Goal: Task Accomplishment & Management: Manage account settings

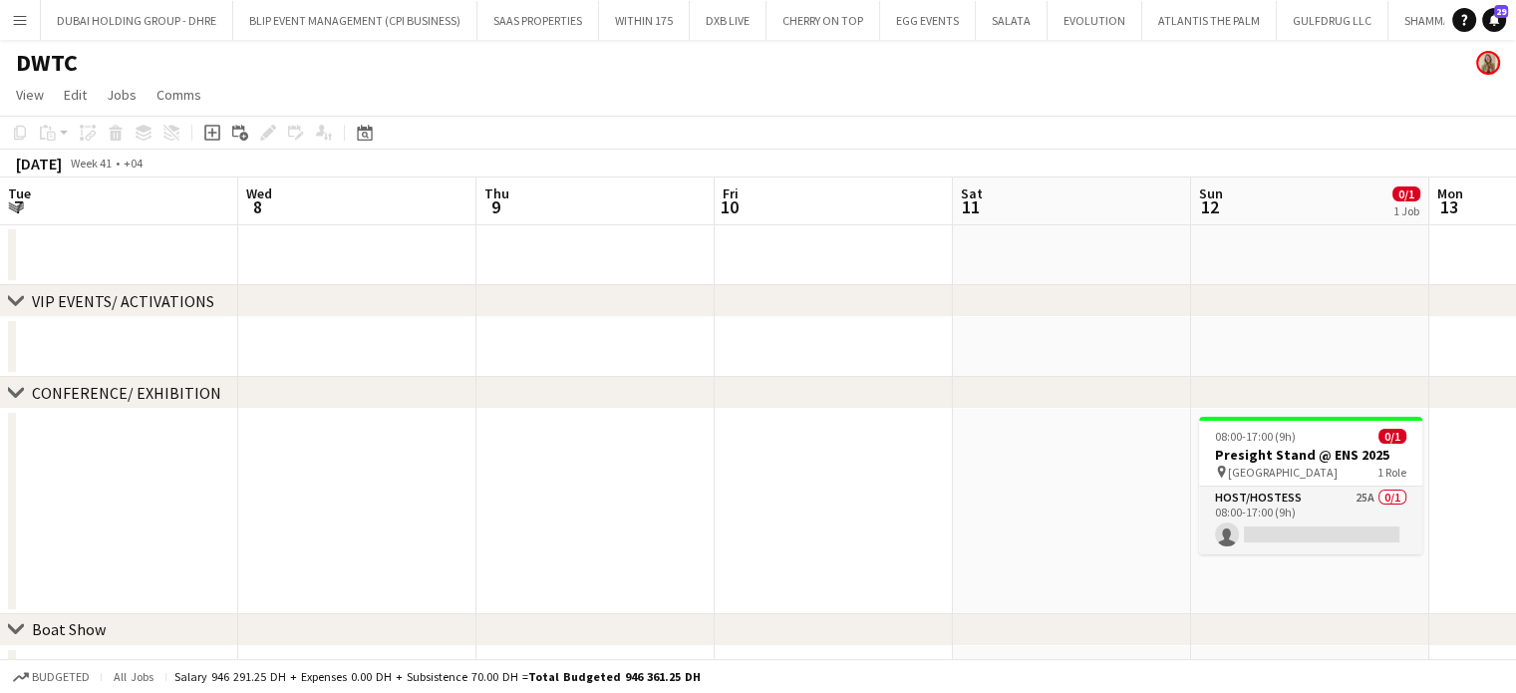
scroll to position [0, 494]
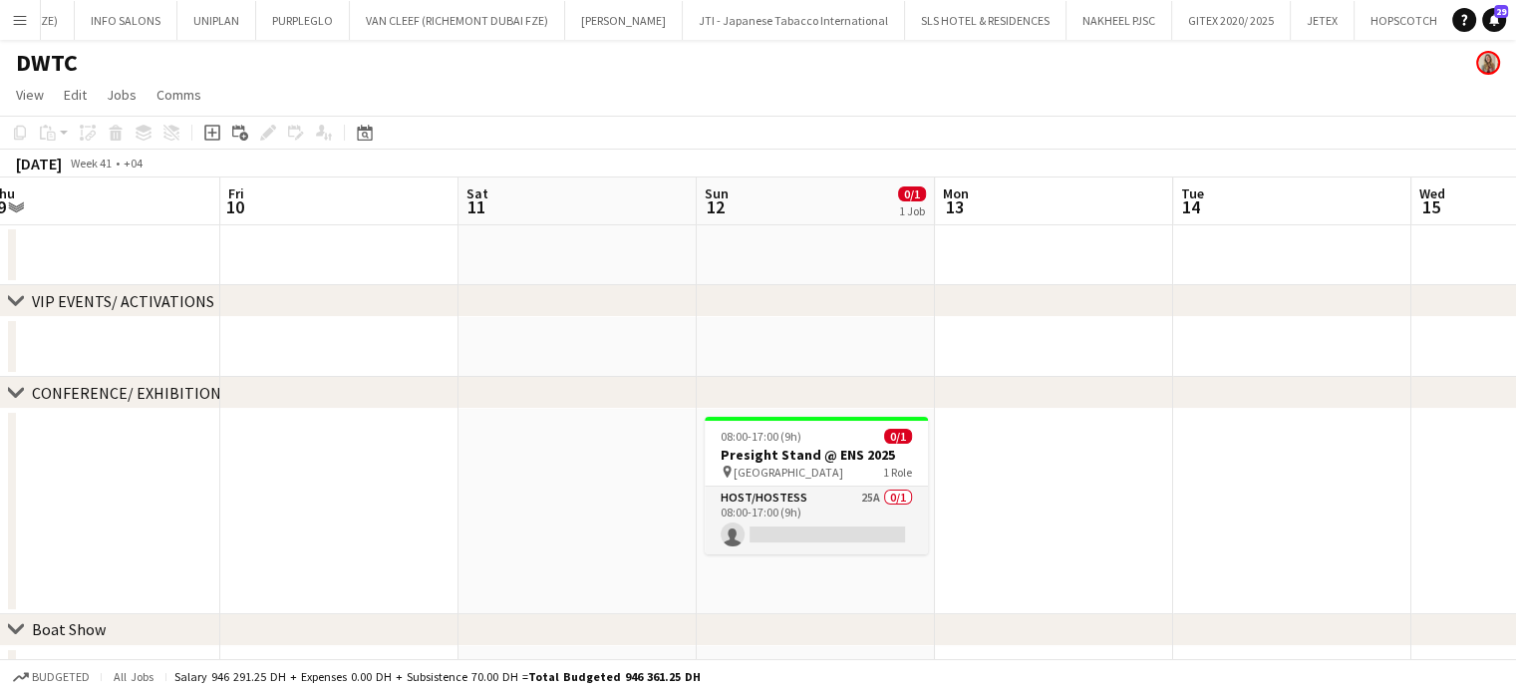
click at [16, 9] on button "Menu" at bounding box center [20, 20] width 40 height 40
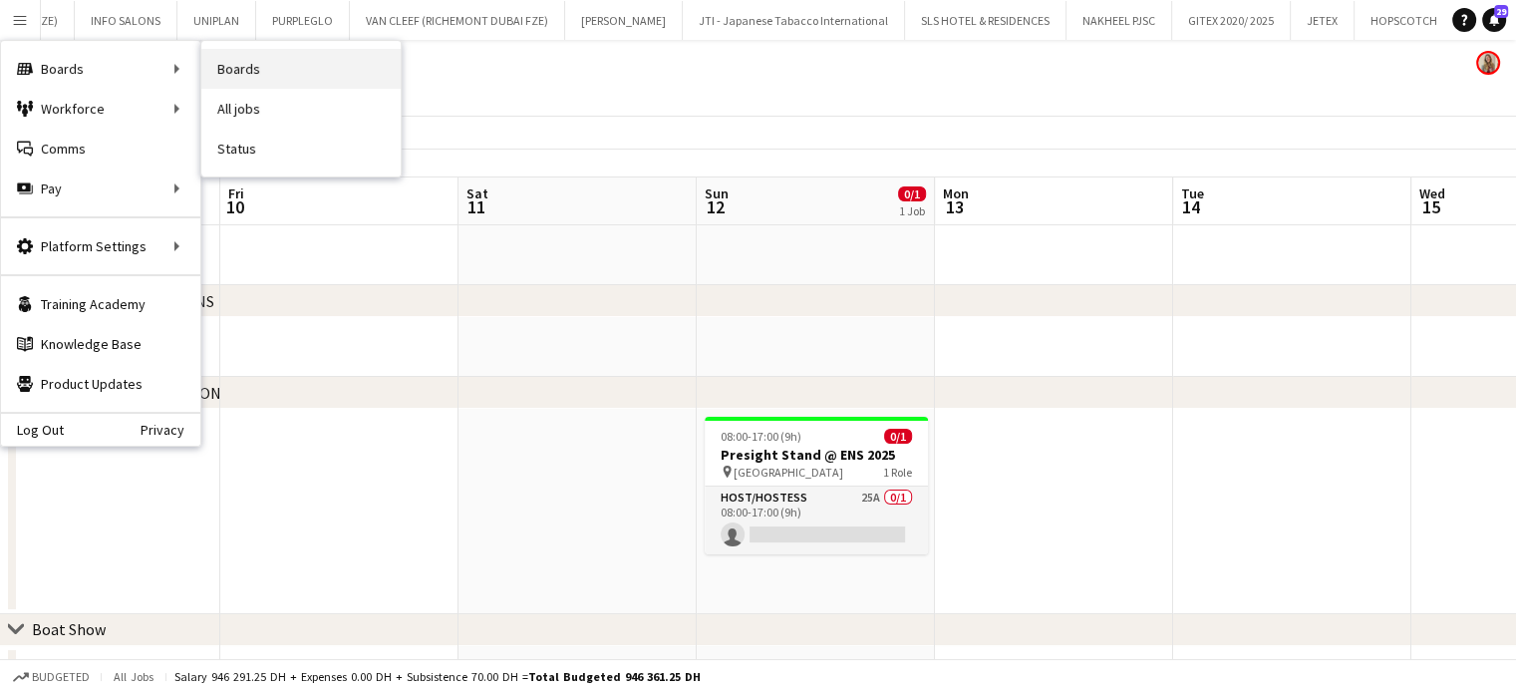
click at [233, 70] on link "Boards" at bounding box center [300, 69] width 199 height 40
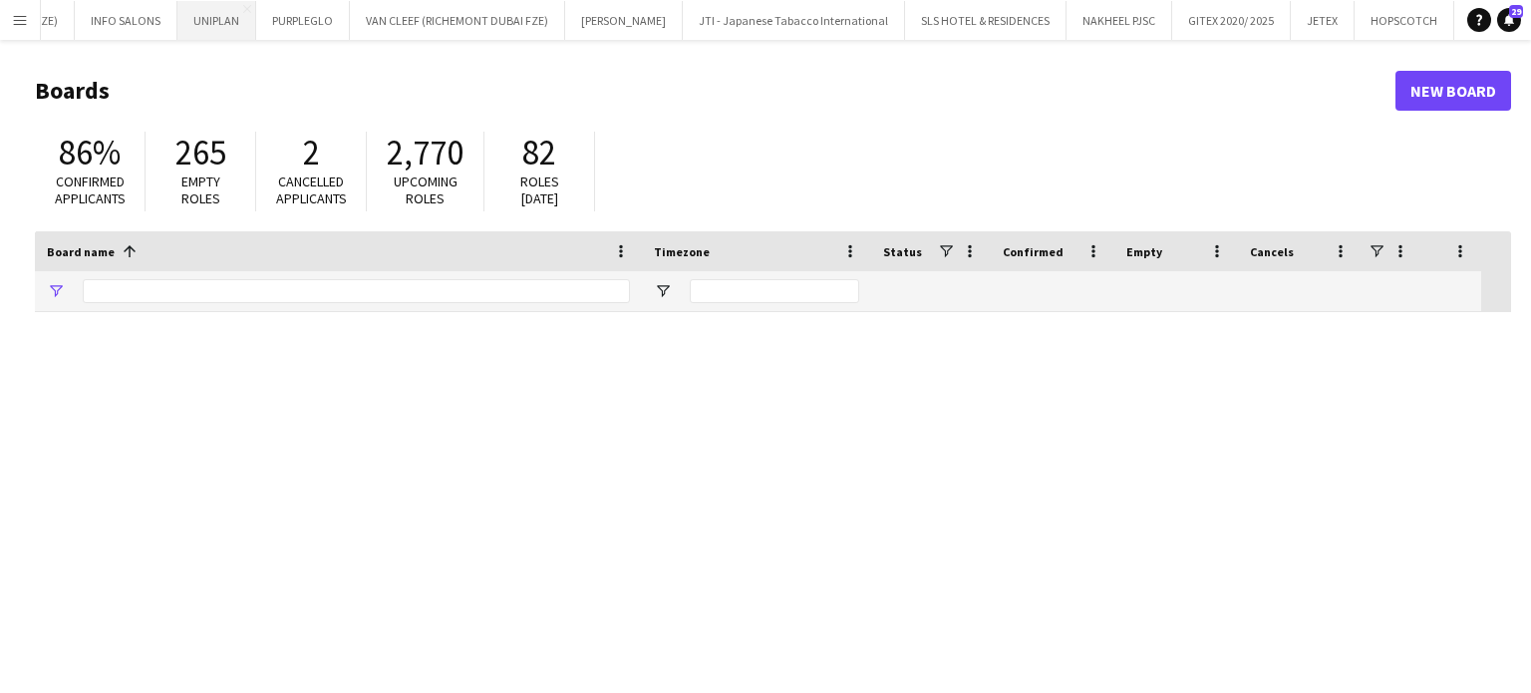
type input "*****"
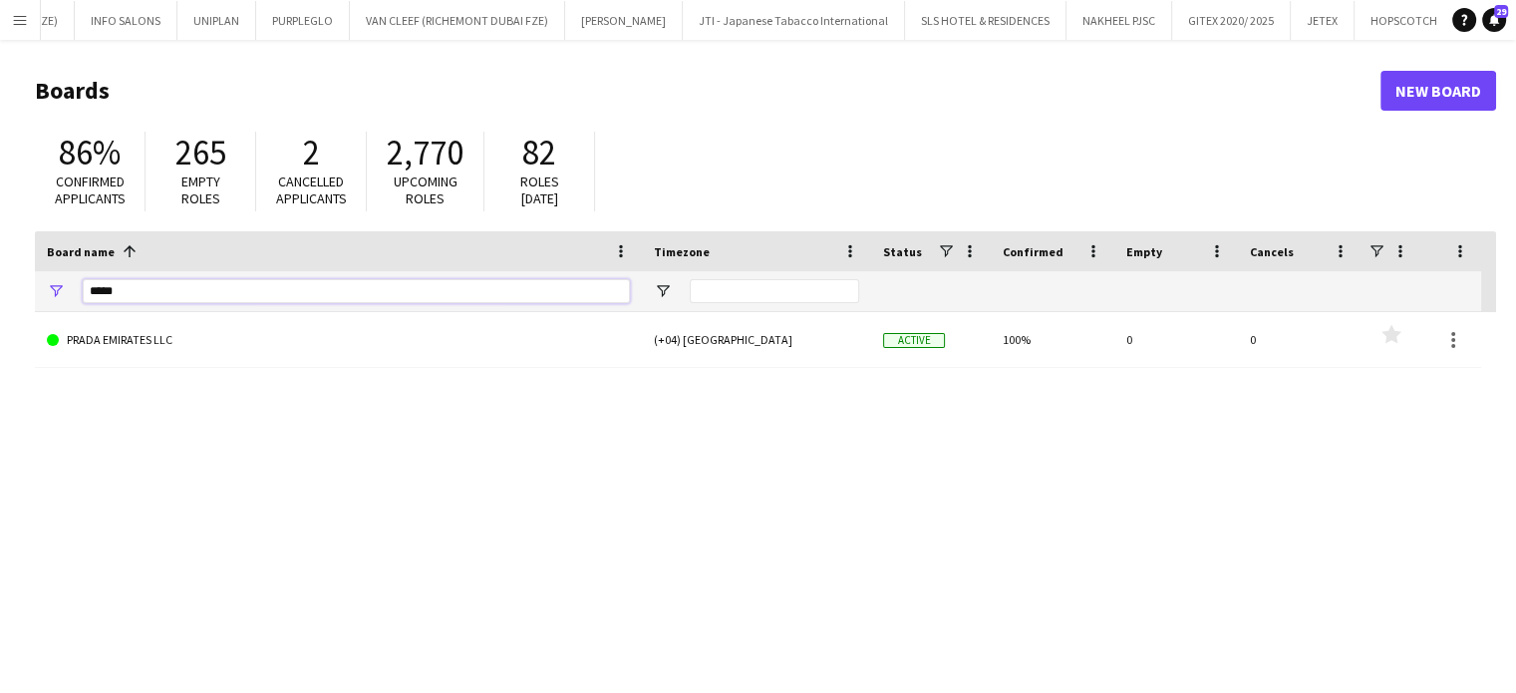
drag, startPoint x: 123, startPoint y: 284, endPoint x: 0, endPoint y: 288, distance: 122.6
click at [0, 288] on main "Boards New Board 86% Confirmed applicants 265 Empty roles 2 Cancelled applicant…" at bounding box center [758, 400] width 1516 height 720
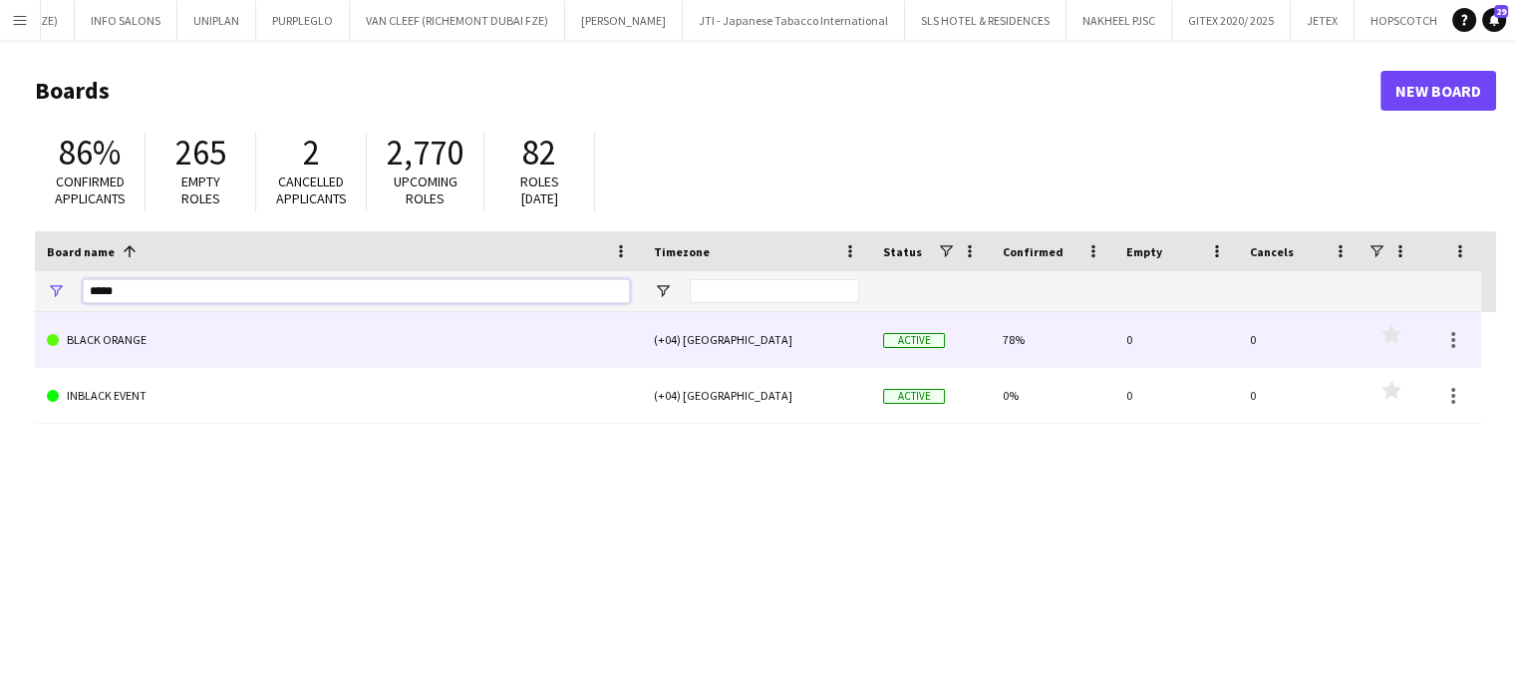
type input "*****"
click at [159, 343] on link "BLACK ORANGE" at bounding box center [338, 340] width 583 height 56
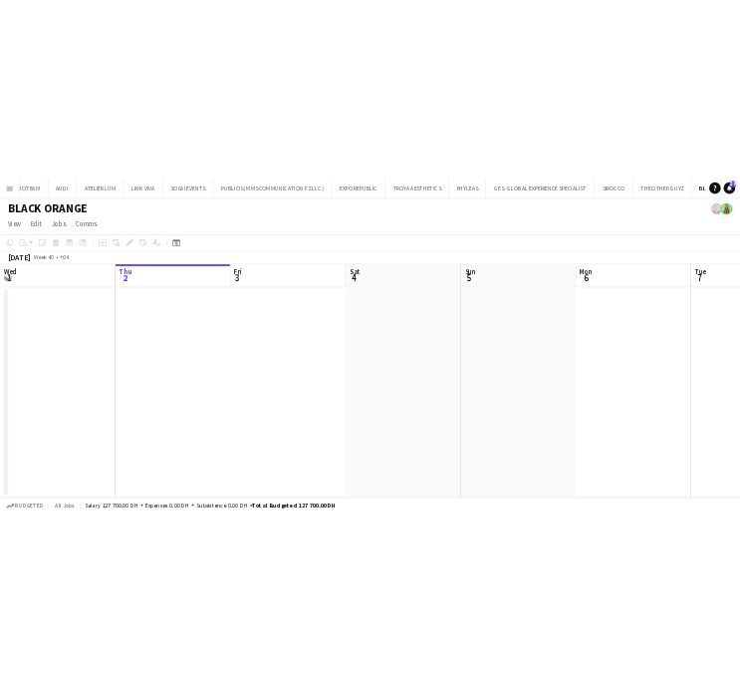
scroll to position [0, 5464]
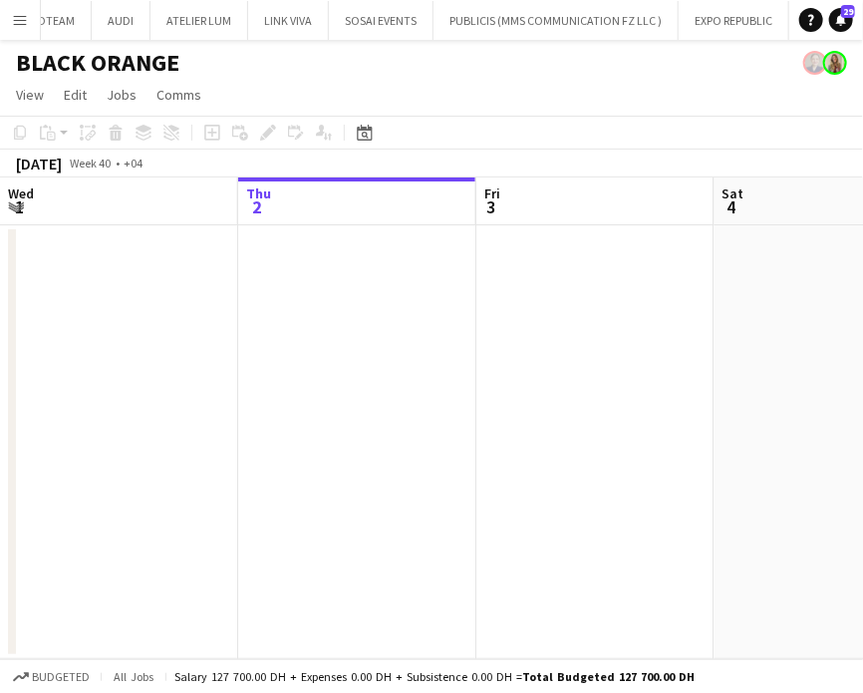
click at [687, 490] on app-date-cell at bounding box center [595, 442] width 238 height 434
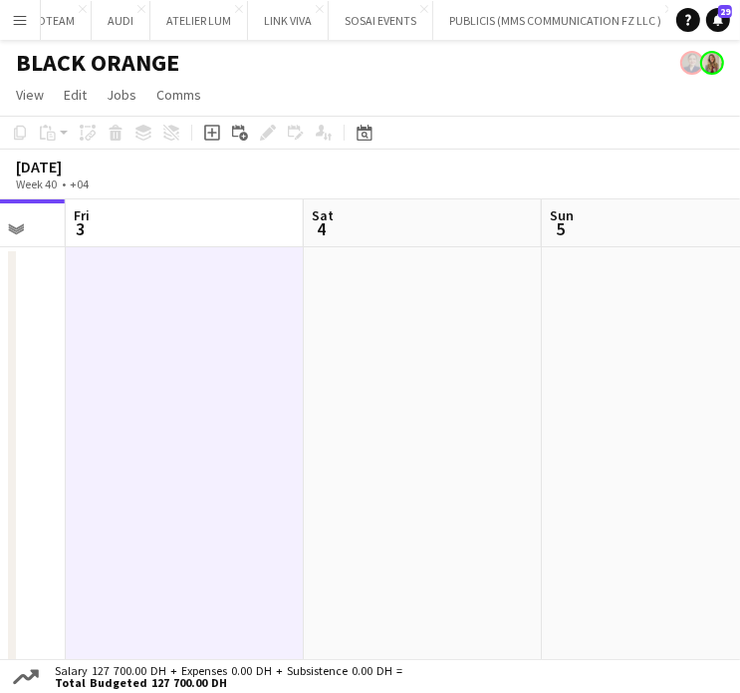
drag, startPoint x: 465, startPoint y: 457, endPoint x: -4, endPoint y: 349, distance: 481.8
click at [0, 349] on html "Menu Boards Boards Boards All jobs Status Workforce Workforce My Workforce Recr…" at bounding box center [370, 357] width 740 height 715
click at [74, 332] on app-calendar-viewport "Mon 29 Tue 30 Wed 1 Thu 2 Fri 3 Sat 4 Sun 5 Mon 6 Tue 7" at bounding box center [370, 439] width 740 height 481
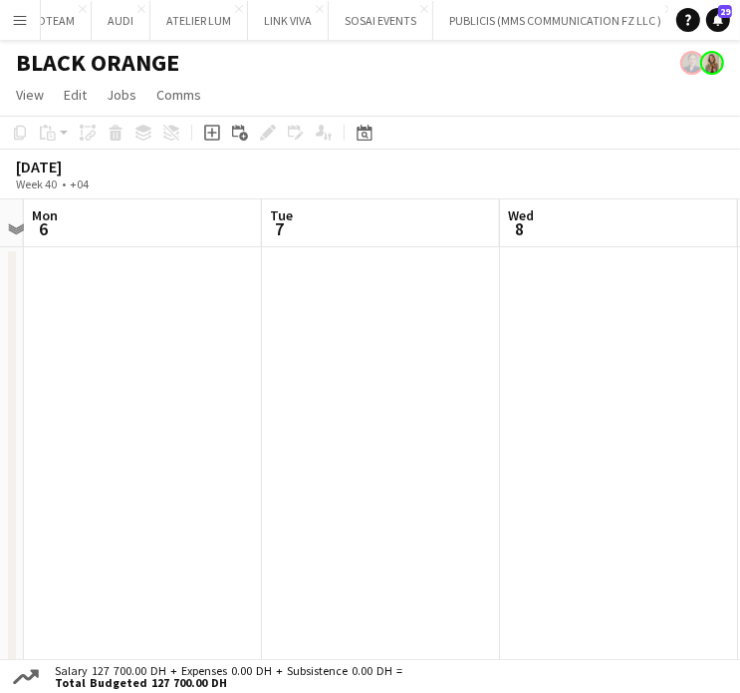
click at [125, 334] on app-calendar-viewport "Thu 2 Fri 3 Sat 4 Sun 5 Mon 6 Tue 7 Wed 8 Thu 9 Fri 10" at bounding box center [370, 439] width 740 height 481
drag, startPoint x: 415, startPoint y: 342, endPoint x: 127, endPoint y: 338, distance: 288.0
click at [126, 342] on app-calendar-viewport "Sat 4 Sun 5 Mon 6 Tue 7 Wed 8 Thu 9 Fri 10 Sat 11 Sun 12" at bounding box center [370, 439] width 740 height 481
drag, startPoint x: 550, startPoint y: 333, endPoint x: 176, endPoint y: 332, distance: 373.7
click at [176, 332] on app-calendar-viewport "Sat 4 Sun 5 Mon 6 Tue 7 Wed 8 Thu 9 Fri 10 Sat 11 Sun 12" at bounding box center [370, 439] width 740 height 481
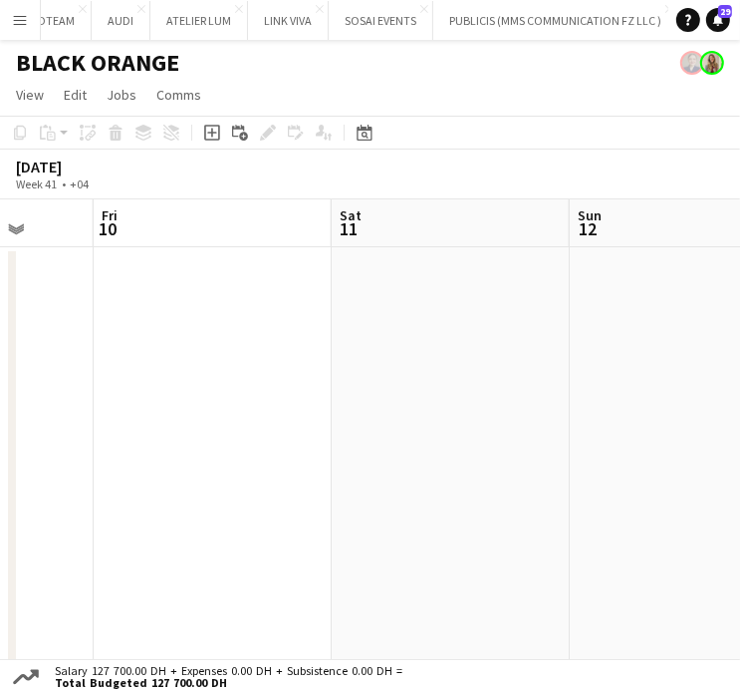
drag, startPoint x: 602, startPoint y: 353, endPoint x: 474, endPoint y: 353, distance: 127.6
click at [477, 353] on app-calendar-viewport "Mon 6 Tue 7 Wed 8 Thu 9 Fri 10 Sat 11 Sun 12 Mon 13 Tue 14" at bounding box center [370, 439] width 740 height 481
drag, startPoint x: 578, startPoint y: 379, endPoint x: 216, endPoint y: 325, distance: 365.7
click at [216, 325] on app-calendar-viewport "Wed 8 Thu 9 Fri 10 Sat 11 Sun 12 Mon 13 Tue 14 Wed 15 Thu 16" at bounding box center [370, 439] width 740 height 481
click at [199, 290] on app-calendar-viewport "Wed 8 Thu 9 Fri 10 Sat 11 Sun 12 Mon 13 Tue 14 Wed 15 Thu 16" at bounding box center [370, 439] width 740 height 481
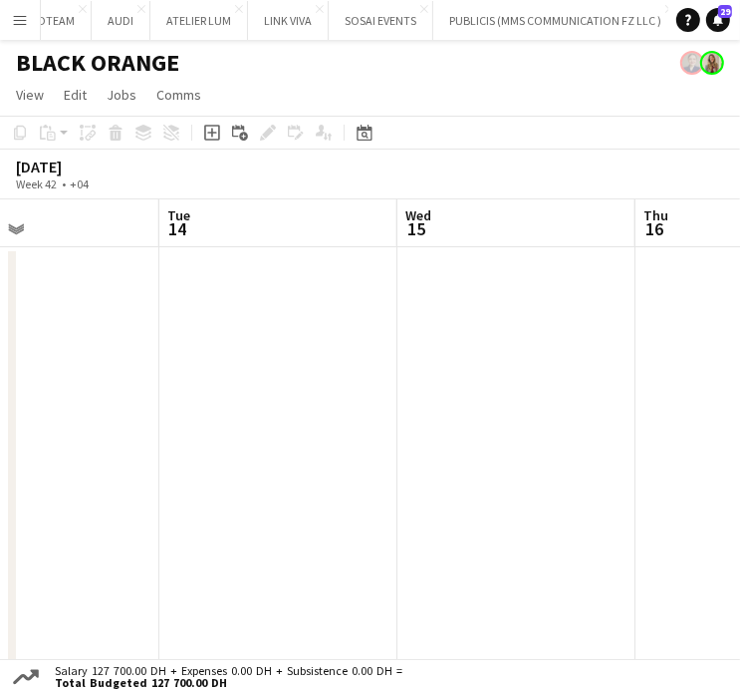
click at [147, 250] on app-calendar-viewport "Fri 10 Sat 11 Sun 12 Mon 13 Tue 14 Wed 15 Thu 16 Fri 17 Sat 18" at bounding box center [370, 439] width 740 height 481
drag, startPoint x: 140, startPoint y: 207, endPoint x: -4, endPoint y: 162, distance: 150.4
click at [0, 162] on html "Menu Boards Boards Boards All jobs Status Workforce Workforce My Workforce Recr…" at bounding box center [370, 357] width 740 height 715
click at [357, 139] on icon at bounding box center [364, 133] width 15 height 16
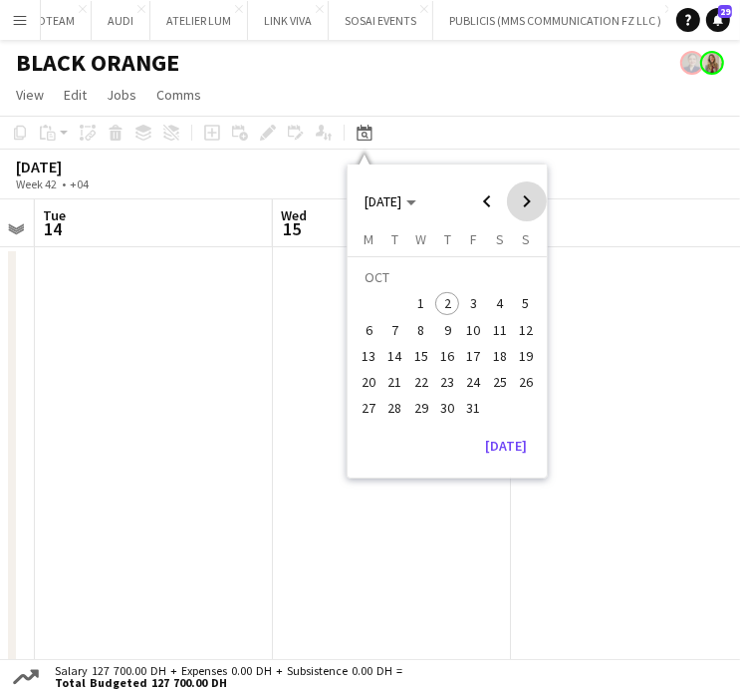
click at [522, 199] on span "Next month" at bounding box center [527, 201] width 40 height 40
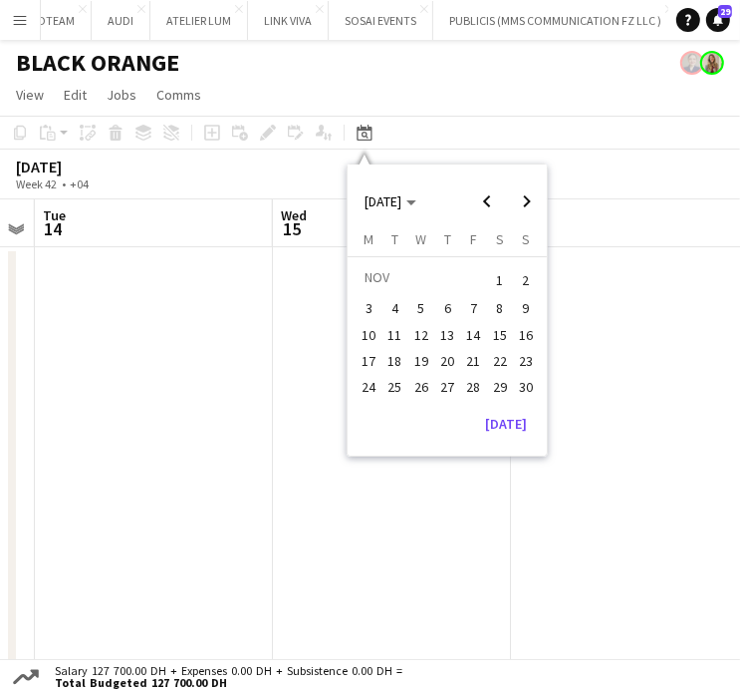
click at [495, 304] on span "8" at bounding box center [500, 309] width 24 height 24
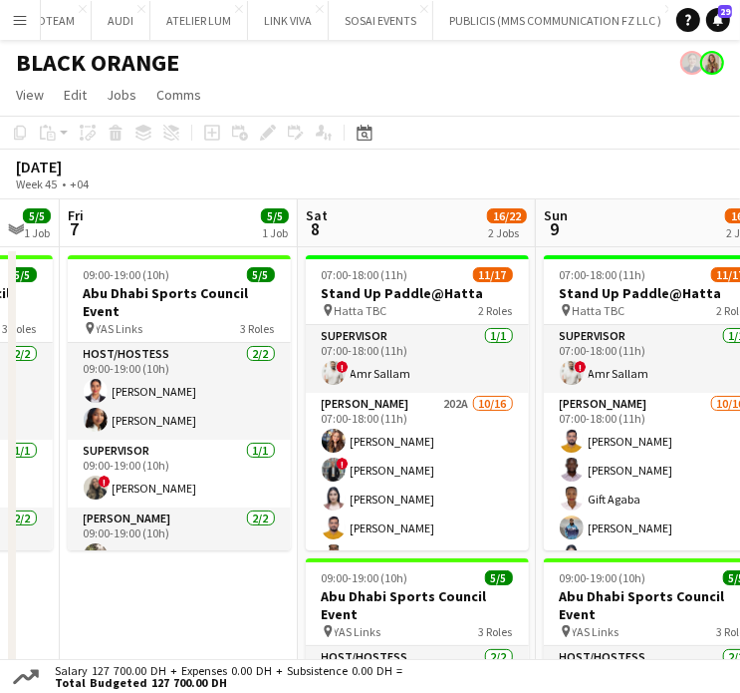
scroll to position [0, 548]
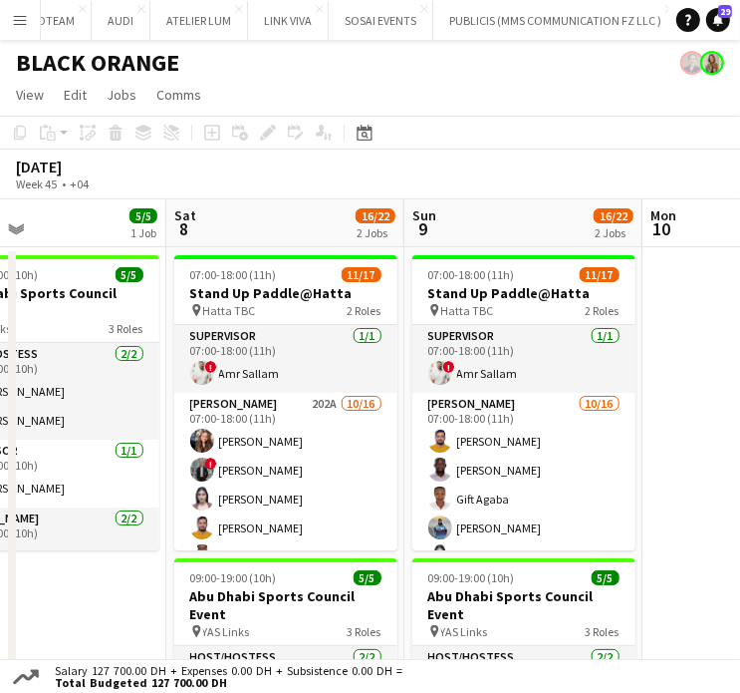
drag, startPoint x: 603, startPoint y: 418, endPoint x: 471, endPoint y: 411, distance: 131.7
click at [471, 411] on app-calendar-viewport "Wed 5 Thu 6 5/5 1 Job Fri 7 5/5 1 Job Sat 8 16/22 2 Jobs Sun 9 16/22 2 Jobs Mon…" at bounding box center [370, 546] width 740 height 694
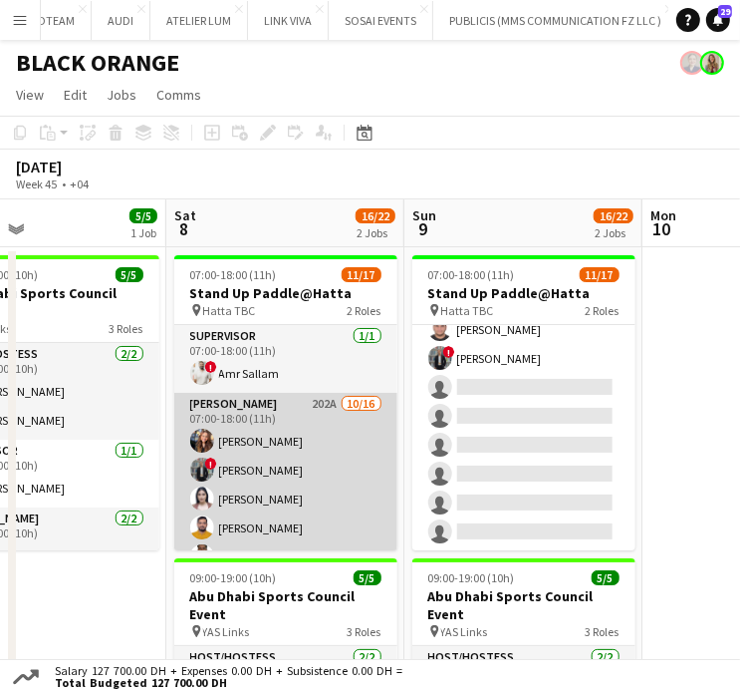
scroll to position [199, 0]
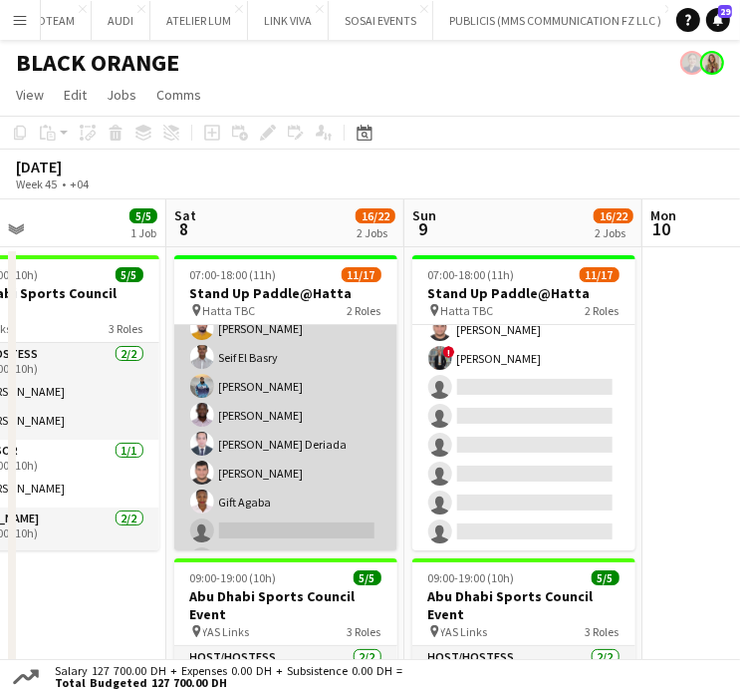
click at [291, 385] on app-card-role "Usher 202A 10/16 07:00-18:00 (11h) Katherine Estrada ! Hassan Elasfory Patricia…" at bounding box center [285, 443] width 223 height 501
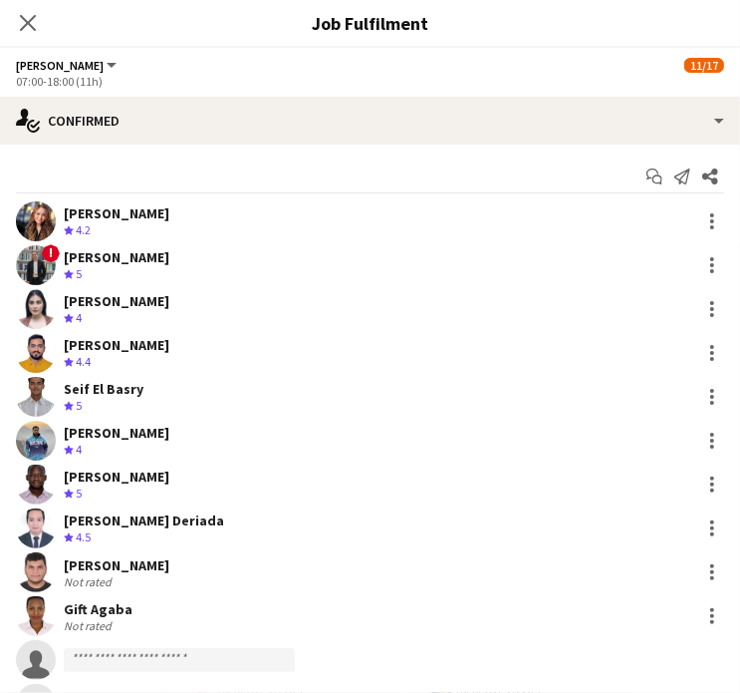
scroll to position [200, 0]
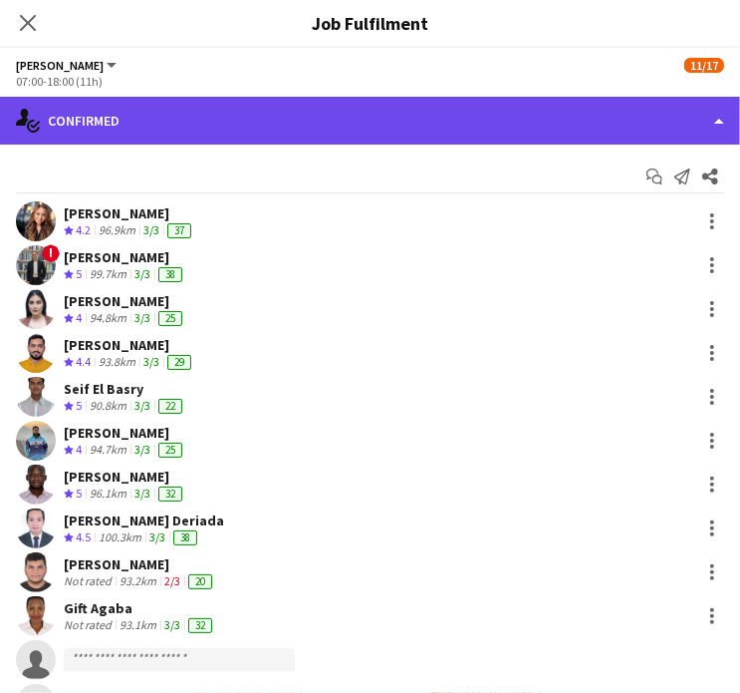
click at [680, 121] on div "single-neutral-actions-check-2 Confirmed" at bounding box center [370, 121] width 740 height 48
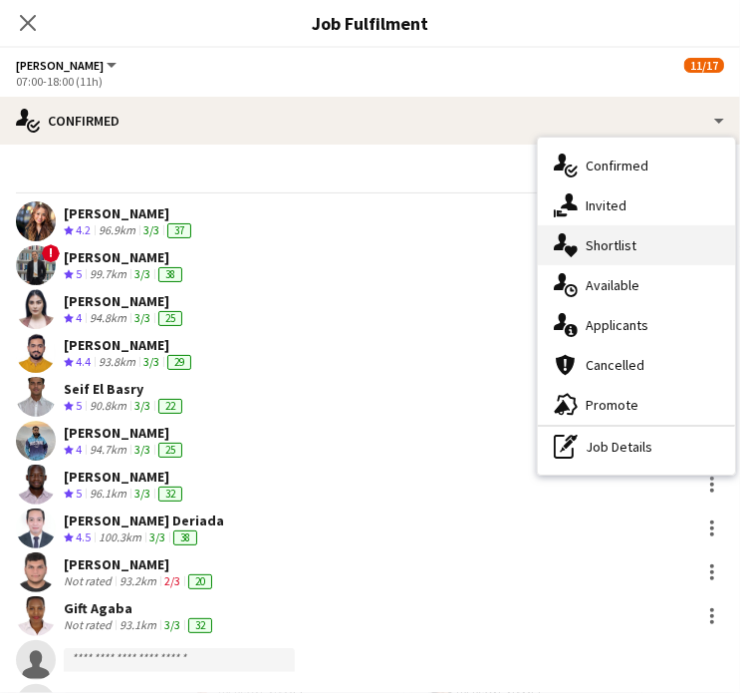
click at [630, 234] on div "single-neutral-actions-heart Shortlist" at bounding box center [636, 245] width 197 height 40
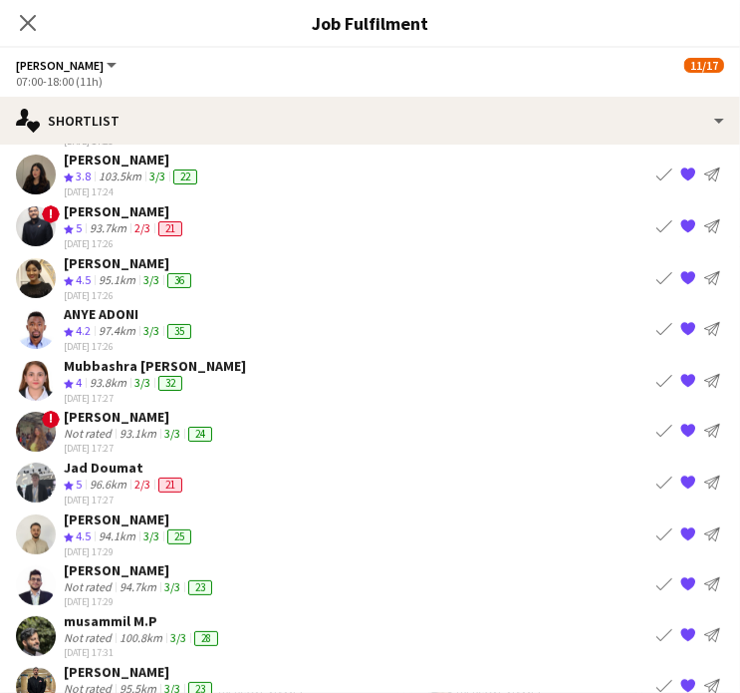
scroll to position [299, 0]
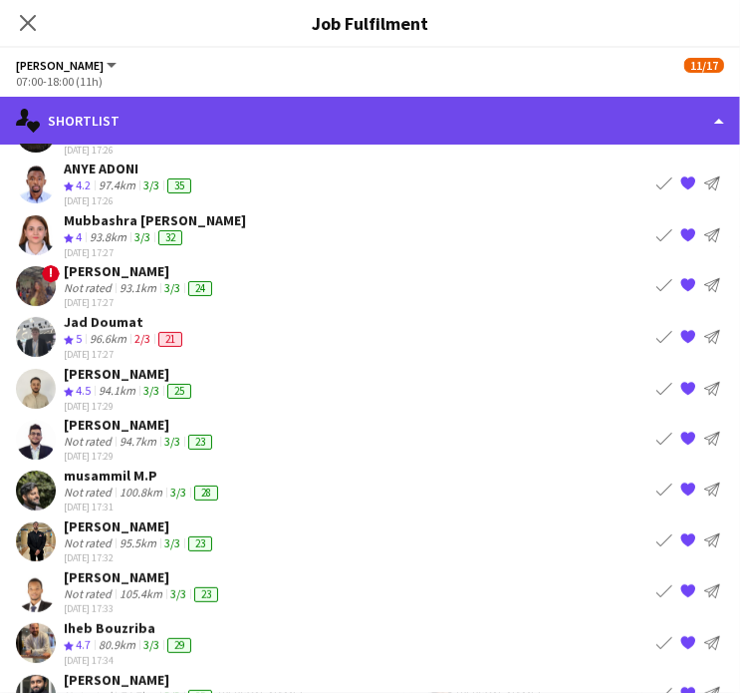
click at [697, 111] on div "single-neutral-actions-heart Shortlist" at bounding box center [370, 121] width 740 height 48
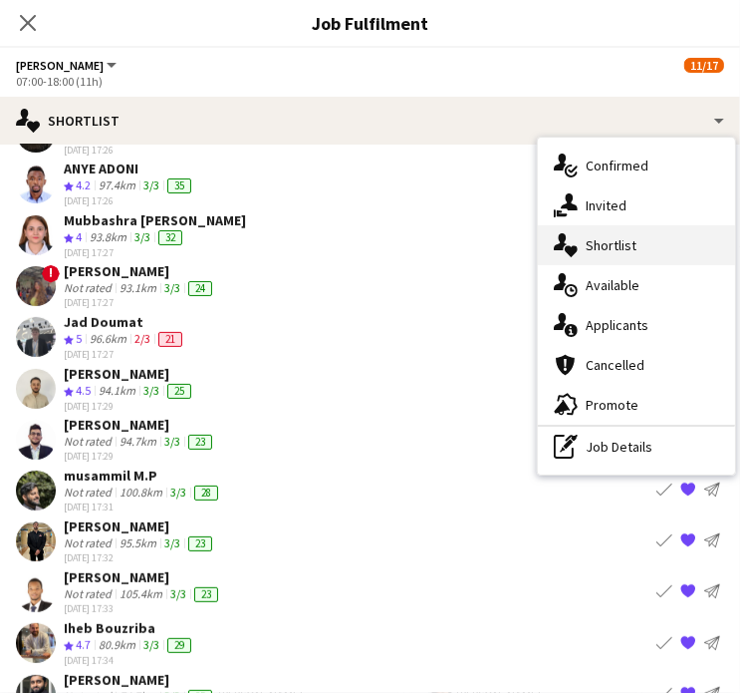
click at [587, 250] on span "Shortlist" at bounding box center [611, 245] width 51 height 18
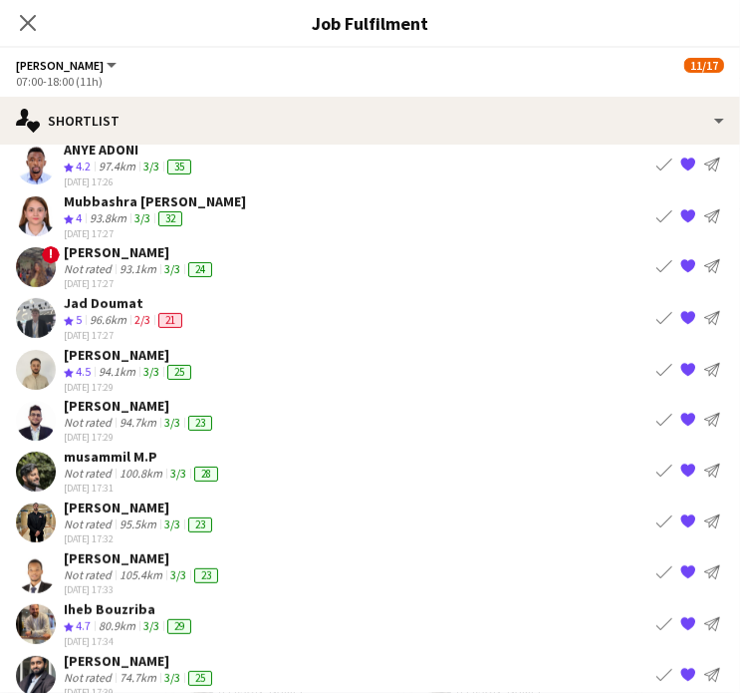
scroll to position [290, 0]
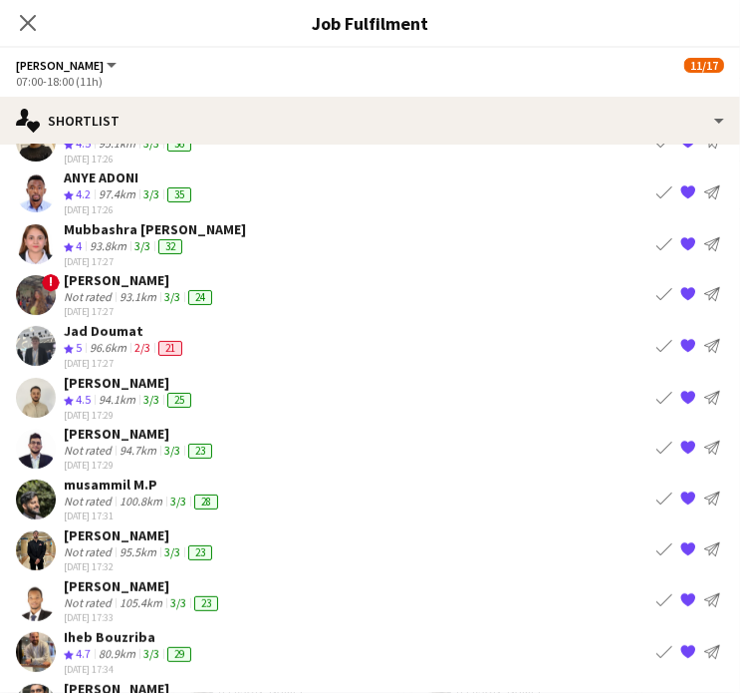
click at [116, 276] on div "Anthea Fernandes" at bounding box center [140, 280] width 152 height 18
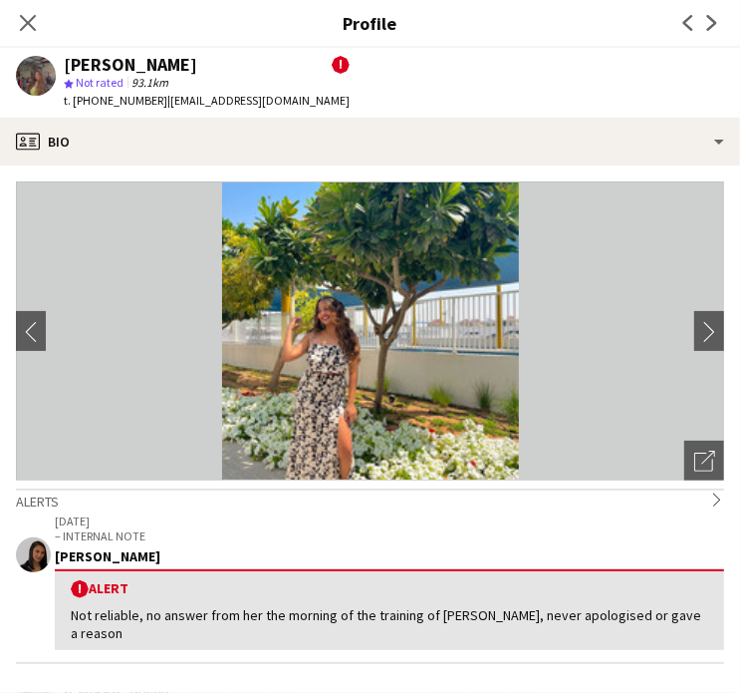
drag, startPoint x: 215, startPoint y: 64, endPoint x: 57, endPoint y: 64, distance: 158.5
click at [57, 64] on div "Anthea Fernandes ! star Not rated 93.1km t. +971504155828 | antheaf08@gmail.com" at bounding box center [183, 83] width 366 height 70
copy div "Anthea Fernandes"
click at [27, 23] on icon at bounding box center [27, 22] width 19 height 19
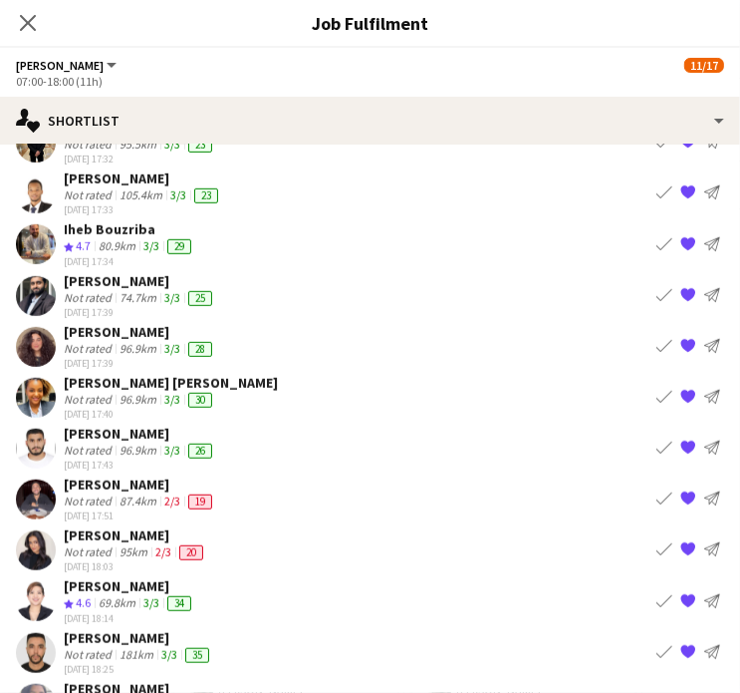
scroll to position [797, 0]
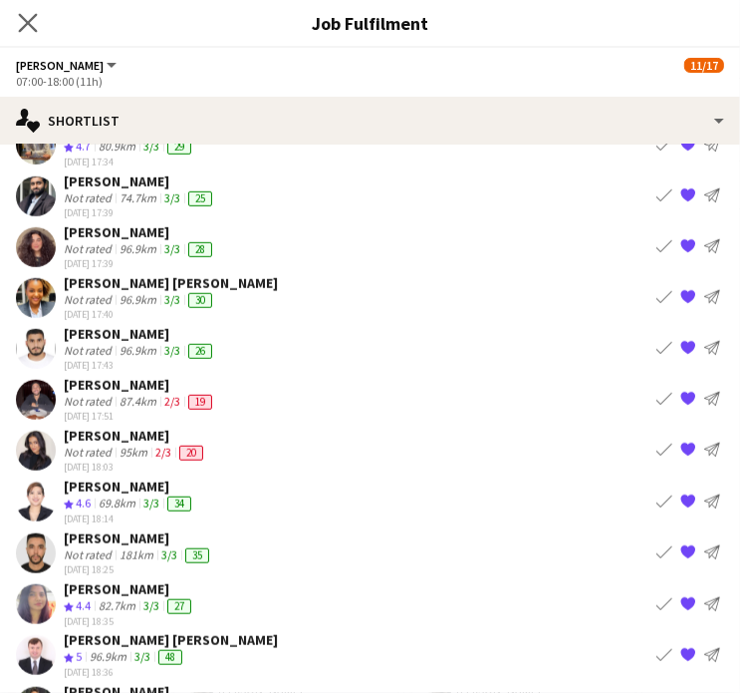
click at [22, 11] on app-icon "Close pop-in" at bounding box center [28, 23] width 29 height 29
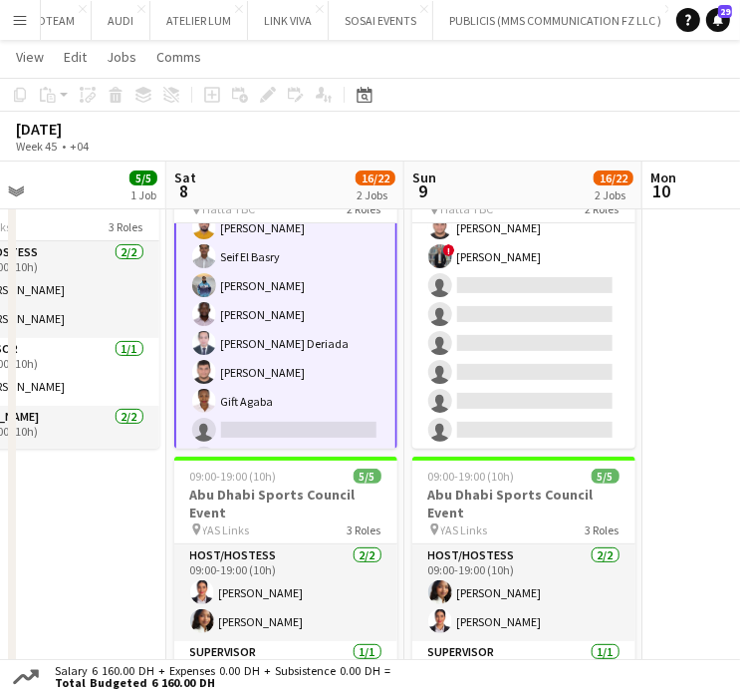
click at [309, 351] on app-card-role "Usher 202A 10/16 07:00-18:00 (11h) Katherine Estrada ! Hassan Elasfory Patricia…" at bounding box center [285, 343] width 223 height 505
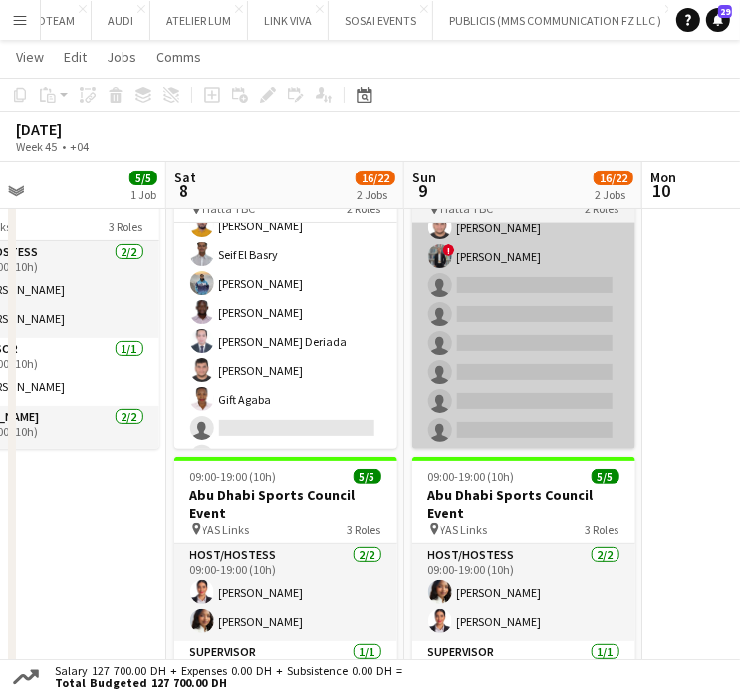
scroll to position [199, 0]
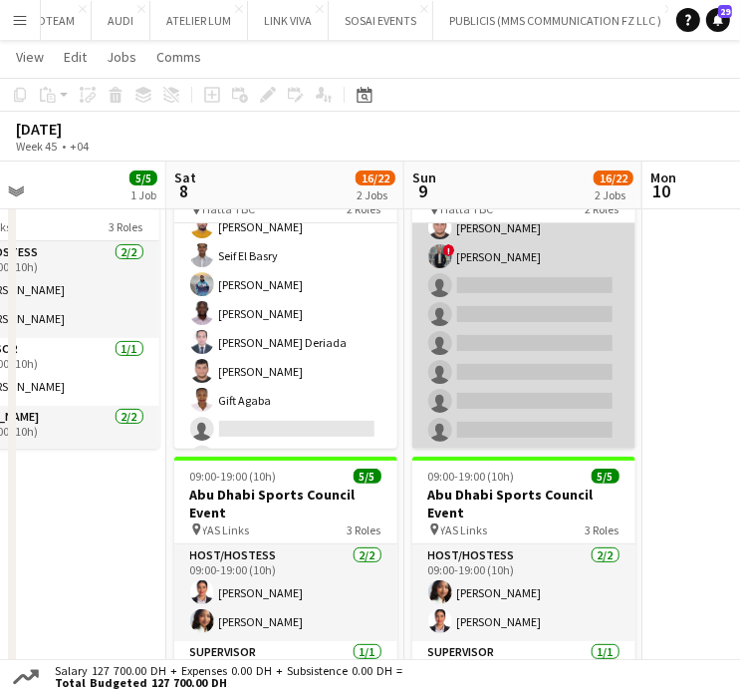
click at [566, 351] on app-card-role "Usher 10/16 07:00-18:00 (11h) Adeel Ahmad Alex Kawalya Gift Agaba Saif Makaram …" at bounding box center [524, 198] width 223 height 501
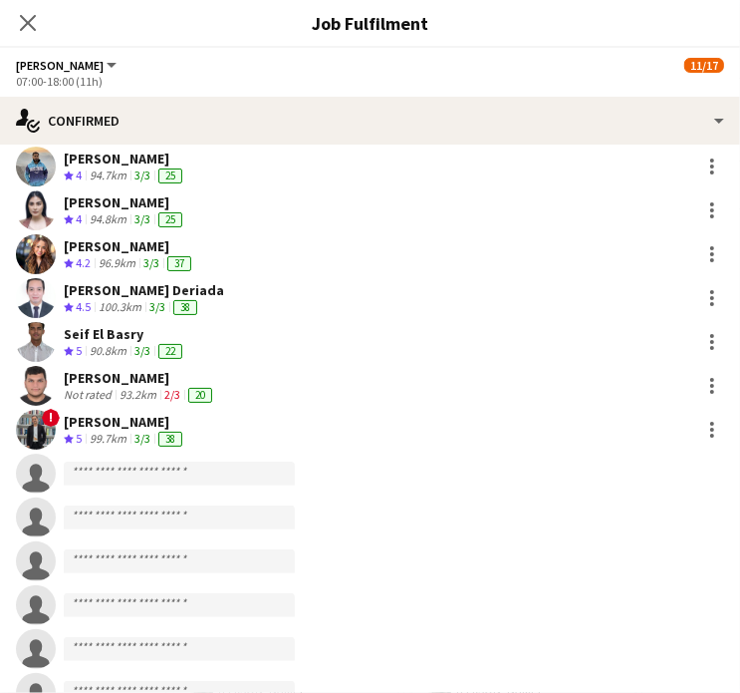
scroll to position [263, 0]
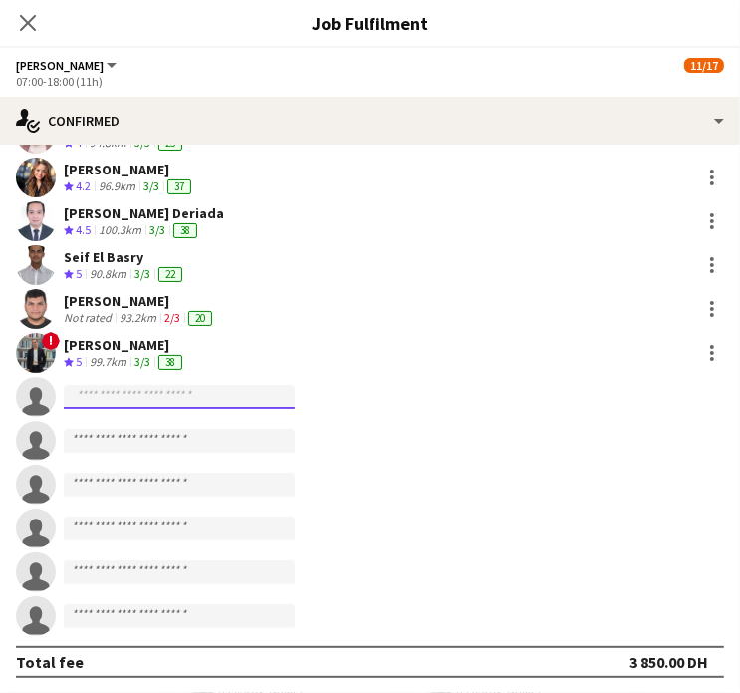
click at [177, 393] on input at bounding box center [179, 397] width 231 height 24
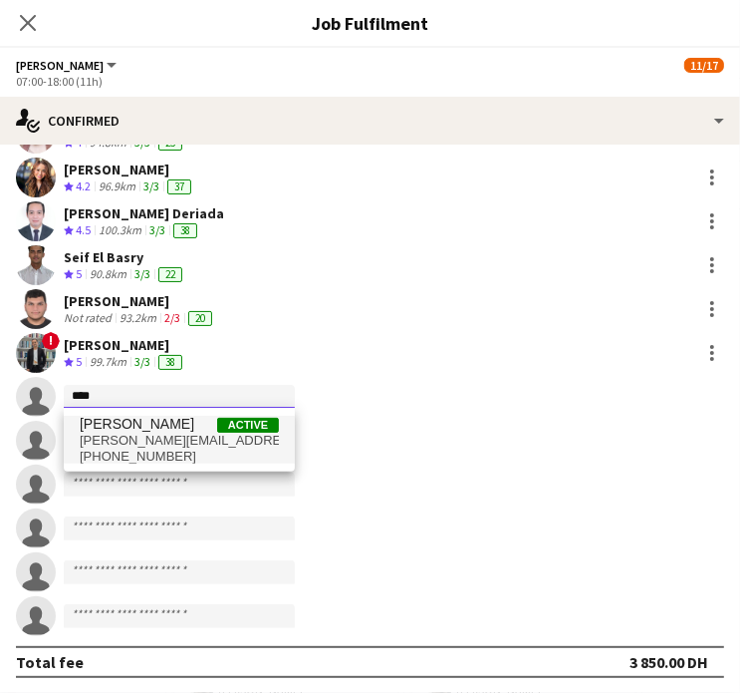
type input "****"
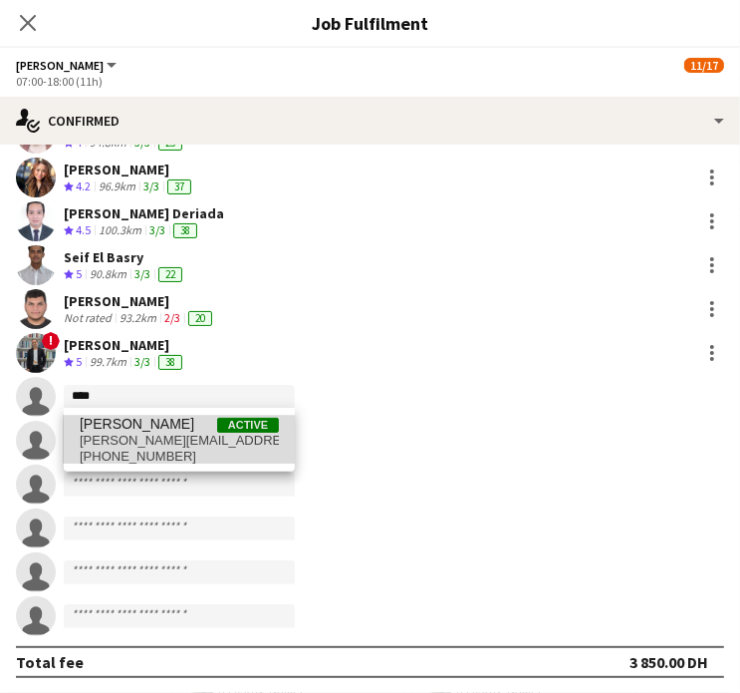
click at [163, 437] on span "neil.ainceri@gmail.com" at bounding box center [179, 441] width 199 height 16
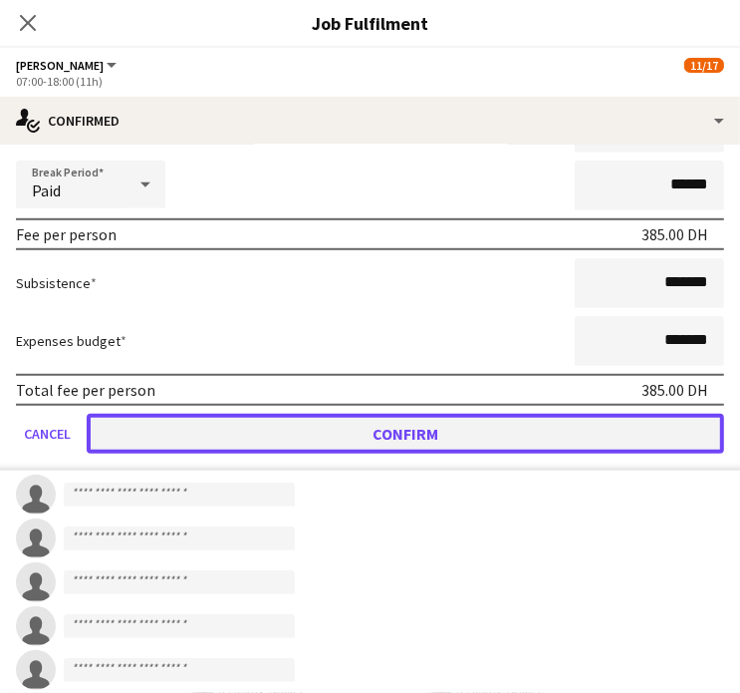
click at [418, 422] on button "Confirm" at bounding box center [406, 434] width 638 height 40
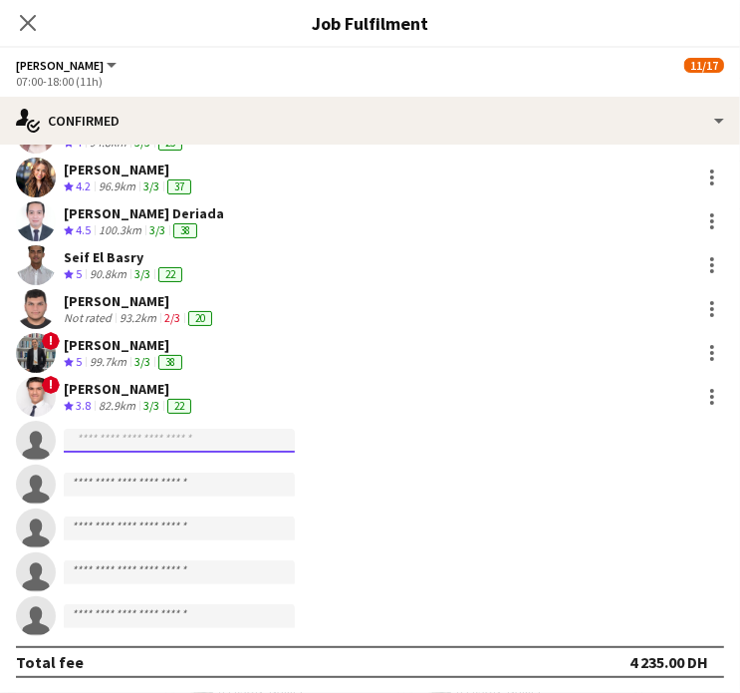
click at [191, 437] on input at bounding box center [179, 441] width 231 height 24
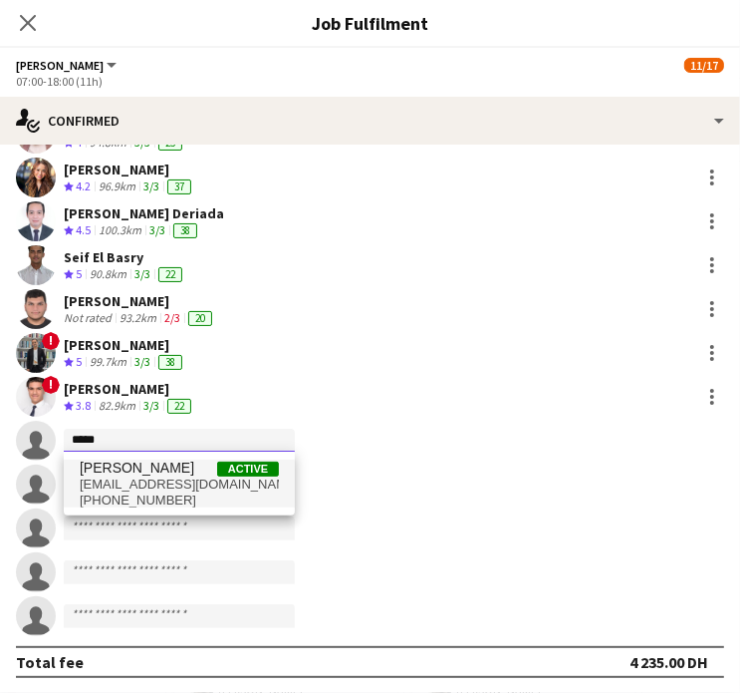
type input "*****"
click at [154, 482] on span "[EMAIL_ADDRESS][DOMAIN_NAME]" at bounding box center [179, 484] width 199 height 16
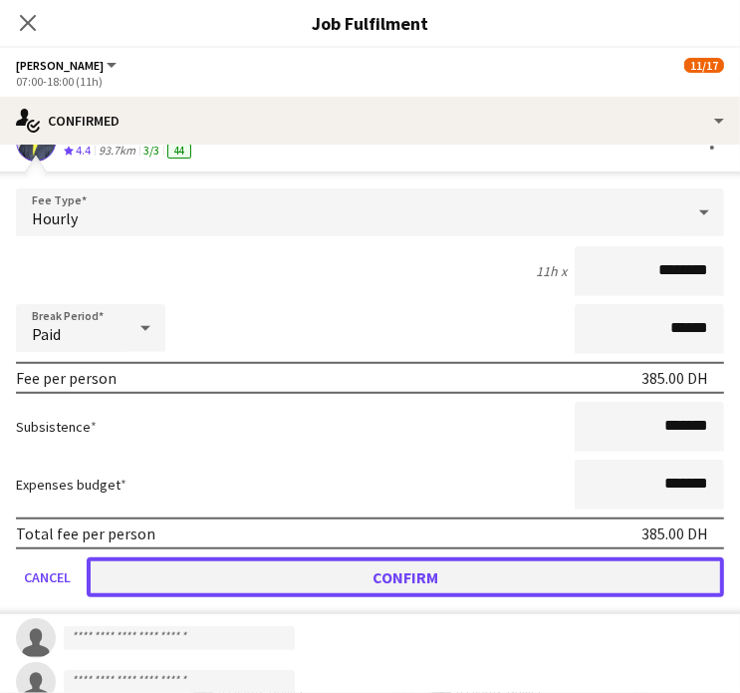
click at [408, 592] on button "Confirm" at bounding box center [406, 577] width 638 height 40
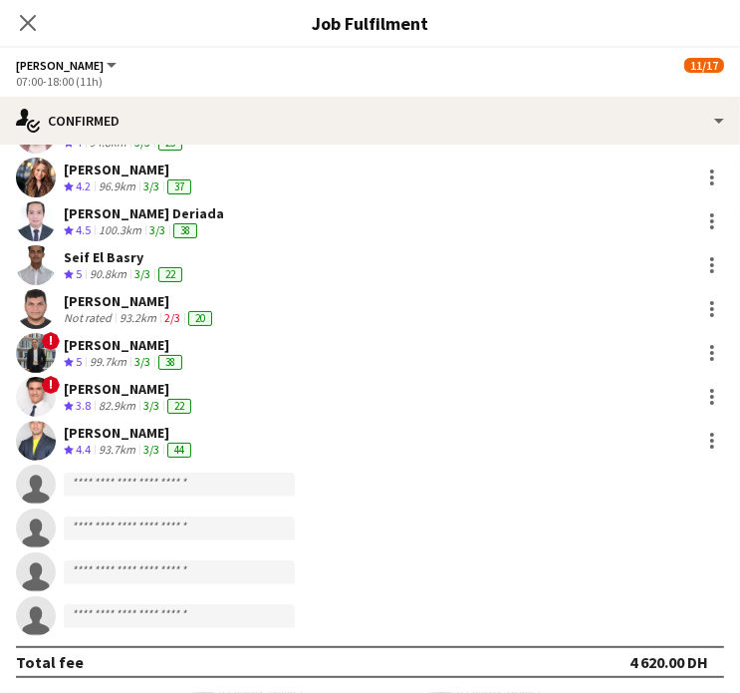
click at [200, 495] on app-invite-slot "single-neutral-actions" at bounding box center [370, 484] width 740 height 40
click at [195, 481] on input at bounding box center [179, 484] width 231 height 24
paste input "**********"
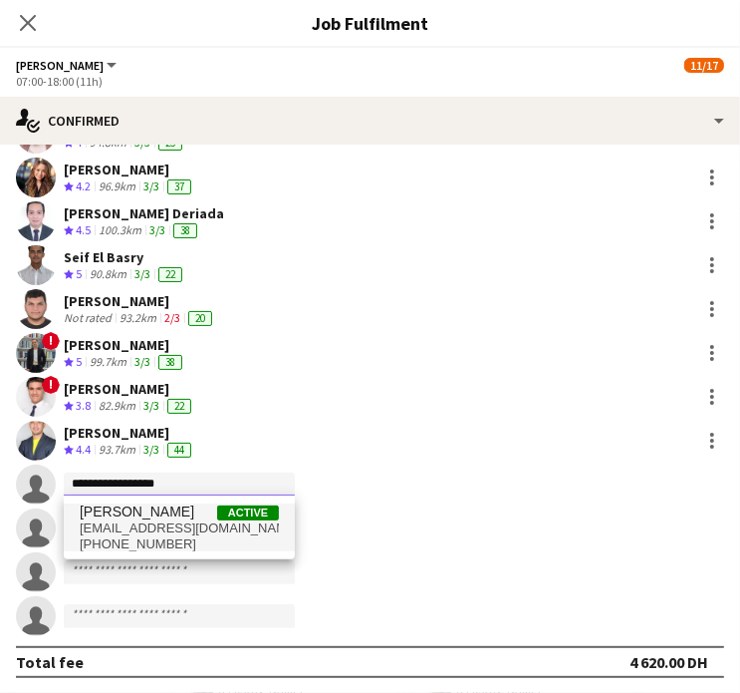
type input "**********"
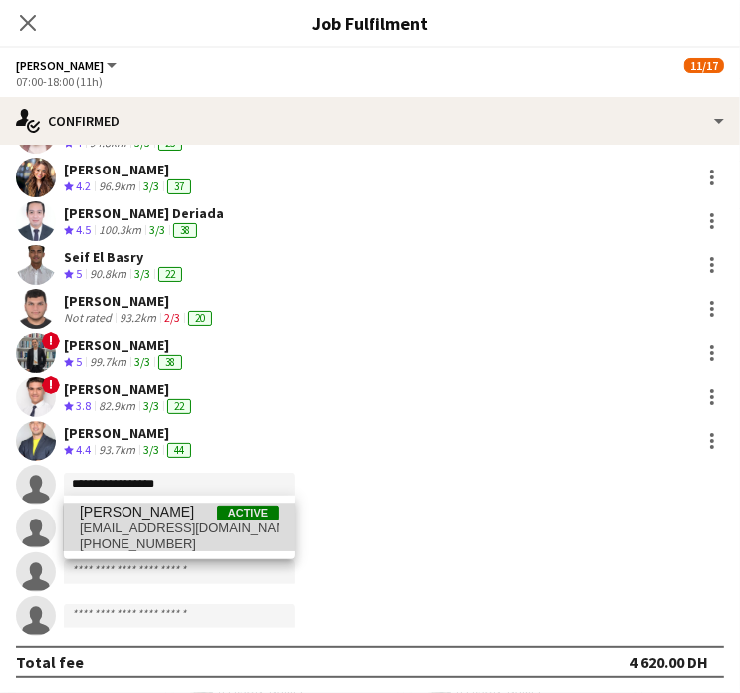
click at [185, 533] on span "antheaf08@gmail.com" at bounding box center [179, 528] width 199 height 16
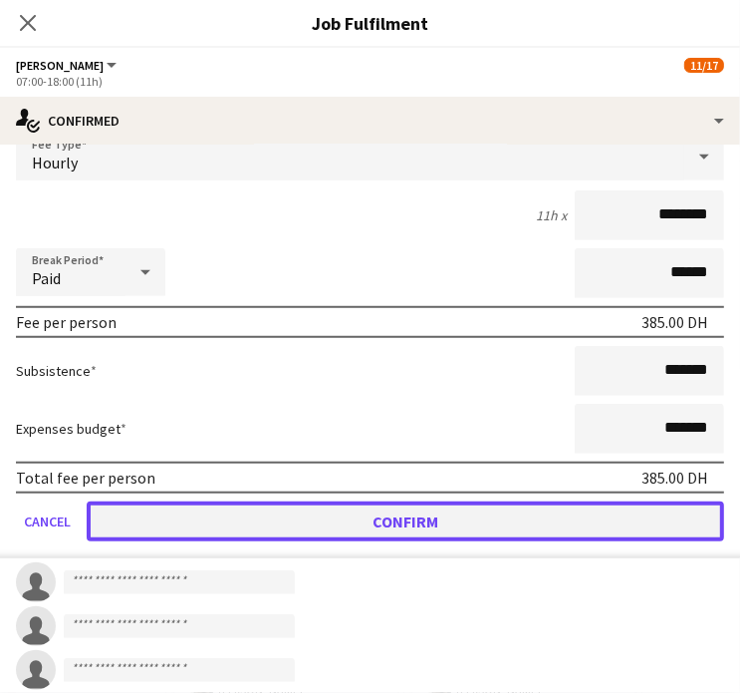
click at [379, 509] on button "Confirm" at bounding box center [406, 521] width 638 height 40
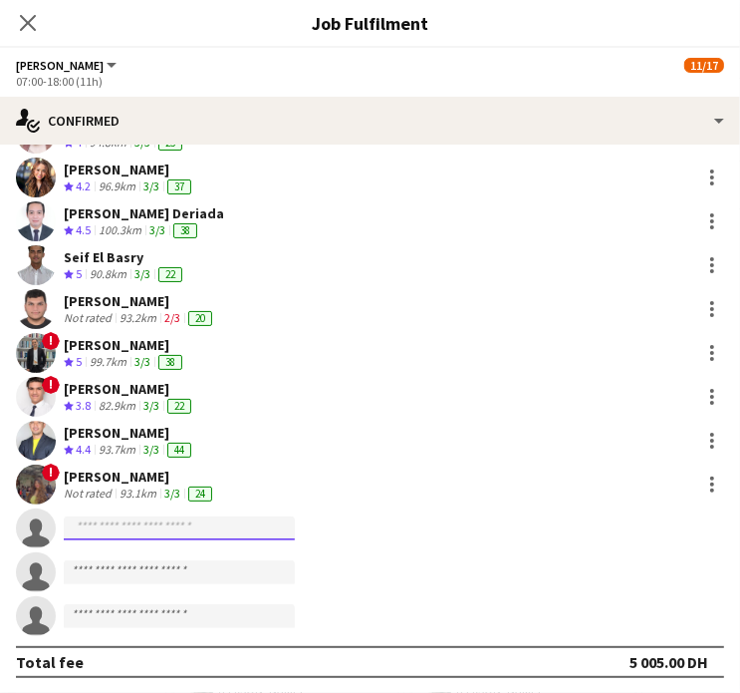
click at [96, 529] on input at bounding box center [179, 528] width 231 height 24
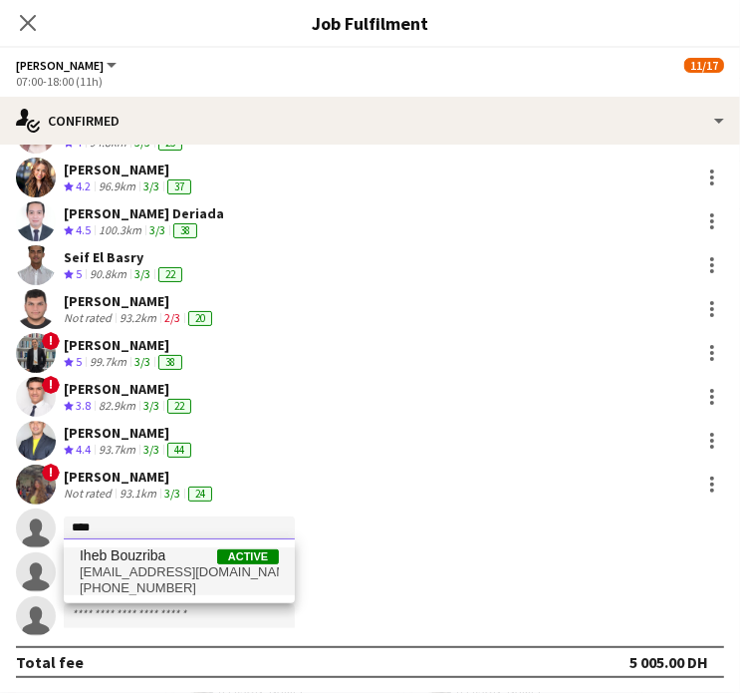
type input "****"
click at [118, 569] on span "[EMAIL_ADDRESS][DOMAIN_NAME]" at bounding box center [179, 572] width 199 height 16
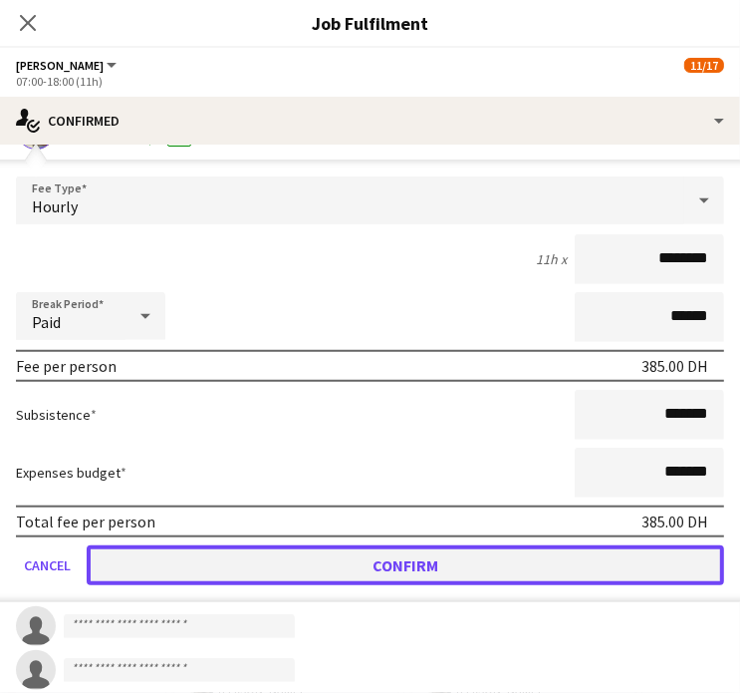
click at [401, 558] on button "Confirm" at bounding box center [406, 565] width 638 height 40
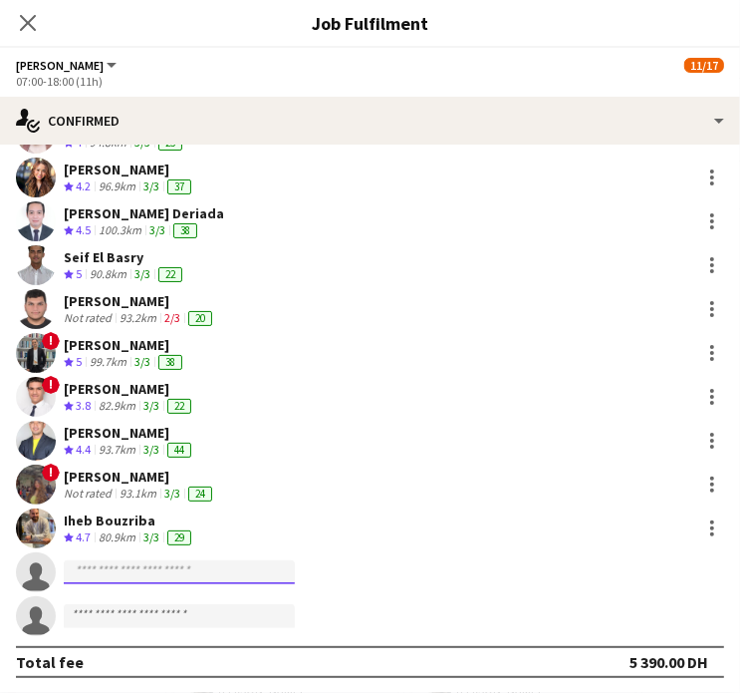
click at [114, 572] on input at bounding box center [179, 572] width 231 height 24
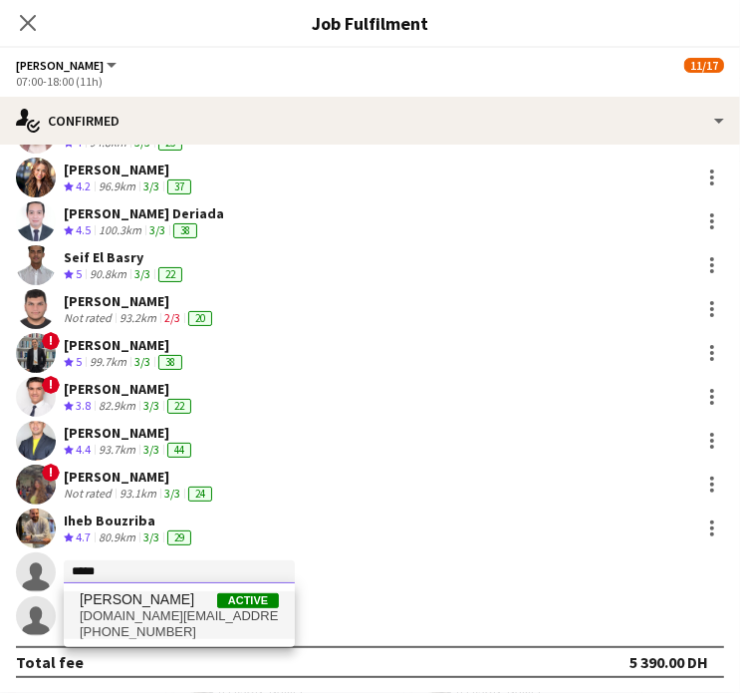
type input "*****"
click at [191, 613] on span "najoodhelwani.sy@hotmail.com" at bounding box center [179, 616] width 199 height 16
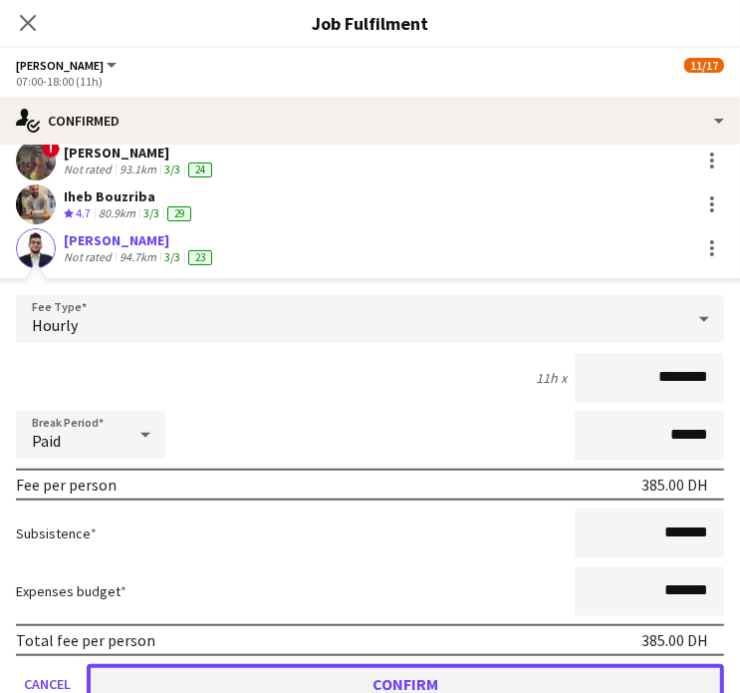
click at [449, 674] on button "Confirm" at bounding box center [406, 684] width 638 height 40
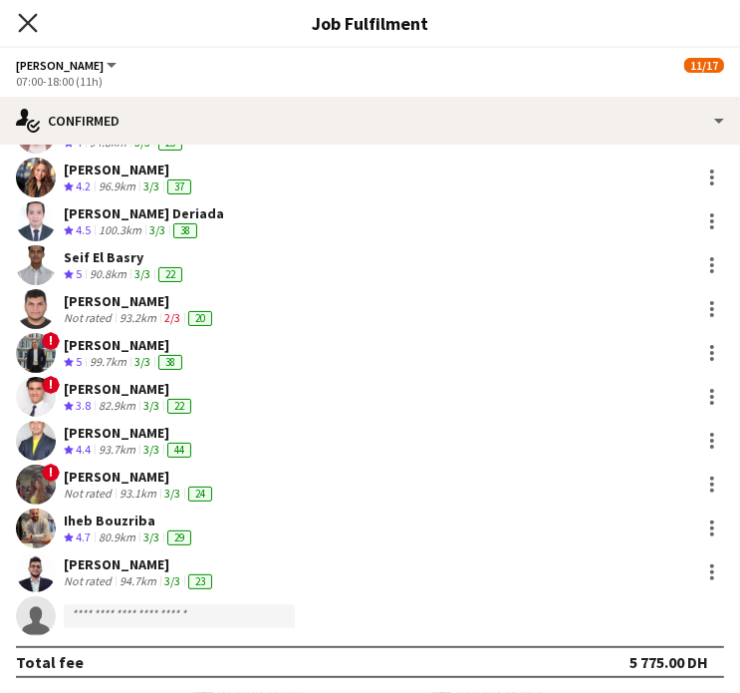
click at [28, 27] on icon "Close pop-in" at bounding box center [27, 22] width 19 height 19
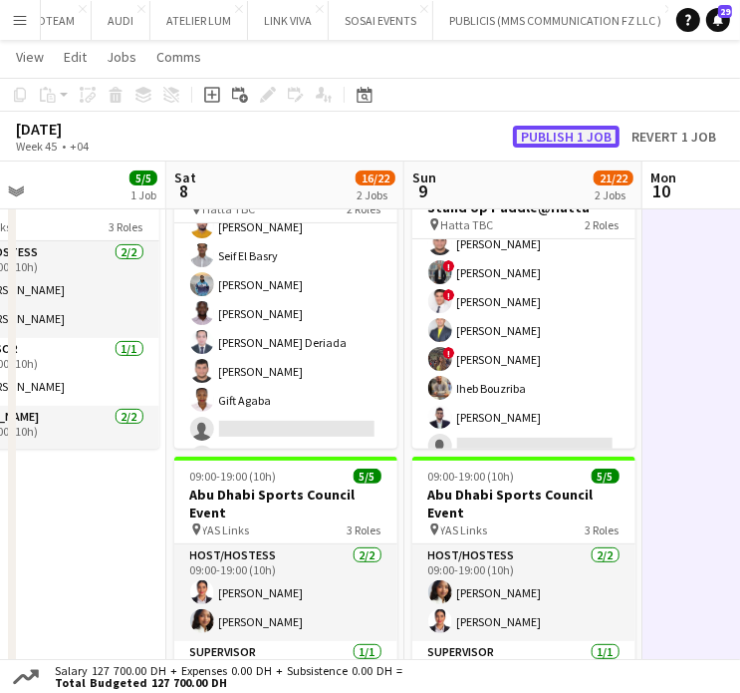
click at [567, 131] on button "Publish 1 job" at bounding box center [566, 137] width 107 height 22
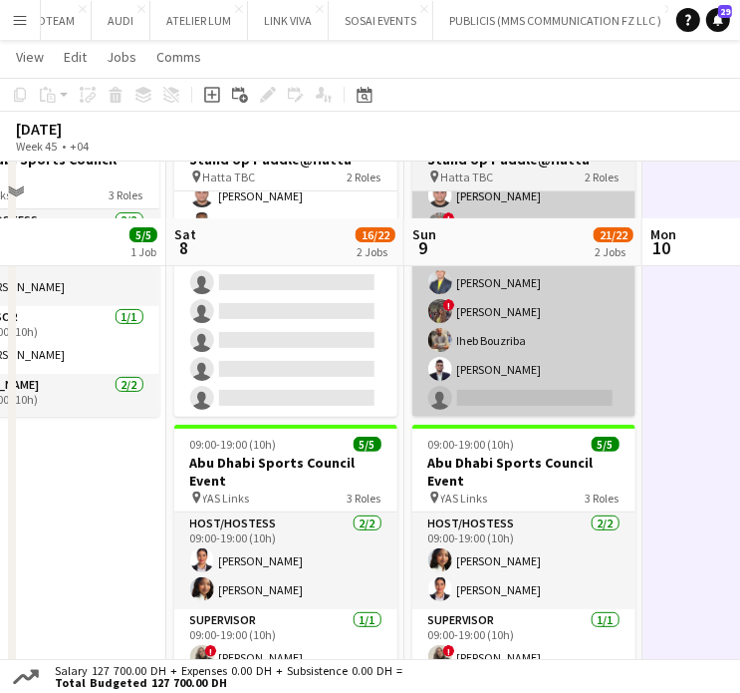
scroll to position [0, 0]
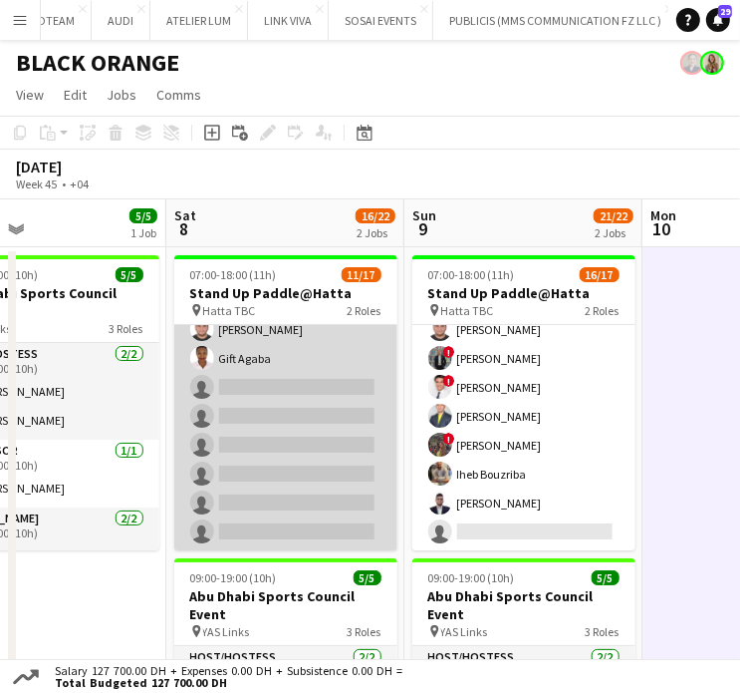
click at [259, 397] on app-card-role "Usher 202A 10/16 07:00-18:00 (11h) Katherine Estrada ! Hassan Elasfory Patricia…" at bounding box center [285, 300] width 223 height 501
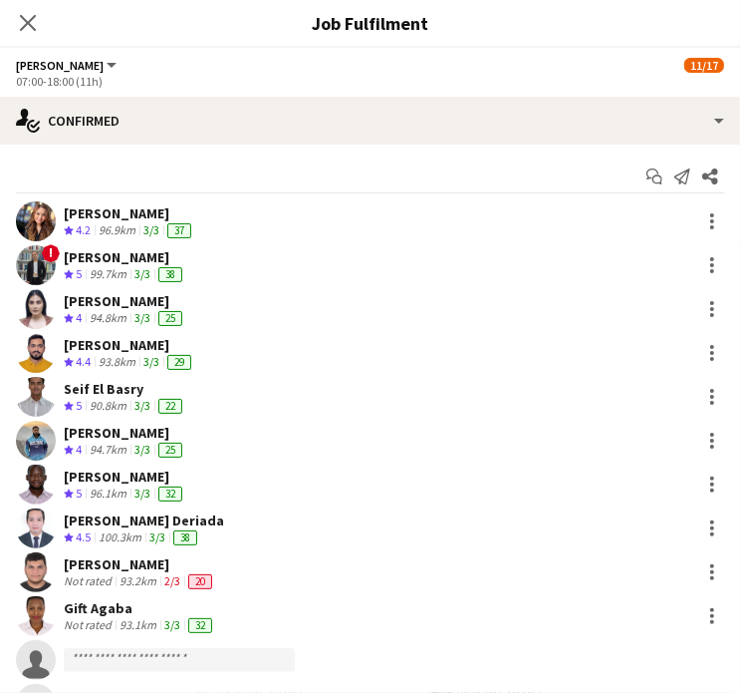
scroll to position [345, 0]
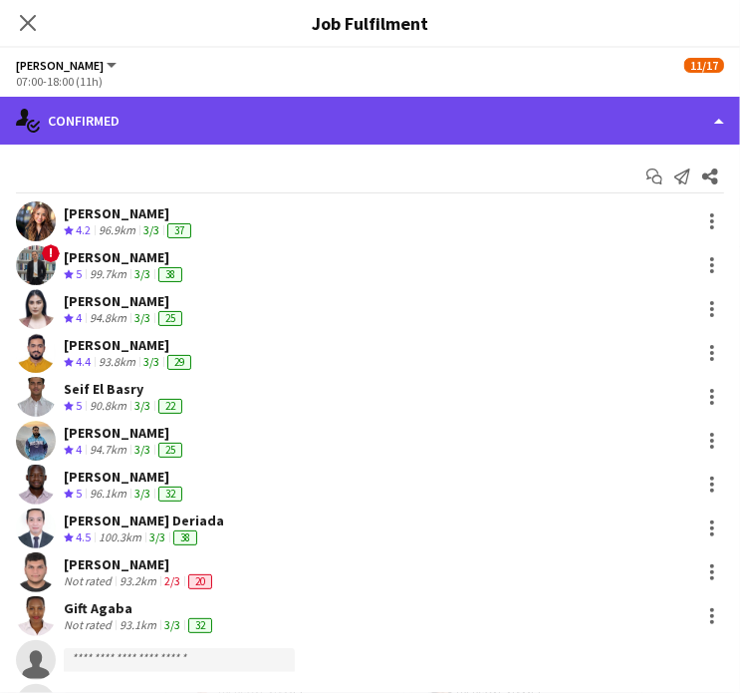
click at [679, 135] on div "single-neutral-actions-check-2 Confirmed" at bounding box center [370, 121] width 740 height 48
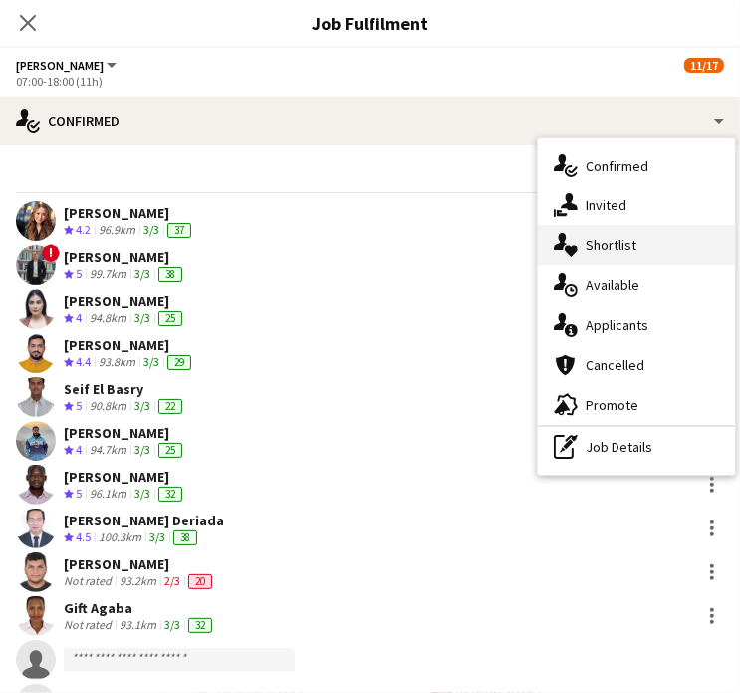
click at [650, 251] on div "single-neutral-actions-heart Shortlist" at bounding box center [636, 245] width 197 height 40
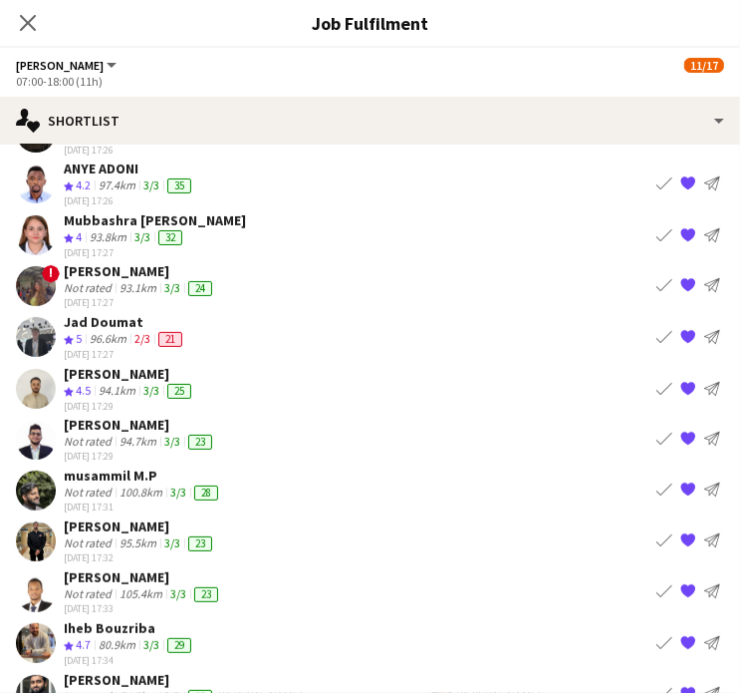
scroll to position [299, 0]
click at [657, 278] on app-icon "Book crew" at bounding box center [665, 286] width 16 height 16
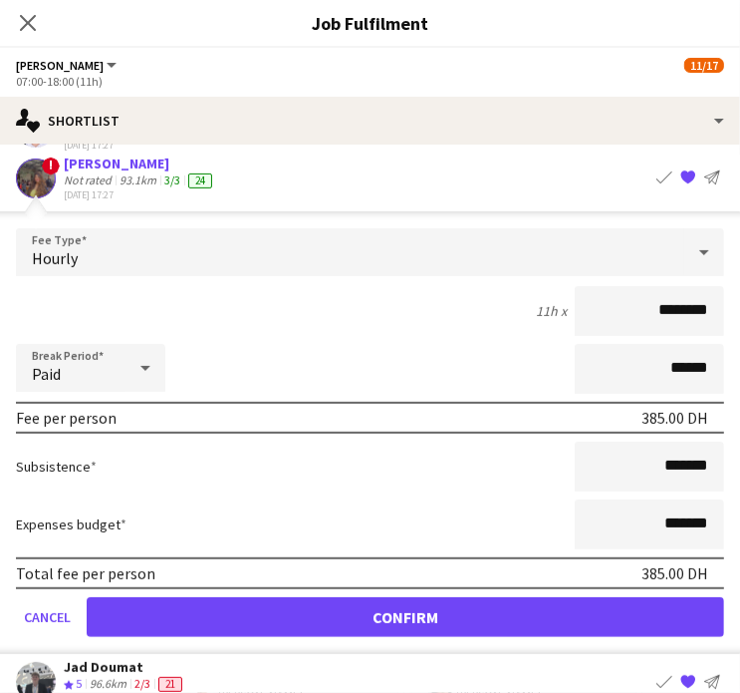
scroll to position [498, 0]
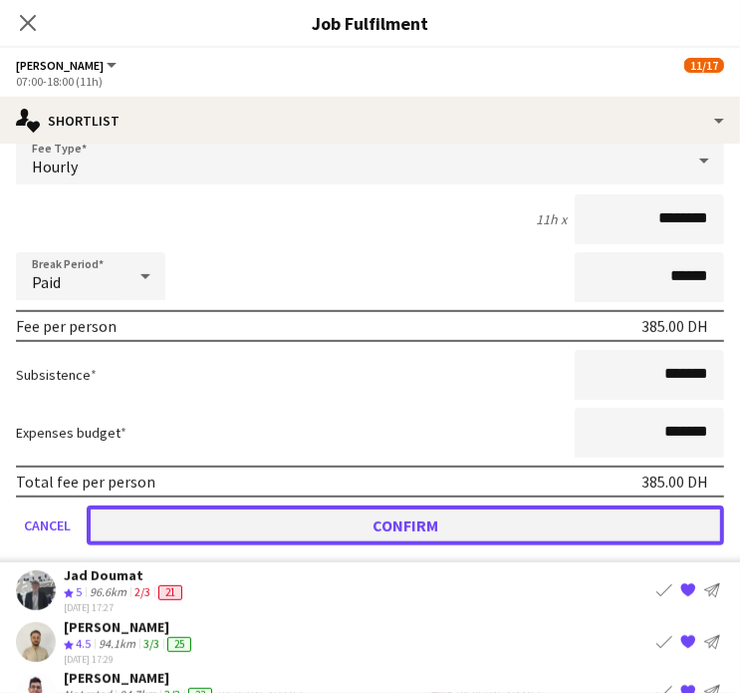
click at [526, 509] on button "Confirm" at bounding box center [406, 525] width 638 height 40
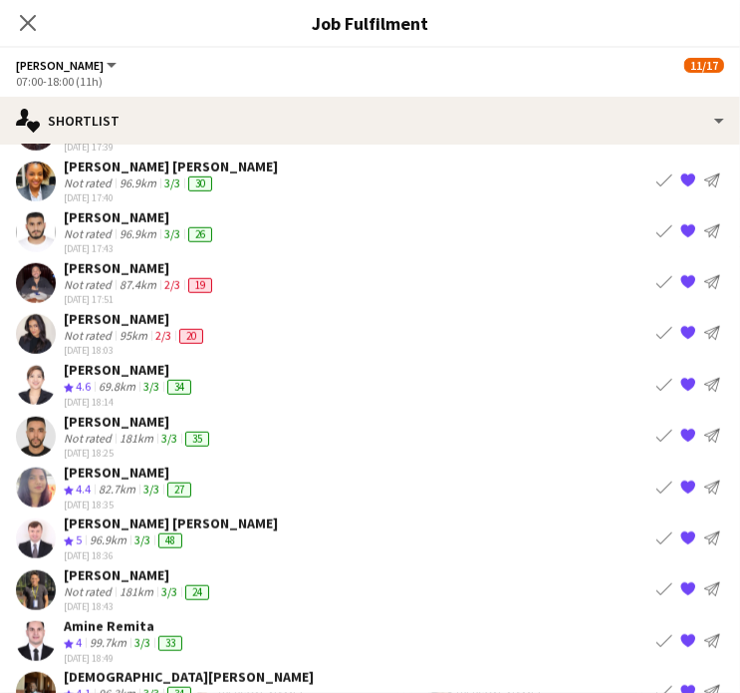
scroll to position [897, 0]
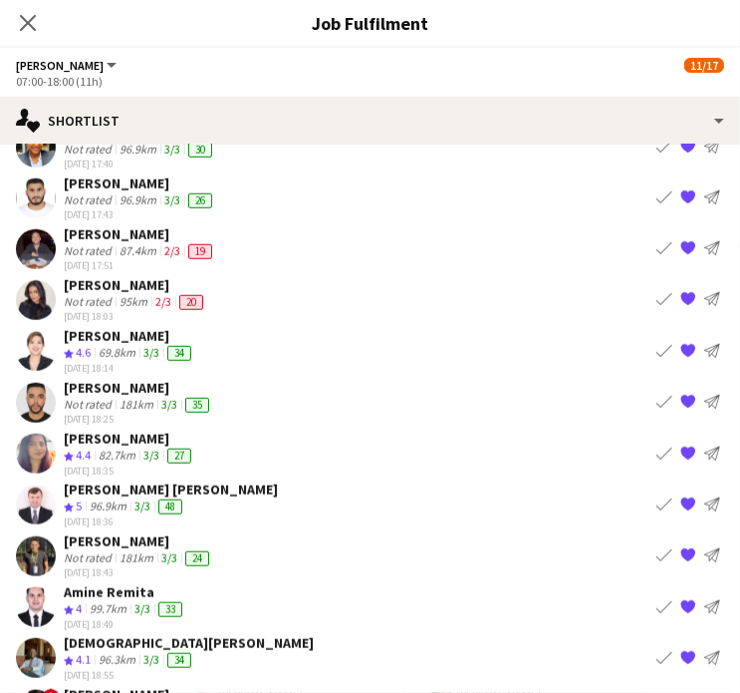
click at [657, 240] on app-icon "Book crew" at bounding box center [665, 248] width 16 height 16
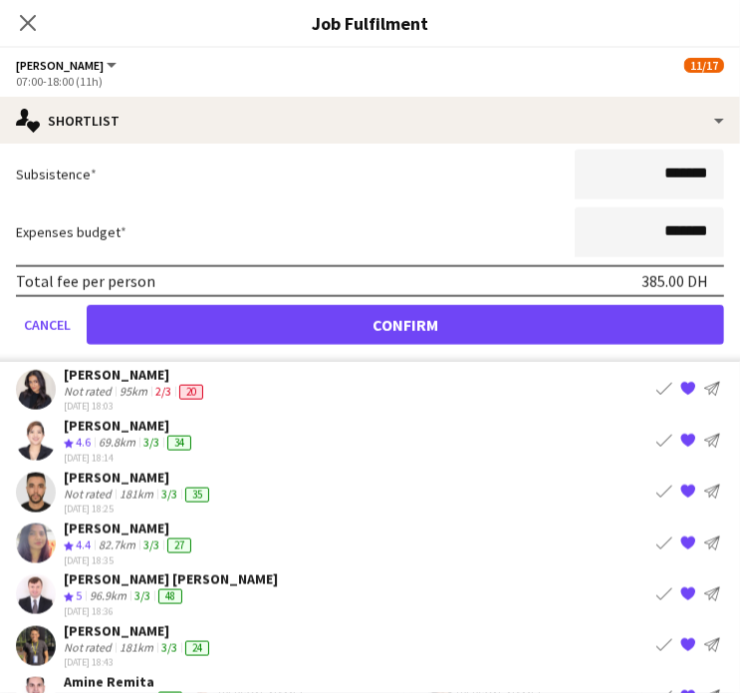
scroll to position [1395, 0]
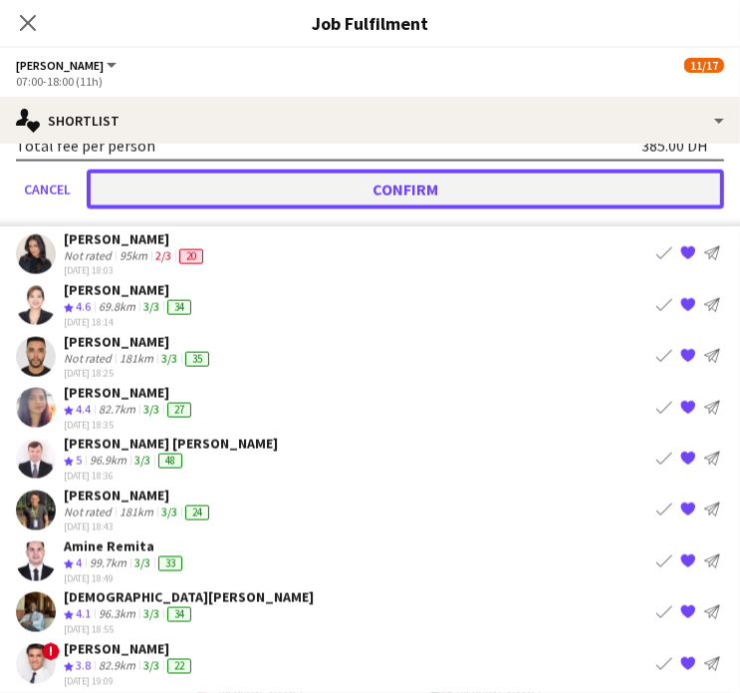
click at [442, 177] on button "Confirm" at bounding box center [406, 189] width 638 height 40
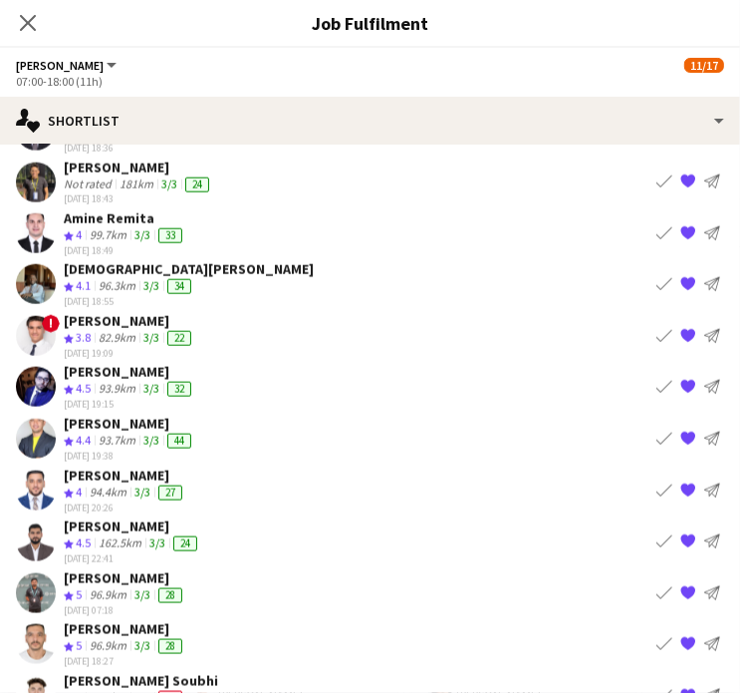
scroll to position [1188, 0]
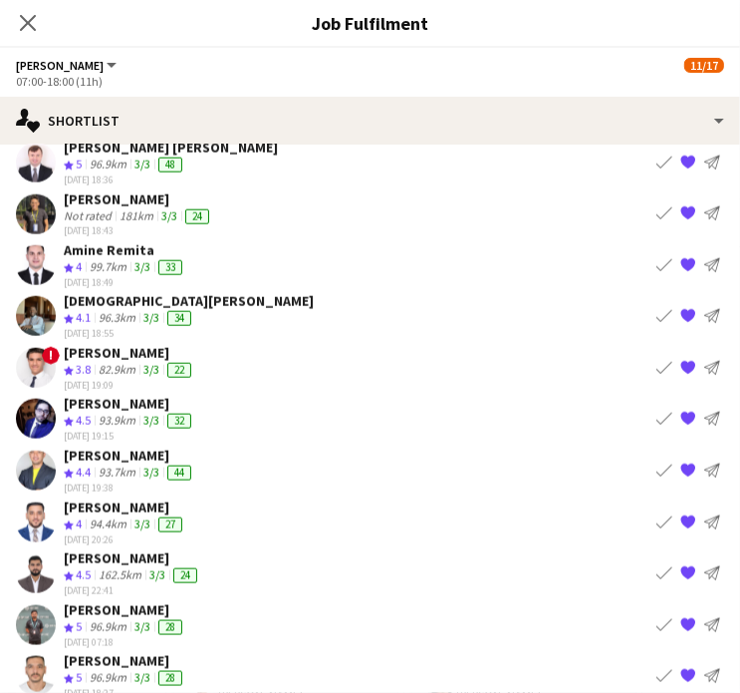
click at [657, 360] on app-icon "Book crew" at bounding box center [665, 368] width 16 height 16
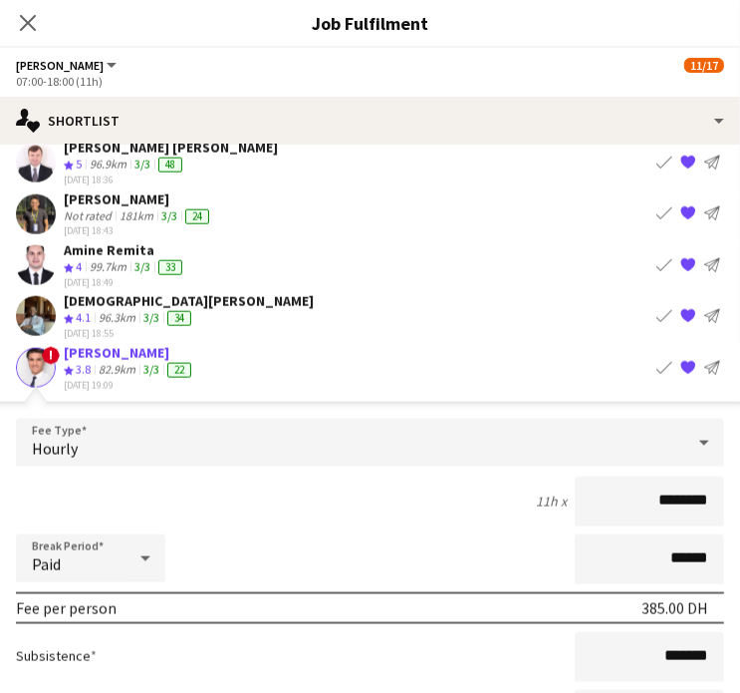
scroll to position [1686, 0]
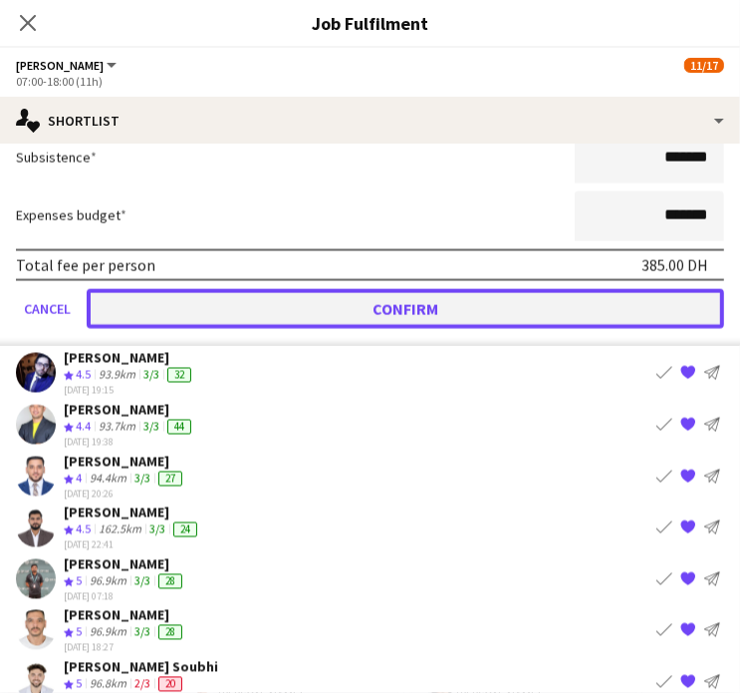
click at [407, 288] on button "Confirm" at bounding box center [406, 308] width 638 height 40
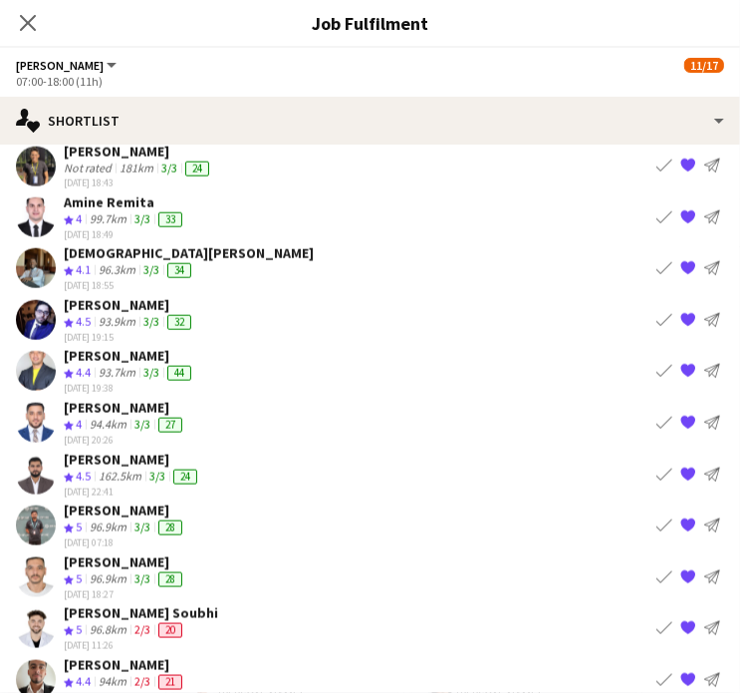
scroll to position [1136, 0]
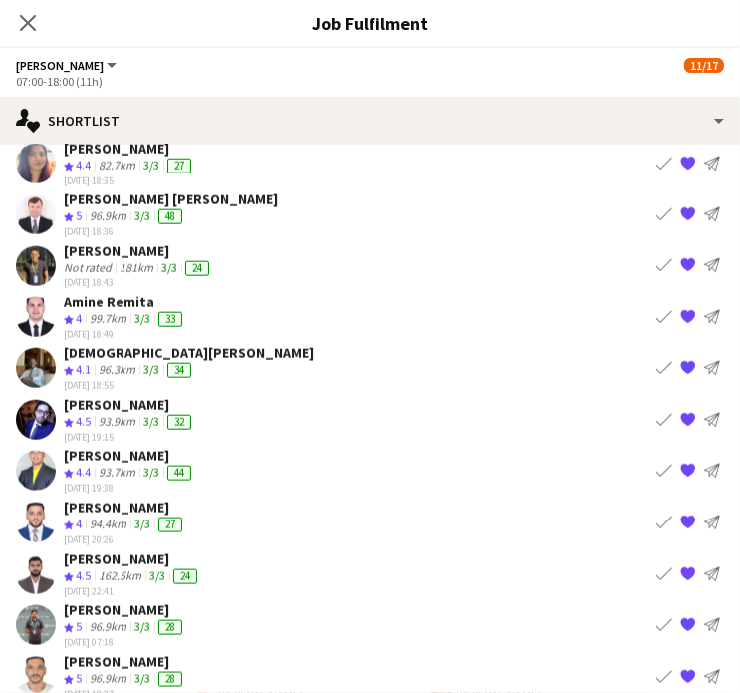
click at [657, 462] on app-icon "Book crew" at bounding box center [665, 470] width 16 height 16
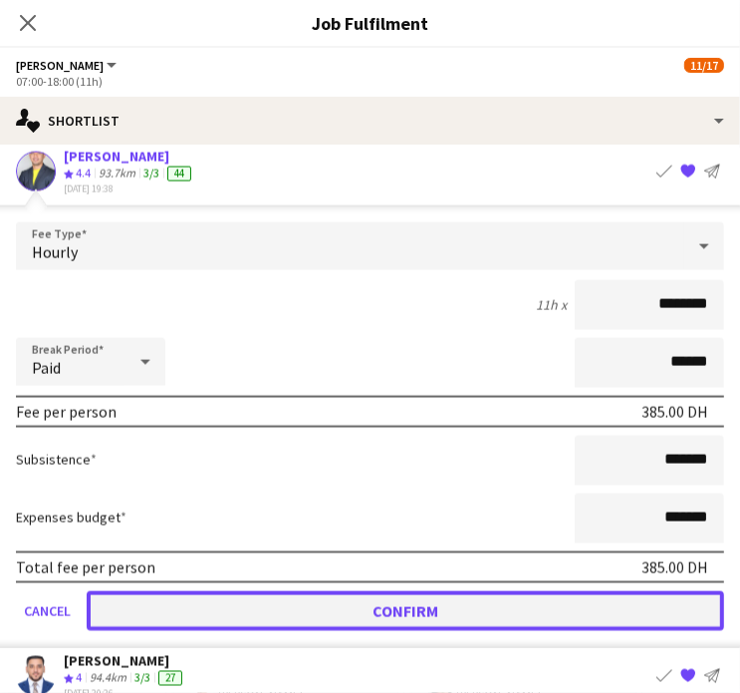
click at [520, 591] on button "Confirm" at bounding box center [406, 611] width 638 height 40
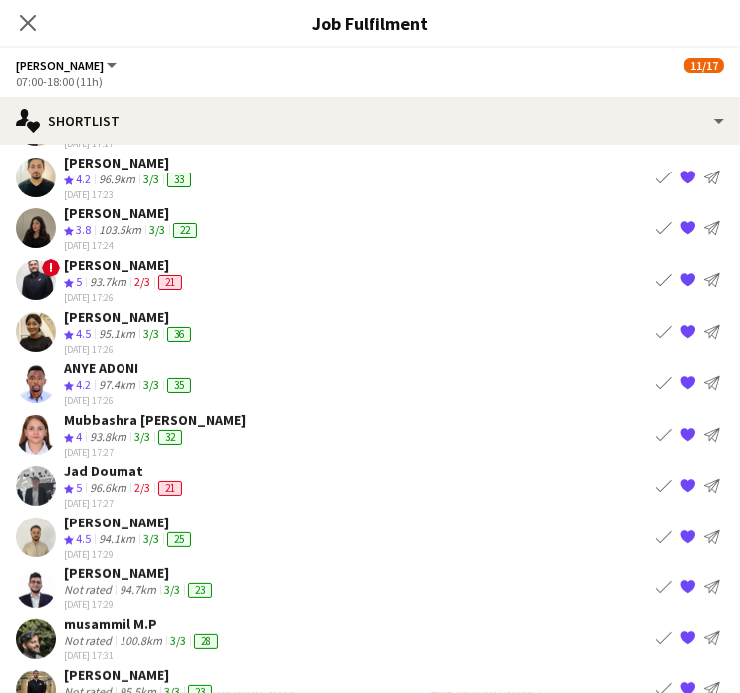
scroll to position [0, 0]
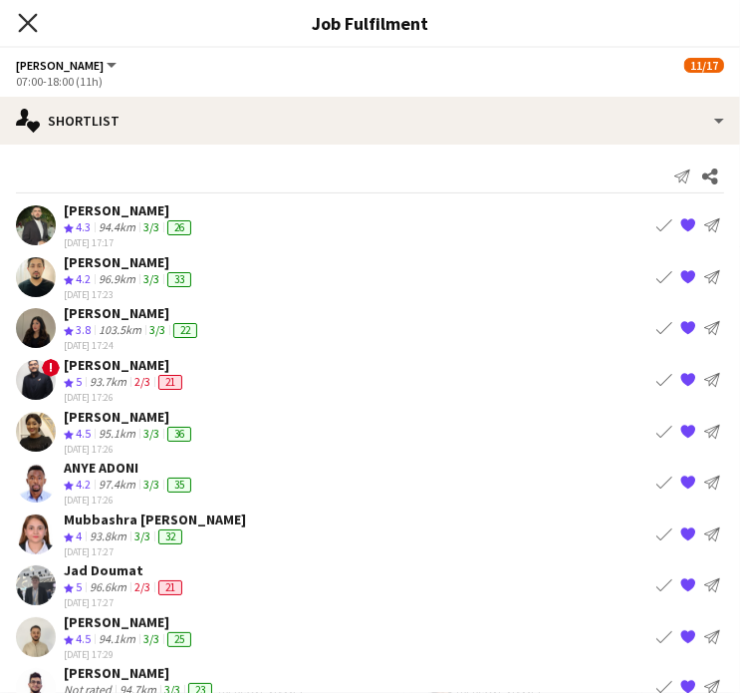
click at [29, 14] on icon "Close pop-in" at bounding box center [27, 22] width 19 height 19
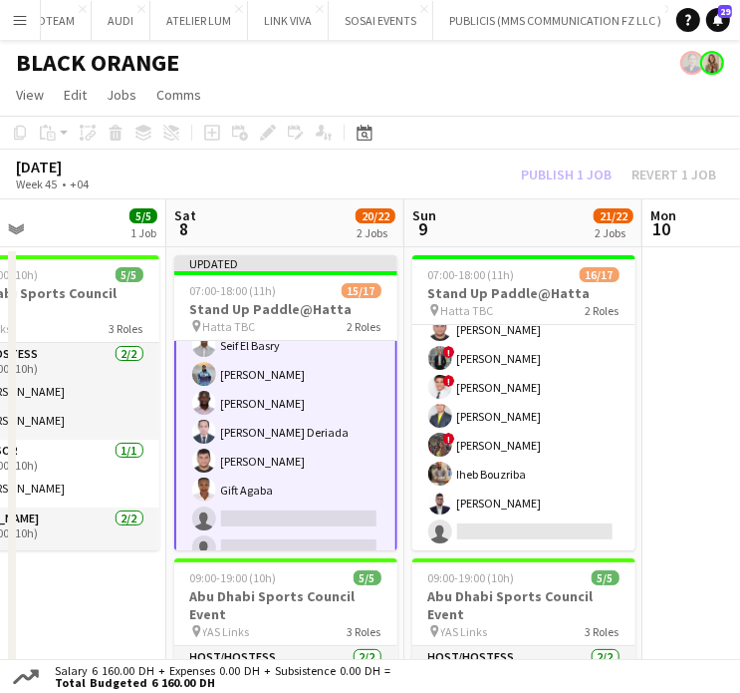
click at [315, 513] on app-card-role "Usher 198A 14/16 07:00-18:00 (11h) ! Anthea Fernandes Sameer Al Mofleh ! Neil A…" at bounding box center [285, 316] width 223 height 505
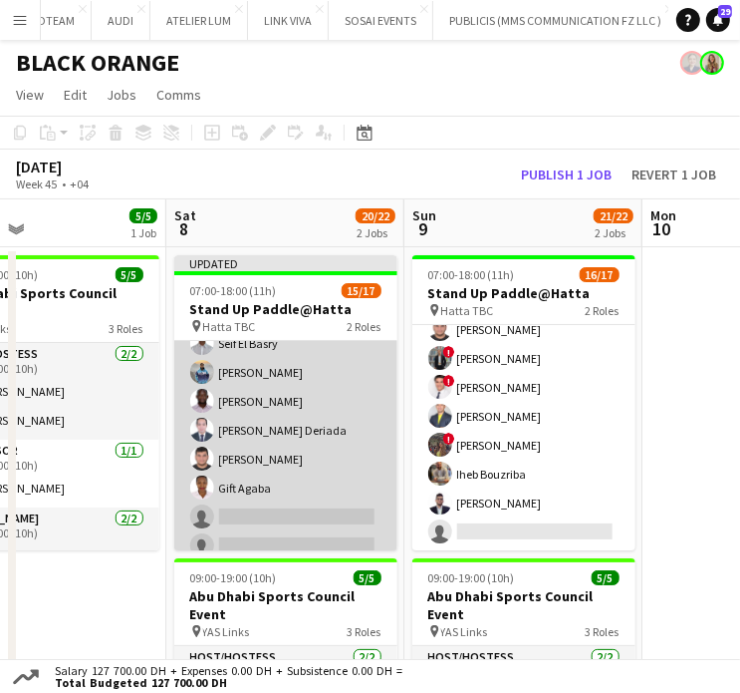
scroll to position [343, 0]
click at [298, 537] on app-card-role "Usher 198A 14/16 07:00-18:00 (11h) ! Anthea Fernandes Sameer Al Mofleh ! Neil A…" at bounding box center [285, 316] width 223 height 501
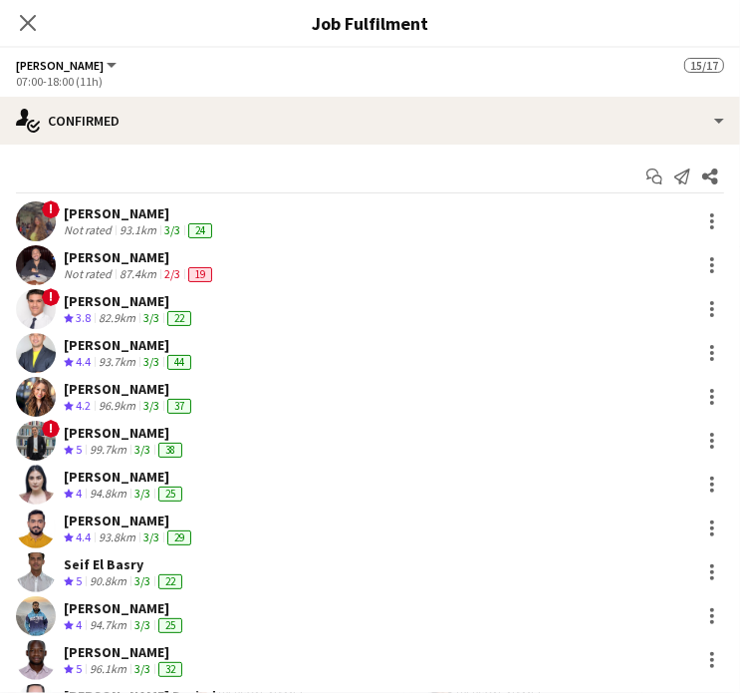
scroll to position [263, 0]
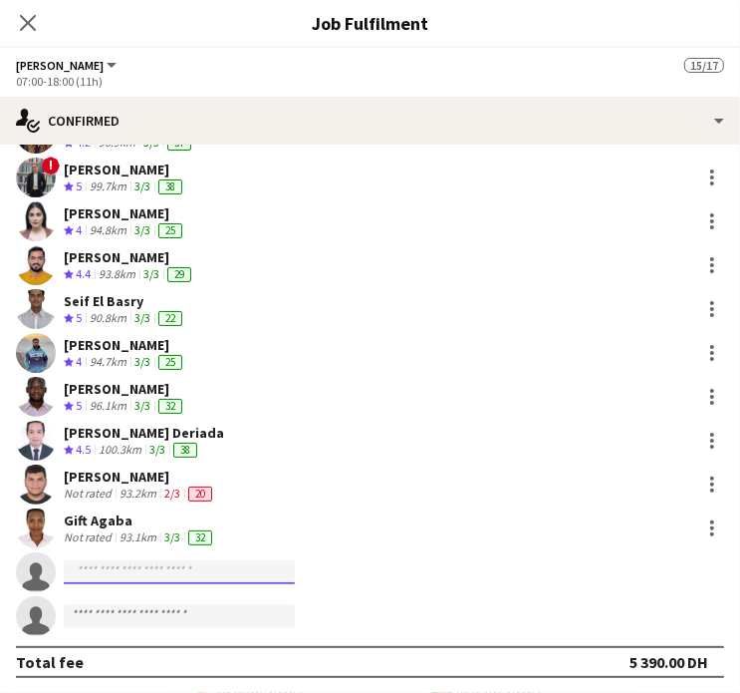
click at [243, 570] on input at bounding box center [179, 572] width 231 height 24
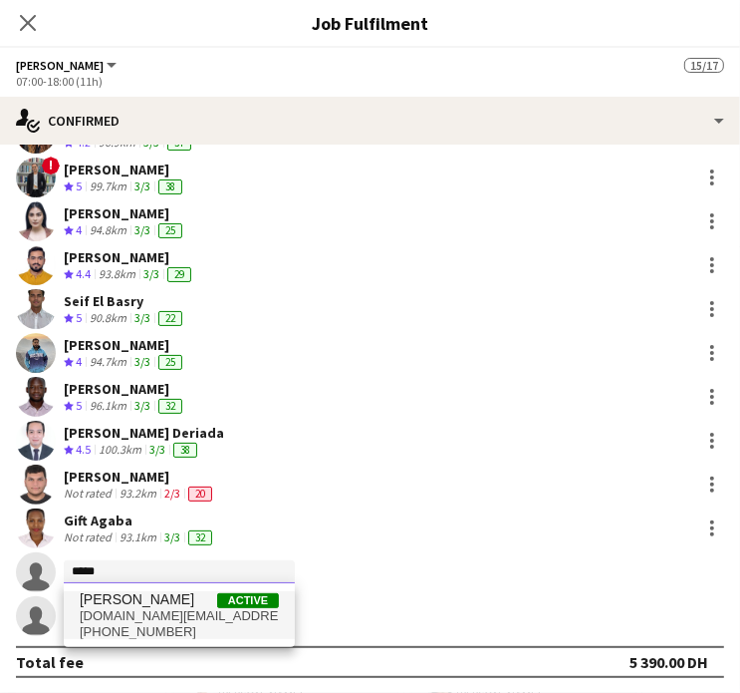
type input "*****"
click at [136, 601] on span "Najed Helwani" at bounding box center [137, 599] width 115 height 17
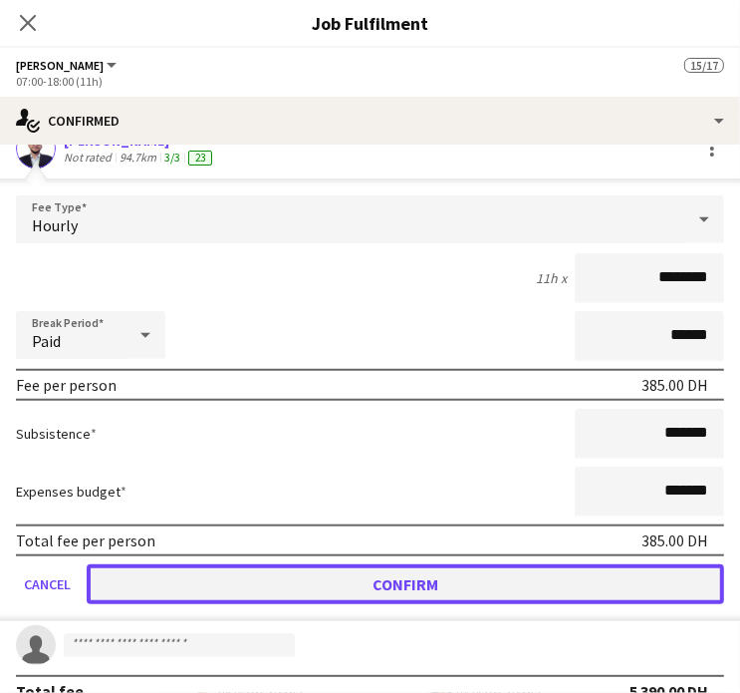
click at [379, 580] on button "Confirm" at bounding box center [406, 584] width 638 height 40
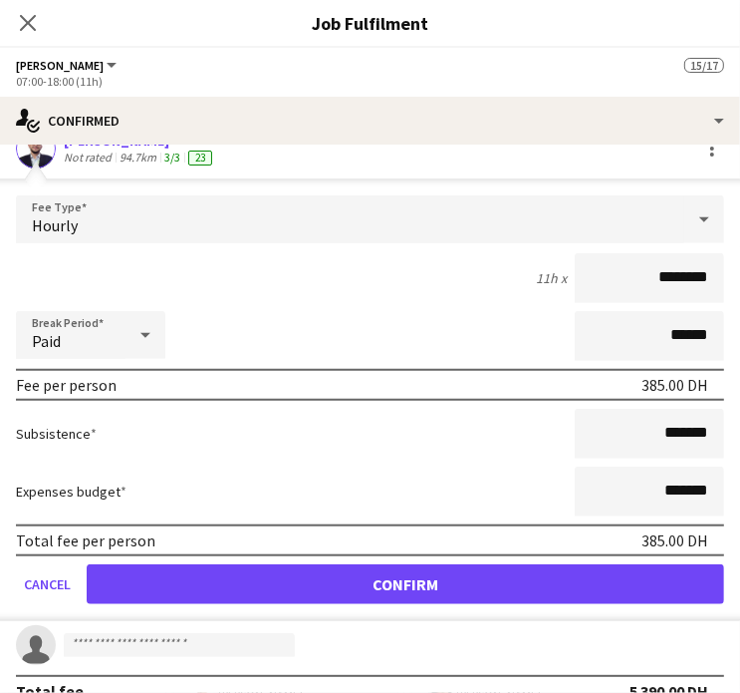
scroll to position [236, 0]
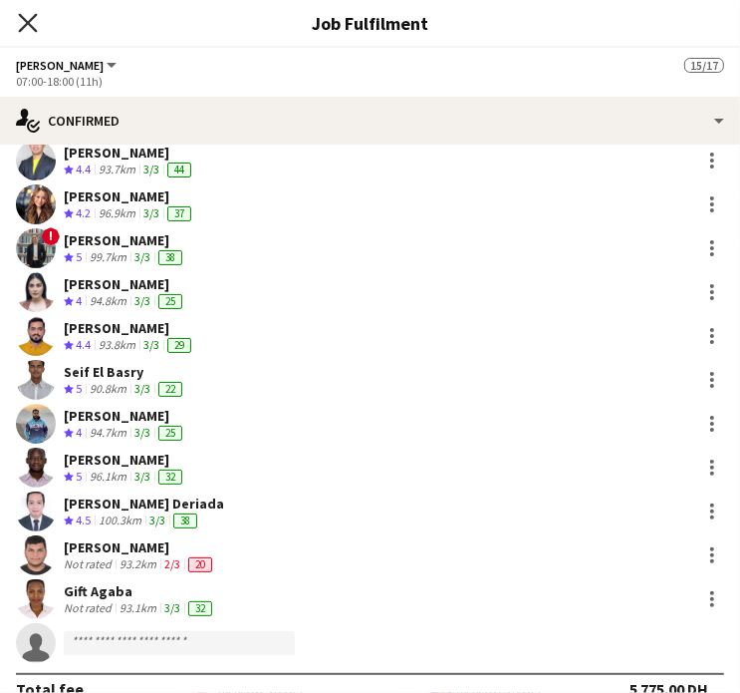
click at [28, 17] on icon "Close pop-in" at bounding box center [27, 22] width 19 height 19
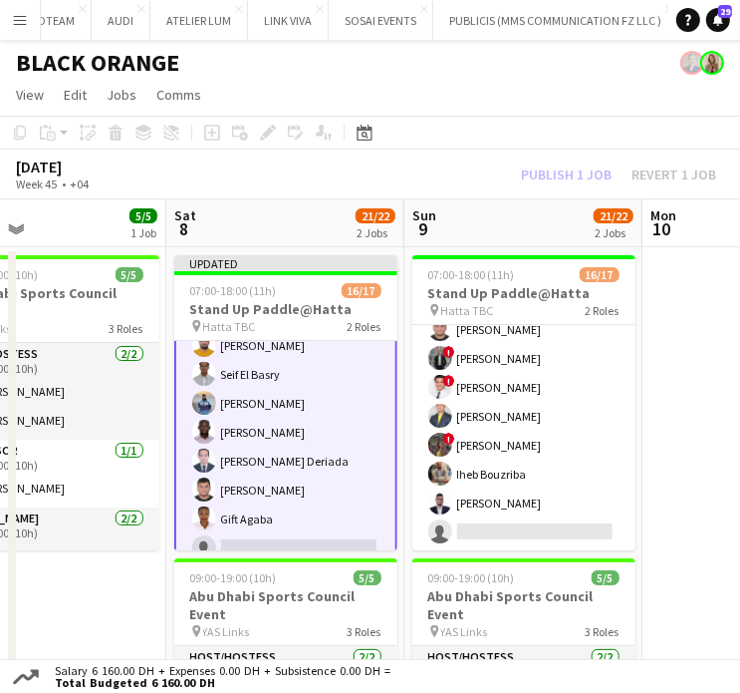
click at [574, 170] on div "Publish 1 job Revert 1 job" at bounding box center [618, 174] width 243 height 22
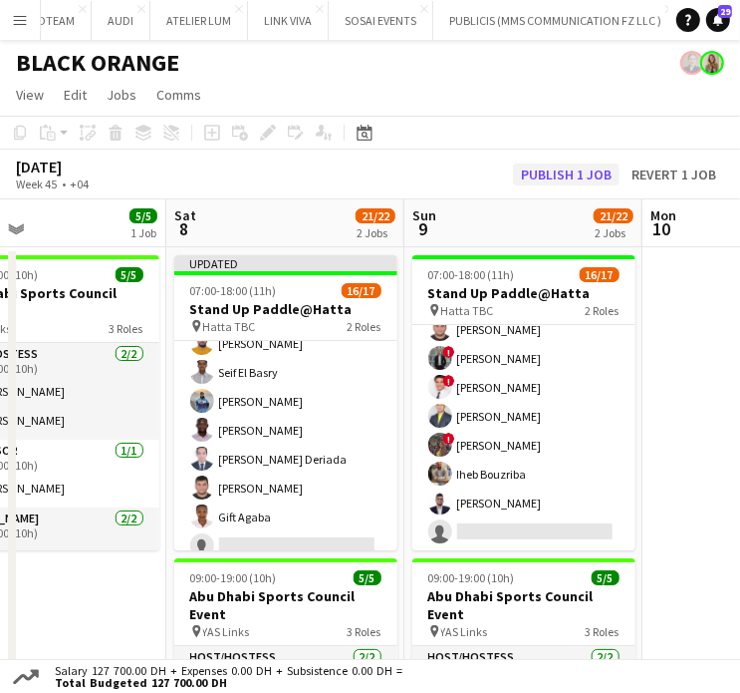
scroll to position [343, 0]
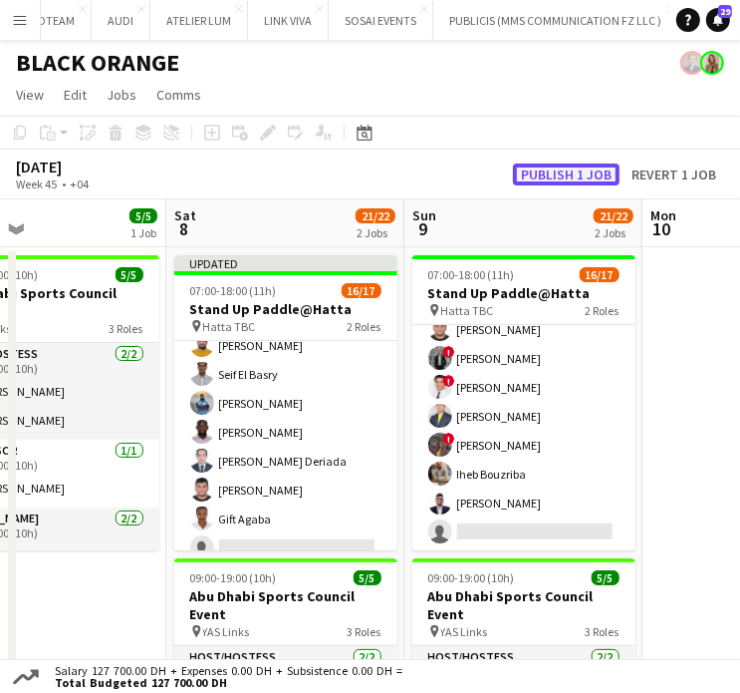
click at [577, 171] on button "Publish 1 job" at bounding box center [566, 174] width 107 height 22
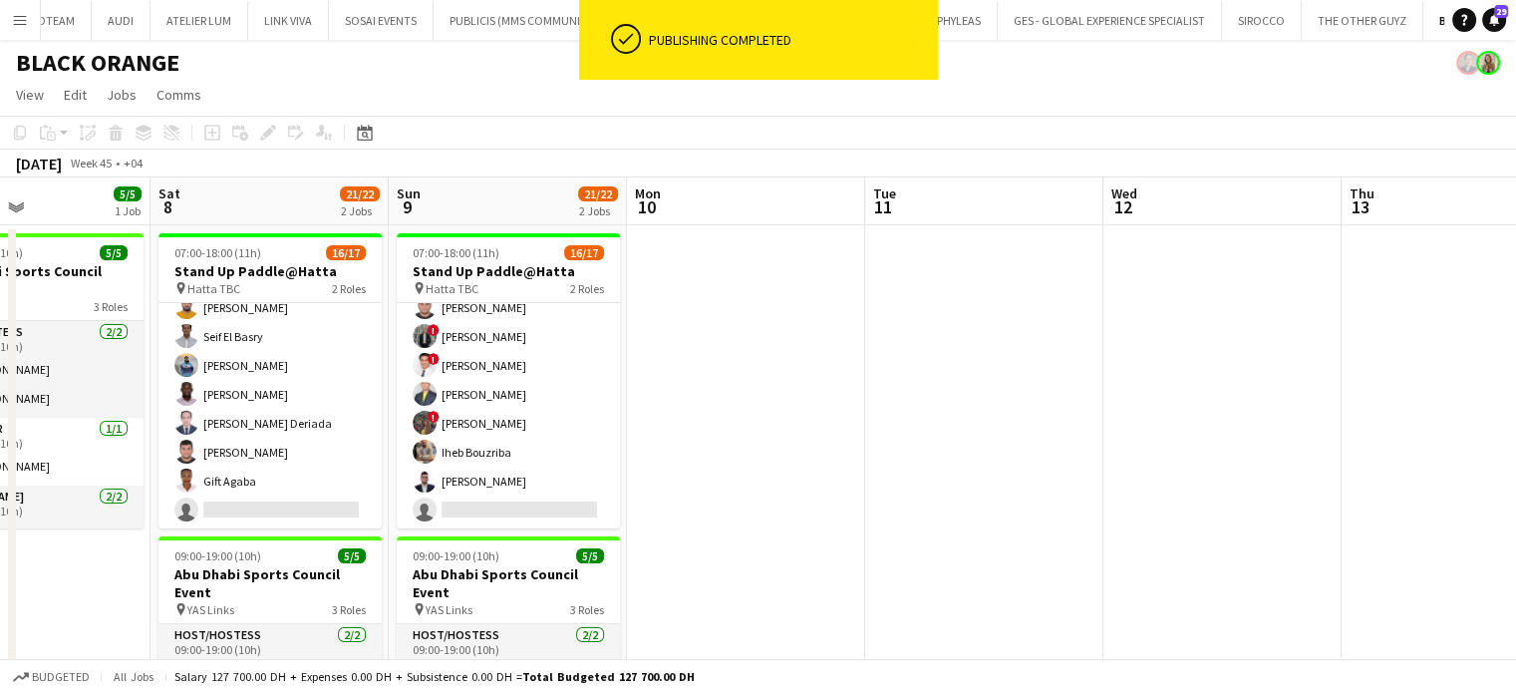
scroll to position [0, 627]
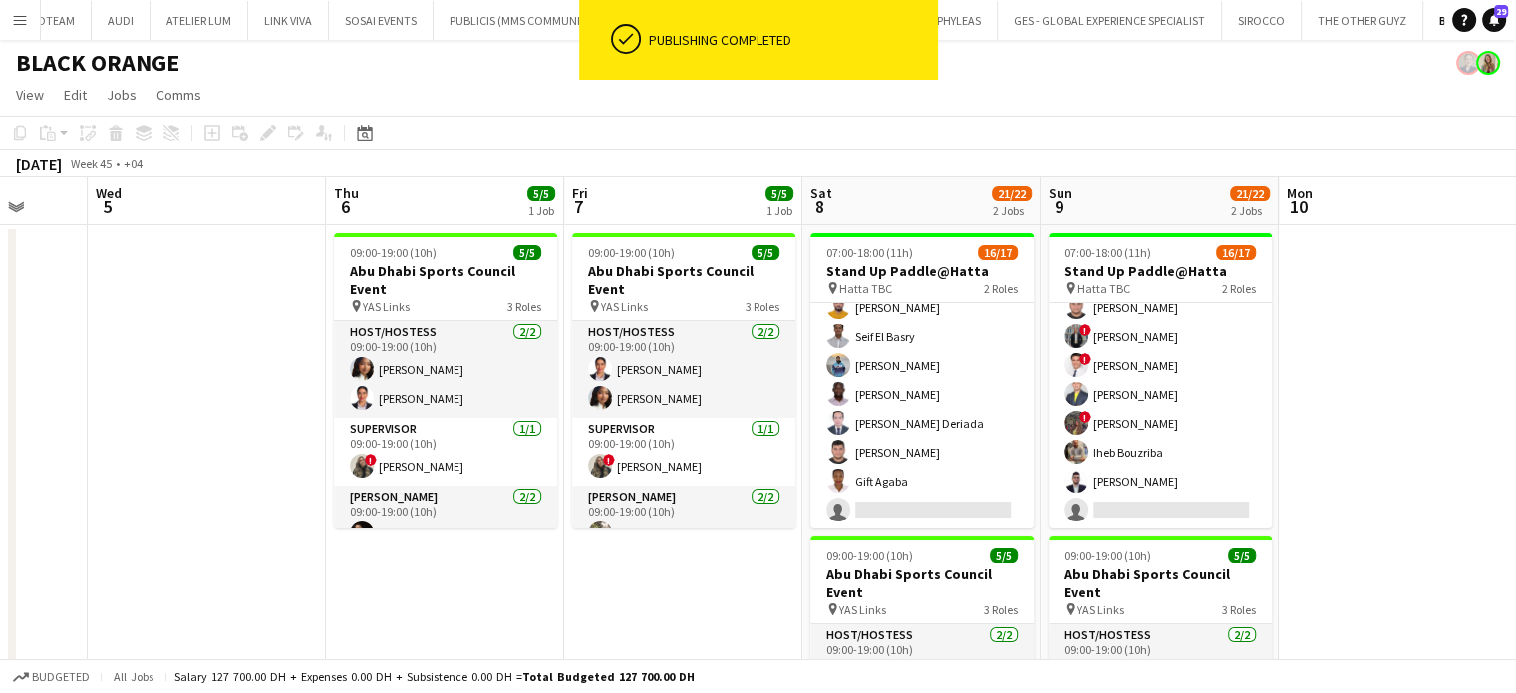
drag, startPoint x: 445, startPoint y: 343, endPoint x: 1081, endPoint y: 334, distance: 635.9
click at [1081, 334] on app-calendar-viewport "Sun 2 Mon 3 Tue 4 Wed 5 Thu 6 5/5 1 Job Fri 7 5/5 1 Job Sat 8 21/22 2 Jobs Sun …" at bounding box center [758, 524] width 1516 height 694
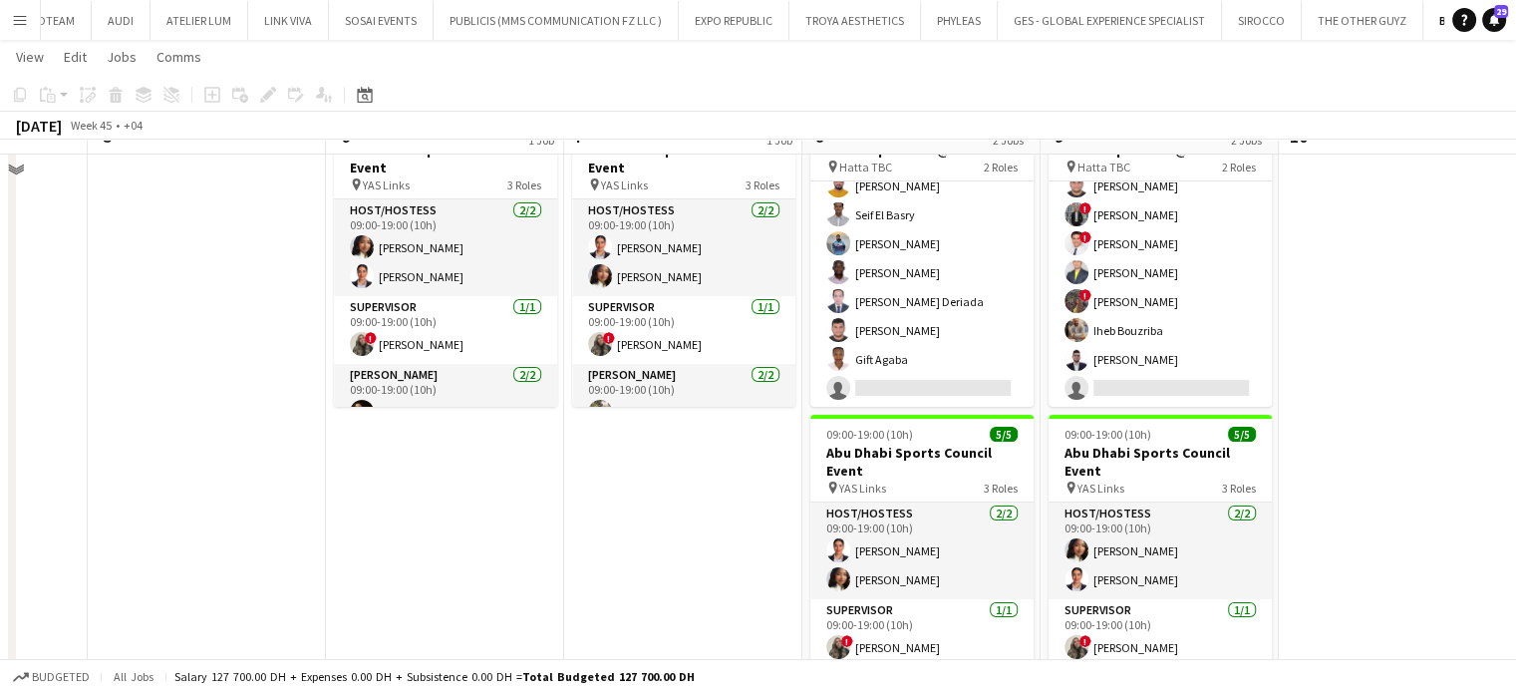
scroll to position [11, 0]
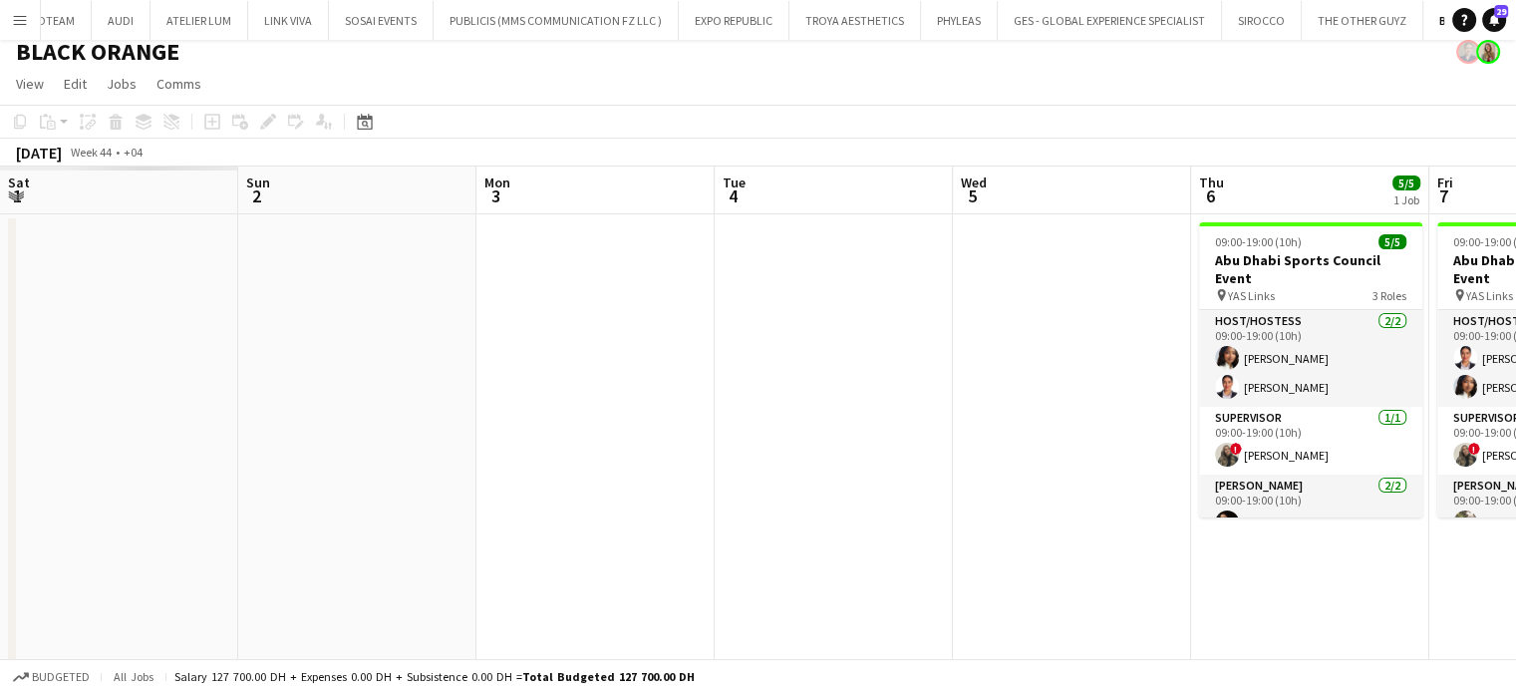
drag, startPoint x: 227, startPoint y: 396, endPoint x: 1155, endPoint y: 281, distance: 934.9
click at [1111, 281] on app-calendar-viewport "Thu 30 Fri 31 Sat 1 Sun 2 Mon 3 Tue 4 Wed 5 Thu 6 5/5 1 Job Fri 7 5/5 1 Job Sat…" at bounding box center [758, 513] width 1516 height 694
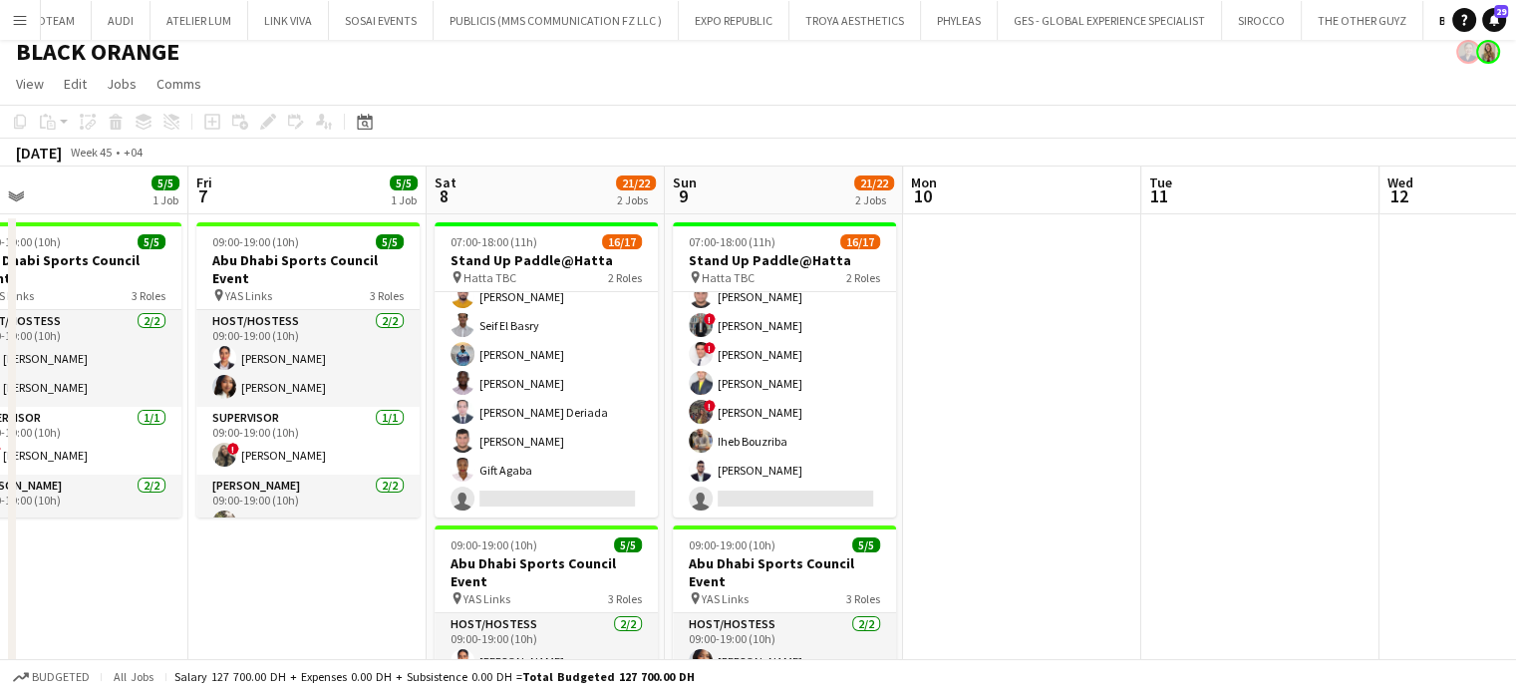
drag, startPoint x: 151, startPoint y: 421, endPoint x: 0, endPoint y: 416, distance: 151.6
click at [0, 416] on app-calendar-viewport "Mon 3 Tue 4 Wed 5 Thu 6 5/5 1 Job Fri 7 5/5 1 Job Sat 8 21/22 2 Jobs Sun 9 21/2…" at bounding box center [758, 513] width 1516 height 694
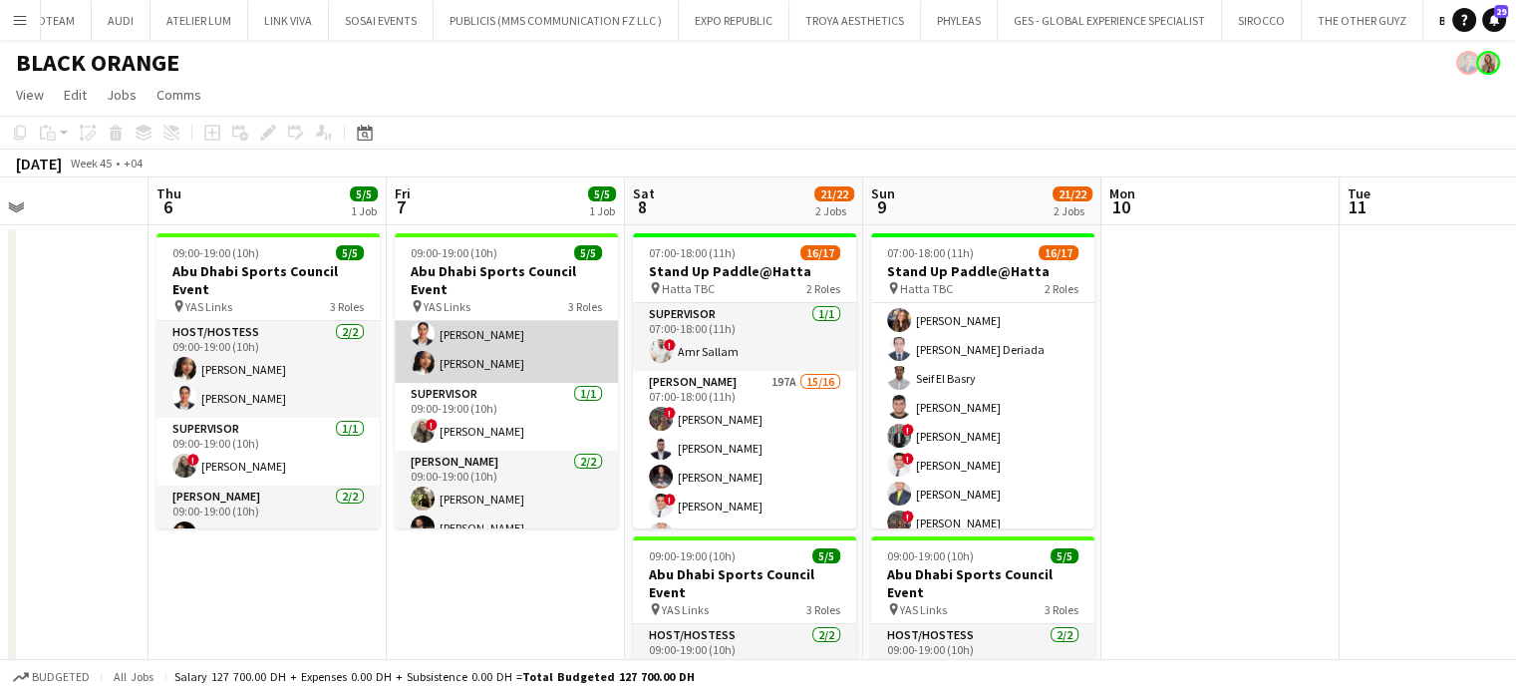
scroll to position [53, 0]
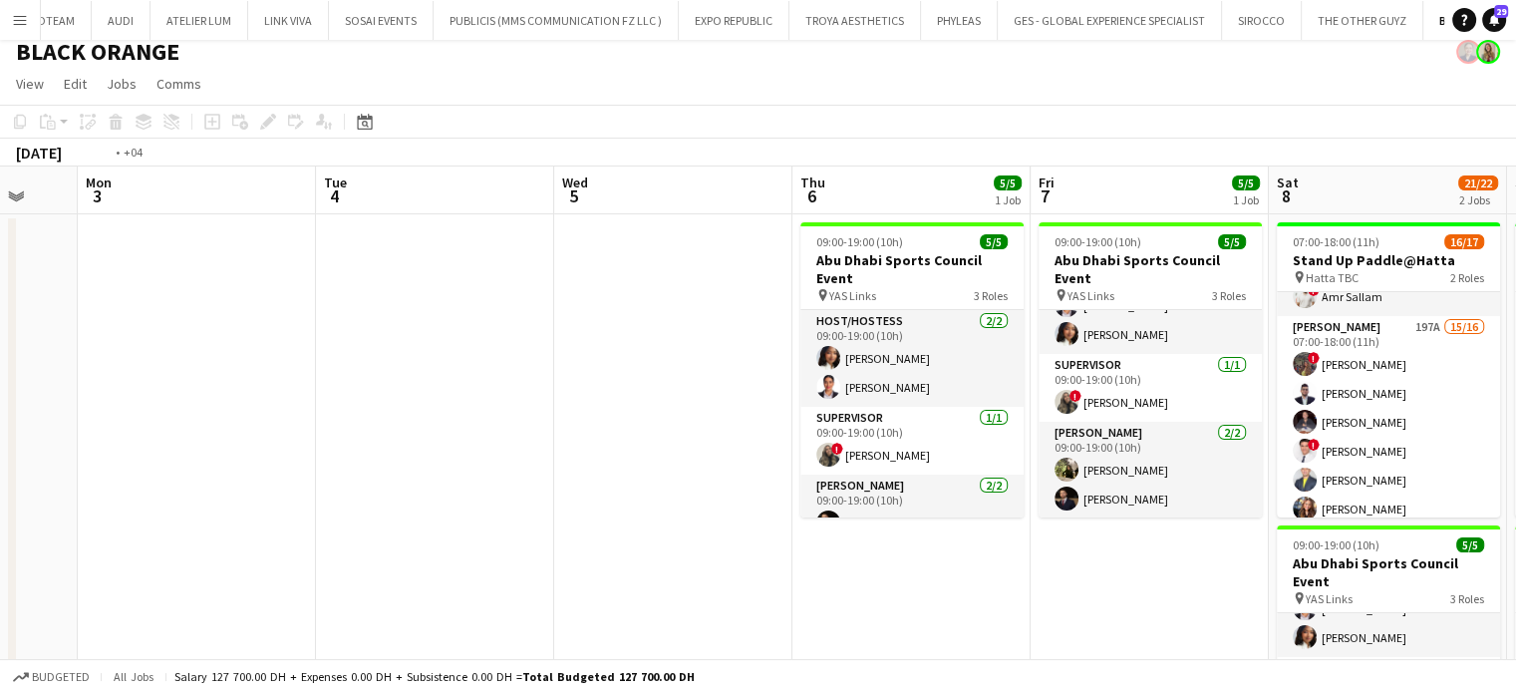
drag, startPoint x: 282, startPoint y: 365, endPoint x: 1055, endPoint y: 365, distance: 773.4
click at [1052, 365] on app-calendar-viewport "Sat 1 Sun 2 Mon 3 Tue 4 Wed 5 Thu 6 5/5 1 Job Fri 7 5/5 1 Job Sat 8 21/22 2 Job…" at bounding box center [758, 513] width 1516 height 694
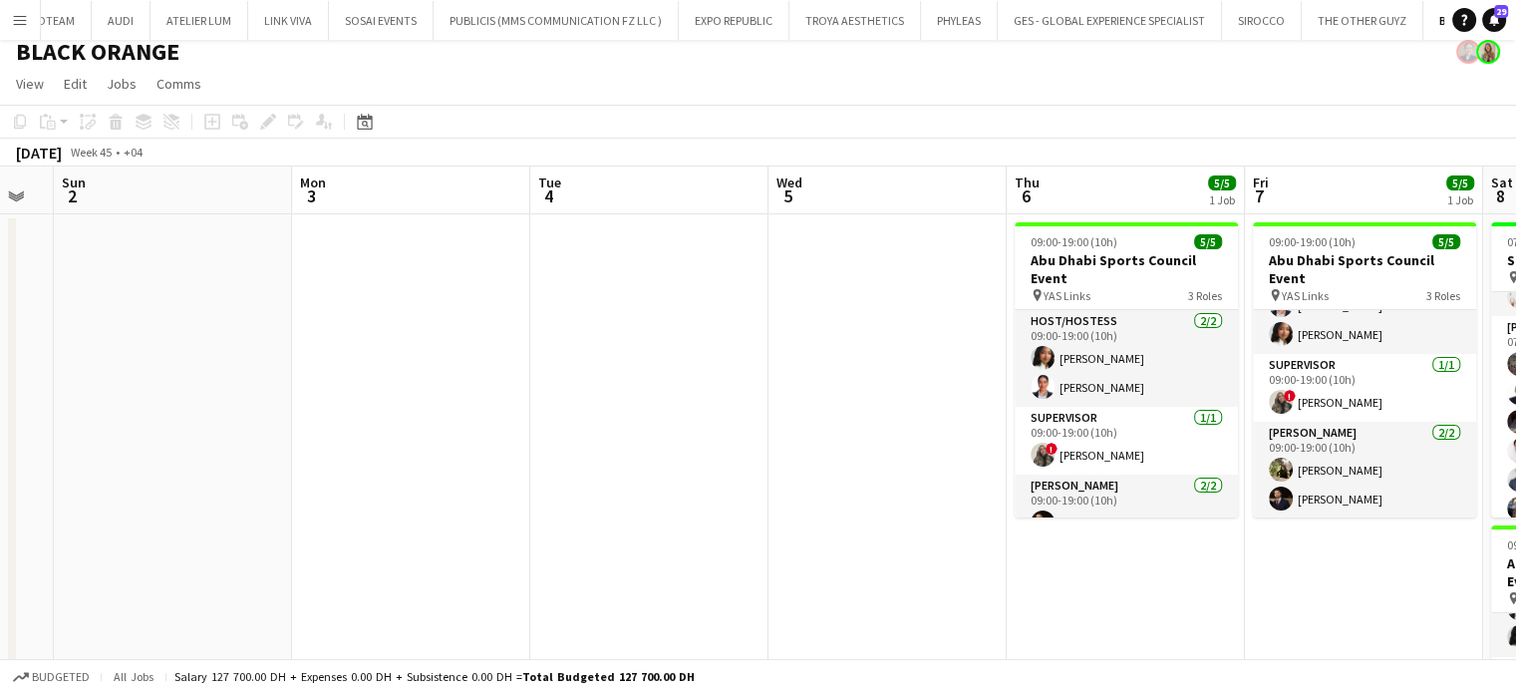
drag, startPoint x: 204, startPoint y: 363, endPoint x: 510, endPoint y: 381, distance: 306.5
click at [1047, 371] on app-calendar-viewport "Thu 30 Fri 31 Sat 1 Sun 2 Mon 3 Tue 4 Wed 5 Thu 6 5/5 1 Job Fri 7 5/5 1 Job Sat…" at bounding box center [758, 513] width 1516 height 694
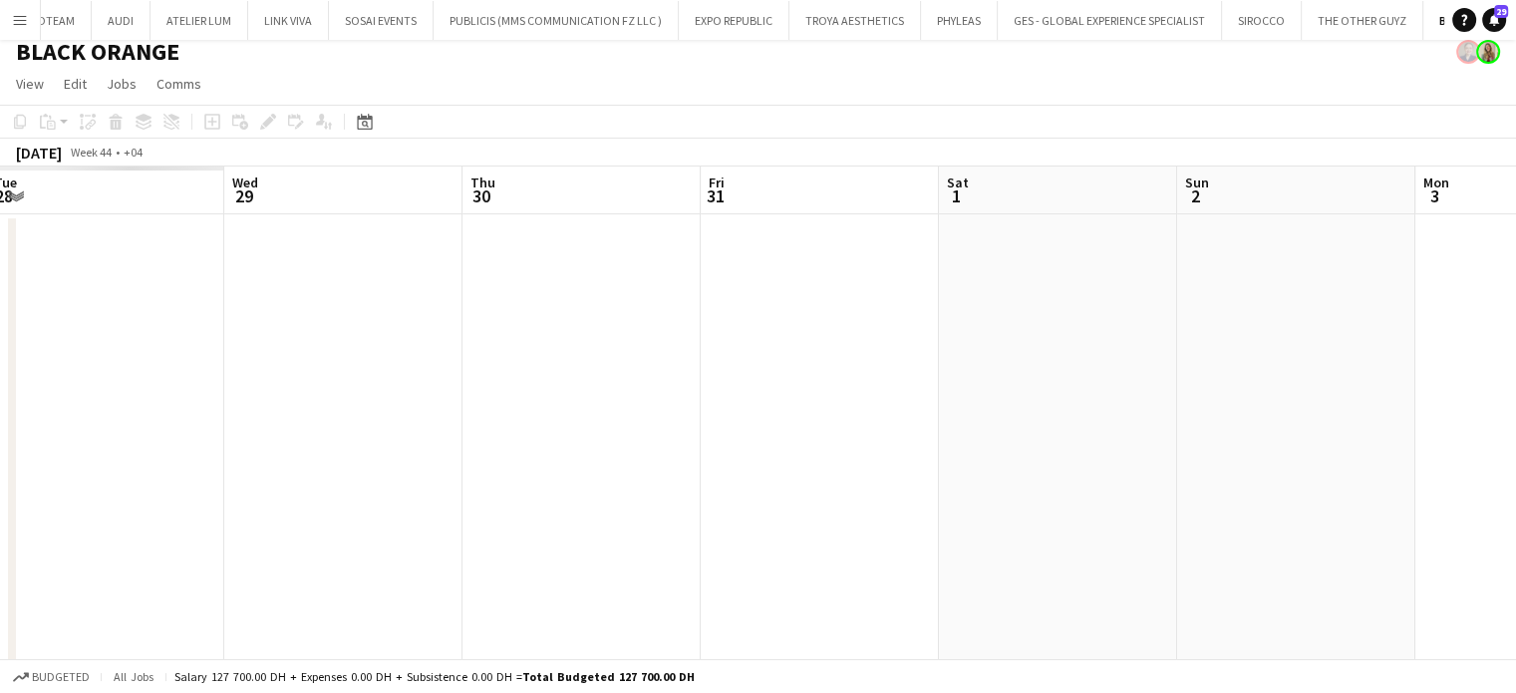
click at [901, 382] on app-calendar-viewport "Sun 26 Mon 27 Tue 28 Wed 29 Thu 30 Fri 31 Sat 1 Sun 2 Mon 3 Tue 4 Wed 5 Thu 6 5…" at bounding box center [758, 513] width 1516 height 694
drag, startPoint x: 479, startPoint y: 412, endPoint x: 358, endPoint y: 450, distance: 127.6
click at [825, 414] on app-calendar-viewport "Sat 25 Sun 26 Mon 27 Tue 28 Wed 29 Thu 30 Fri 31 Sat 1 Sun 2 Mon 3 Tue 4 Wed 5" at bounding box center [758, 513] width 1516 height 694
drag, startPoint x: 295, startPoint y: 444, endPoint x: 638, endPoint y: 378, distance: 349.3
click at [782, 342] on app-calendar-viewport "Thu 23 Fri 24 Sat 25 Sun 26 Mon 27 Tue 28 Wed 29 Thu 30 Fri 31 Sat 1 Sun 2 Mon 3" at bounding box center [758, 513] width 1516 height 694
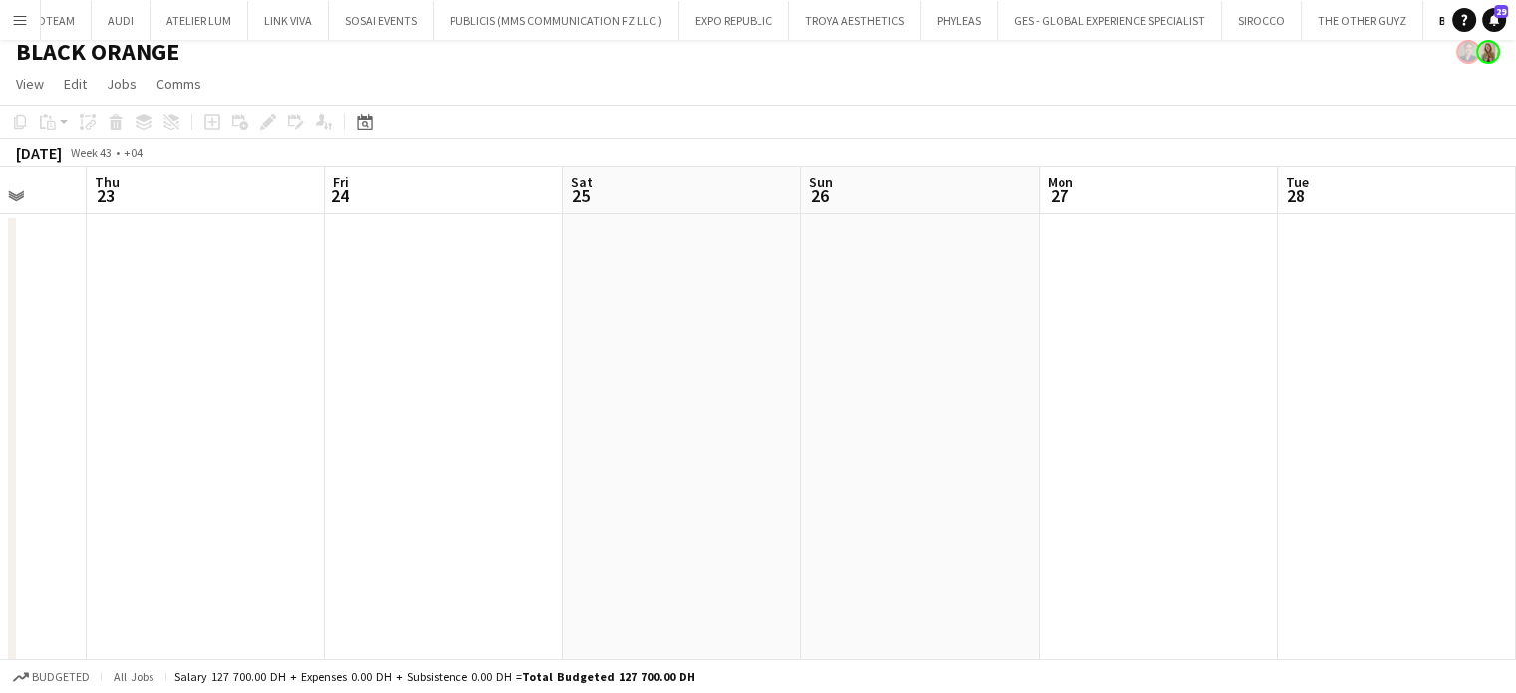
drag, startPoint x: 375, startPoint y: 418, endPoint x: 792, endPoint y: 327, distance: 427.3
click at [801, 323] on app-calendar-viewport "Mon 20 Tue 21 Wed 22 Thu 23 Fri 24 Sat 25 Sun 26 Mon 27 Tue 28 Wed 29 Thu 30 Fr…" at bounding box center [758, 513] width 1516 height 694
drag, startPoint x: 598, startPoint y: 338, endPoint x: 757, endPoint y: 303, distance: 163.2
click at [757, 303] on app-calendar-viewport "Sat 18 Sun 19 Mon 20 Tue 21 Wed 22 Thu 23 Fri 24 Sat 25 Sun 26 Mon 27 Tue 28 We…" at bounding box center [758, 513] width 1516 height 694
drag, startPoint x: 597, startPoint y: 292, endPoint x: 327, endPoint y: 297, distance: 270.1
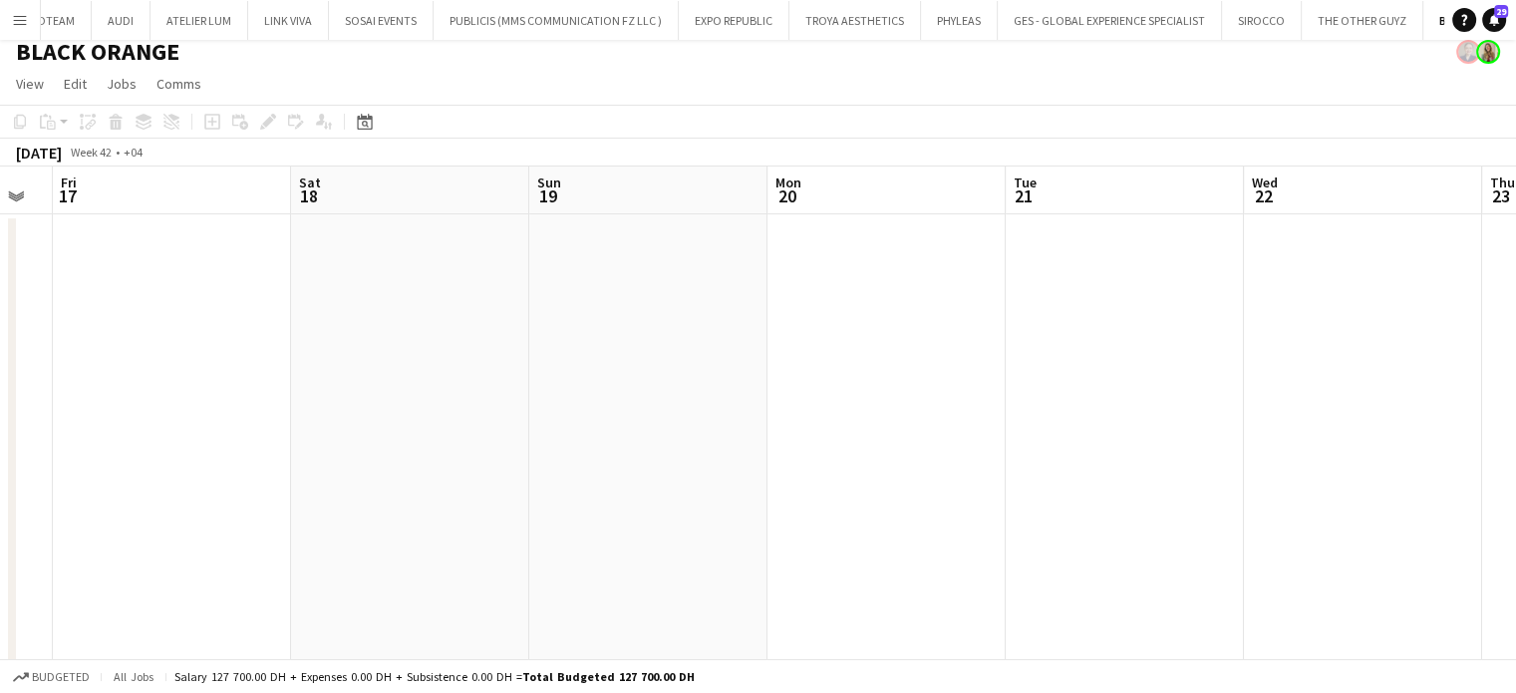
click at [739, 274] on app-calendar-viewport "Wed 15 Thu 16 Fri 17 Sat 18 Sun 19 Mon 20 Tue 21 Wed 22 Thu 23 Fri 24 Sat 25 Su…" at bounding box center [758, 513] width 1516 height 694
drag, startPoint x: 412, startPoint y: 297, endPoint x: 275, endPoint y: 464, distance: 216.0
click at [873, 285] on app-calendar-viewport "Tue 14 Wed 15 Thu 16 Fri 17 Sat 18 Sun 19 Mon 20 Tue 21 Wed 22 Thu 23 Fri 24 Sa…" at bounding box center [758, 513] width 1516 height 694
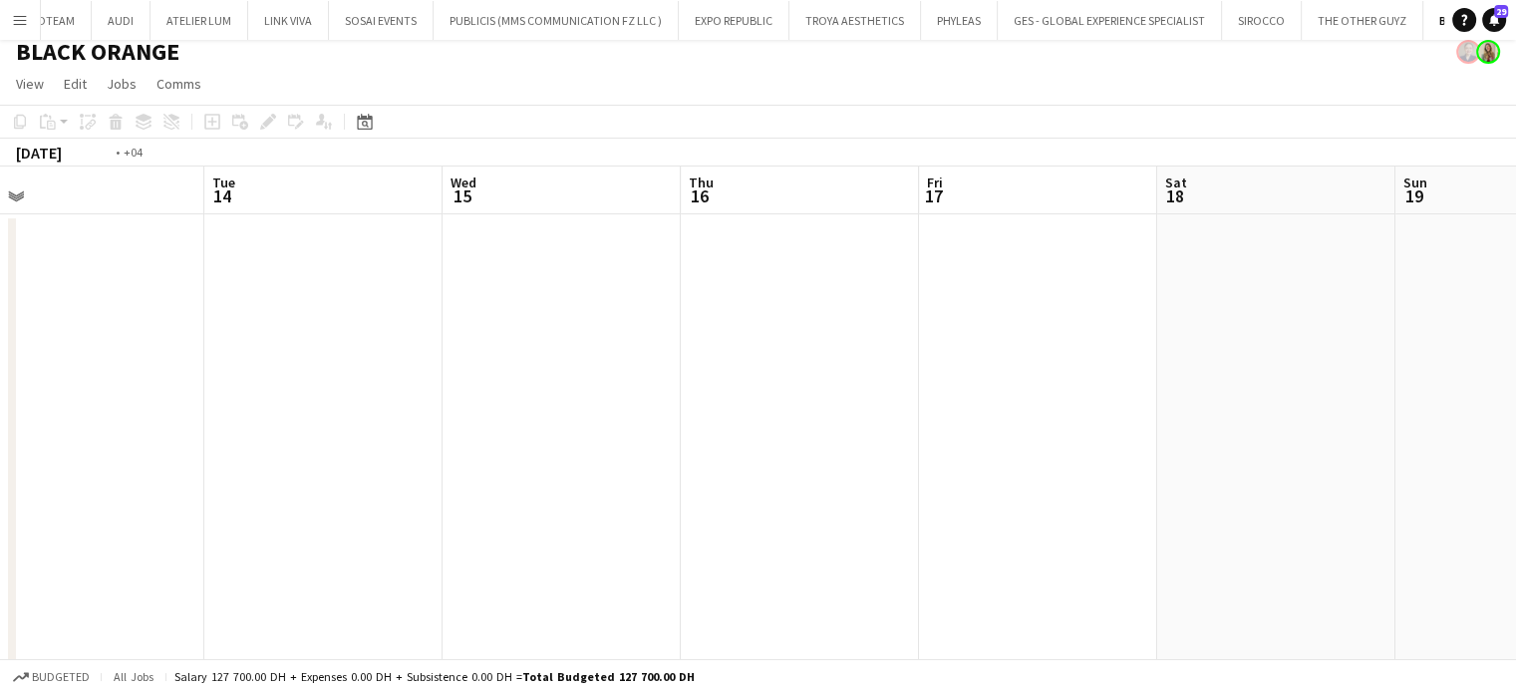
drag, startPoint x: 716, startPoint y: 449, endPoint x: 424, endPoint y: 542, distance: 306.4
click at [737, 448] on app-calendar-viewport "Sat 11 Sun 12 Mon 13 Tue 14 Wed 15 Thu 16 Fri 17 Sat 18 Sun 19 Mon 20 Tue 21 We…" at bounding box center [758, 513] width 1516 height 694
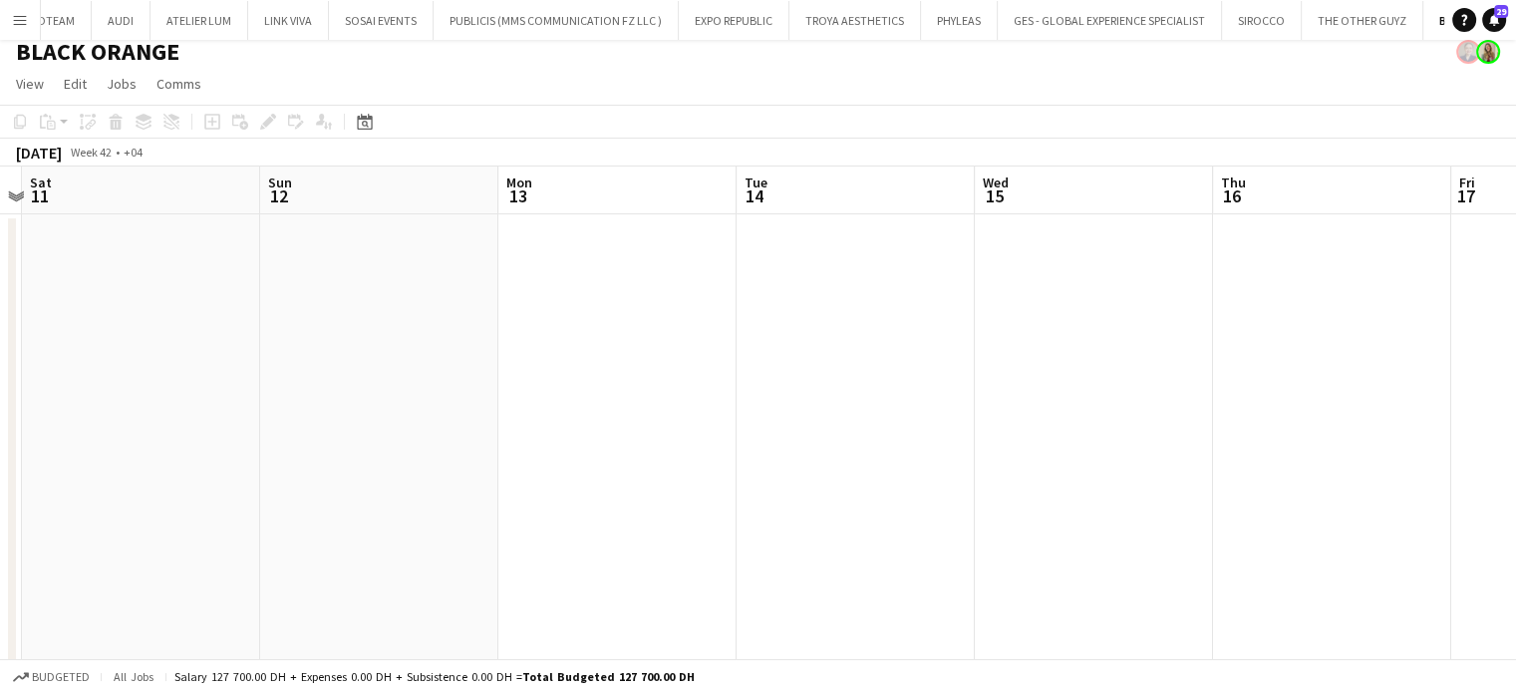
click at [847, 486] on app-calendar-viewport "Thu 9 Fri 10 Sat 11 Sun 12 Mon 13 Tue 14 Wed 15 Thu 16 Fri 17 Sat 18 Sun 19 Mon…" at bounding box center [758, 513] width 1516 height 694
drag, startPoint x: 439, startPoint y: 523, endPoint x: 758, endPoint y: 454, distance: 327.2
click at [766, 455] on app-calendar-viewport "Tue 7 Wed 8 Thu 9 Fri 10 Sat 11 Sun 12 Mon 13 Tue 14 Wed 15 Thu 16 Fri 17 Sat 18" at bounding box center [758, 513] width 1516 height 694
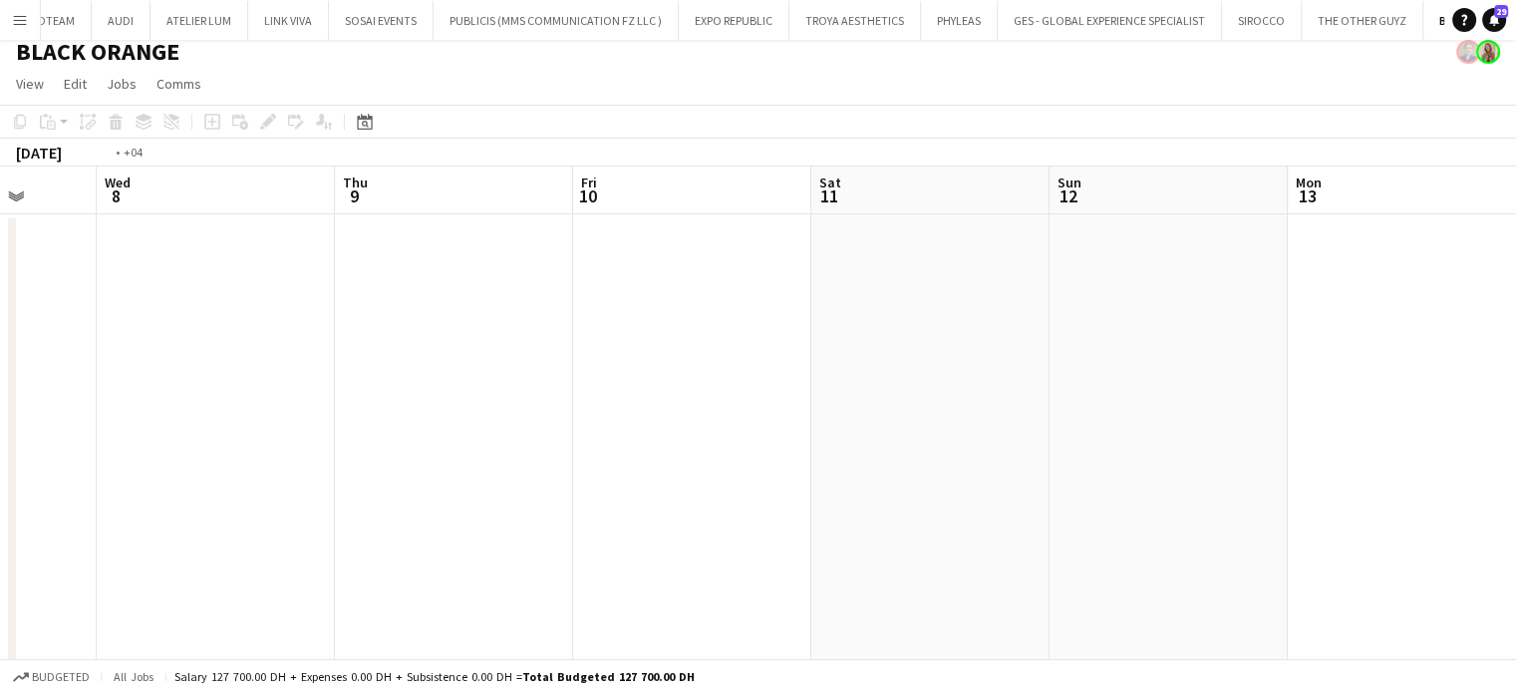
drag, startPoint x: 621, startPoint y: 426, endPoint x: 722, endPoint y: 402, distance: 103.5
click at [722, 402] on app-calendar-viewport "Sun 5 Mon 6 Tue 7 Wed 8 Thu 9 Fri 10 Sat 11 Sun 12 Mon 13 Tue 14 Wed 15 Thu 16" at bounding box center [758, 513] width 1516 height 694
drag, startPoint x: 650, startPoint y: 314, endPoint x: 40, endPoint y: 317, distance: 609.9
click at [703, 302] on app-calendar-viewport "Wed 1 Thu 2 Fri 3 Sat 4 Sun 5 Mon 6 Tue 7 Wed 8 Thu 9 Fri 10 Sat 11 Sun 12" at bounding box center [758, 513] width 1516 height 694
drag, startPoint x: 375, startPoint y: 261, endPoint x: 877, endPoint y: 246, distance: 502.5
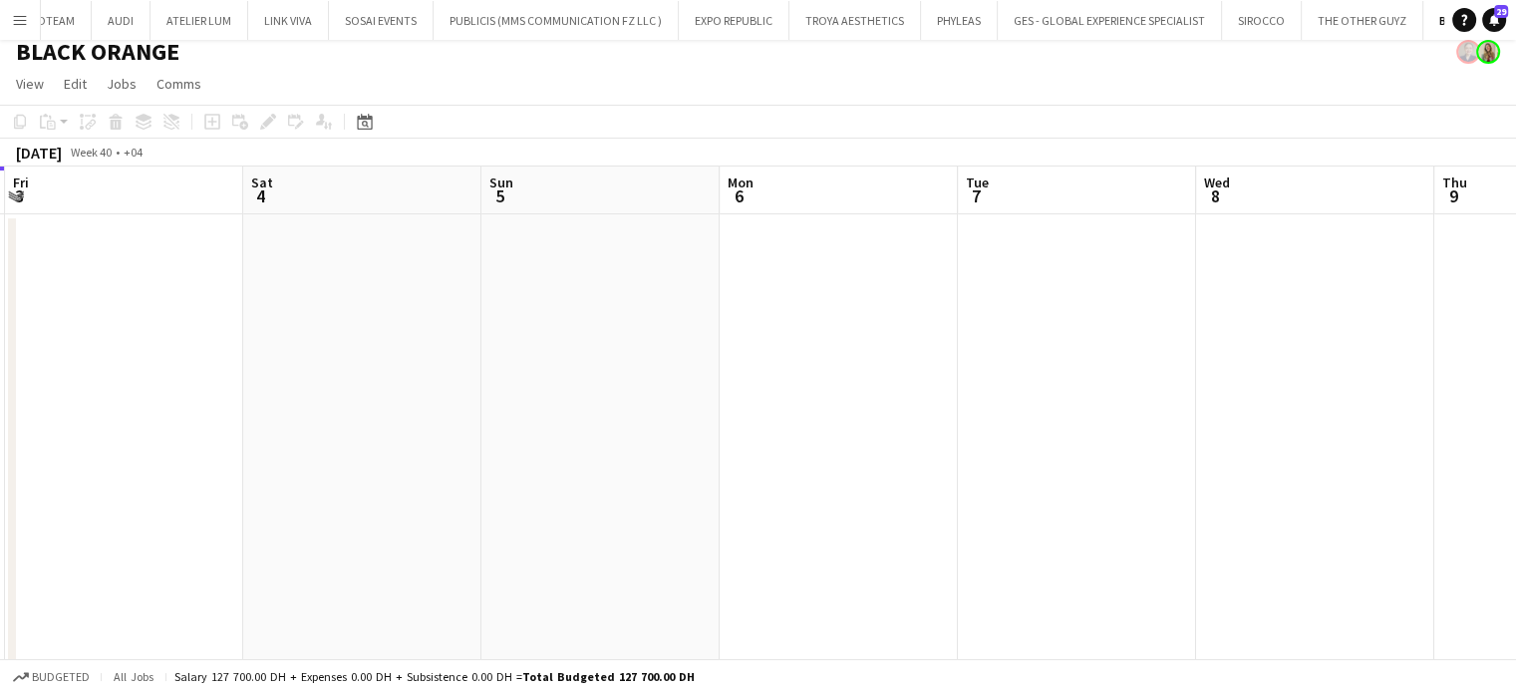
click at [877, 246] on app-calendar-viewport "Tue 30 Wed 1 Thu 2 Fri 3 Sat 4 Sun 5 Mon 6 Tue 7 Wed 8 Thu 9 Fri 10 Sat 11" at bounding box center [758, 513] width 1516 height 694
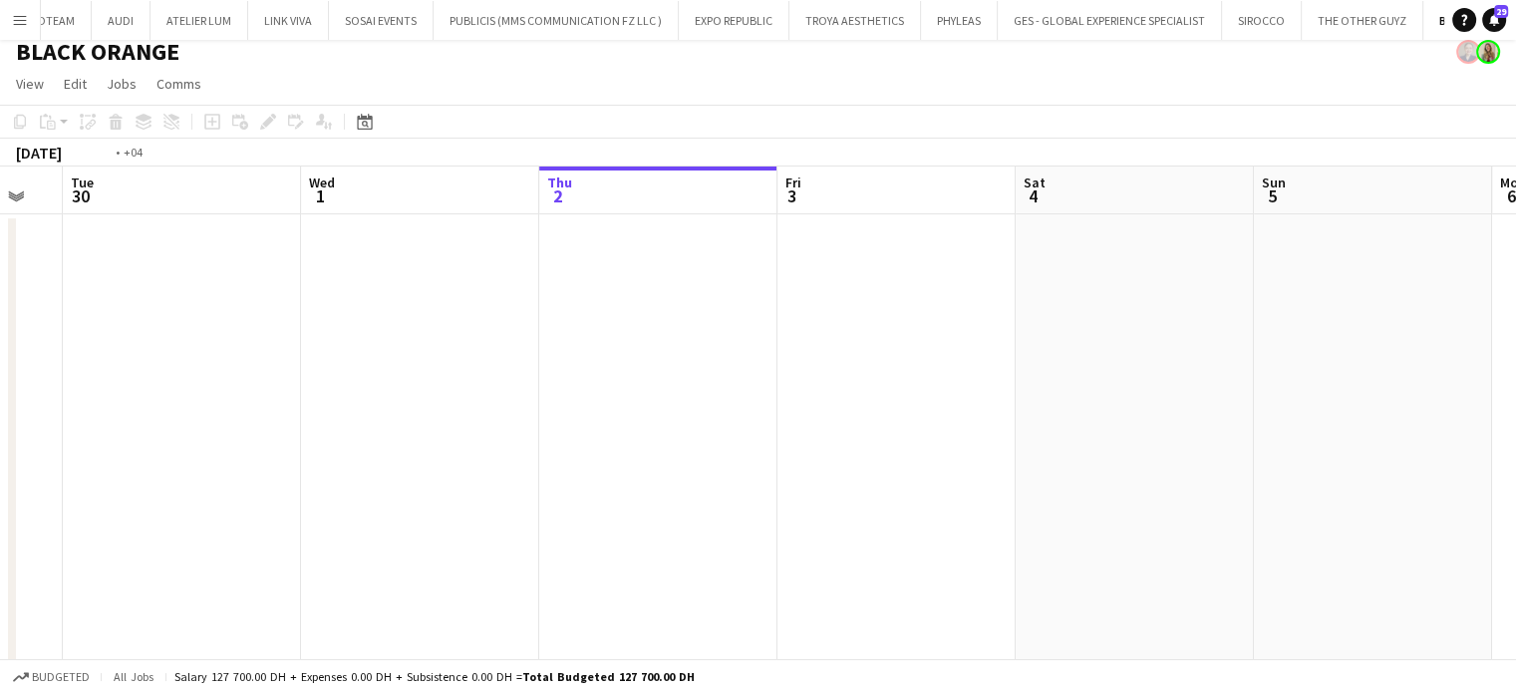
drag, startPoint x: 340, startPoint y: 372, endPoint x: 761, endPoint y: 331, distance: 423.5
click at [1134, 324] on app-calendar-viewport "Sat 27 Sun 28 Mon 29 Tue 30 Wed 1 Thu 2 Fri 3 Sat 4 Sun 5 Mon 6 Tue 7 Wed 8" at bounding box center [758, 513] width 1516 height 694
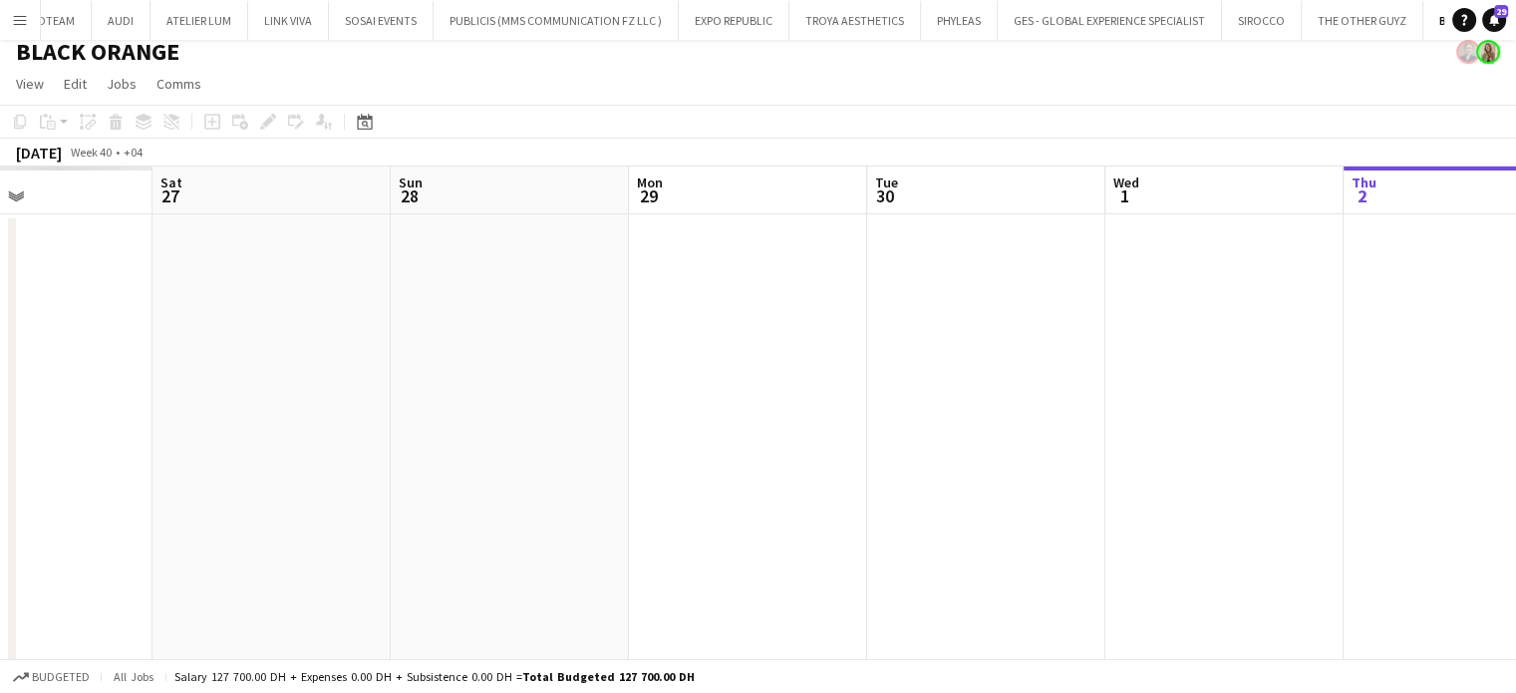
drag, startPoint x: 835, startPoint y: 400, endPoint x: 862, endPoint y: 387, distance: 29.9
click at [1045, 400] on app-calendar-viewport "Wed 24 Thu 25 Fri 26 Sat 27 Sun 28 Mon 29 Tue 30 Wed 1 Thu 2 Fri 3 Sat 4 Sun 5" at bounding box center [758, 513] width 1516 height 694
click at [1055, 420] on app-calendar-viewport "Sat 20 Sun 21 Mon 22 Tue 23 Wed 24 Thu 25 Fri 26 Sat 27 Sun 28 Mon 29 Tue 30 We…" at bounding box center [758, 513] width 1516 height 694
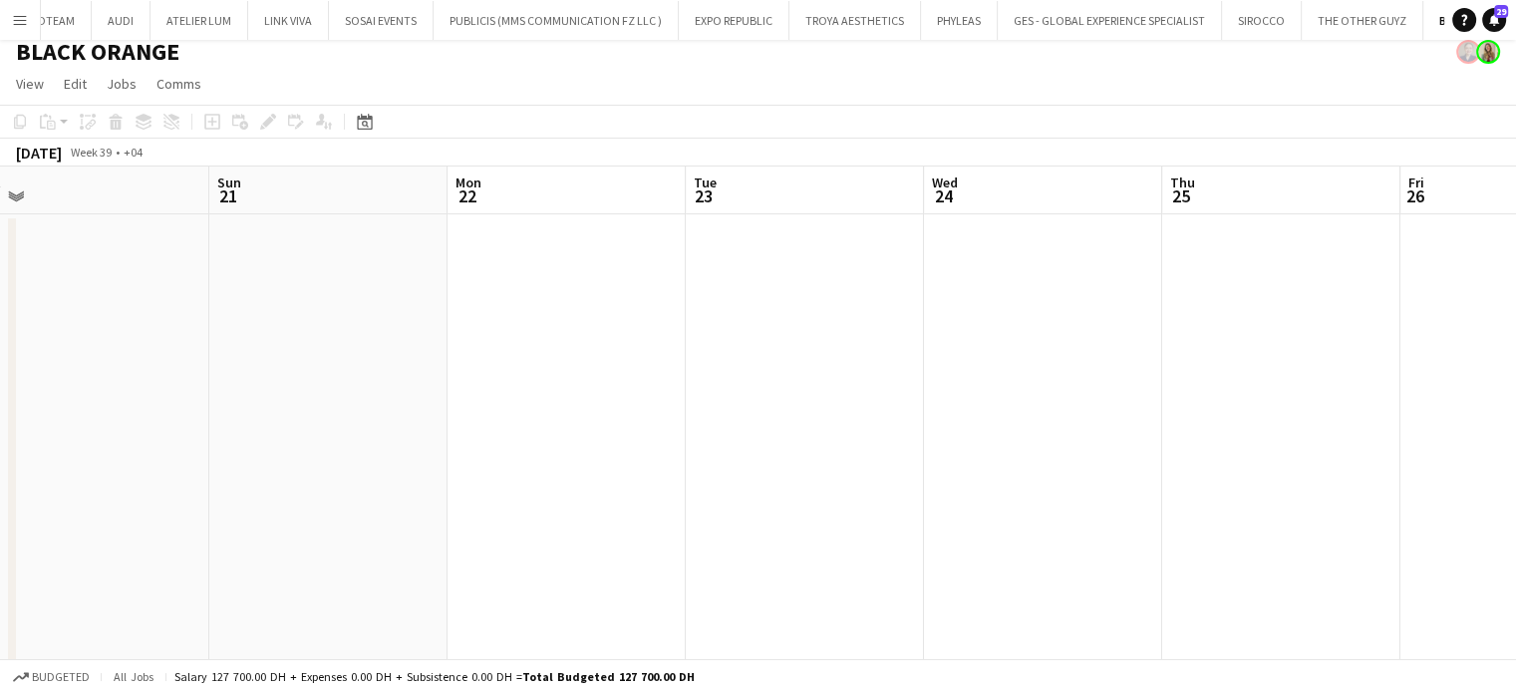
drag, startPoint x: 383, startPoint y: 427, endPoint x: 1053, endPoint y: 427, distance: 670.7
click at [1066, 427] on app-calendar-viewport "Thu 18 Fri 19 Sat 20 Sun 21 Mon 22 Tue 23 Wed 24 Thu 25 Fri 26 Sat 27 Sun 28 Mo…" at bounding box center [758, 513] width 1516 height 694
drag, startPoint x: 536, startPoint y: 414, endPoint x: 1078, endPoint y: 416, distance: 542.2
click at [1080, 414] on app-calendar-viewport "Mon 15 Tue 16 Wed 17 Thu 18 Fri 19 Sat 20 Sun 21 Mon 22 Tue 23 Wed 24 Thu 25 Fr…" at bounding box center [758, 513] width 1516 height 694
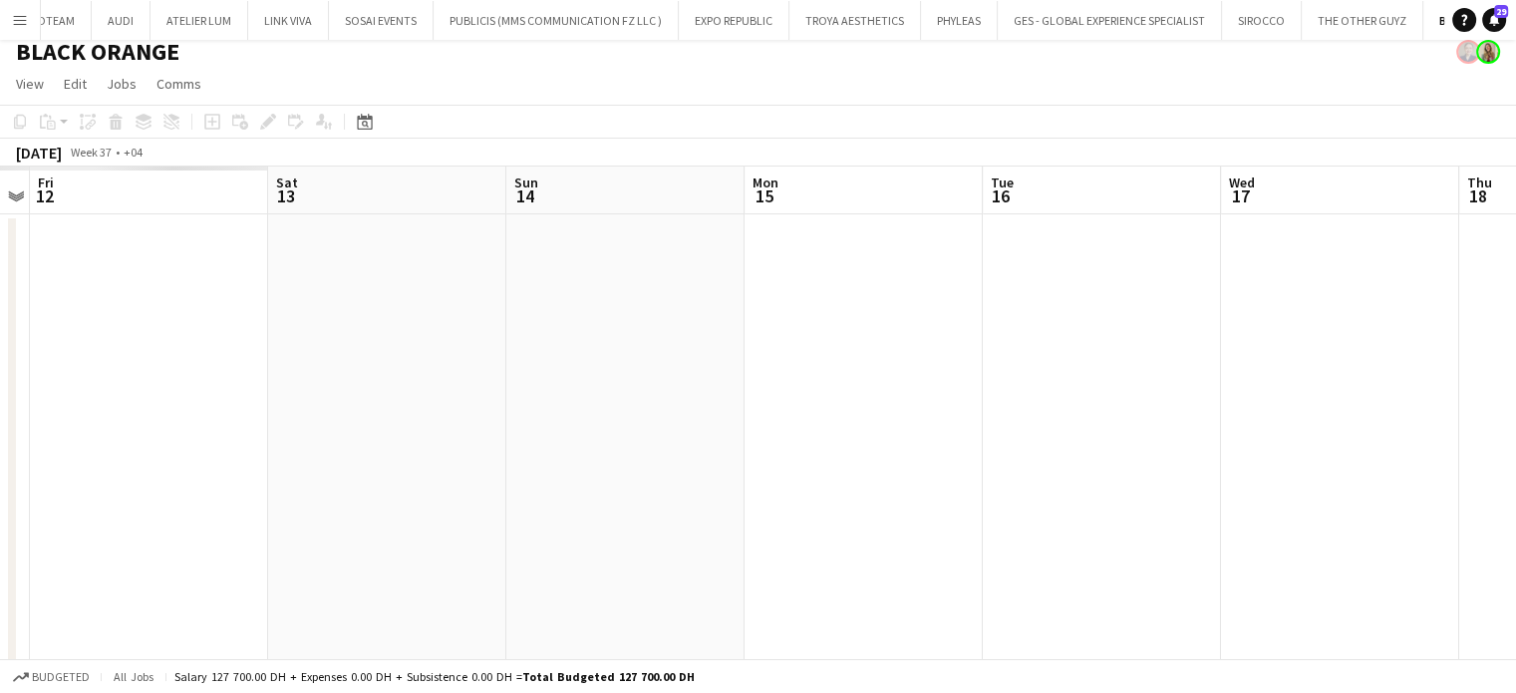
drag, startPoint x: 562, startPoint y: 429, endPoint x: 681, endPoint y: 441, distance: 119.3
click at [1036, 429] on app-calendar-viewport "Wed 10 Thu 11 Fri 12 Sat 13 Sun 14 Mon 15 Tue 16 Wed 17 Thu 18 Fri 19 Sat 20 Su…" at bounding box center [758, 513] width 1516 height 694
drag, startPoint x: 730, startPoint y: 441, endPoint x: 375, endPoint y: 441, distance: 354.8
click at [997, 441] on app-calendar-viewport "Mon 8 Tue 9 Wed 10 Thu 11 Fri 12 Sat 13 Sun 14 Mon 15 Tue 16 Wed 17 Thu 18 Fri …" at bounding box center [758, 513] width 1516 height 694
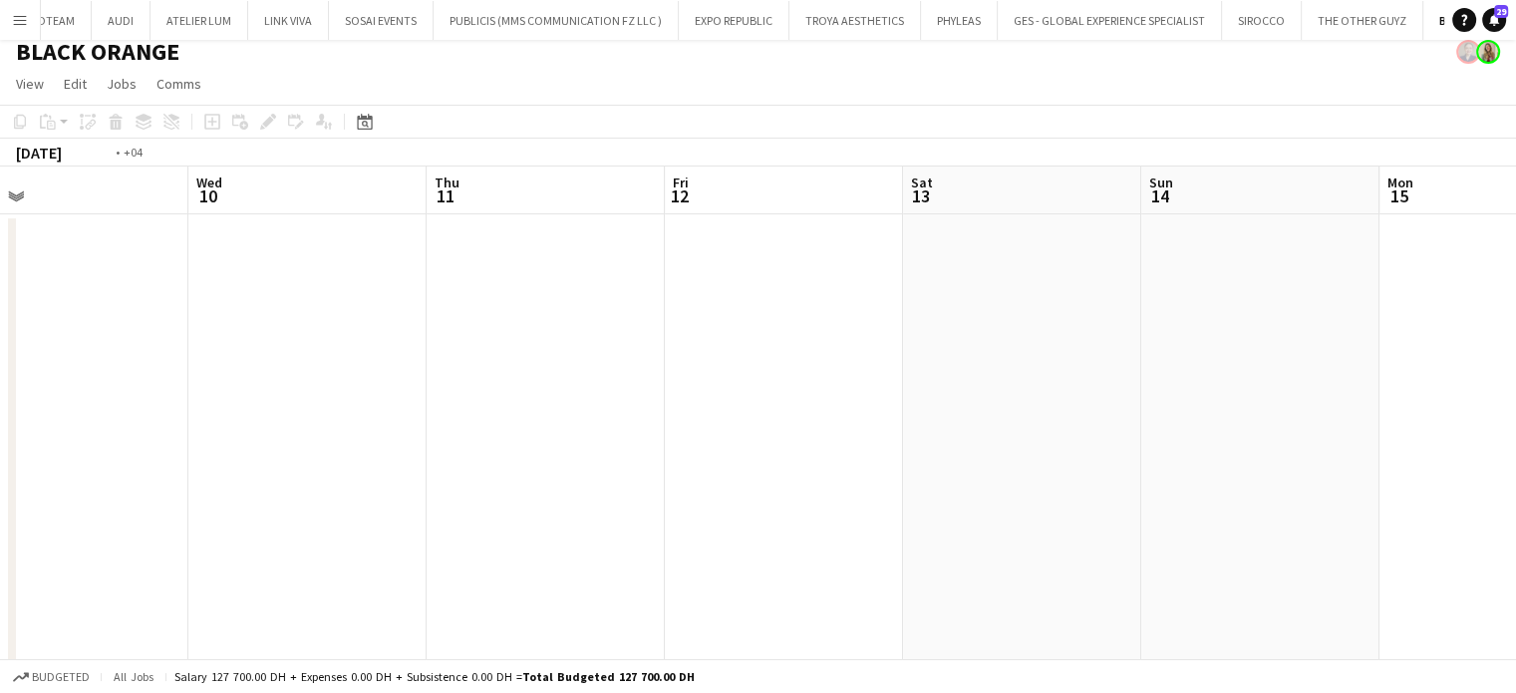
drag, startPoint x: 258, startPoint y: 441, endPoint x: 319, endPoint y: 443, distance: 60.8
click at [953, 441] on app-calendar-viewport "Sun 7 Mon 8 Tue 9 Wed 10 Thu 11 Fri 12 Sat 13 Sun 14 Mon 15 Tue 16 Wed 17 Thu 18" at bounding box center [758, 513] width 1516 height 694
drag, startPoint x: 319, startPoint y: 443, endPoint x: 950, endPoint y: 441, distance: 630.9
click at [956, 441] on app-calendar-viewport "Thu 4 Fri 5 Sat 6 Sun 7 Mon 8 Tue 9 Wed 10 Thu 11 Fri 12 Sat 13 Sun 14 Mon 15" at bounding box center [758, 513] width 1516 height 694
drag, startPoint x: 463, startPoint y: 440, endPoint x: 891, endPoint y: 445, distance: 427.6
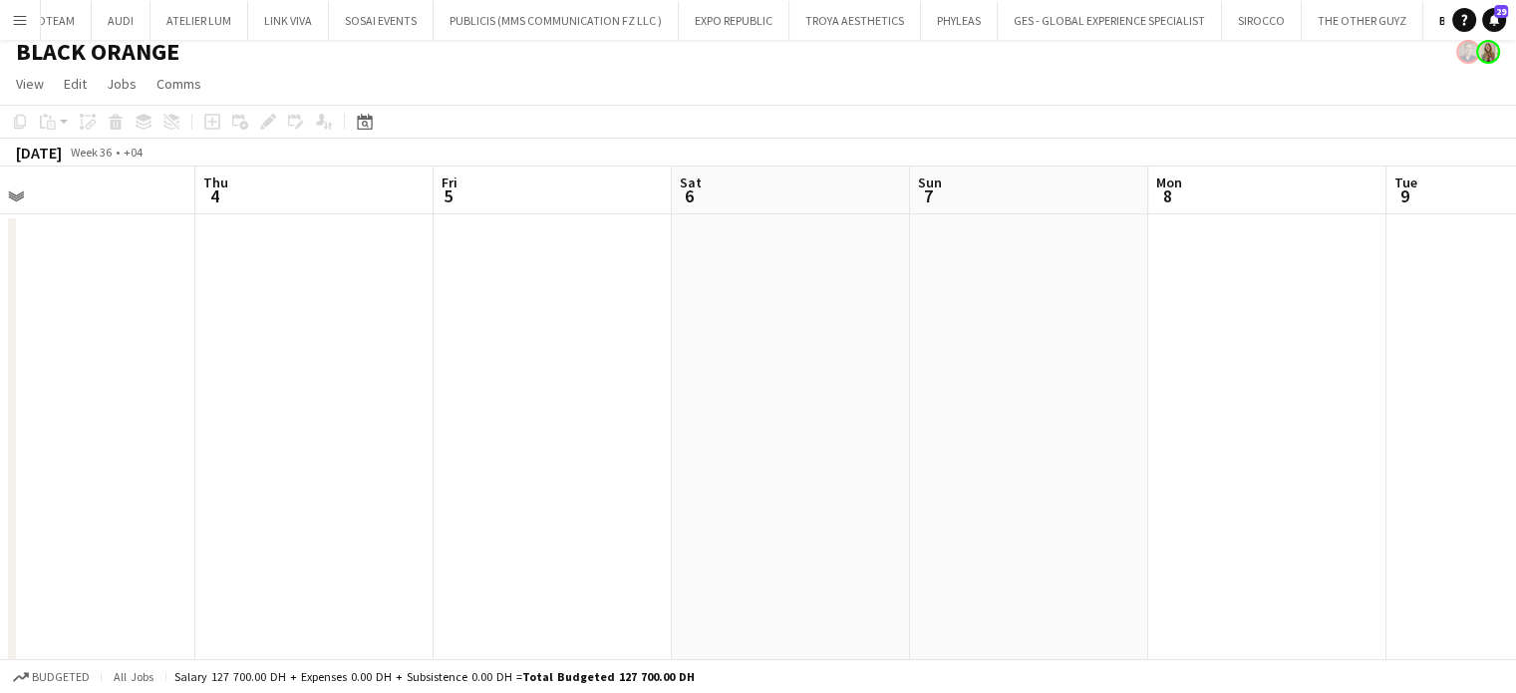
click at [989, 440] on app-calendar-viewport "Mon 1 Tue 2 Wed 3 Thu 4 Fri 5 Sat 6 Sun 7 Mon 8 Tue 9 Wed 10 Thu 11 Fri 12" at bounding box center [758, 513] width 1516 height 694
drag, startPoint x: 422, startPoint y: 440, endPoint x: 511, endPoint y: 445, distance: 89.8
click at [989, 440] on app-calendar-viewport "Fri 29 Sat 30 Sun 31 Mon 1 Tue 2 Wed 3 Thu 4 Fri 5 Sat 6 Sun 7 Mon 8 Tue 9" at bounding box center [758, 513] width 1516 height 694
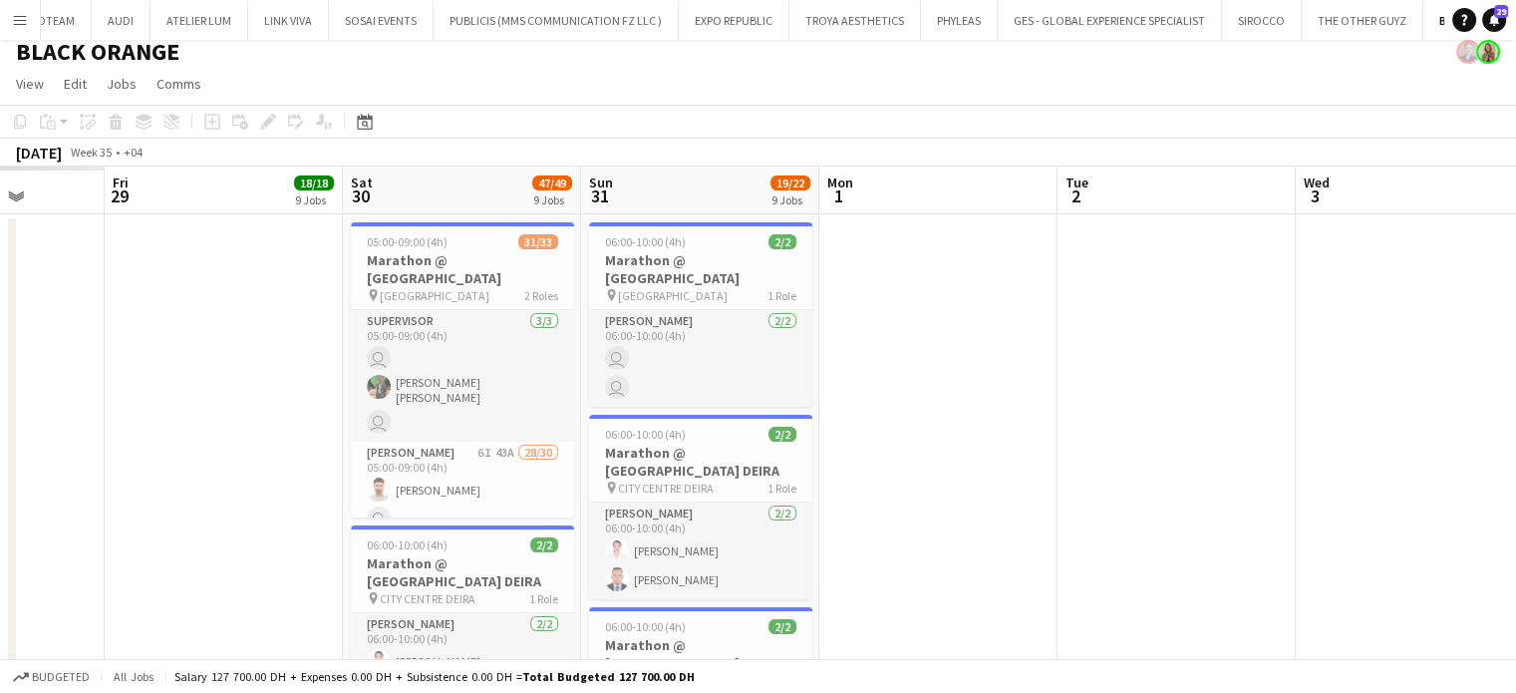
drag, startPoint x: 512, startPoint y: 438, endPoint x: 1117, endPoint y: 442, distance: 605.0
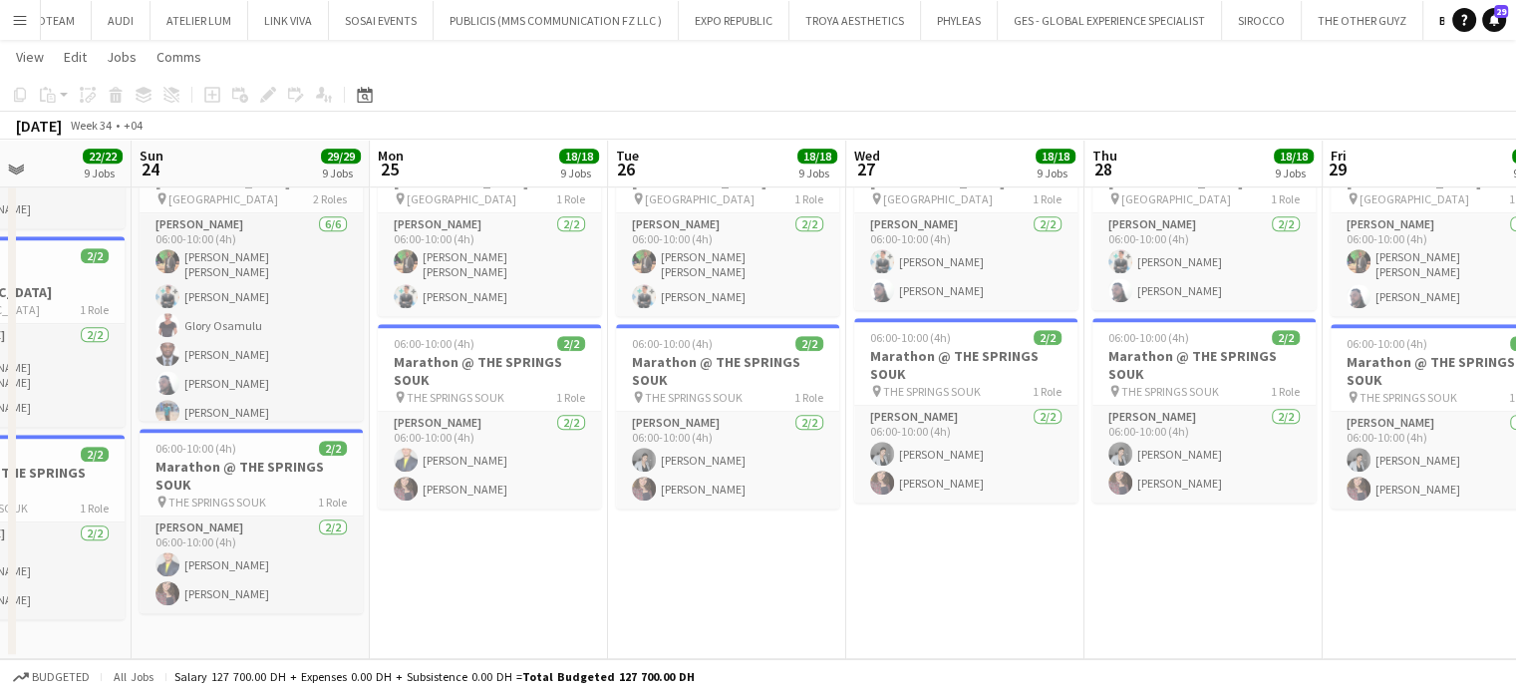
drag, startPoint x: 759, startPoint y: 570, endPoint x: 1380, endPoint y: 570, distance: 620.9
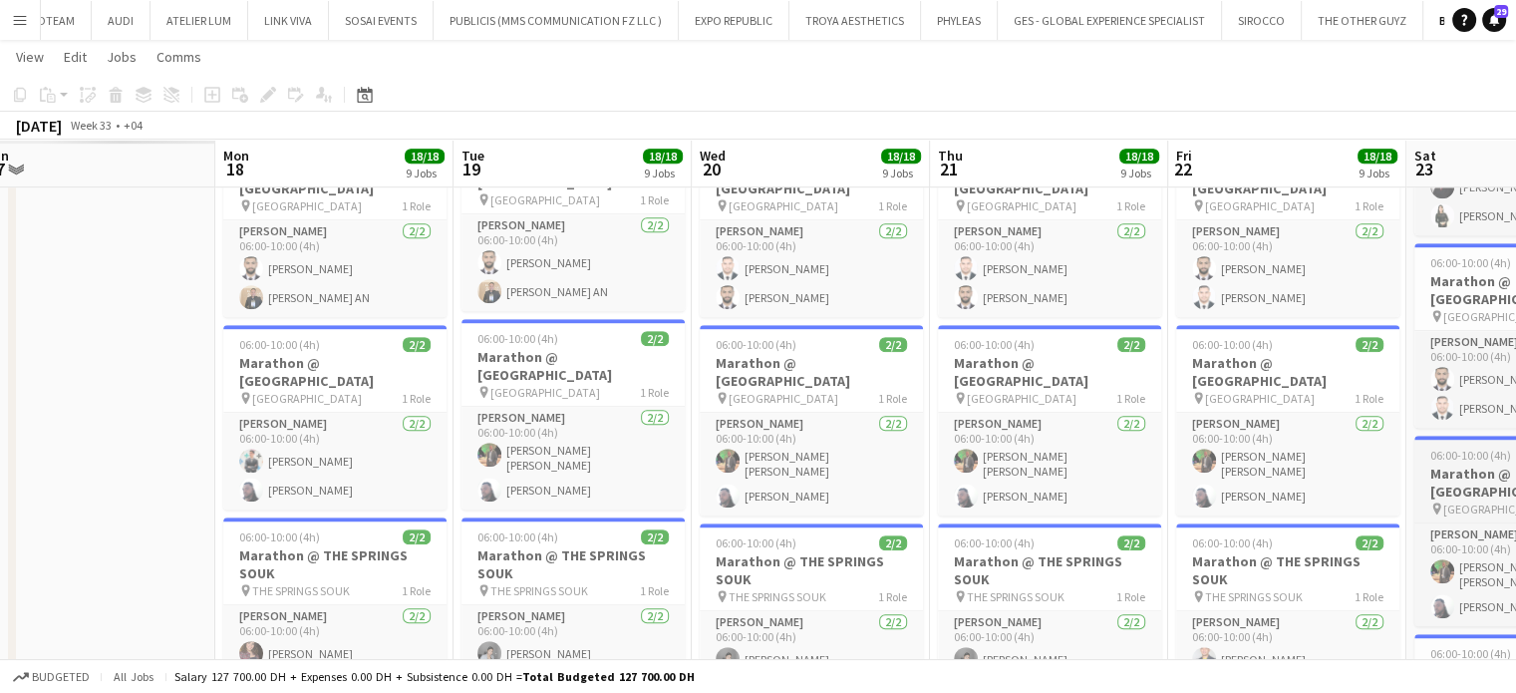
drag, startPoint x: 793, startPoint y: 473, endPoint x: 1382, endPoint y: 440, distance: 589.9
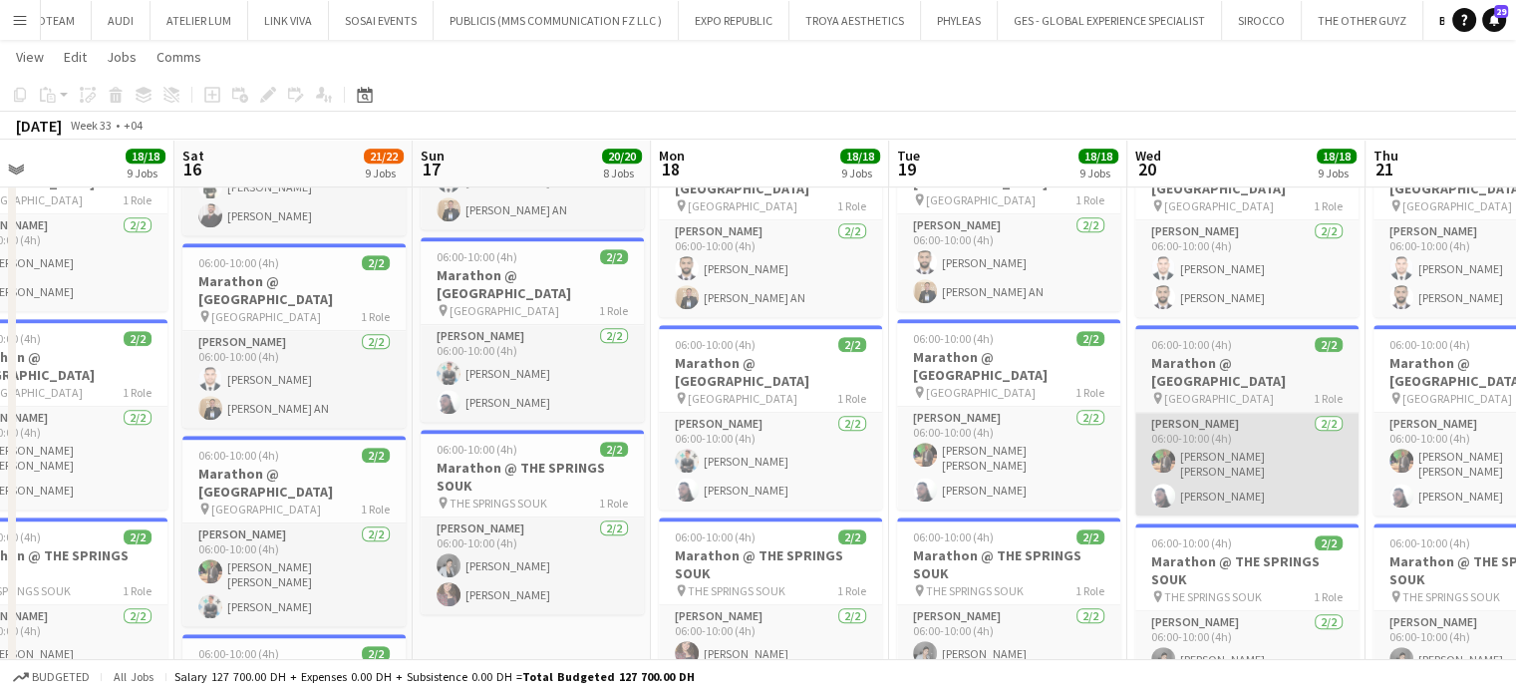
drag, startPoint x: 1327, startPoint y: 428, endPoint x: 1381, endPoint y: 440, distance: 55.1
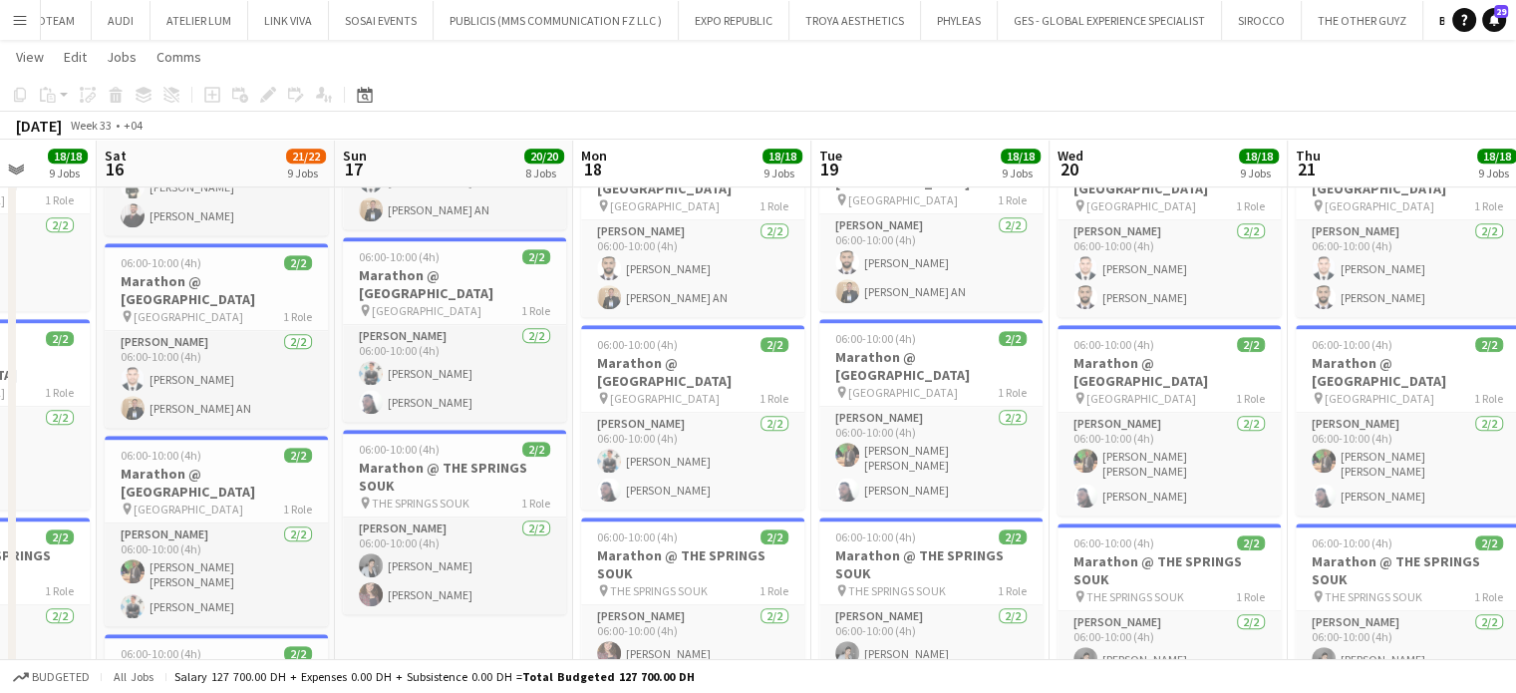
drag
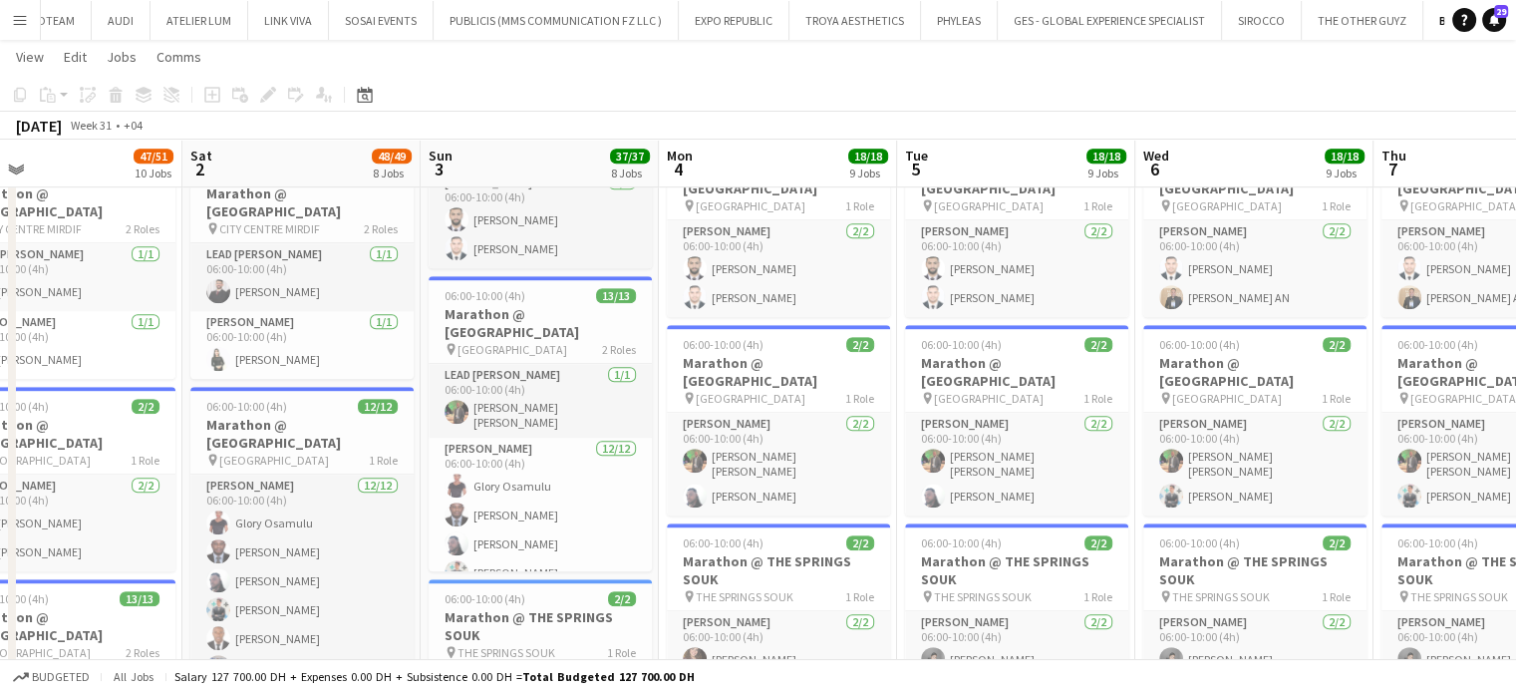
click at [1515, 481] on html "Menu Boards Boards Boards All jobs Status Workforce Workforce My Workforce Recr…" at bounding box center [758, 33] width 1516 height 2584
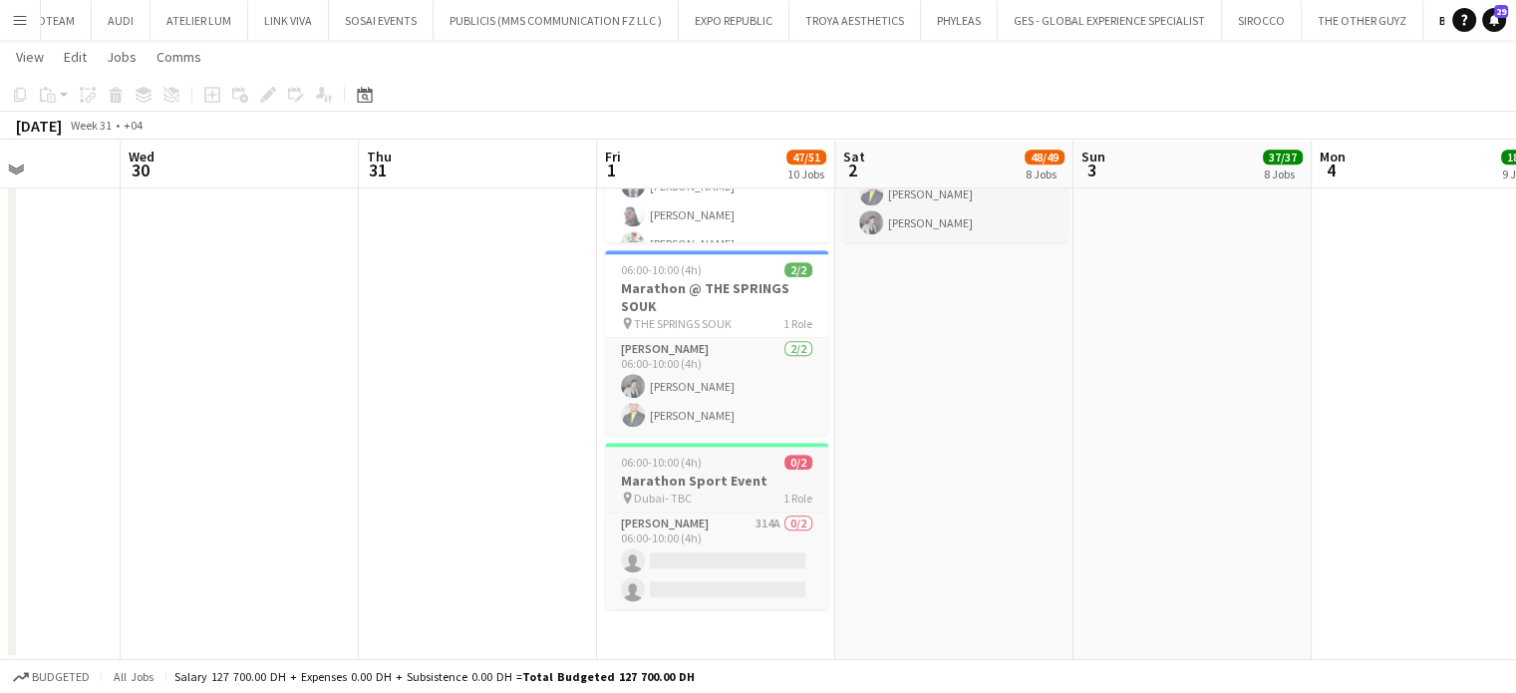
click at [731, 489] on div "pin Dubai- TBC 1 Role" at bounding box center [716, 497] width 223 height 16
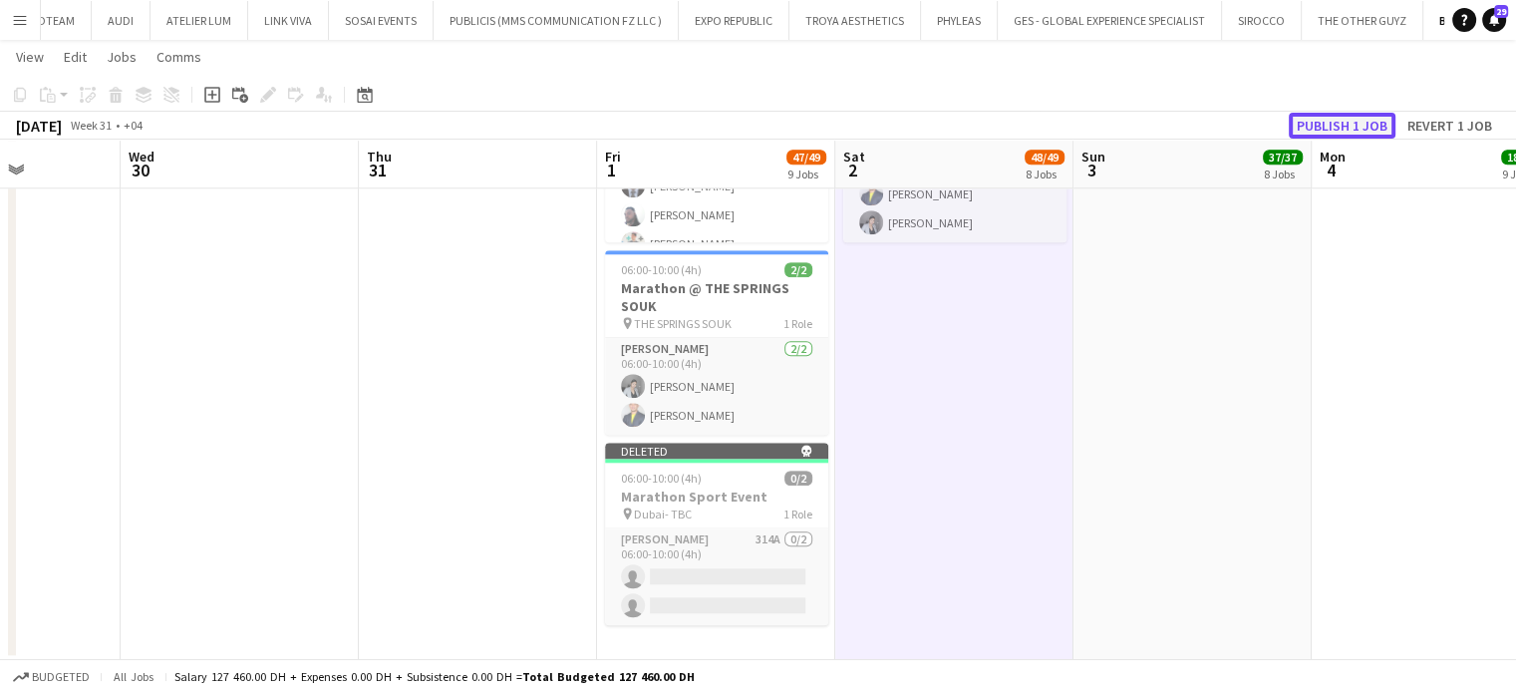
click at [1343, 123] on button "Publish 1 job" at bounding box center [1342, 126] width 107 height 26
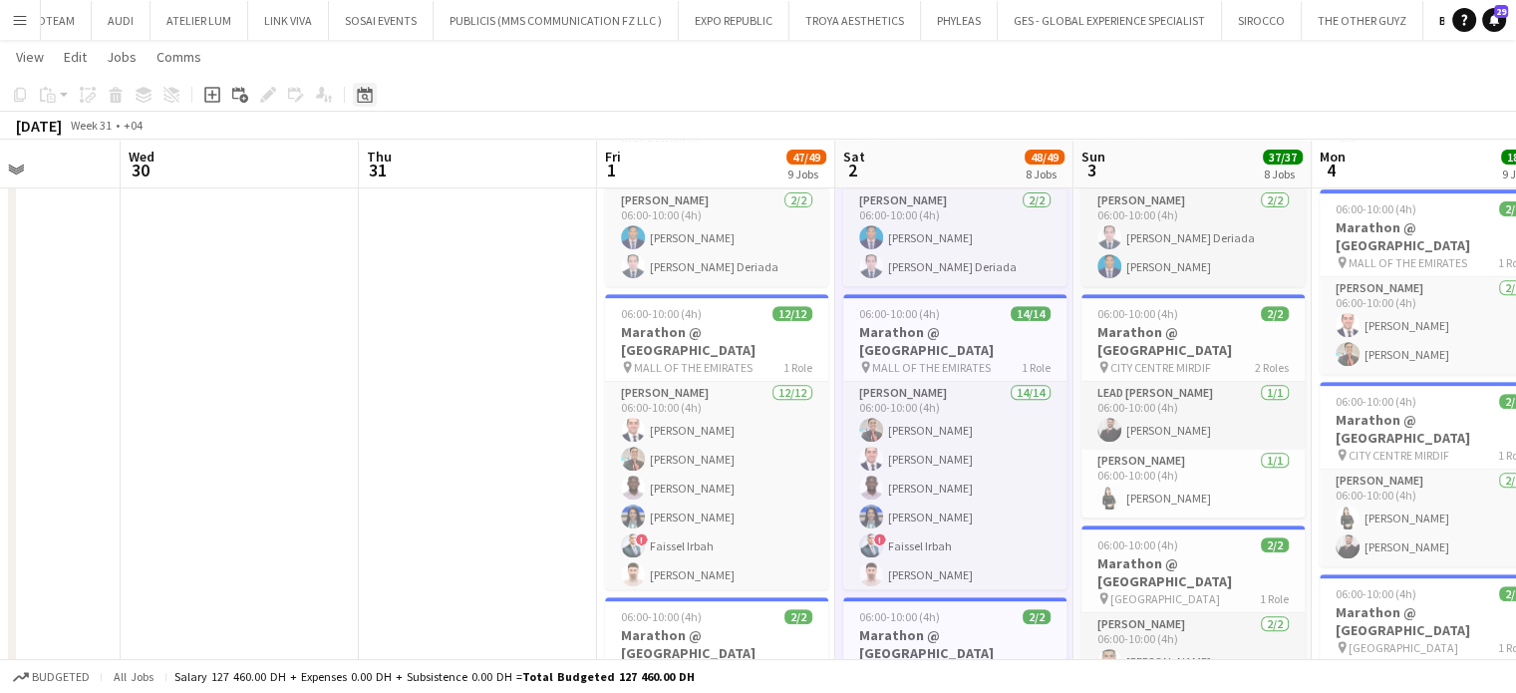
click at [371, 98] on icon at bounding box center [364, 95] width 15 height 16
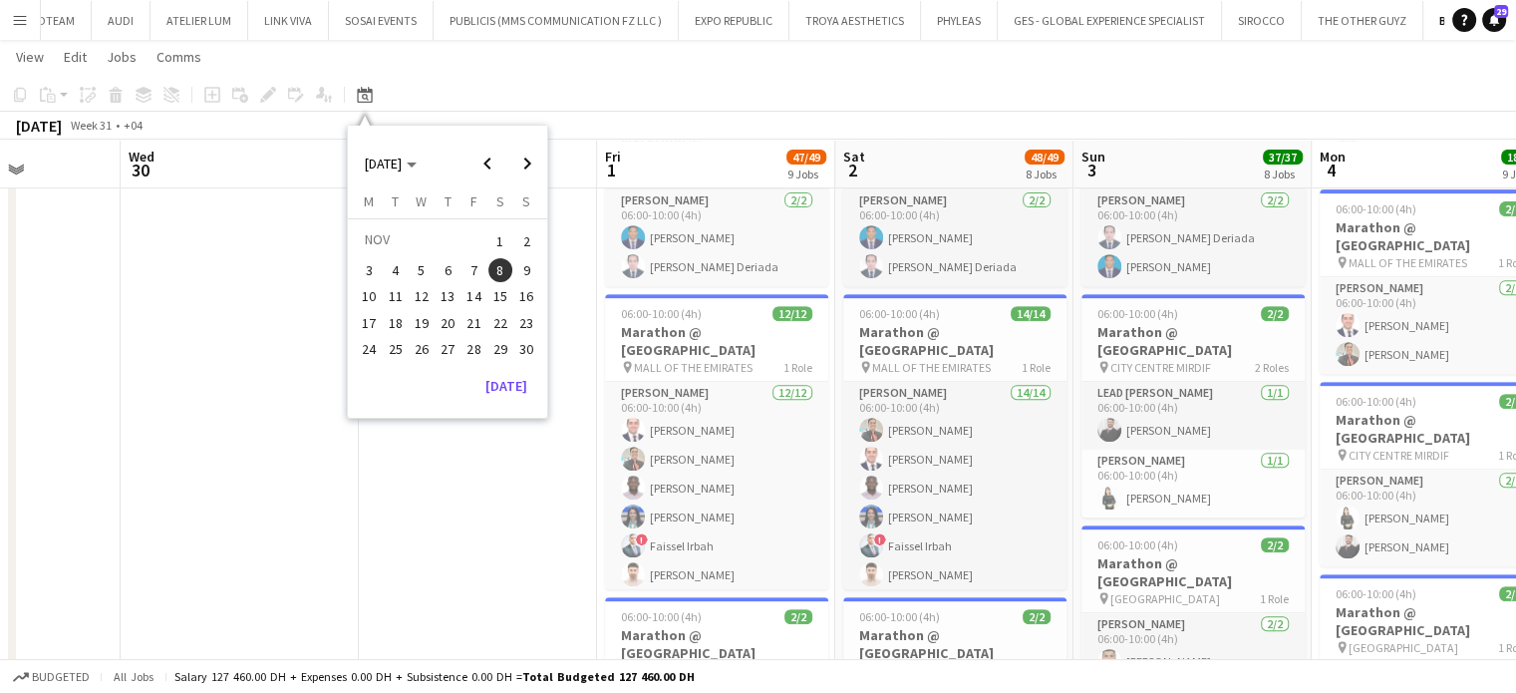
click at [500, 266] on span "8" at bounding box center [500, 270] width 24 height 24
click at [490, 270] on span "8" at bounding box center [500, 270] width 24 height 24
click at [409, 497] on app-date-cell at bounding box center [478, 481] width 238 height 2151
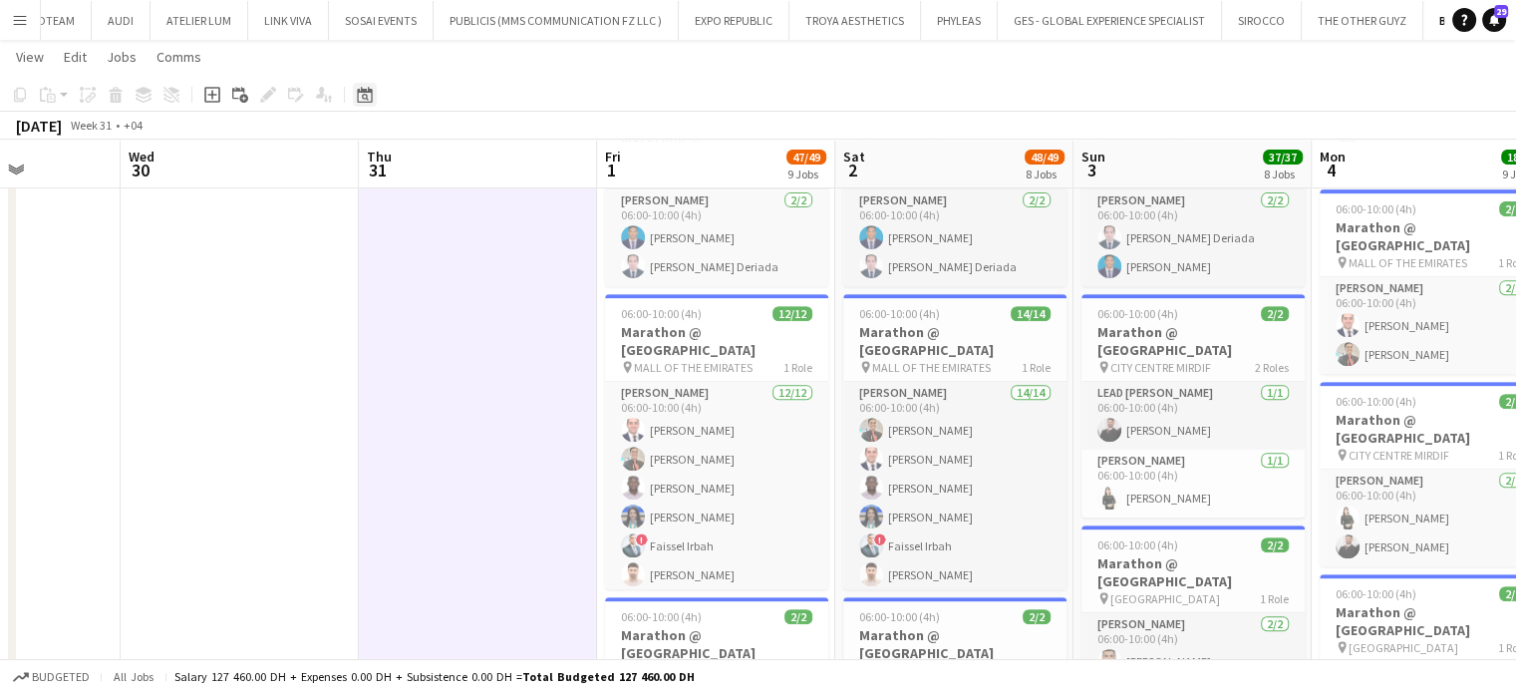
click at [370, 90] on icon at bounding box center [364, 95] width 15 height 16
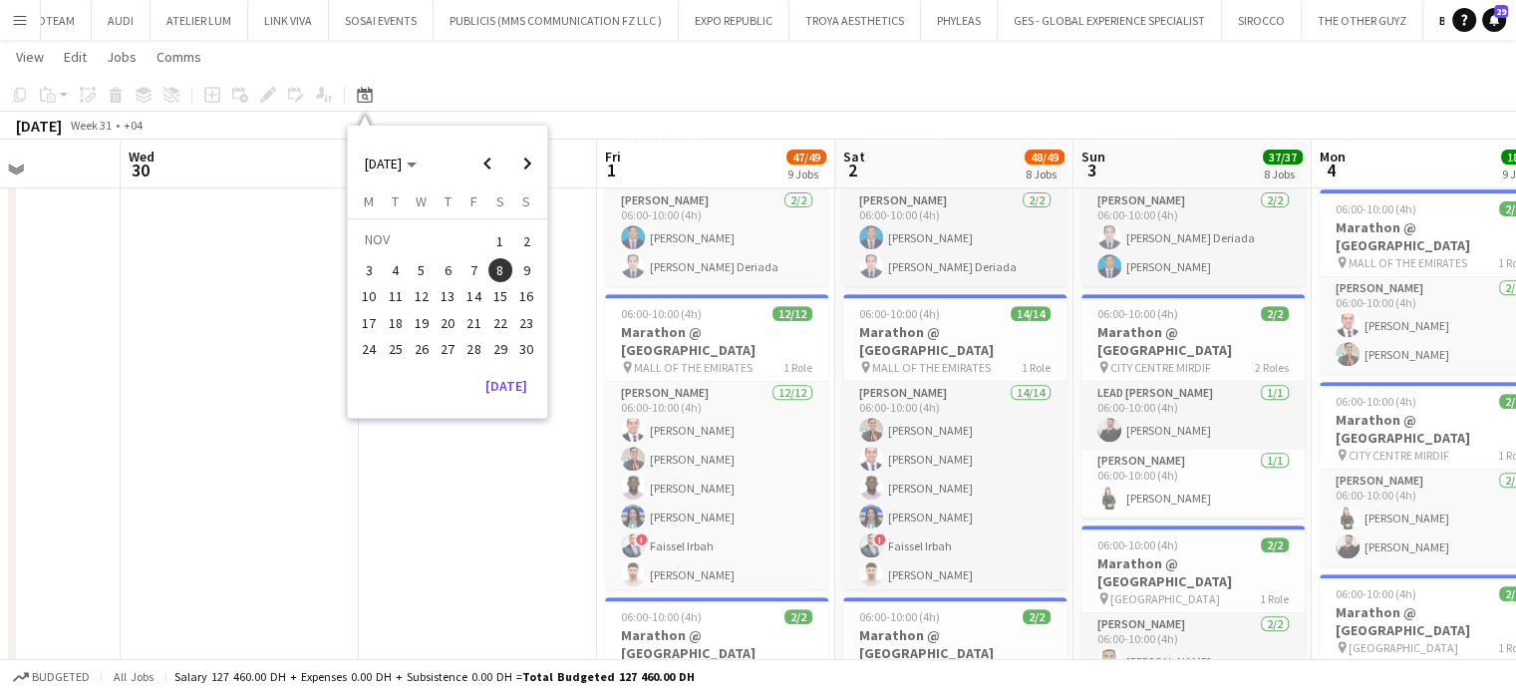
click at [464, 483] on app-date-cell at bounding box center [478, 481] width 238 height 2151
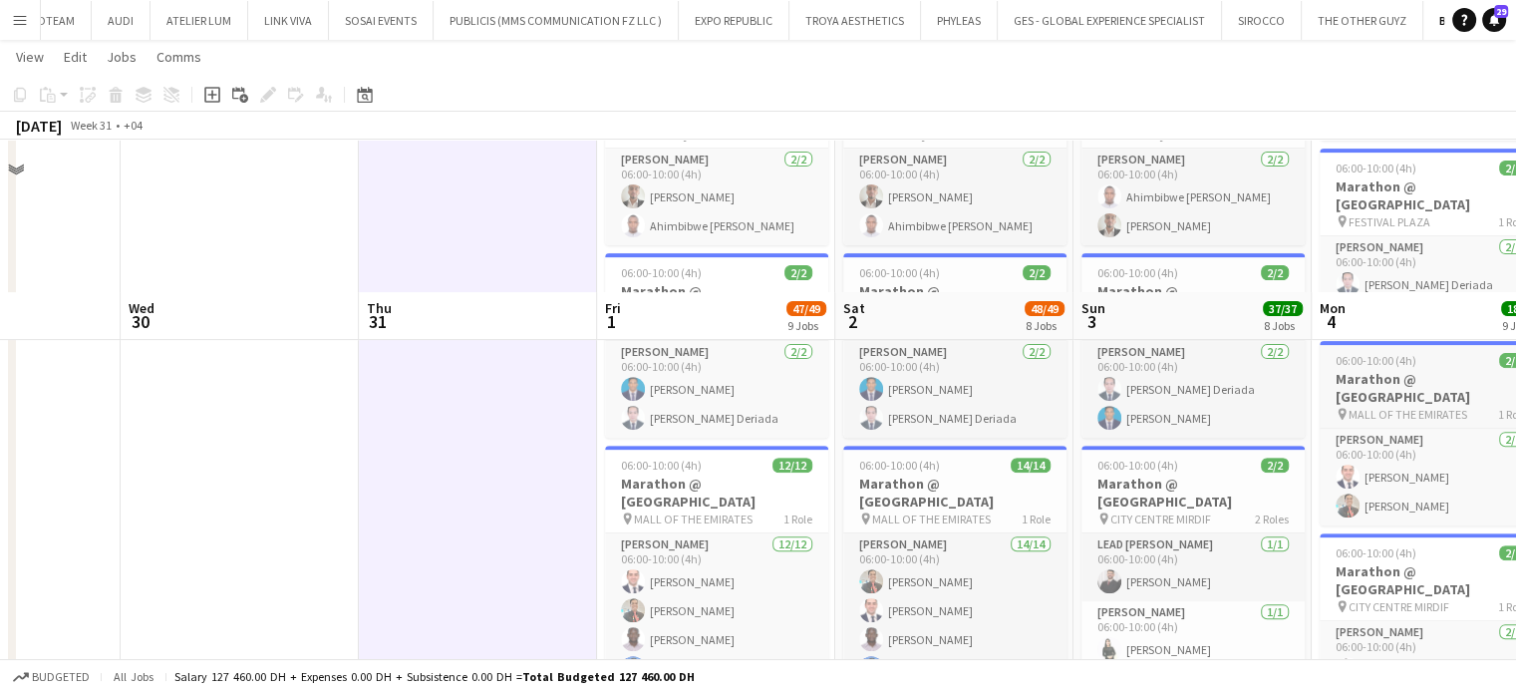
scroll to position [518, 0]
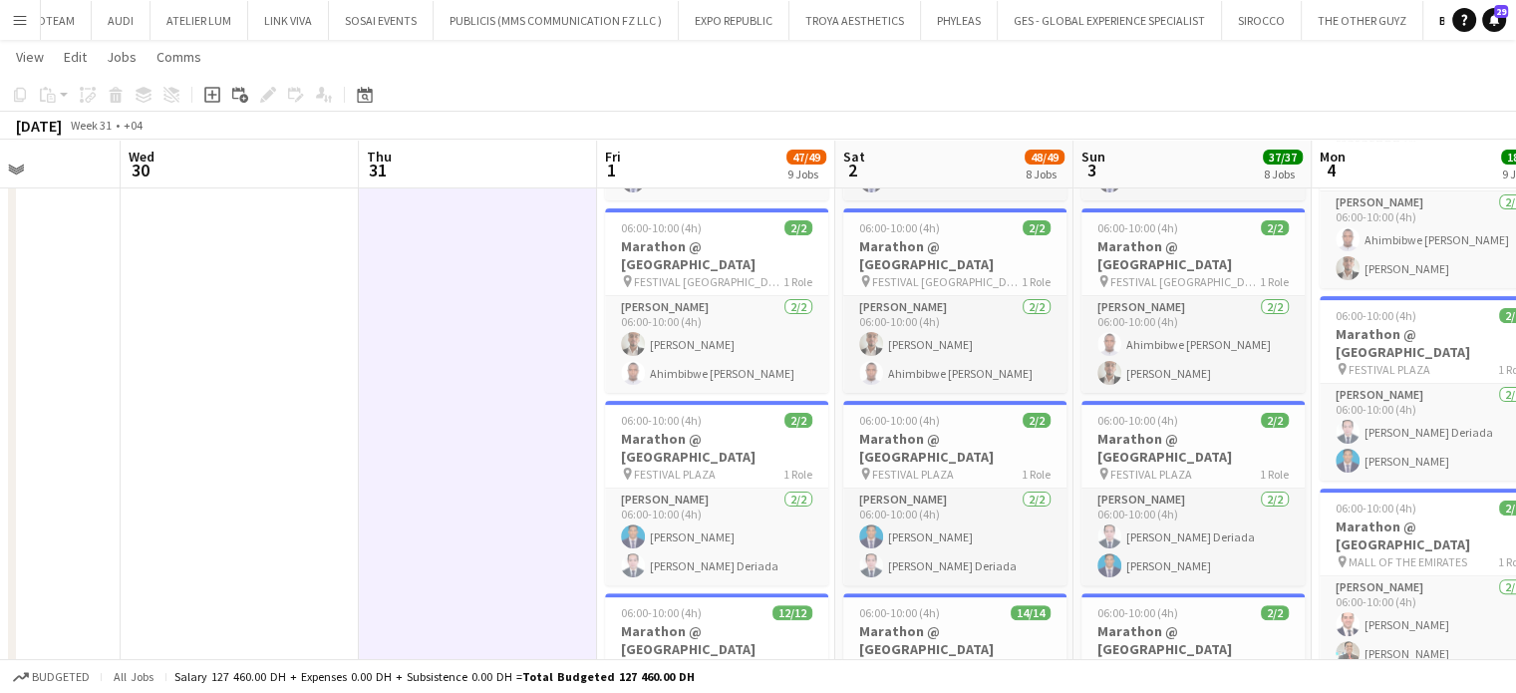
drag, startPoint x: 1357, startPoint y: 448, endPoint x: 1124, endPoint y: 446, distance: 233.2
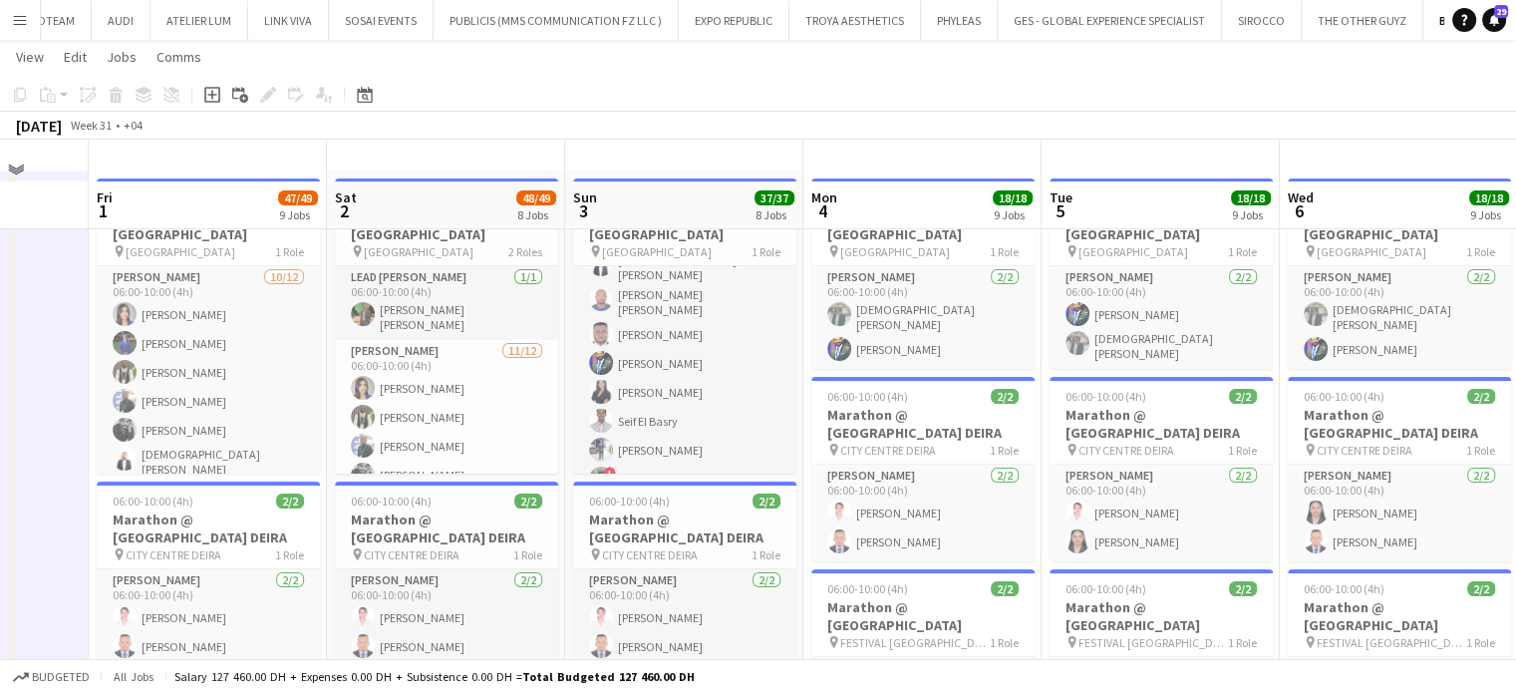
scroll to position [0, 0]
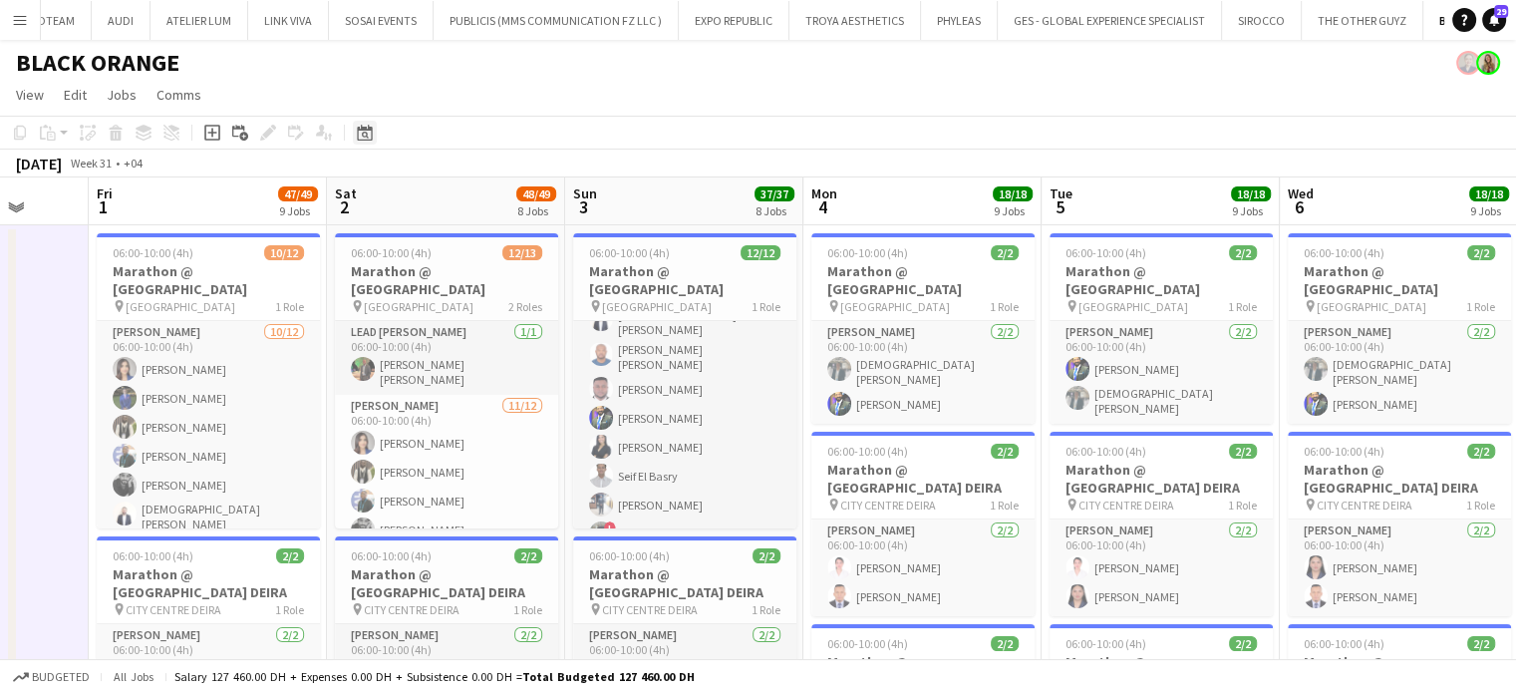
click at [368, 136] on icon "Date picker" at bounding box center [365, 133] width 16 height 16
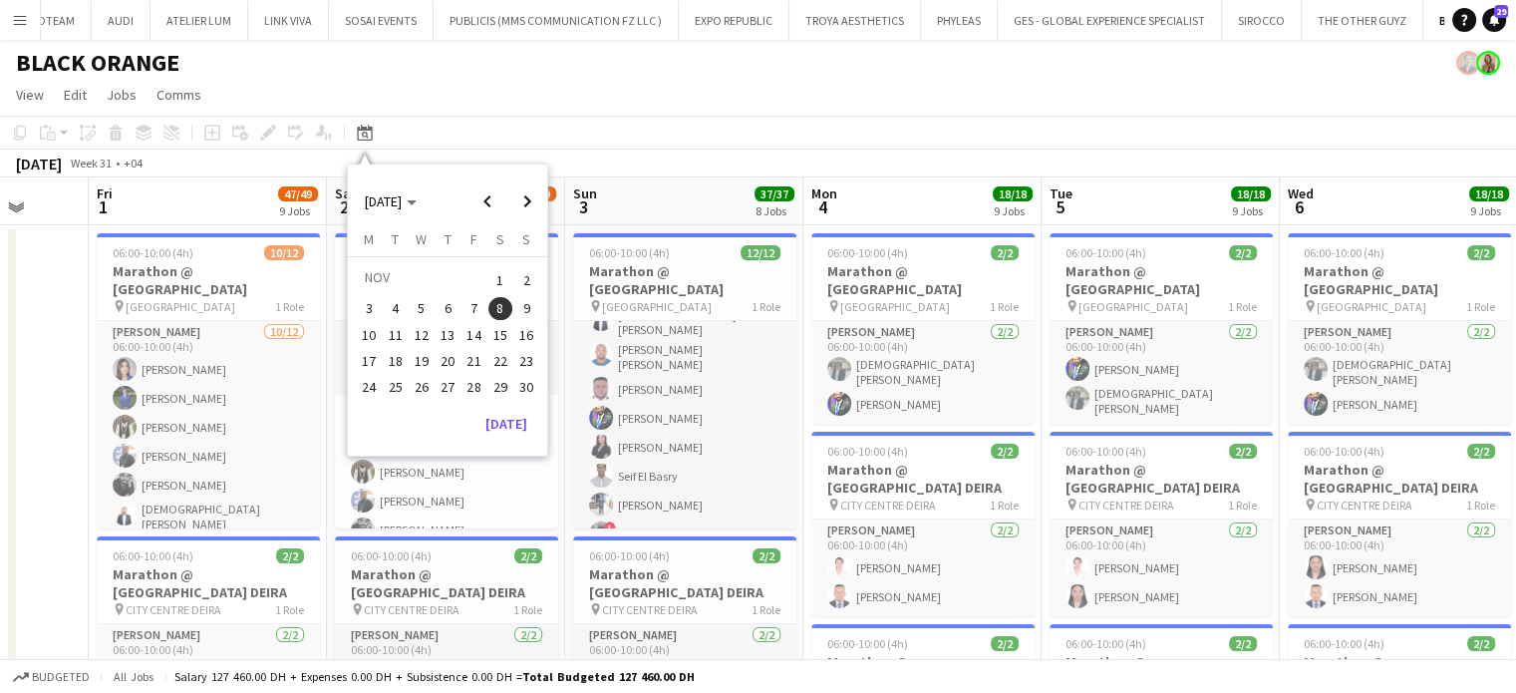
click at [495, 310] on span "8" at bounding box center [500, 309] width 24 height 24
click at [494, 310] on span "8" at bounding box center [500, 309] width 24 height 24
click at [1157, 545] on app-card-role "Usher 2/2 06:00-10:00 (4h) Cherry Ann Timichan Angela Dianne Pajarillo" at bounding box center [1160, 567] width 223 height 97
click at [496, 337] on app-card-role "Lead Usher 1/1 06:00-10:00 (4h) Christian Benjamin Amechi" at bounding box center [446, 358] width 223 height 74
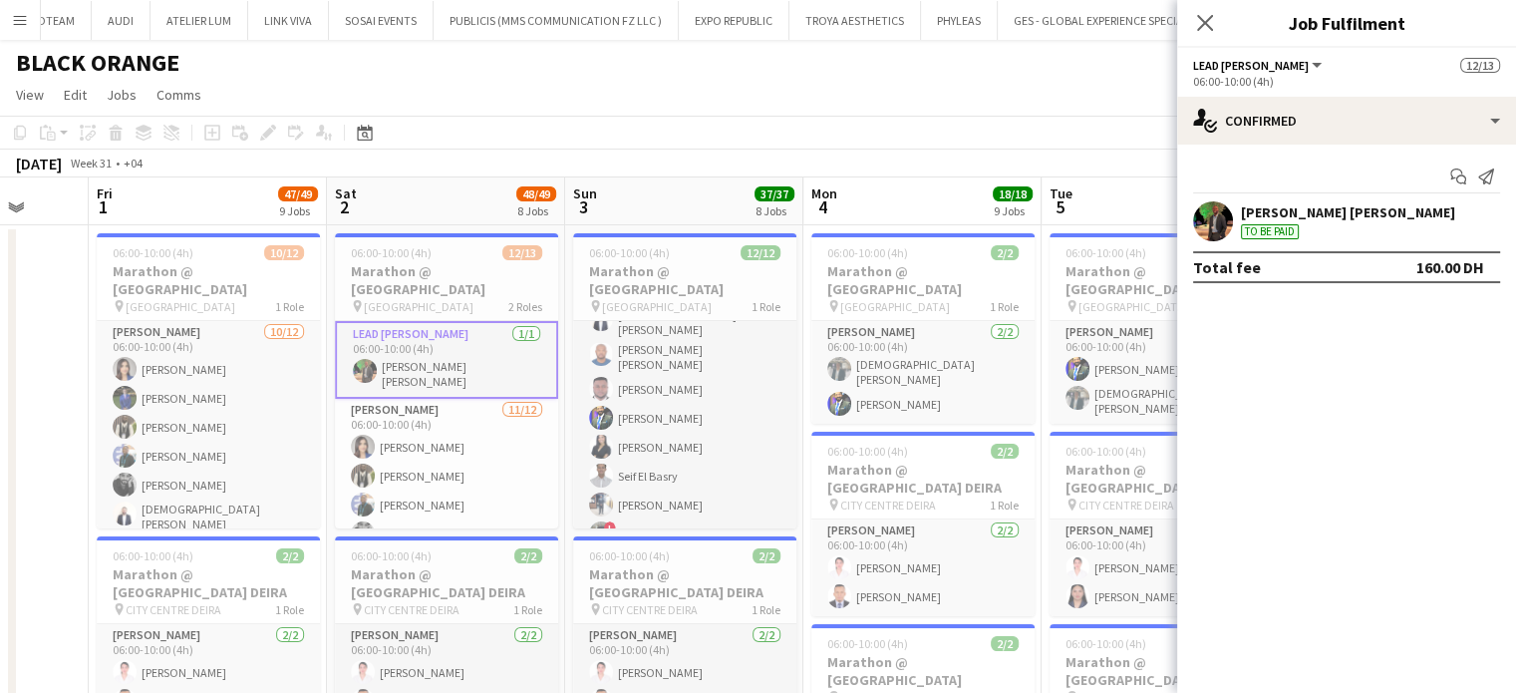
drag, startPoint x: 897, startPoint y: 150, endPoint x: 799, endPoint y: 180, distance: 102.1
click at [898, 150] on div "August 2025 Week 31 • +04" at bounding box center [758, 163] width 1516 height 28
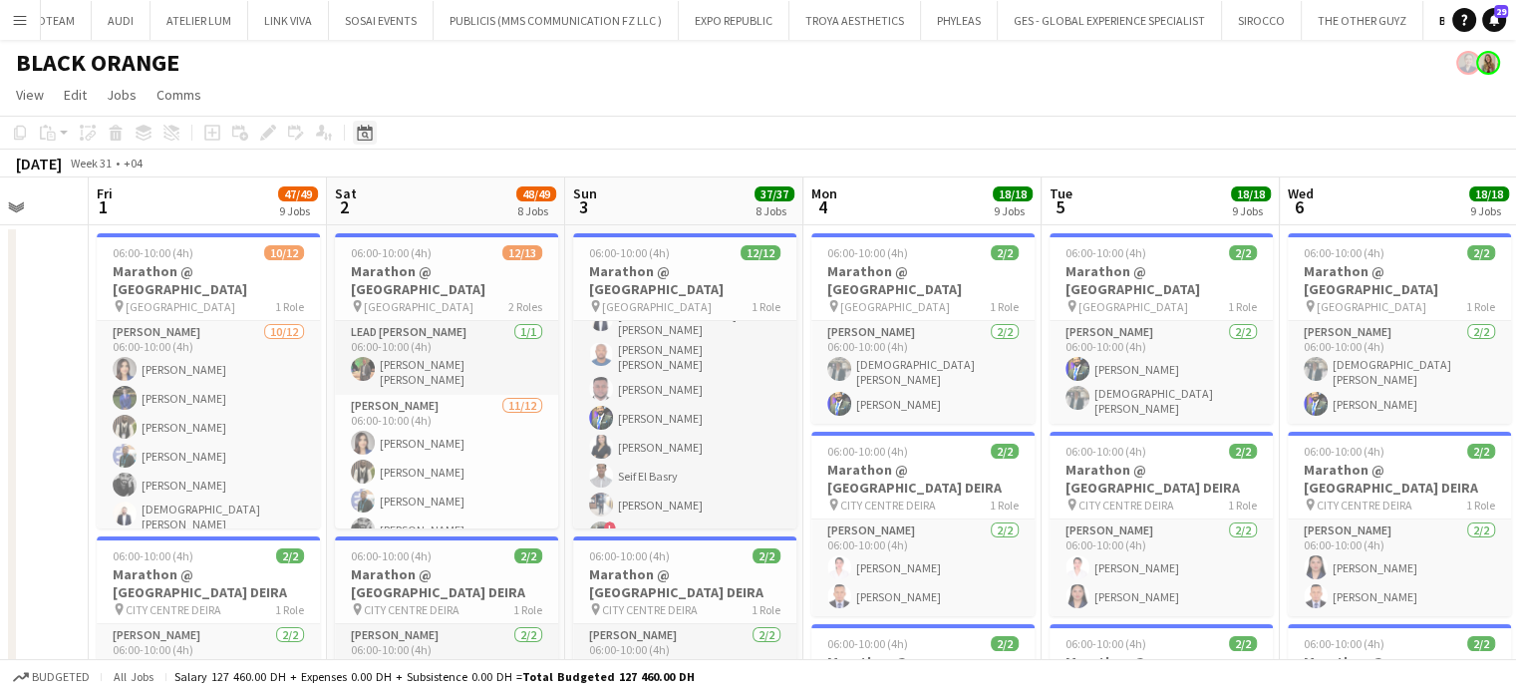
click at [358, 137] on icon at bounding box center [364, 133] width 15 height 16
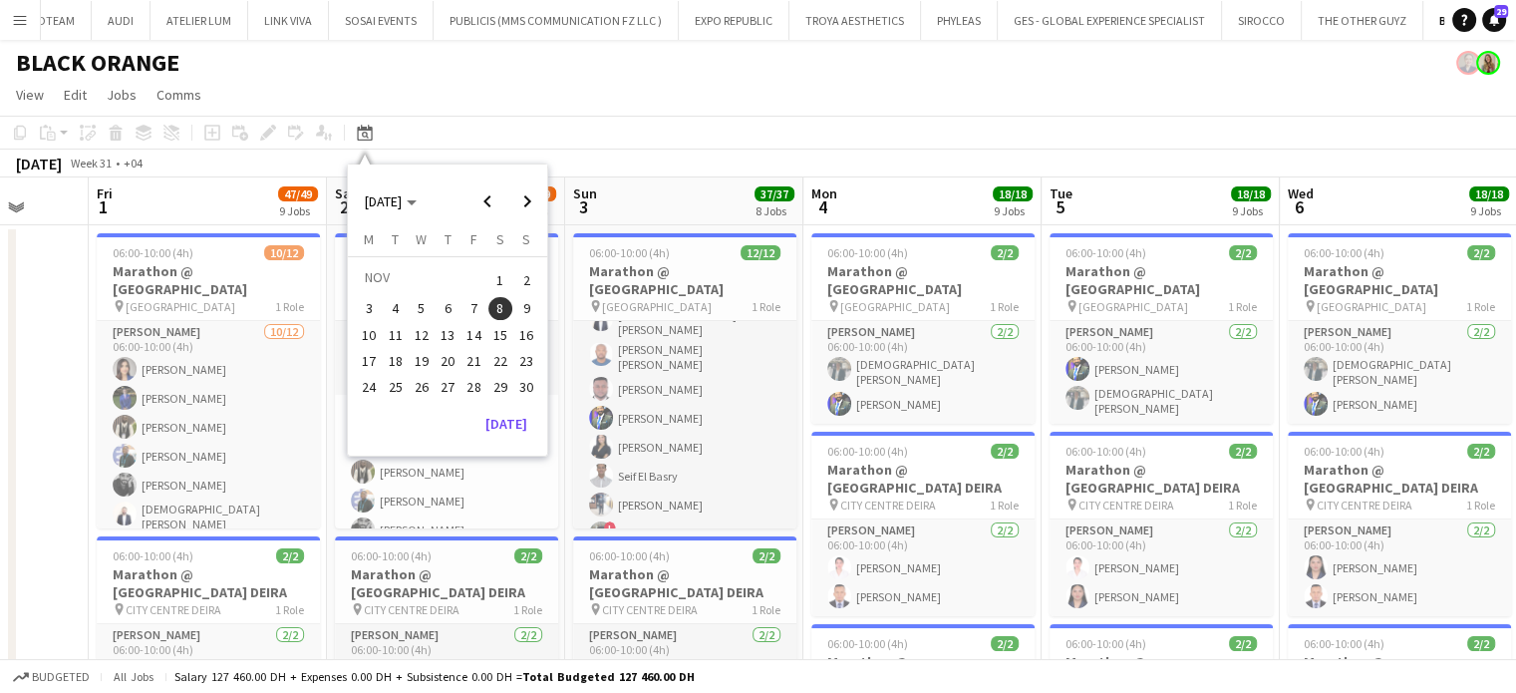
click at [369, 310] on span "3" at bounding box center [370, 309] width 24 height 24
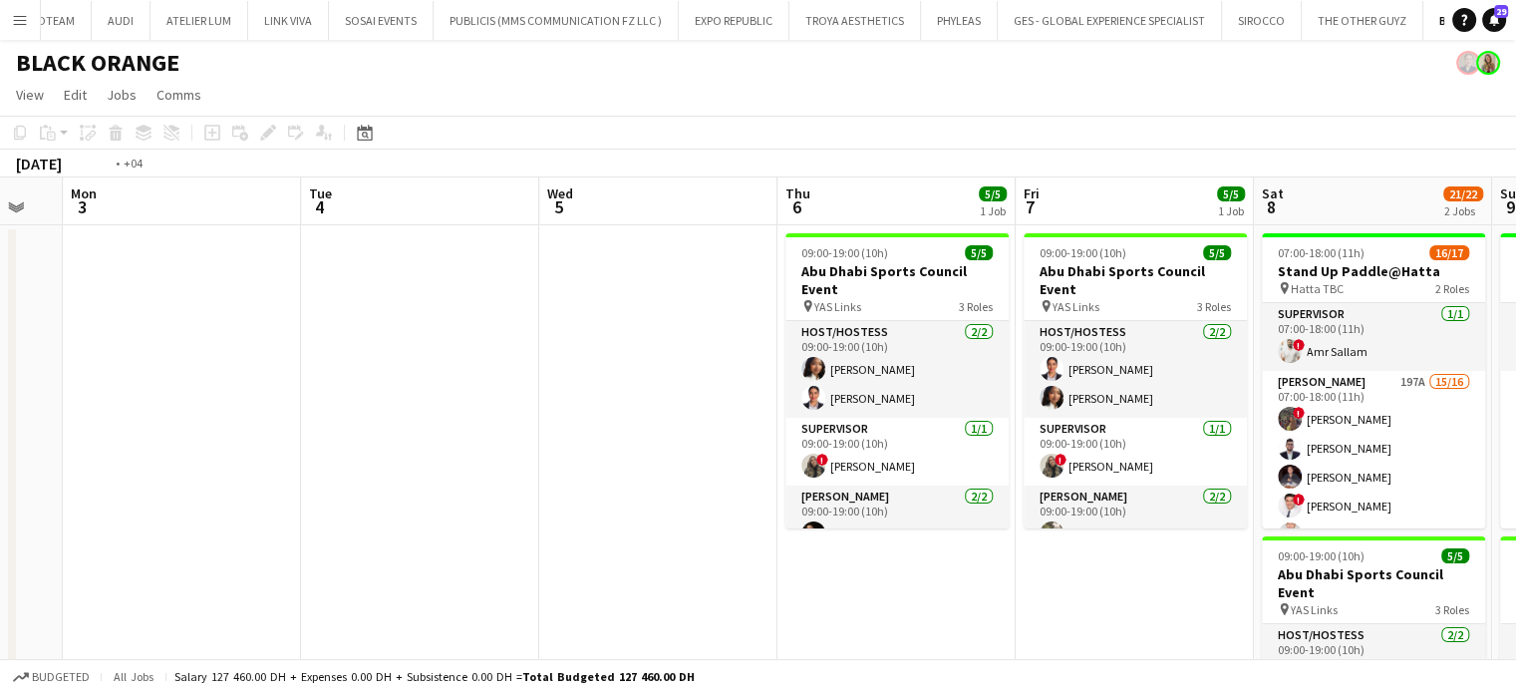
drag, startPoint x: 545, startPoint y: 481, endPoint x: 355, endPoint y: 448, distance: 193.2
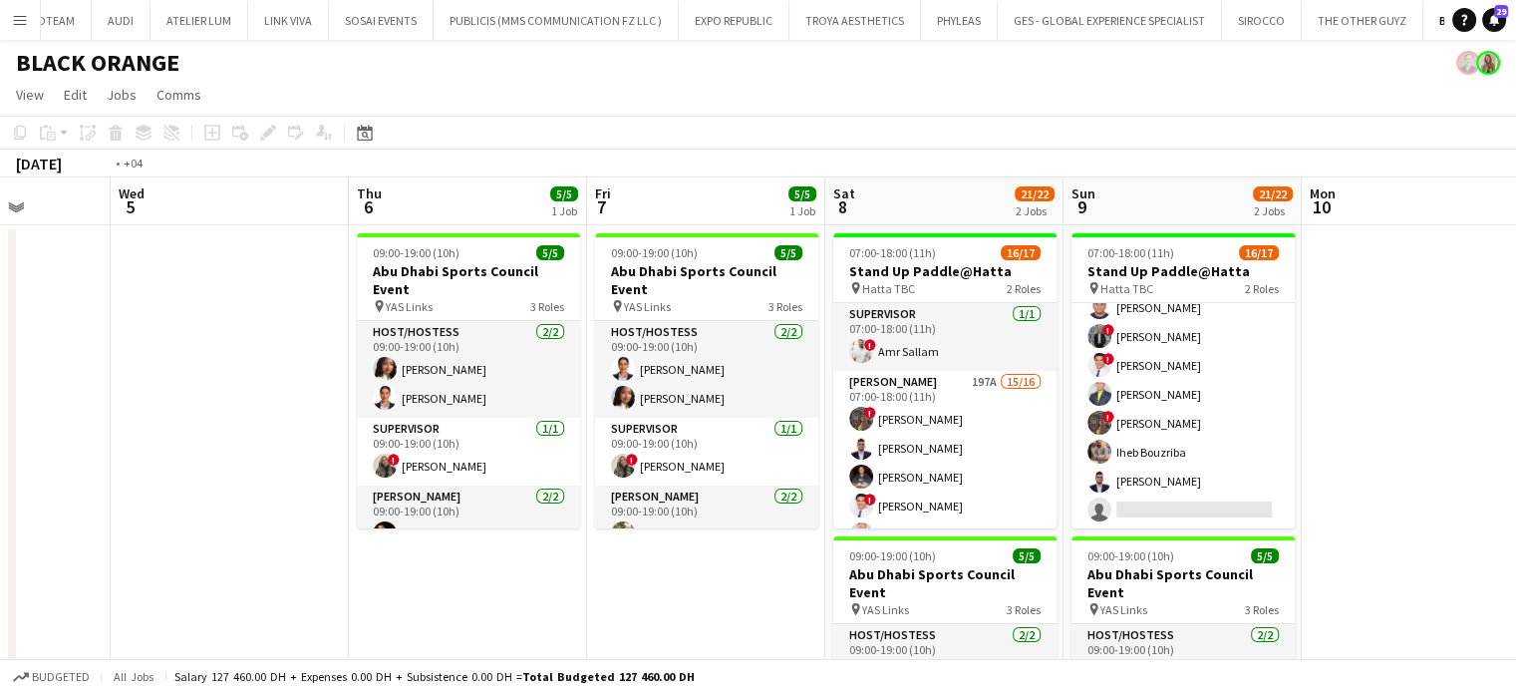
drag, startPoint x: 709, startPoint y: 531, endPoint x: 1227, endPoint y: 533, distance: 518.2
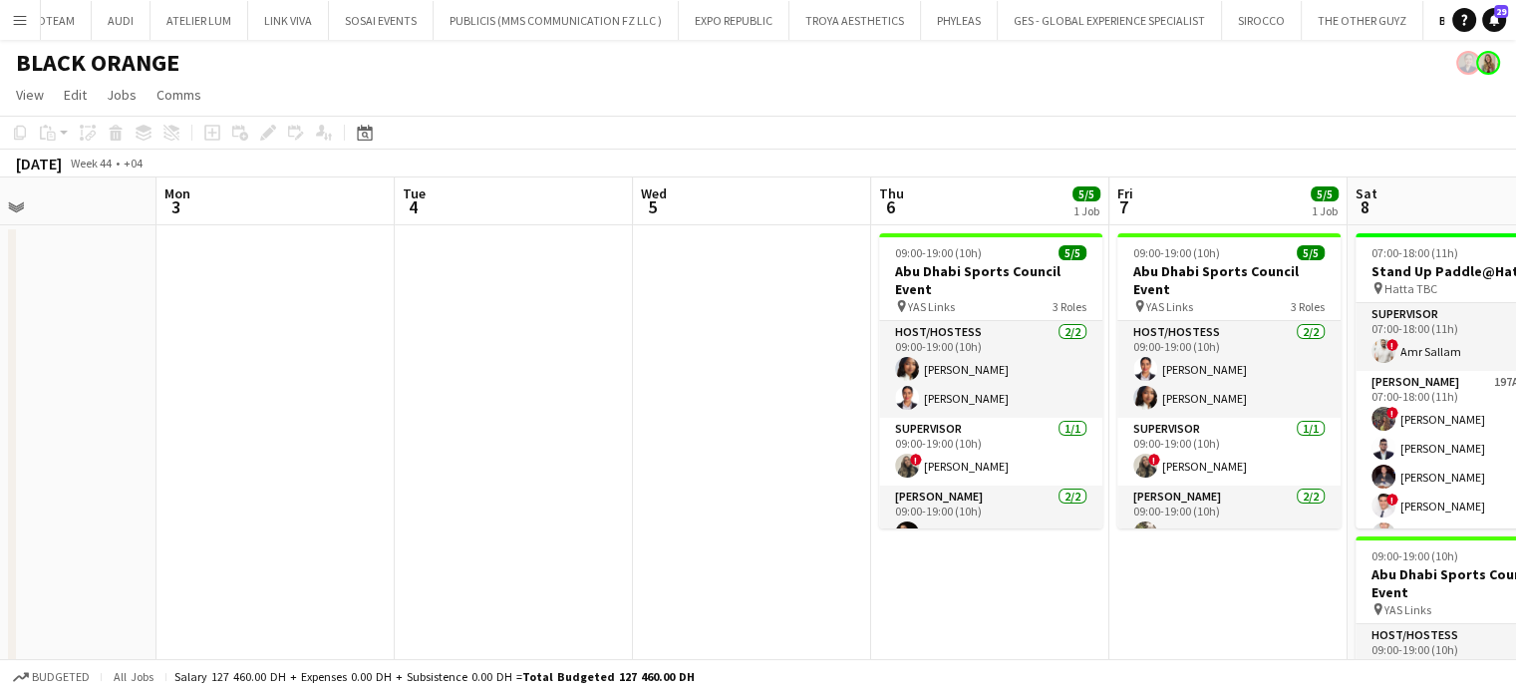
drag, startPoint x: 536, startPoint y: 430, endPoint x: 1095, endPoint y: 441, distance: 559.2
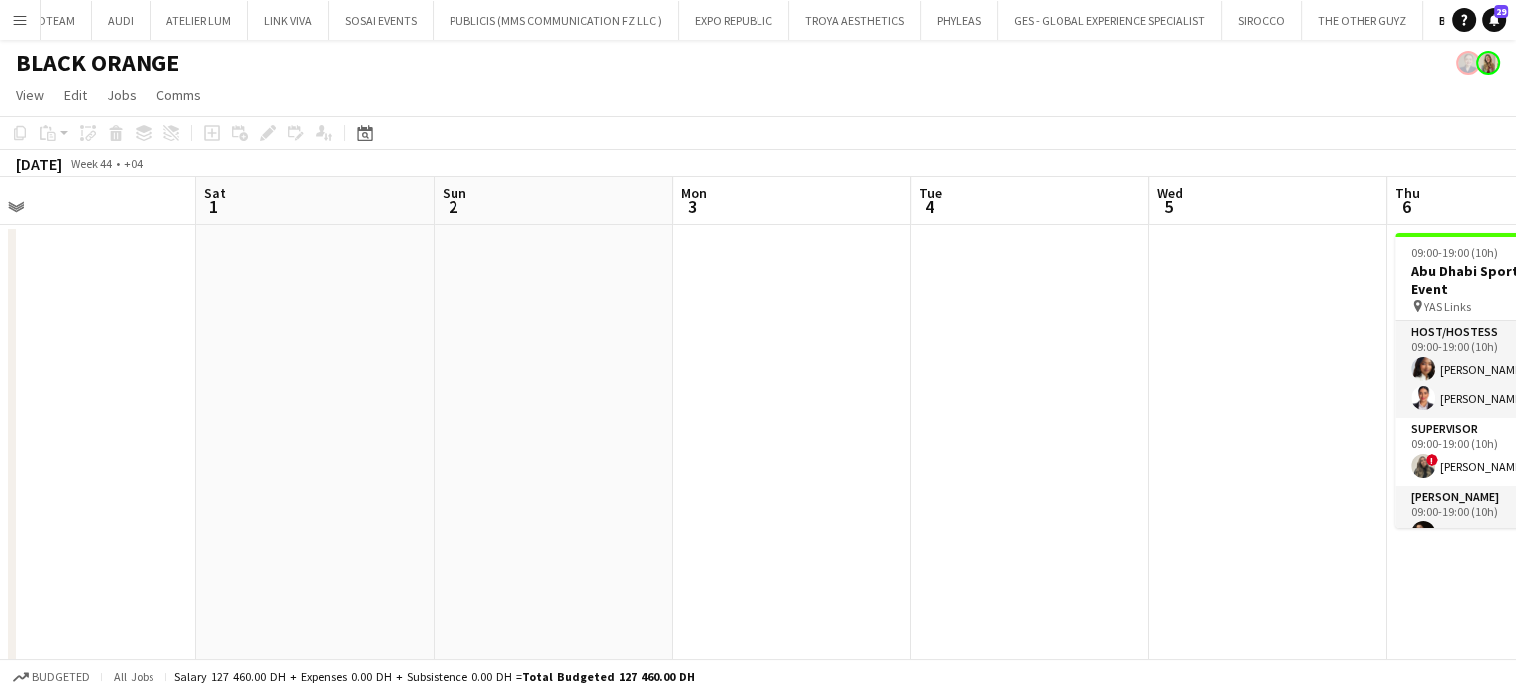
drag, startPoint x: 341, startPoint y: 449, endPoint x: 1124, endPoint y: 434, distance: 783.5
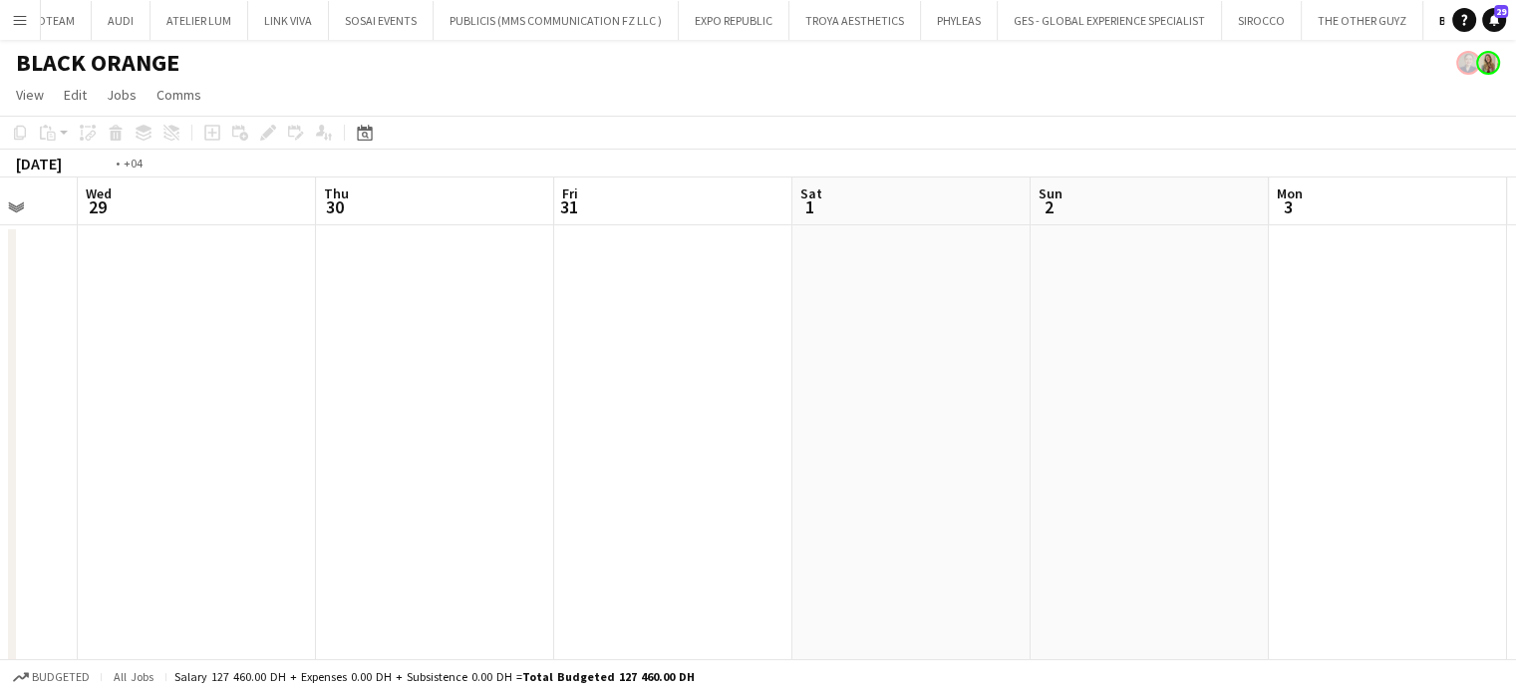
drag, startPoint x: 827, startPoint y: 474, endPoint x: 1285, endPoint y: 464, distance: 457.5
drag, startPoint x: 584, startPoint y: 489, endPoint x: 684, endPoint y: 436, distance: 113.3
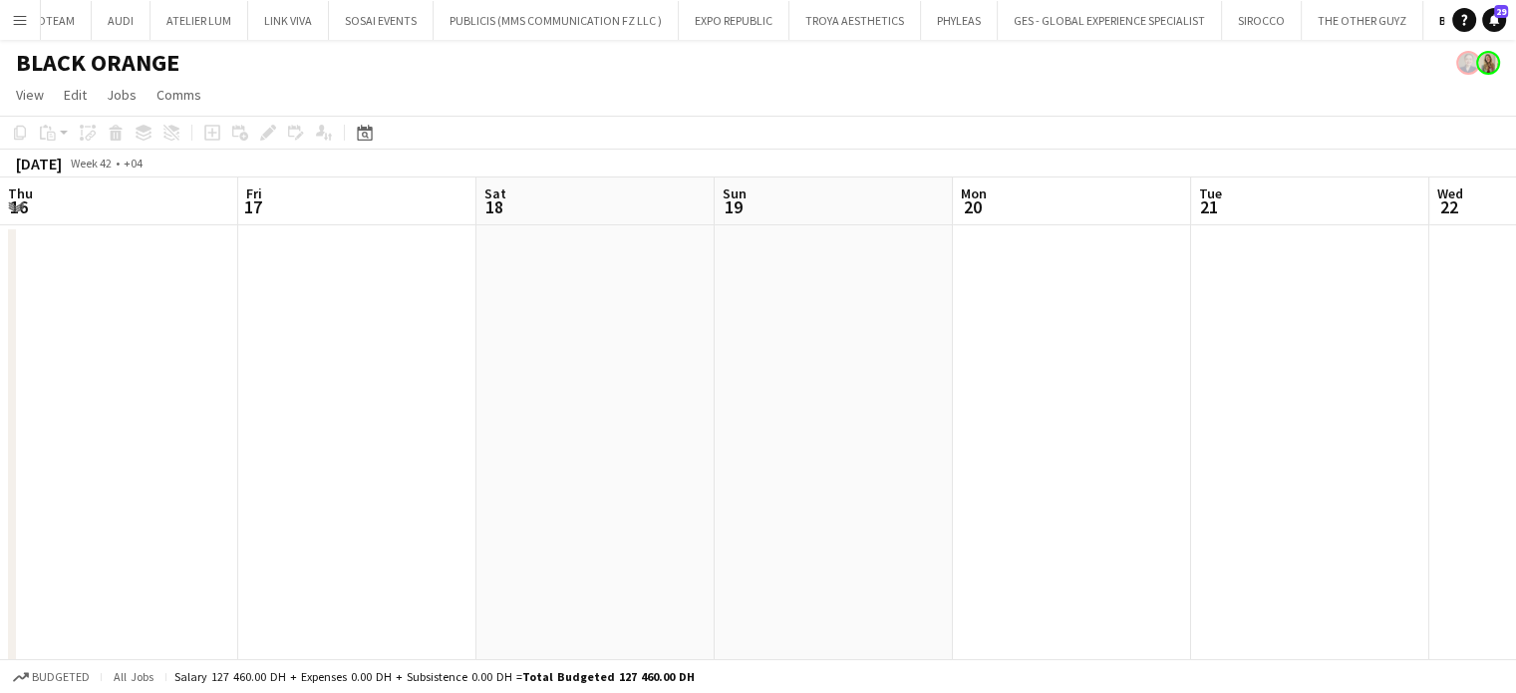
drag, startPoint x: 684, startPoint y: 436, endPoint x: 583, endPoint y: 389, distance: 111.0
drag, startPoint x: 583, startPoint y: 389, endPoint x: 970, endPoint y: 394, distance: 386.7
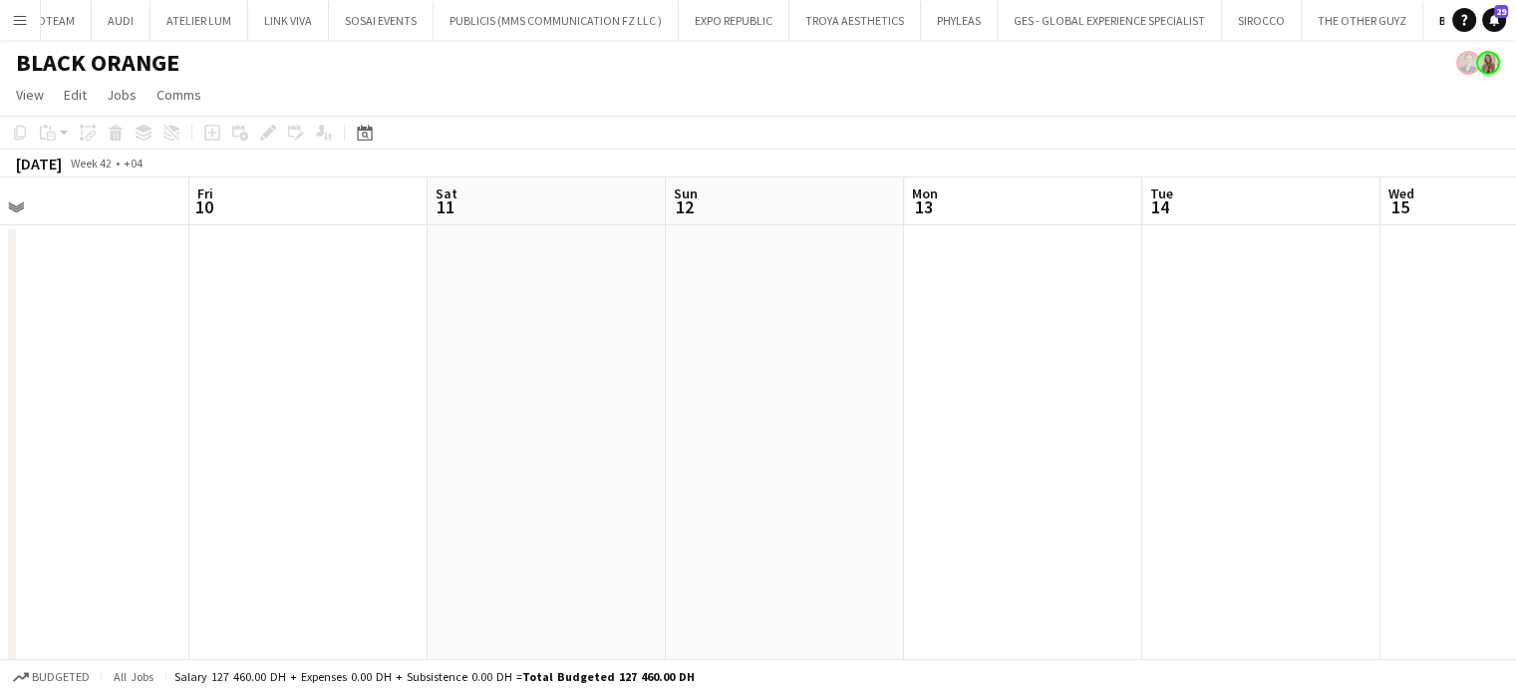
drag, startPoint x: 893, startPoint y: 442, endPoint x: 1067, endPoint y: 449, distance: 174.5
drag, startPoint x: 550, startPoint y: 462, endPoint x: 1169, endPoint y: 462, distance: 618.9
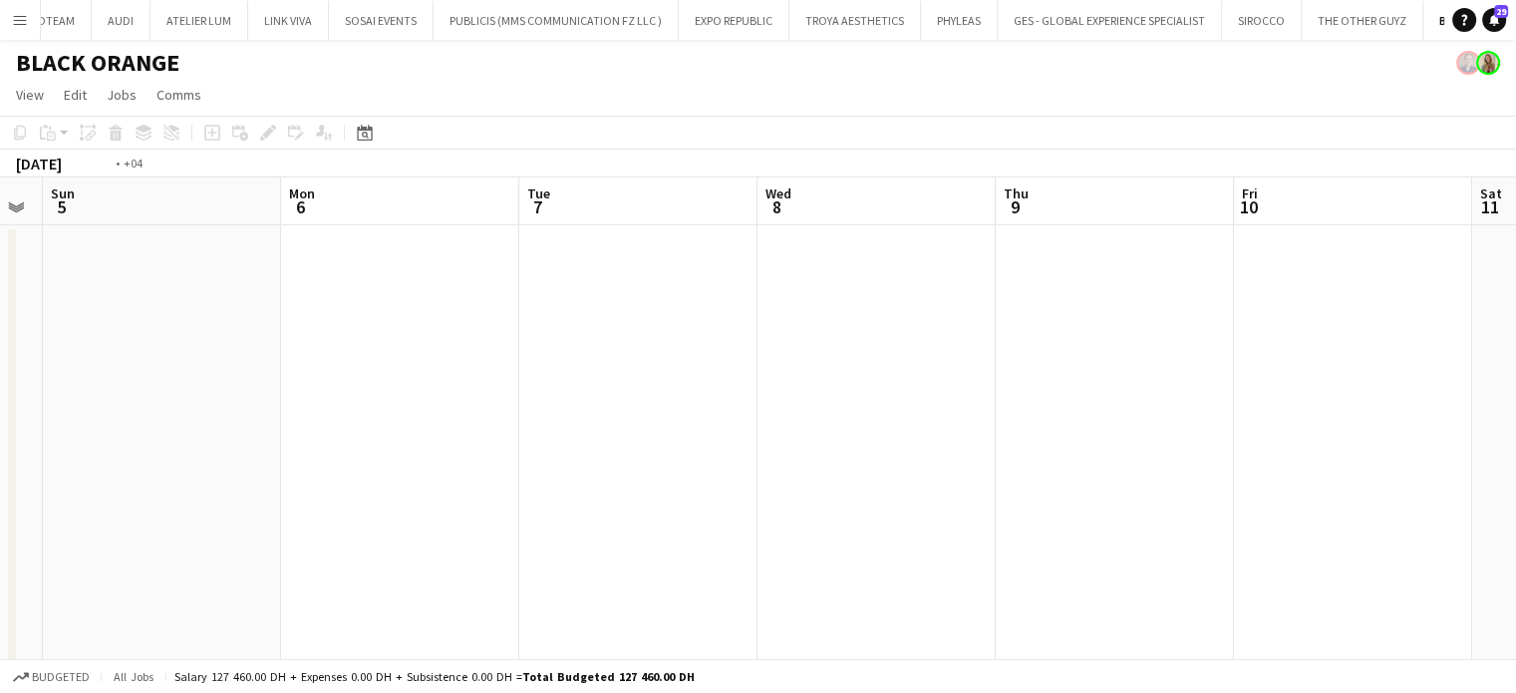
drag, startPoint x: 1032, startPoint y: 414, endPoint x: 635, endPoint y: 354, distance: 402.1
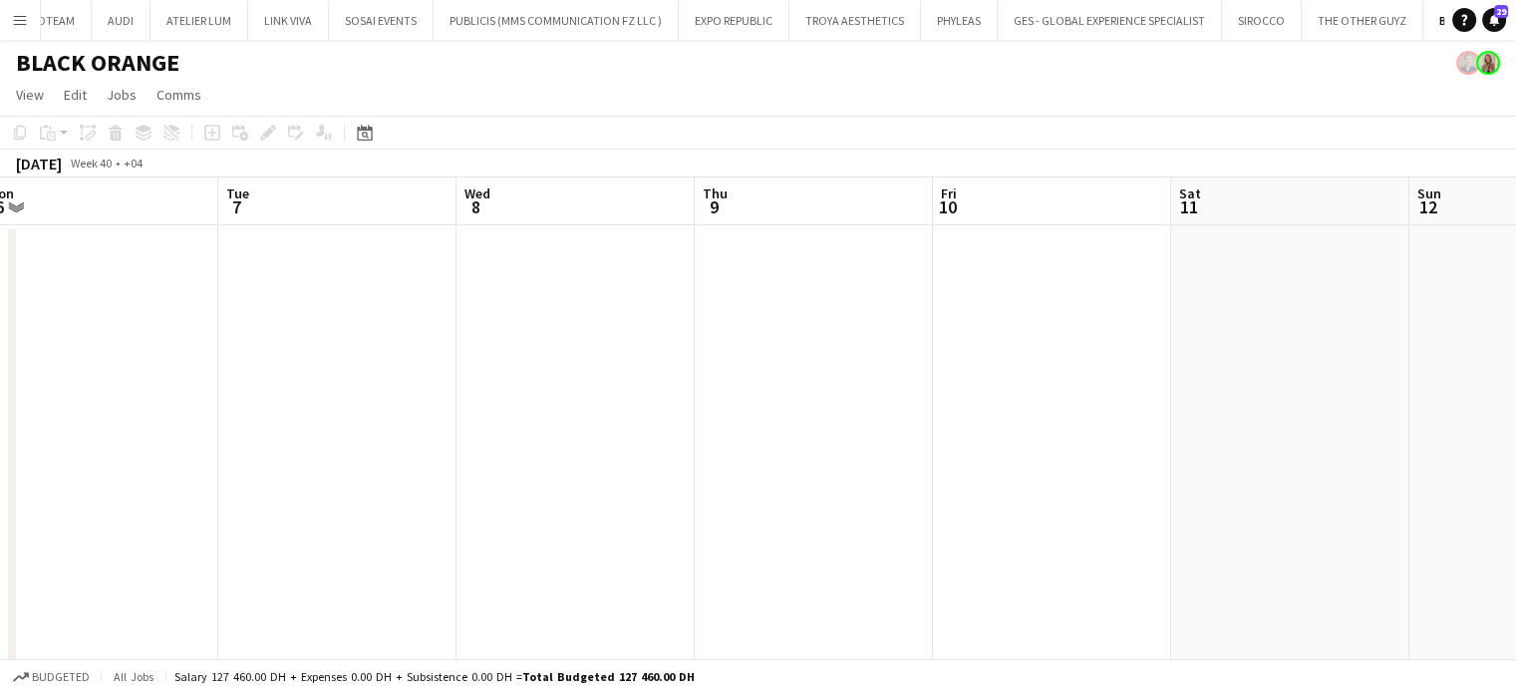
drag, startPoint x: 543, startPoint y: 322, endPoint x: 1280, endPoint y: 338, distance: 736.7
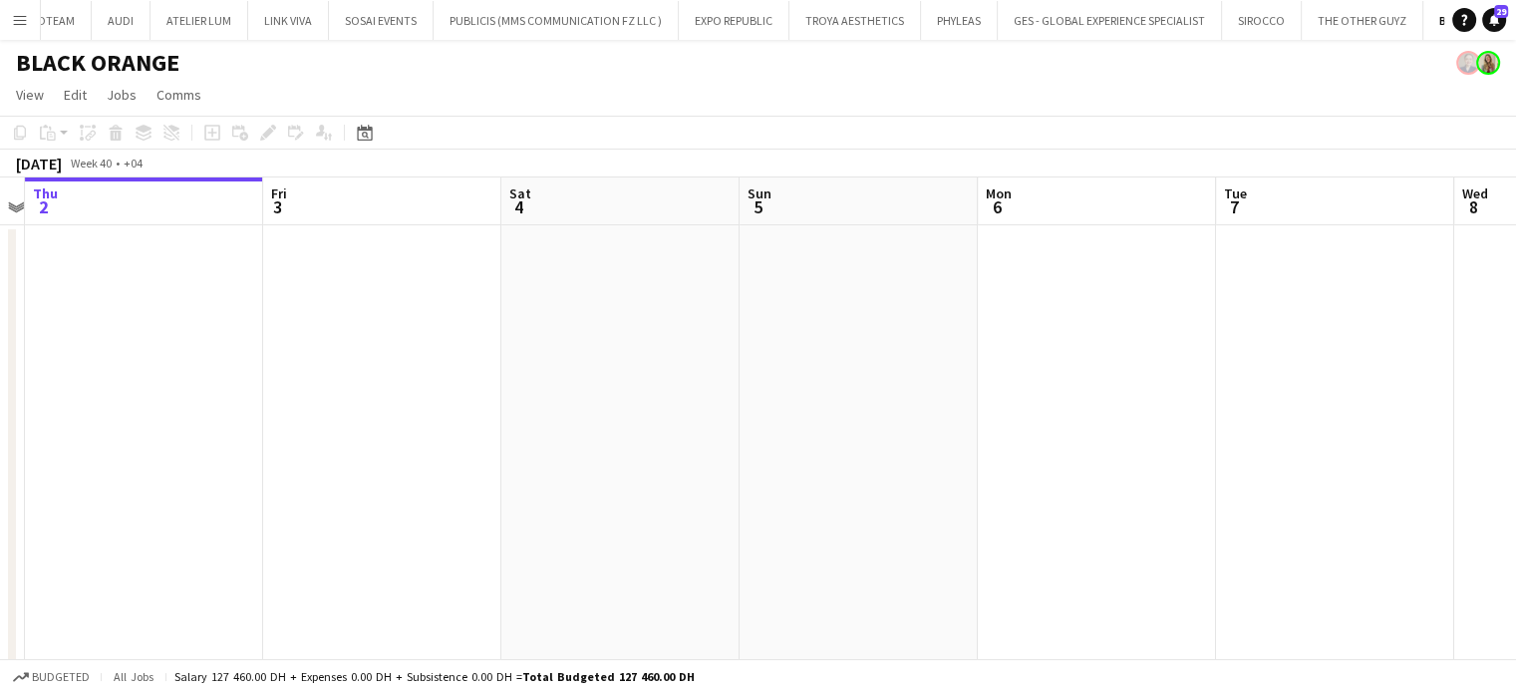
drag, startPoint x: 1249, startPoint y: 367, endPoint x: 503, endPoint y: 264, distance: 752.5
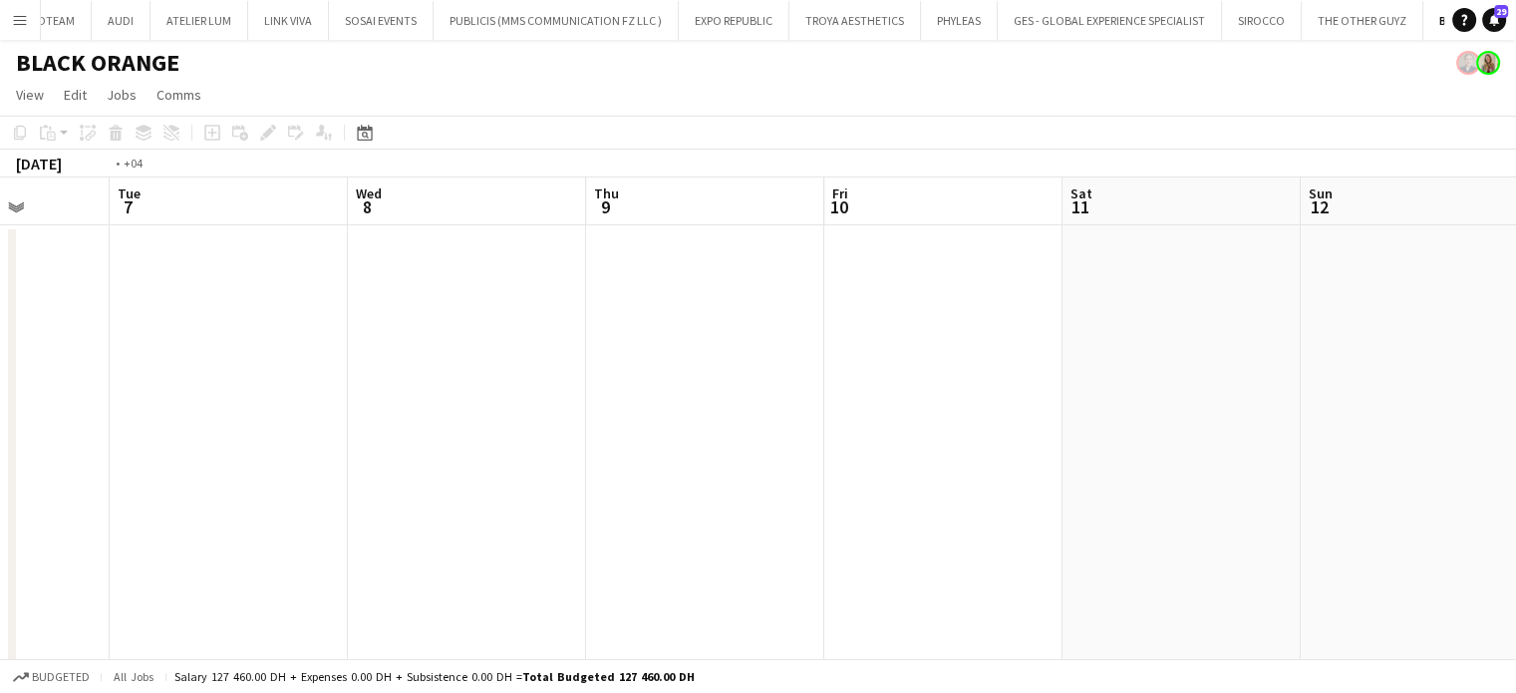
drag, startPoint x: 834, startPoint y: 376, endPoint x: 96, endPoint y: 440, distance: 741.2
drag, startPoint x: 213, startPoint y: 326, endPoint x: 1297, endPoint y: 345, distance: 1083.5
drag, startPoint x: 307, startPoint y: 441, endPoint x: 1064, endPoint y: 435, distance: 757.4
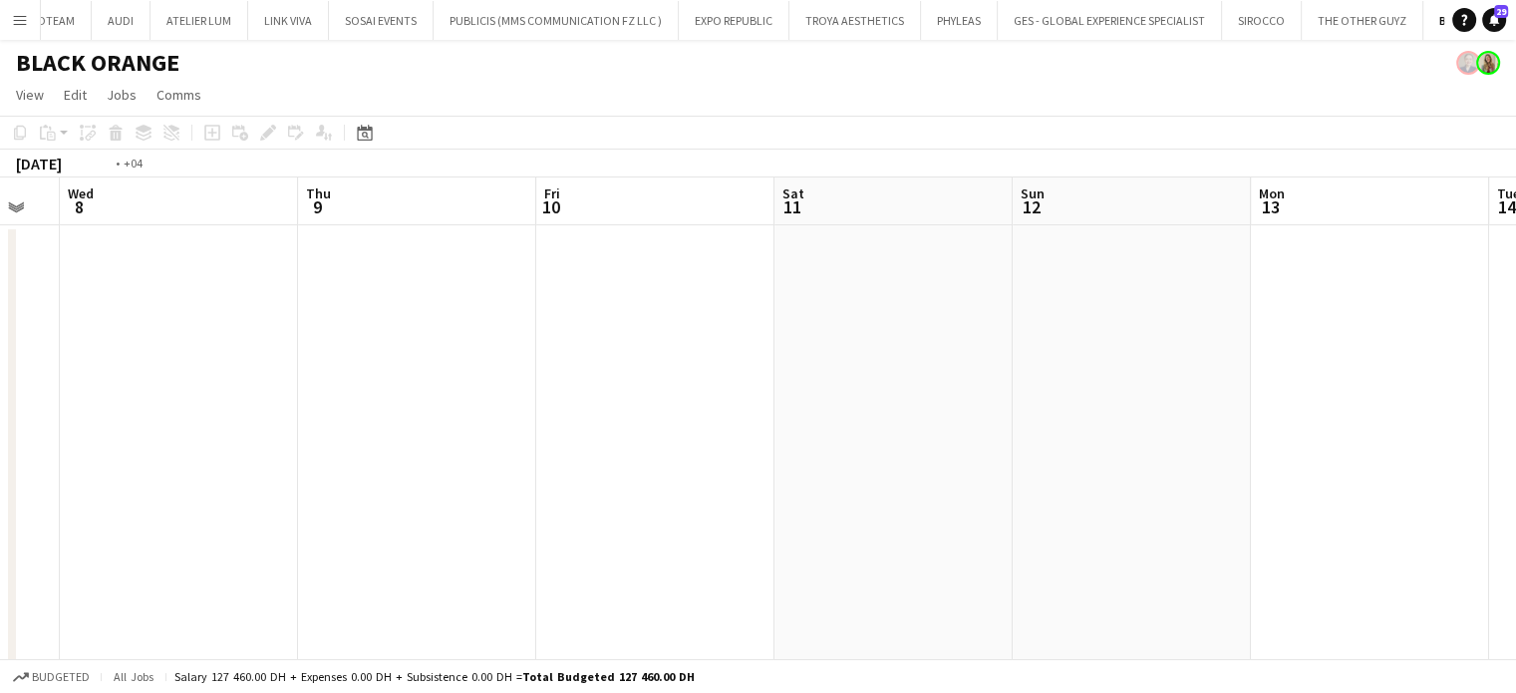
drag, startPoint x: 1219, startPoint y: 398, endPoint x: 1135, endPoint y: 400, distance: 83.7
drag, startPoint x: 1099, startPoint y: 438, endPoint x: 1228, endPoint y: 440, distance: 128.6
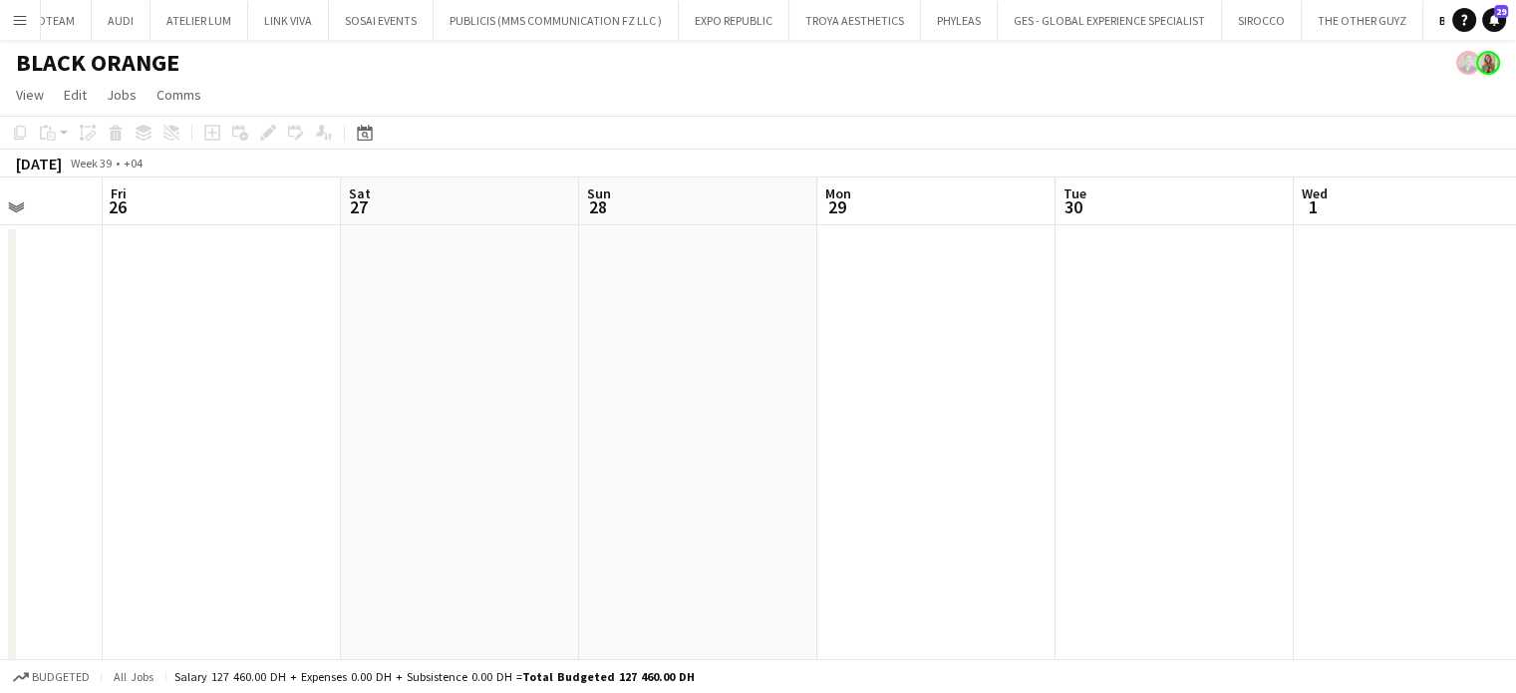
drag, startPoint x: 662, startPoint y: 441, endPoint x: 988, endPoint y: 461, distance: 326.5
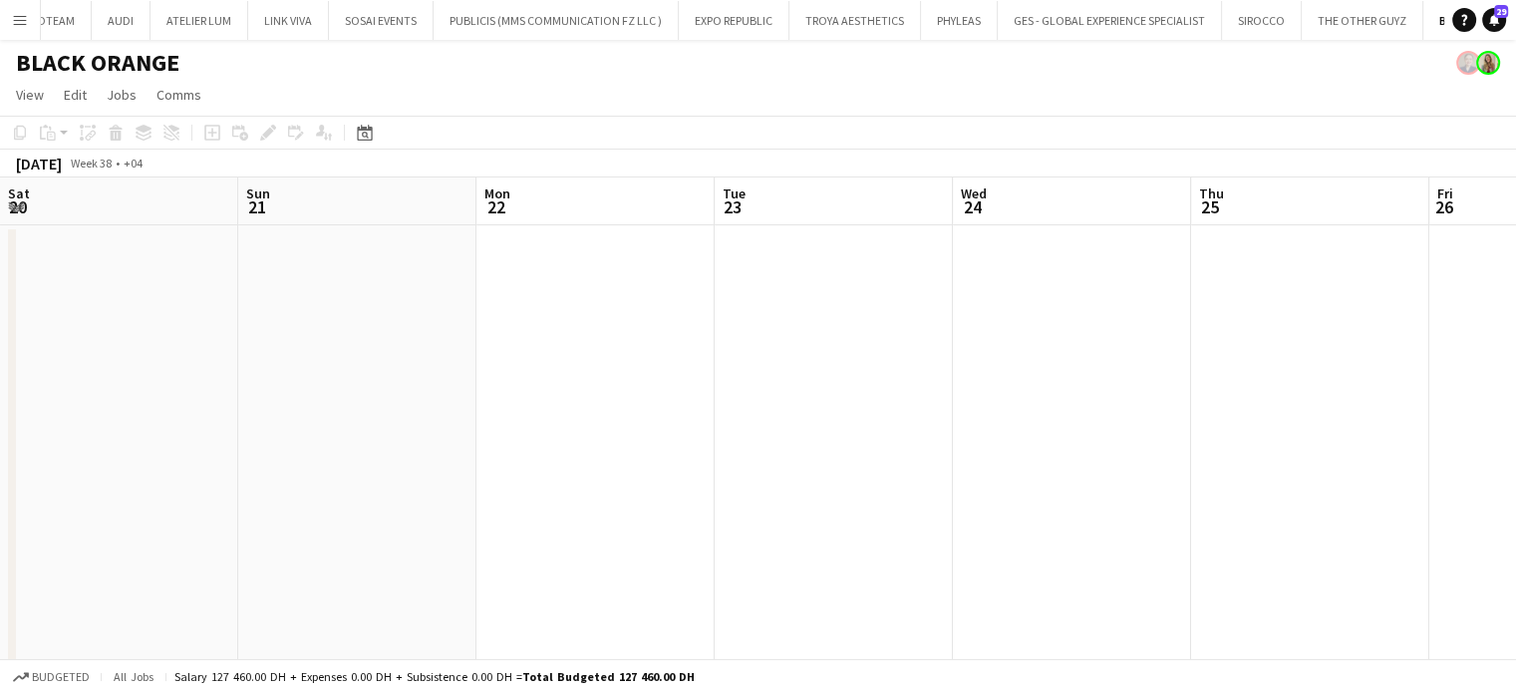
drag, startPoint x: 507, startPoint y: 513, endPoint x: 1095, endPoint y: 465, distance: 589.9
drag, startPoint x: 456, startPoint y: 494, endPoint x: 1130, endPoint y: 441, distance: 675.8
drag, startPoint x: 335, startPoint y: 530, endPoint x: 1170, endPoint y: 311, distance: 863.5
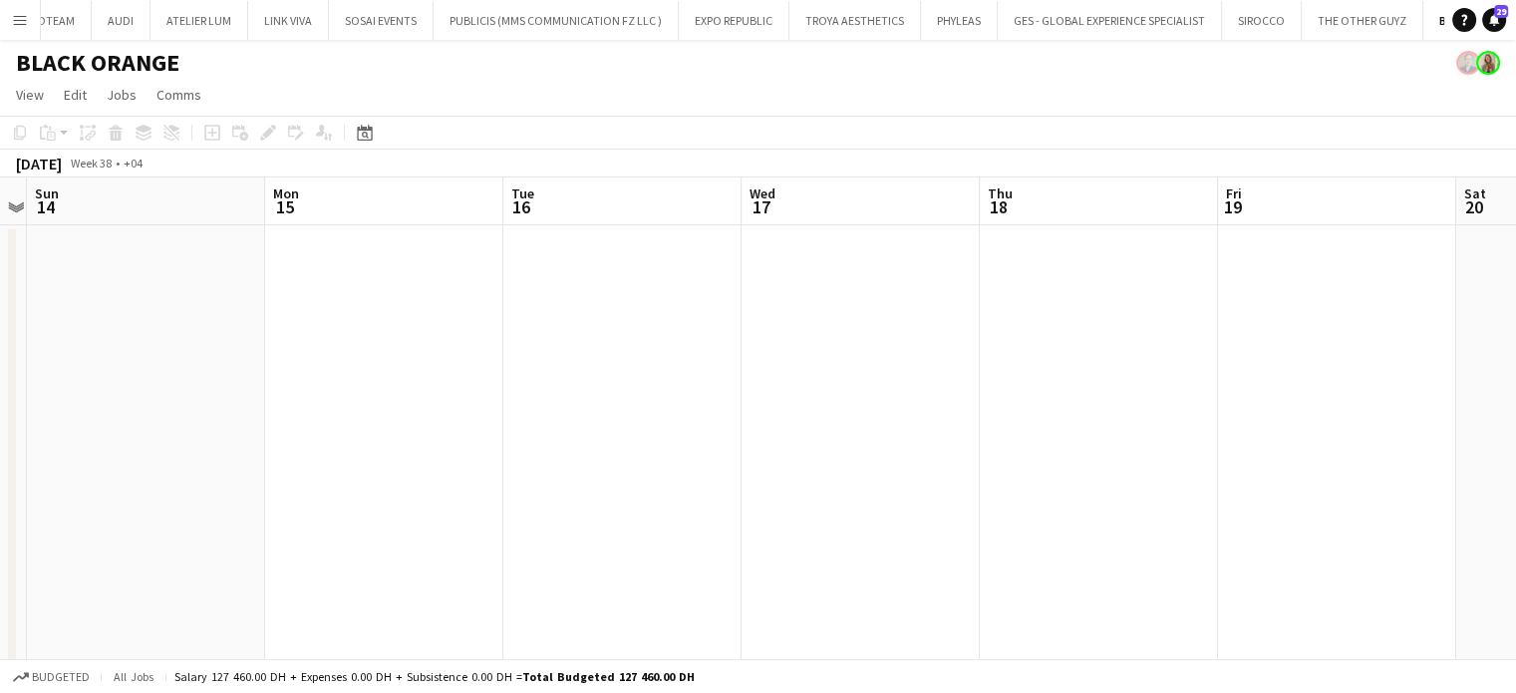
drag, startPoint x: 363, startPoint y: 390, endPoint x: 430, endPoint y: 393, distance: 66.8
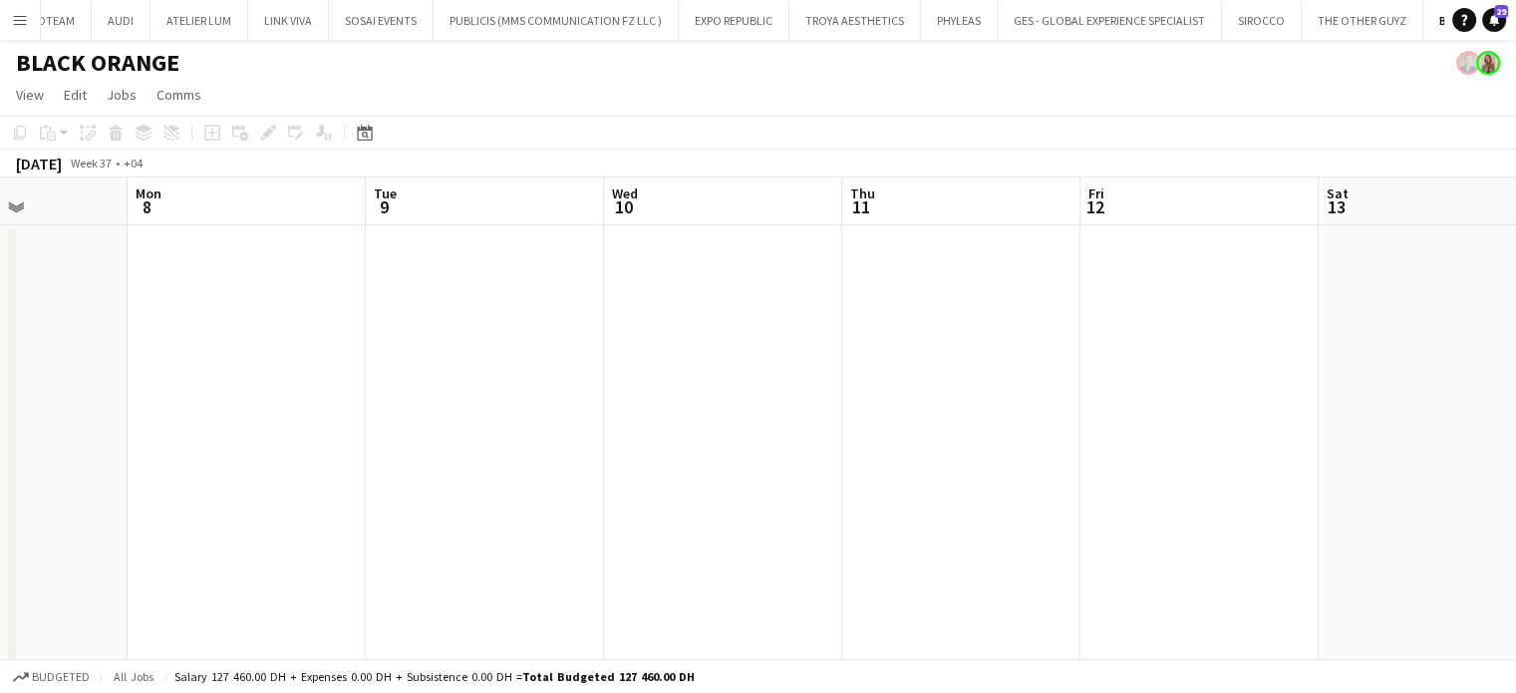
drag, startPoint x: 407, startPoint y: 390, endPoint x: 760, endPoint y: 322, distance: 360.2
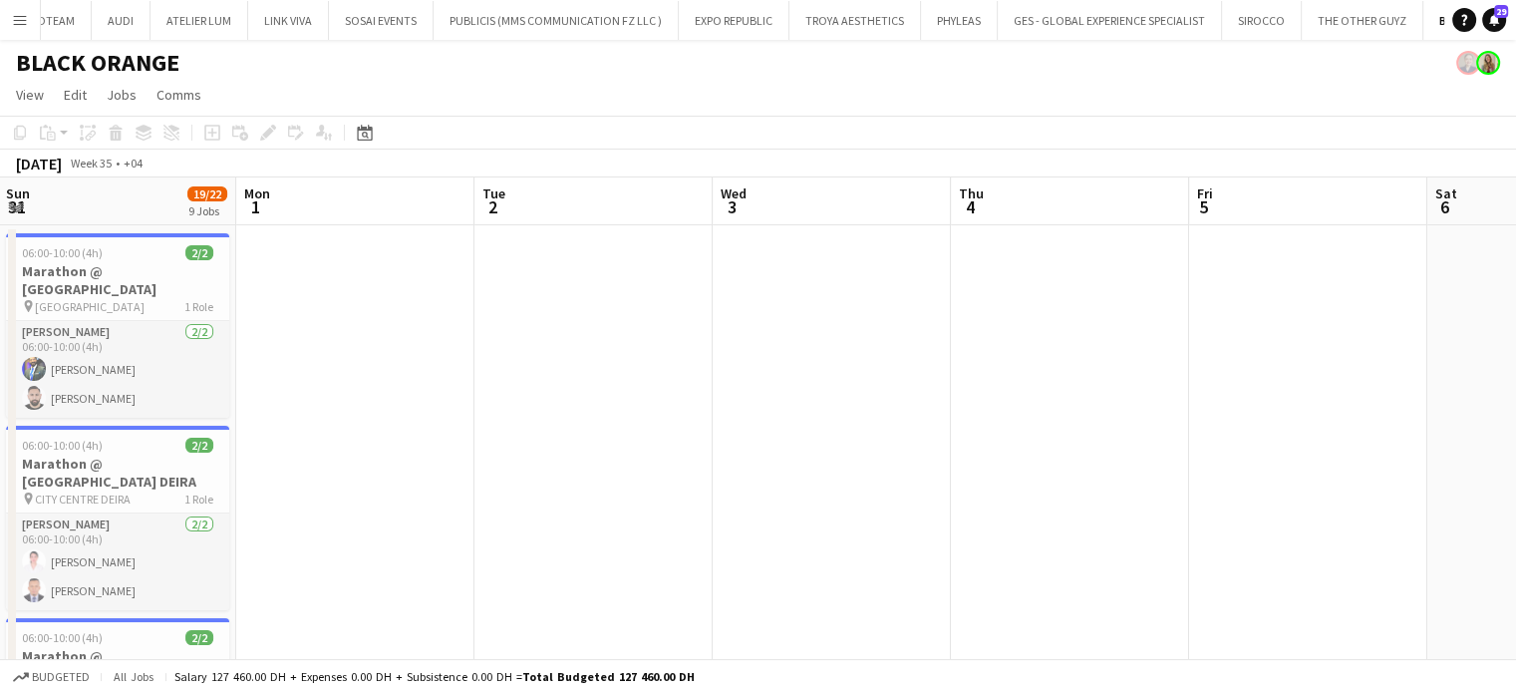
scroll to position [0, 0]
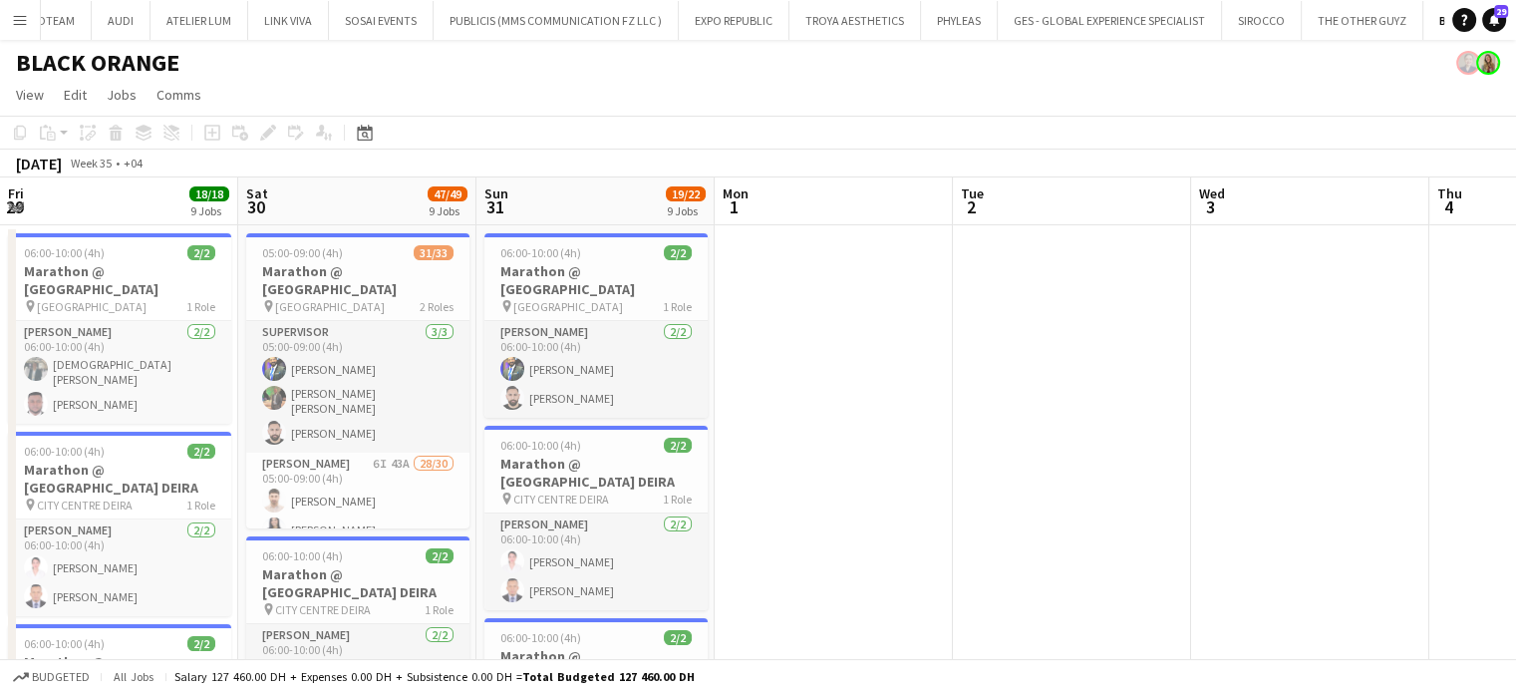
drag, startPoint x: 407, startPoint y: 434, endPoint x: 947, endPoint y: 428, distance: 540.2
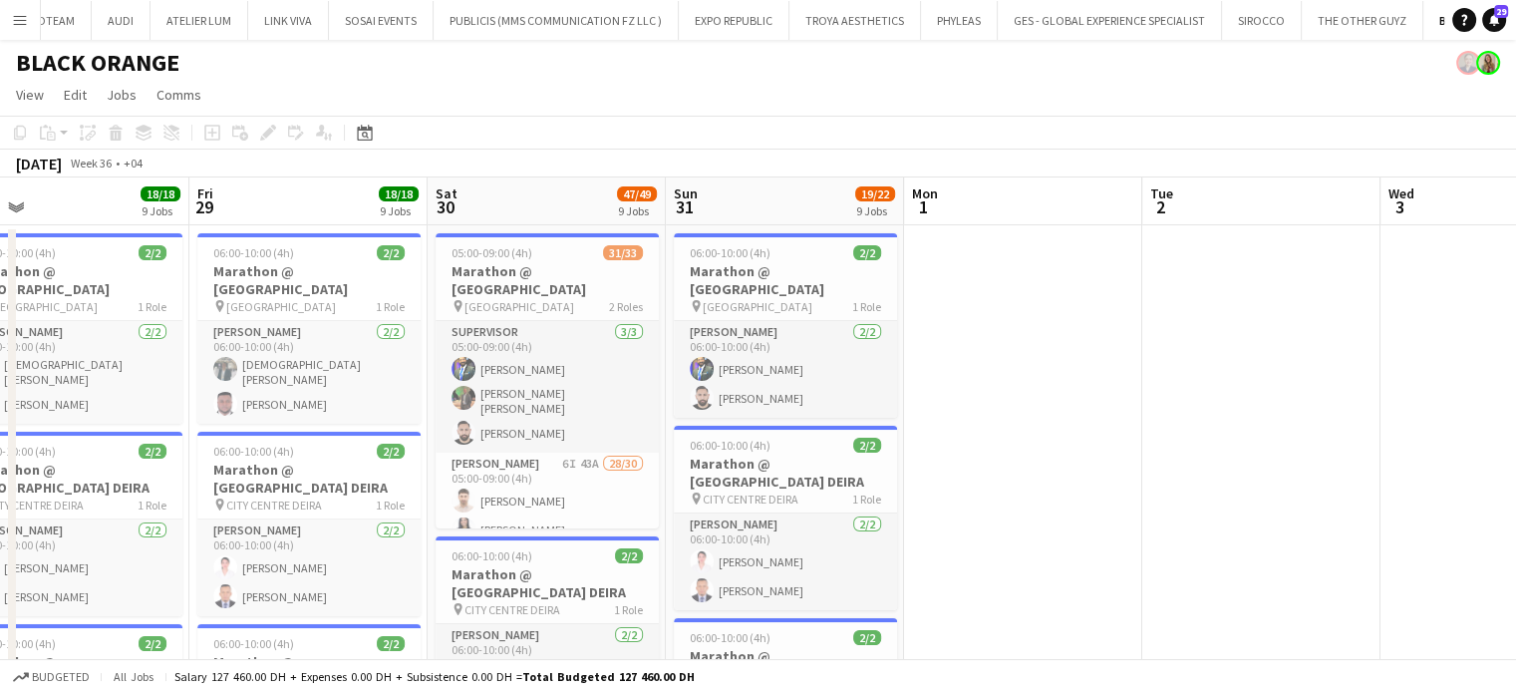
drag, startPoint x: 618, startPoint y: 460, endPoint x: 1284, endPoint y: 415, distance: 667.3
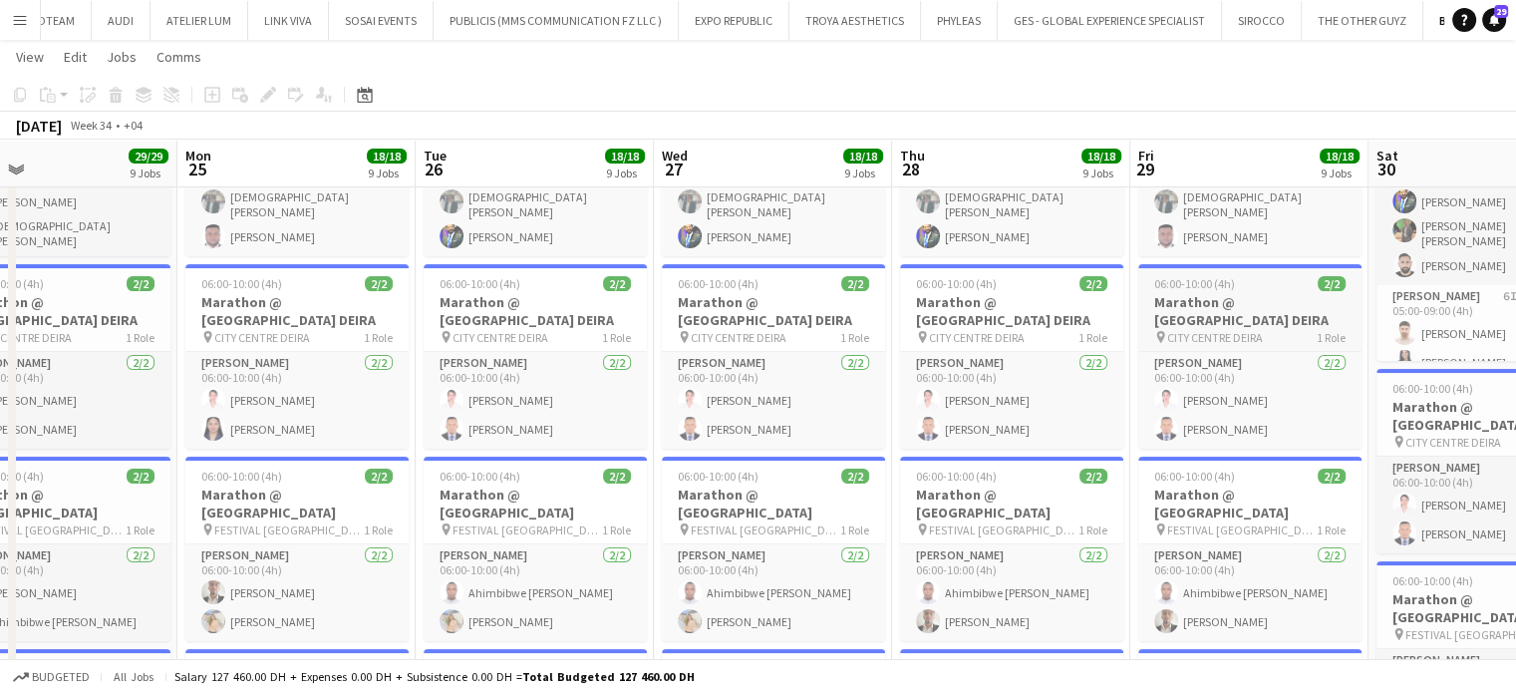
scroll to position [199, 0]
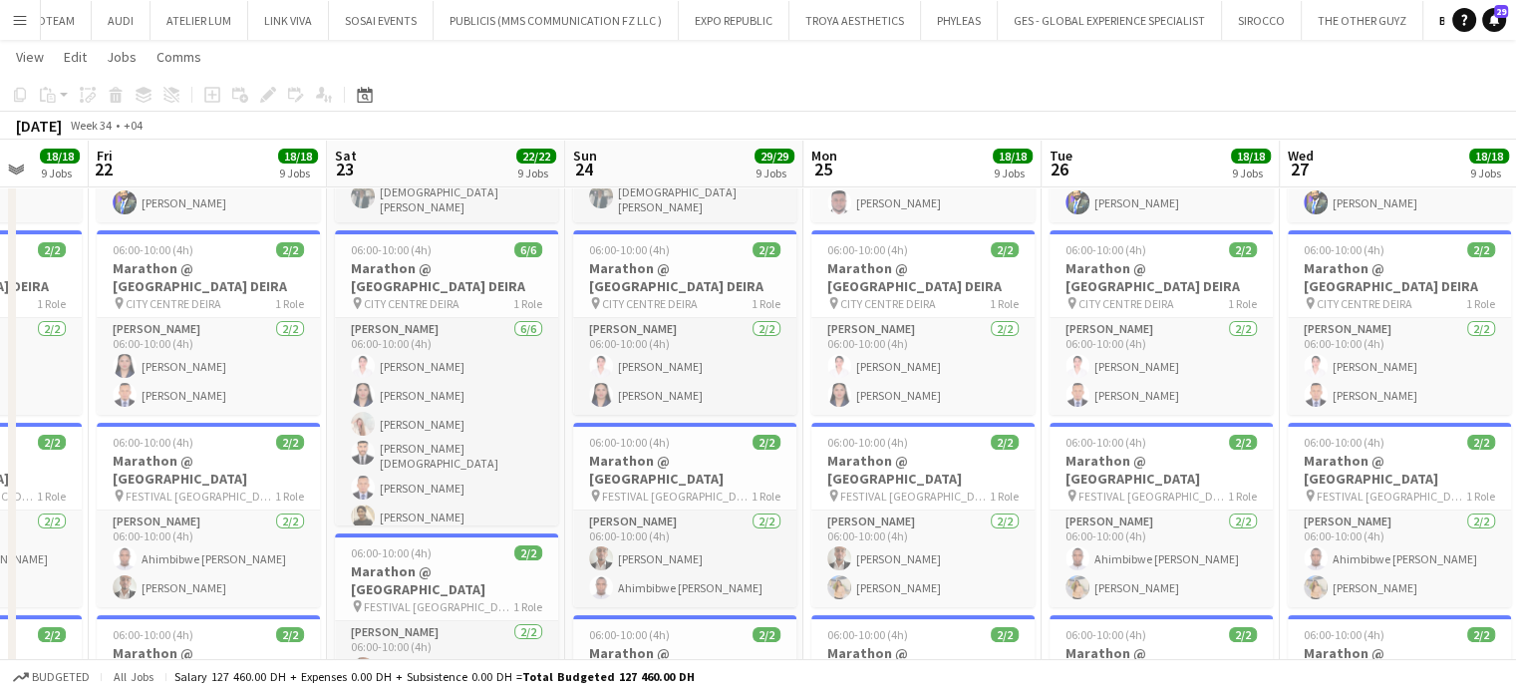
drag, startPoint x: 344, startPoint y: 407, endPoint x: 970, endPoint y: 434, distance: 626.4
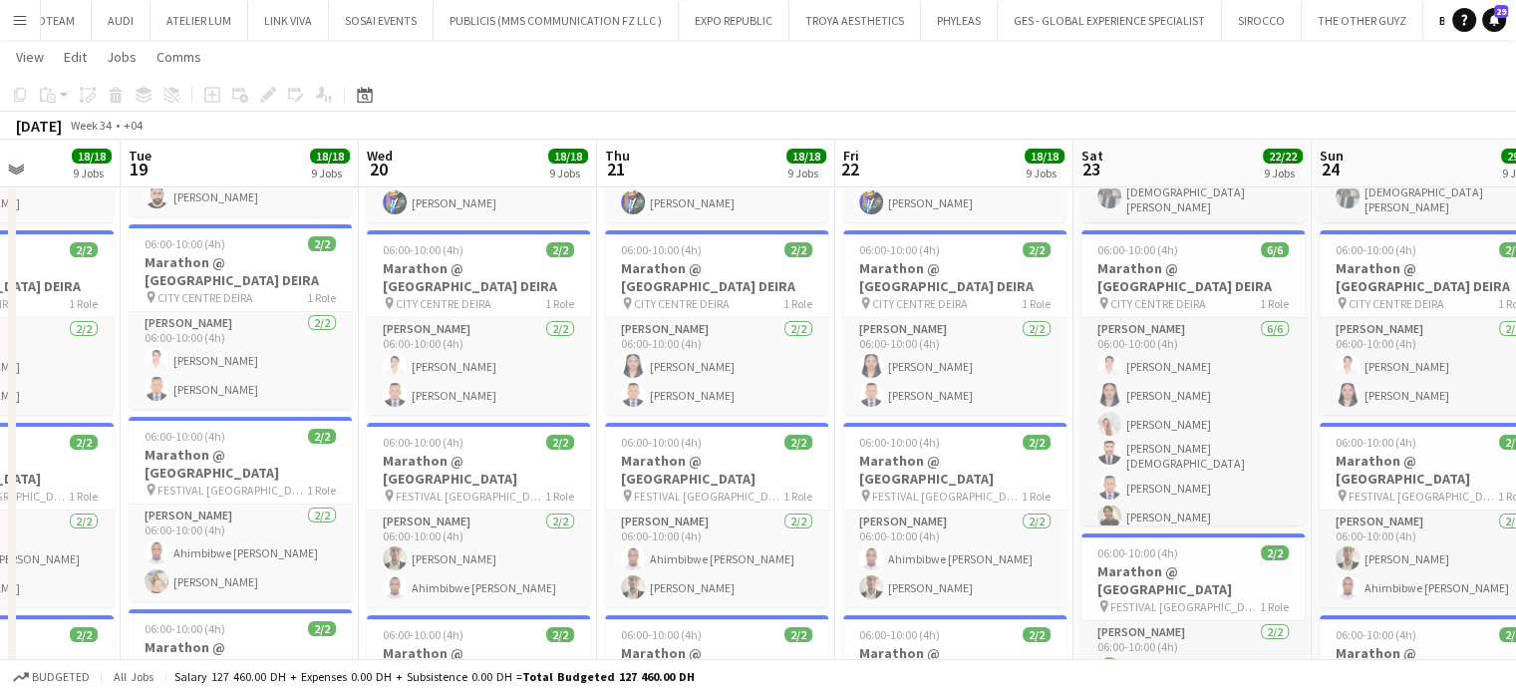
drag, startPoint x: 208, startPoint y: 434, endPoint x: 943, endPoint y: 441, distance: 734.5
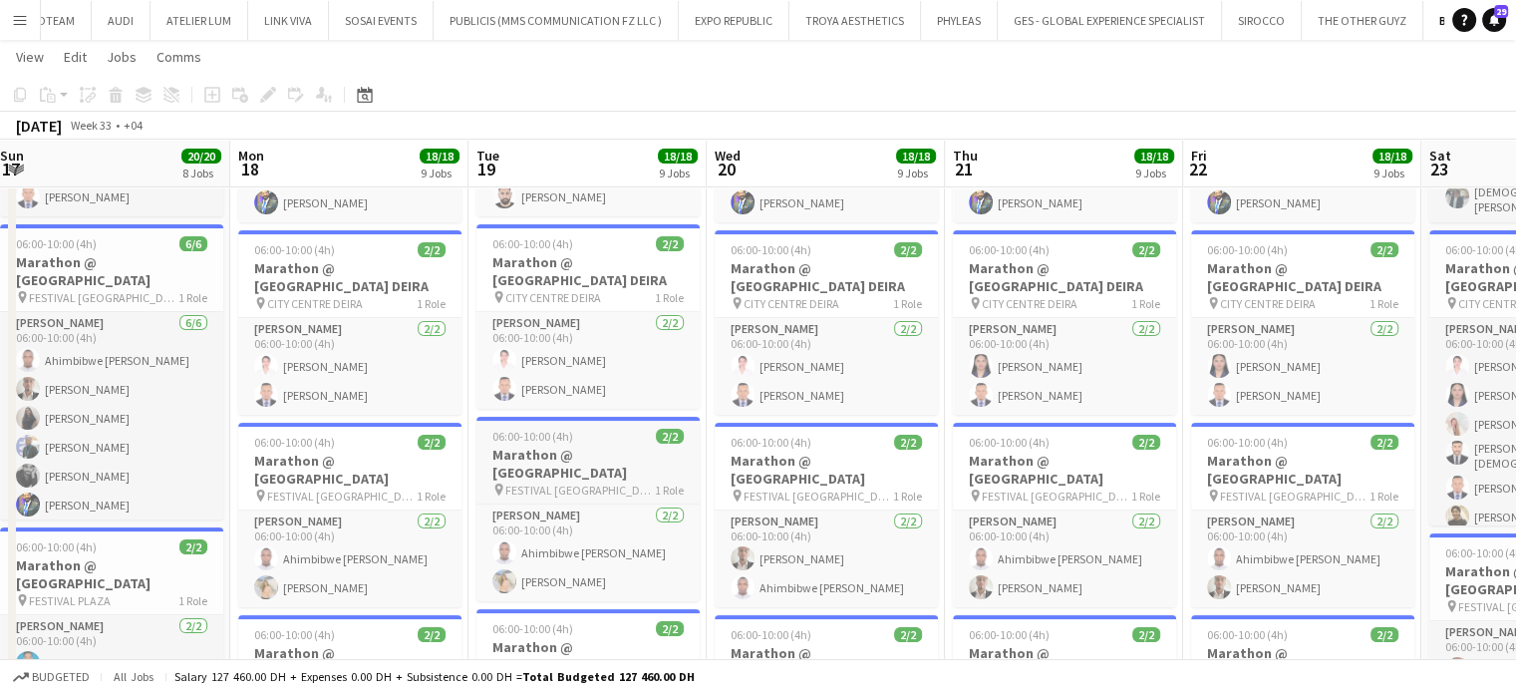
drag, startPoint x: 910, startPoint y: 461, endPoint x: 1142, endPoint y: 471, distance: 232.4
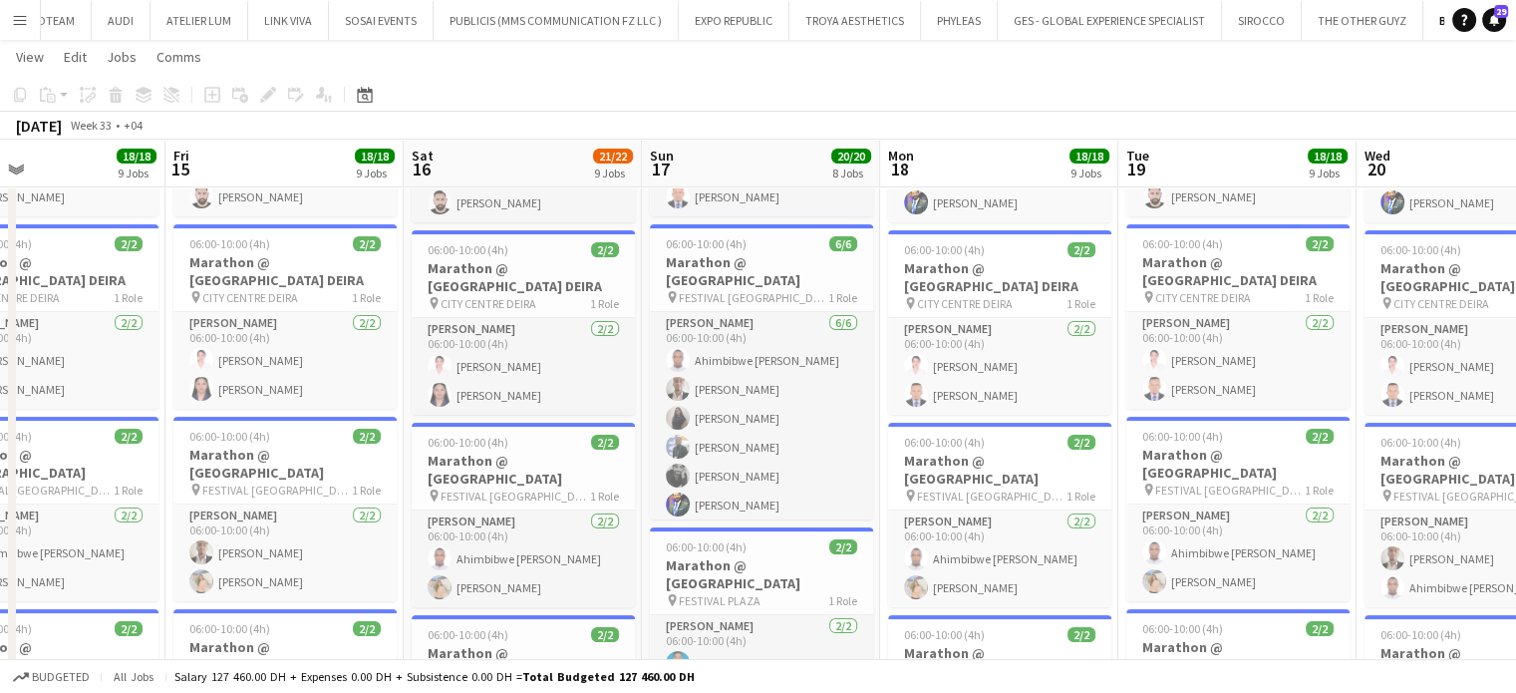
drag, startPoint x: 365, startPoint y: 552, endPoint x: 923, endPoint y: 506, distance: 560.0
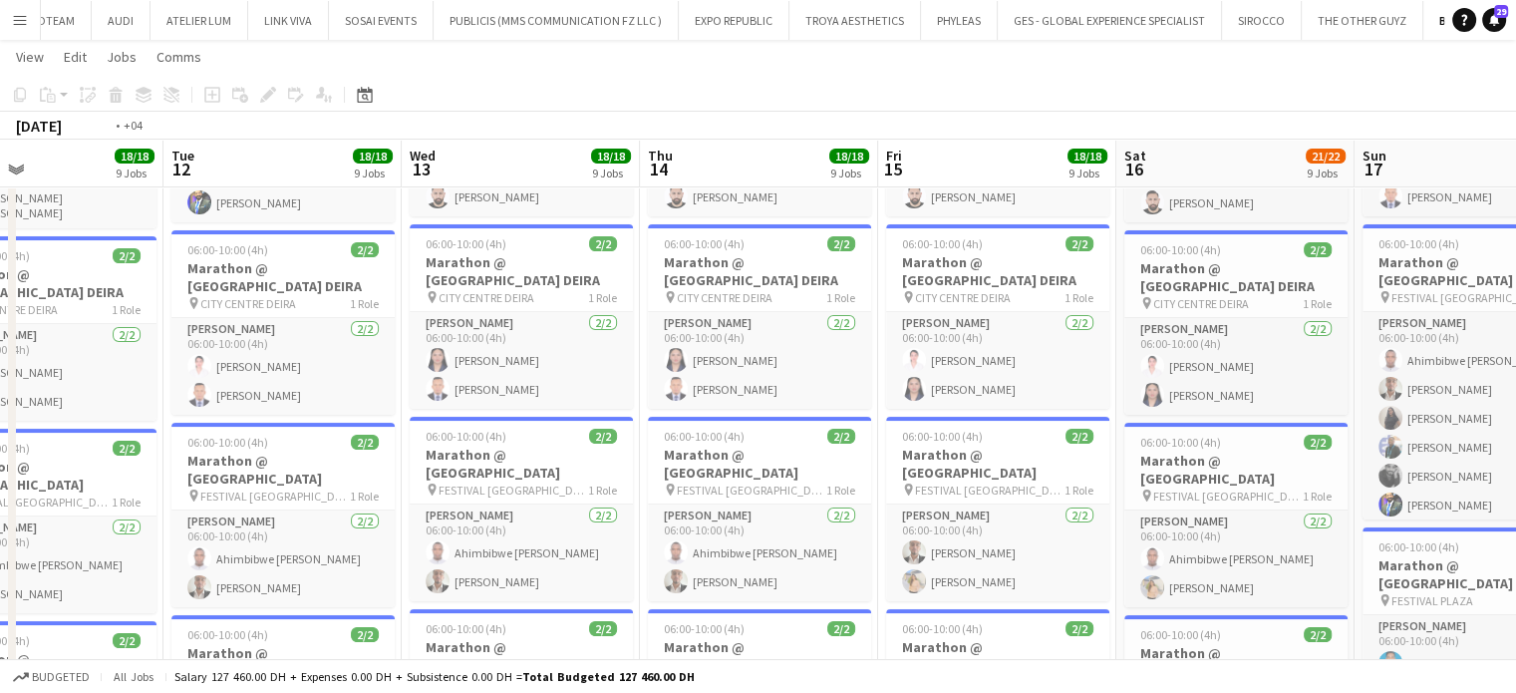
drag, startPoint x: 424, startPoint y: 503, endPoint x: 493, endPoint y: 471, distance: 76.7
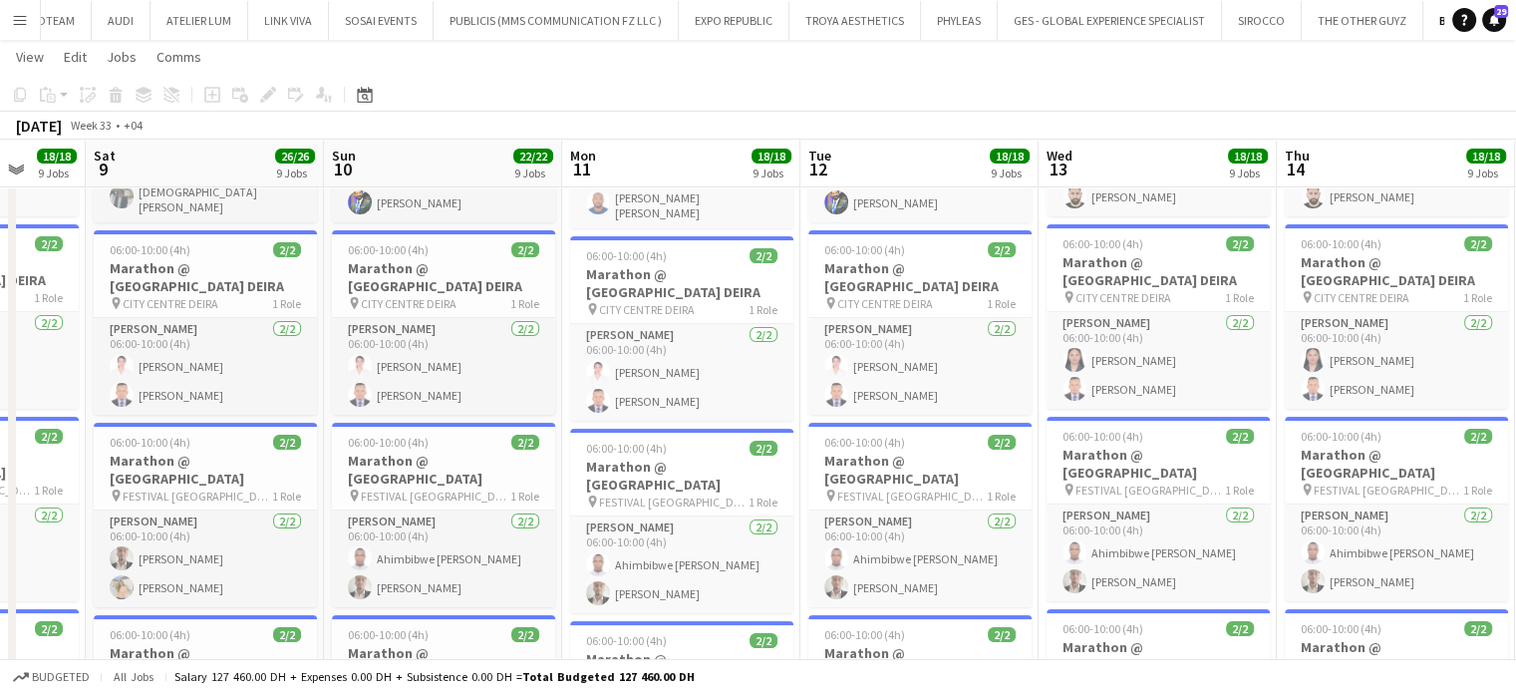
drag, startPoint x: 493, startPoint y: 471, endPoint x: 872, endPoint y: 477, distance: 378.8
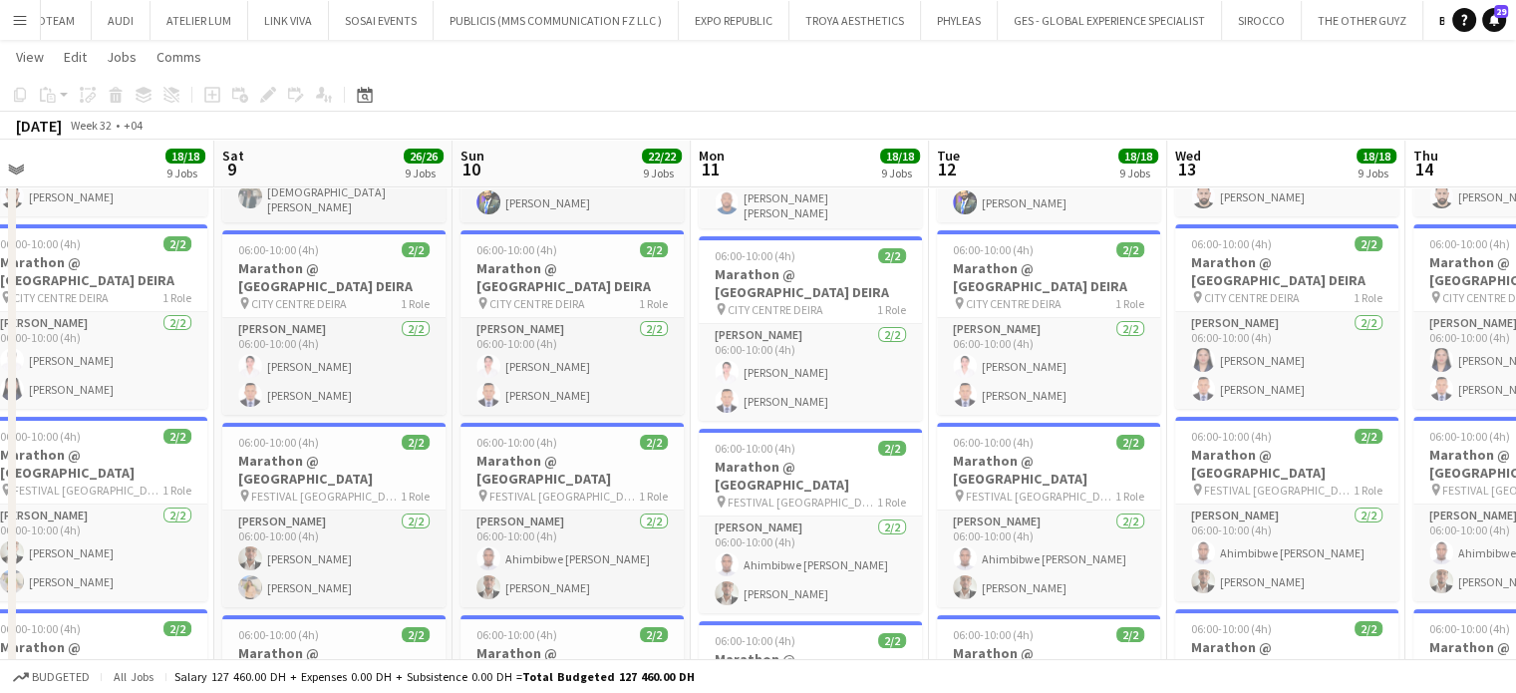
drag, startPoint x: 146, startPoint y: 471, endPoint x: 812, endPoint y: 466, distance: 666.7
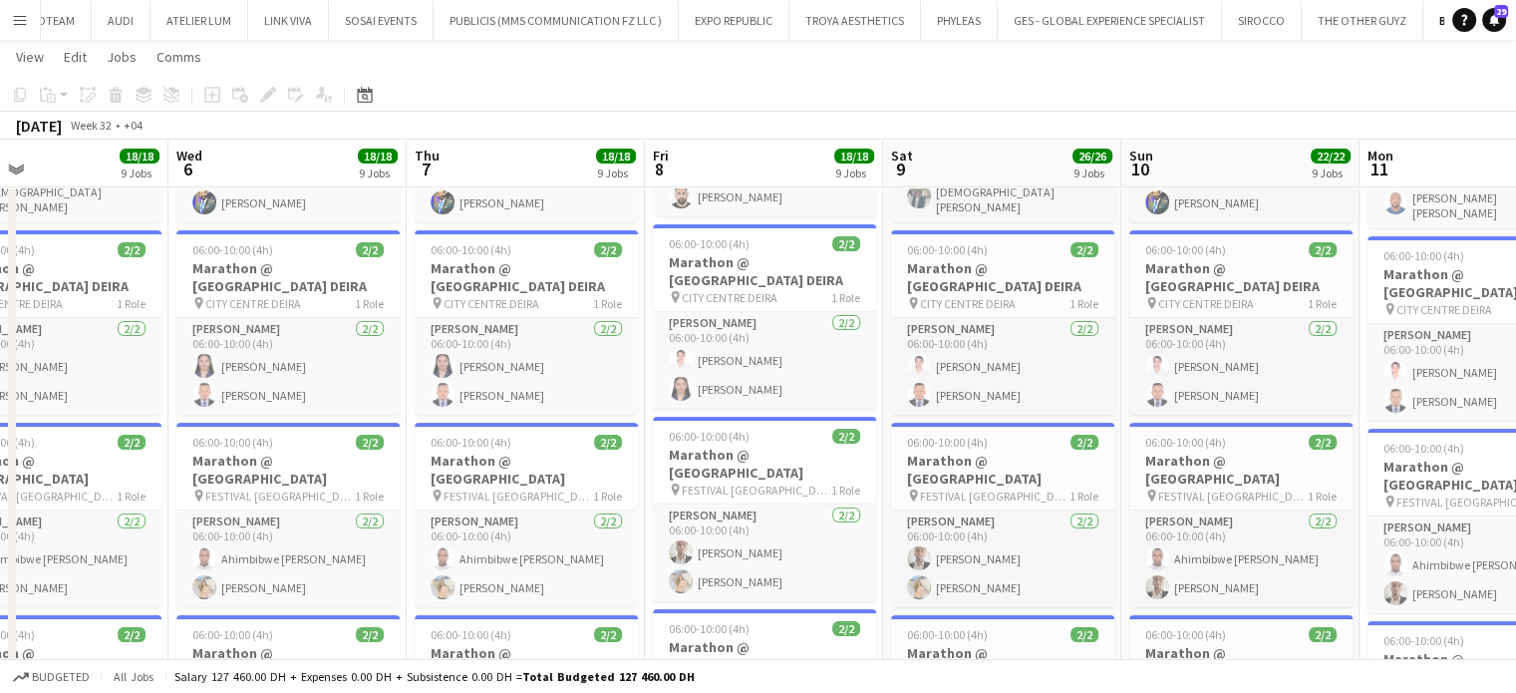
drag, startPoint x: 478, startPoint y: 460, endPoint x: 770, endPoint y: 462, distance: 292.0
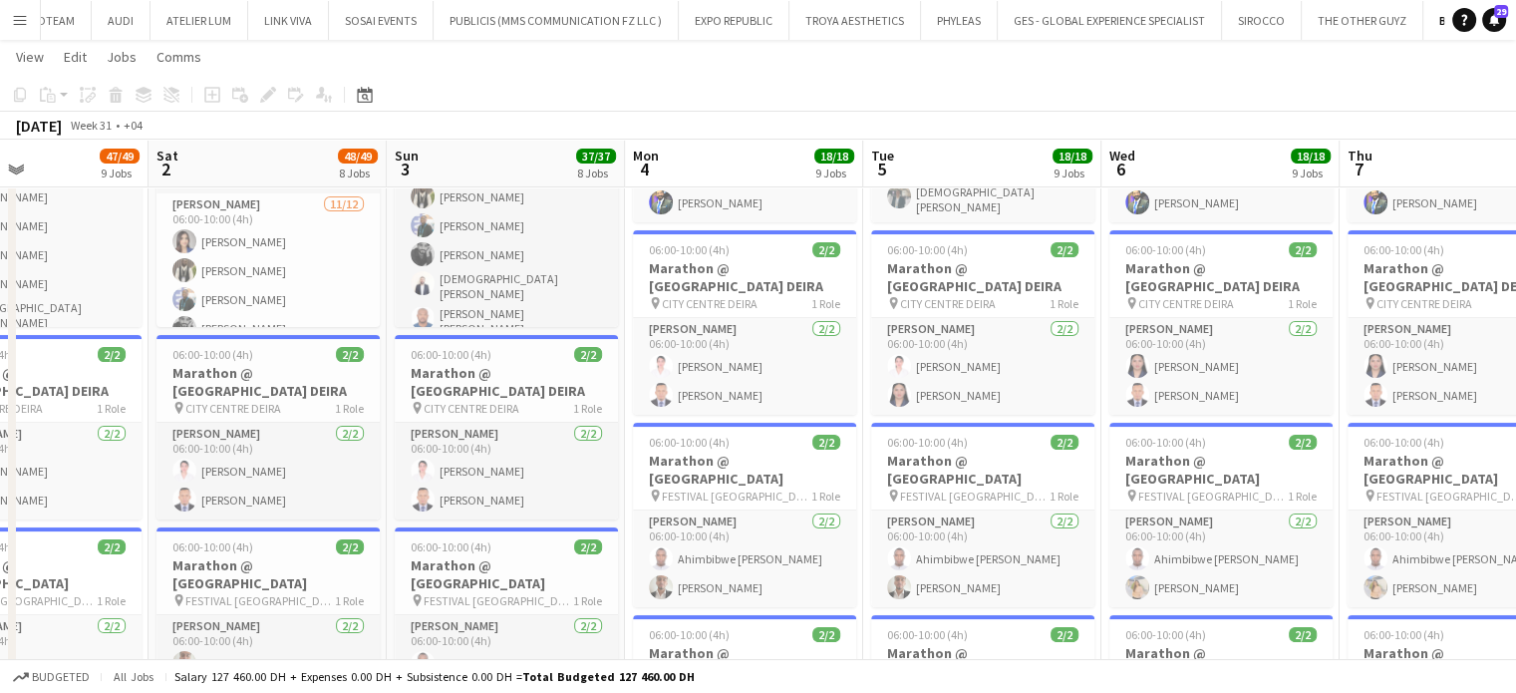
drag, startPoint x: 224, startPoint y: 473, endPoint x: 698, endPoint y: 469, distance: 473.4
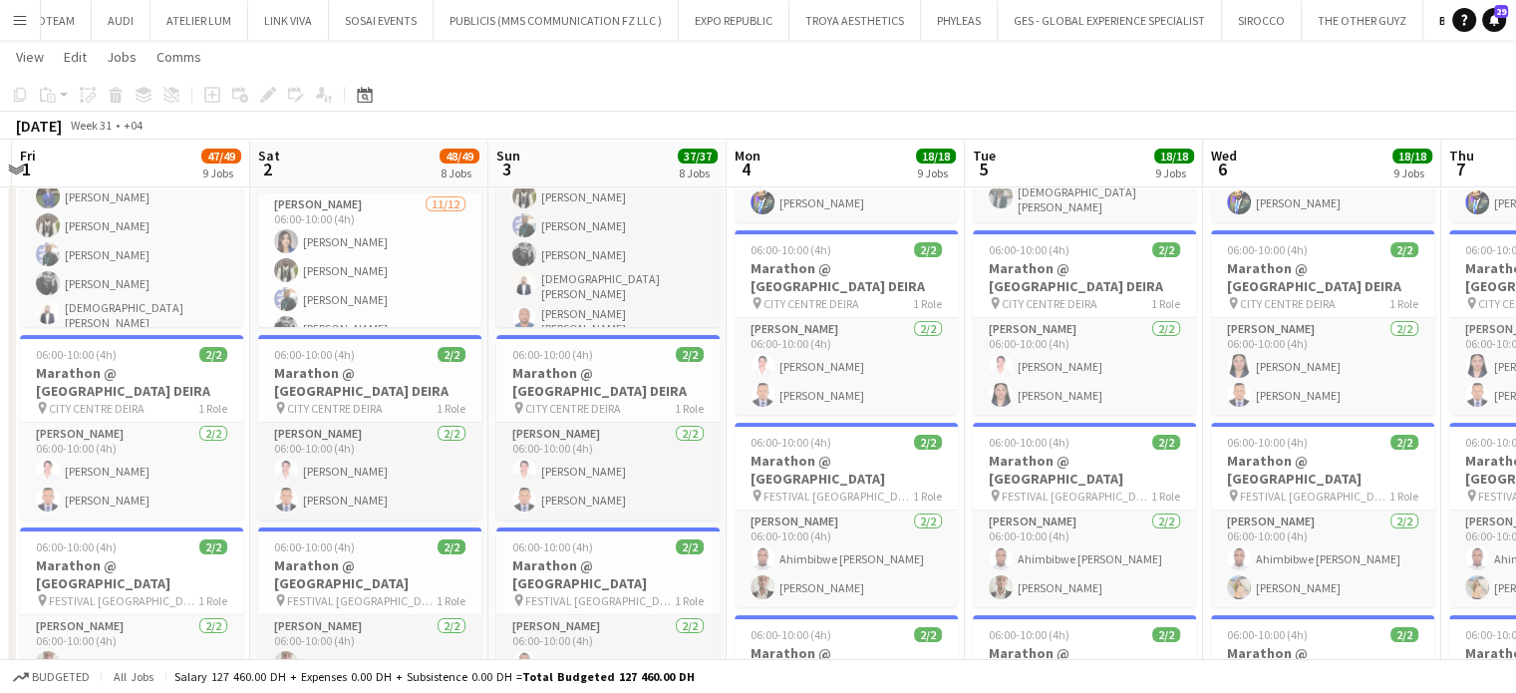
drag, startPoint x: 597, startPoint y: 621, endPoint x: 638, endPoint y: 624, distance: 41.0
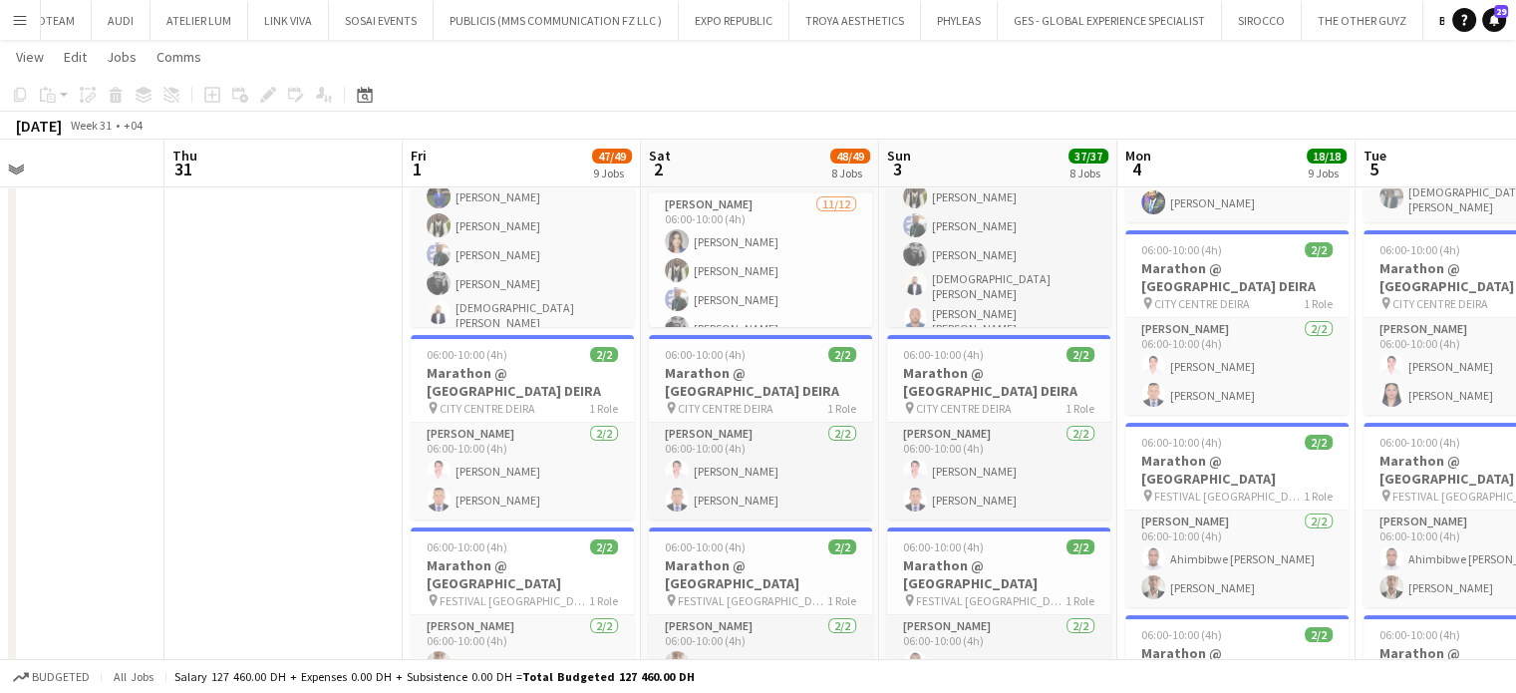
drag, startPoint x: 275, startPoint y: 538, endPoint x: 486, endPoint y: 542, distance: 211.3
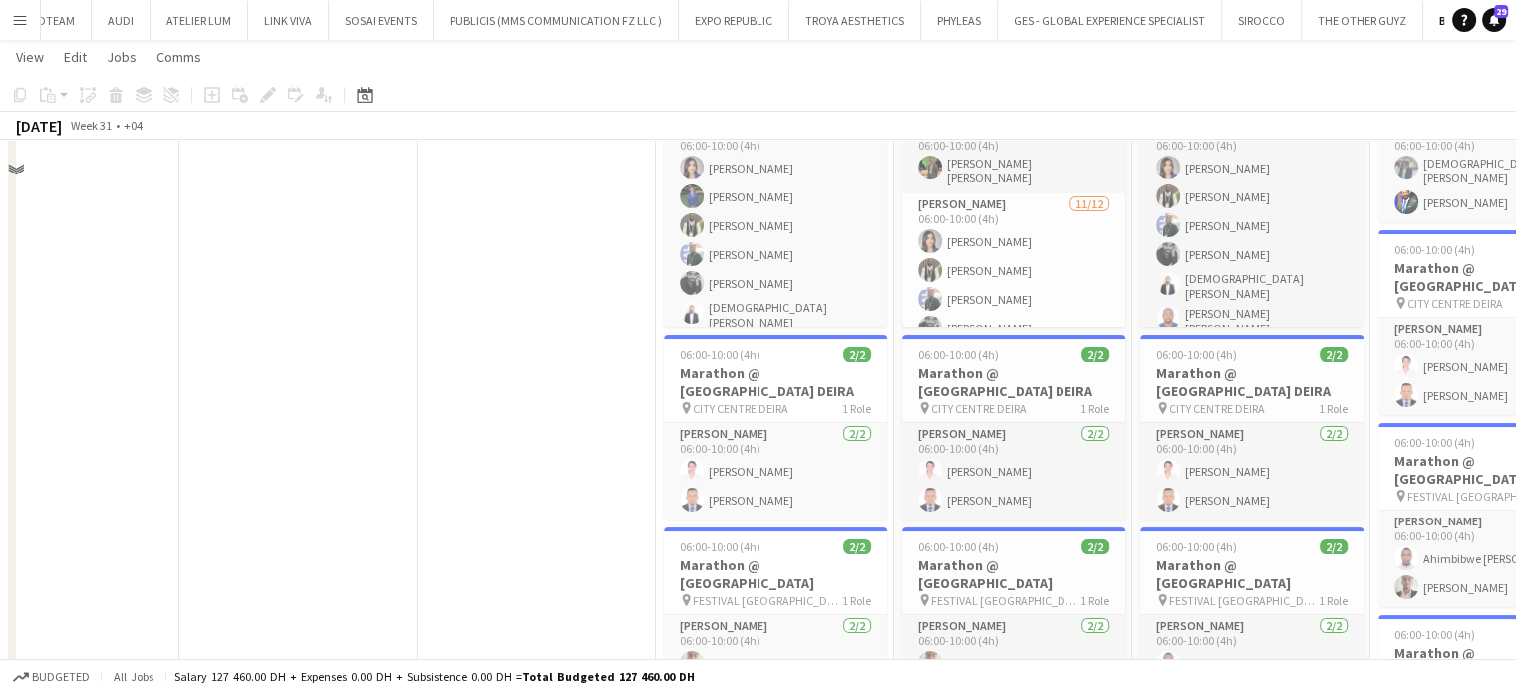
scroll to position [0, 0]
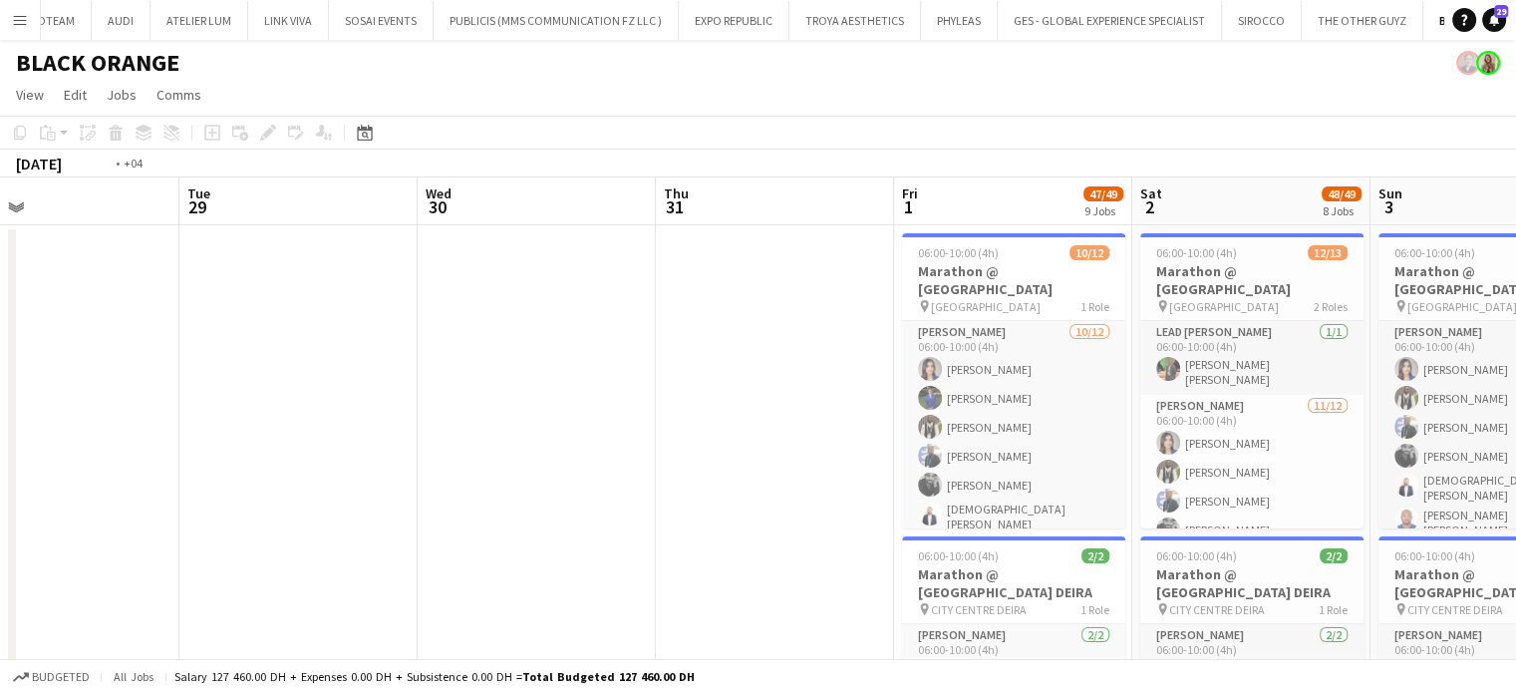
drag, startPoint x: 581, startPoint y: 448, endPoint x: 817, endPoint y: 465, distance: 236.8
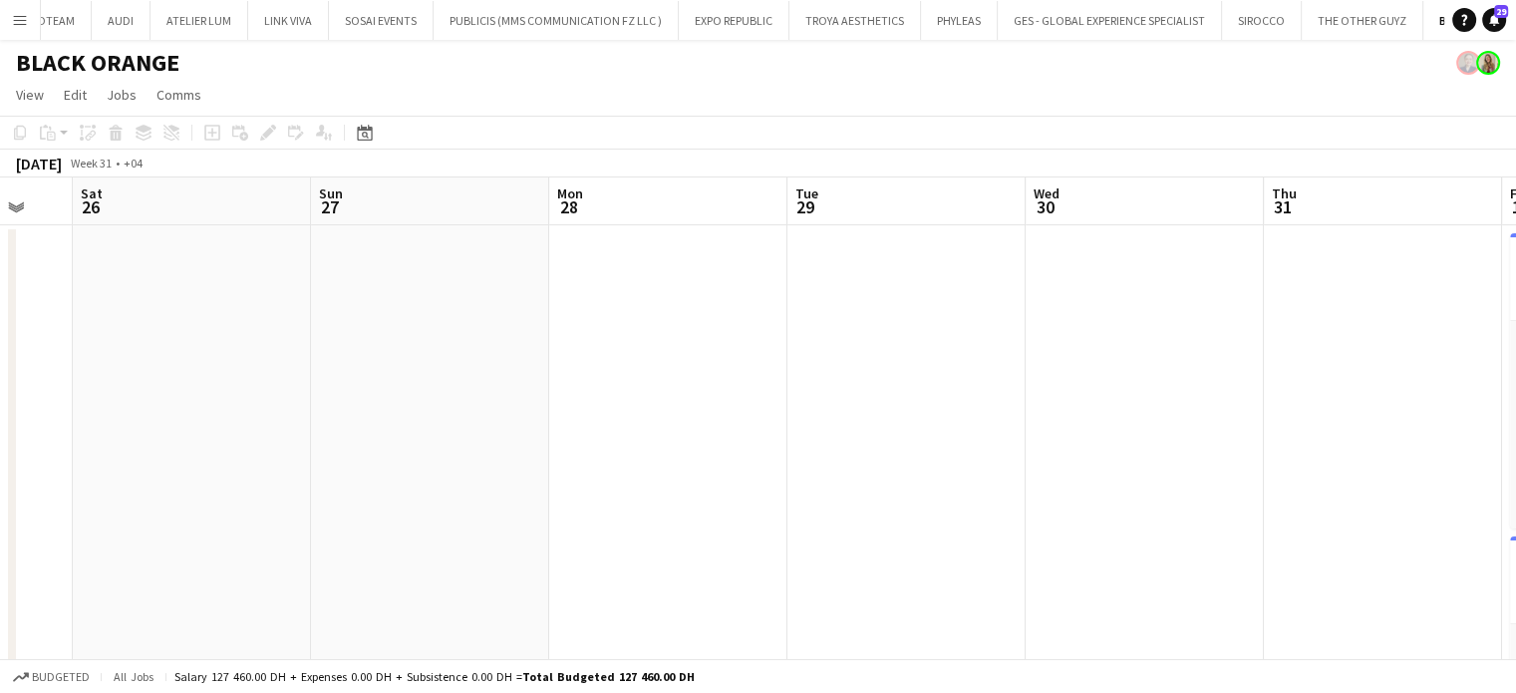
drag, startPoint x: 279, startPoint y: 370, endPoint x: 774, endPoint y: 410, distance: 496.9
drag, startPoint x: 425, startPoint y: 406, endPoint x: 984, endPoint y: 557, distance: 579.3
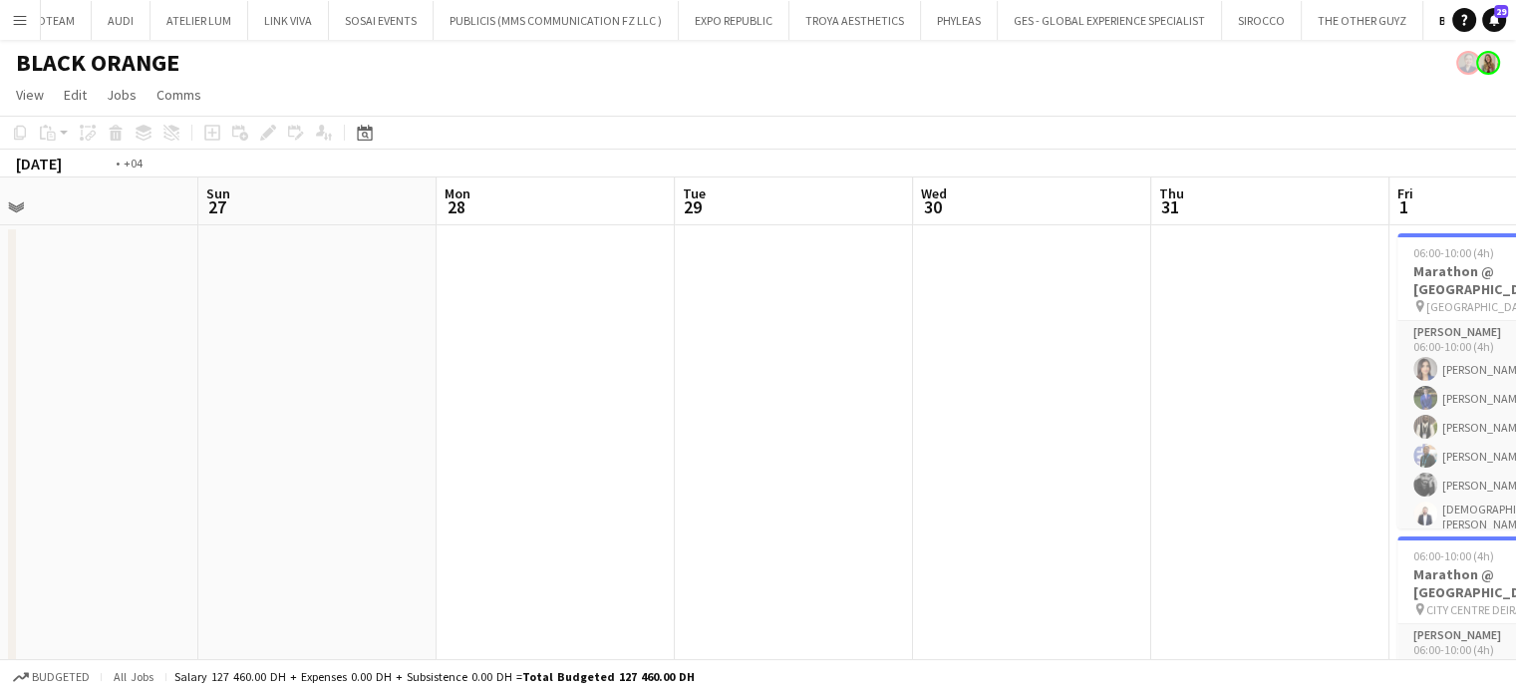
scroll to position [0, 758]
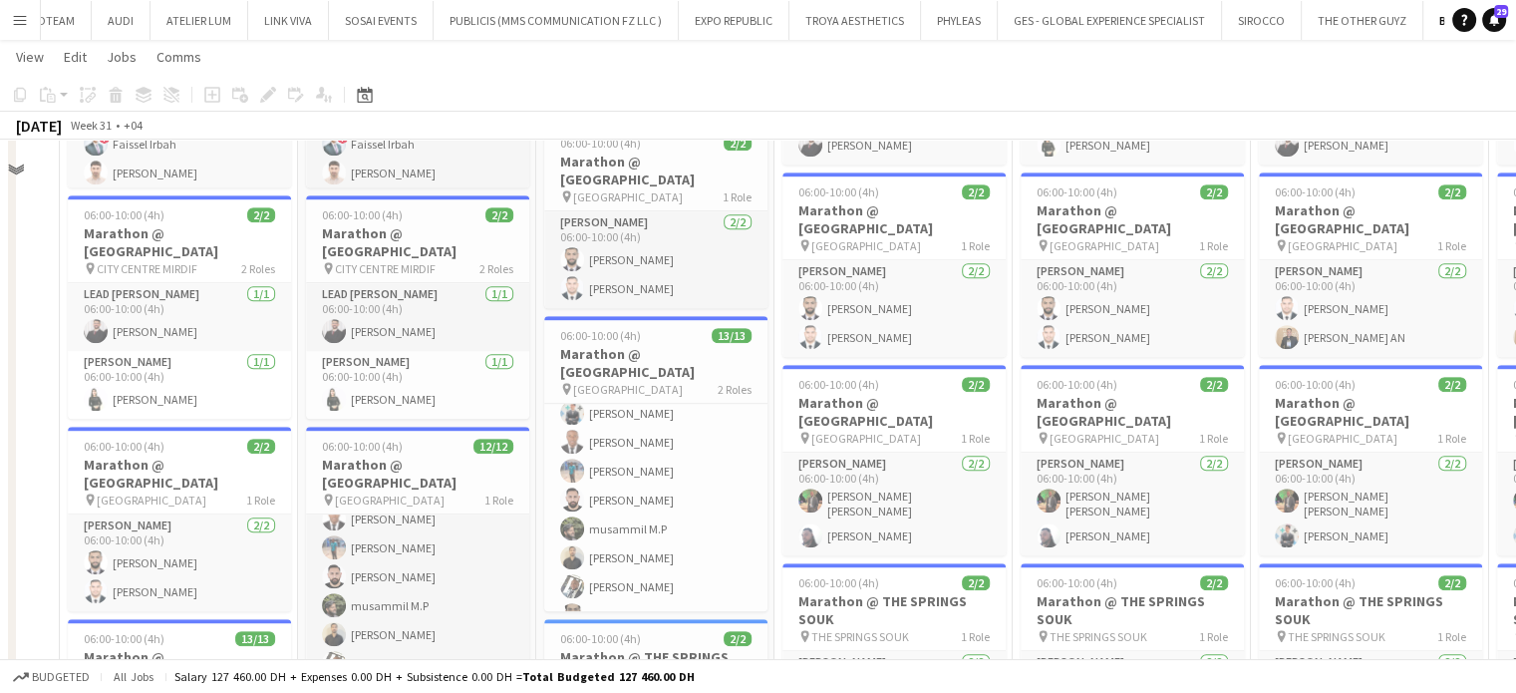
scroll to position [897, 0]
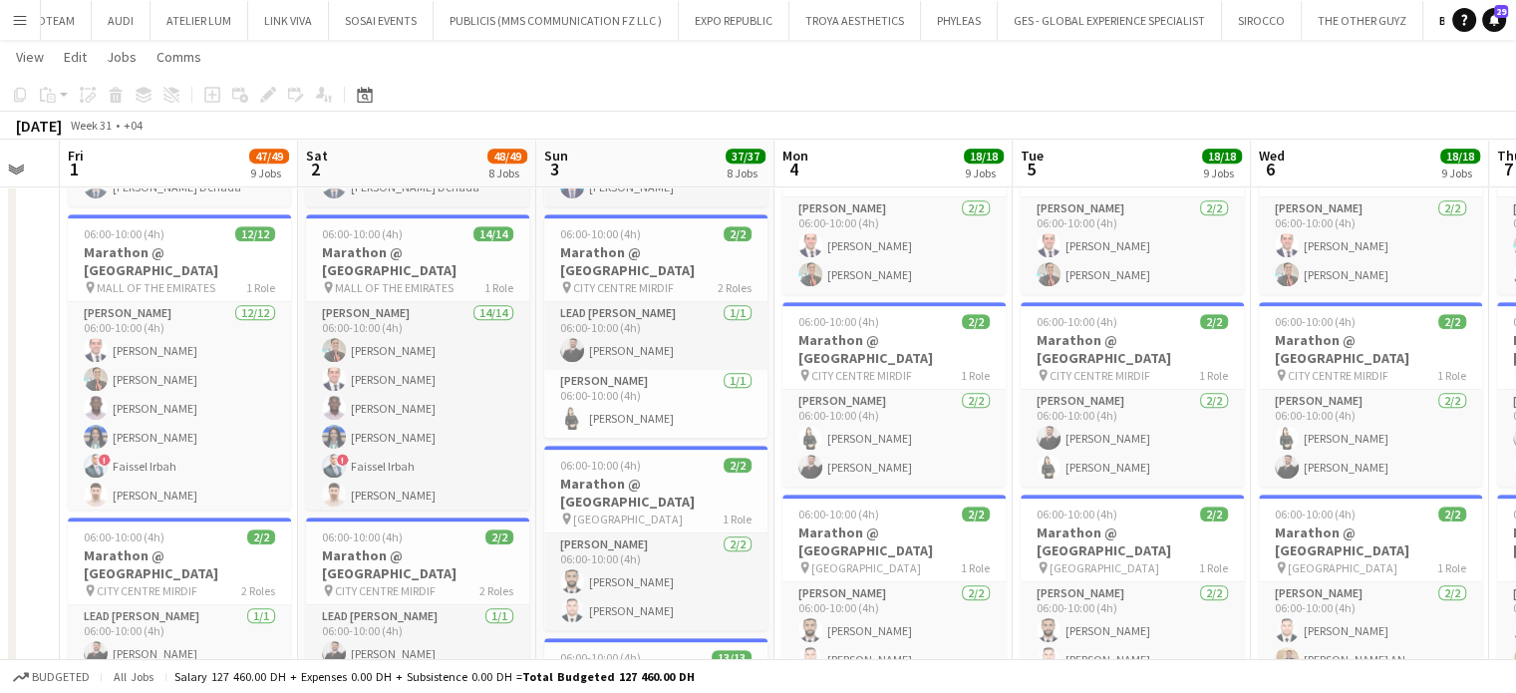
click at [395, 290] on app-calendar-viewport "Tue 29 Wed 30 Thu 31 Fri 1 47/49 9 Jobs Sat 2 48/49 8 Jobs Sun 3 37/37 8 Jobs M…" at bounding box center [758, 329] width 1516 height 2296
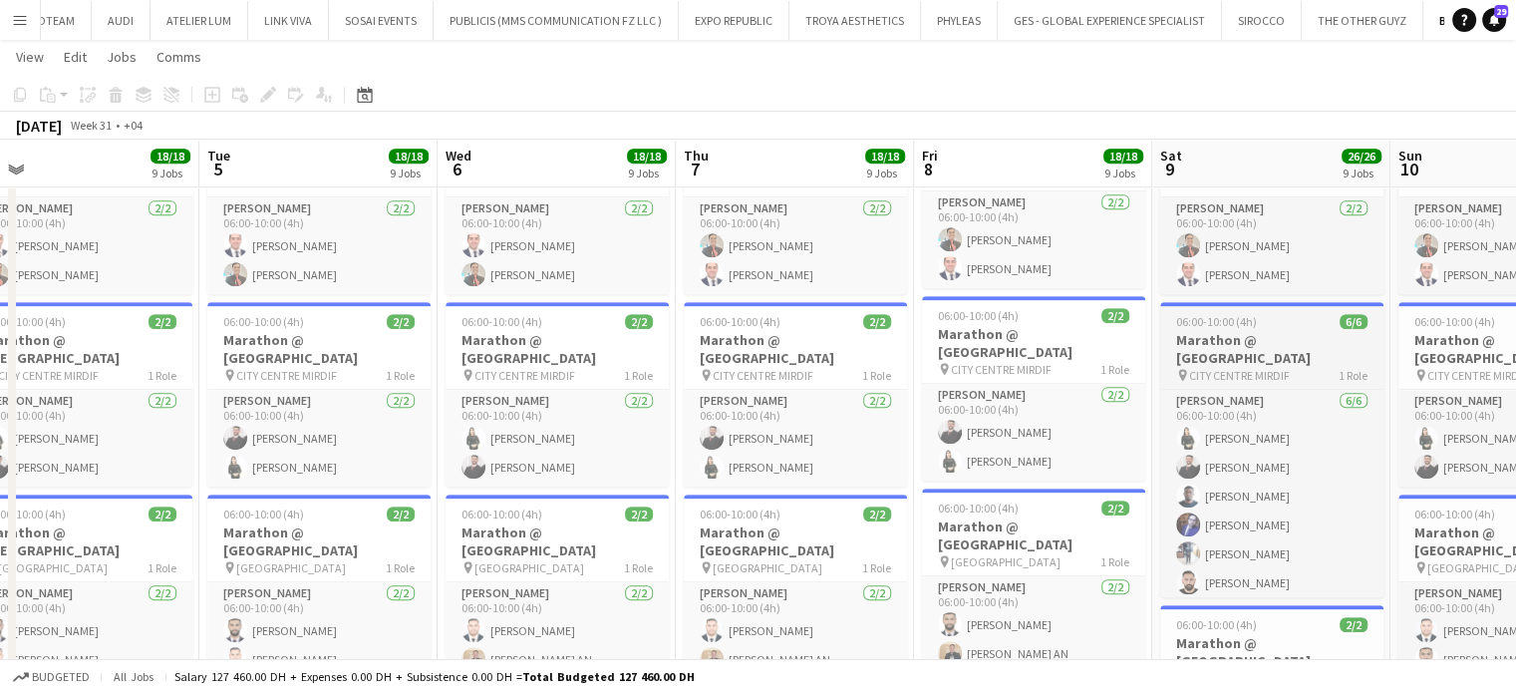
click at [548, 338] on app-calendar-viewport "Fri 1 47/49 9 Jobs Sat 2 48/49 8 Jobs Sun 3 37/37 8 Jobs Mon 4 18/18 9 Jobs Tue…" at bounding box center [758, 329] width 1516 height 2296
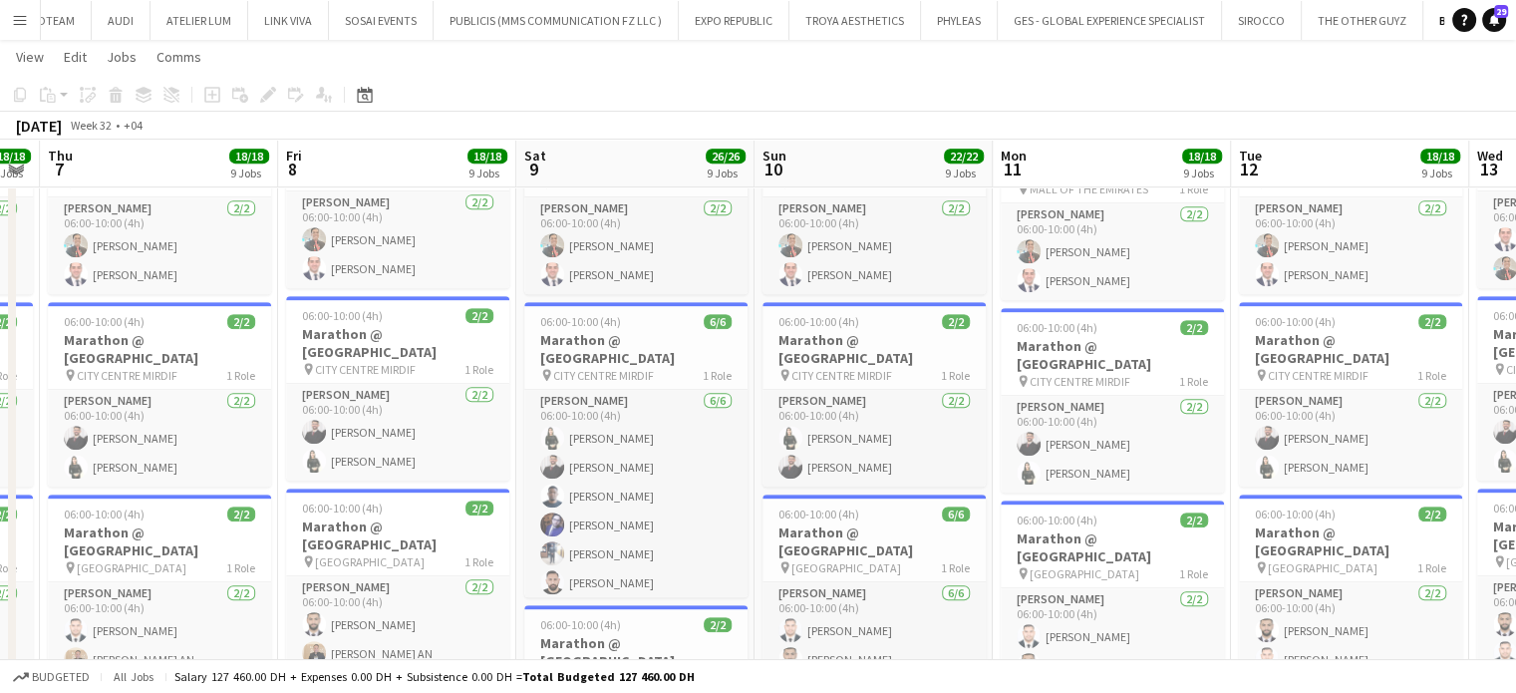
click at [406, 339] on app-calendar-viewport "Sun 3 37/37 8 Jobs Mon 4 18/18 9 Jobs Tue 5 18/18 9 Jobs Wed 6 18/18 9 Jobs Thu…" at bounding box center [758, 329] width 1516 height 2296
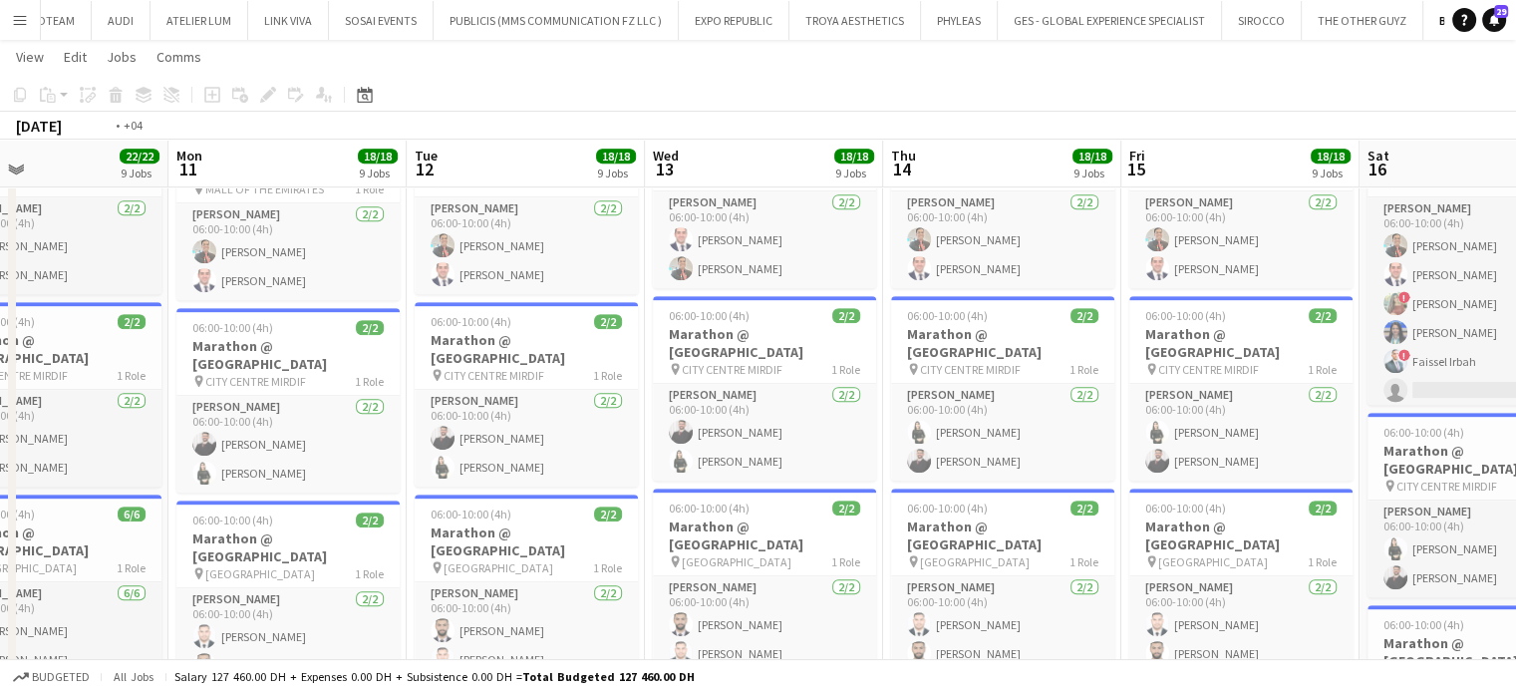
click at [0, 300] on app-calendar-viewport "Fri 8 18/18 9 Jobs Sat 9 26/26 9 Jobs Sun 10 22/22 9 Jobs Mon 11 18/18 9 Jobs T…" at bounding box center [758, 329] width 1516 height 2296
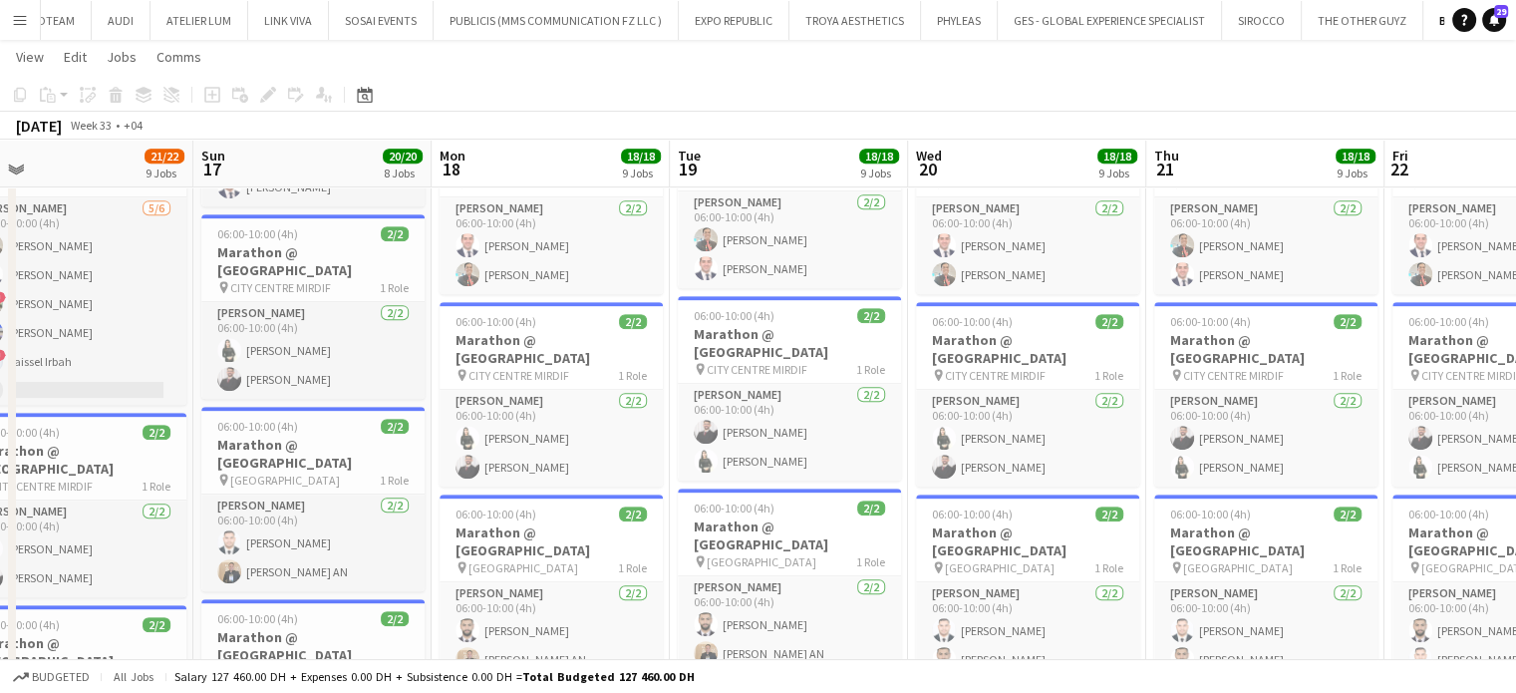
click at [0, 300] on app-calendar-viewport "Wed 13 18/18 9 Jobs Thu 14 18/18 9 Jobs Fri 15 18/18 9 Jobs Sat 16 21/22 9 Jobs…" at bounding box center [758, 329] width 1516 height 2296
click at [0, 351] on app-calendar-viewport "Wed 13 18/18 9 Jobs Thu 14 18/18 9 Jobs Fri 15 18/18 9 Jobs Sat 16 21/22 9 Jobs…" at bounding box center [758, 329] width 1516 height 2296
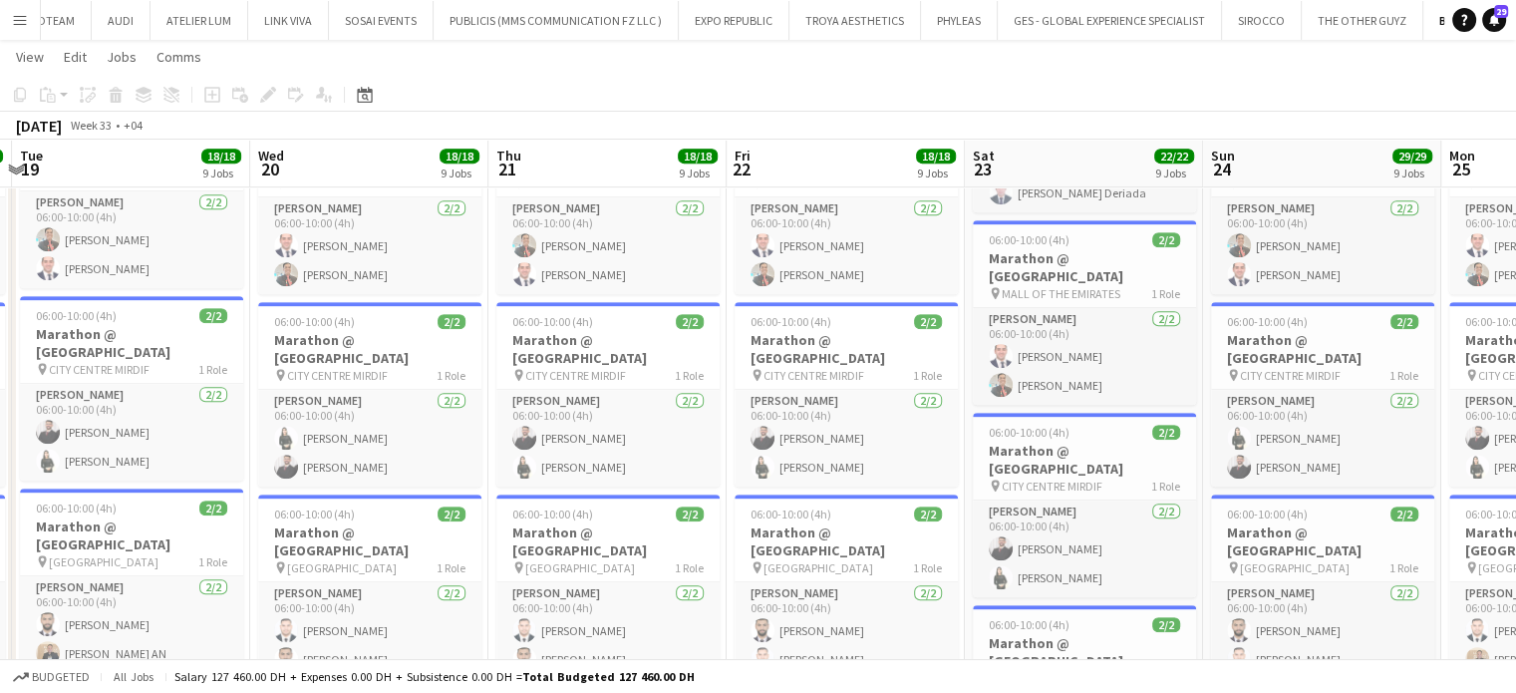
click at [431, 297] on app-calendar-viewport "Sat 16 21/22 9 Jobs Sun 17 20/20 8 Jobs Mon 18 18/18 9 Jobs Tue 19 18/18 9 Jobs…" at bounding box center [758, 329] width 1516 height 2296
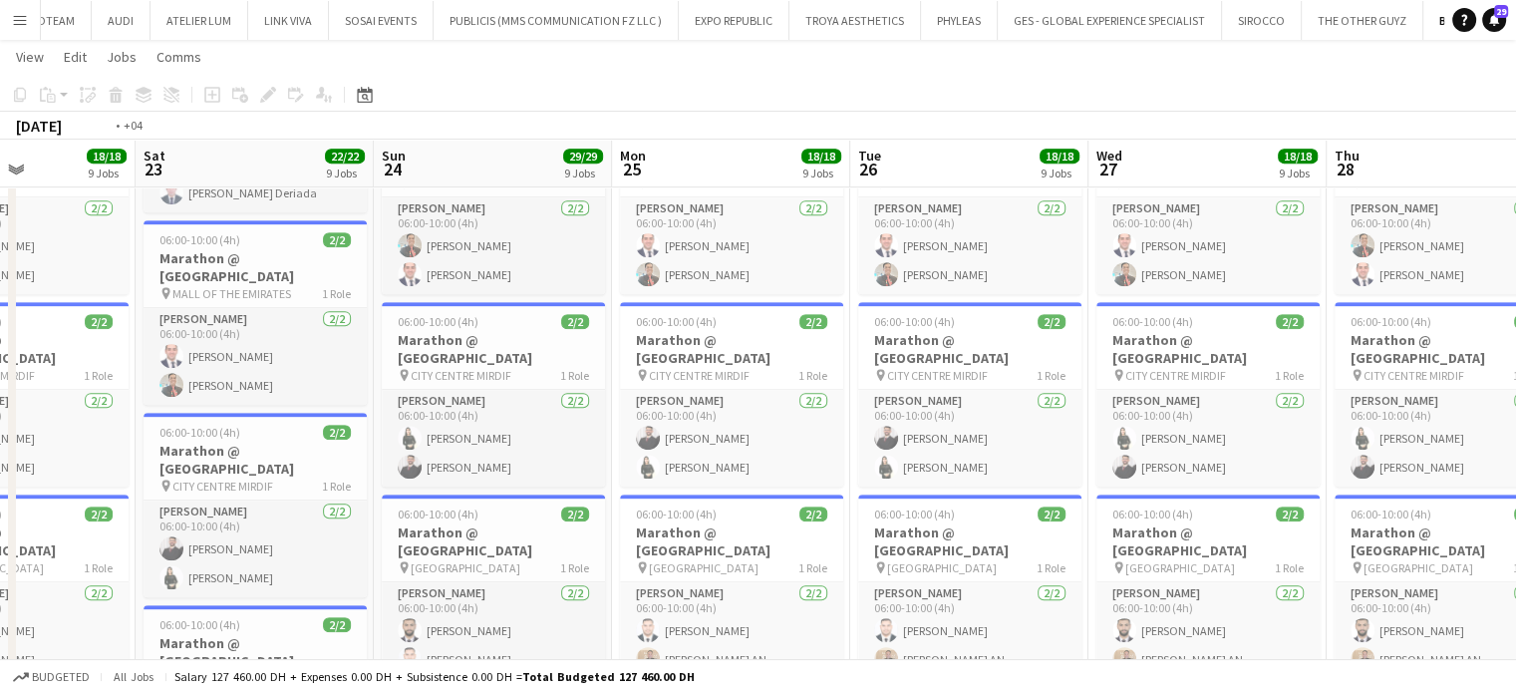
click at [315, 366] on app-calendar-viewport "Wed 20 18/18 9 Jobs Thu 21 18/18 9 Jobs Fri 22 18/18 9 Jobs Sat 23 22/22 9 Jobs…" at bounding box center [758, 329] width 1516 height 2296
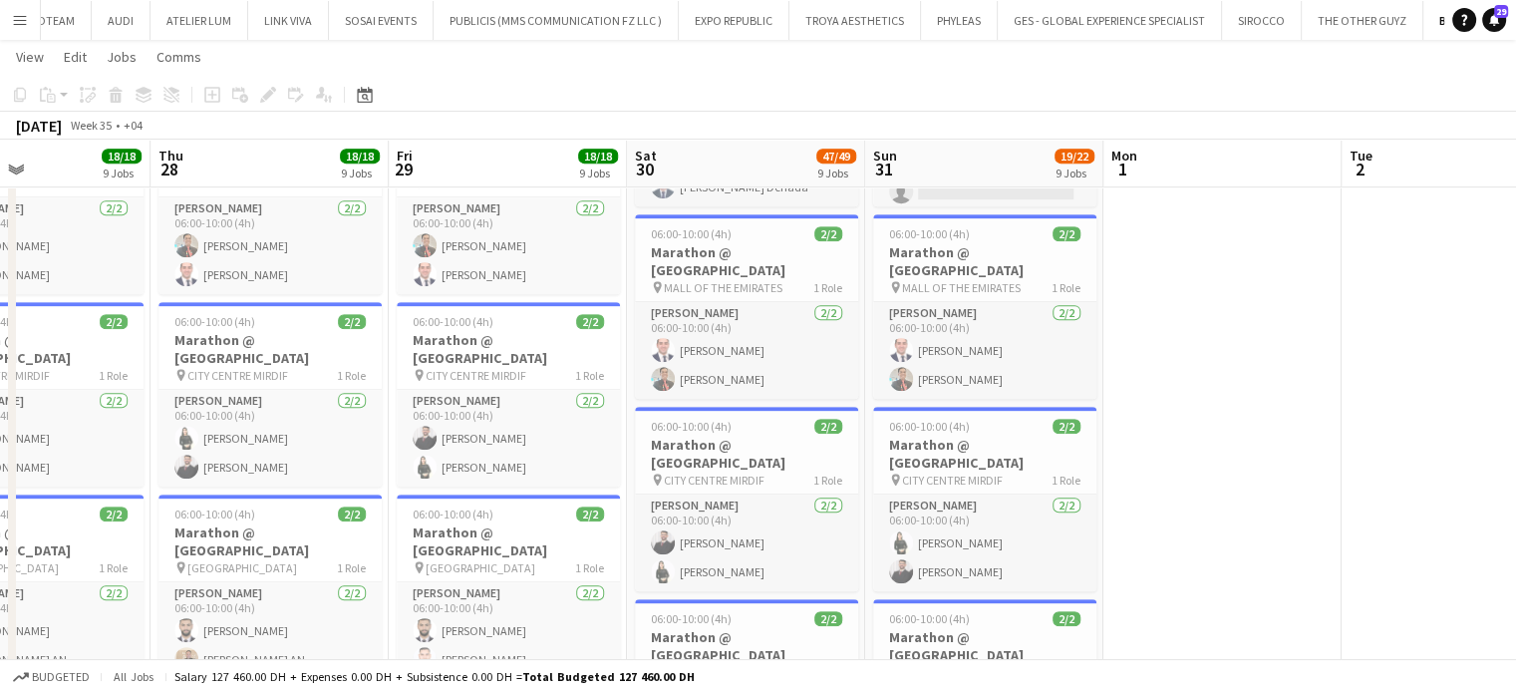
click at [456, 317] on app-calendar-viewport "Sat 23 22/22 9 Jobs Sun 24 29/29 9 Jobs Mon 25 18/18 9 Jobs Tue 26 18/18 9 Jobs…" at bounding box center [758, 329] width 1516 height 2296
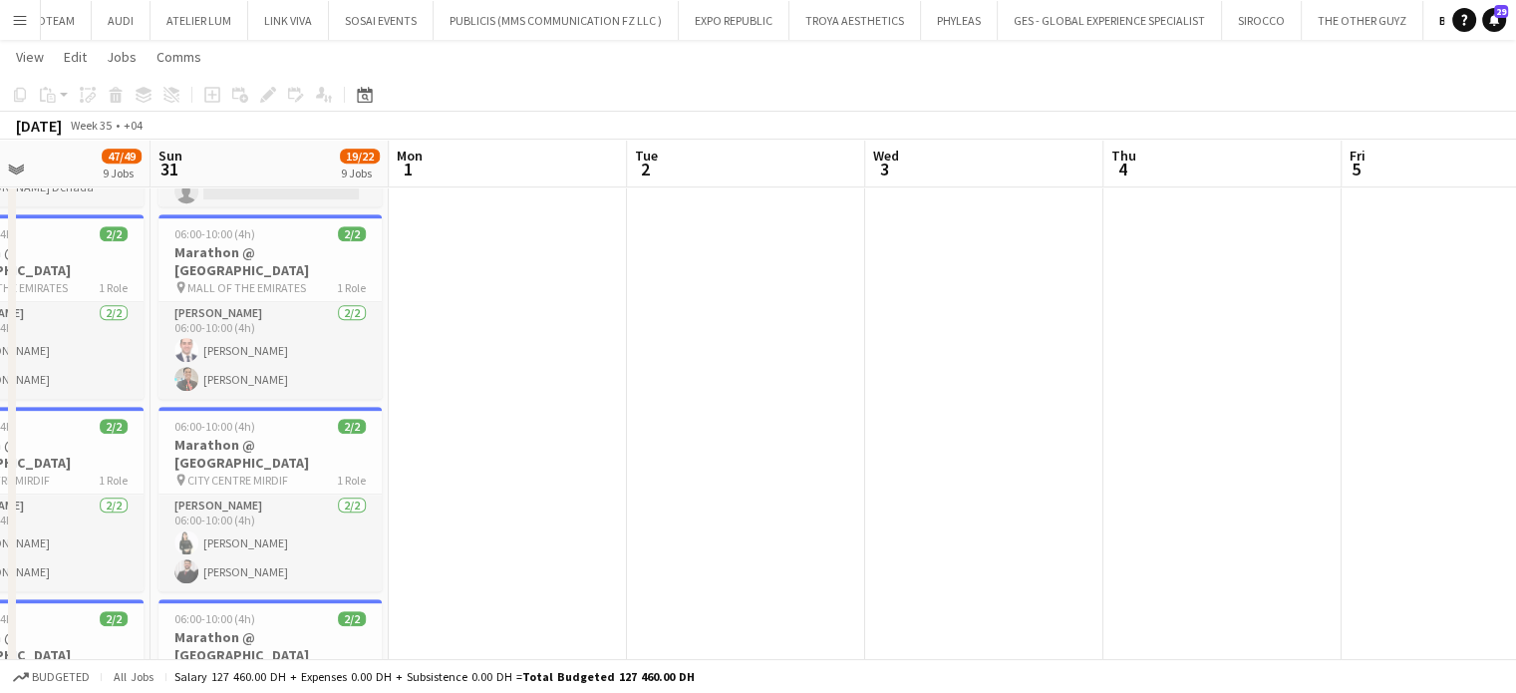
click at [545, 379] on app-calendar-viewport "Tue 26 18/18 9 Jobs Wed 27 18/18 9 Jobs Thu 28 18/18 9 Jobs Fri 29 18/18 9 Jobs…" at bounding box center [758, 329] width 1516 height 2296
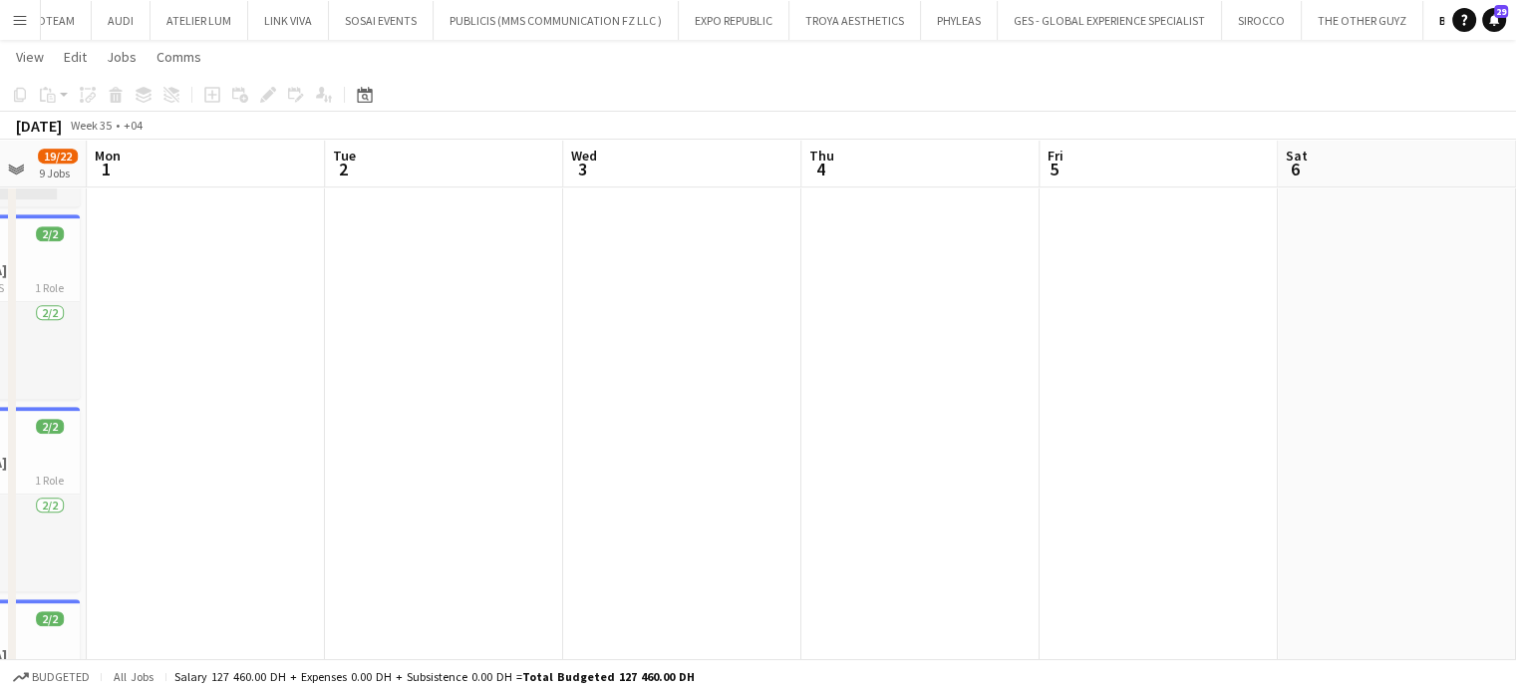
scroll to position [0, 628]
click at [371, 94] on icon "Date picker" at bounding box center [365, 95] width 16 height 16
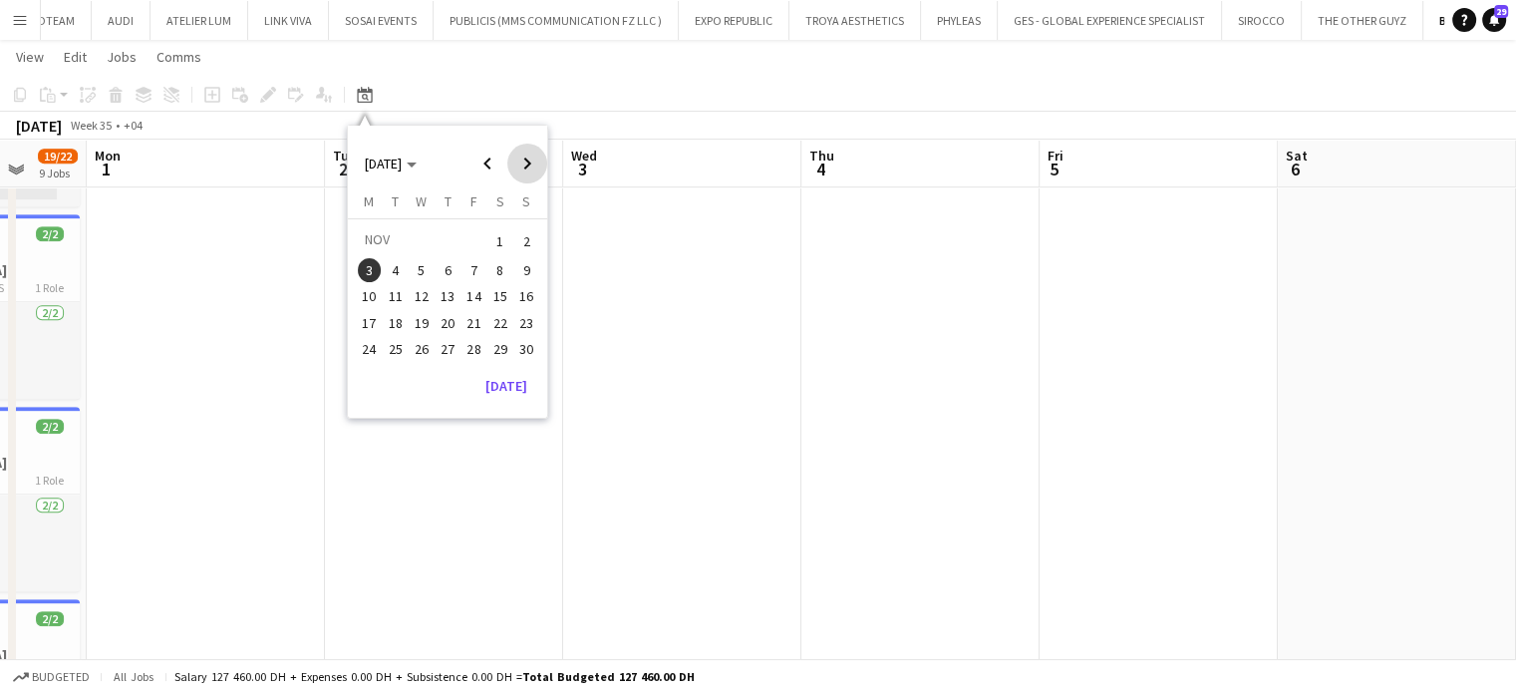
click at [523, 158] on span "Next month" at bounding box center [527, 164] width 40 height 40
click at [483, 169] on span "Previous month" at bounding box center [487, 164] width 40 height 40
click at [372, 269] on span "3" at bounding box center [370, 270] width 24 height 24
click at [643, 314] on app-date-cell at bounding box center [682, 401] width 238 height 2151
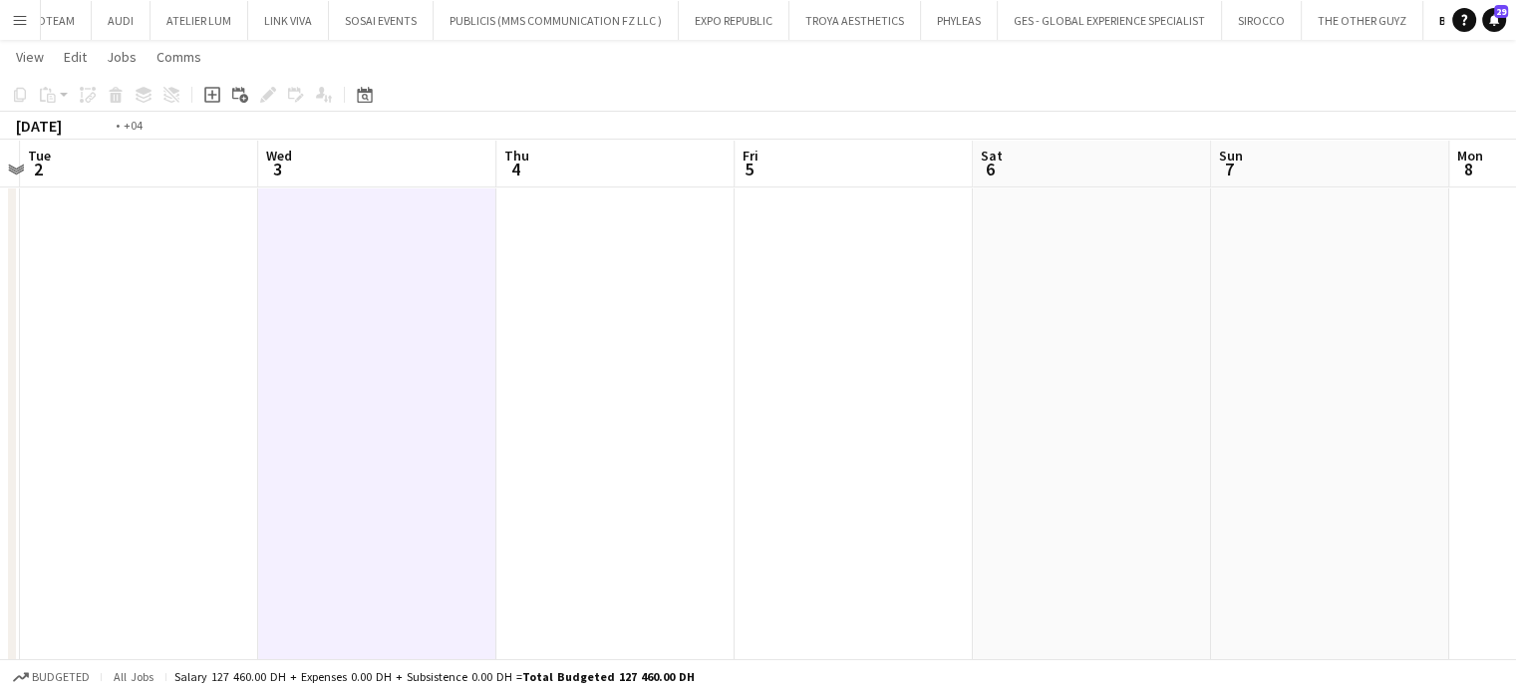
click at [0, 390] on app-calendar-viewport "Fri 29 18/18 9 Jobs Sat 30 47/49 9 Jobs Sun 31 19/22 9 Jobs Mon 1 Tue 2 Wed 3 T…" at bounding box center [758, 329] width 1516 height 2296
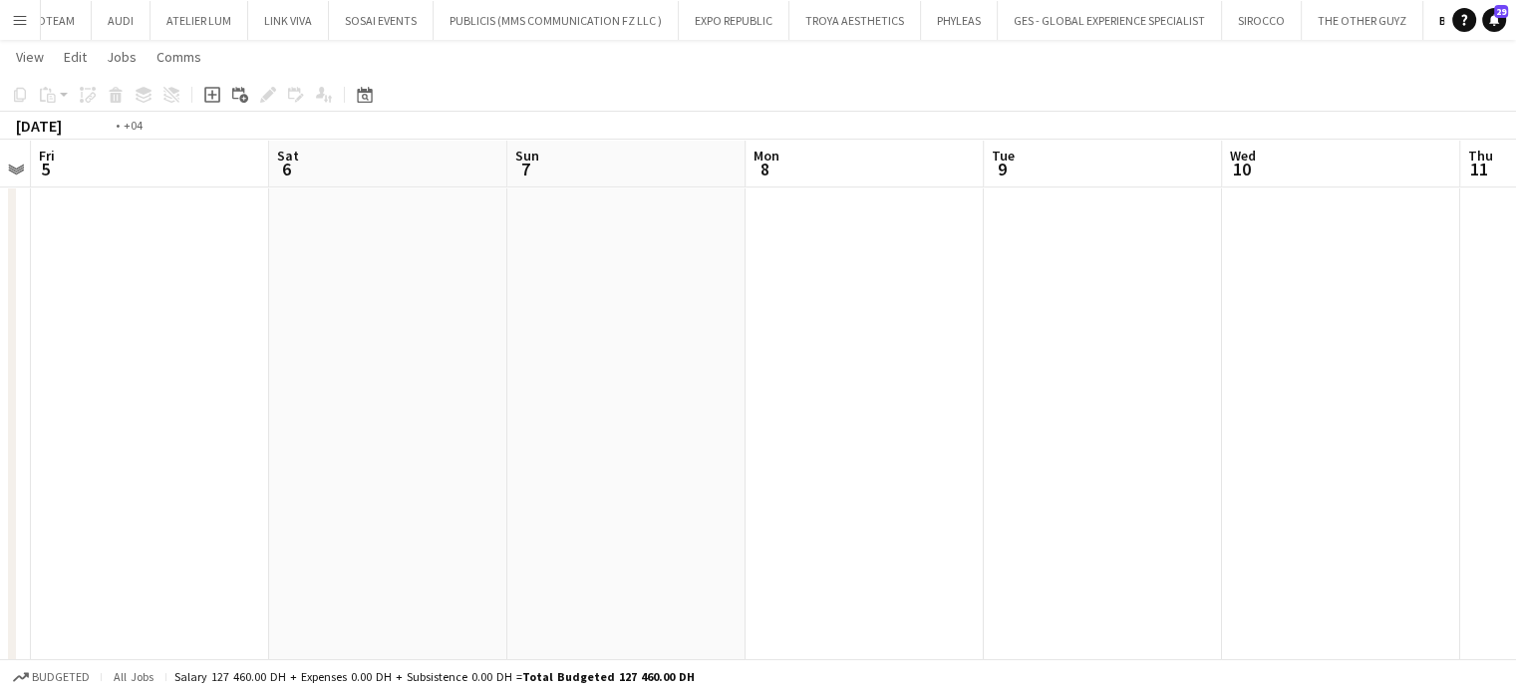
click at [92, 469] on app-calendar-viewport "Tue 2 Wed 3 Thu 4 Fri 5 Sat 6 Sun 7 Mon 8 Tue 9 Wed 10 Thu 11 Fri 12 Sat 13" at bounding box center [758, 329] width 1516 height 2296
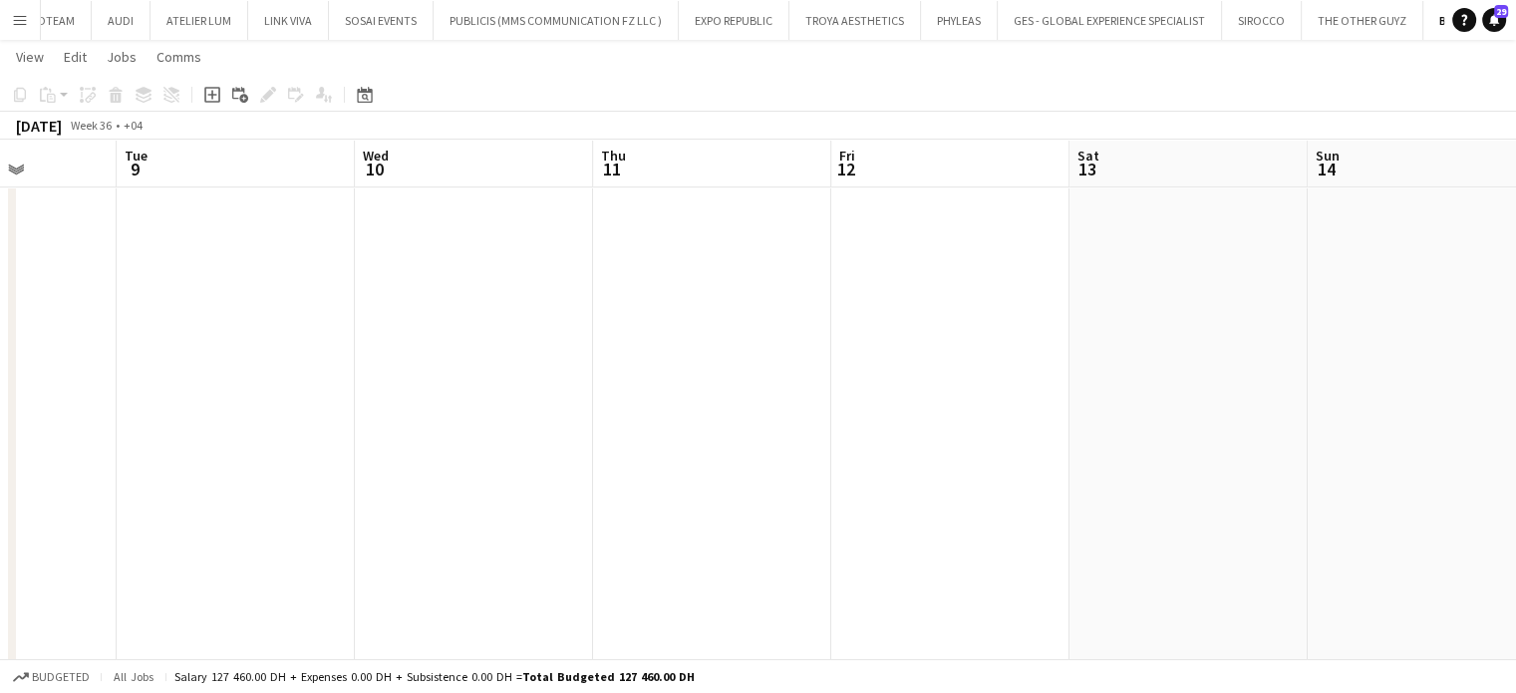
click at [35, 436] on app-calendar-viewport "Sat 6 Sun 7 Mon 8 Tue 9 Wed 10 Thu 11 Fri 12 Sat 13 Sun 14 Mon 15 Tue 16 Wed 17" at bounding box center [758, 329] width 1516 height 2296
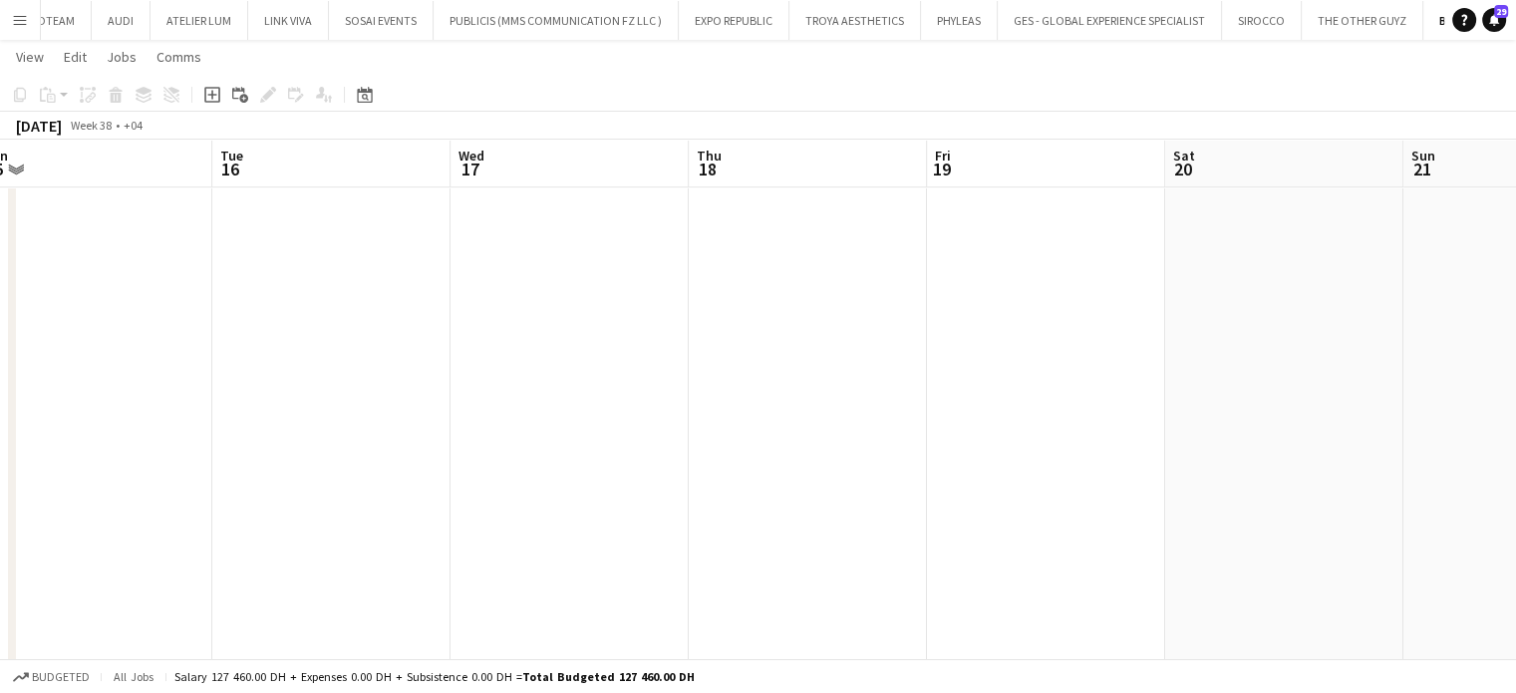
click at [286, 302] on app-calendar-viewport "Sat 13 Sun 14 Mon 15 Tue 16 Wed 17 Thu 18 Fri 19 Sat 20 Sun 21 Mon 22 Tue 23 We…" at bounding box center [758, 329] width 1516 height 2296
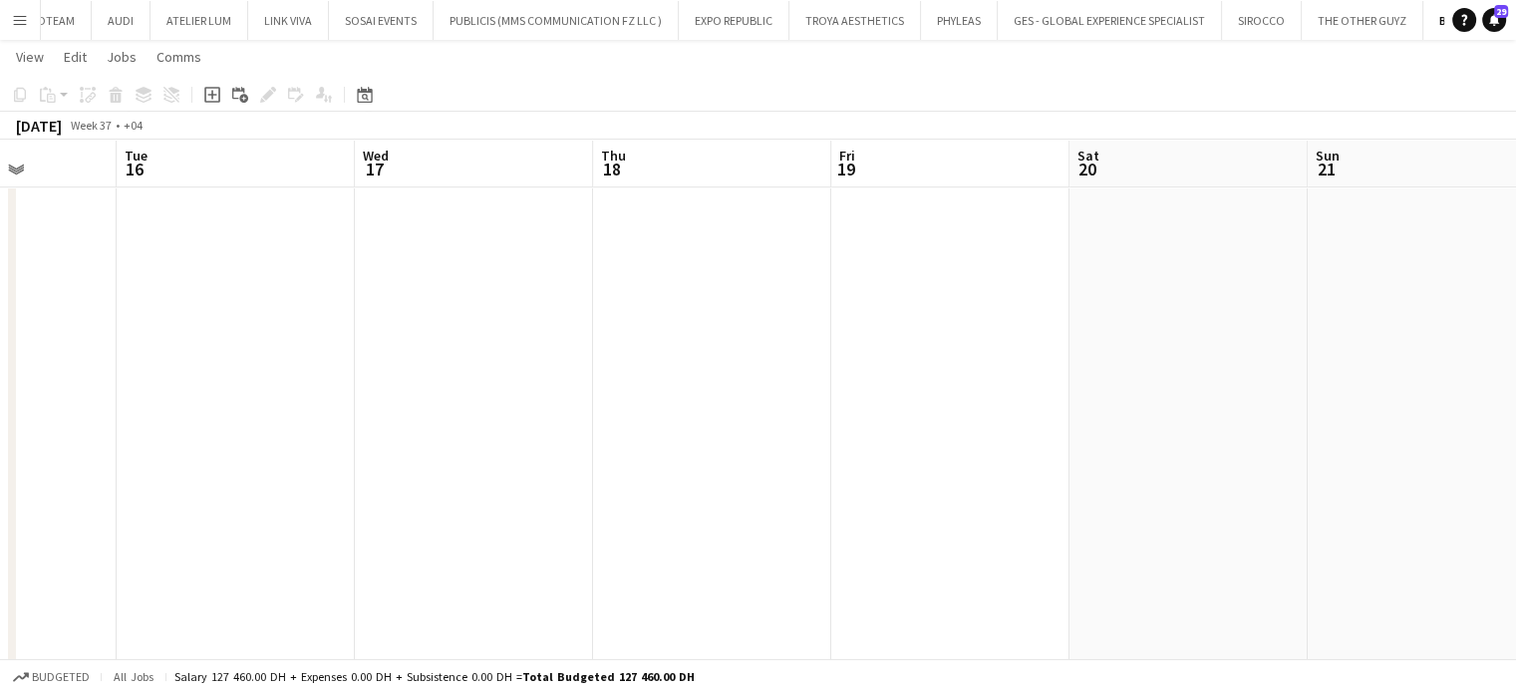
click at [0, 365] on app-calendar-viewport "Sat 13 Sun 14 Mon 15 Tue 16 Wed 17 Thu 18 Fri 19 Sat 20 Sun 21 Mon 22 Tue 23 We…" at bounding box center [758, 329] width 1516 height 2296
click at [222, 376] on app-calendar-viewport "Mon 15 Tue 16 Wed 17 Thu 18 Fri 19 Sat 20 Sun 21 Mon 22 Tue 23 Wed 24 Thu 25 Fr…" at bounding box center [758, 329] width 1516 height 2296
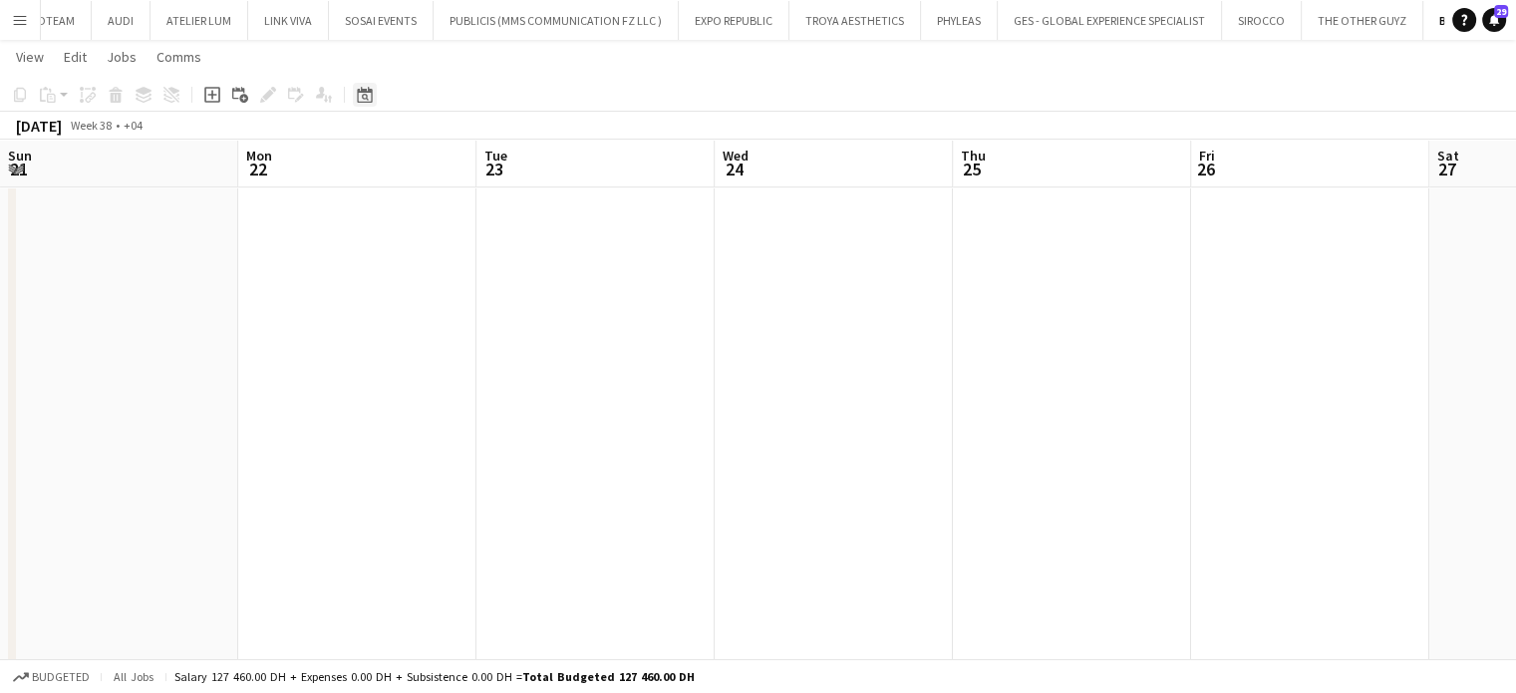
click at [365, 85] on div "Date picker" at bounding box center [365, 95] width 24 height 24
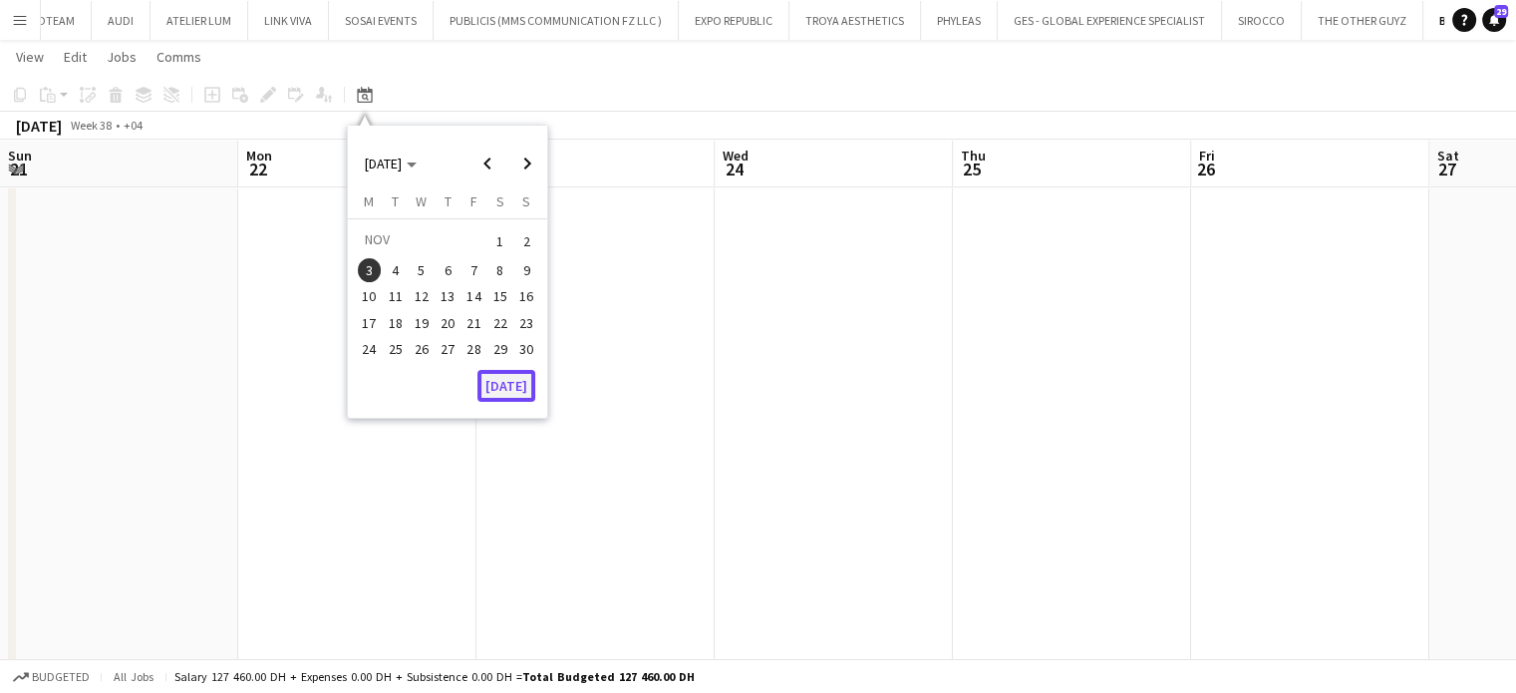
click at [508, 385] on button "Today" at bounding box center [506, 386] width 58 height 32
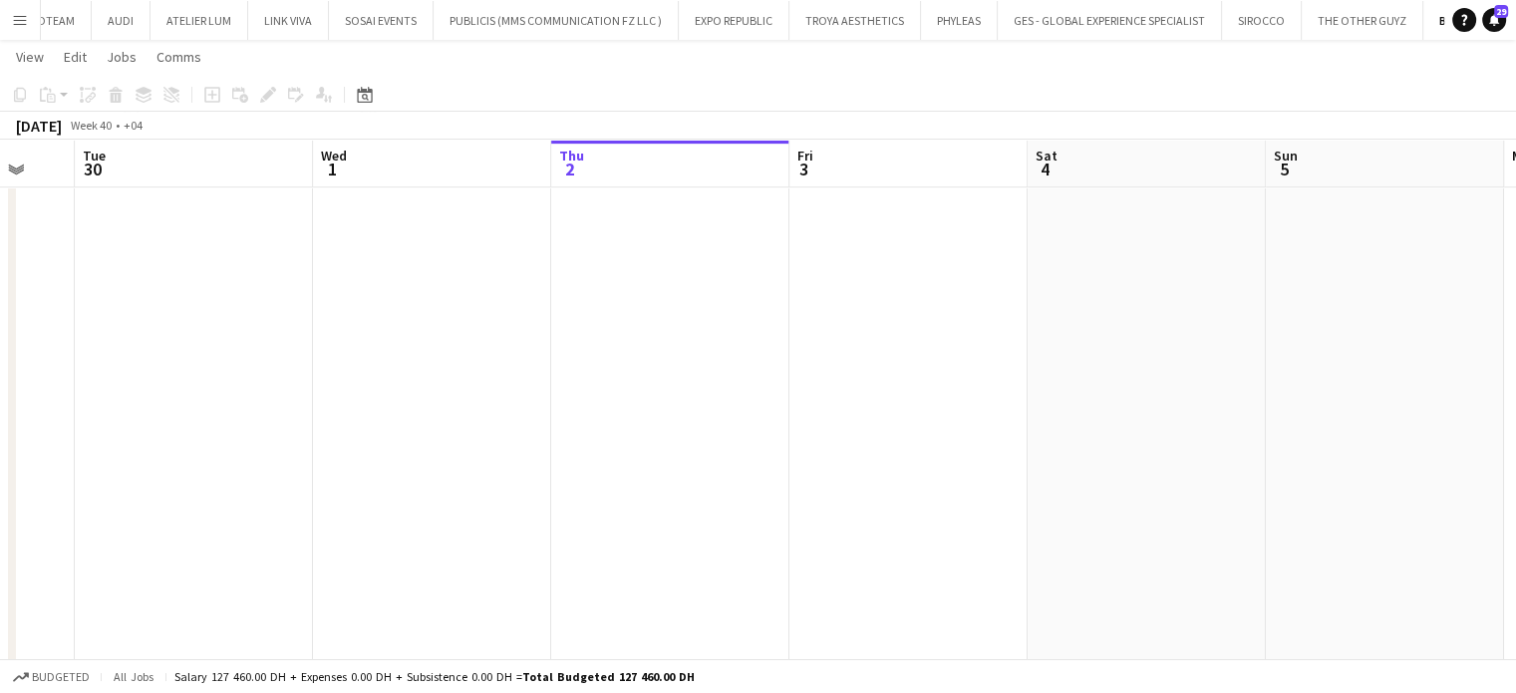
drag, startPoint x: 917, startPoint y: 388, endPoint x: 239, endPoint y: 378, distance: 677.8
click at [256, 381] on app-calendar-viewport "Sat 27 Sun 28 Mon 29 Tue 30 Wed 1 Thu 2 Fri 3 Sat 4 Sun 5 Mon 6 Tue 7 Wed 8" at bounding box center [758, 329] width 1516 height 2296
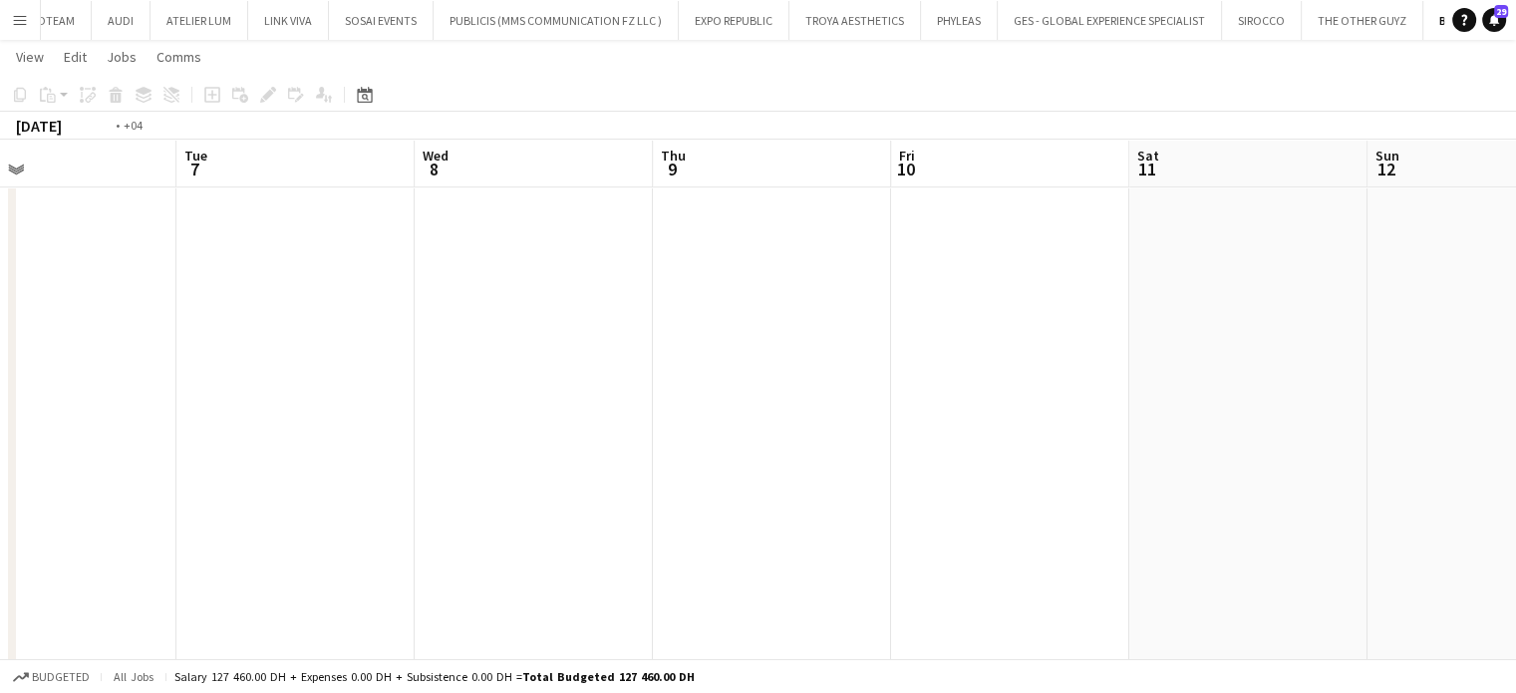
drag, startPoint x: 664, startPoint y: 344, endPoint x: 570, endPoint y: 308, distance: 100.3
click at [319, 322] on app-calendar-viewport "Fri 3 Sat 4 Sun 5 Mon 6 Tue 7 Wed 8 Thu 9 Fri 10 Sat 11 Sun 12 Mon 13 Tue 14" at bounding box center [758, 329] width 1516 height 2296
drag, startPoint x: 1052, startPoint y: 355, endPoint x: 239, endPoint y: 350, distance: 813.2
click at [241, 351] on app-calendar-viewport "Fri 3 Sat 4 Sun 5 Mon 6 Tue 7 Wed 8 Thu 9 Fri 10 Sat 11 Sun 12 Mon 13 Tue 14" at bounding box center [758, 329] width 1516 height 2296
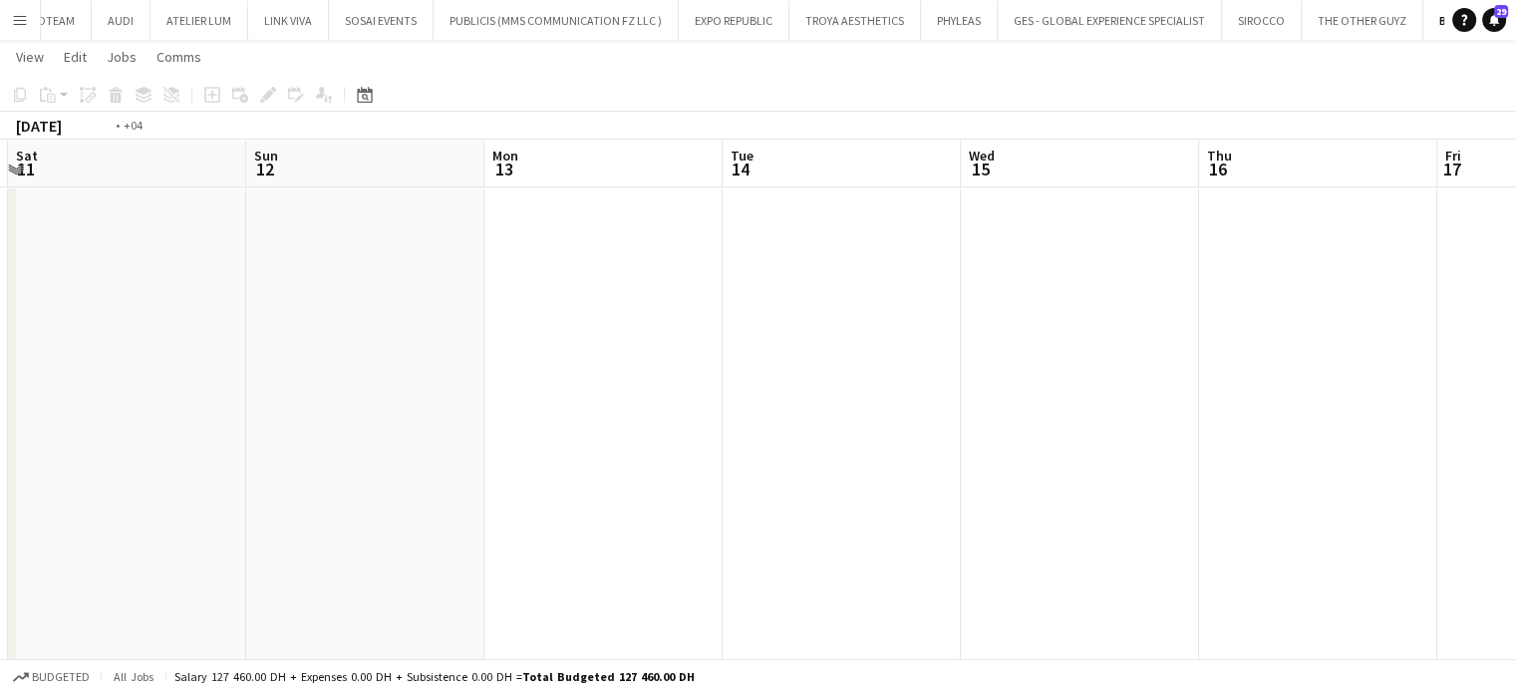
drag, startPoint x: 1105, startPoint y: 358, endPoint x: 94, endPoint y: 355, distance: 1011.6
click at [93, 359] on app-calendar-viewport "Wed 8 Thu 9 Fri 10 Sat 11 Sun 12 Mon 13 Tue 14 Wed 15 Thu 16 Fri 17 Sat 18 Sun …" at bounding box center [758, 329] width 1516 height 2296
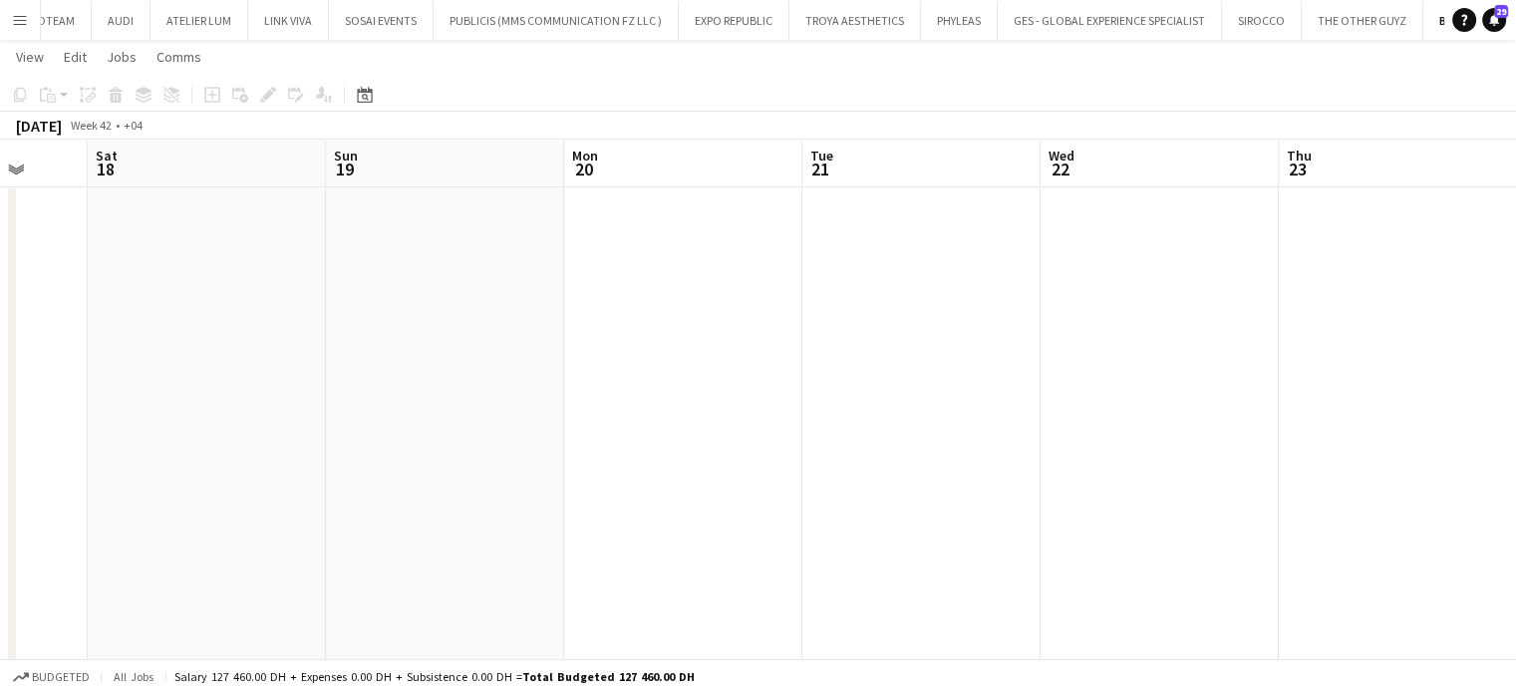
drag, startPoint x: 392, startPoint y: 330, endPoint x: 829, endPoint y: 263, distance: 442.6
click at [265, 327] on app-calendar-viewport "Tue 14 Wed 15 Thu 16 Fri 17 Sat 18 Sun 19 Mon 20 Tue 21 Wed 22 Thu 23 Fri 24 Sa…" at bounding box center [758, 329] width 1516 height 2296
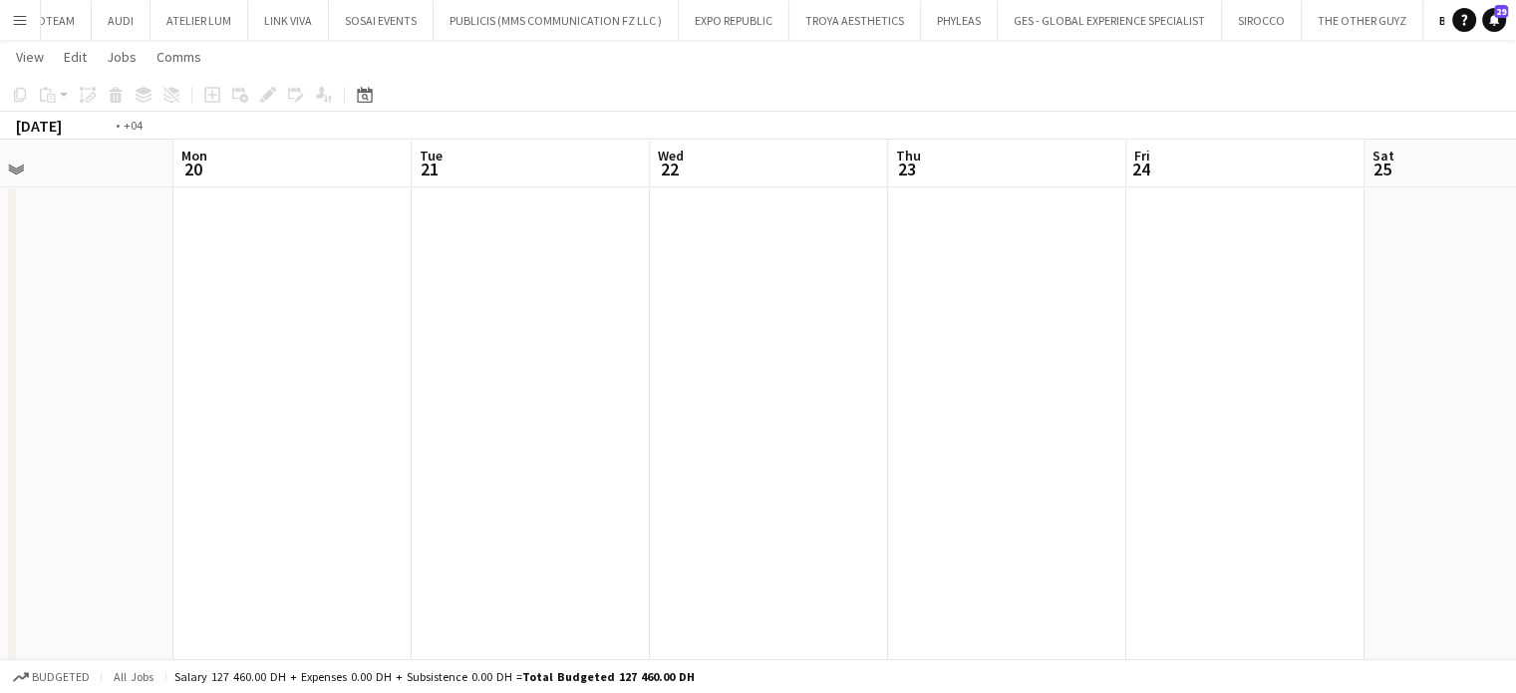
drag, startPoint x: 1351, startPoint y: 318, endPoint x: 418, endPoint y: 319, distance: 933.8
click at [418, 320] on app-calendar-viewport "Thu 16 Fri 17 Sat 18 Sun 19 Mon 20 Tue 21 Wed 22 Thu 23 Fri 24 Sat 25 Sun 26 Mo…" at bounding box center [758, 329] width 1516 height 2296
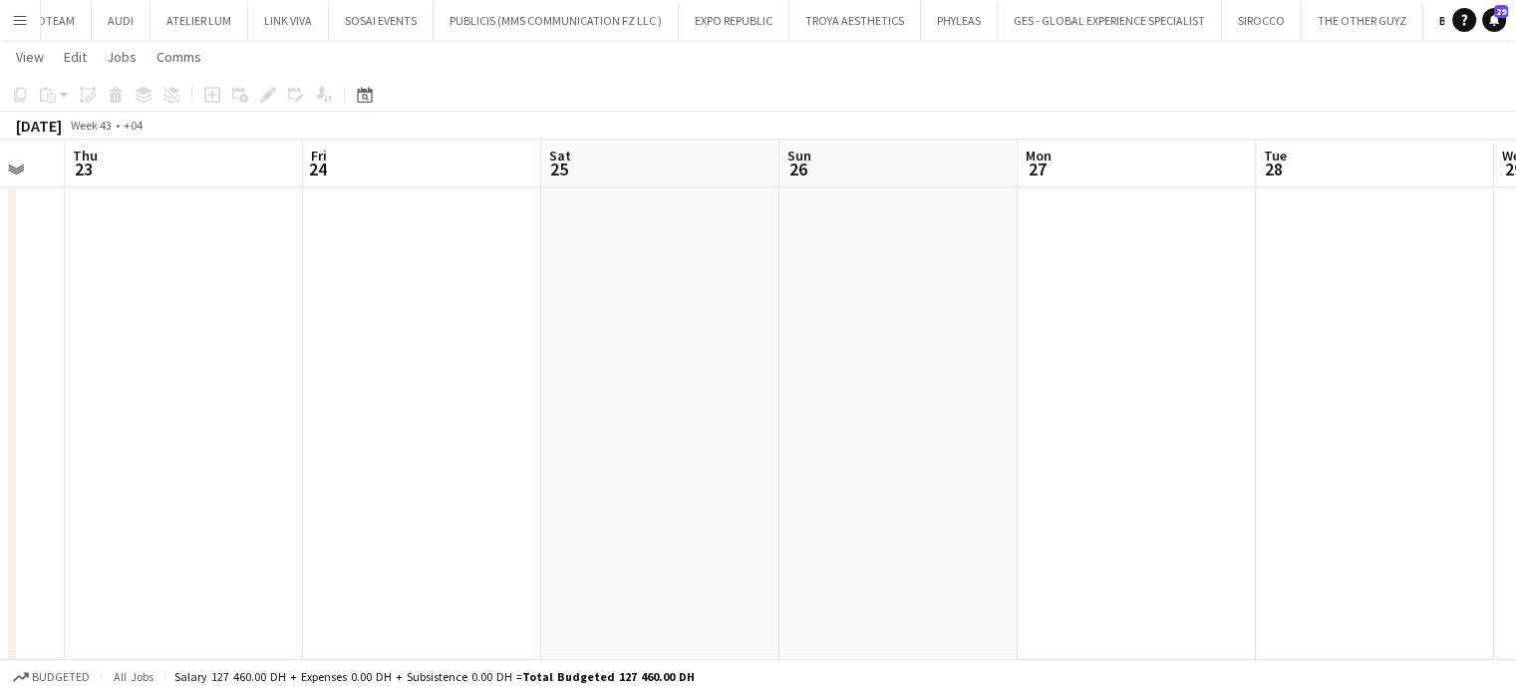
drag, startPoint x: 1208, startPoint y: 338, endPoint x: 602, endPoint y: 330, distance: 606.0
click at [514, 349] on app-calendar-viewport "Sun 19 Mon 20 Tue 21 Wed 22 Thu 23 Fri 24 Sat 25 Sun 26 Mon 27 Tue 28 Wed 29 Th…" at bounding box center [758, 329] width 1516 height 2296
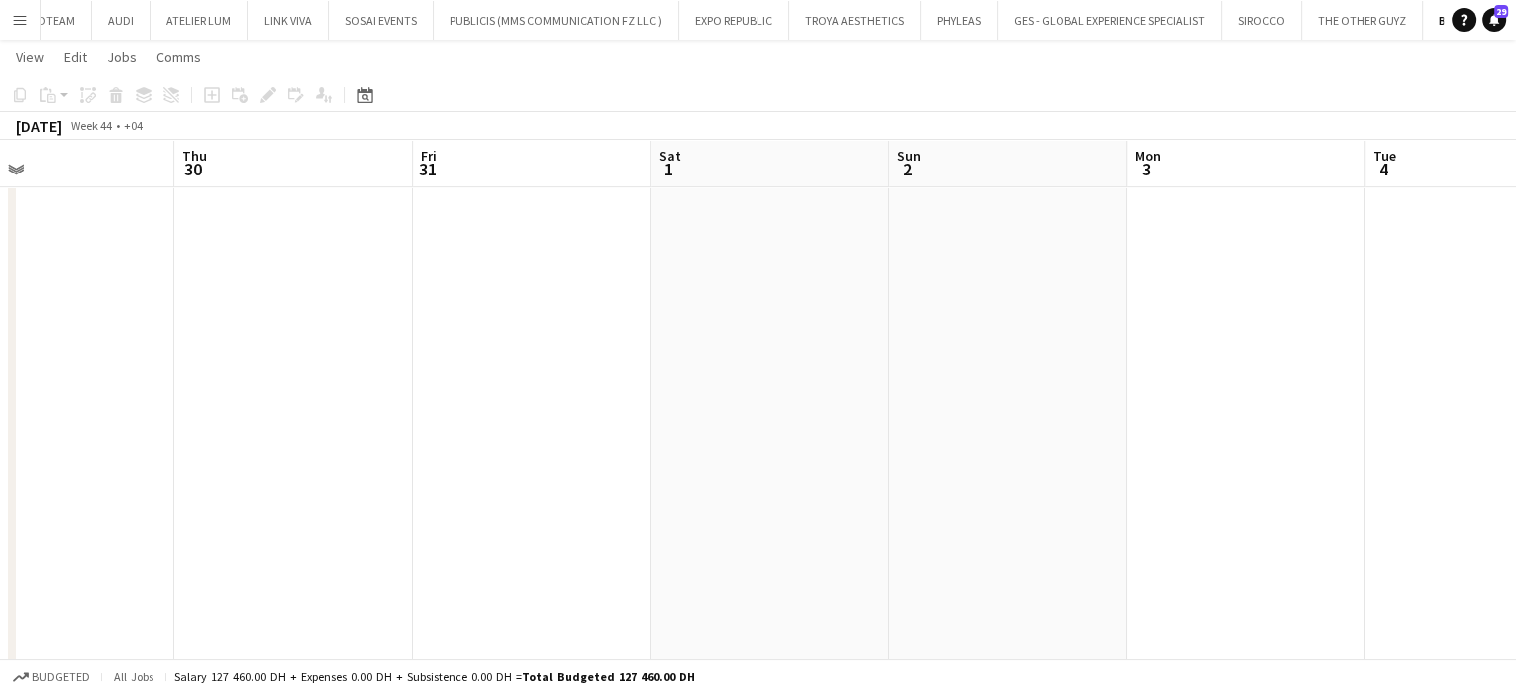
drag, startPoint x: 1088, startPoint y: 382, endPoint x: 791, endPoint y: 333, distance: 301.0
click at [305, 384] on app-calendar-viewport "Mon 27 Tue 28 Wed 29 Thu 30 Fri 31 Sat 1 Sun 2 Mon 3 Tue 4 Wed 5 Thu 6 5/5 1 Jo…" at bounding box center [758, 329] width 1516 height 2296
drag, startPoint x: 842, startPoint y: 376, endPoint x: 283, endPoint y: 377, distance: 559.1
click at [283, 377] on app-calendar-viewport "Mon 27 Tue 28 Wed 29 Thu 30 Fri 31 Sat 1 Sun 2 Mon 3 Tue 4 Wed 5 Thu 6 5/5 1 Jo…" at bounding box center [758, 329] width 1516 height 2296
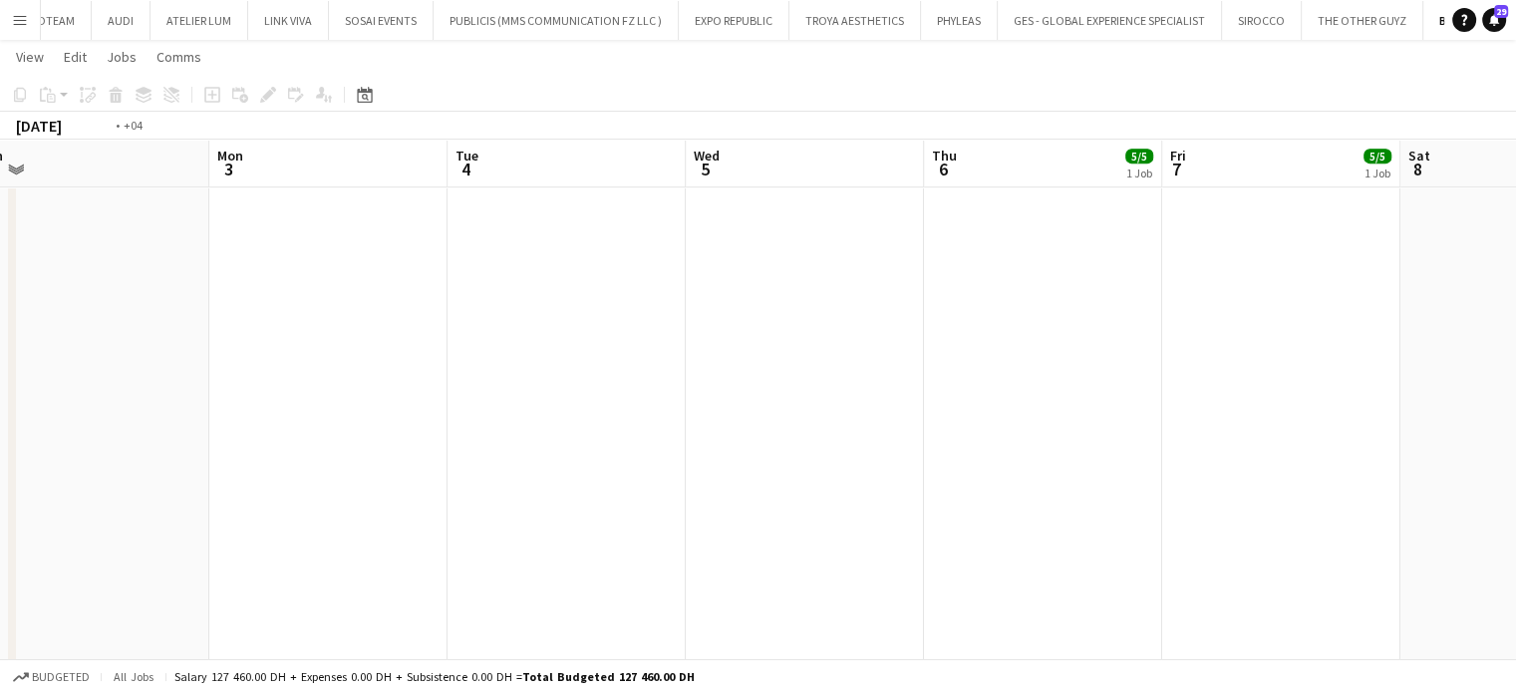
scroll to position [0, 685]
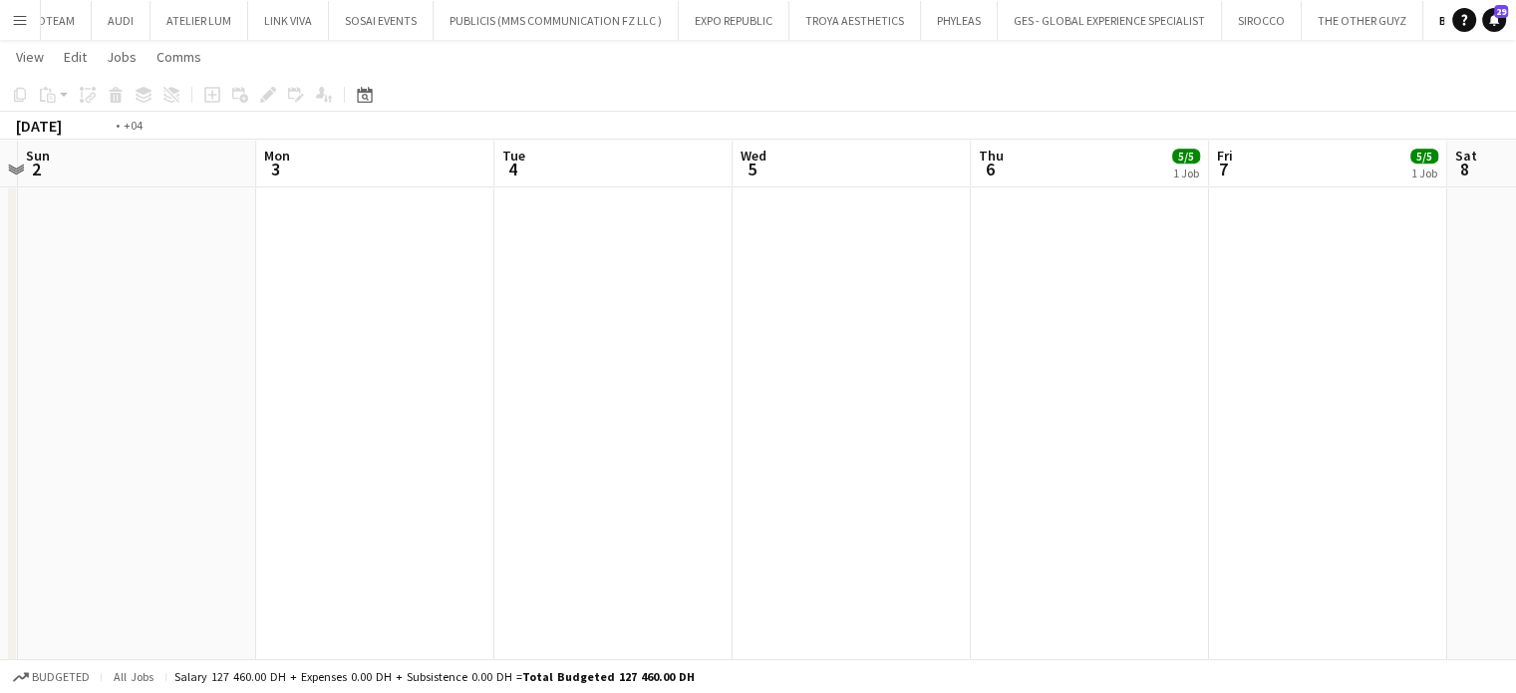
drag, startPoint x: 1352, startPoint y: 318, endPoint x: 458, endPoint y: 321, distance: 894.0
click at [458, 321] on app-calendar-viewport "Thu 30 Fri 31 Sat 1 Sun 2 Mon 3 Tue 4 Wed 5 Thu 6 5/5 1 Job Fri 7 5/5 1 Job Sat…" at bounding box center [758, 329] width 1516 height 2296
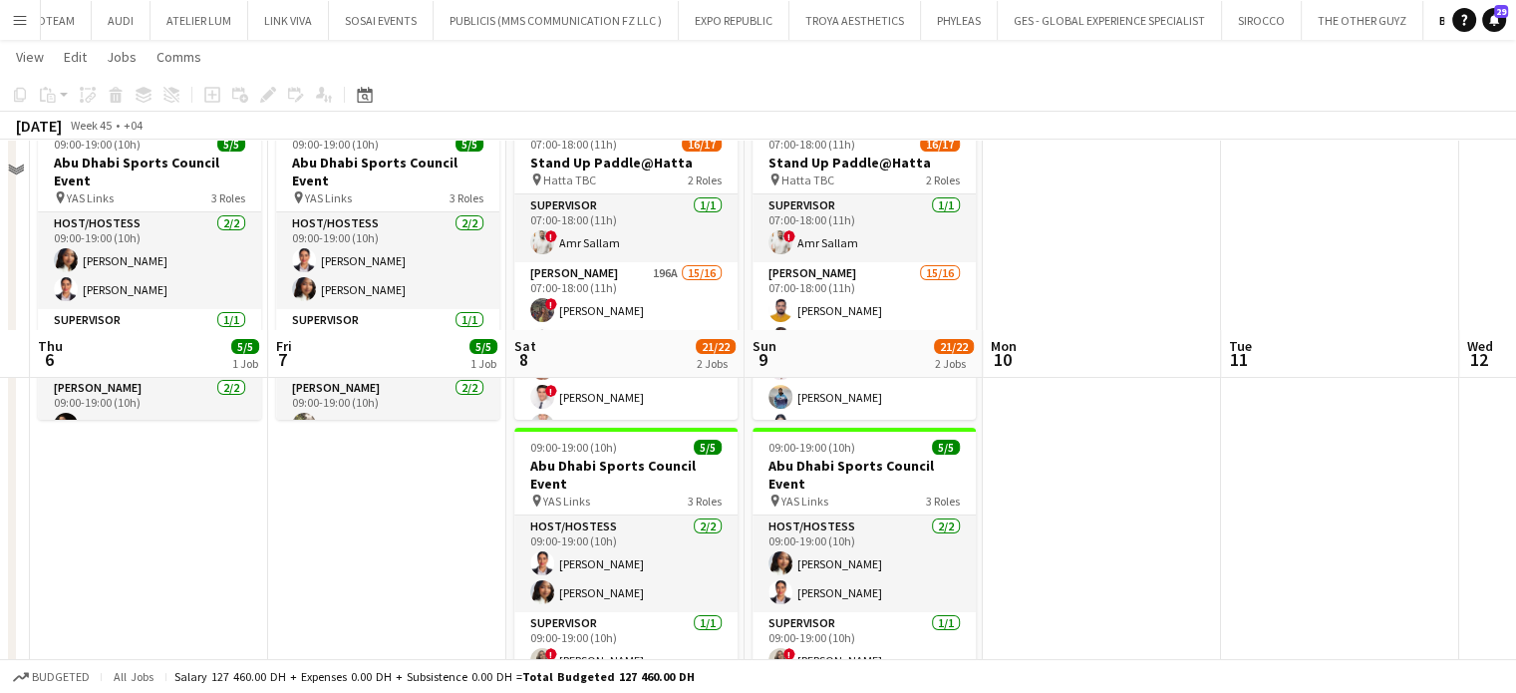
scroll to position [0, 0]
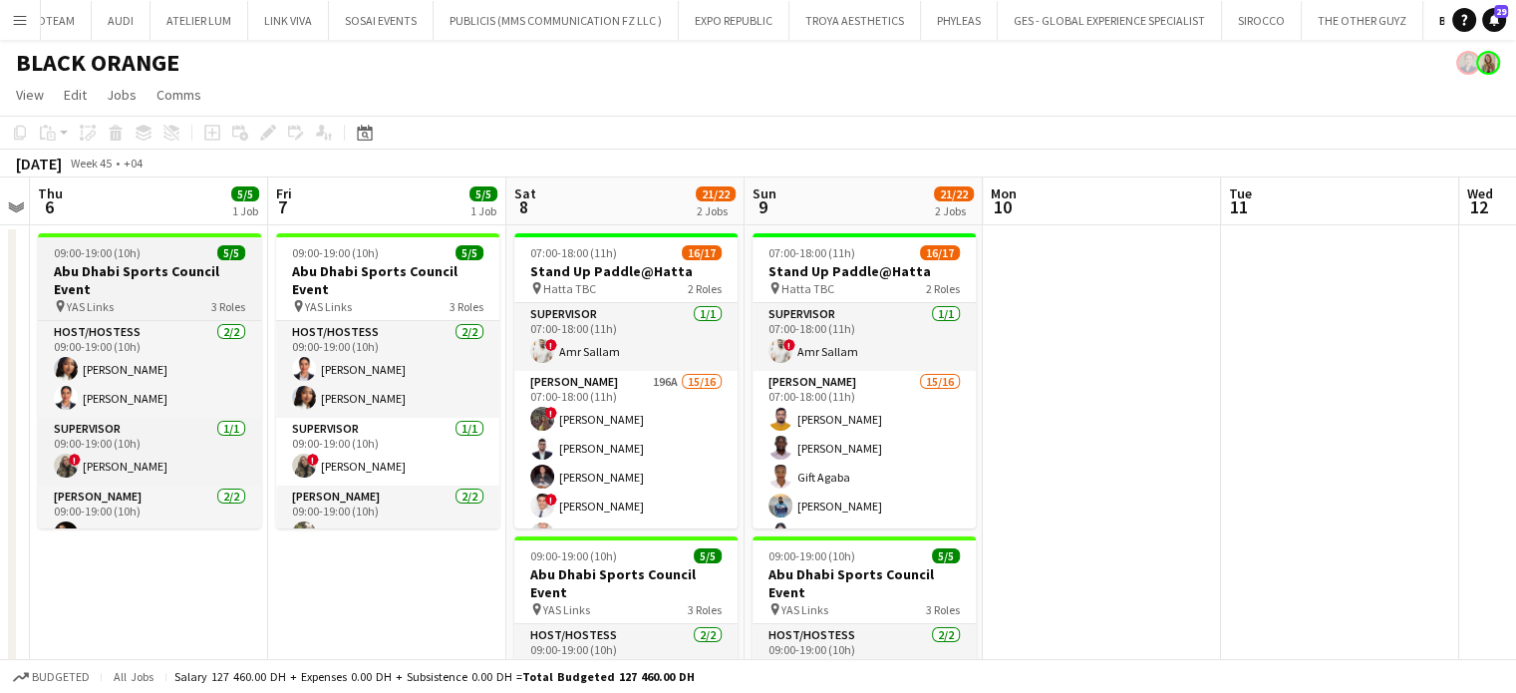
click at [147, 267] on h3 "Abu Dhabi Sports Council Event" at bounding box center [149, 280] width 223 height 36
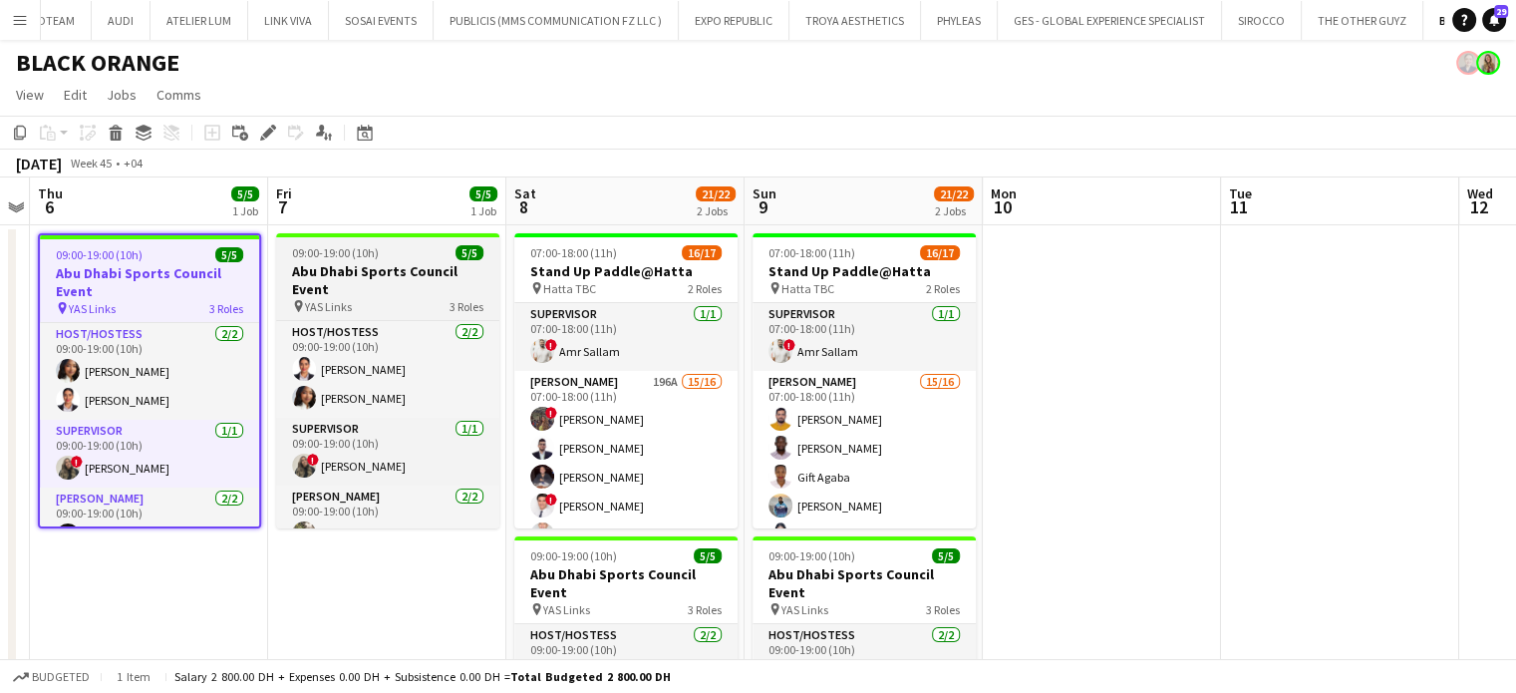
click at [362, 266] on h3 "Abu Dhabi Sports Council Event" at bounding box center [387, 280] width 223 height 36
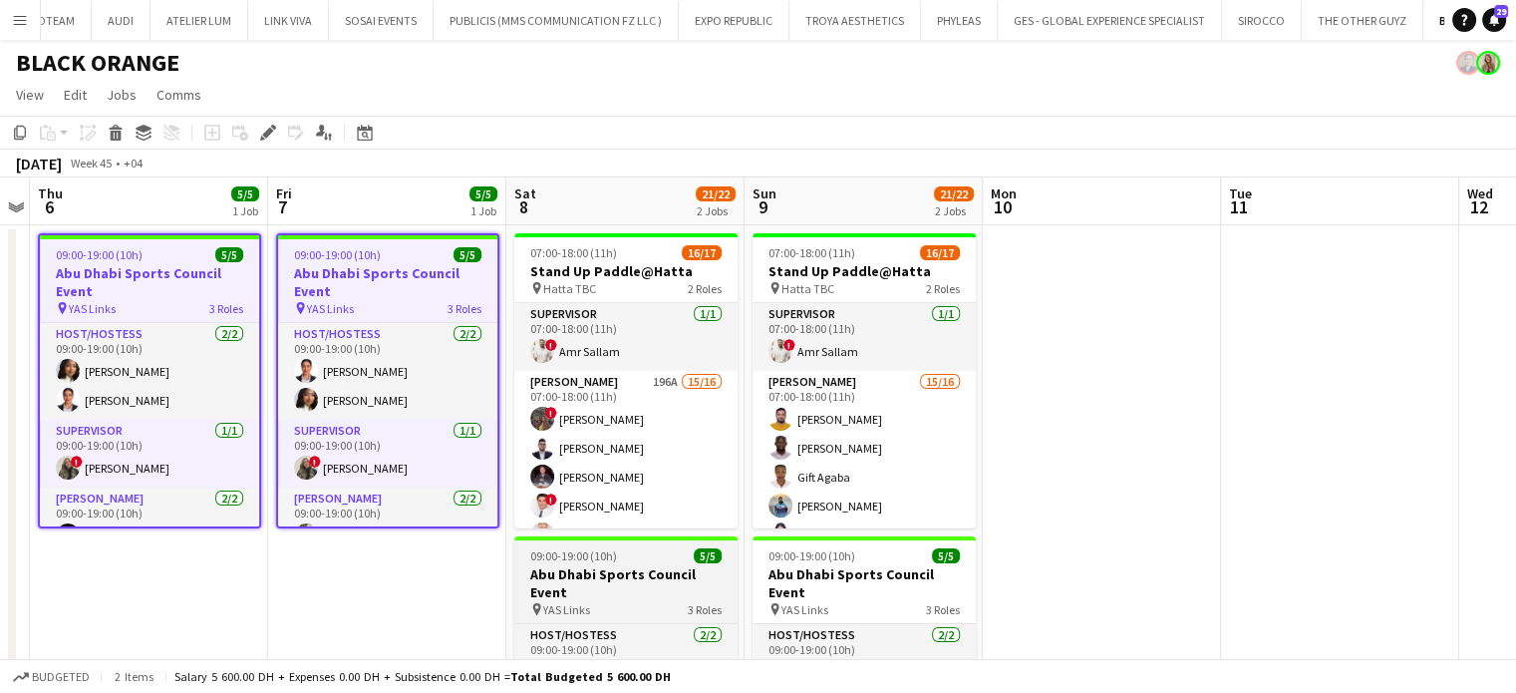
click at [682, 572] on h3 "Abu Dhabi Sports Council Event" at bounding box center [625, 583] width 223 height 36
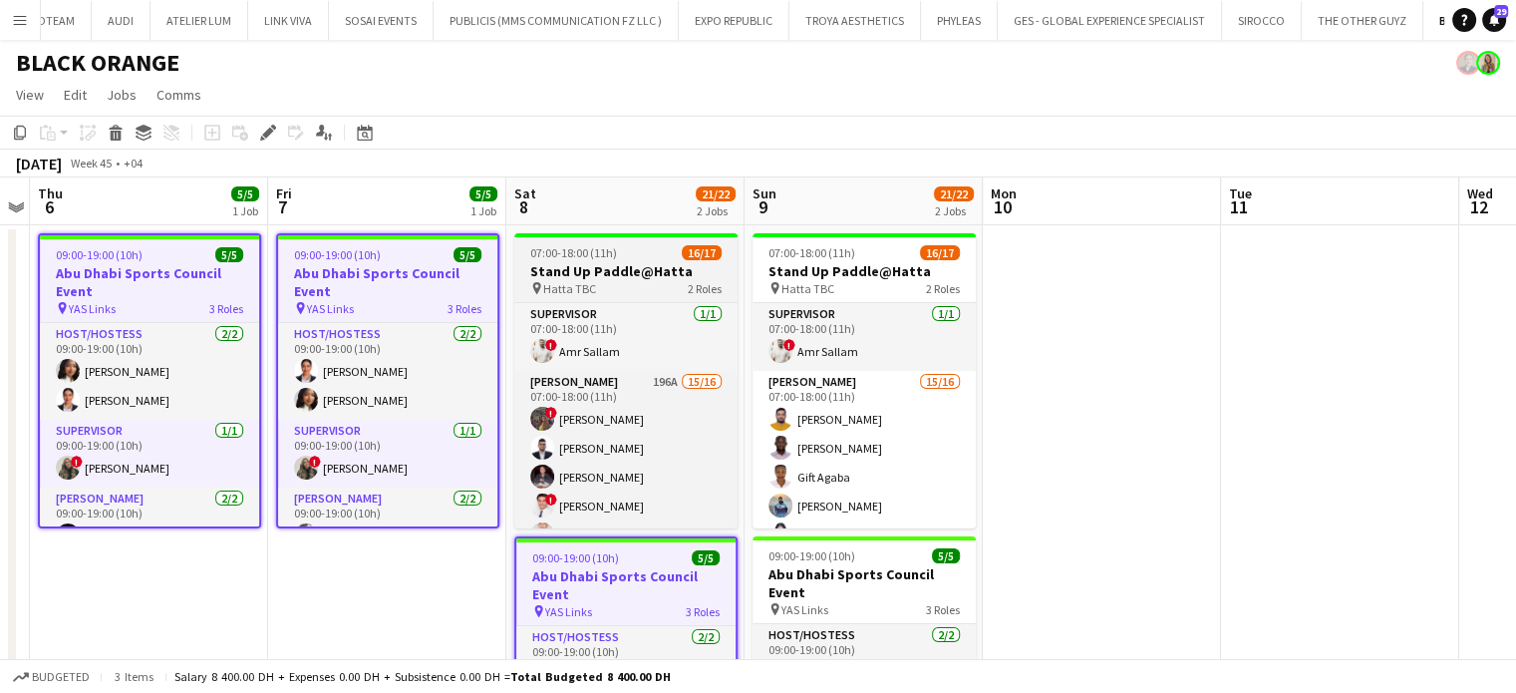
click at [635, 266] on h3 "Stand Up Paddle@Hatta" at bounding box center [625, 271] width 223 height 18
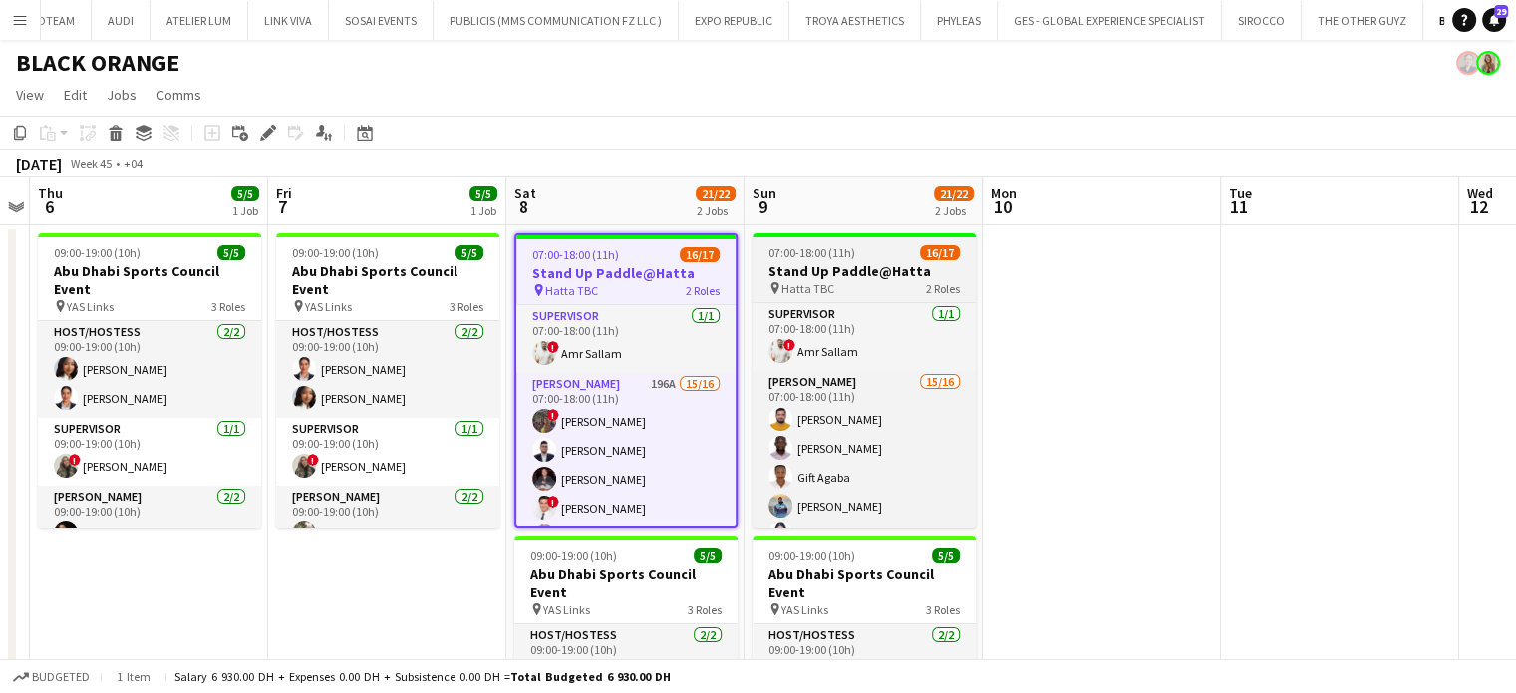
click at [830, 274] on h3 "Stand Up Paddle@Hatta" at bounding box center [863, 271] width 223 height 18
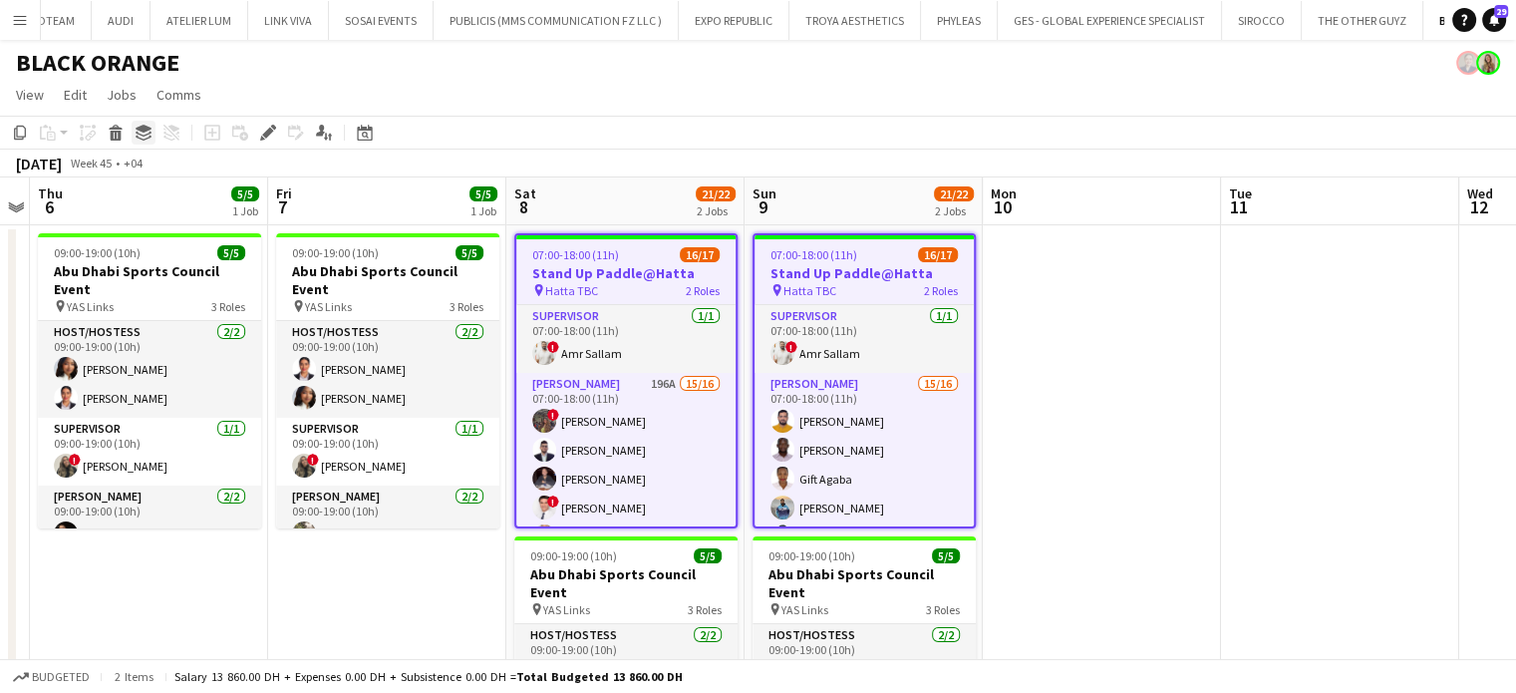
click at [146, 134] on icon "Group" at bounding box center [144, 133] width 16 height 16
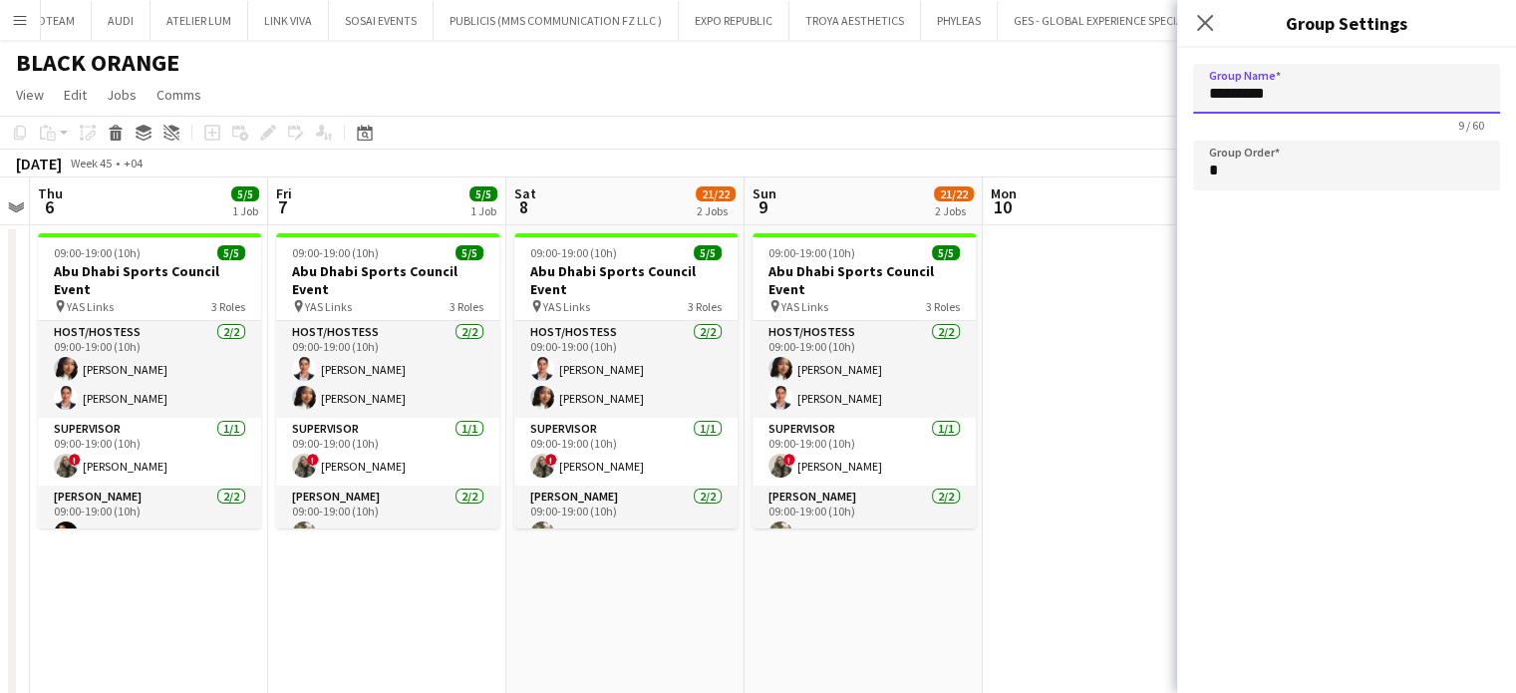
drag, startPoint x: 1282, startPoint y: 93, endPoint x: 1085, endPoint y: 93, distance: 196.3
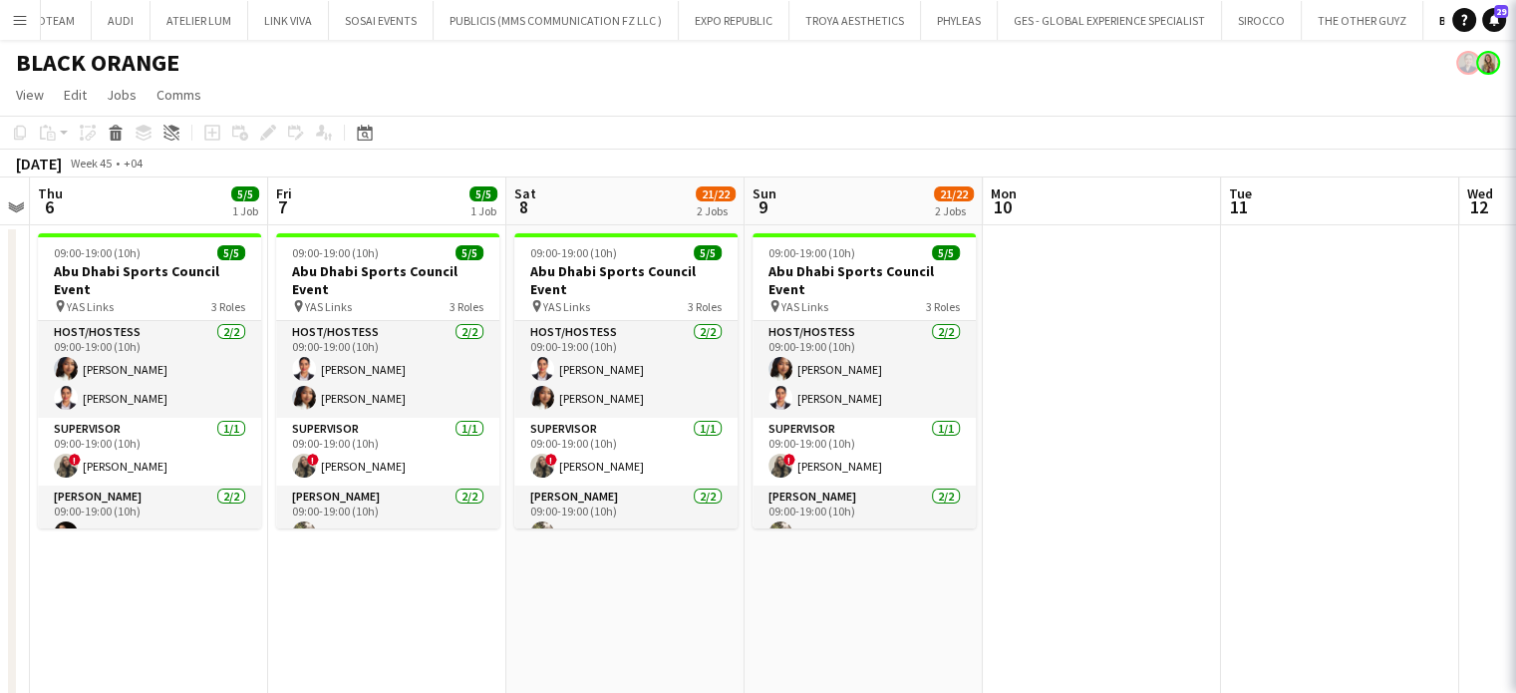
type input "*********"
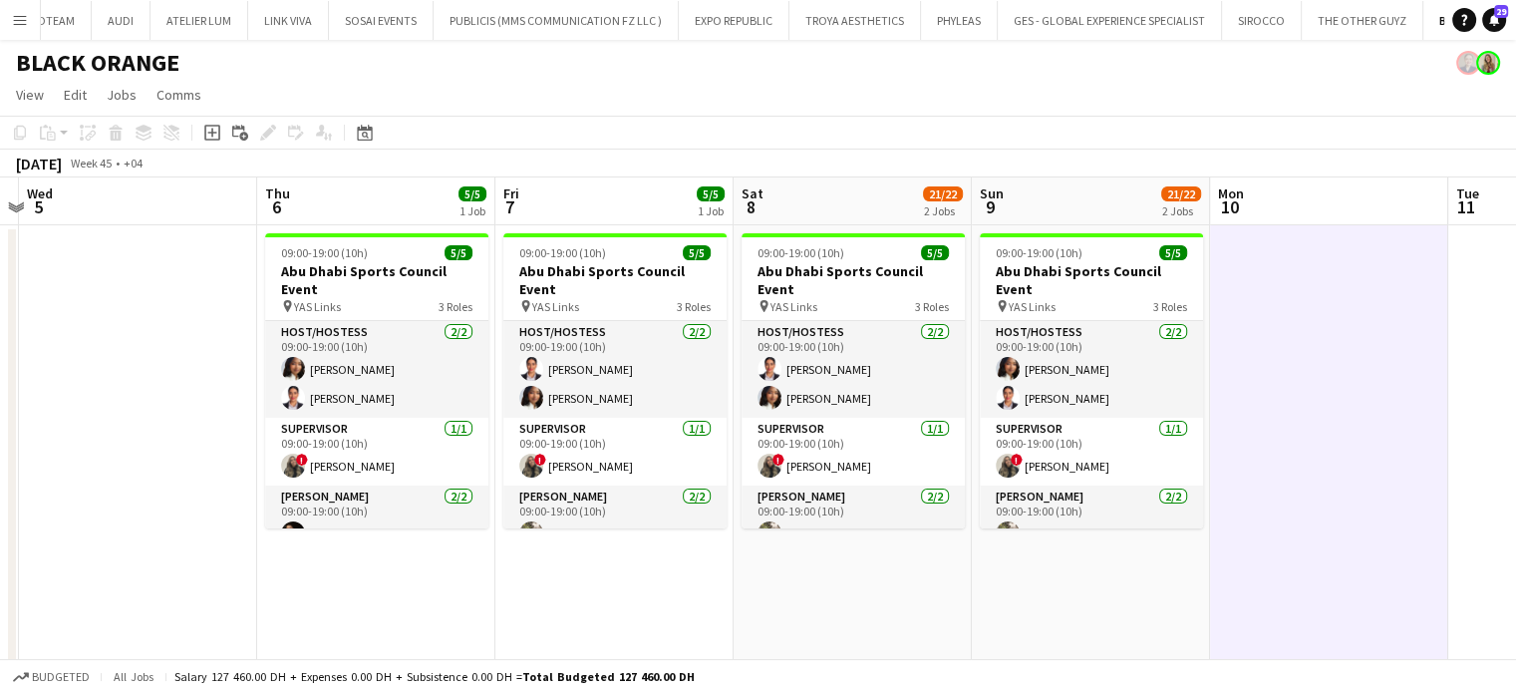
drag, startPoint x: 428, startPoint y: 498, endPoint x: 892, endPoint y: 497, distance: 464.4
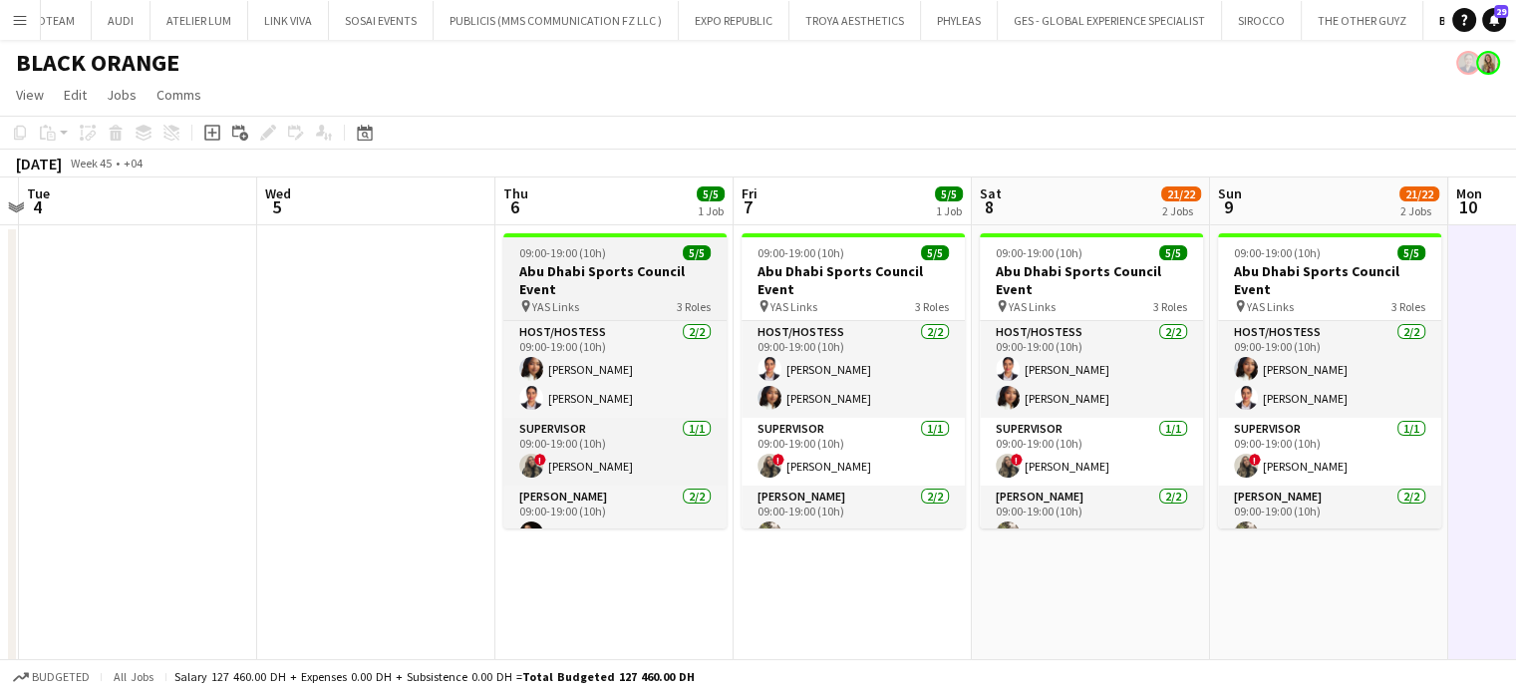
scroll to position [0, 456]
click at [589, 263] on h3 "Abu Dhabi Sports Council Event" at bounding box center [615, 280] width 223 height 36
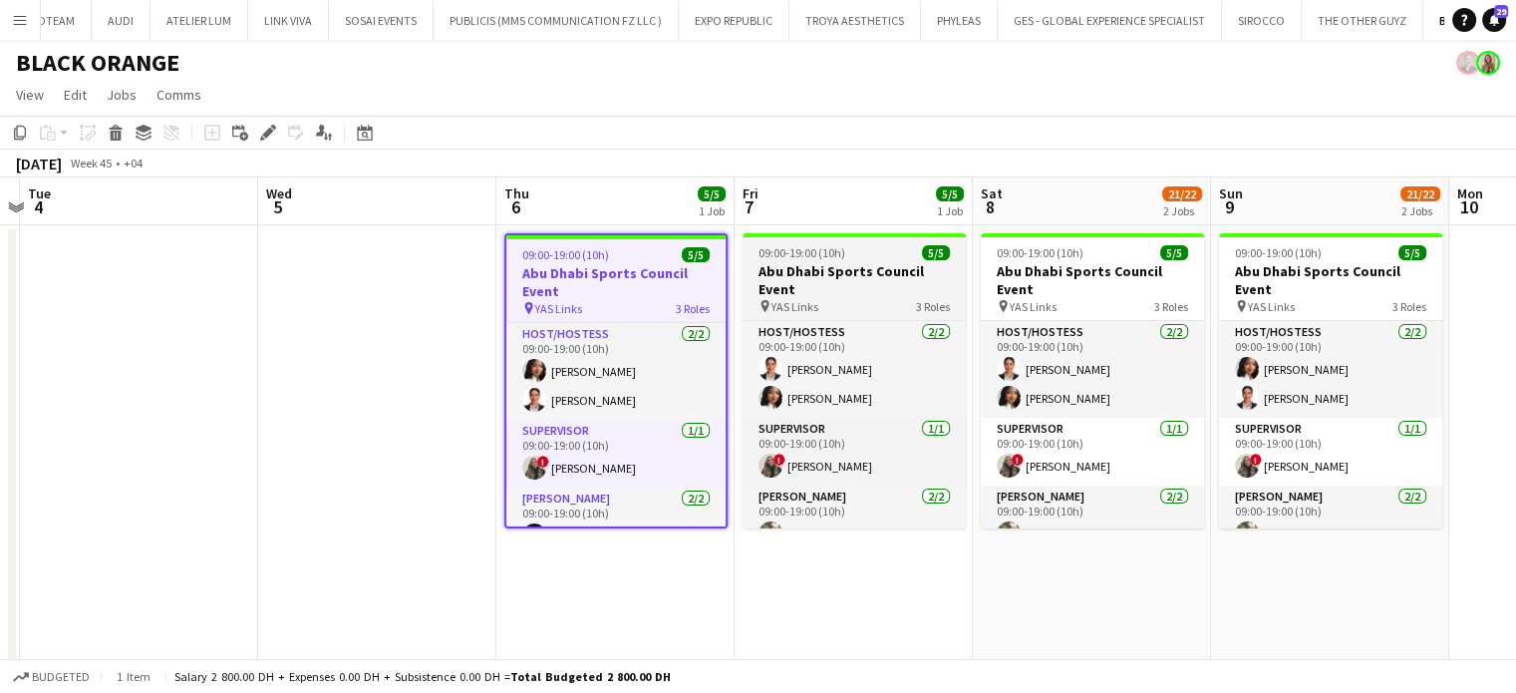
click at [807, 270] on h3 "Abu Dhabi Sports Council Event" at bounding box center [853, 280] width 223 height 36
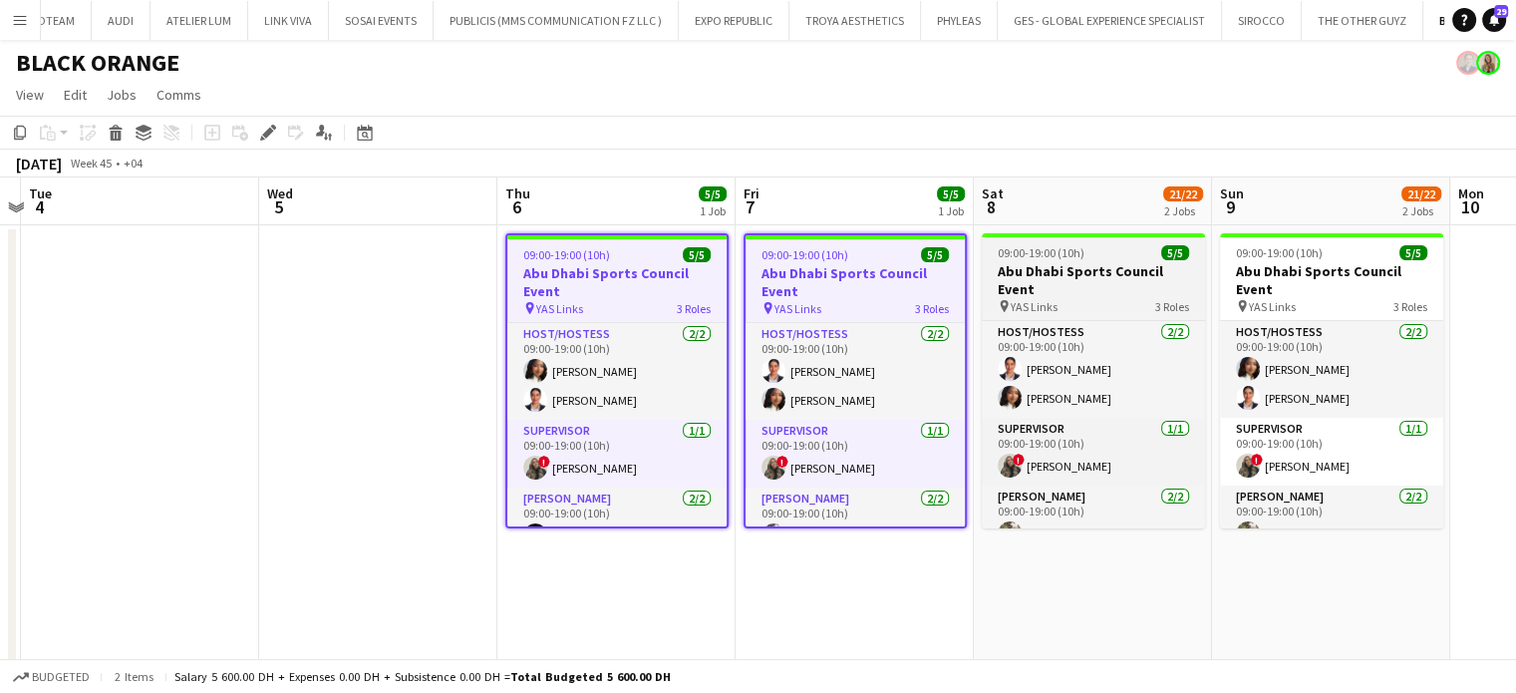
click at [1145, 274] on h3 "Abu Dhabi Sports Council Event" at bounding box center [1093, 280] width 223 height 36
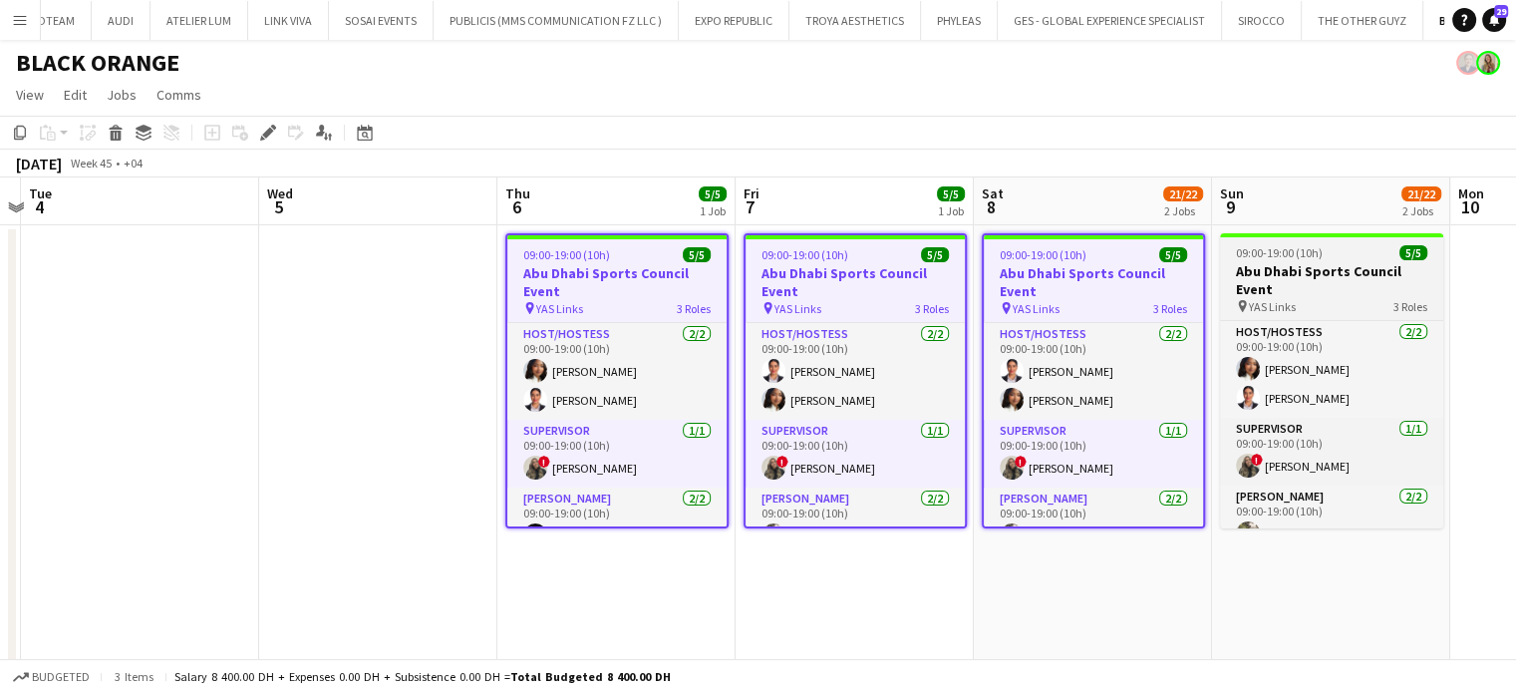
scroll to position [0, 452]
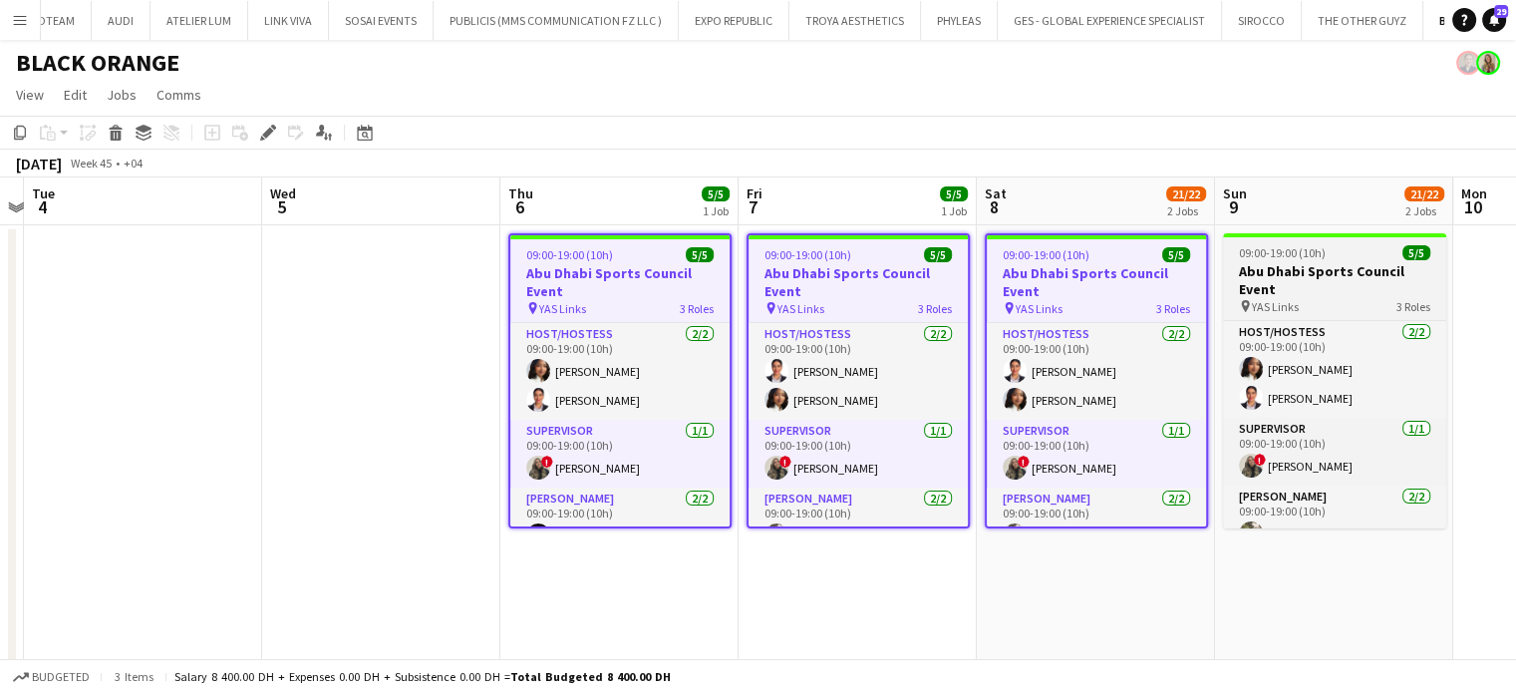
click at [1267, 277] on h3 "Abu Dhabi Sports Council Event" at bounding box center [1334, 280] width 223 height 36
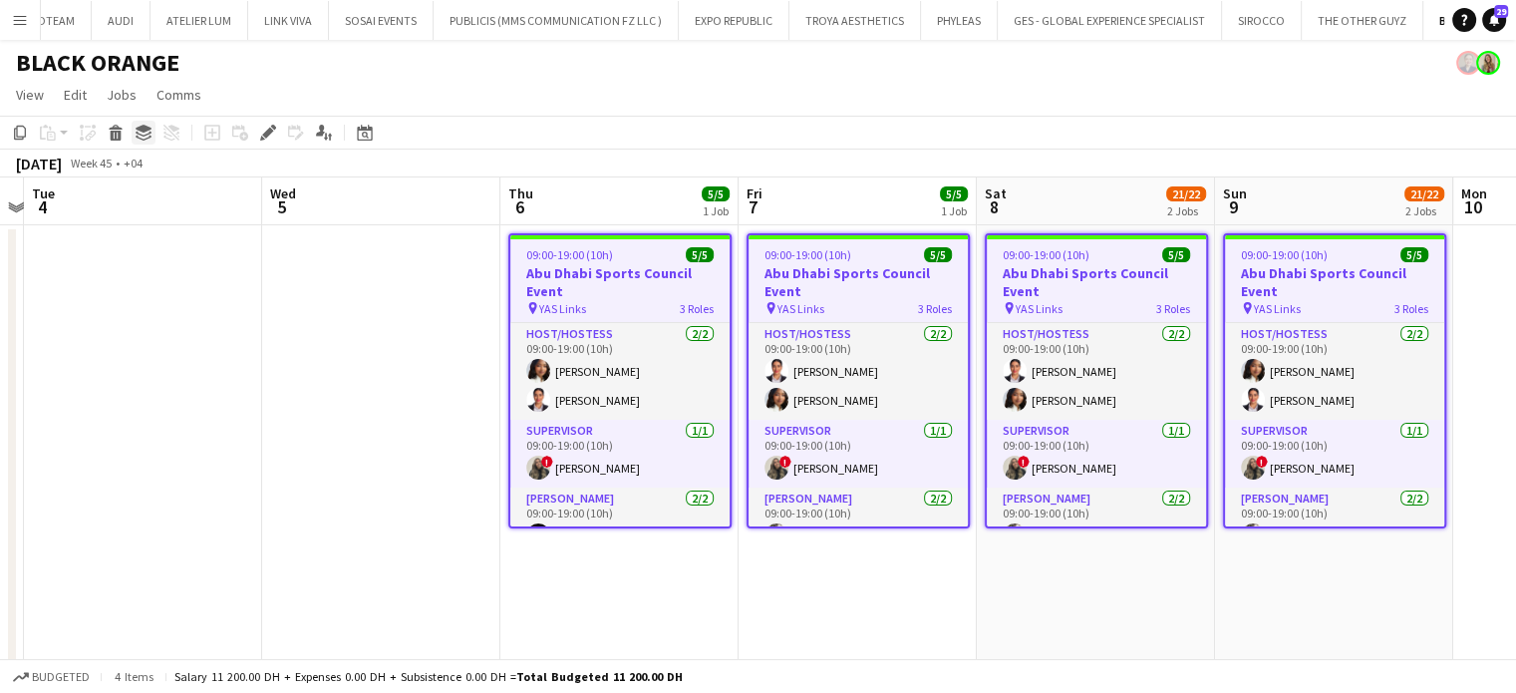
click at [141, 135] on icon at bounding box center [144, 134] width 16 height 5
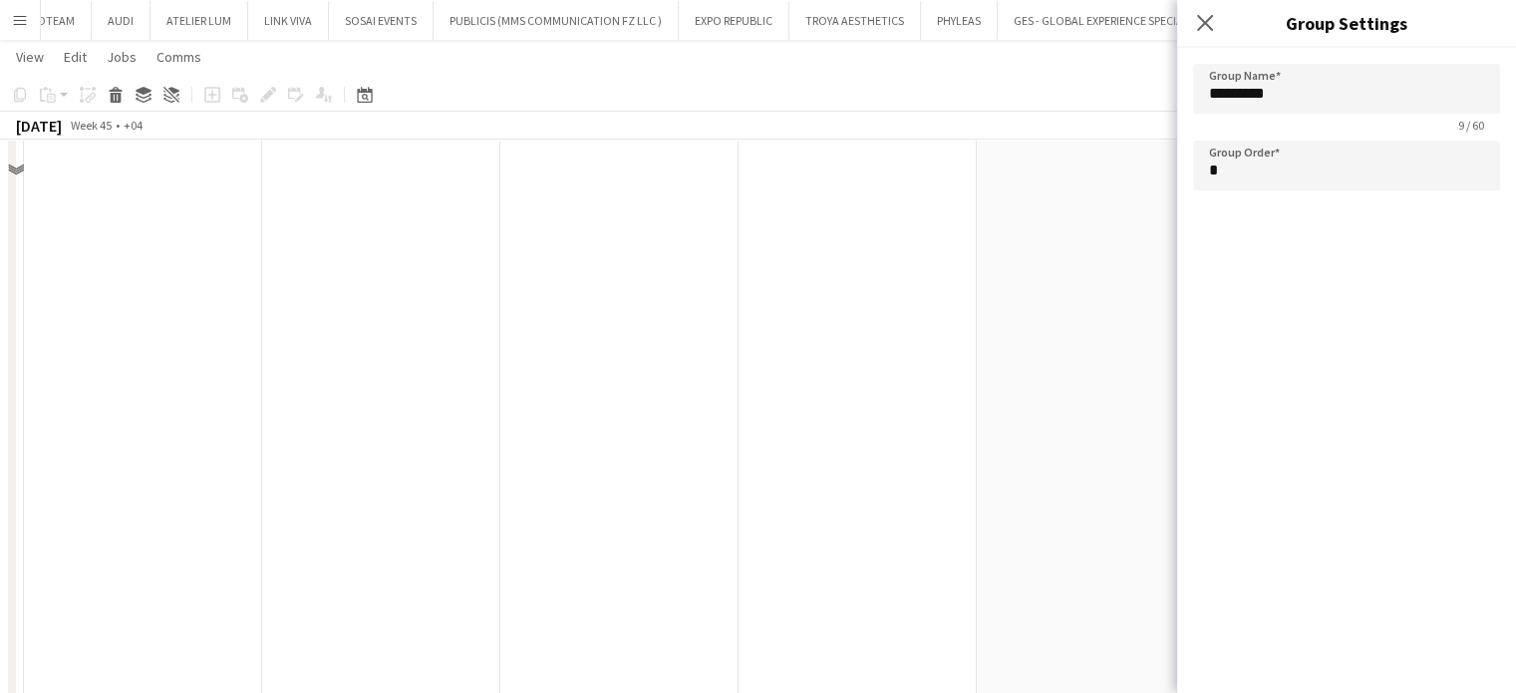
scroll to position [30, 0]
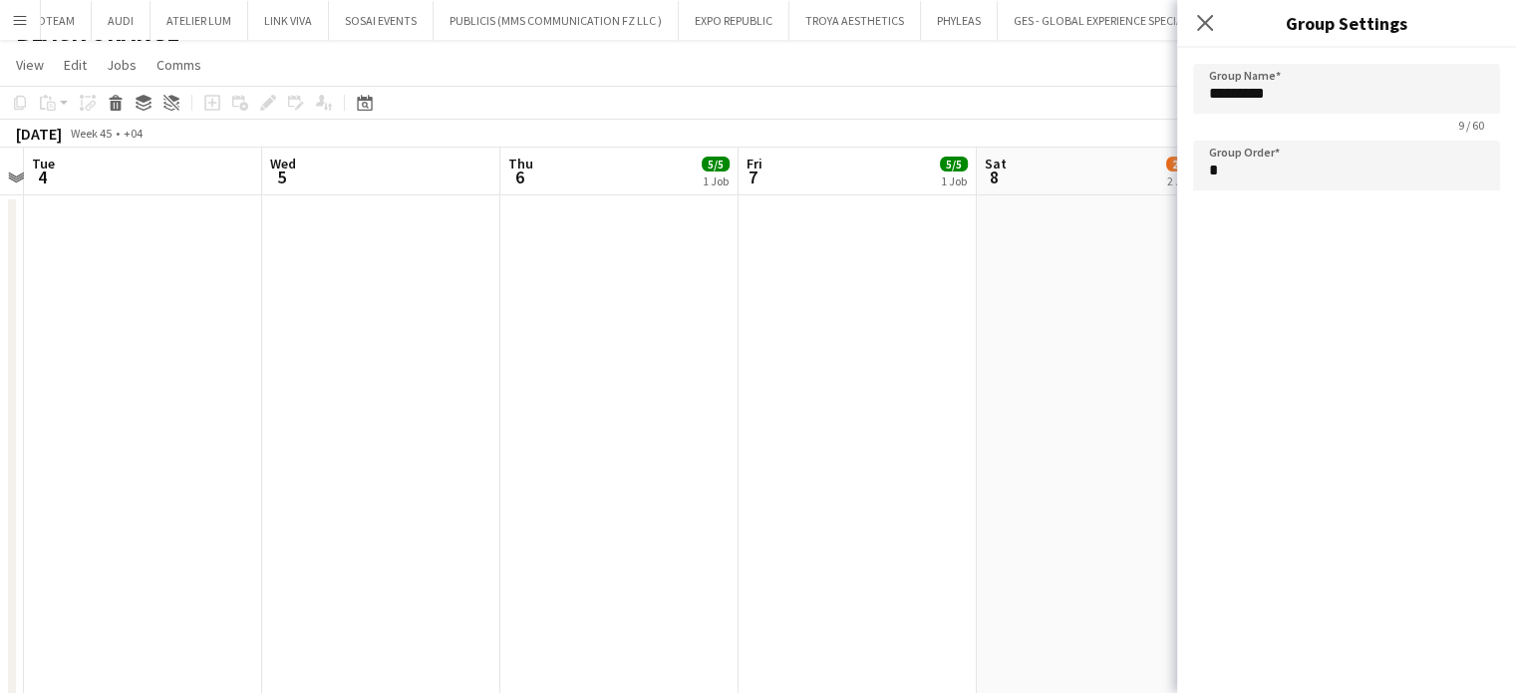
drag, startPoint x: 1031, startPoint y: 383, endPoint x: 744, endPoint y: 457, distance: 296.6
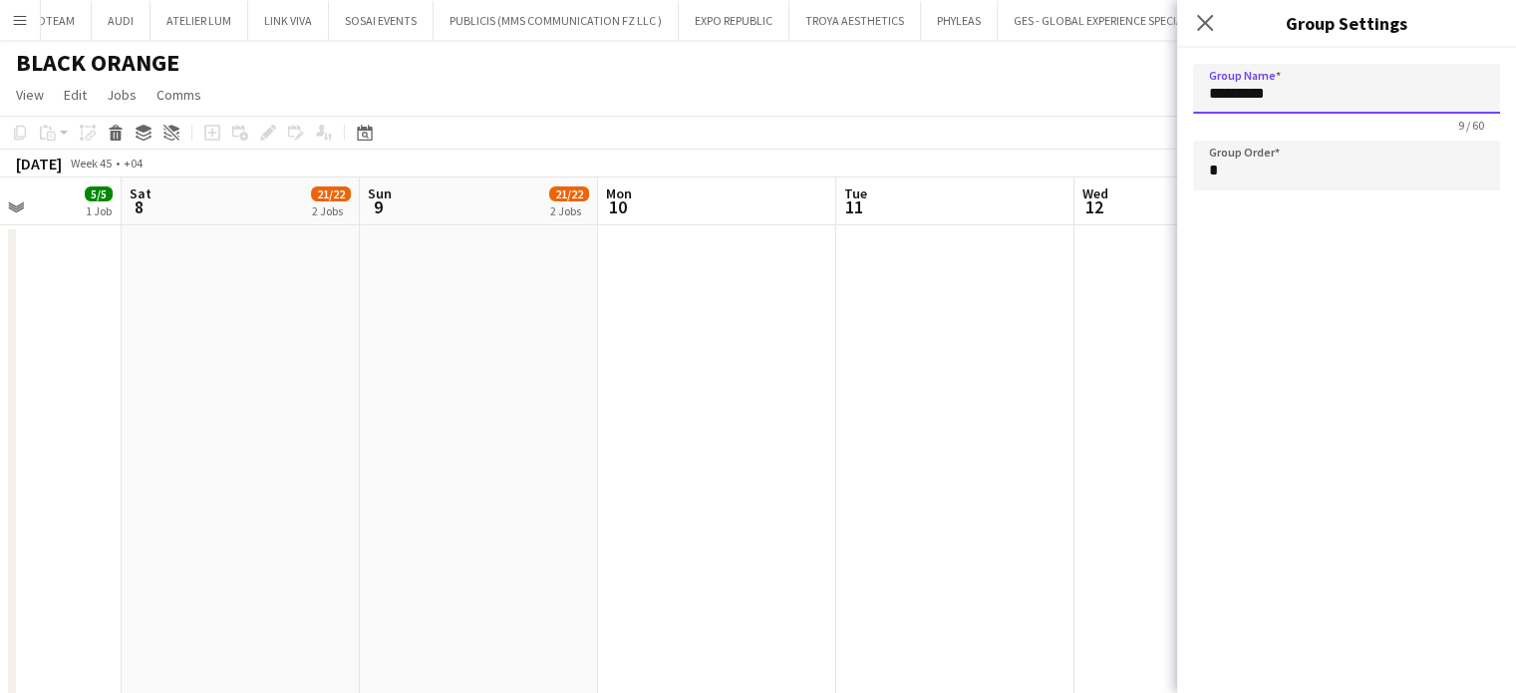
drag, startPoint x: 1334, startPoint y: 101, endPoint x: 1032, endPoint y: 55, distance: 305.4
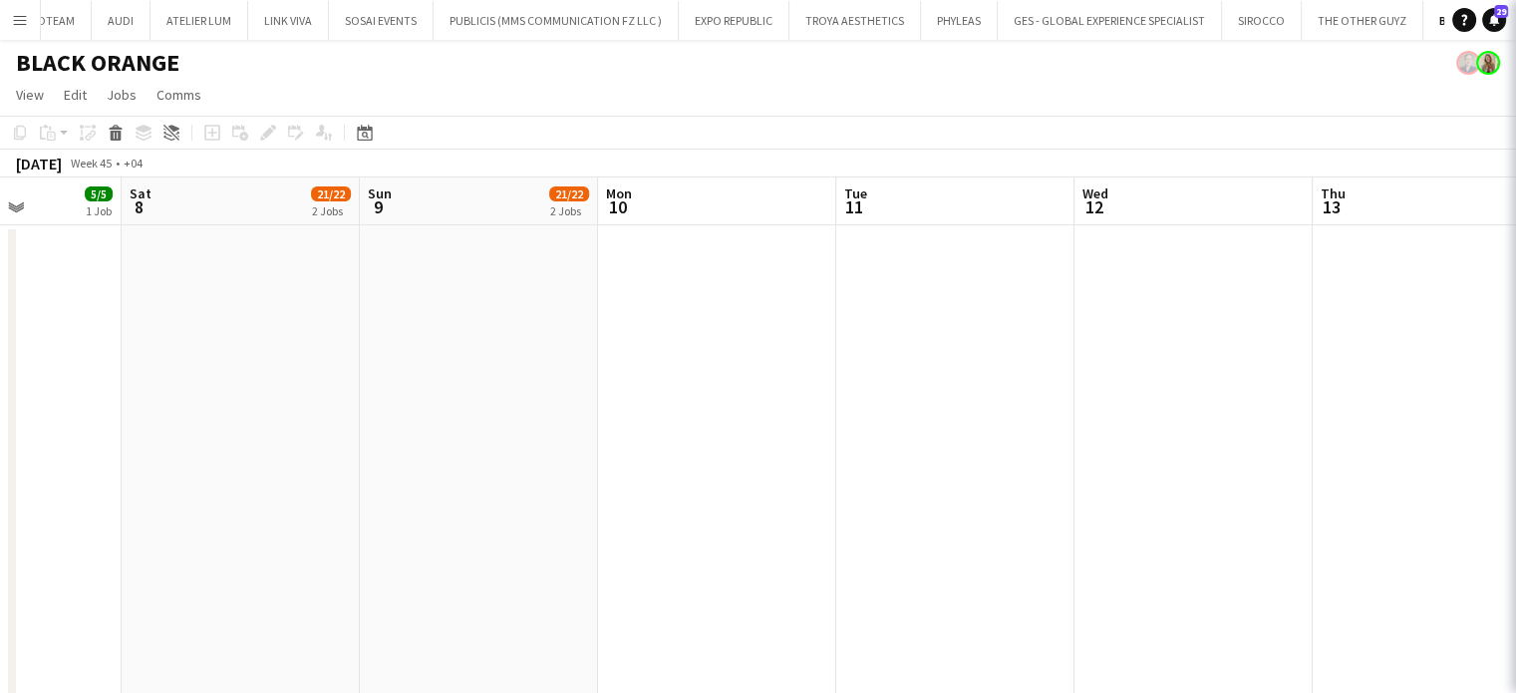
type input "*********"
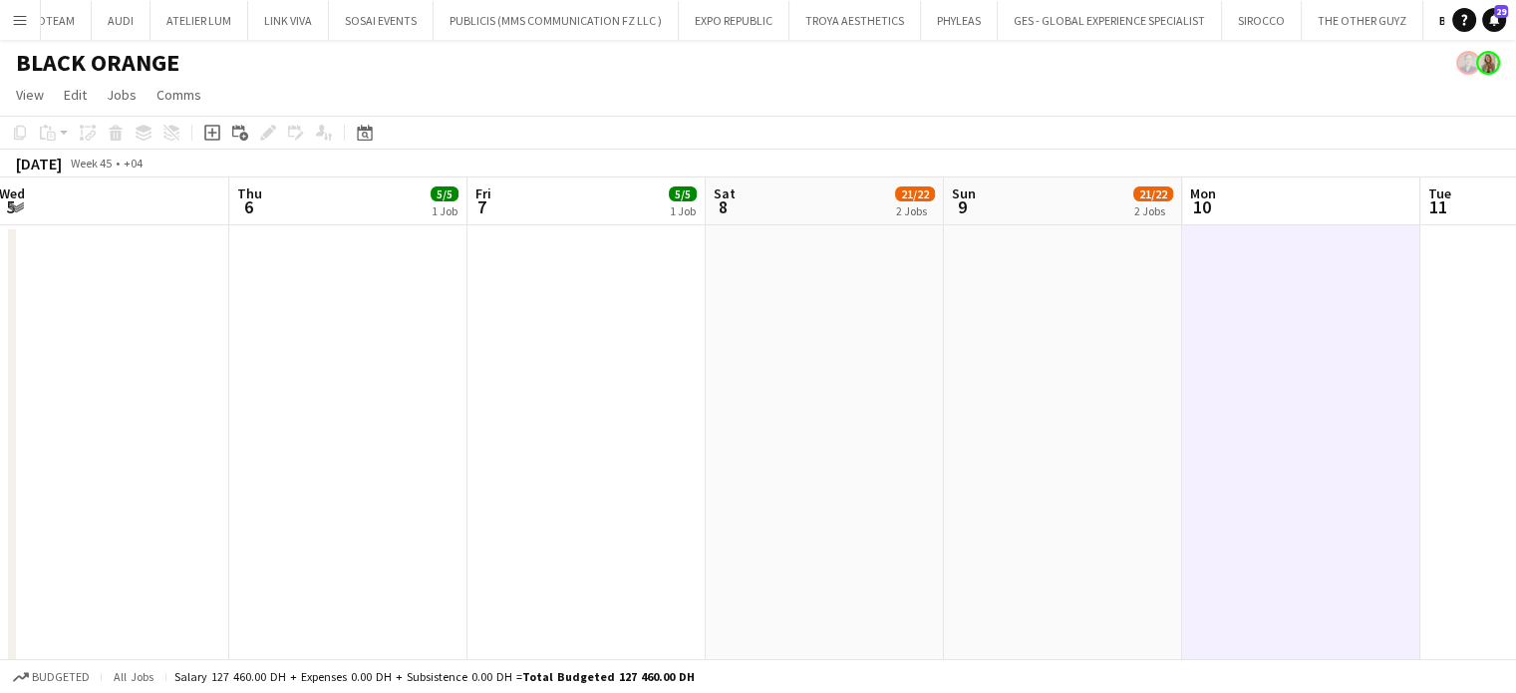
drag, startPoint x: 1027, startPoint y: 570, endPoint x: 1189, endPoint y: 552, distance: 162.4
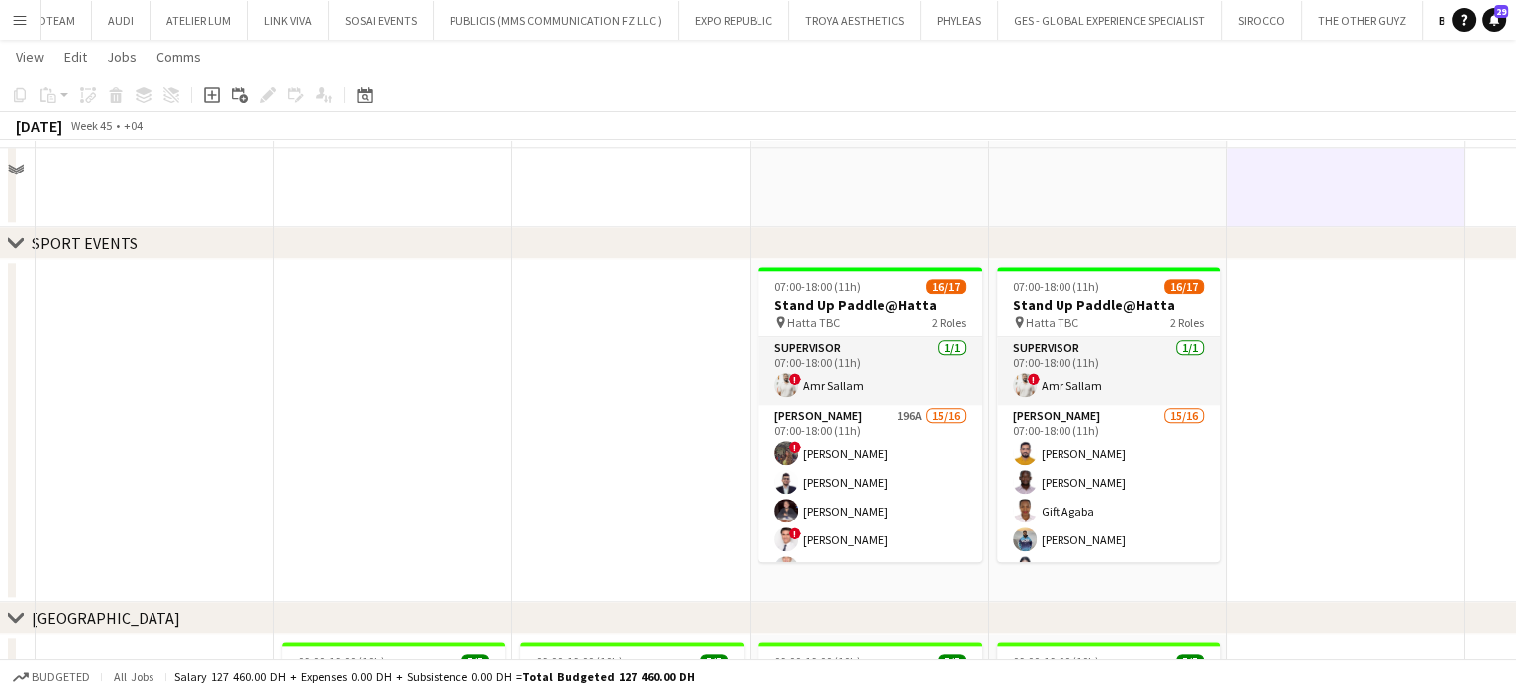
scroll to position [2193, 0]
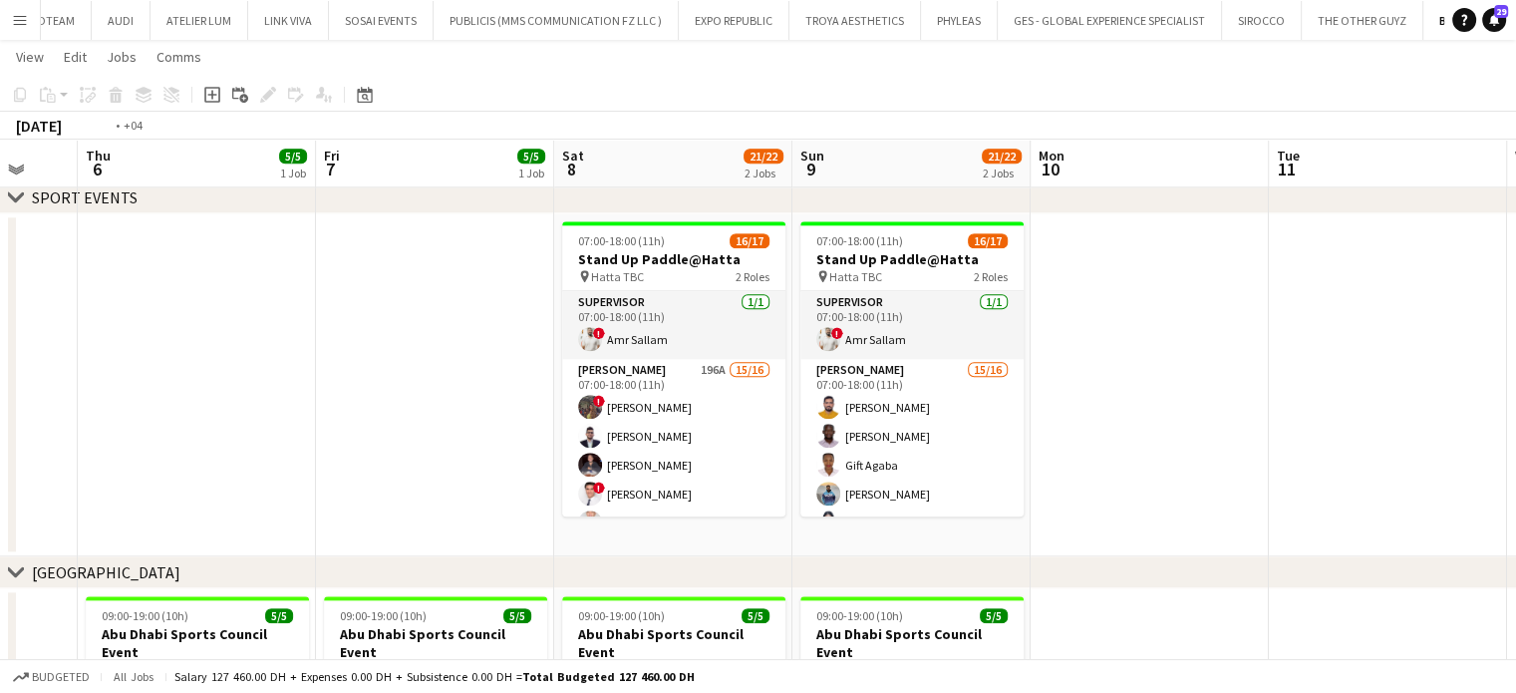
drag, startPoint x: 501, startPoint y: 420, endPoint x: 1134, endPoint y: 425, distance: 632.9
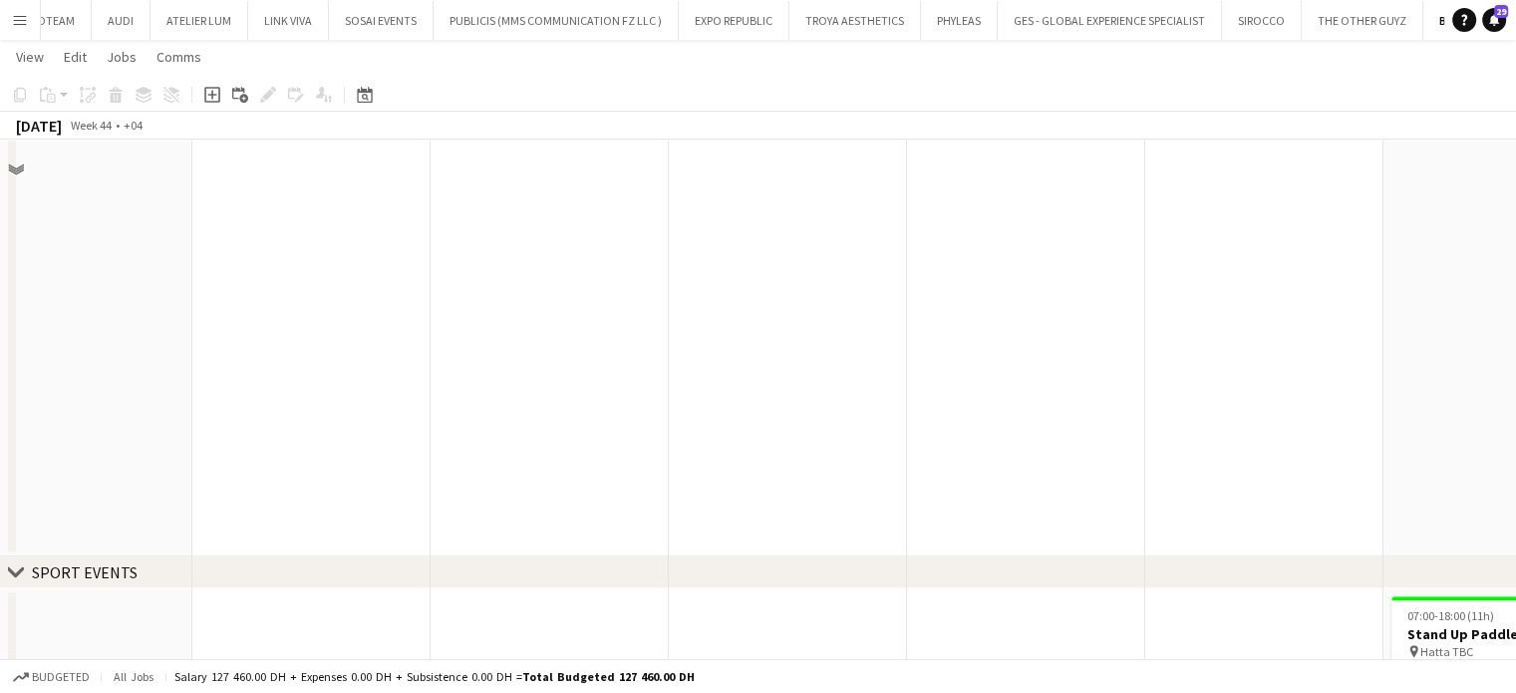
scroll to position [1694, 0]
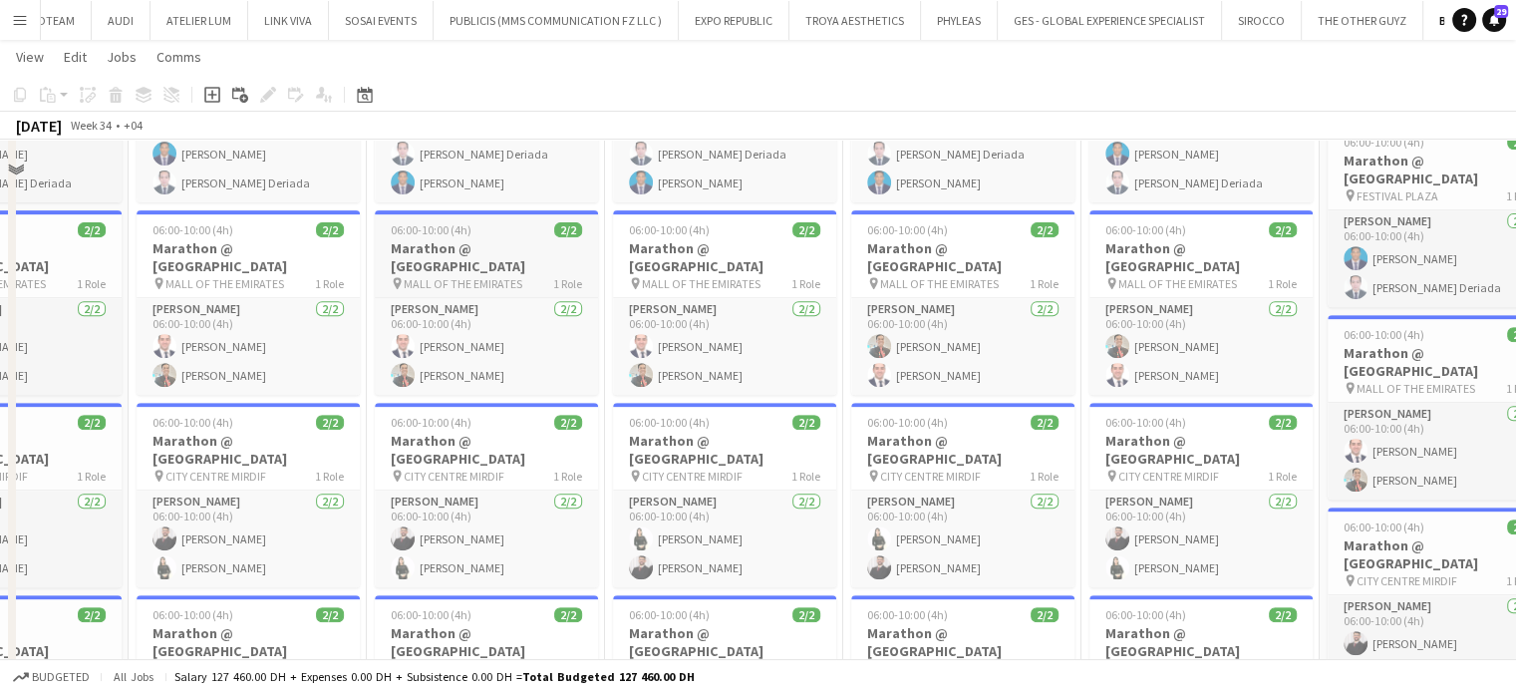
scroll to position [598, 0]
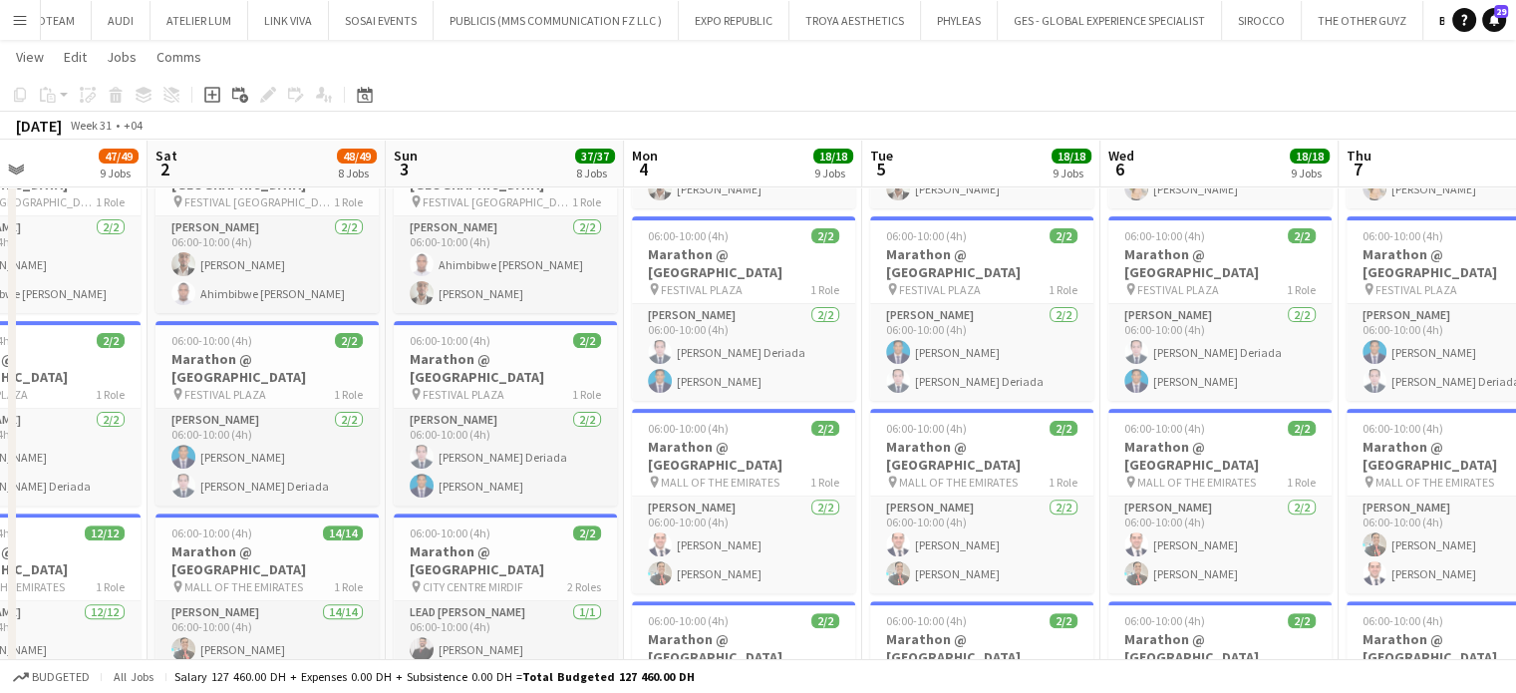
scroll to position [0, 661]
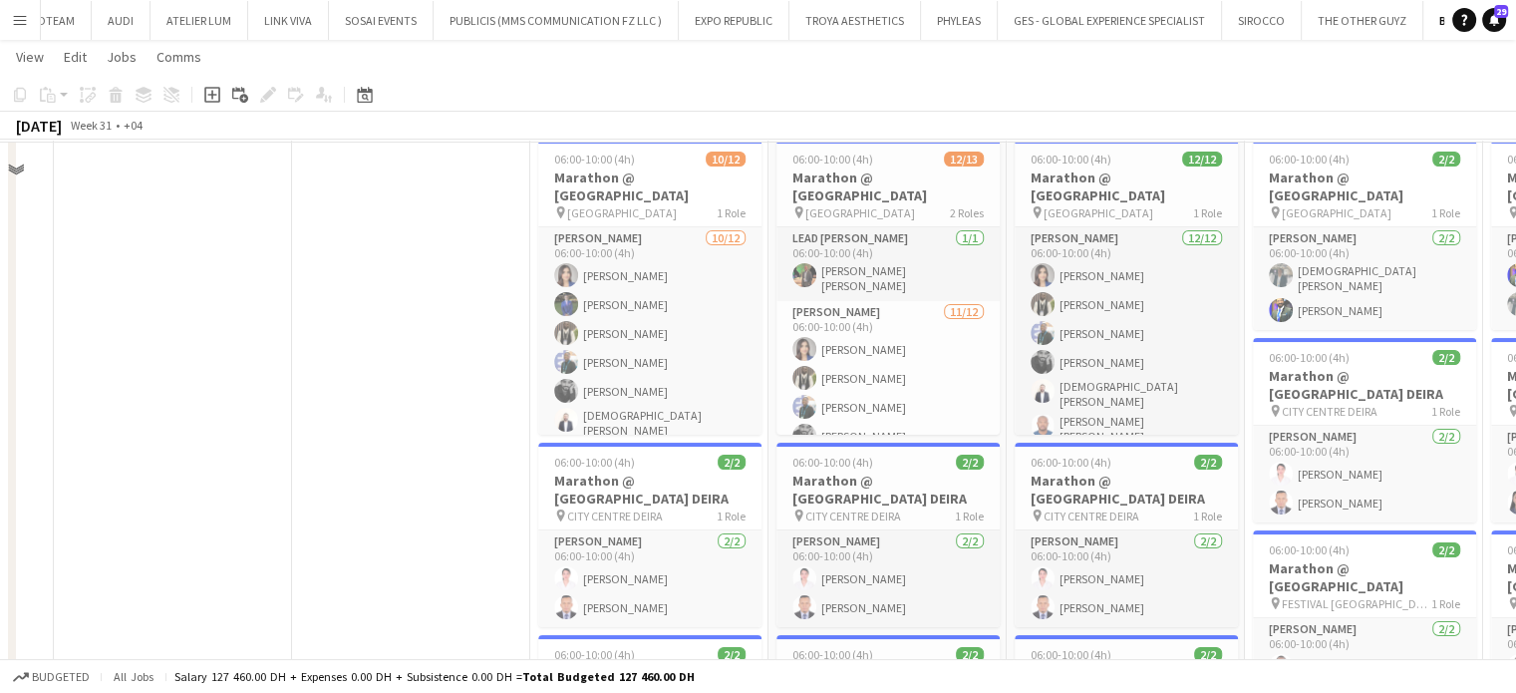
scroll to position [0, 0]
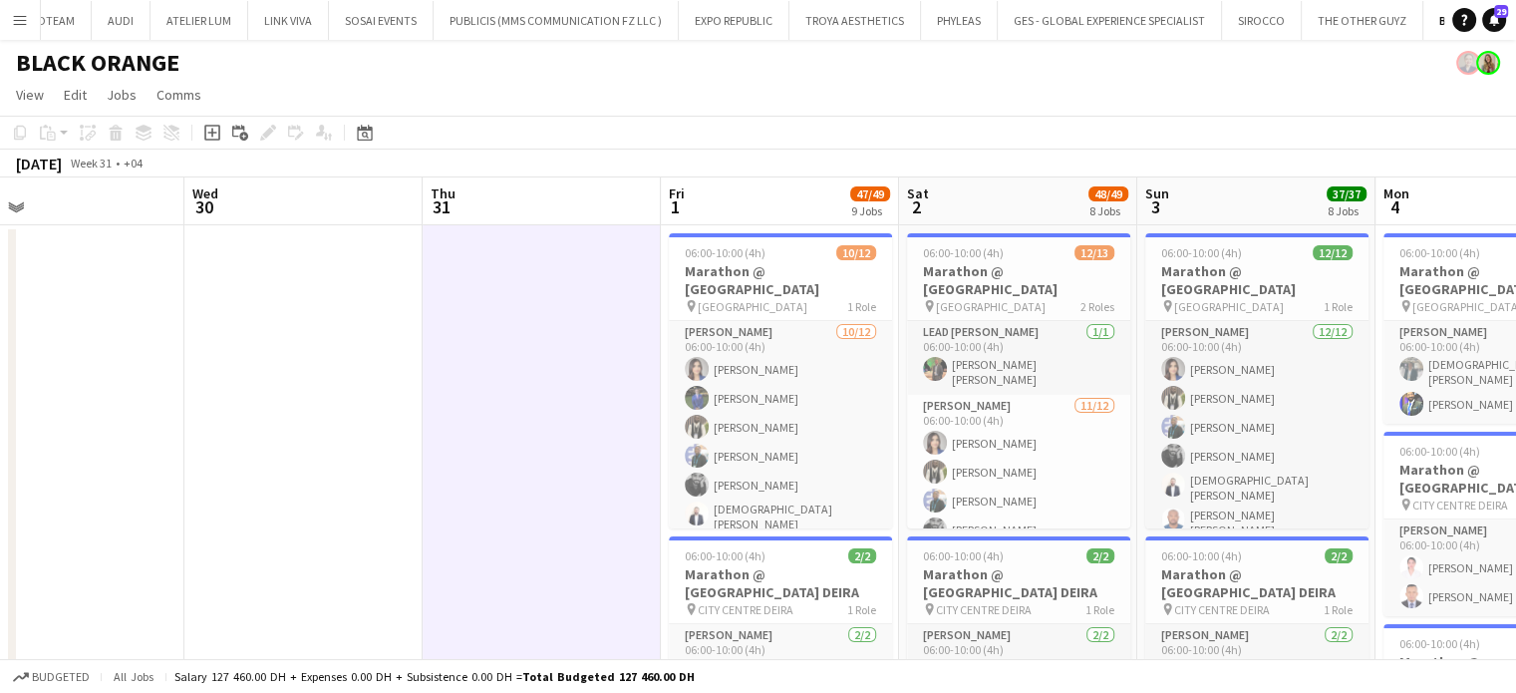
scroll to position [0, 749]
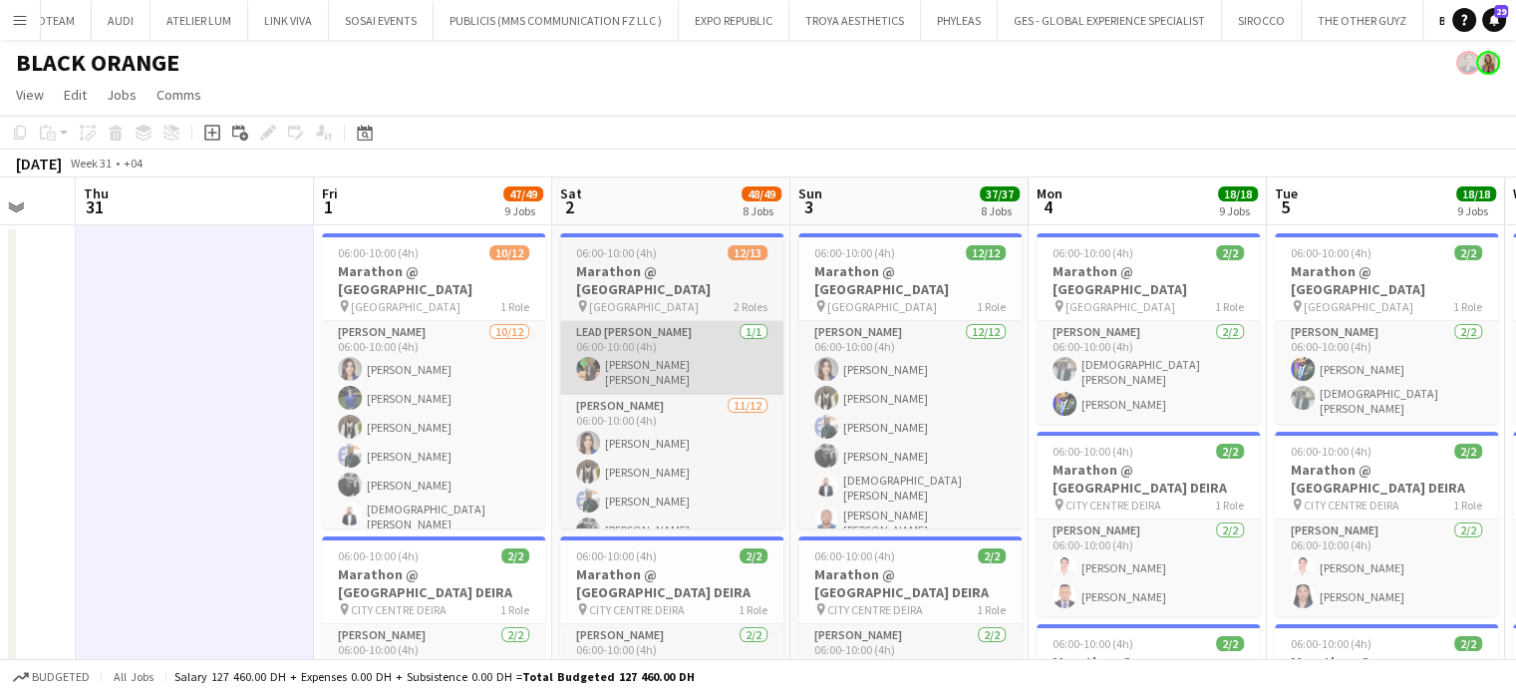
scroll to position [0, 879]
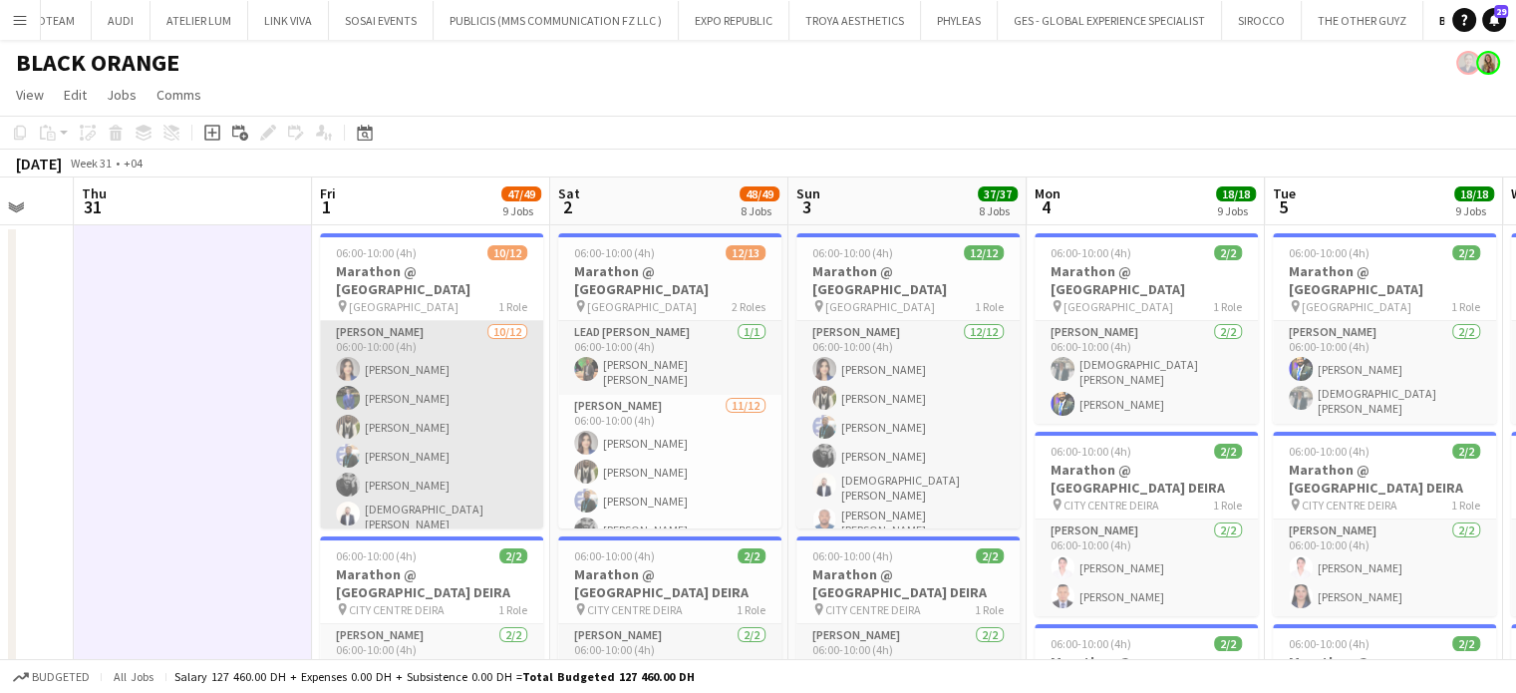
click at [453, 422] on app-card-role "Usher 10/12 06:00-10:00 (4h) Tashya Fernando majid Ali Fejiro Ejiroro Ousmane D…" at bounding box center [431, 520] width 223 height 398
click at [460, 417] on app-card-role "Usher 10/12 06:00-10:00 (4h) Tashya Fernando majid Ali Fejiro Ejiroro Ousmane D…" at bounding box center [431, 520] width 223 height 398
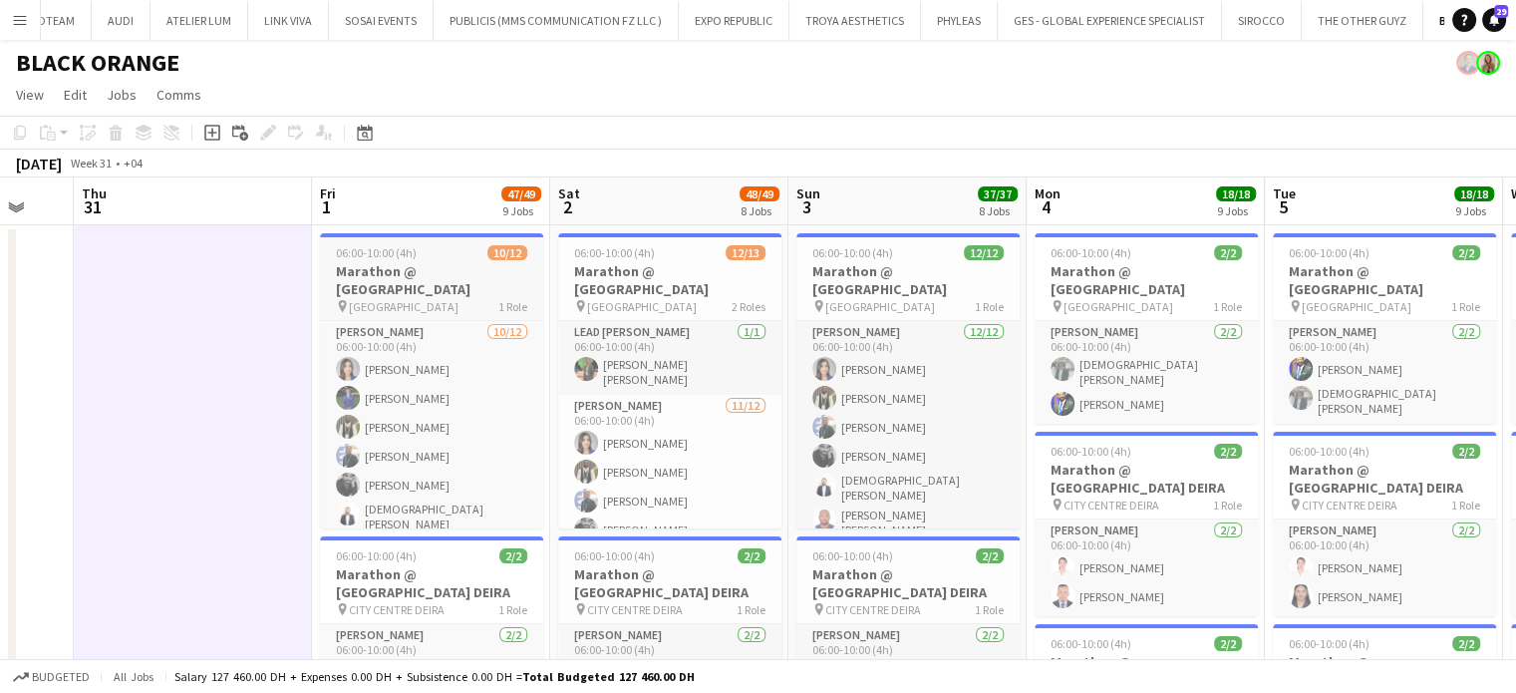
click at [419, 246] on div "06:00-10:00 (4h) 10/12" at bounding box center [431, 252] width 223 height 15
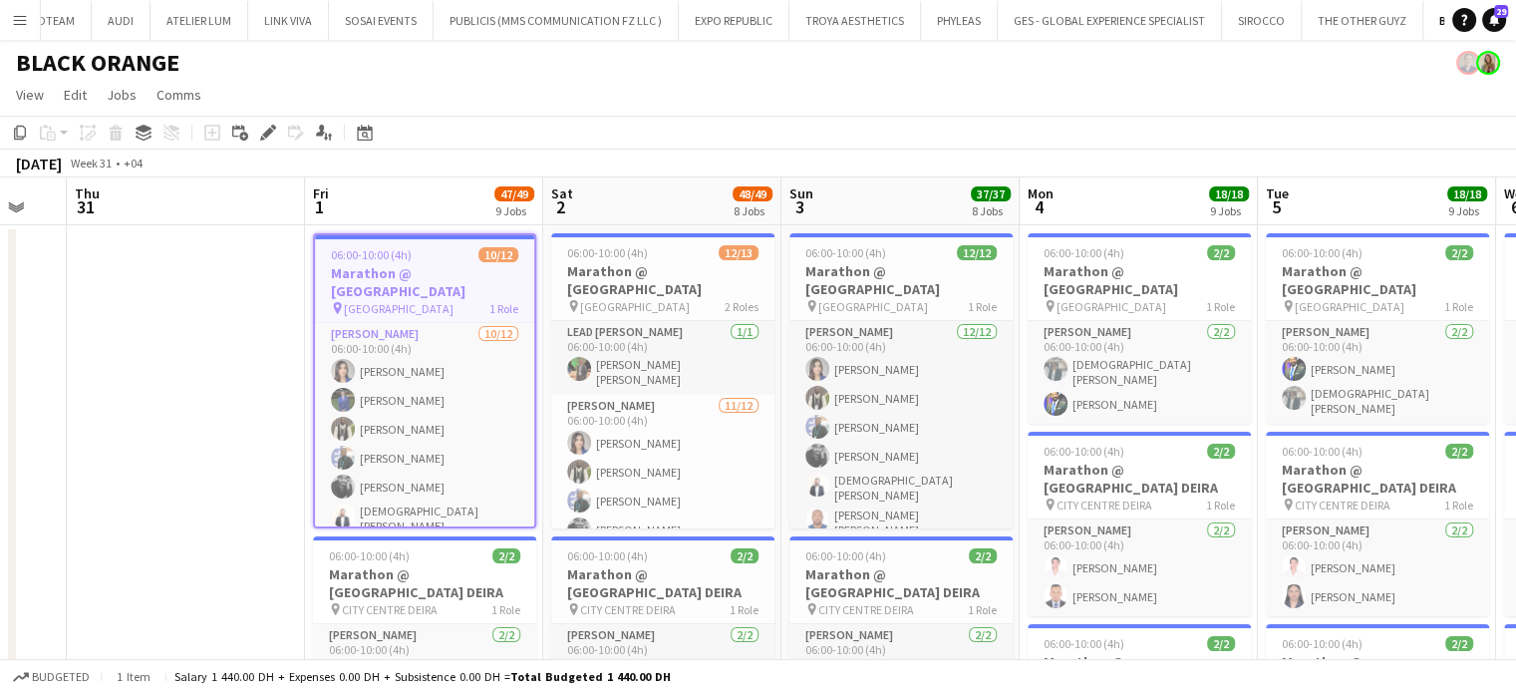
scroll to position [0, 499]
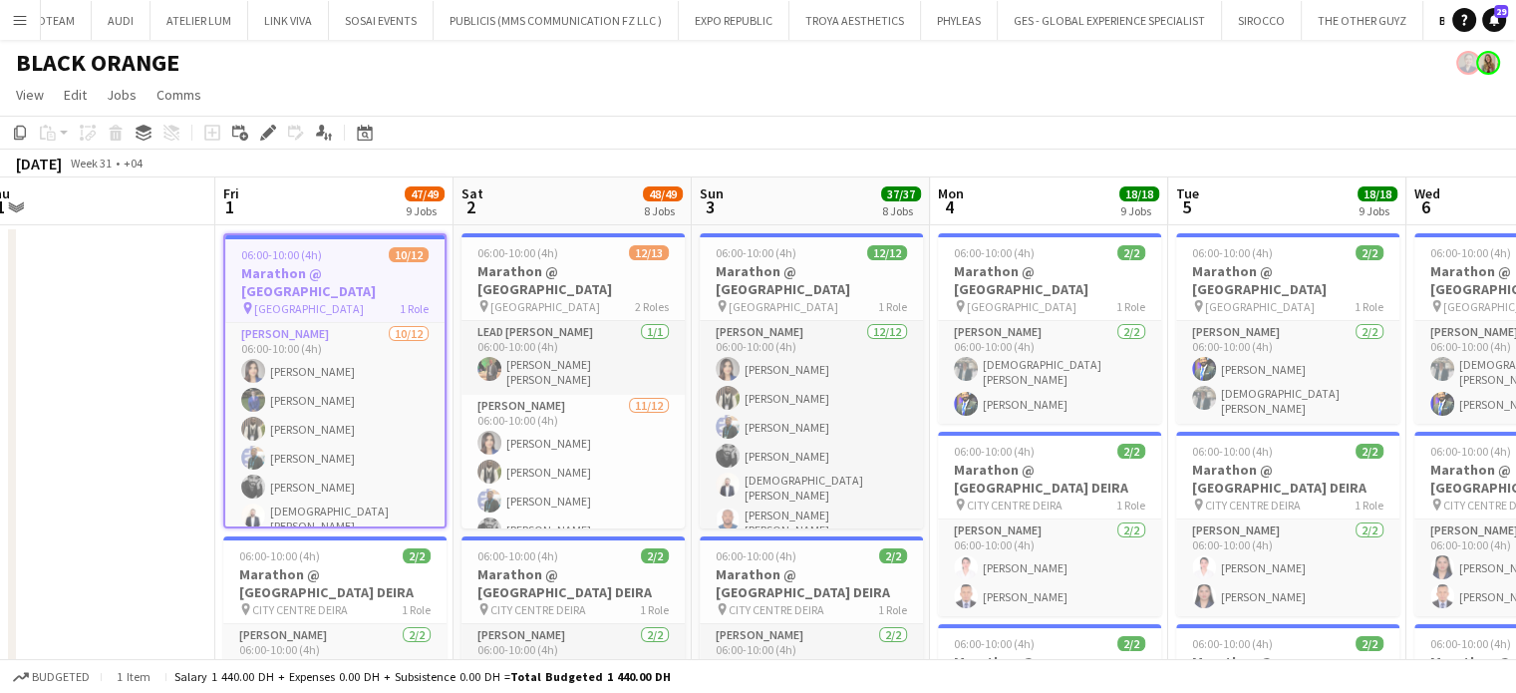
drag, startPoint x: 460, startPoint y: 290, endPoint x: 361, endPoint y: 390, distance: 140.9
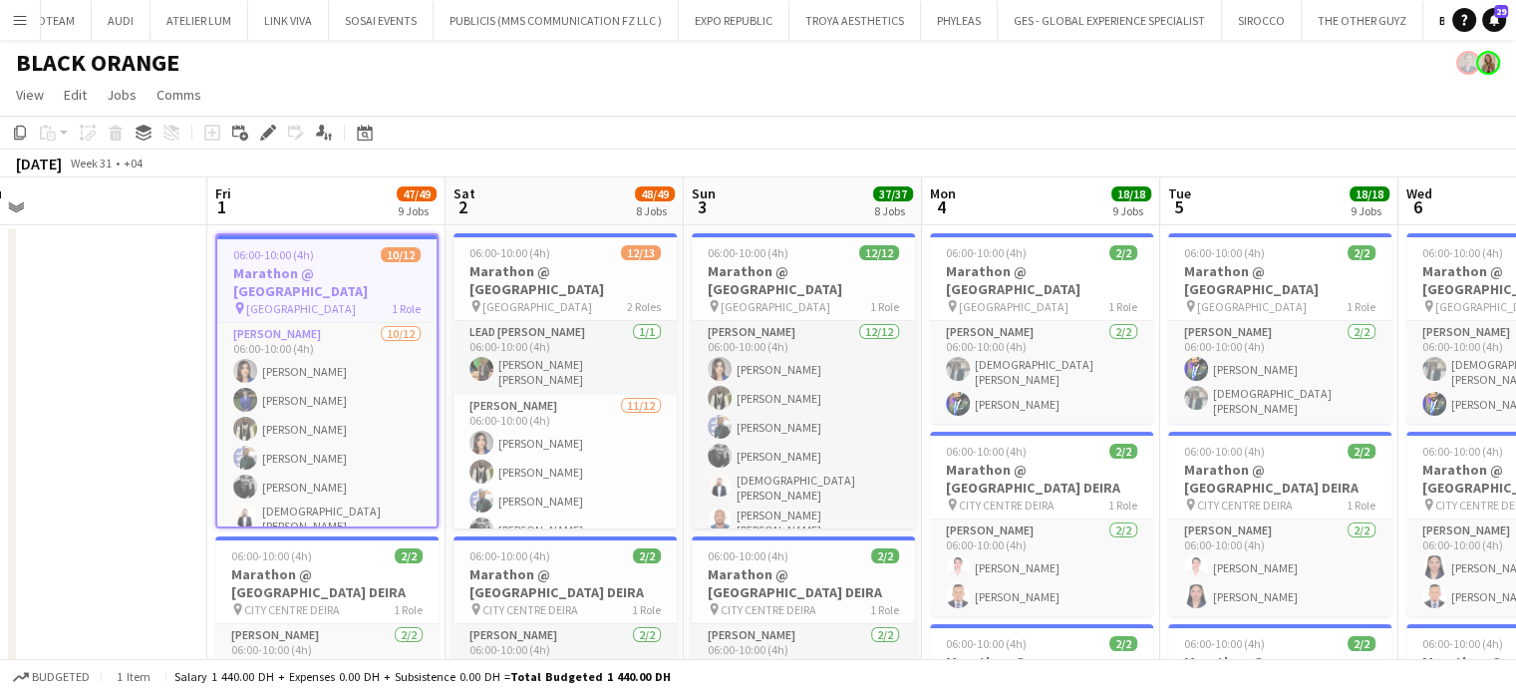
drag, startPoint x: 323, startPoint y: 254, endPoint x: 314, endPoint y: 350, distance: 96.1
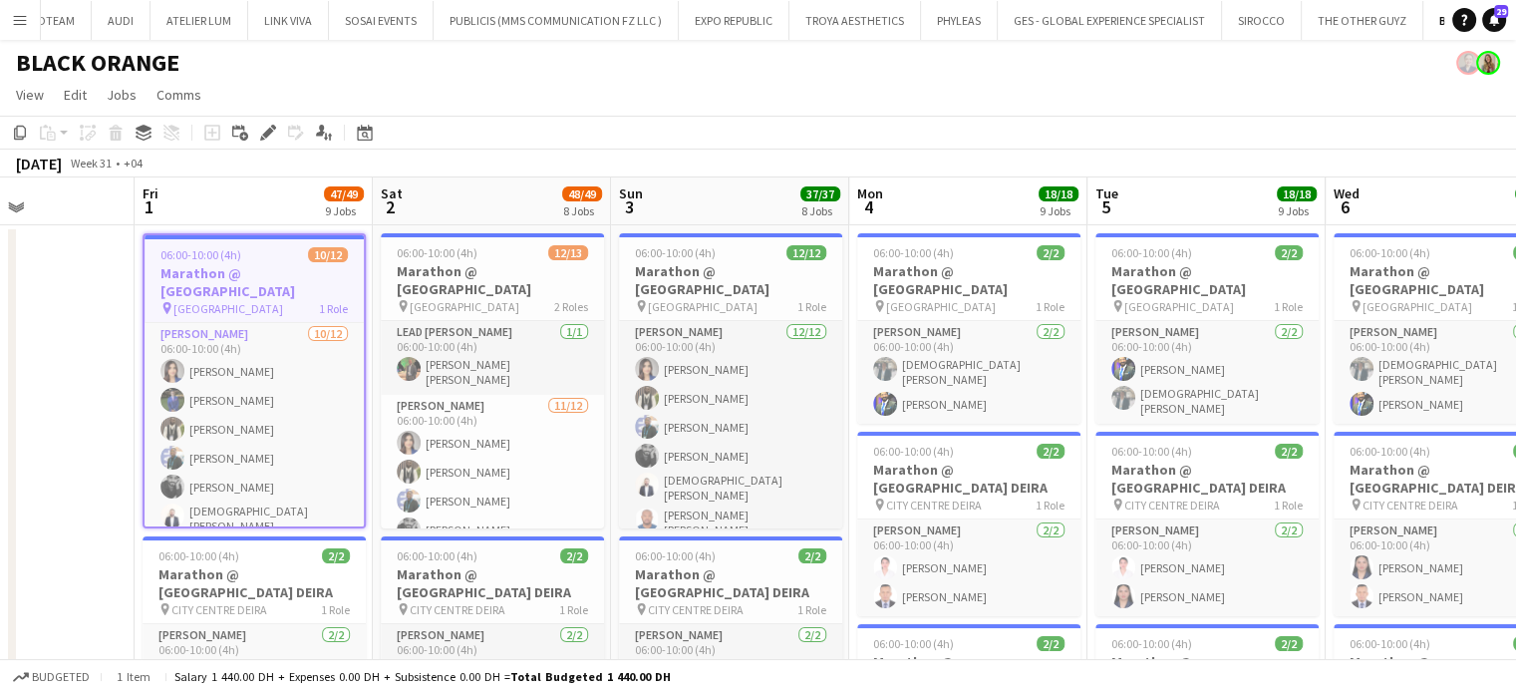
scroll to position [0, 852]
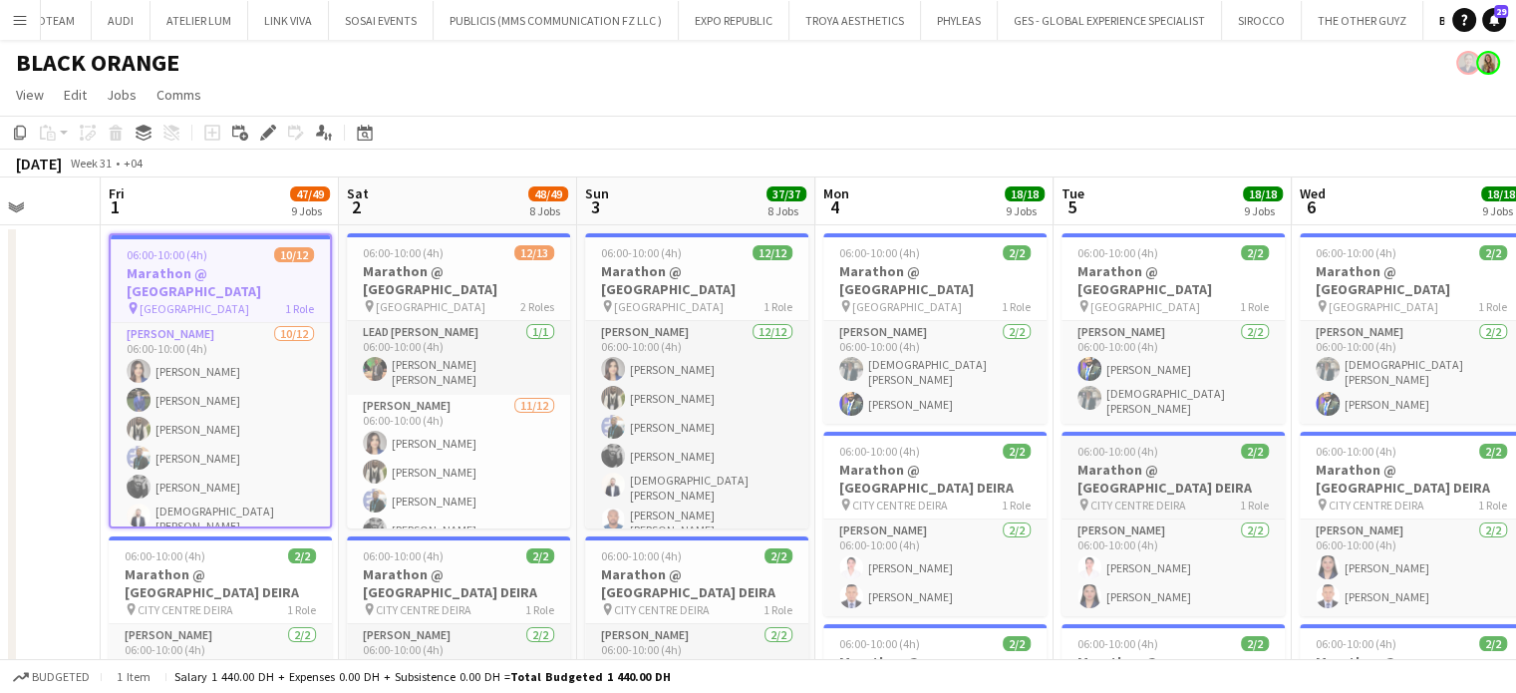
drag, startPoint x: 1160, startPoint y: 431, endPoint x: 1080, endPoint y: 430, distance: 79.7
click at [1369, 279] on app-job-card "06:00-10:00 (4h) 2/2 Marathon @ DUBAI HILLS MALL pin DUBAI HILLS MALL 1 Role Us…" at bounding box center [1411, 328] width 223 height 190
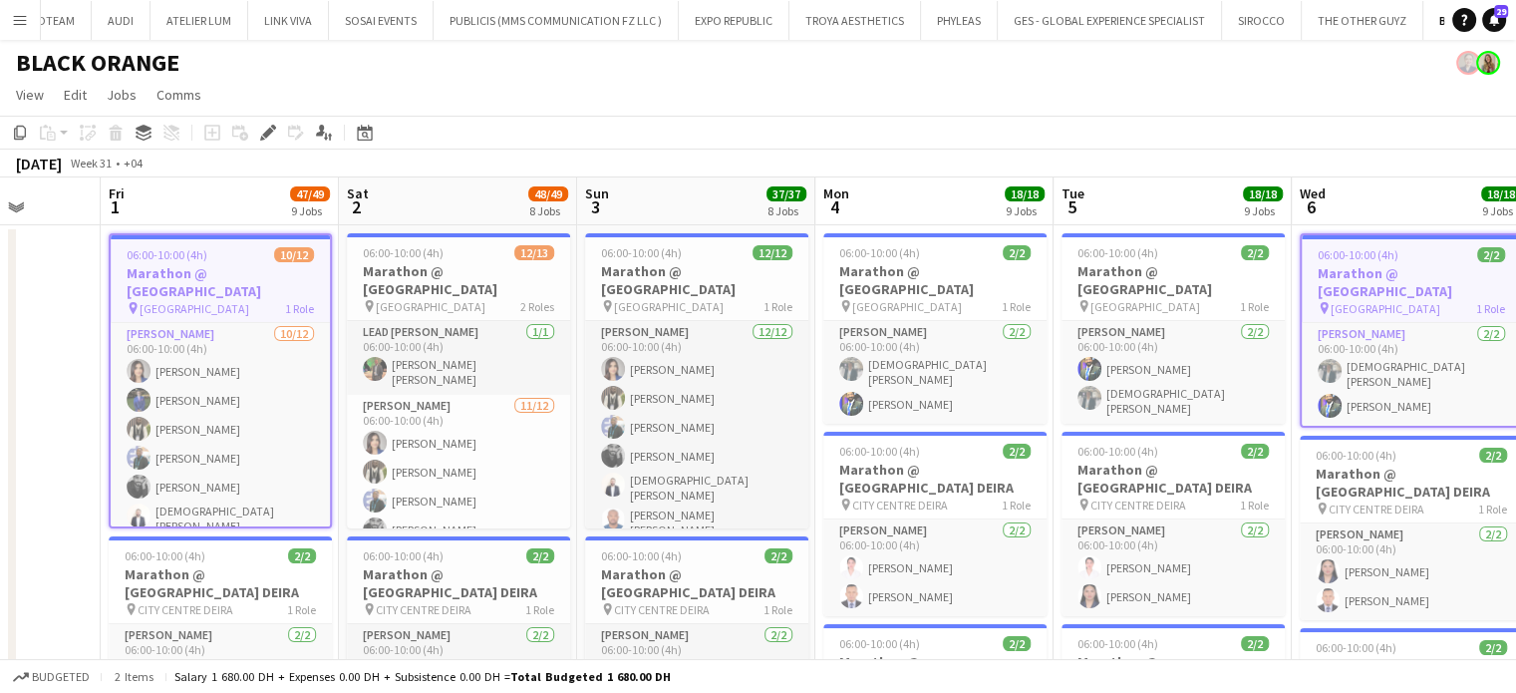
click at [1361, 282] on h3 "Marathon @ DUBAI HILLS MALL" at bounding box center [1411, 282] width 219 height 36
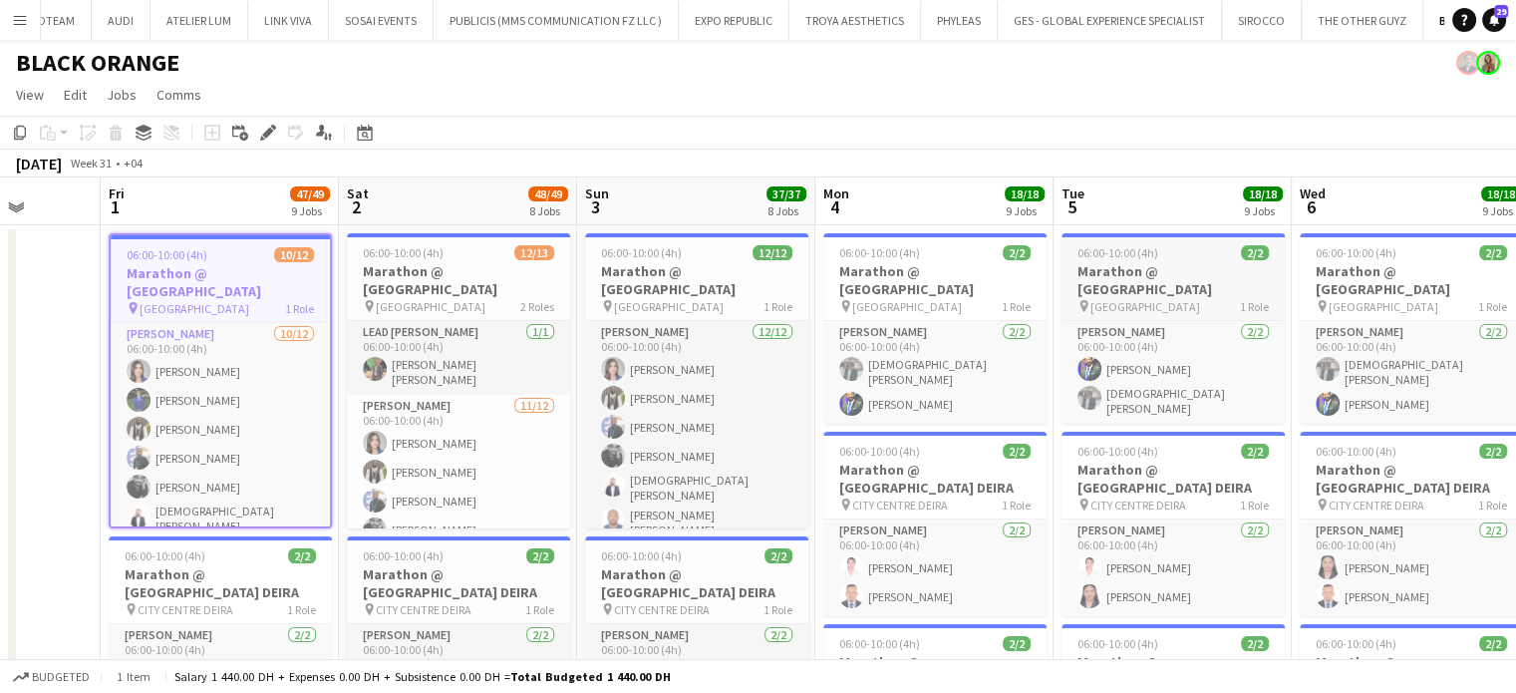
click at [1209, 262] on h3 "Marathon @ DUBAI HILLS MALL" at bounding box center [1172, 280] width 223 height 36
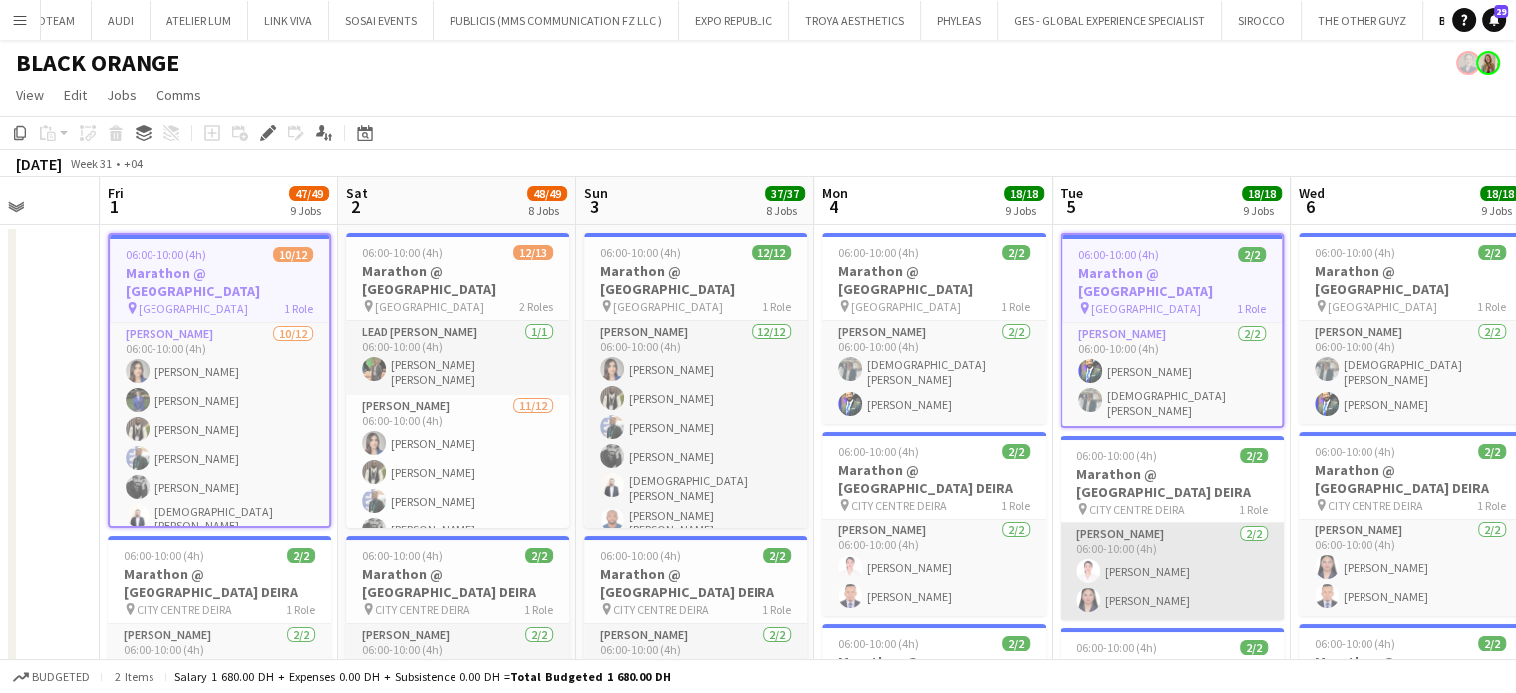
click at [1184, 569] on app-card-role "Usher 2/2 06:00-10:00 (4h) Cherry Ann Timichan Angela Dianne Pajarillo" at bounding box center [1171, 571] width 223 height 97
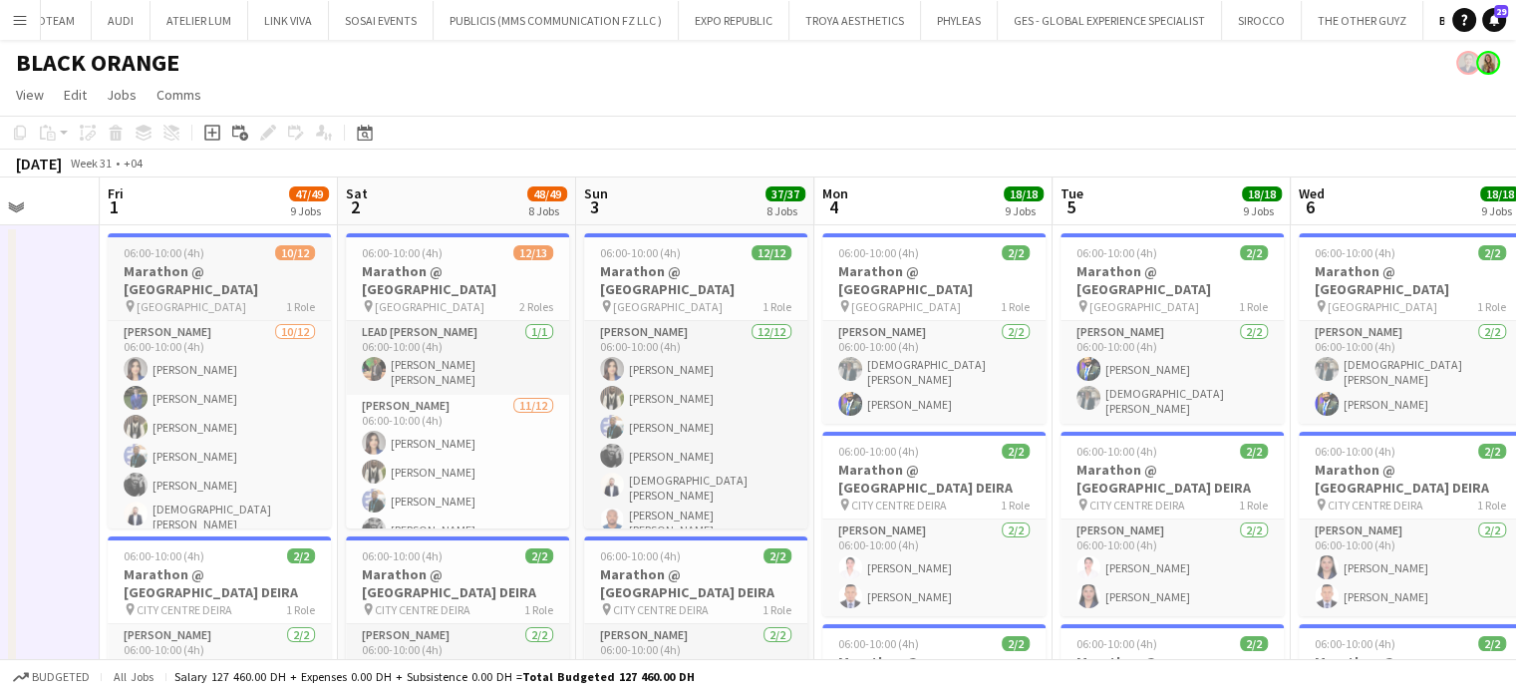
click at [165, 259] on span "06:00-10:00 (4h)" at bounding box center [164, 252] width 81 height 15
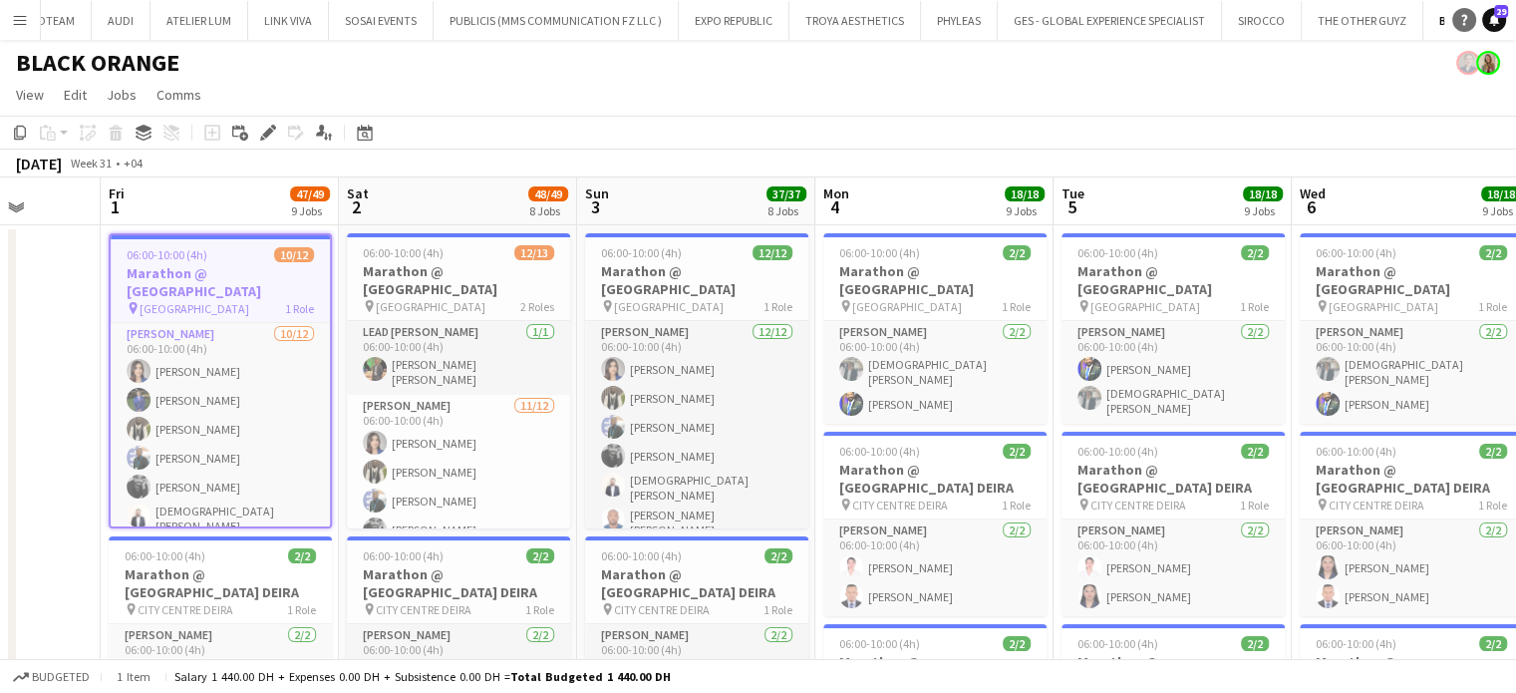
click at [1471, 21] on link "Help" at bounding box center [1464, 20] width 24 height 24
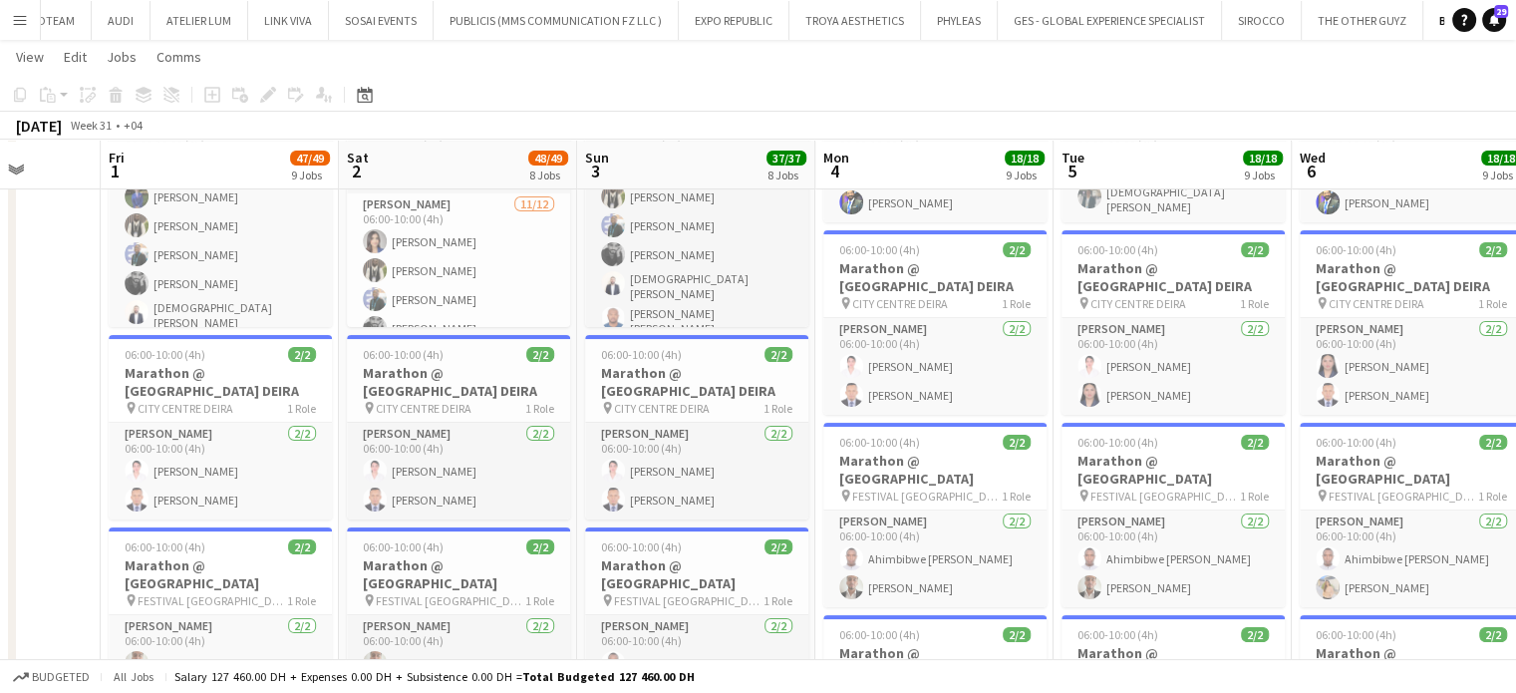
scroll to position [299, 0]
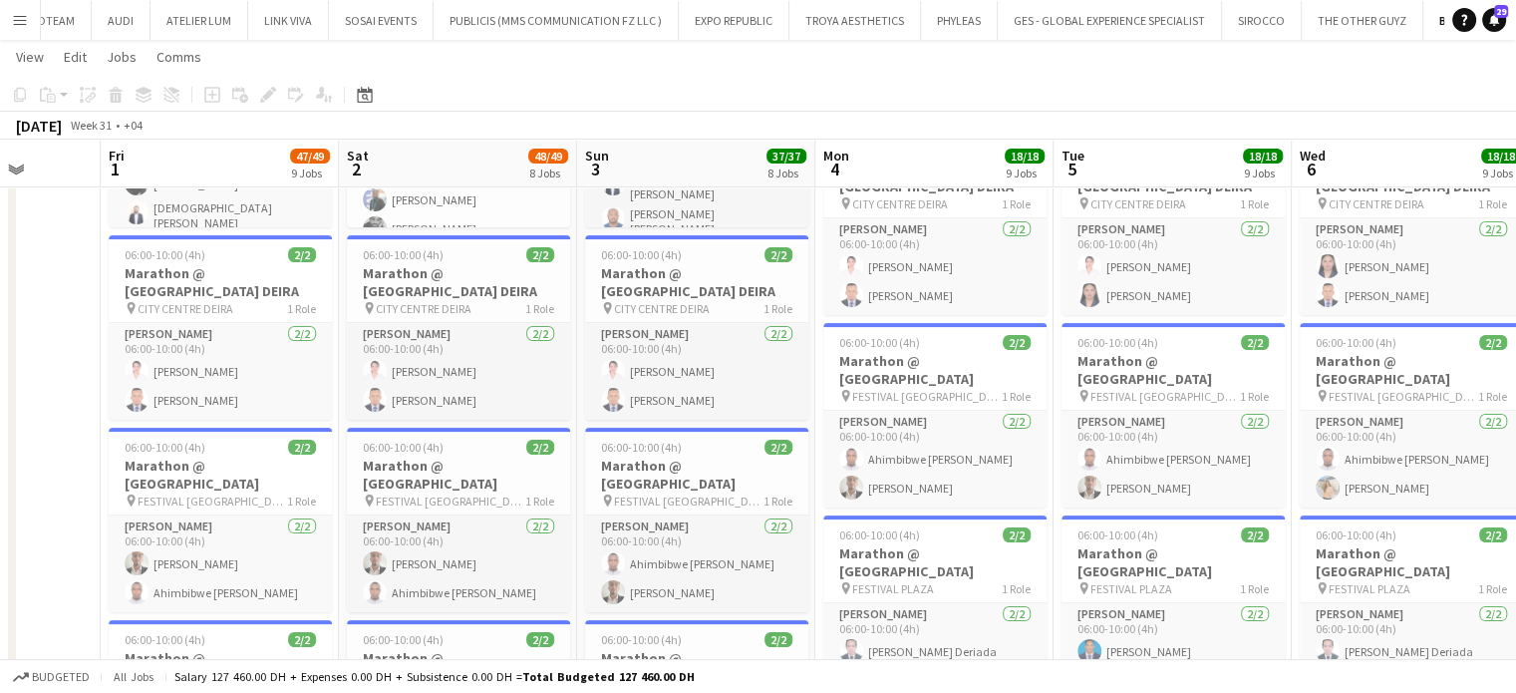
click at [915, 91] on app-toolbar "Copy Paste Paste Ctrl+V Paste with crew Ctrl+Shift+V Paste linked Job Delete Gr…" at bounding box center [758, 95] width 1516 height 34
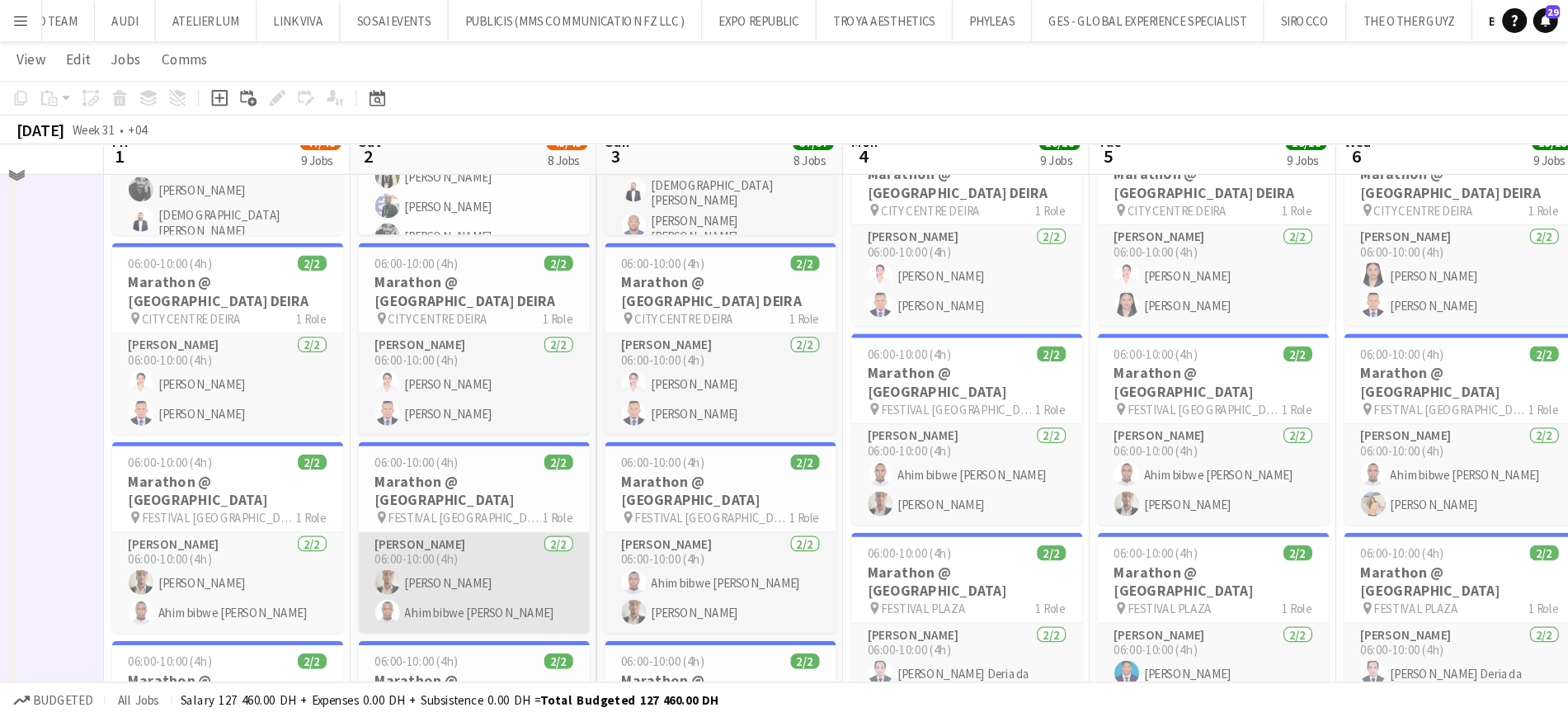
scroll to position [0, 0]
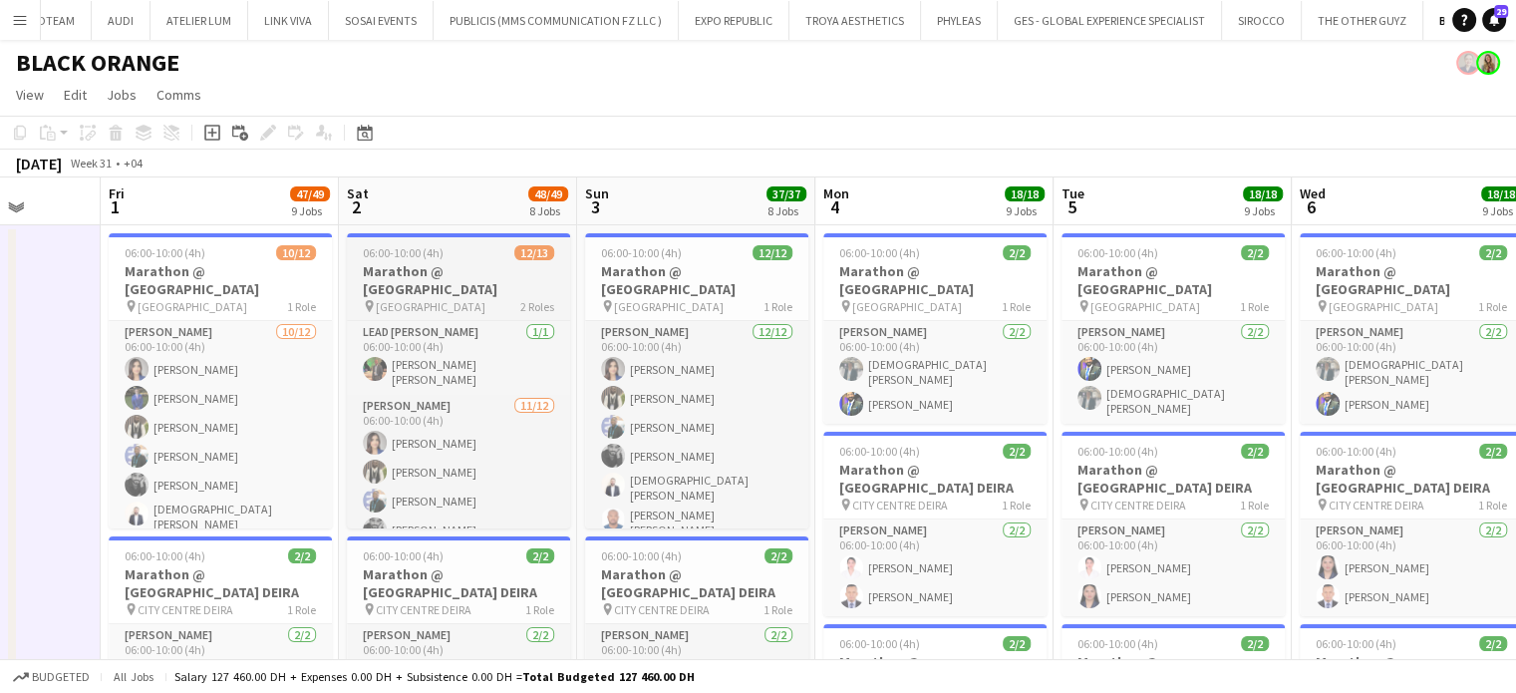
click at [232, 263] on h3 "Marathon @ DUBAI HILLS MALL" at bounding box center [220, 280] width 223 height 36
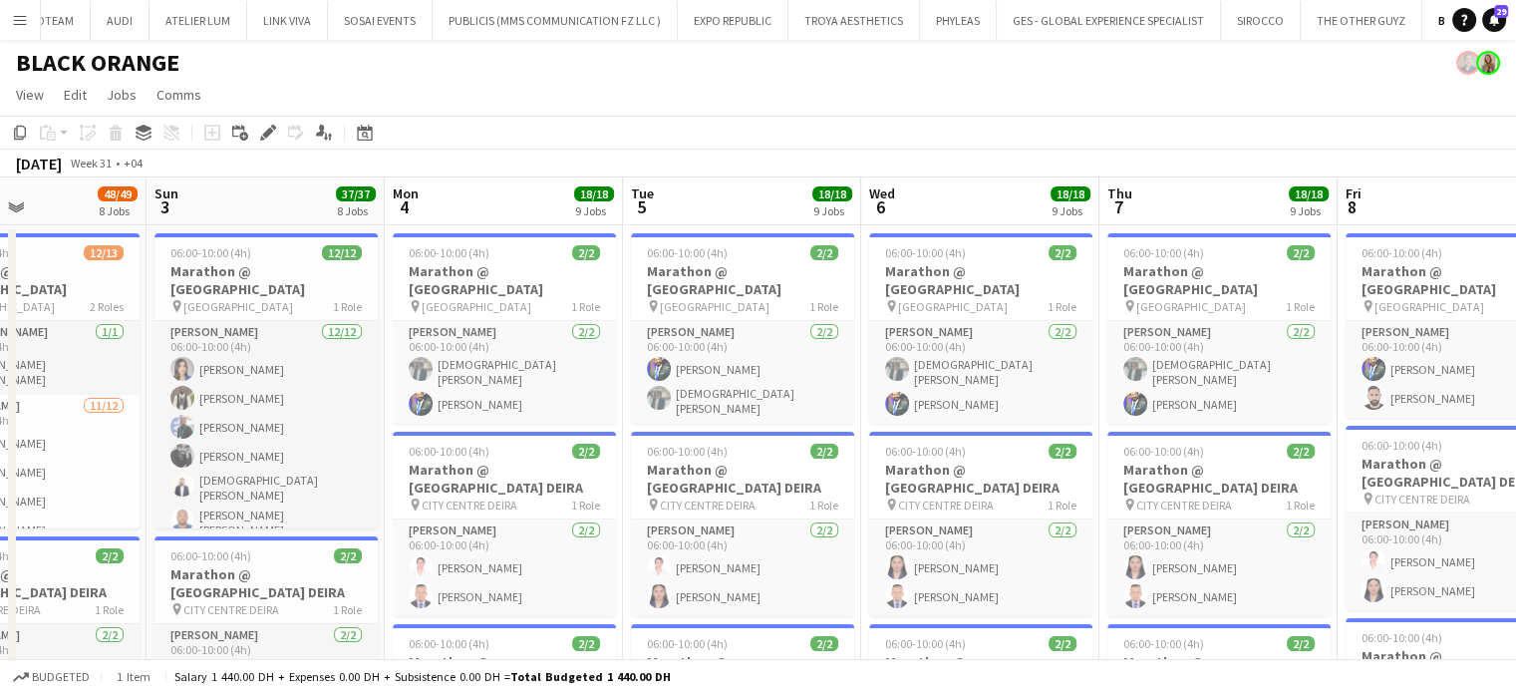
scroll to position [0, 558]
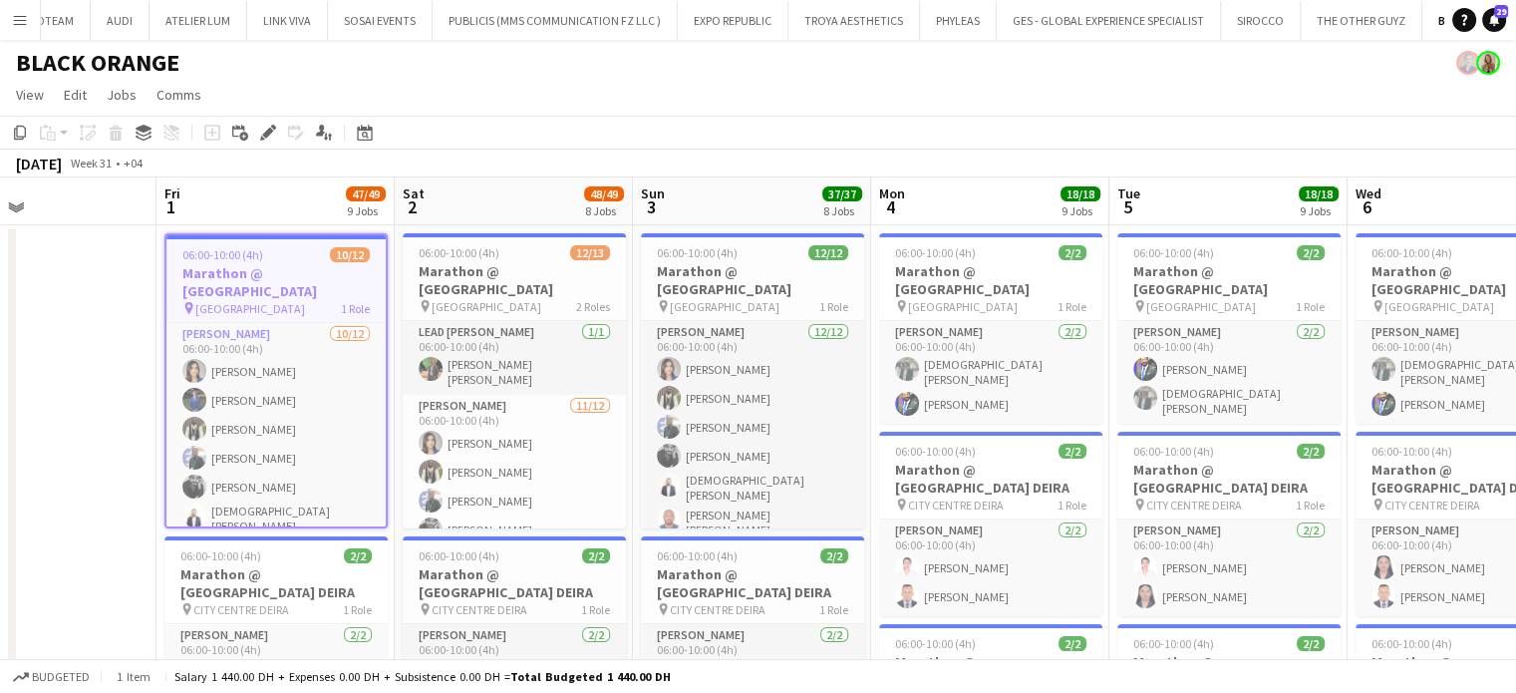
drag, startPoint x: 234, startPoint y: 307, endPoint x: 765, endPoint y: 340, distance: 532.2
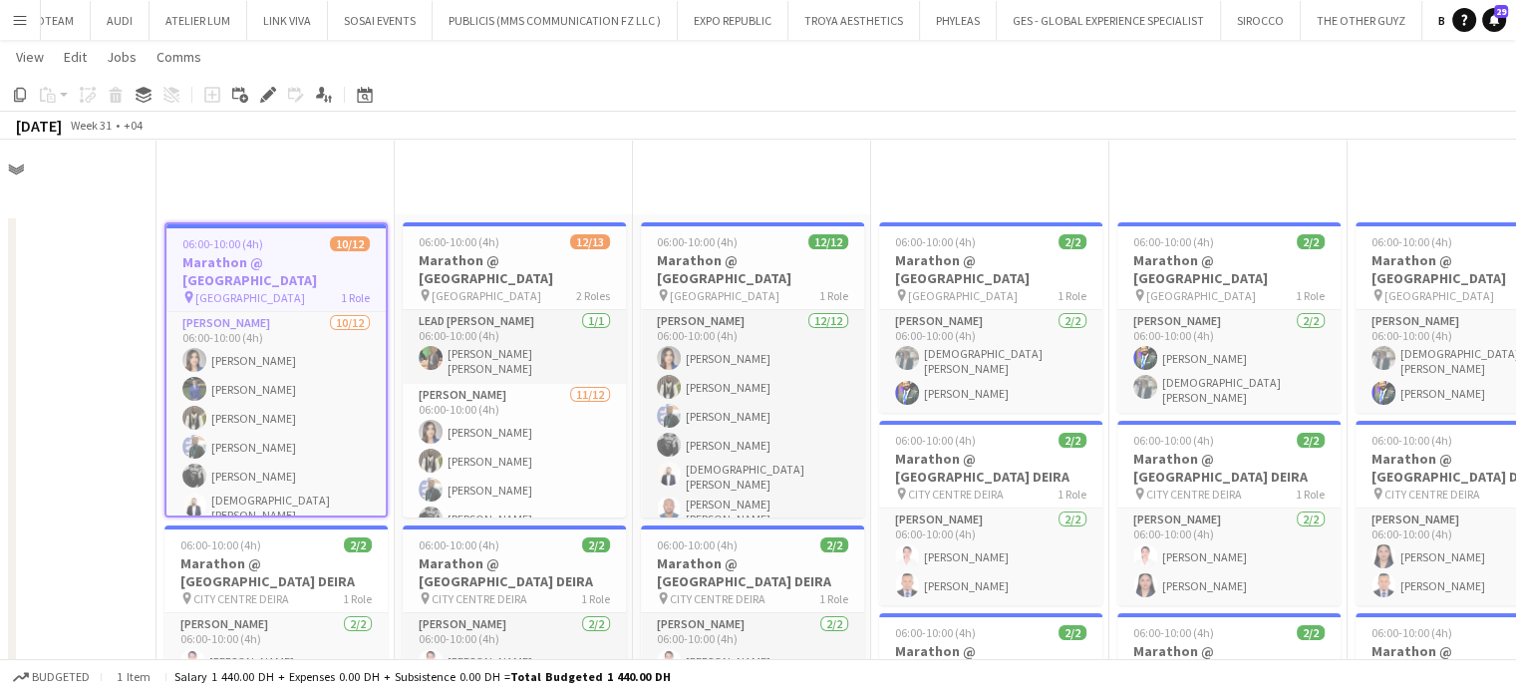
scroll to position [68, 0]
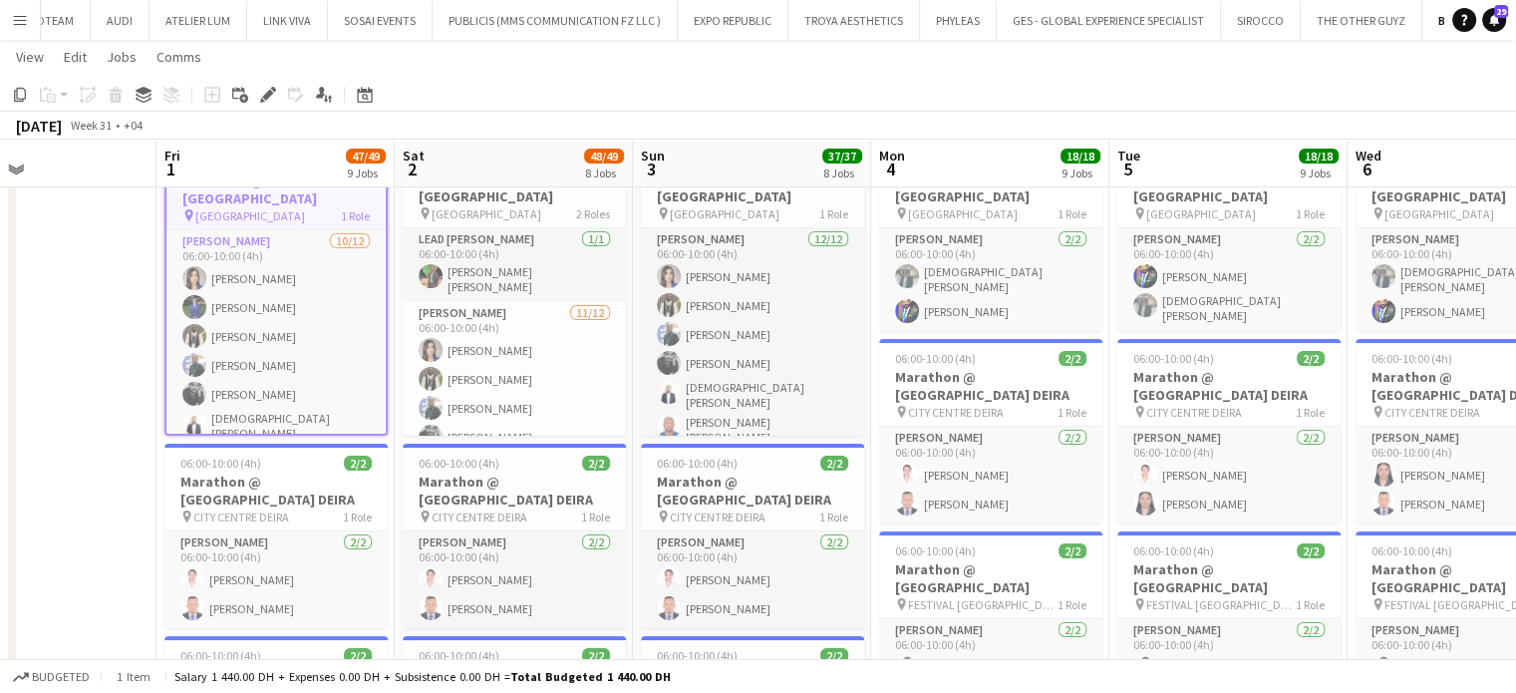
click at [879, 247] on app-card-role "Usher 2/2 06:00-10:00 (4h) islam solaiman Muhammad Fayaz" at bounding box center [990, 279] width 223 height 103
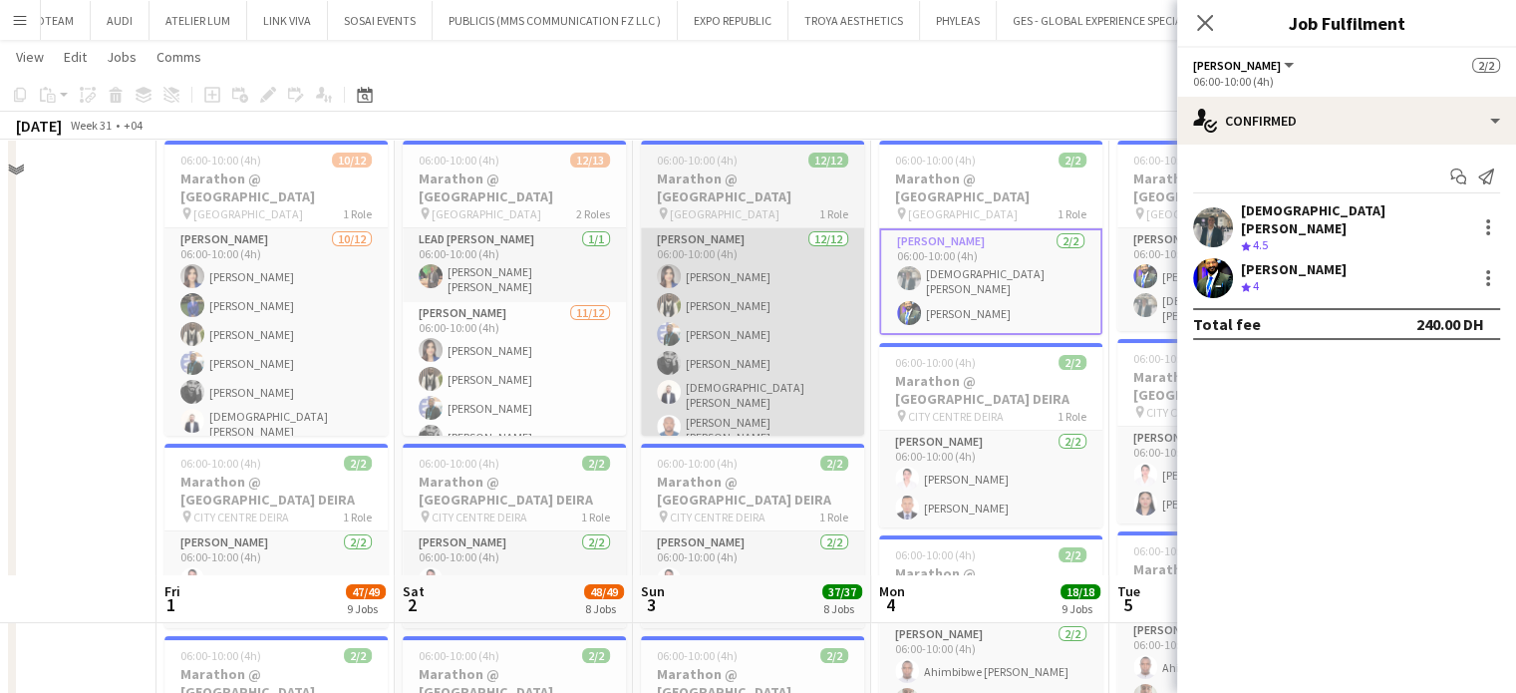
scroll to position [622, 0]
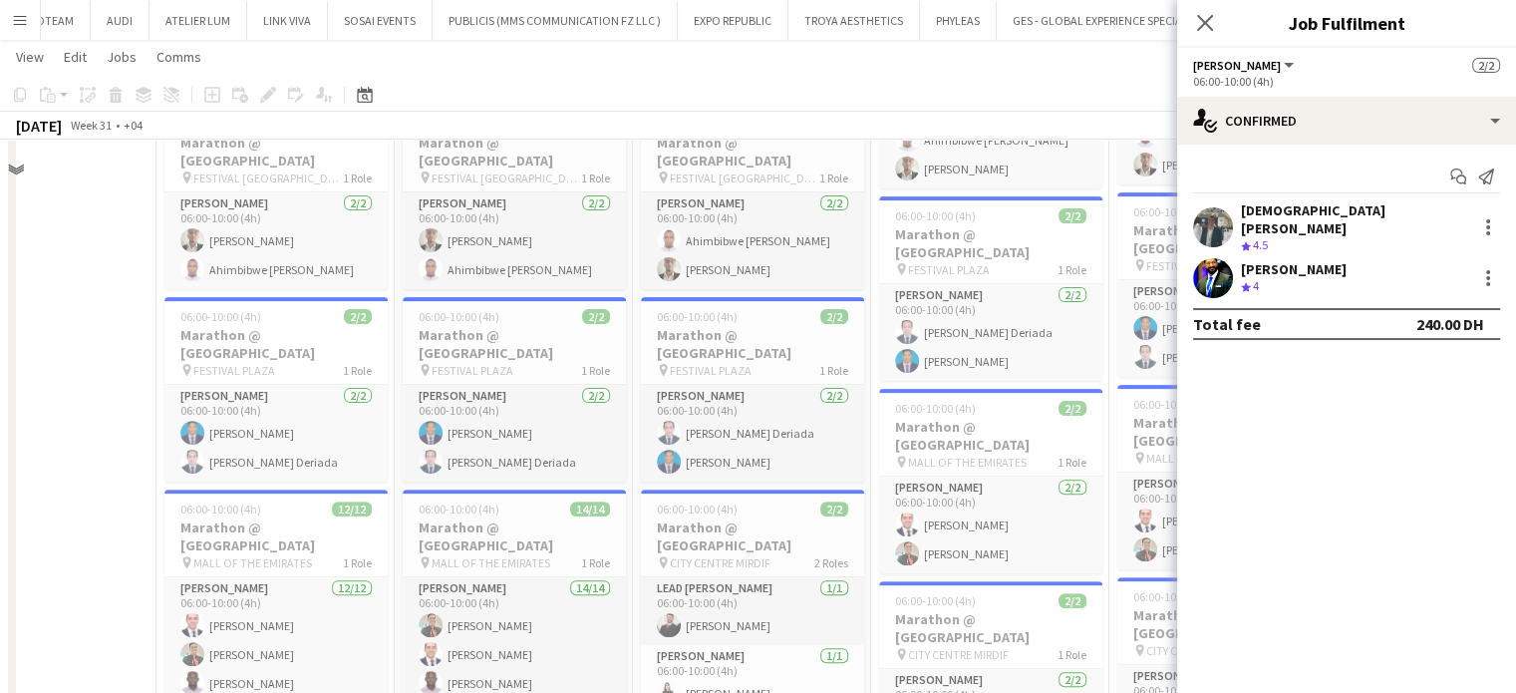
click at [642, 266] on app-job-card "06:00-10:00 (4h) 2/2 Marathon @ FESTIVAL CITY MALL pin FESTIVAL CITY MALL 1 Rol…" at bounding box center [752, 197] width 223 height 184
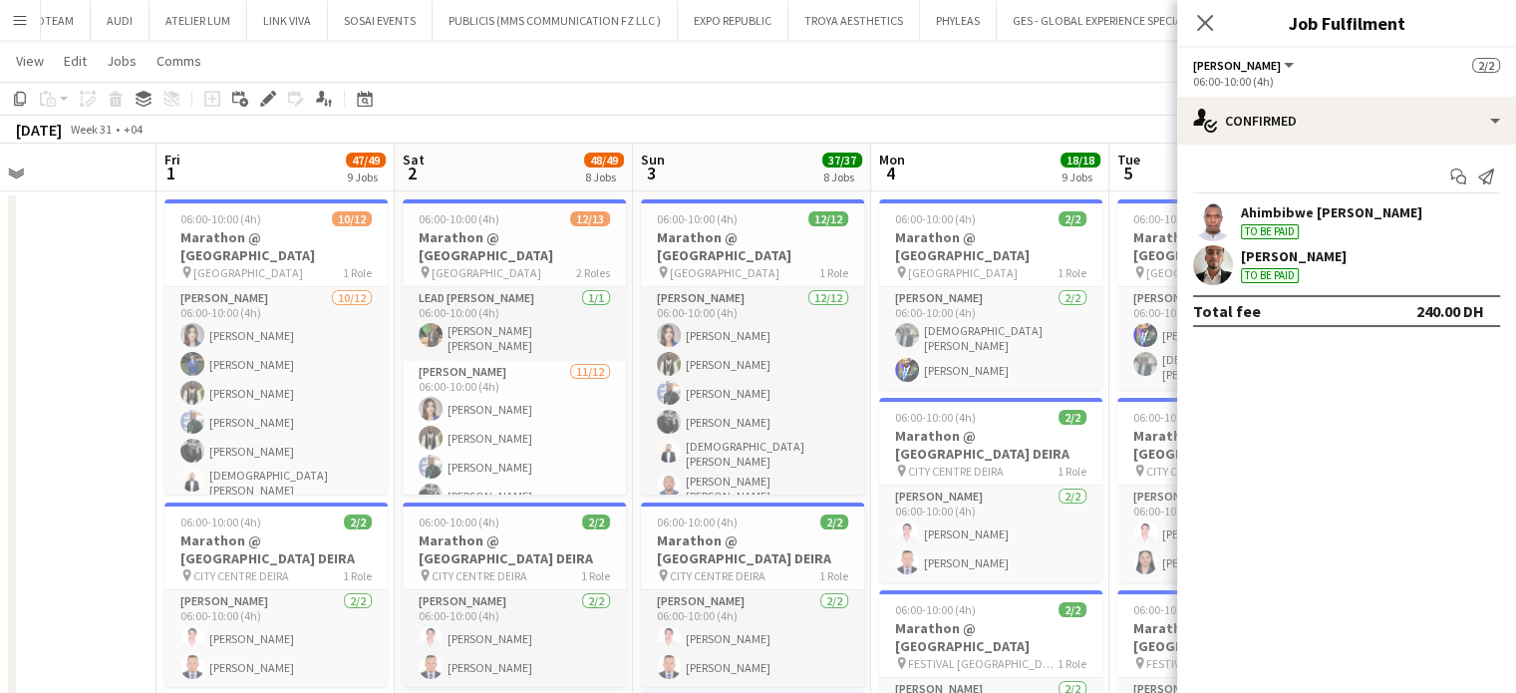
scroll to position [0, 0]
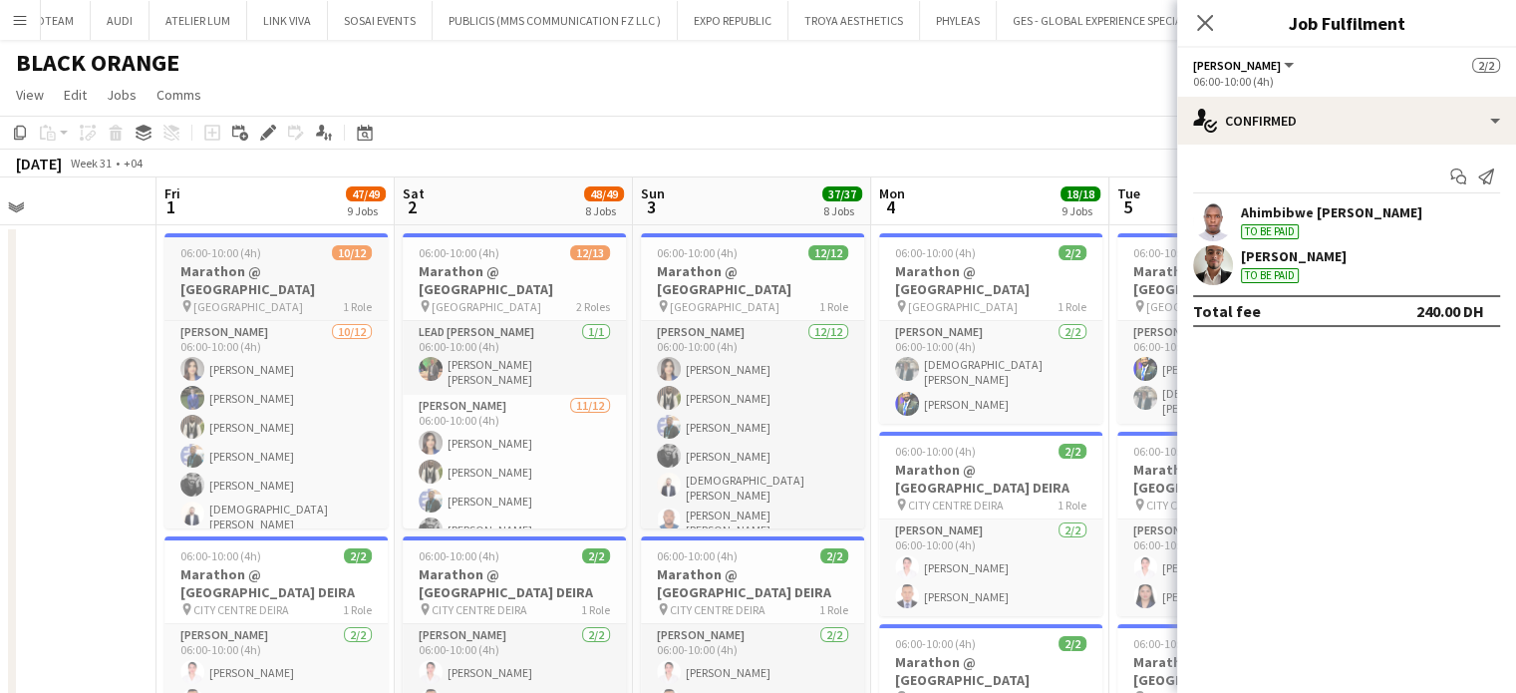
click at [310, 254] on div "06:00-10:00 (4h) 10/12" at bounding box center [275, 252] width 223 height 15
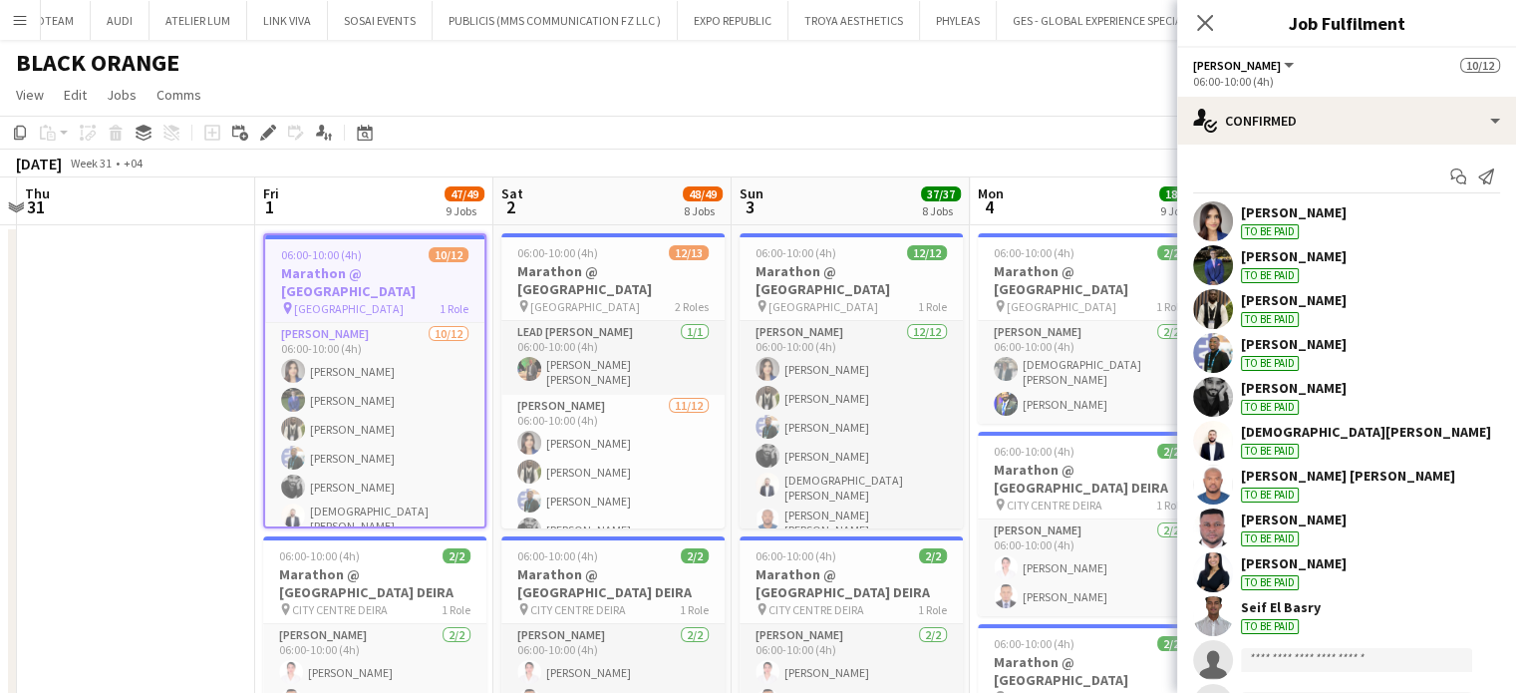
drag, startPoint x: 330, startPoint y: 255, endPoint x: 371, endPoint y: 279, distance: 47.3
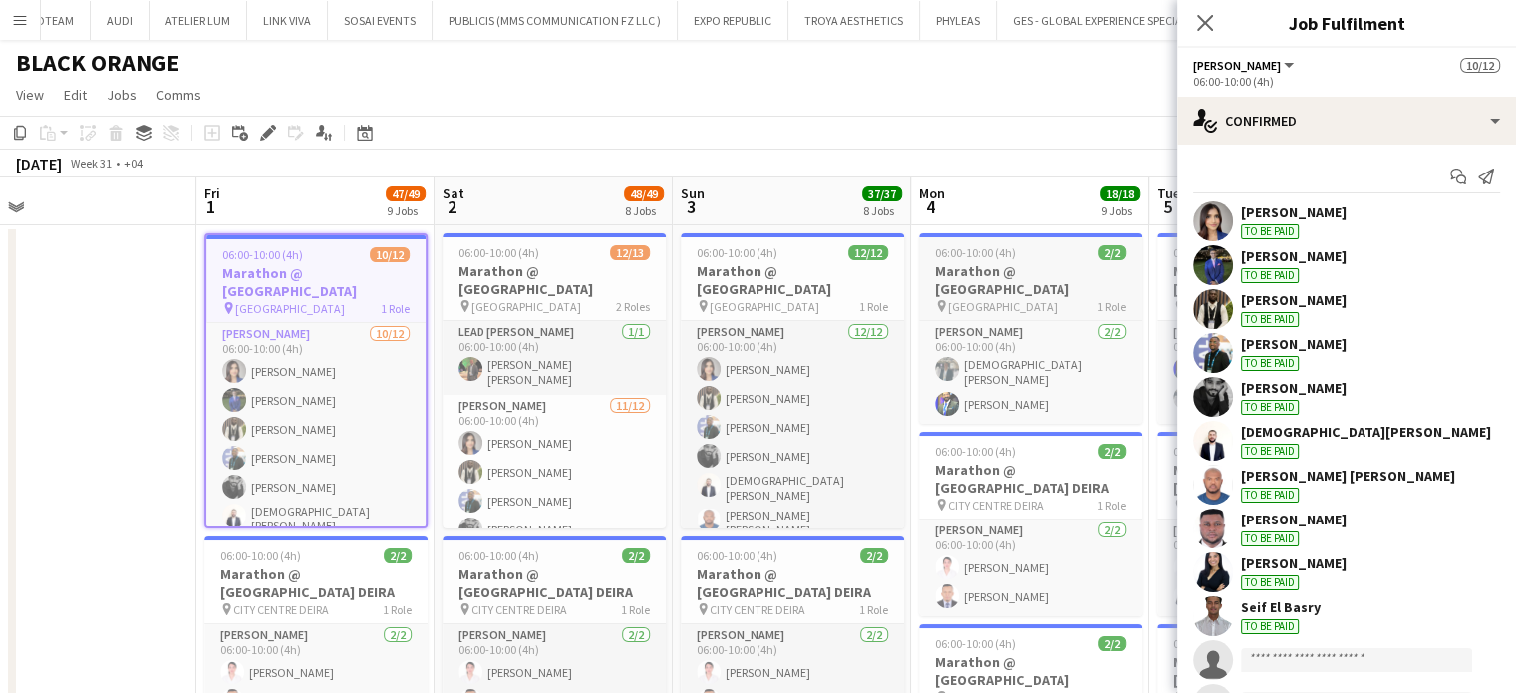
click at [1053, 272] on h3 "Marathon @ DUBAI HILLS MALL" at bounding box center [1030, 280] width 223 height 36
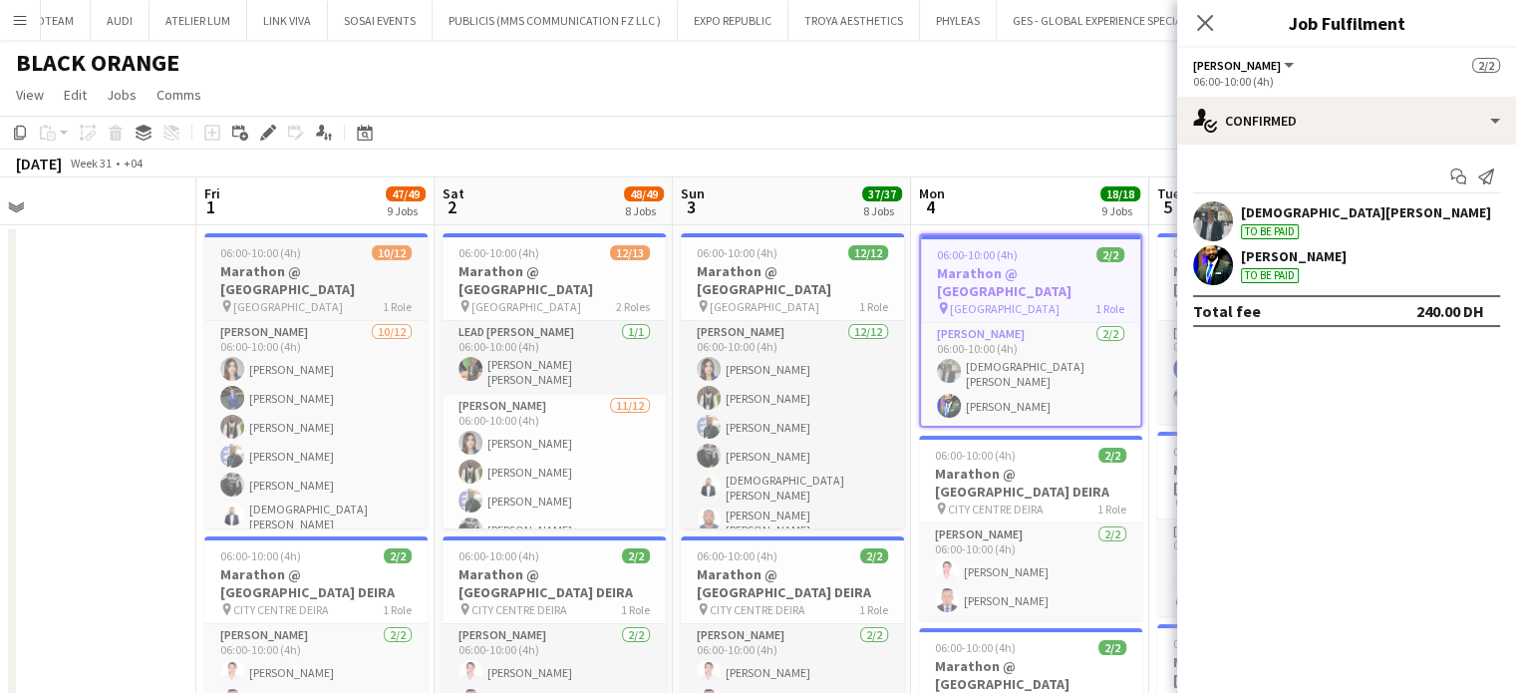
click at [375, 273] on h3 "Marathon @ DUBAI HILLS MALL" at bounding box center [315, 280] width 223 height 36
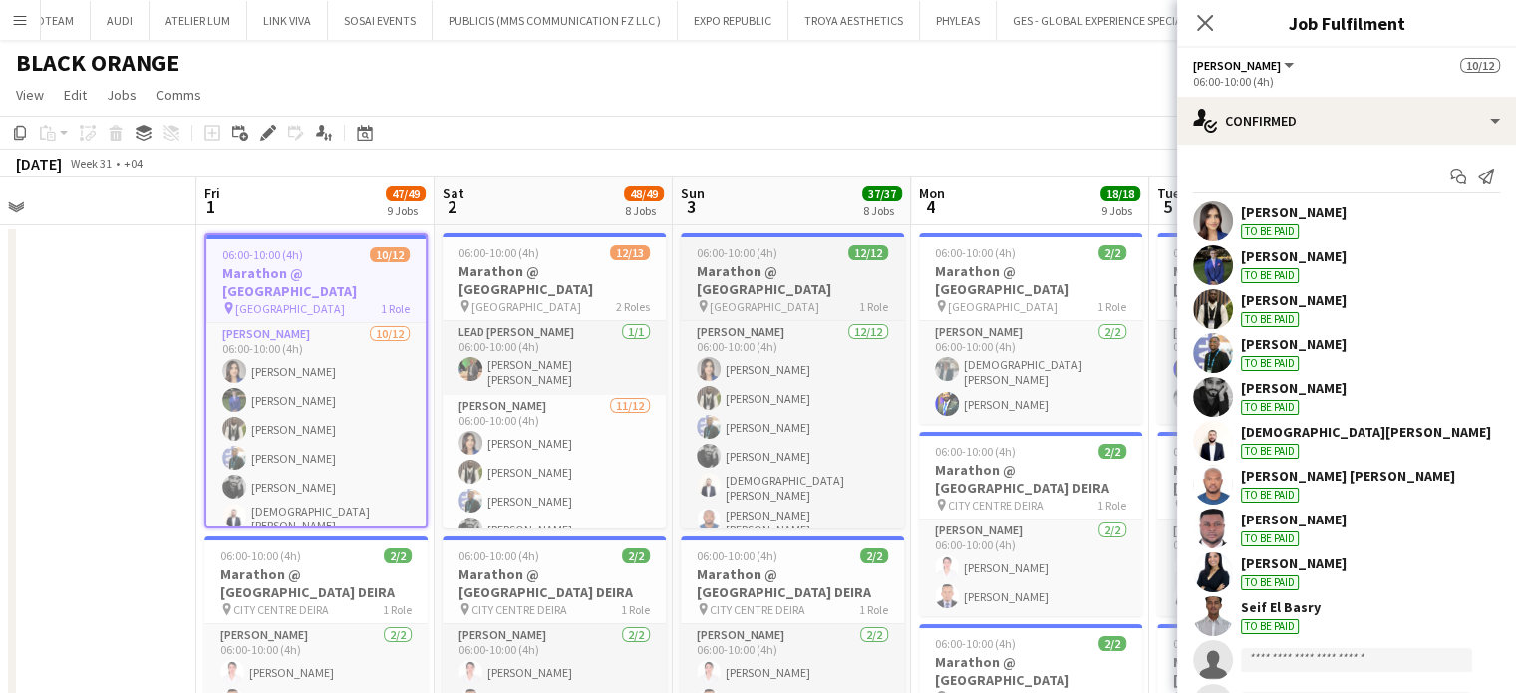
scroll to position [28, 0]
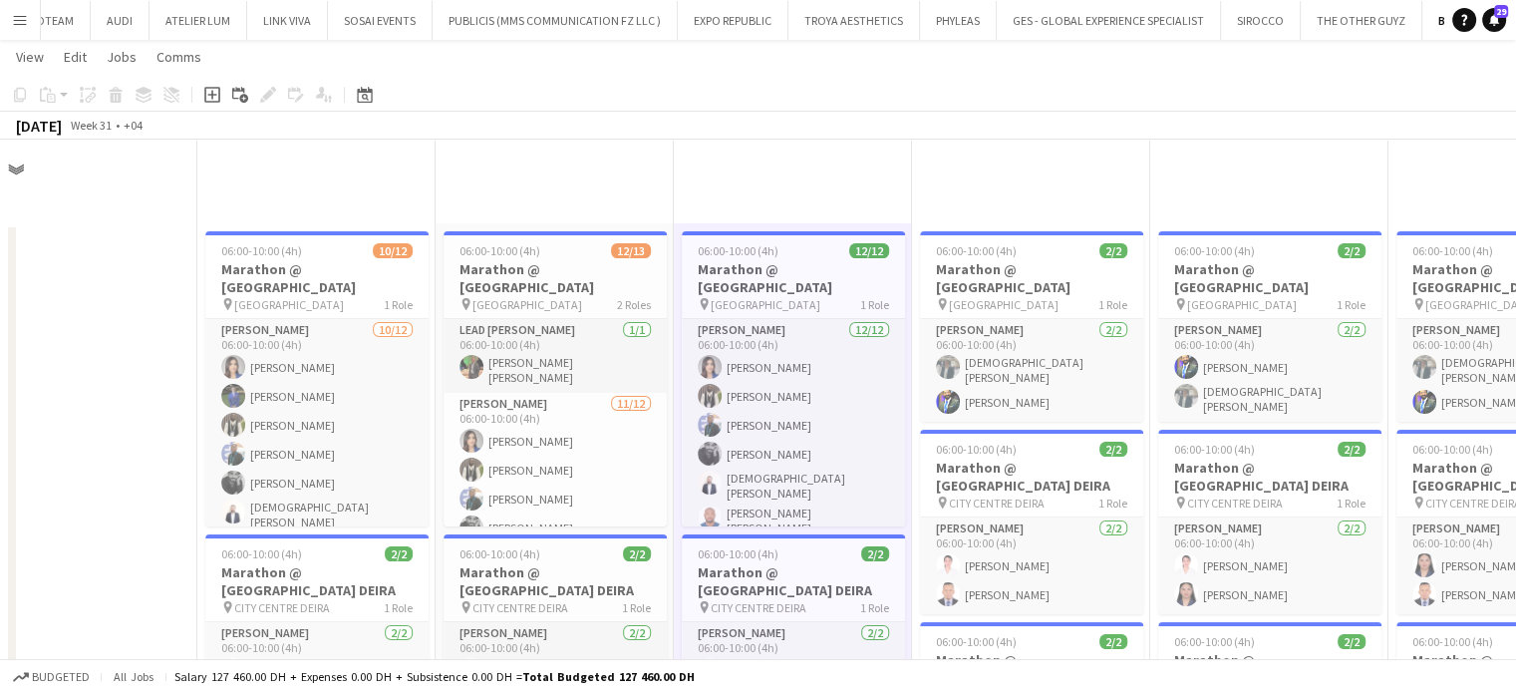
scroll to position [1280, 0]
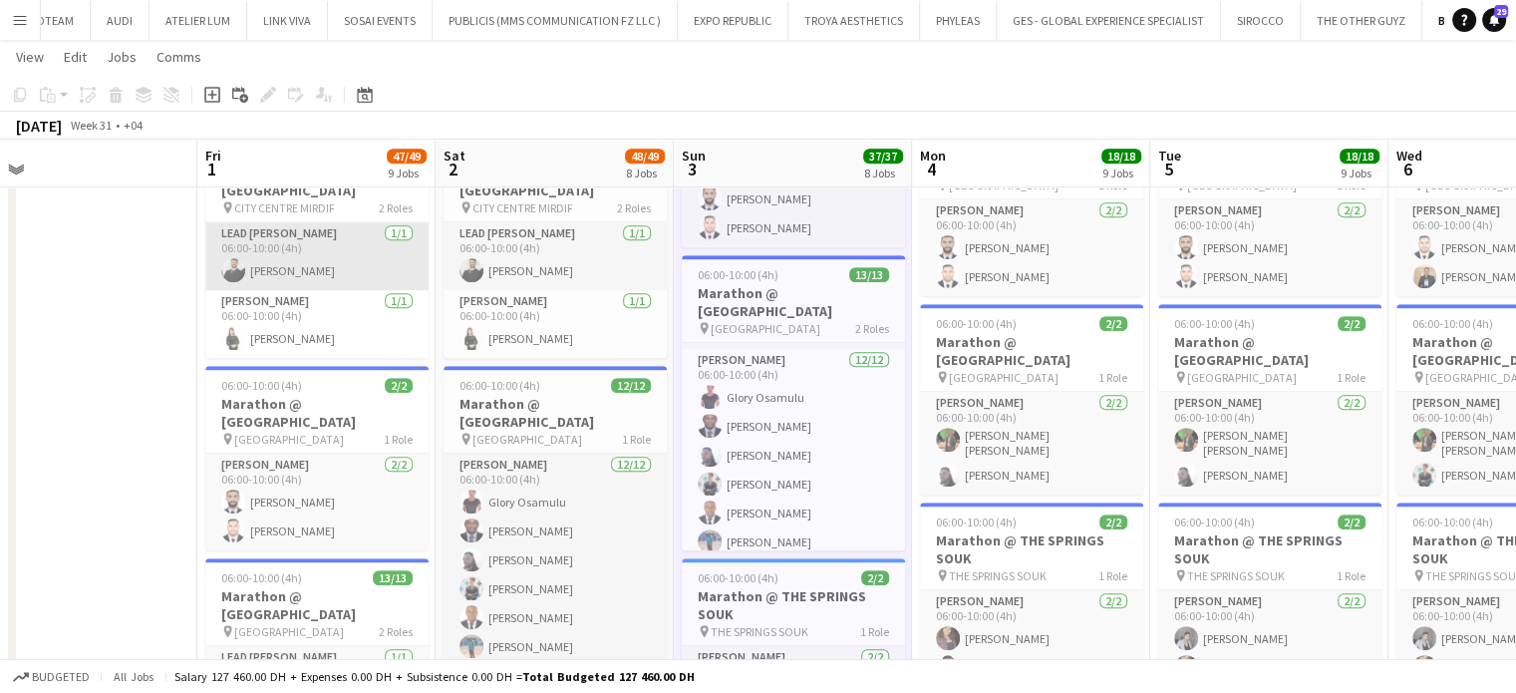
click at [349, 246] on app-card-role "Lead Usher 1/1 06:00-10:00 (4h) Radwan Jrish" at bounding box center [316, 256] width 223 height 68
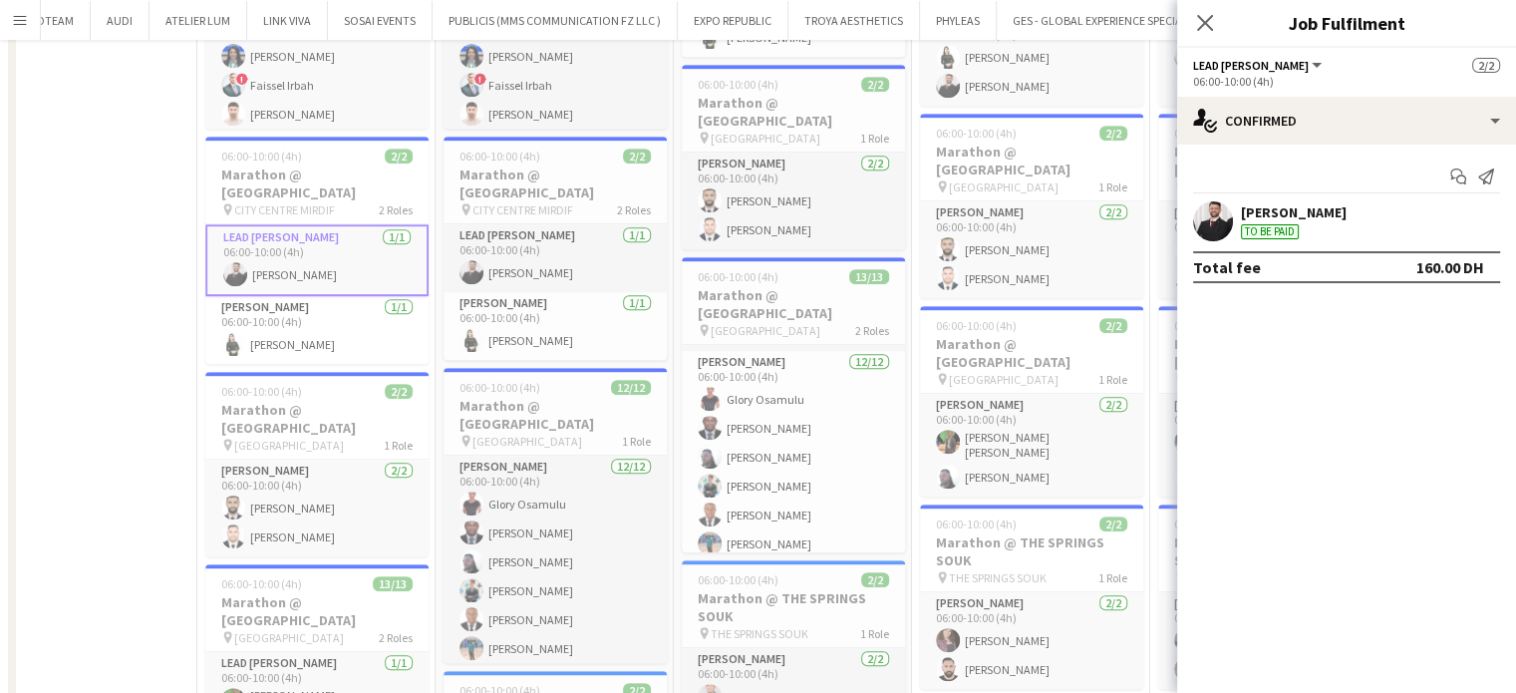
scroll to position [68, 0]
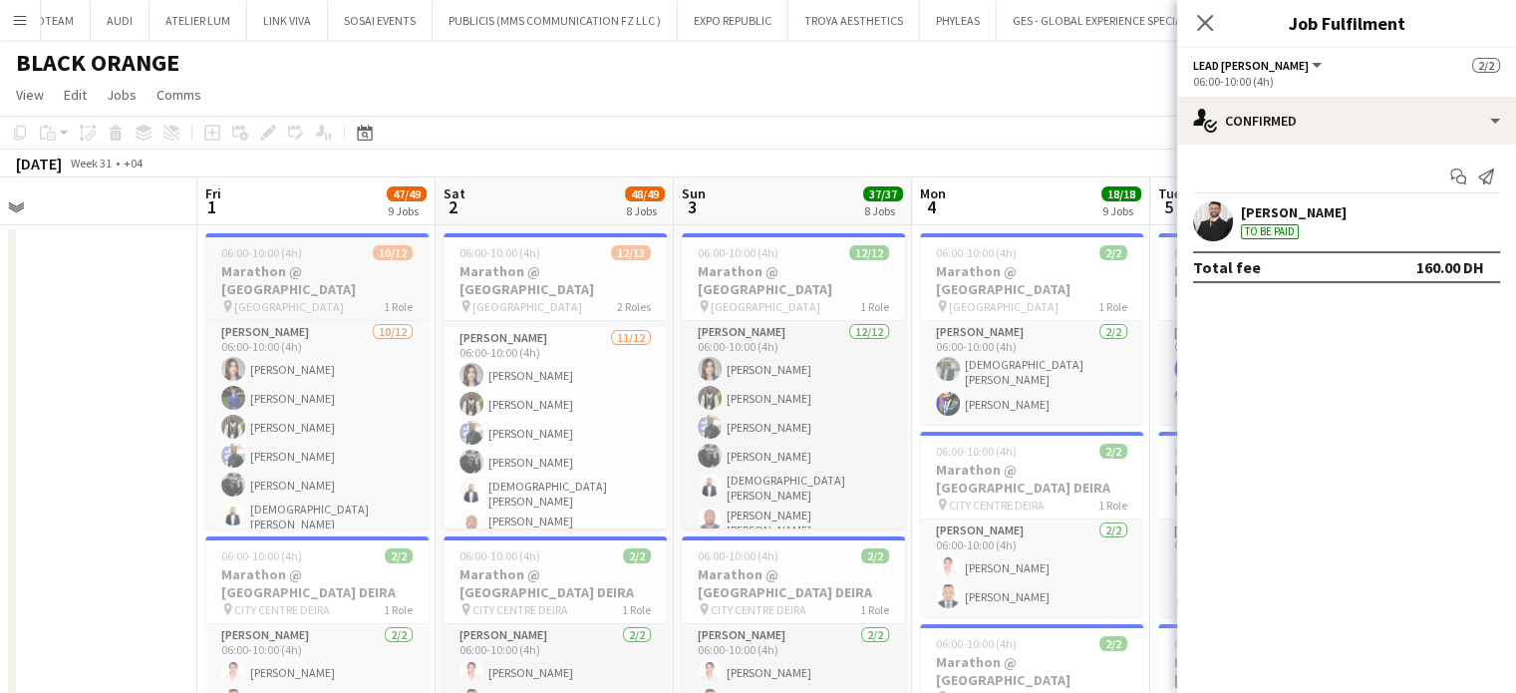
click at [375, 271] on h3 "Marathon @ DUBAI HILLS MALL" at bounding box center [316, 280] width 223 height 36
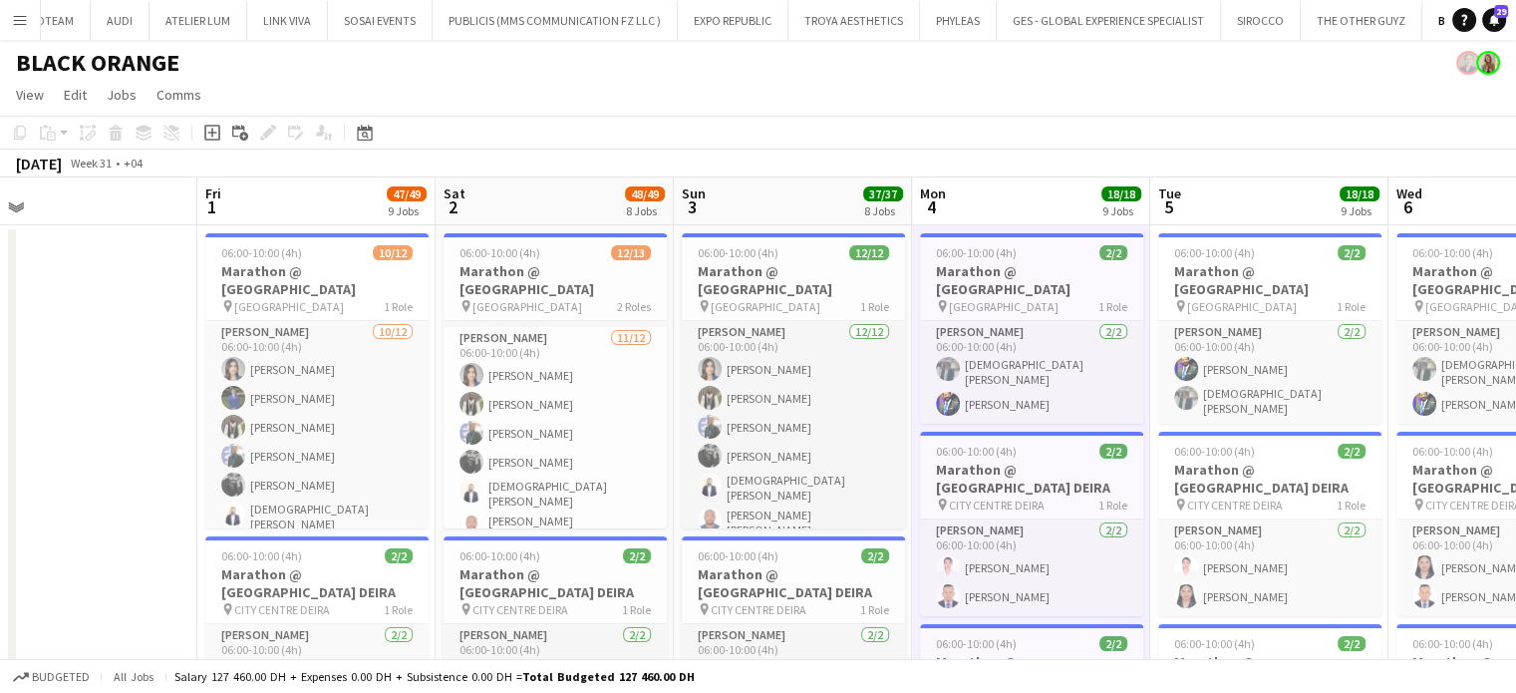
click at [306, 195] on app-board-header-date "Fri 1 47/49 9 Jobs" at bounding box center [316, 201] width 238 height 48
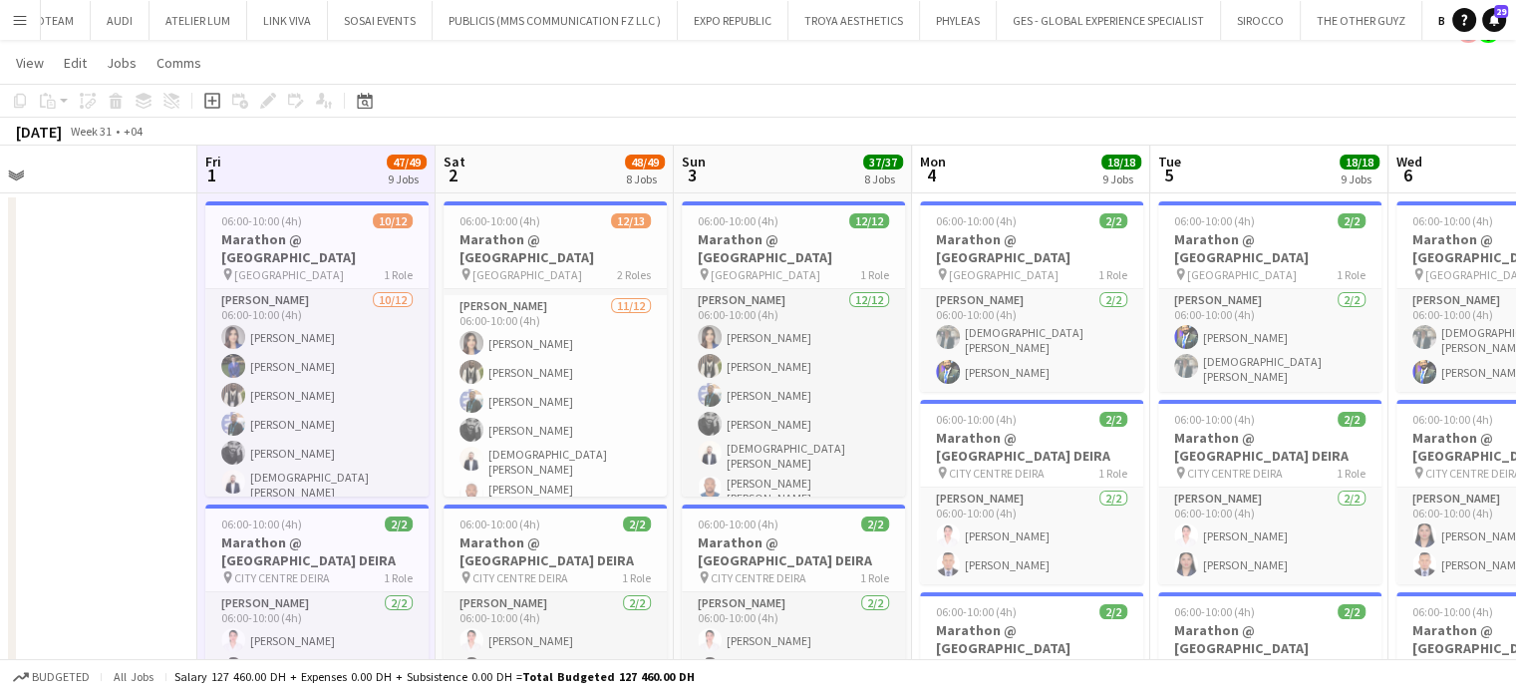
click at [1268, 169] on app-board-header-date "Tue 5 18/18 9 Jobs" at bounding box center [1269, 170] width 238 height 48
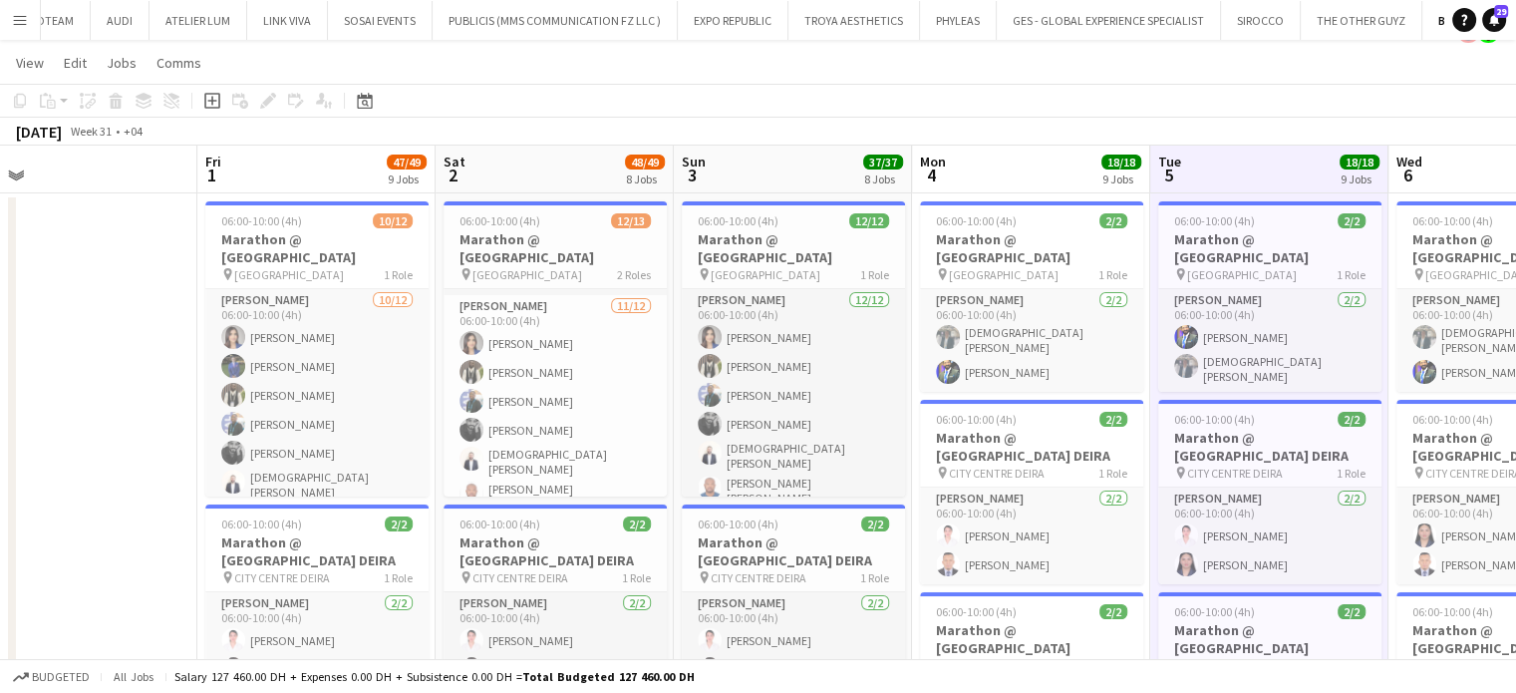
click at [1268, 169] on app-board-header-date "Tue 5 18/18 9 Jobs" at bounding box center [1269, 170] width 238 height 48
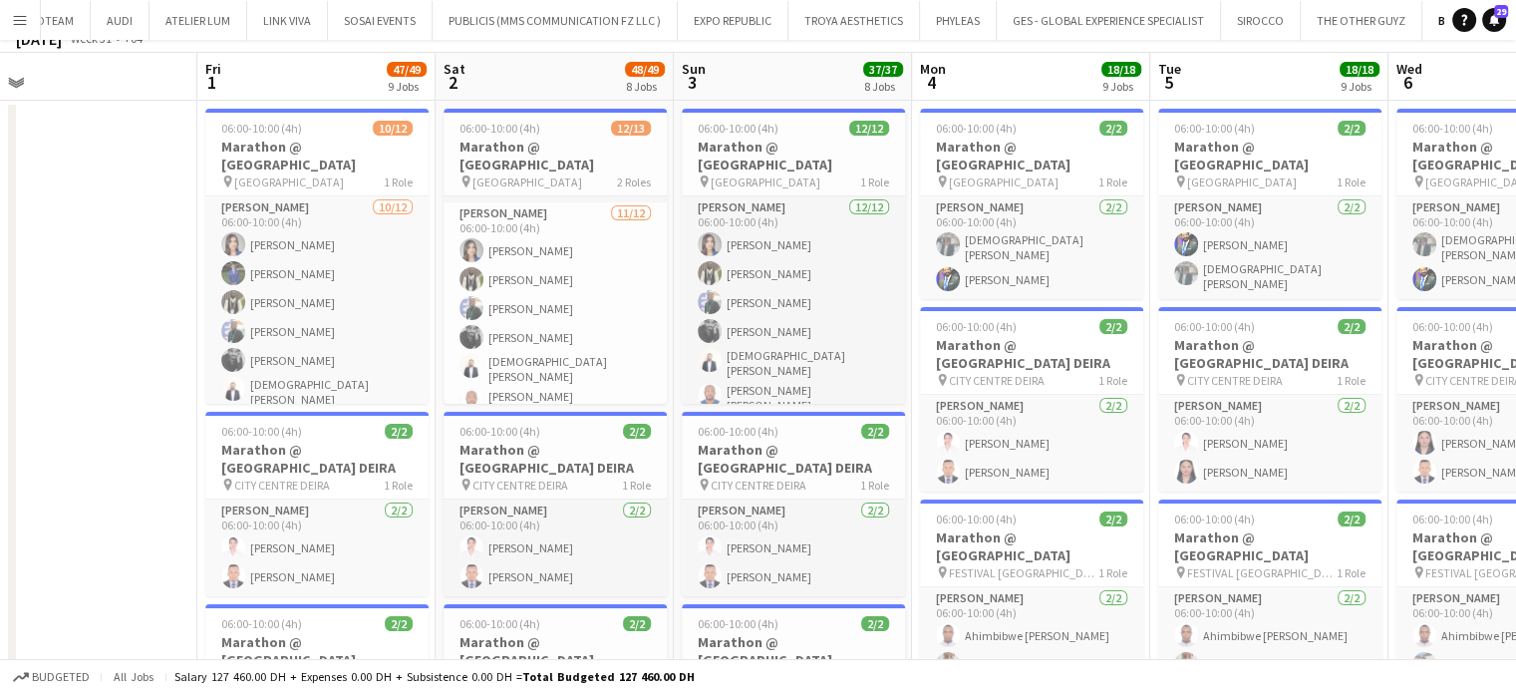
drag, startPoint x: 409, startPoint y: 176, endPoint x: 420, endPoint y: 168, distance: 13.6
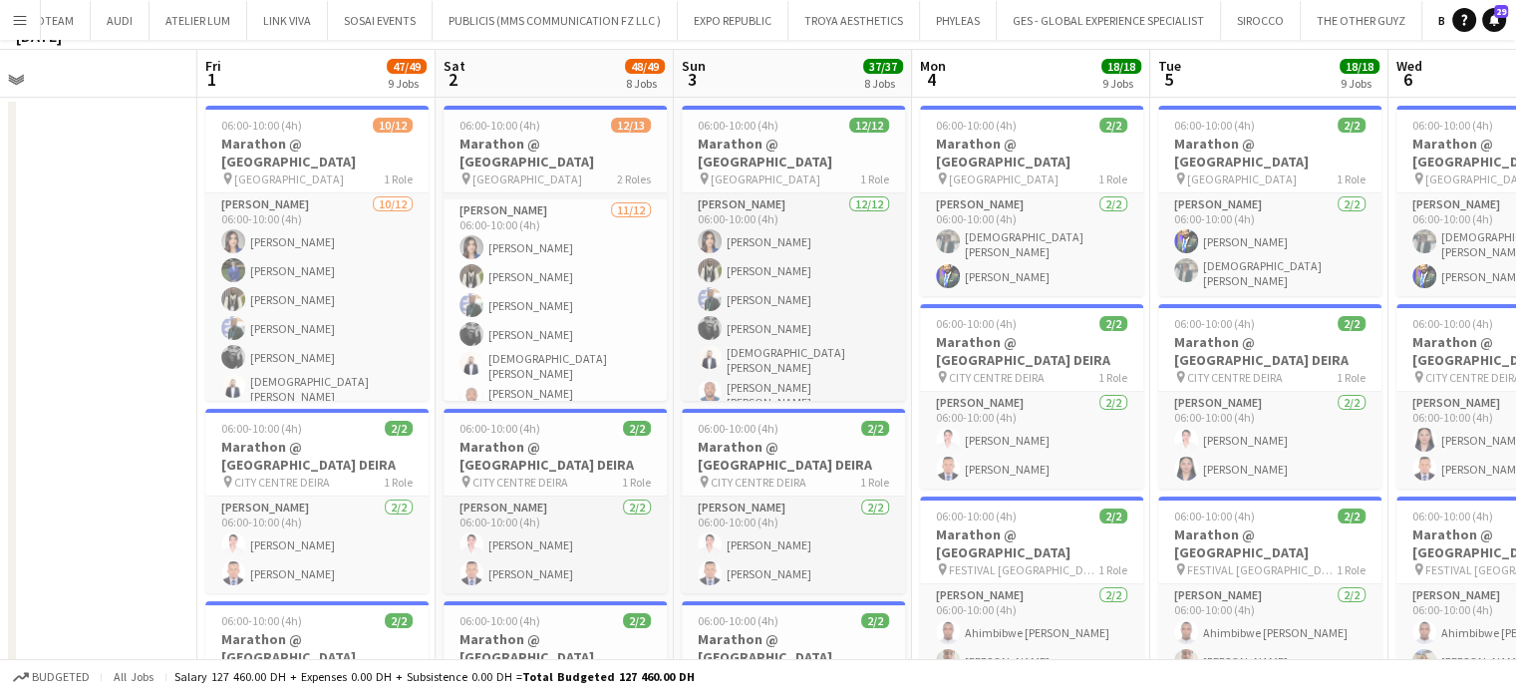
click at [409, 91] on div "9 Jobs" at bounding box center [407, 83] width 38 height 15
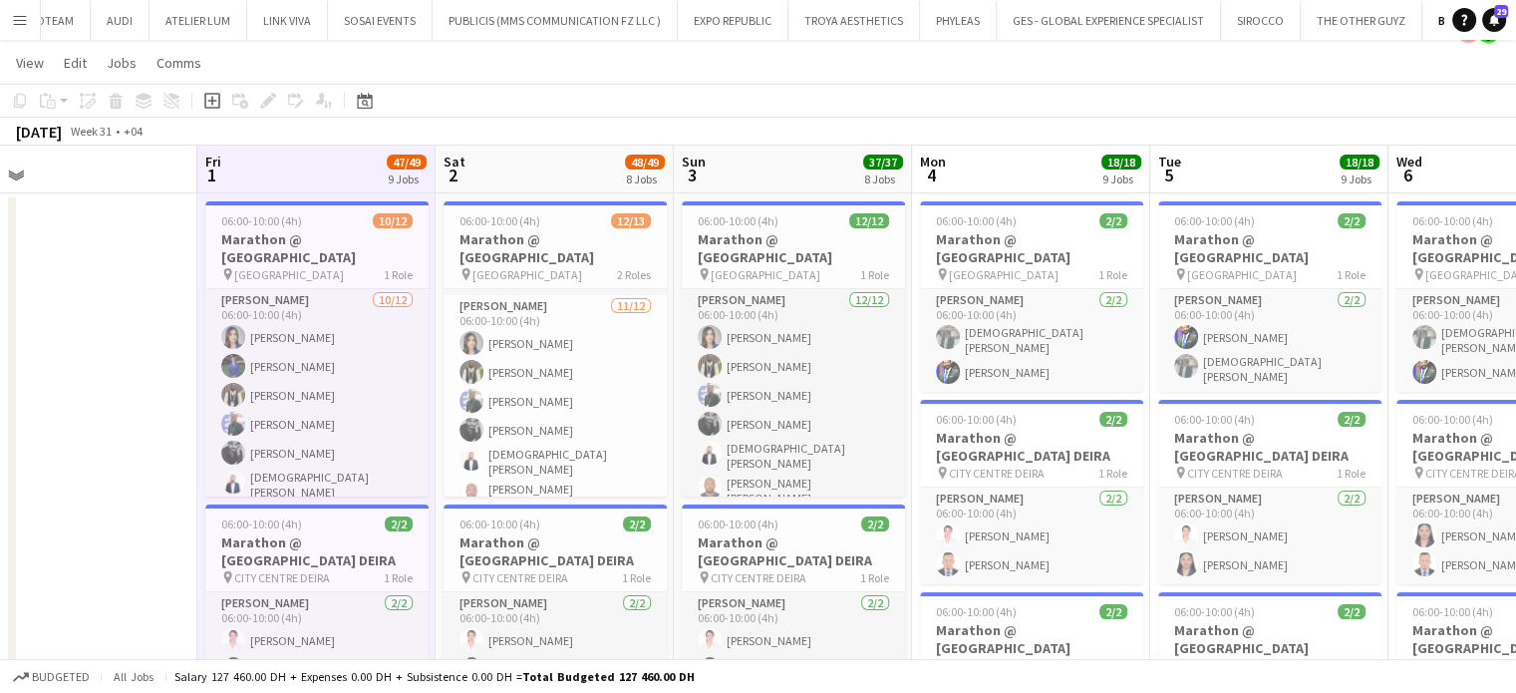
drag, startPoint x: 535, startPoint y: 168, endPoint x: 687, endPoint y: 170, distance: 151.5
click at [536, 168] on app-board-header-date "Sat 2 48/49 8 Jobs" at bounding box center [555, 170] width 238 height 48
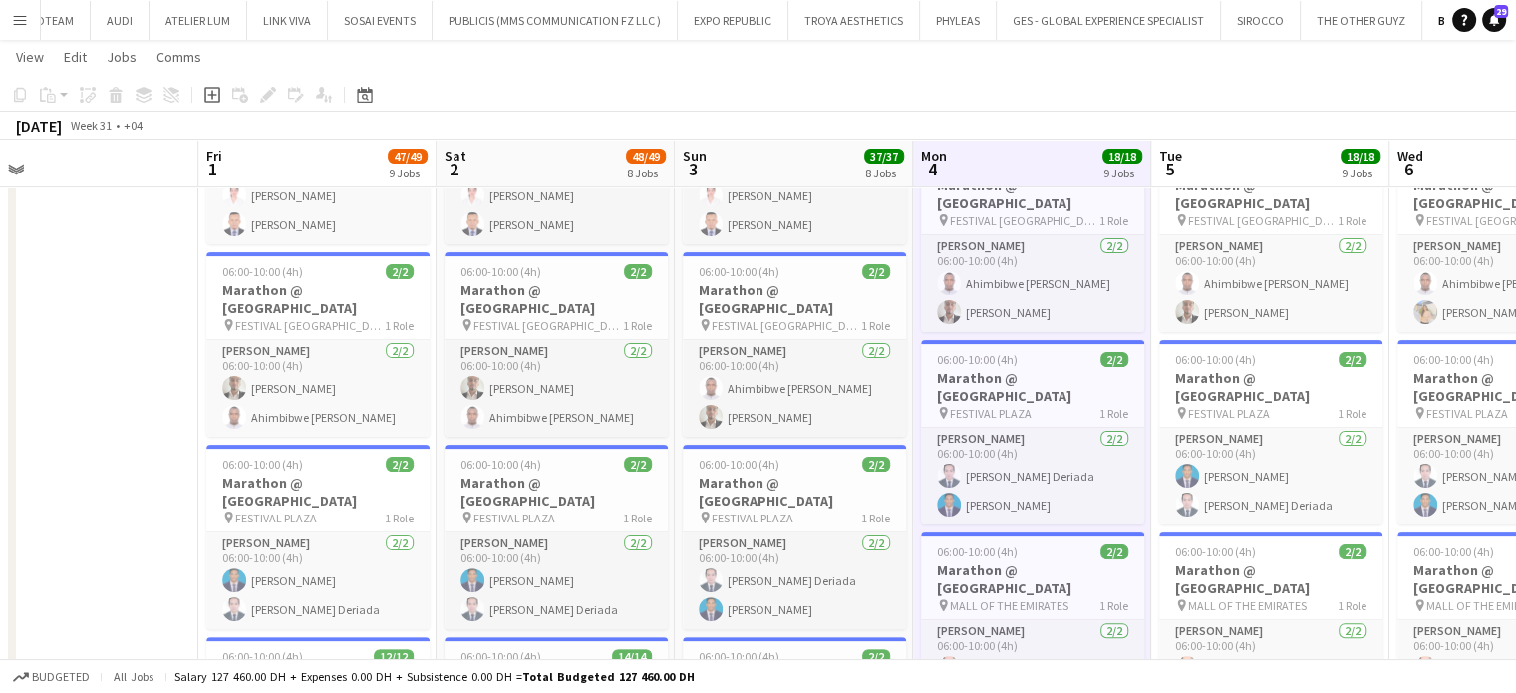
click at [298, 170] on app-board-header-date "Fri 1 47/49 9 Jobs" at bounding box center [317, 164] width 238 height 48
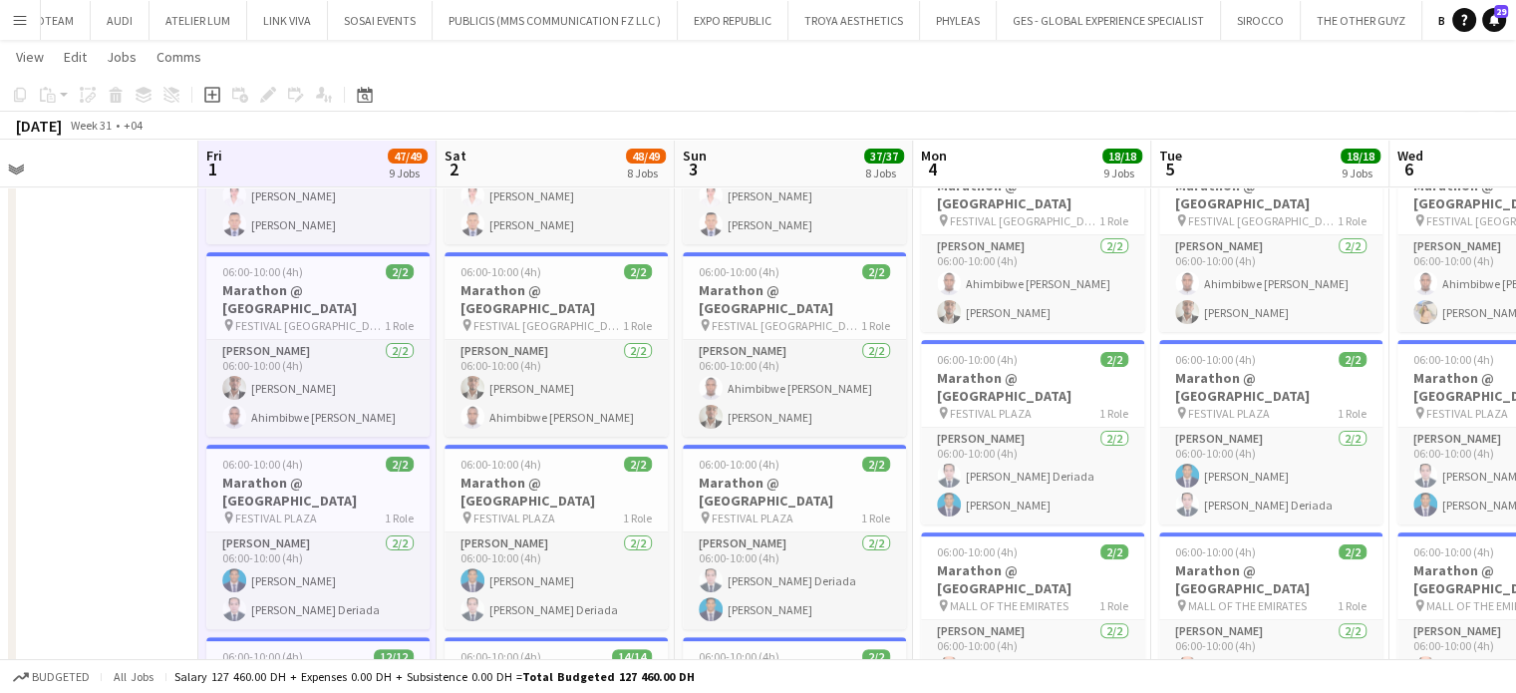
click at [495, 158] on app-board-header-date "Sat 2 48/49 8 Jobs" at bounding box center [556, 164] width 238 height 48
click at [850, 156] on app-board-header-date "Sun 3 37/37 8 Jobs" at bounding box center [794, 164] width 238 height 48
click at [1002, 184] on app-board-header-date "Mon 4 18/18 9 Jobs" at bounding box center [1032, 164] width 238 height 48
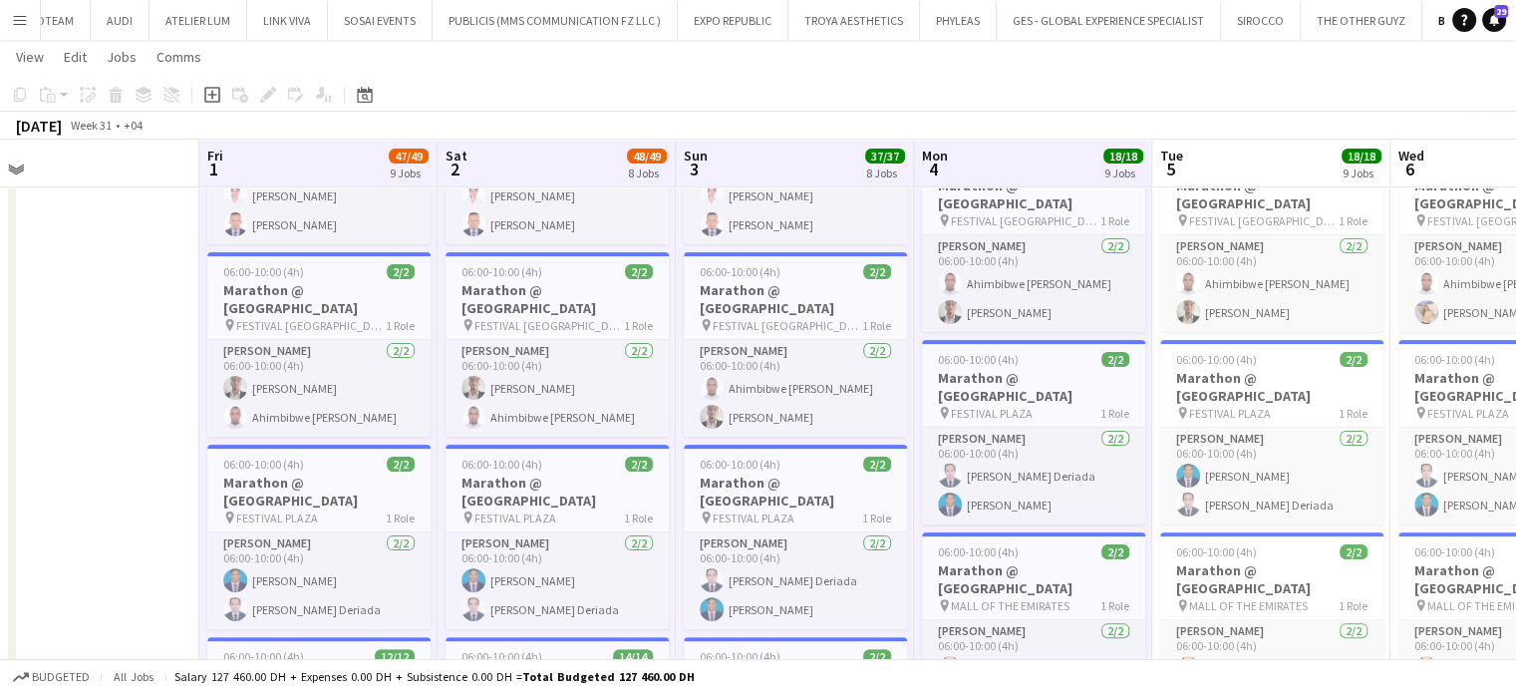
click at [1318, 170] on app-board-header-date "Tue 5 18/18 9 Jobs" at bounding box center [1271, 164] width 238 height 48
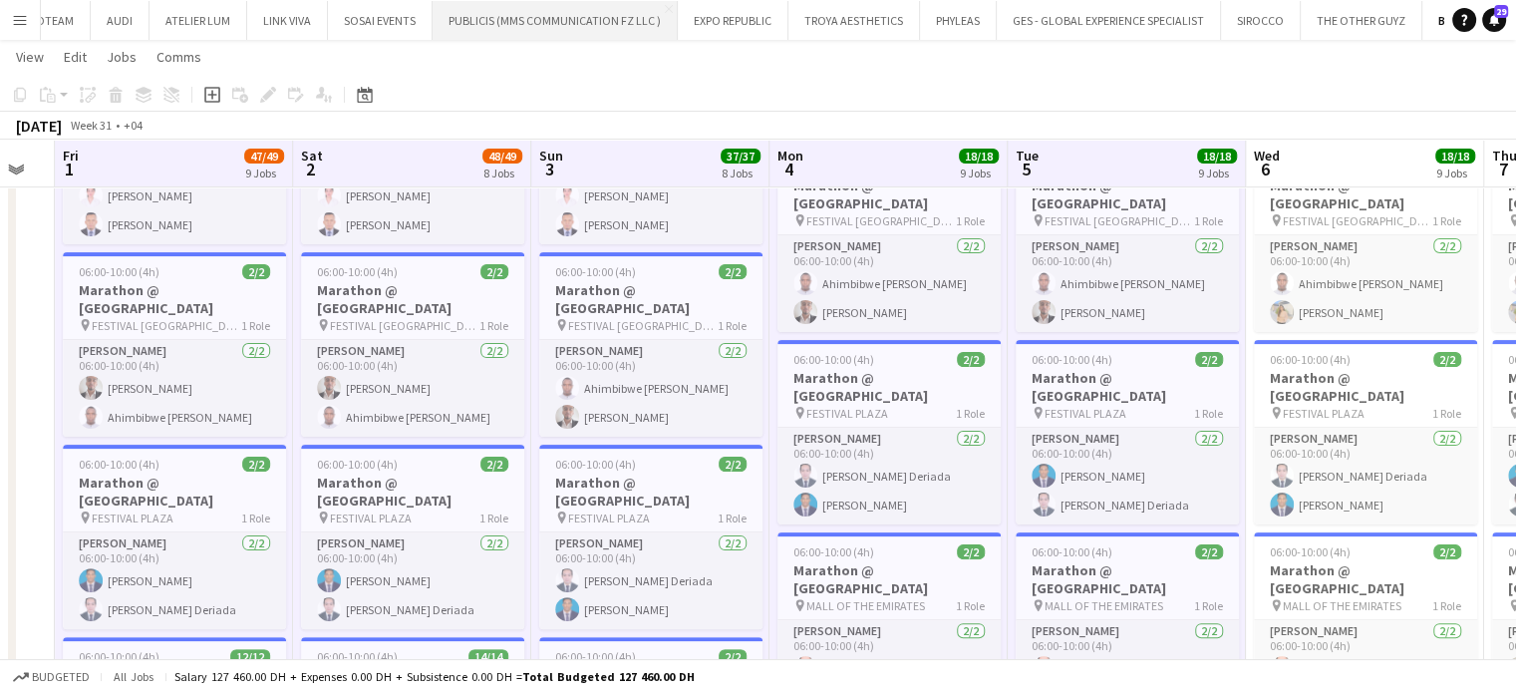
drag, startPoint x: 1318, startPoint y: 170, endPoint x: 540, endPoint y: 16, distance: 792.5
drag, startPoint x: 1147, startPoint y: 193, endPoint x: 1150, endPoint y: 182, distance: 11.4
click at [1146, 212] on div "pin FESTIVAL CITY MALL 1 Role" at bounding box center [1127, 220] width 223 height 16
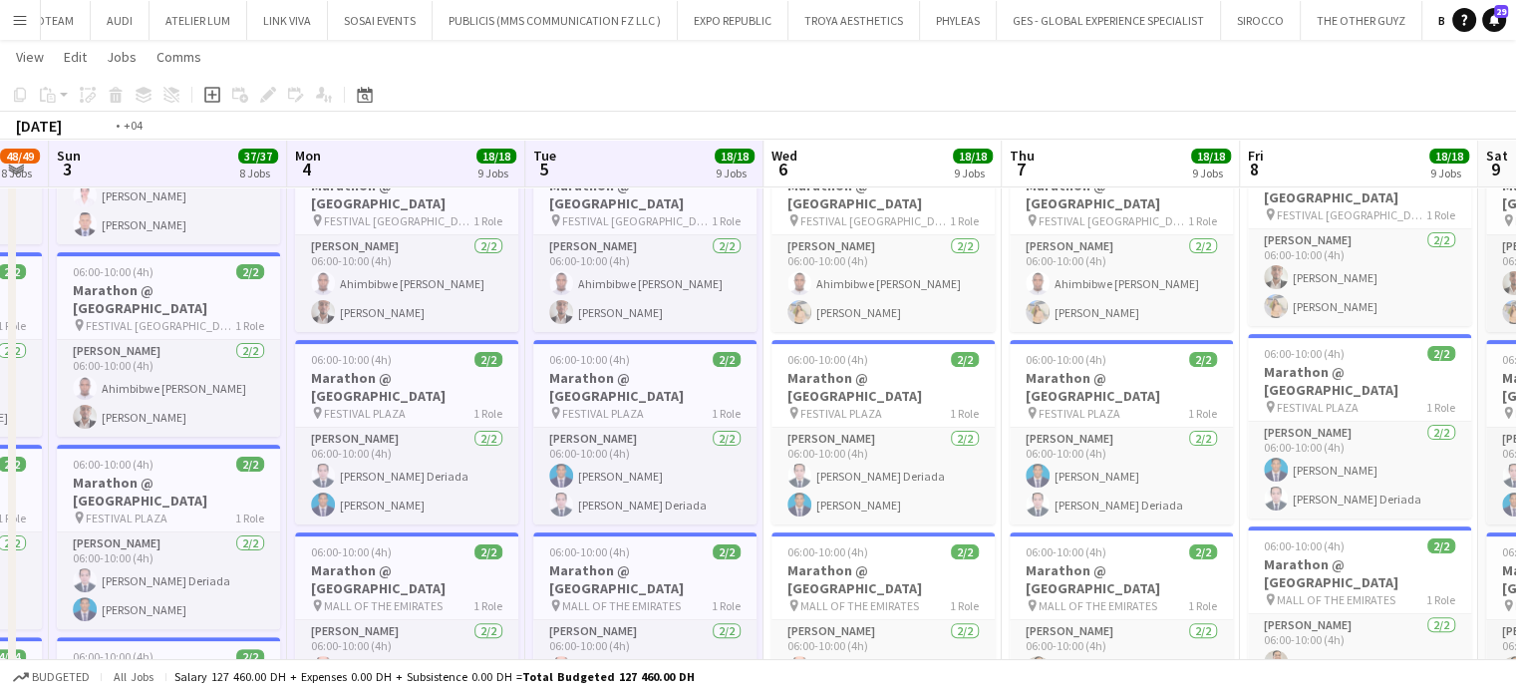
drag, startPoint x: 485, startPoint y: 340, endPoint x: 0, endPoint y: 340, distance: 485.3
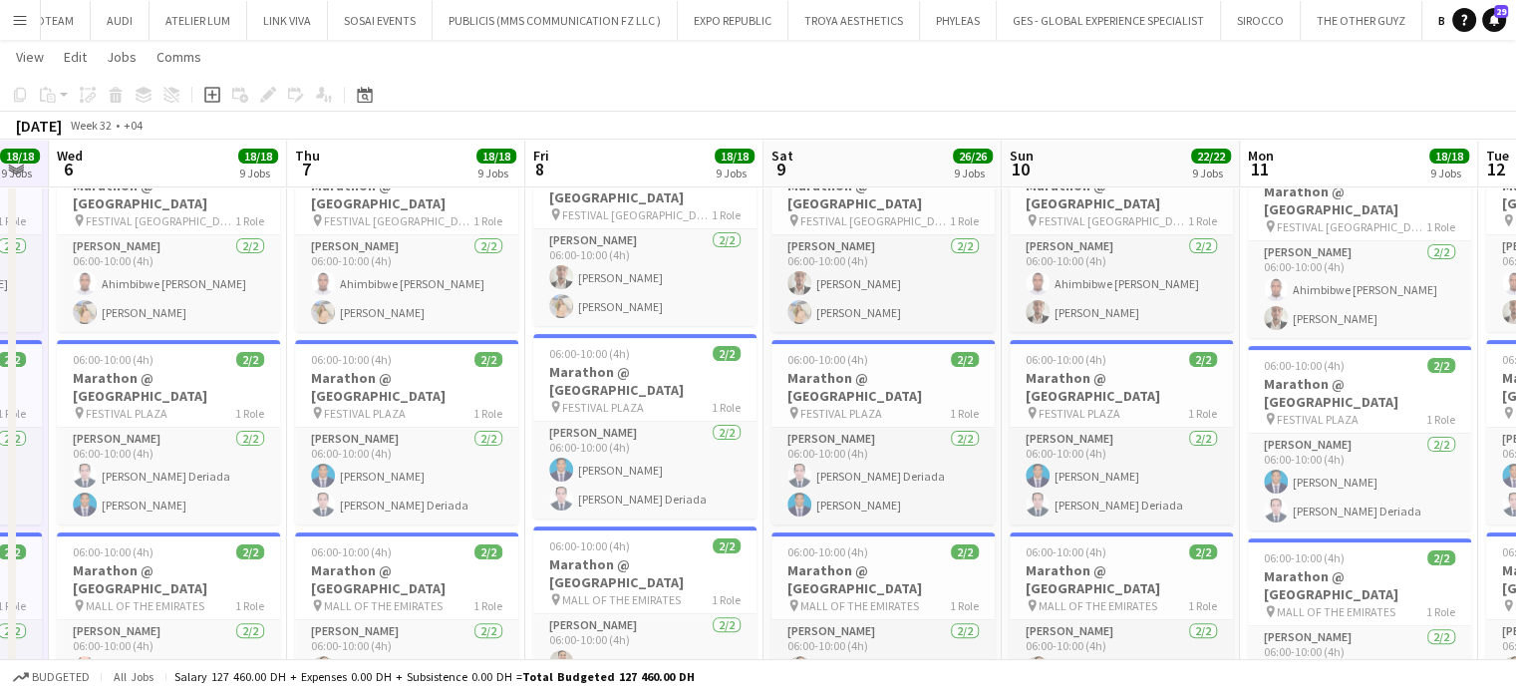
drag, startPoint x: 221, startPoint y: 166, endPoint x: 427, endPoint y: 154, distance: 205.6
click at [221, 166] on app-board-header-date "Wed 6 18/18 9 Jobs" at bounding box center [168, 164] width 238 height 48
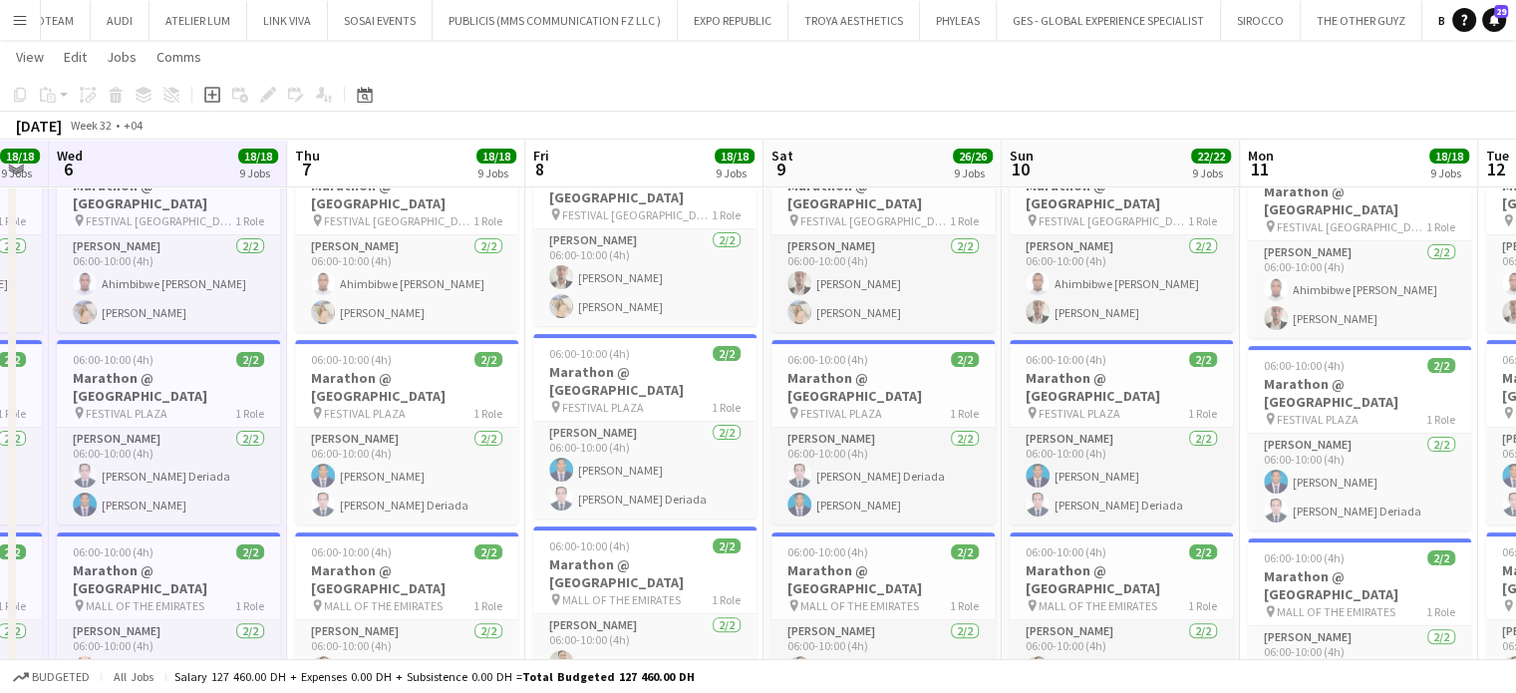
click at [433, 154] on app-board-header-date "Thu 7 18/18 9 Jobs" at bounding box center [406, 164] width 238 height 48
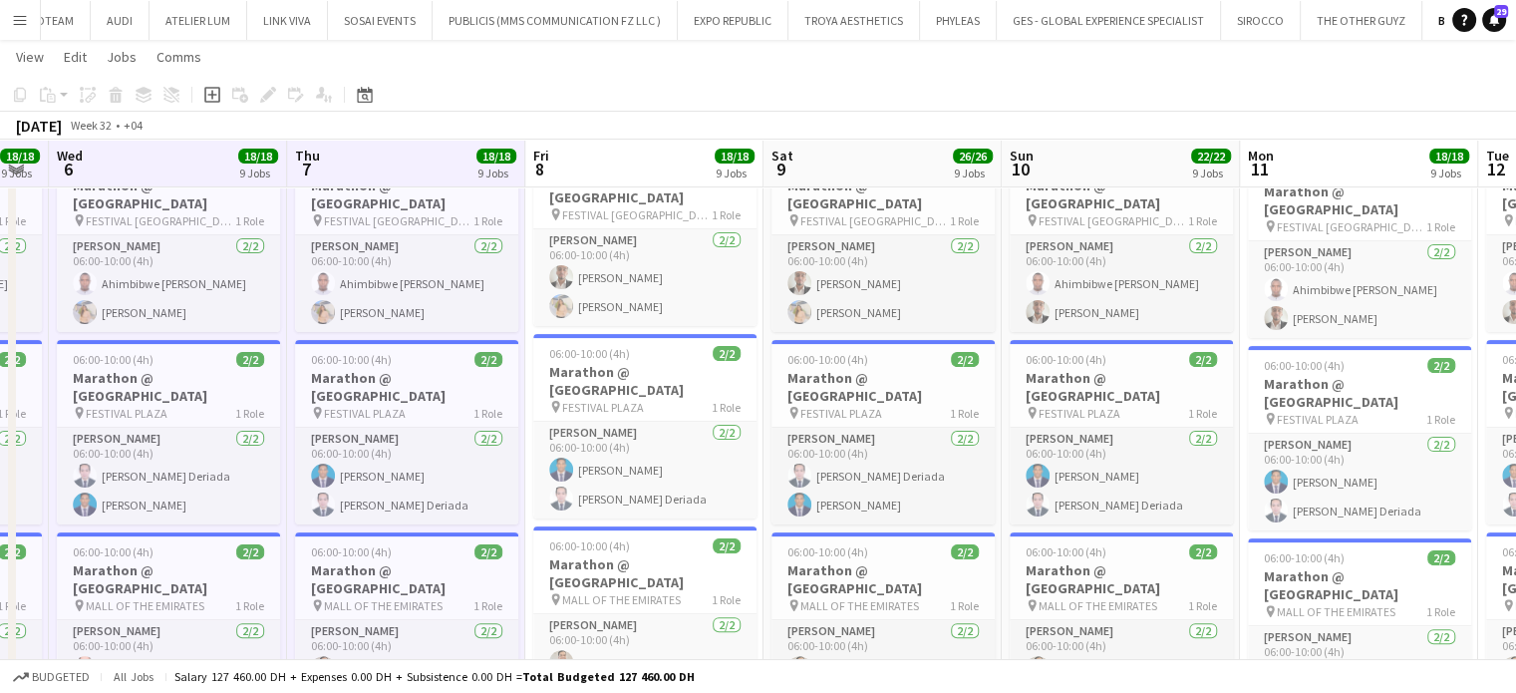
click at [664, 147] on app-board-header-date "Fri 8 18/18 9 Jobs" at bounding box center [644, 164] width 238 height 48
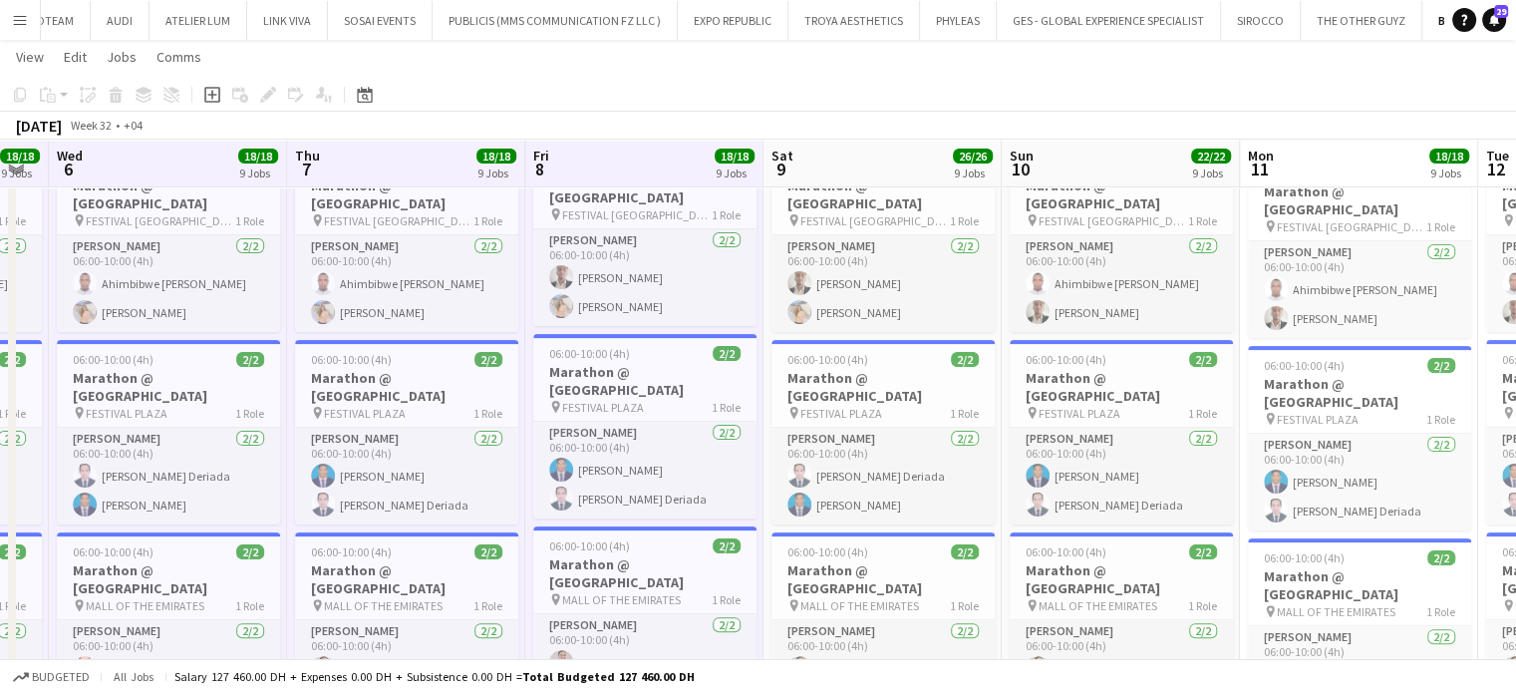
click at [823, 178] on app-board-header-date "Sat 9 26/26 9 Jobs" at bounding box center [882, 164] width 238 height 48
click at [1124, 165] on app-board-header-date "Sun 10 22/22 9 Jobs" at bounding box center [1121, 164] width 238 height 48
click at [1265, 166] on span "11" at bounding box center [1259, 168] width 29 height 23
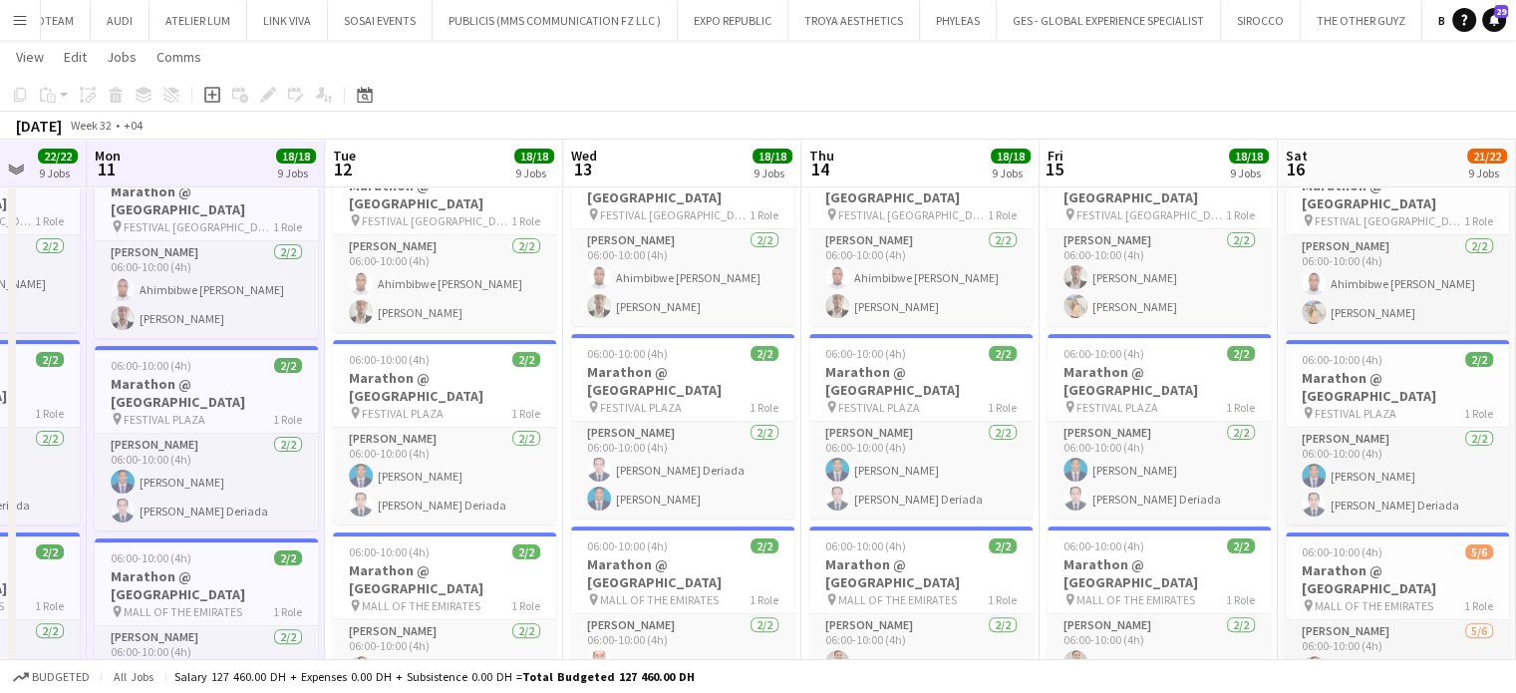
drag, startPoint x: 1262, startPoint y: 168, endPoint x: 0, endPoint y: 175, distance: 1261.7
click at [445, 154] on app-board-header-date "Tue 12 18/18 9 Jobs" at bounding box center [444, 164] width 238 height 48
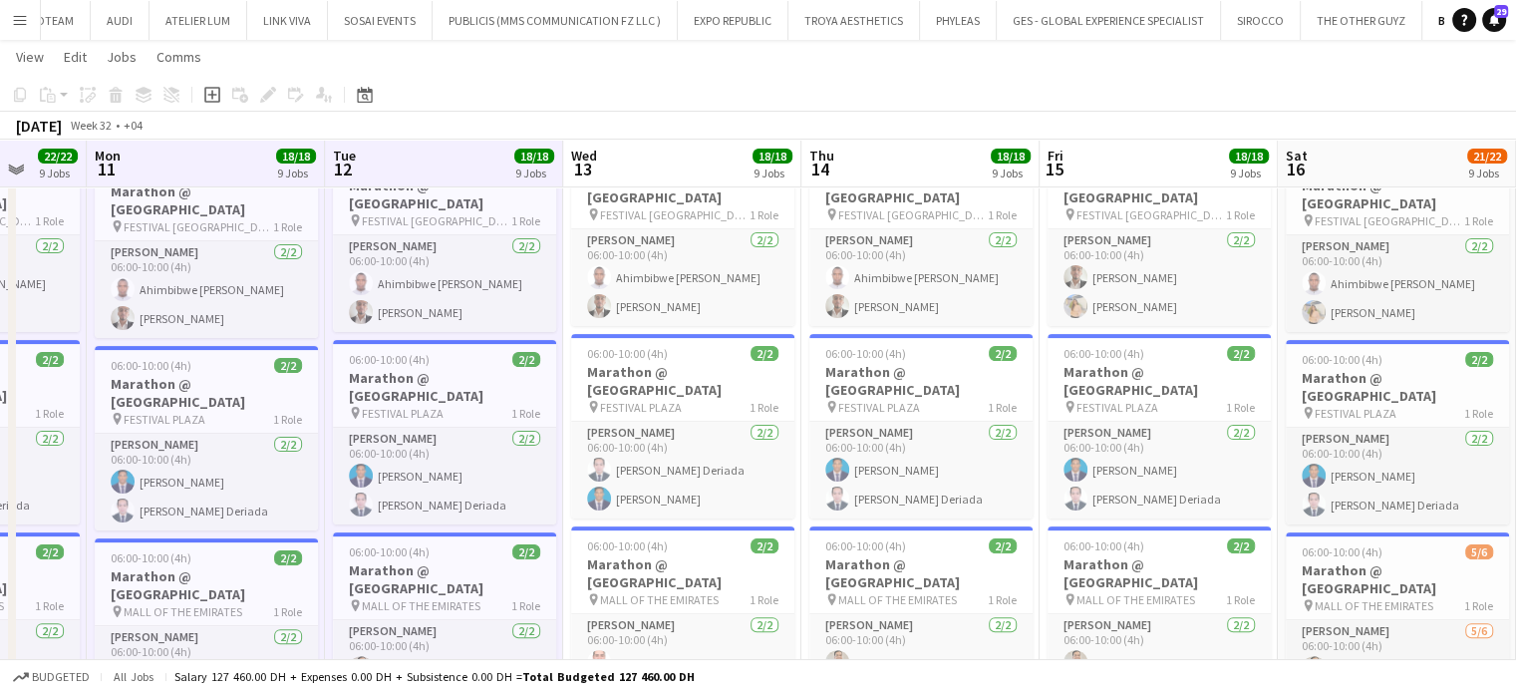
click at [641, 180] on app-board-header-date "Wed 13 18/18 9 Jobs" at bounding box center [682, 164] width 238 height 48
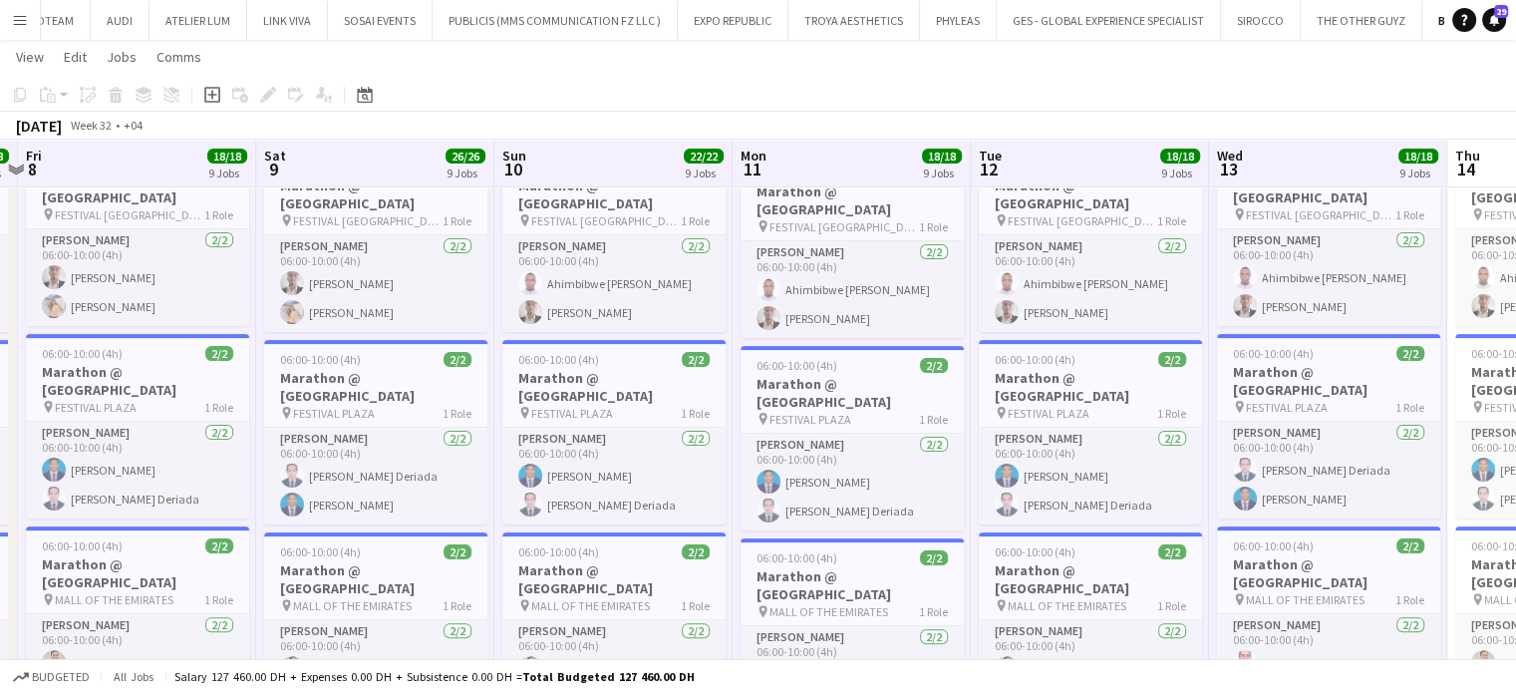
drag, startPoint x: 379, startPoint y: 342, endPoint x: 1025, endPoint y: 414, distance: 649.8
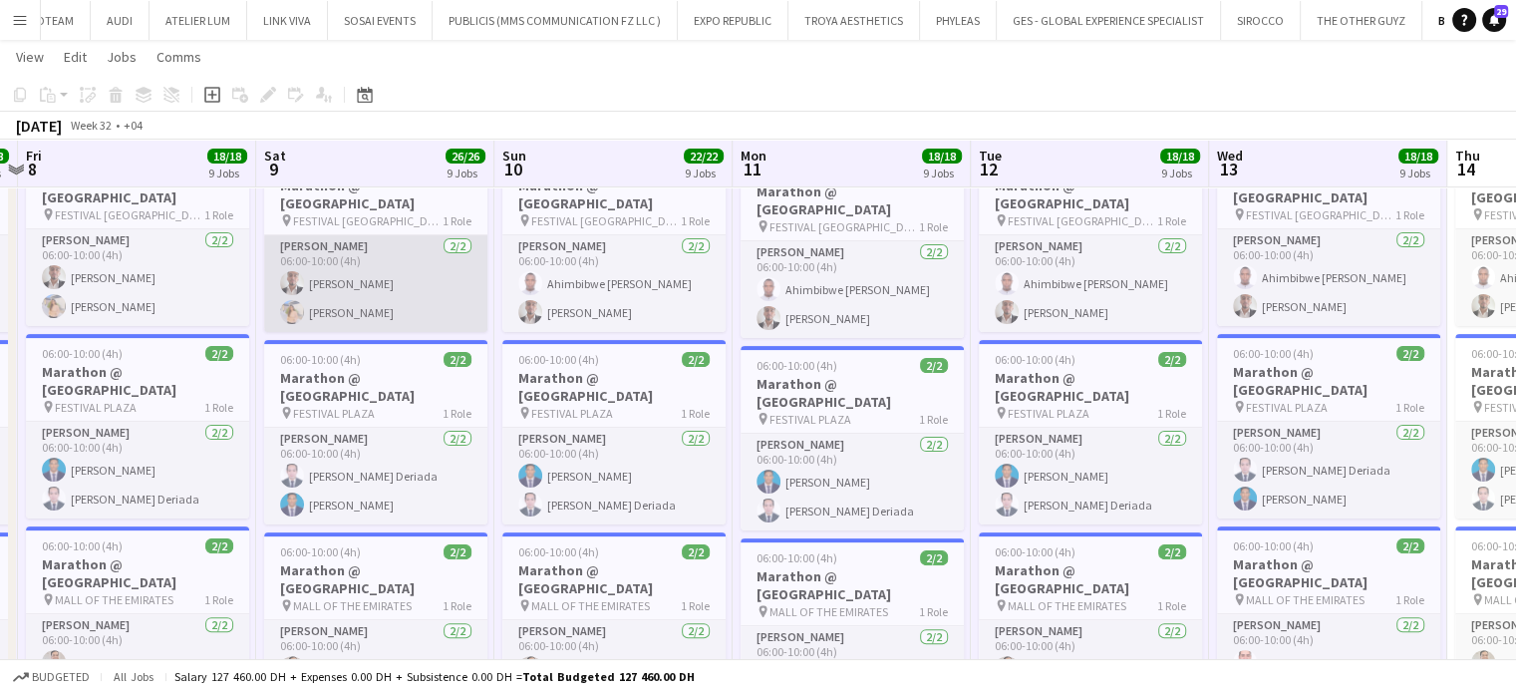
drag, startPoint x: 669, startPoint y: 159, endPoint x: 411, endPoint y: 222, distance: 265.6
click at [411, 235] on app-card-role "Usher 2/2 06:00-10:00 (4h) Ali Hachem Simran Kalwani" at bounding box center [375, 283] width 223 height 97
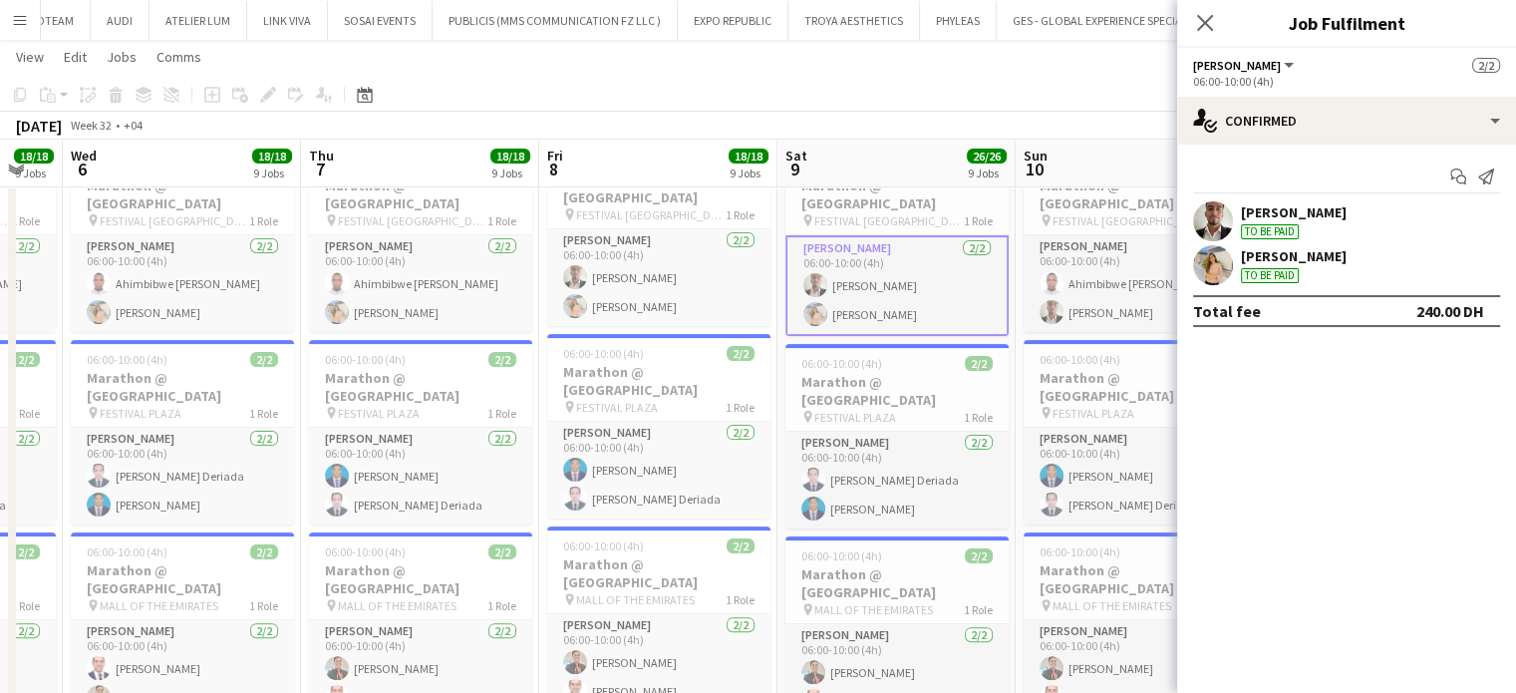
drag, startPoint x: 73, startPoint y: 227, endPoint x: 1102, endPoint y: 330, distance: 1034.6
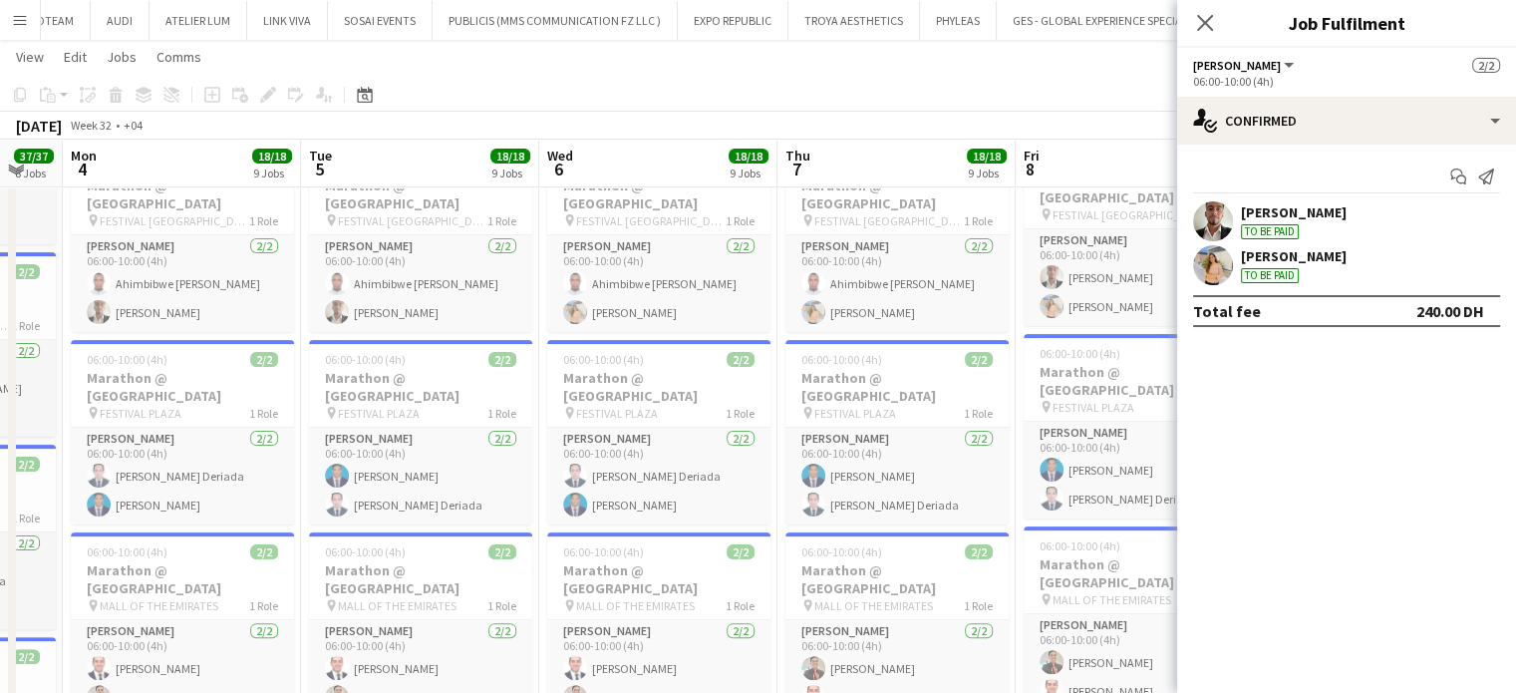
drag, startPoint x: 428, startPoint y: 264, endPoint x: 1275, endPoint y: 338, distance: 850.3
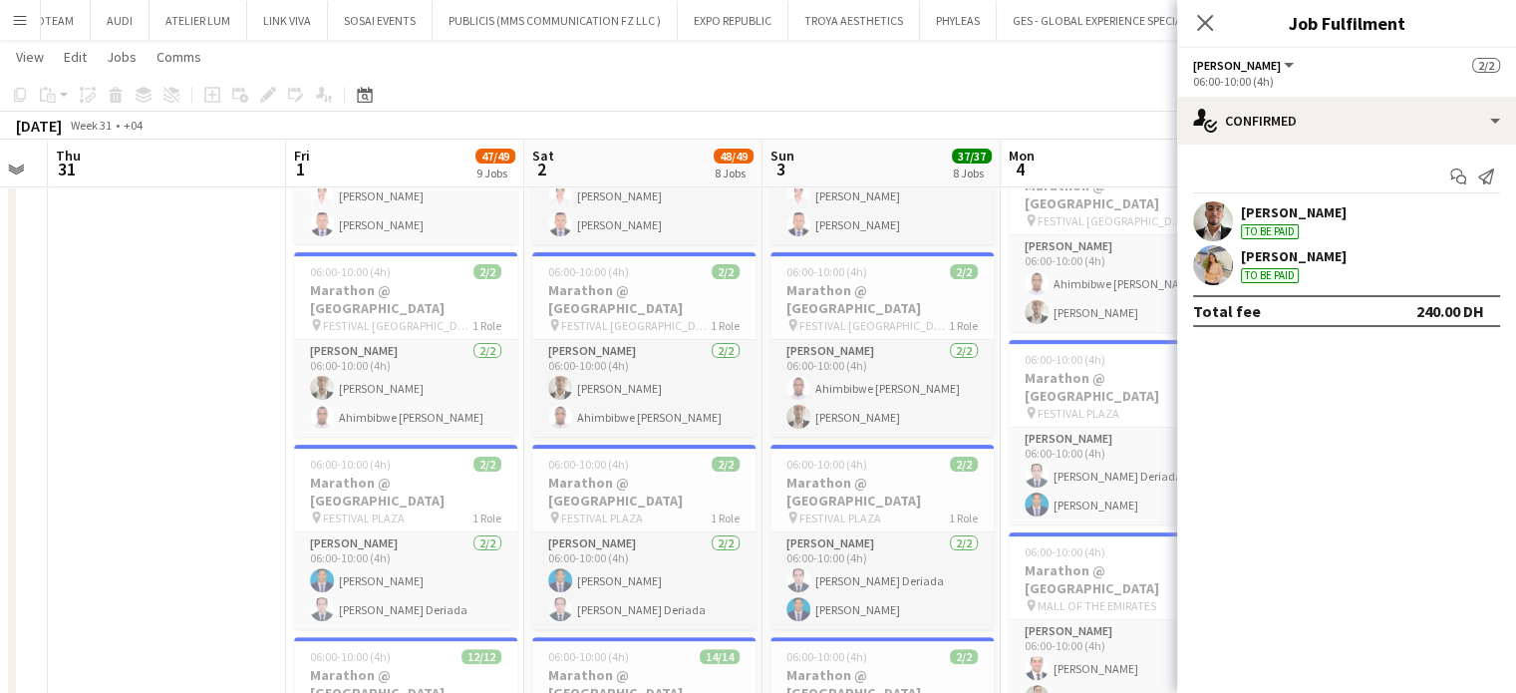
drag, startPoint x: 666, startPoint y: 262, endPoint x: 1100, endPoint y: 338, distance: 441.1
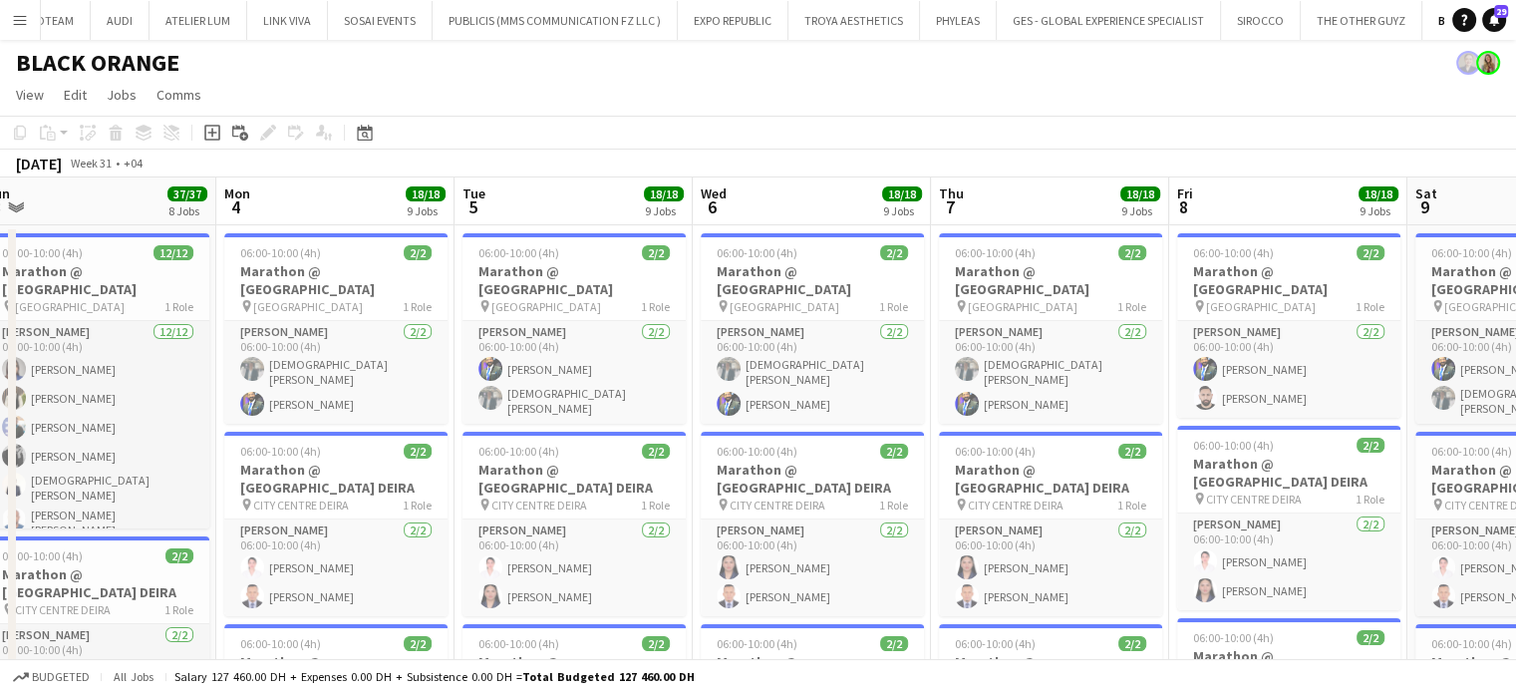
drag, startPoint x: 484, startPoint y: 117, endPoint x: 460, endPoint y: 99, distance: 29.9
click at [484, 117] on app-toolbar "Copy Paste Paste Ctrl+V Paste with crew Ctrl+Shift+V Paste linked Job Delete Gr…" at bounding box center [758, 133] width 1516 height 34
click at [26, 15] on app-icon "Menu" at bounding box center [20, 20] width 16 height 16
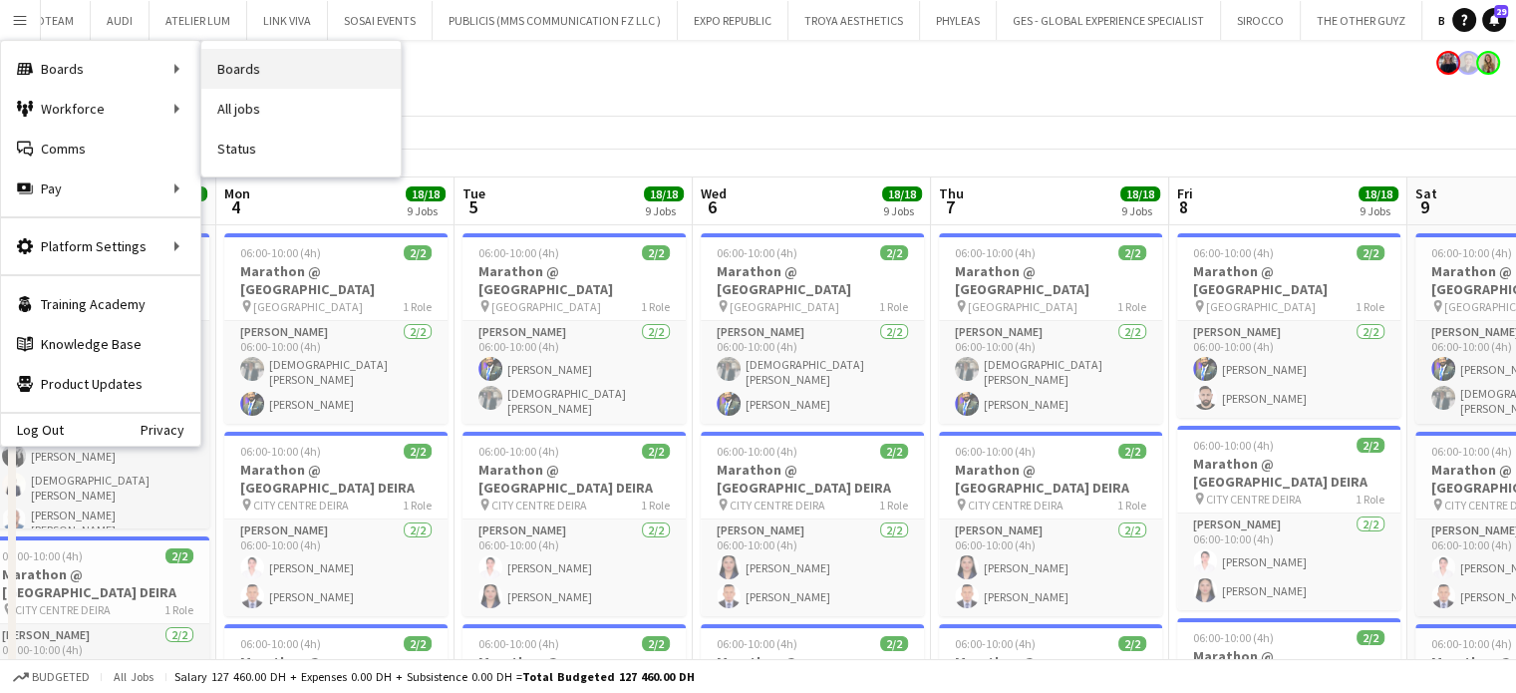
click at [229, 78] on link "Boards" at bounding box center [300, 69] width 199 height 40
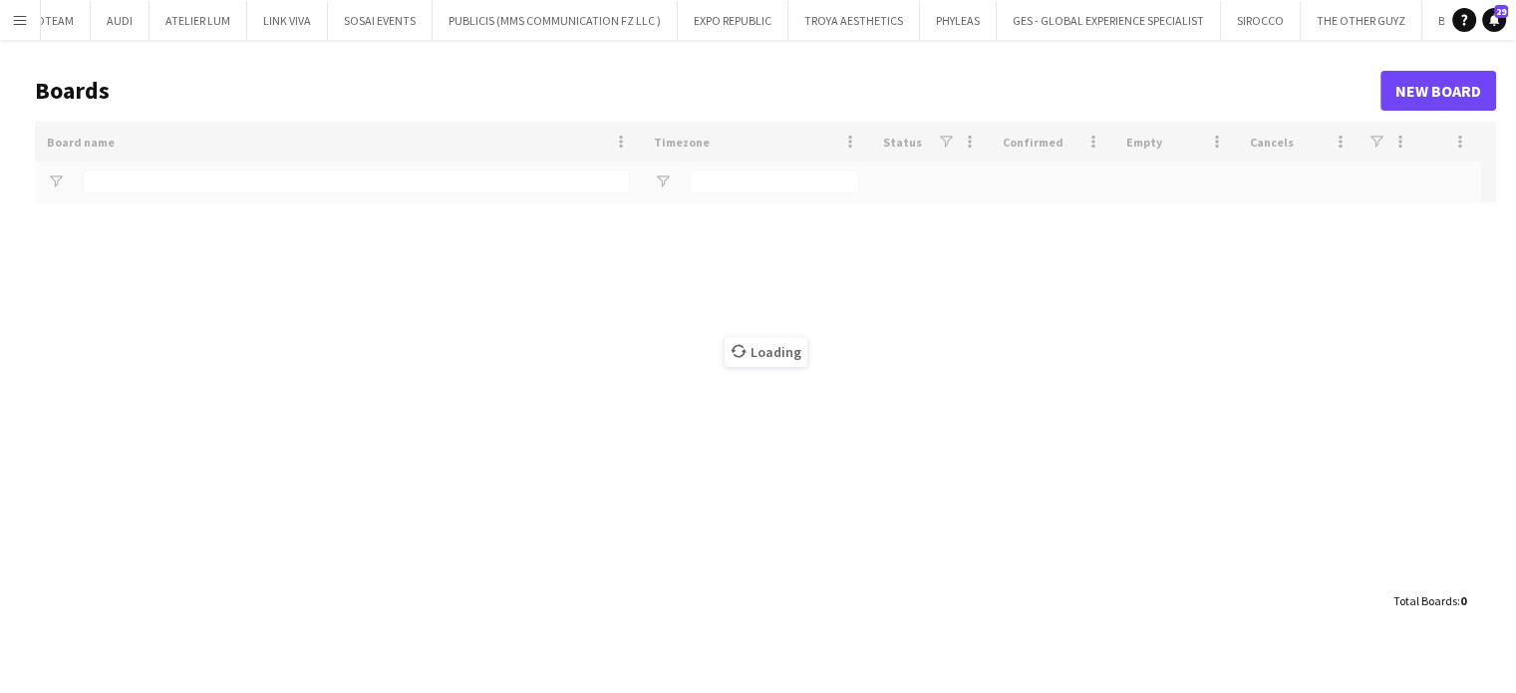
type input "*****"
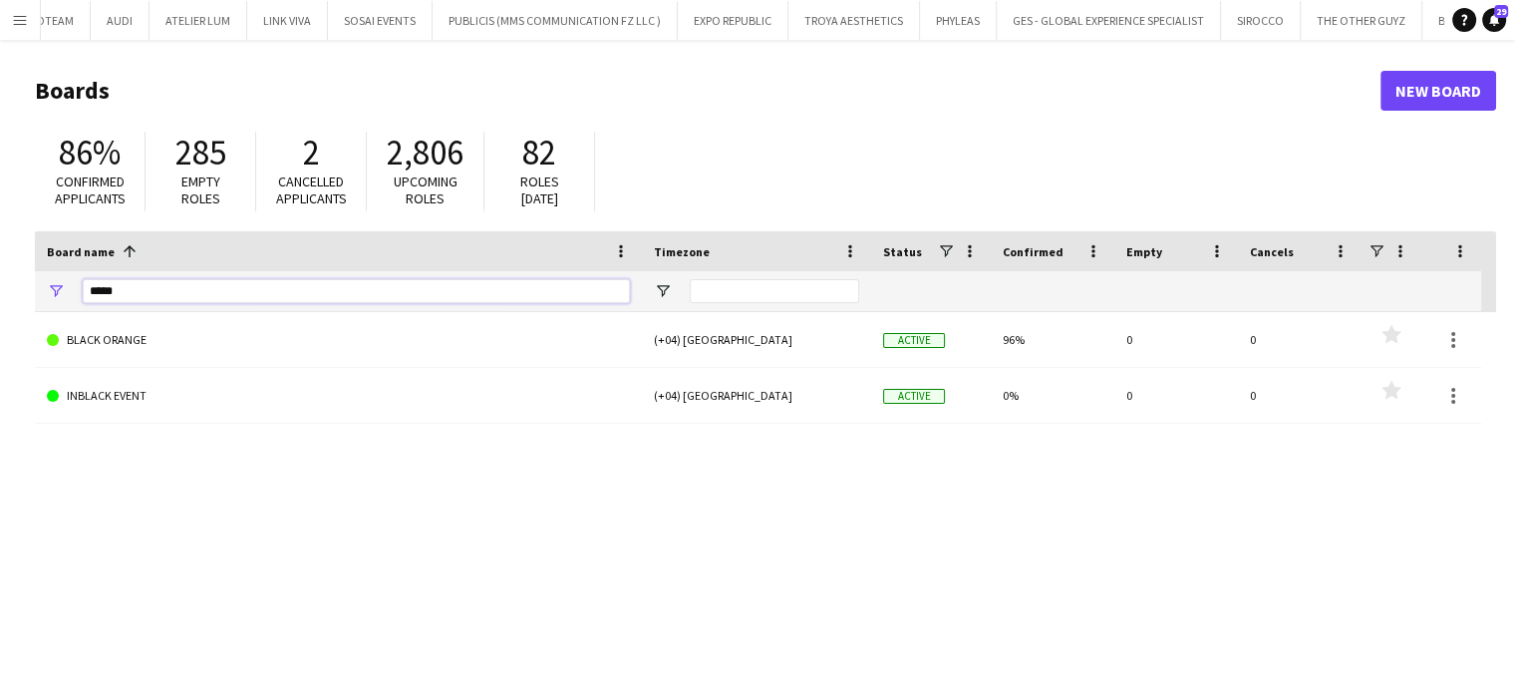
drag, startPoint x: 133, startPoint y: 302, endPoint x: 28, endPoint y: 275, distance: 108.0
click at [28, 275] on main "Boards New Board 86% Confirmed applicants 285 Empty roles 2 Cancelled applicant…" at bounding box center [758, 400] width 1516 height 720
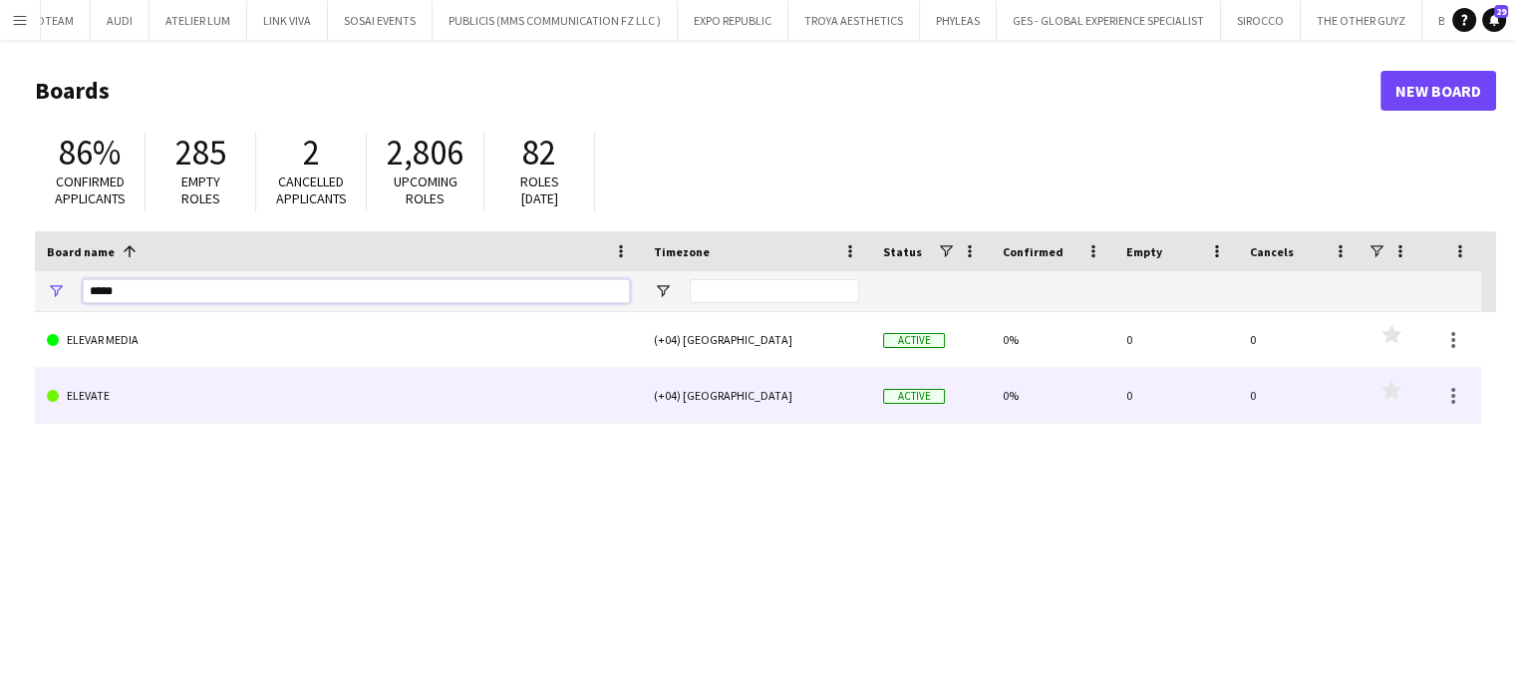
type input "*****"
click at [128, 400] on link "ELEVATE" at bounding box center [338, 396] width 583 height 56
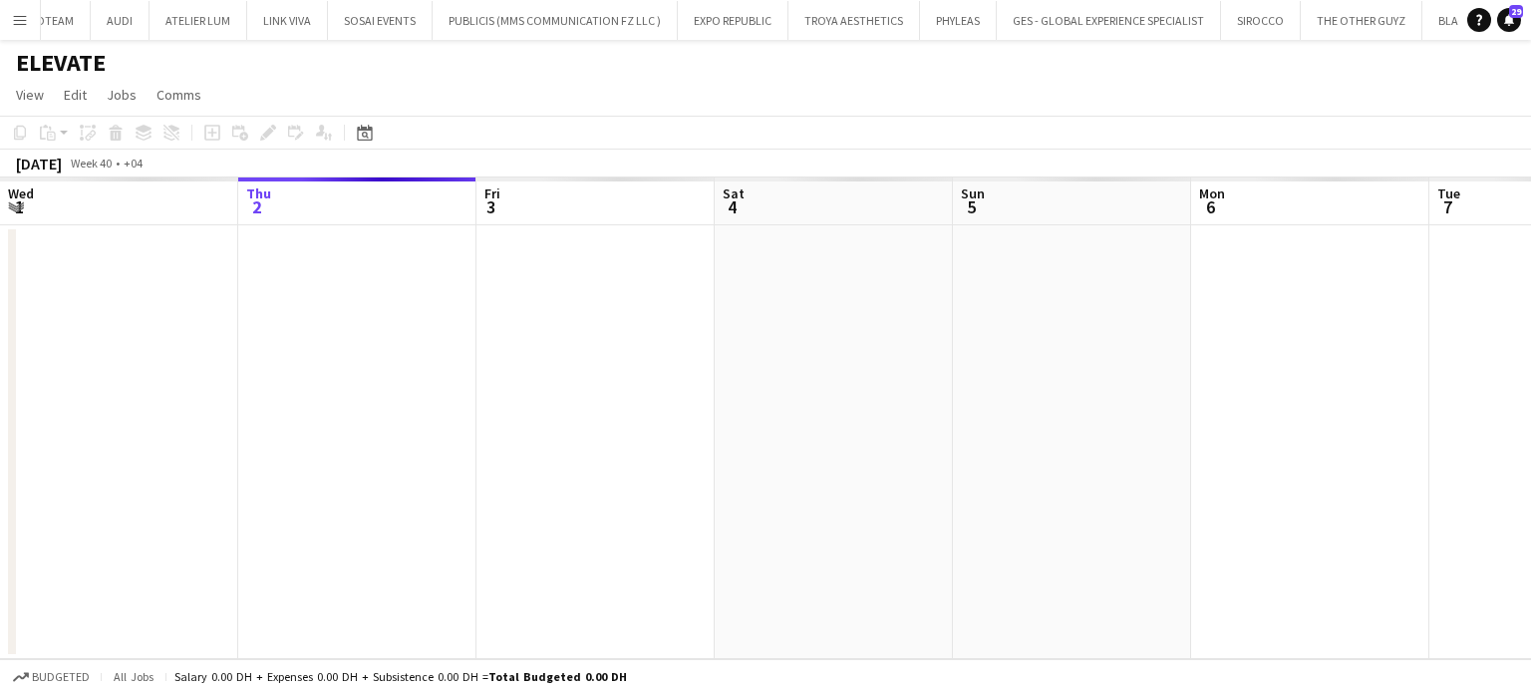
scroll to position [0, 7482]
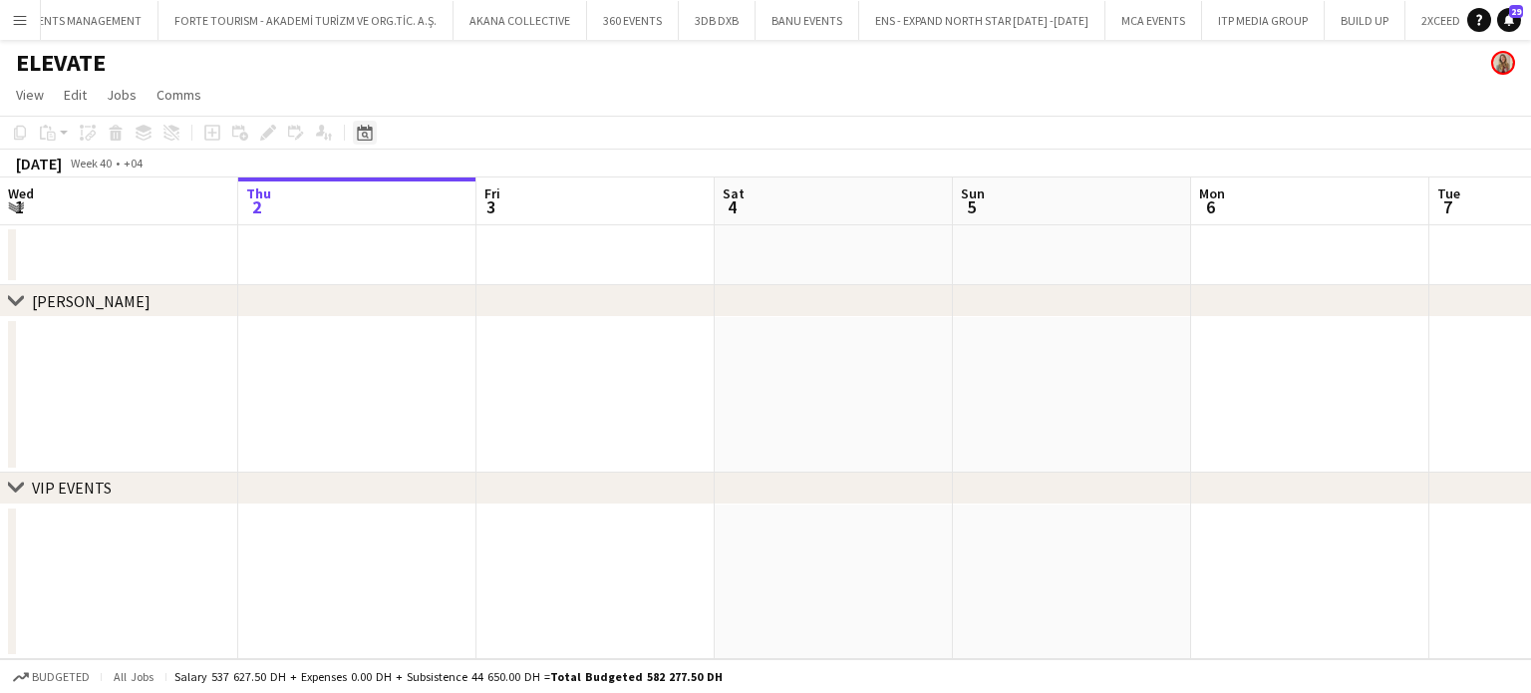
click at [368, 133] on icon "Date picker" at bounding box center [365, 133] width 16 height 16
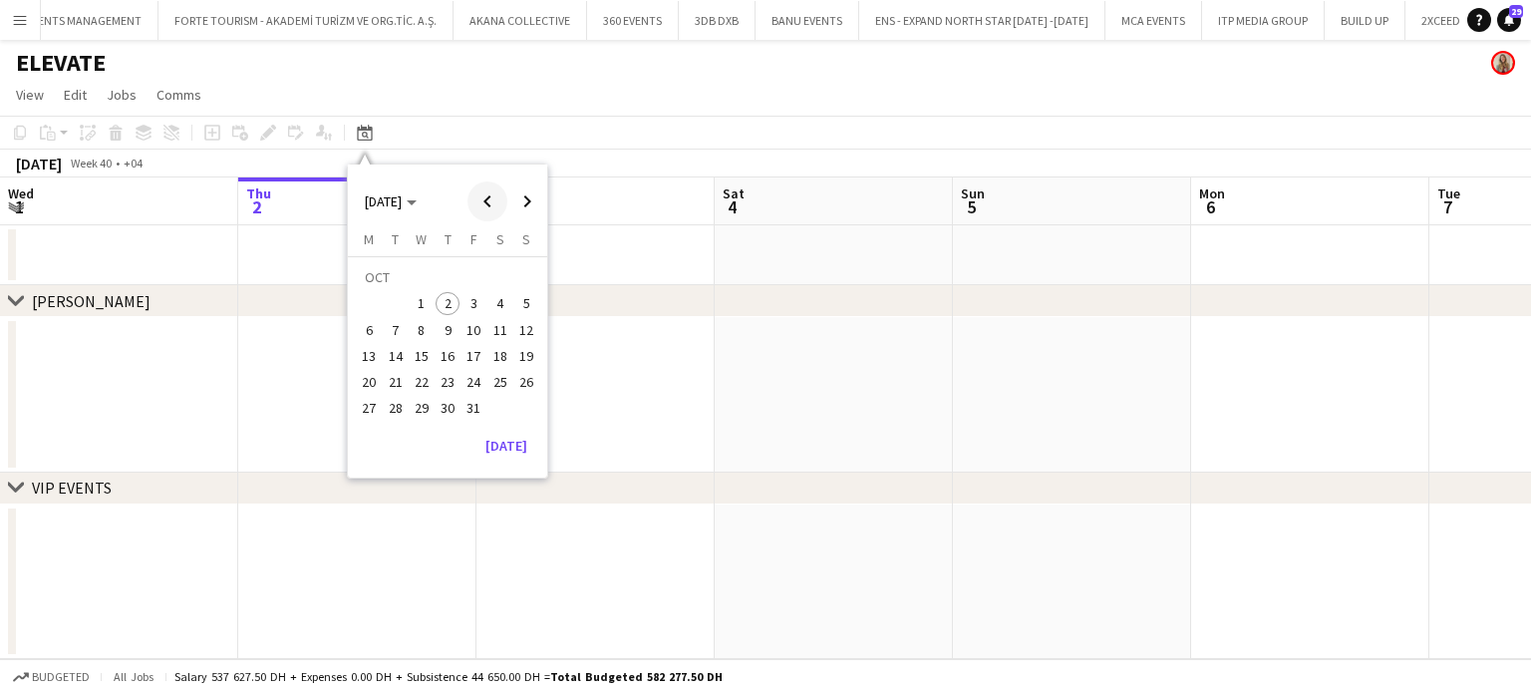
click at [486, 203] on span "Previous month" at bounding box center [487, 201] width 40 height 40
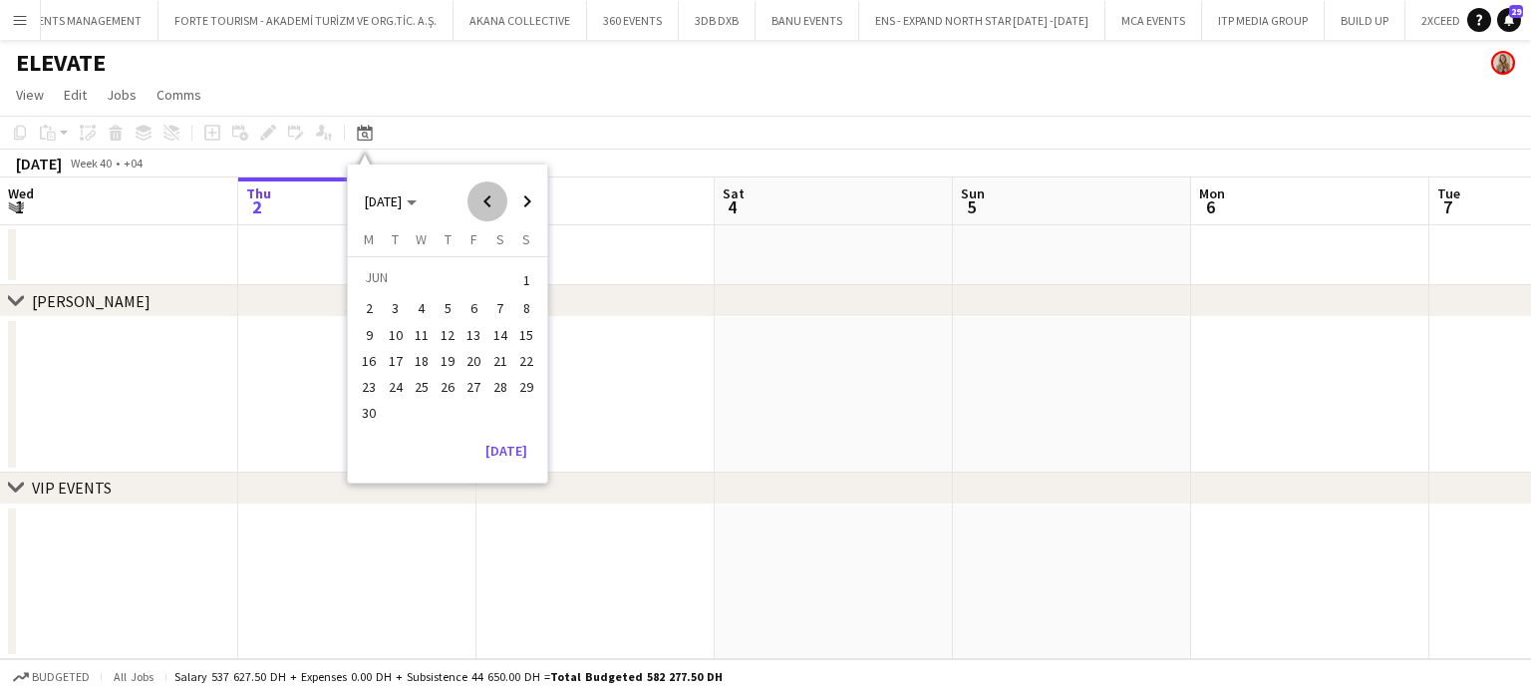
click at [486, 203] on span "Previous month" at bounding box center [487, 201] width 40 height 40
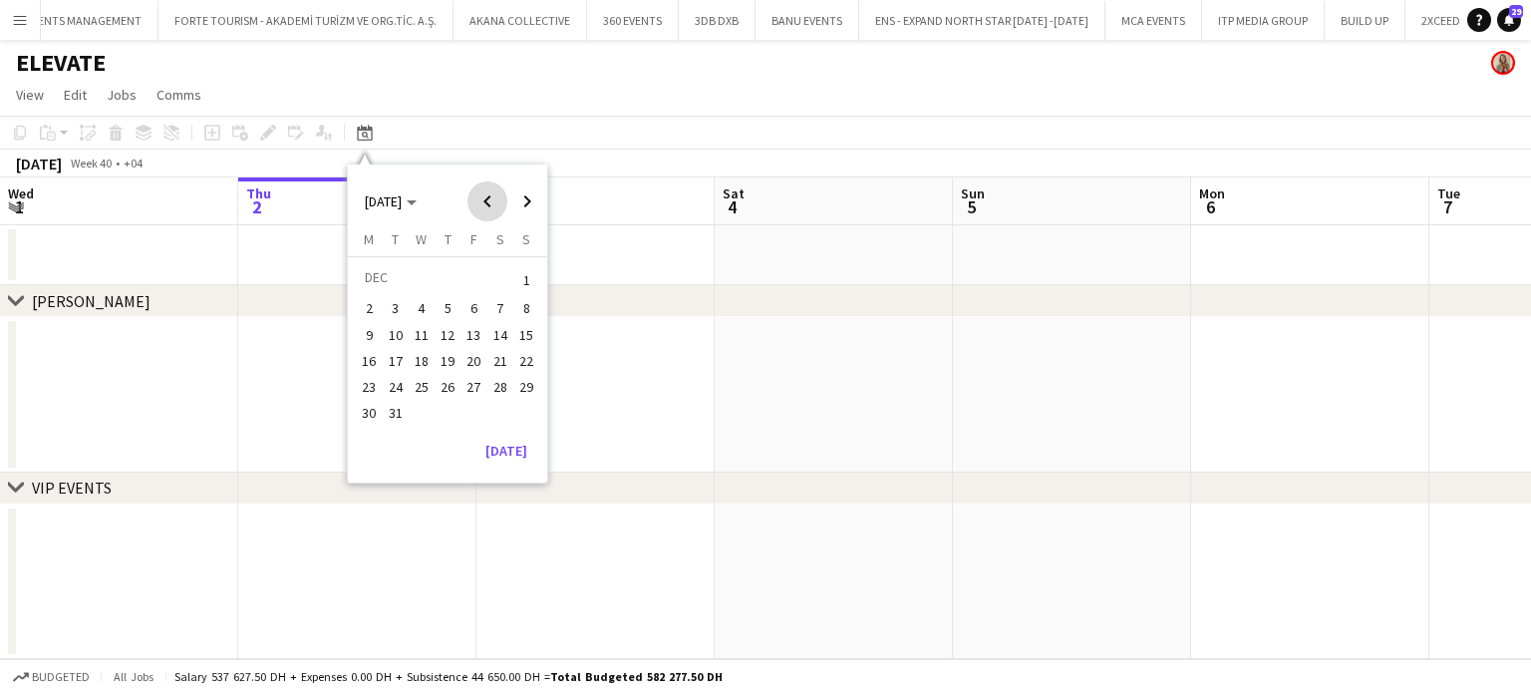
click at [486, 203] on span "Previous month" at bounding box center [487, 201] width 40 height 40
click at [518, 196] on span "Next month" at bounding box center [527, 201] width 40 height 40
click at [375, 309] on span "2" at bounding box center [370, 309] width 24 height 24
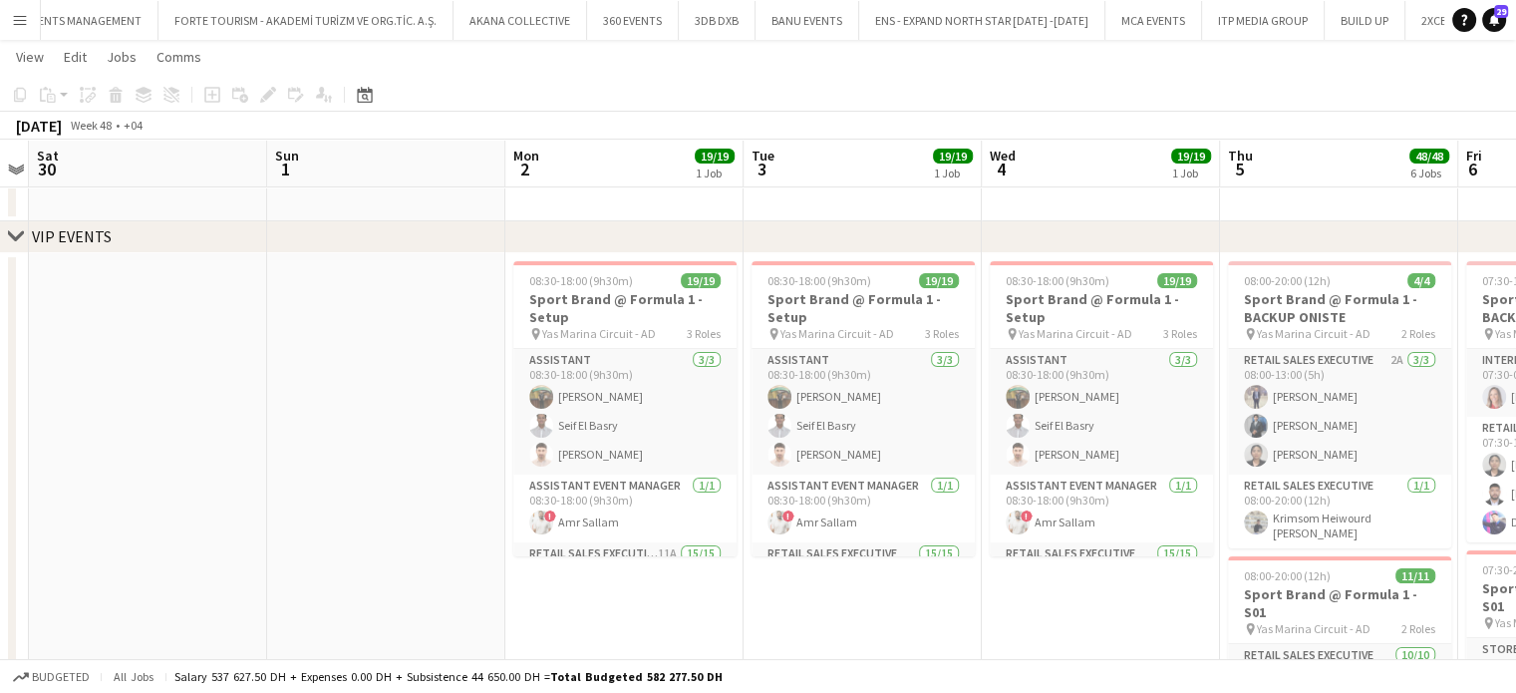
scroll to position [0, 796]
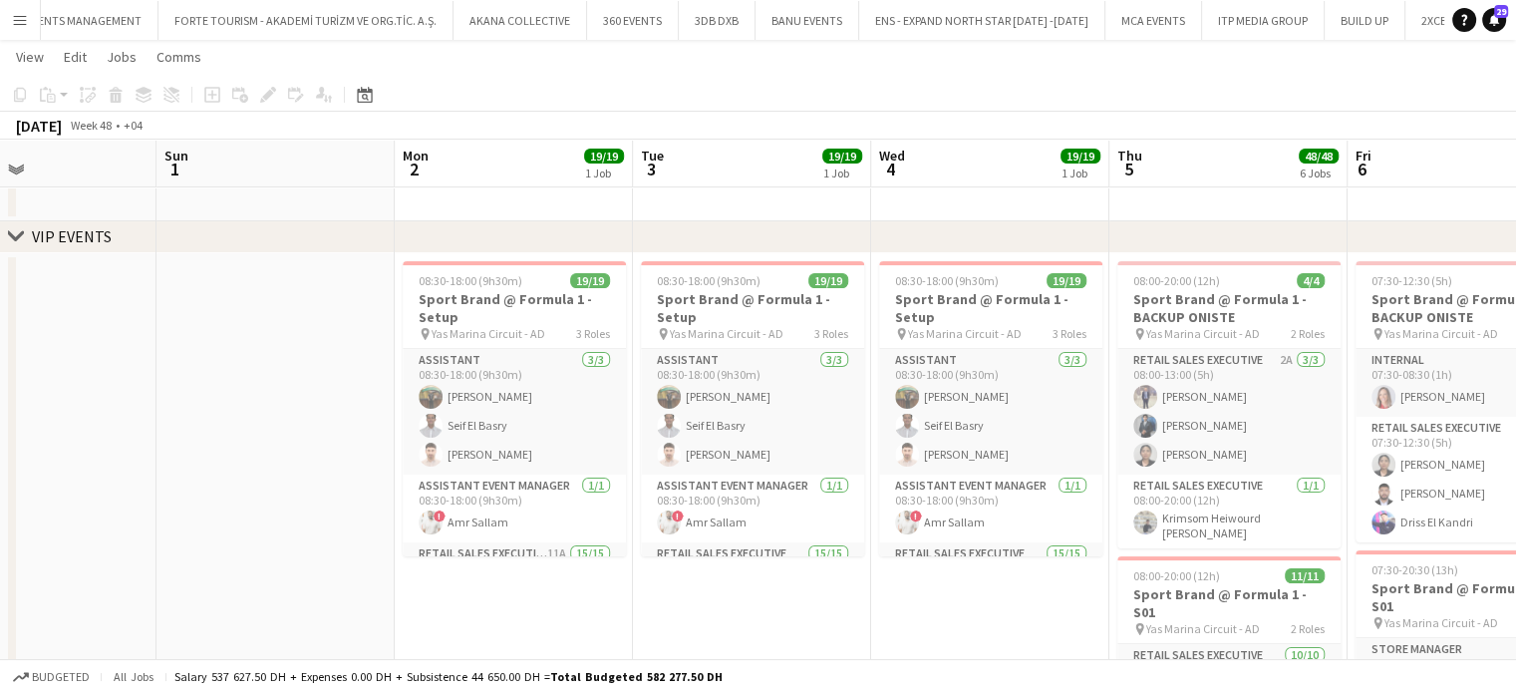
drag, startPoint x: 781, startPoint y: 600, endPoint x: 671, endPoint y: 575, distance: 113.4
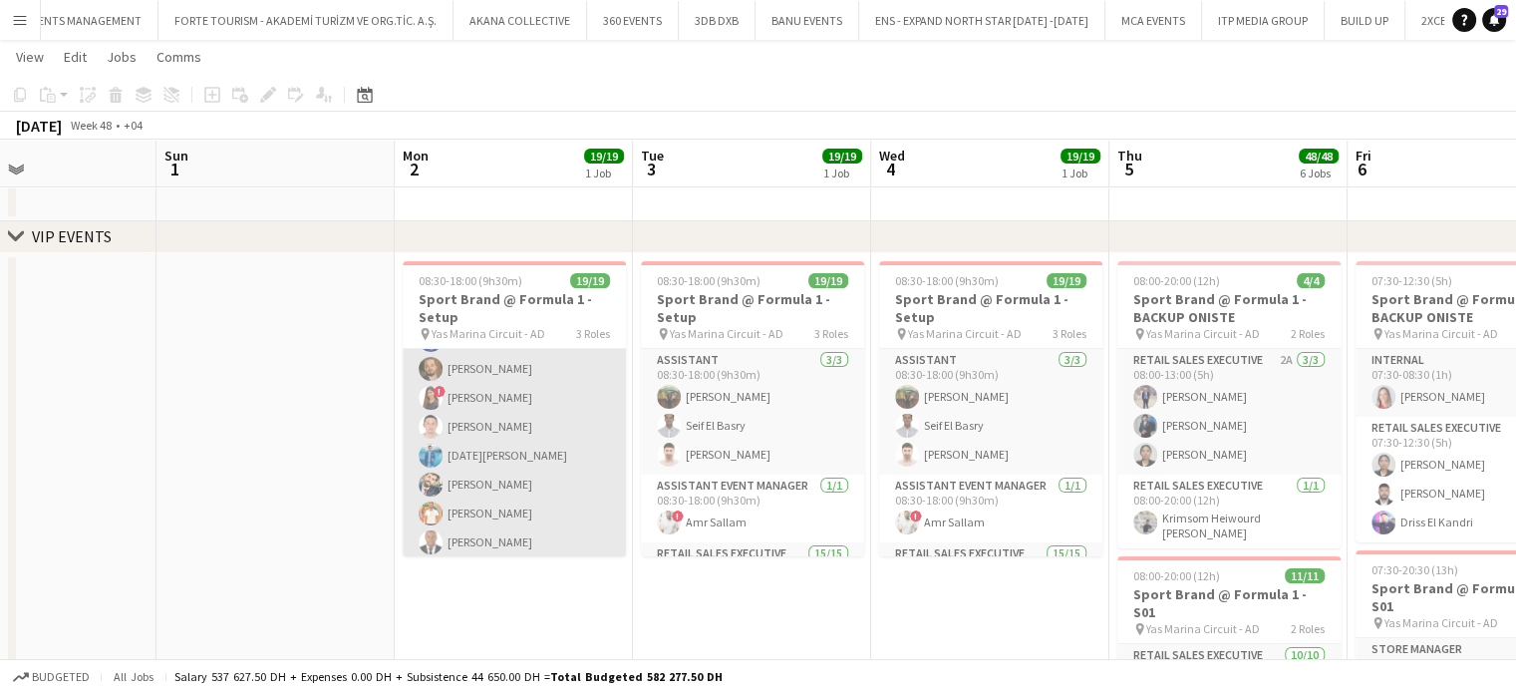
scroll to position [458, 0]
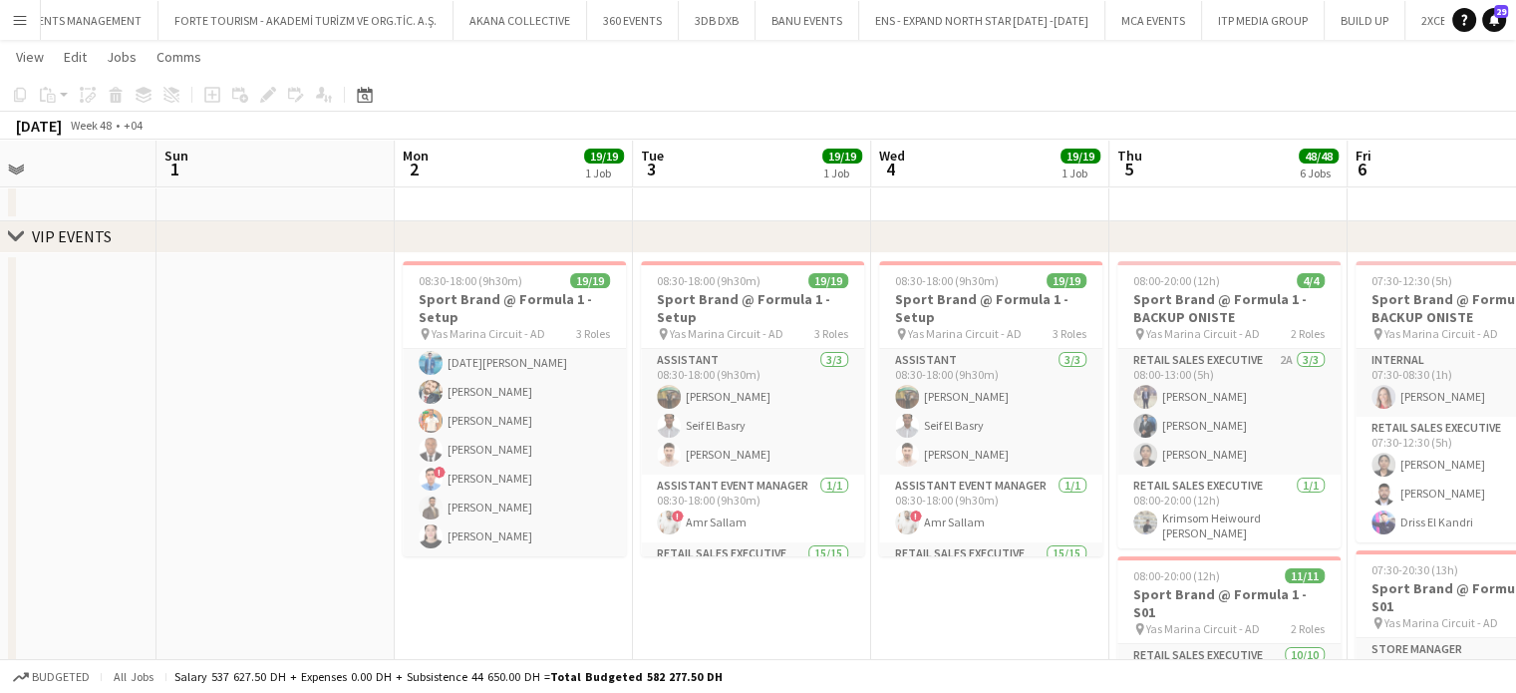
drag, startPoint x: 801, startPoint y: 625, endPoint x: 602, endPoint y: 546, distance: 214.3
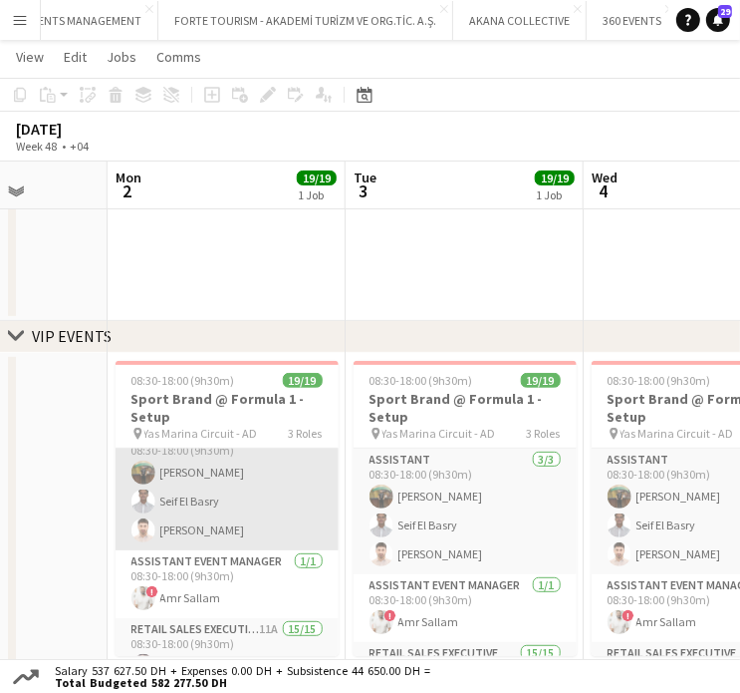
scroll to position [0, 0]
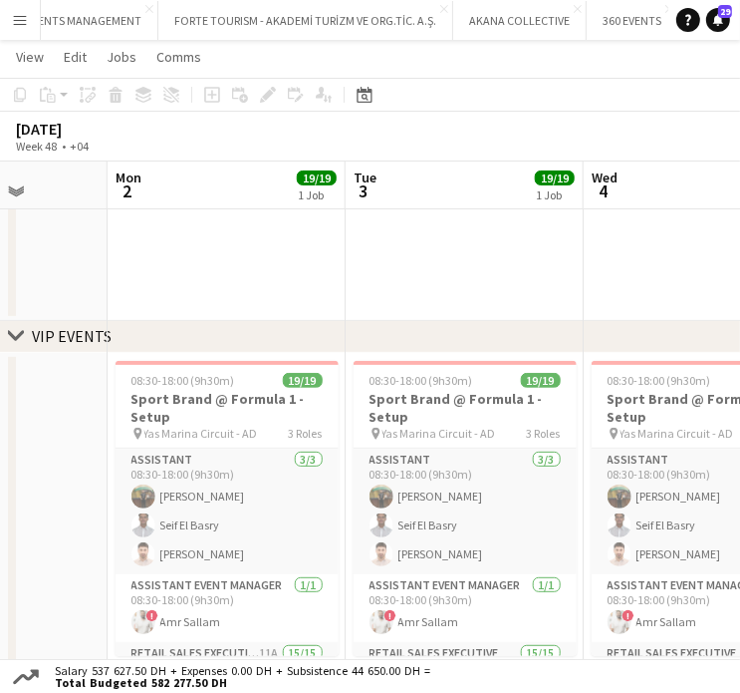
drag, startPoint x: 218, startPoint y: 521, endPoint x: 749, endPoint y: 302, distance: 574.7
click at [218, 521] on app-card-role "Assistant 3/3 08:30-18:00 (9h30m) Moemen Ahmed Seif El Basry Eyad Jawad" at bounding box center [227, 511] width 223 height 126
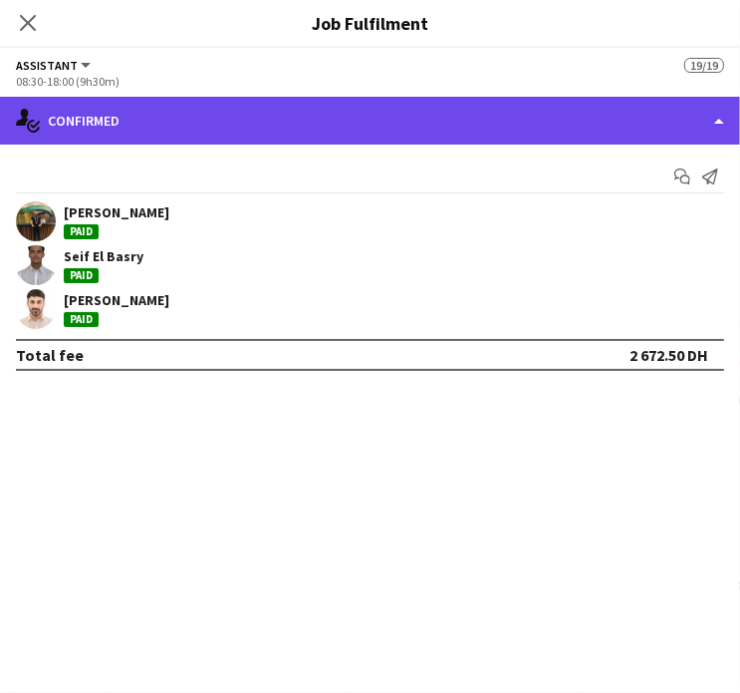
click at [726, 121] on div "single-neutral-actions-check-2 Confirmed" at bounding box center [370, 121] width 740 height 48
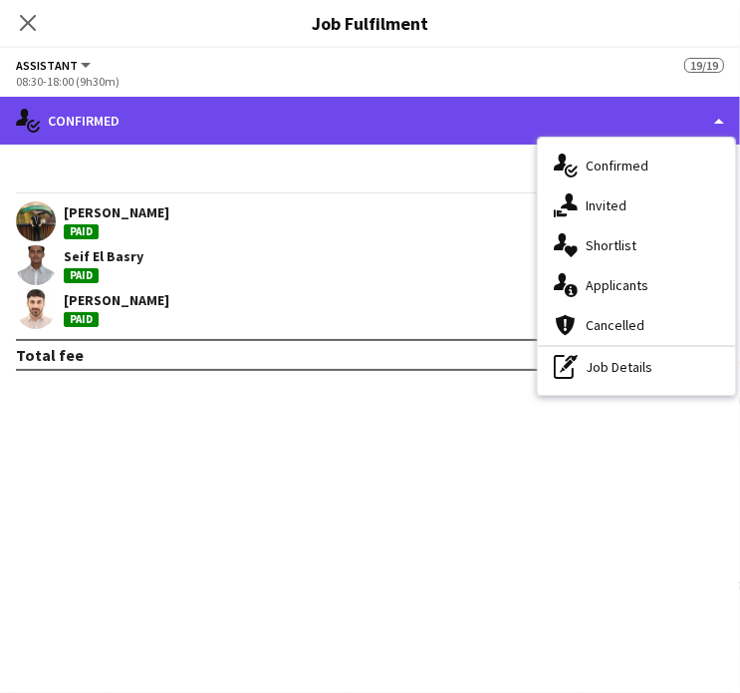
click at [702, 120] on div "single-neutral-actions-check-2 Confirmed" at bounding box center [370, 121] width 740 height 48
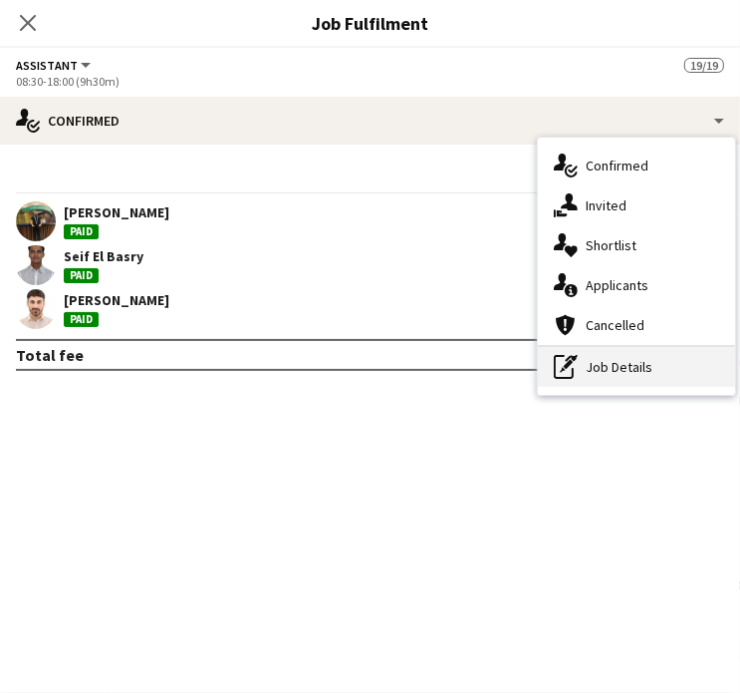
click at [614, 358] on div "pen-write Job Details" at bounding box center [636, 367] width 197 height 40
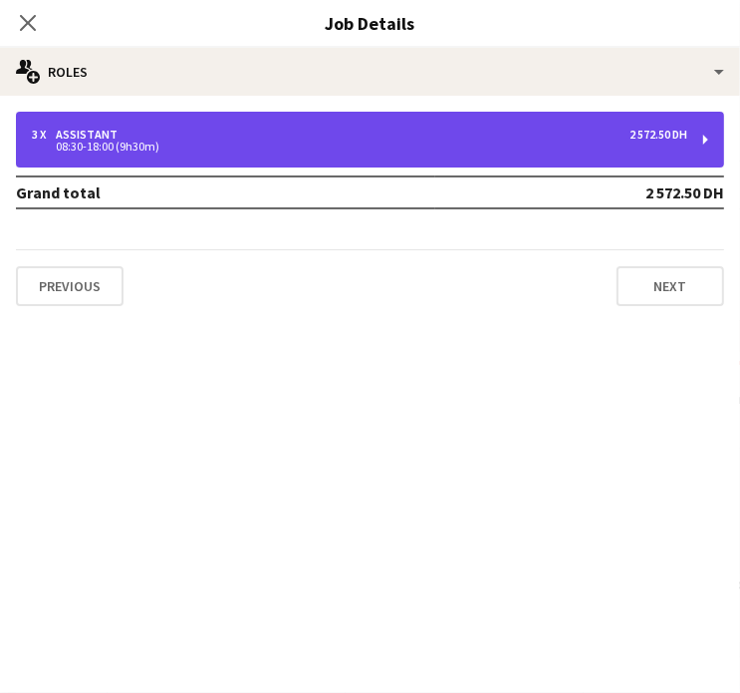
click at [154, 136] on div "3 x Assistant 2 572.50 DH" at bounding box center [360, 135] width 656 height 14
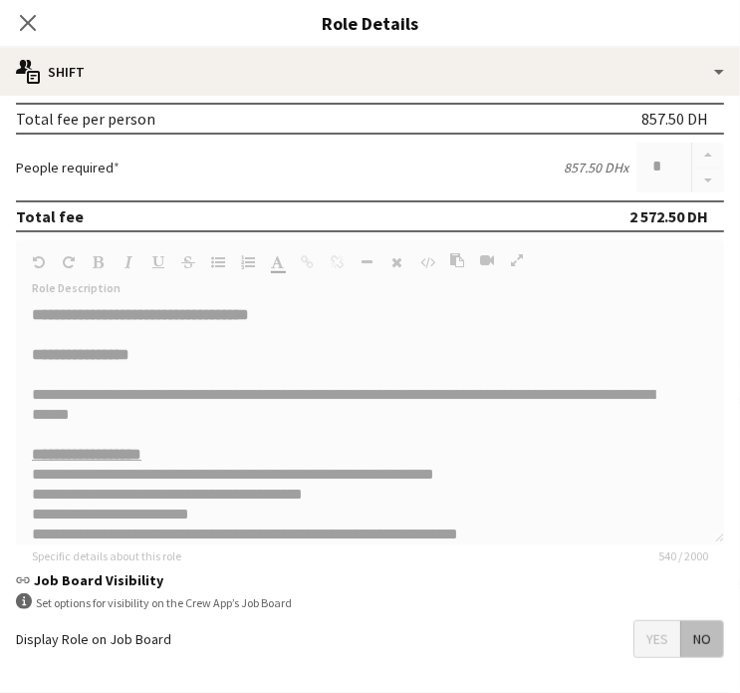
scroll to position [594, 0]
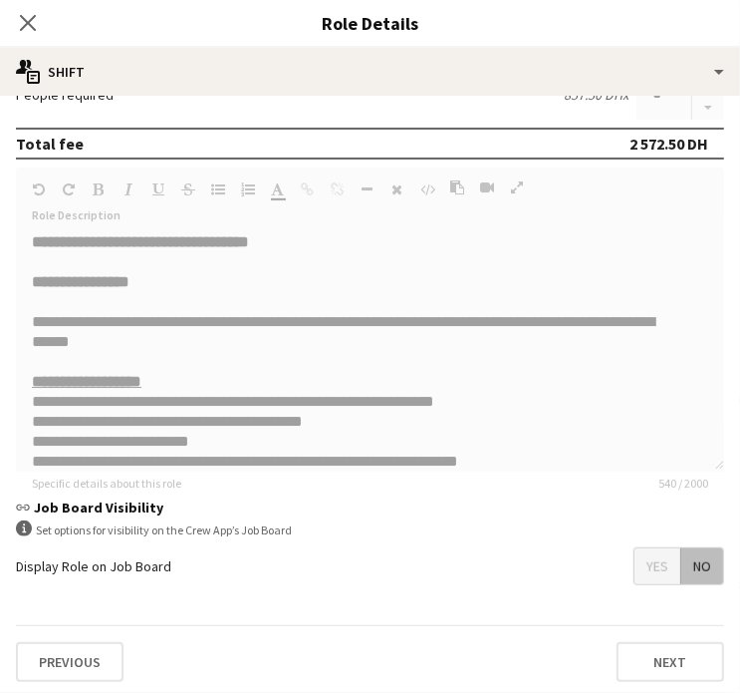
click at [220, 243] on form "**********" at bounding box center [370, 141] width 740 height 1112
drag, startPoint x: 319, startPoint y: 230, endPoint x: 31, endPoint y: 227, distance: 288.0
click at [31, 227] on form "**********" at bounding box center [370, 141] width 740 height 1112
copy b "**********"
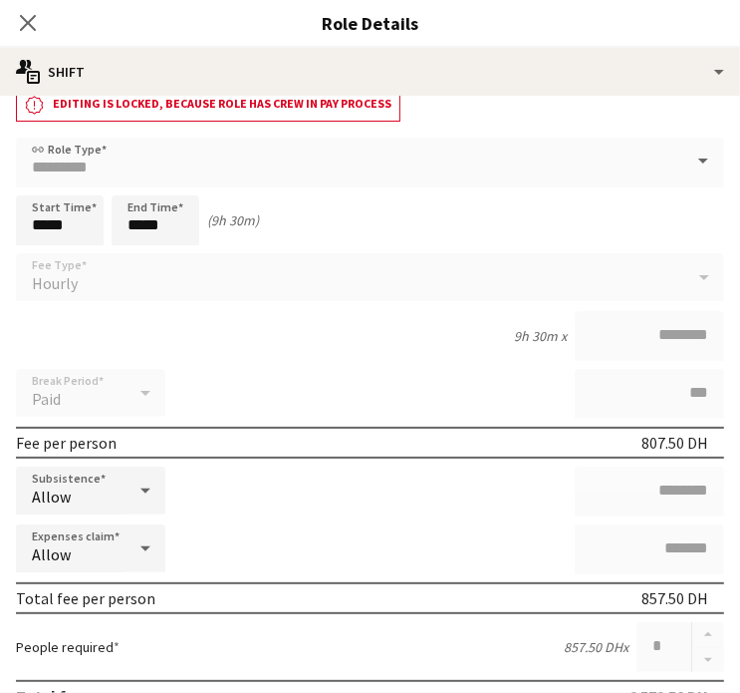
scroll to position [0, 0]
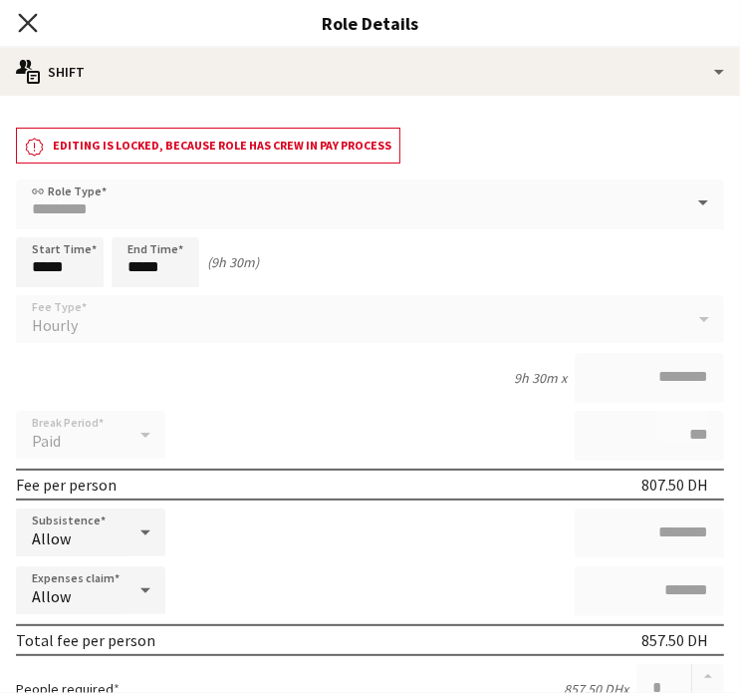
click at [28, 26] on icon "Close pop-in" at bounding box center [27, 22] width 19 height 19
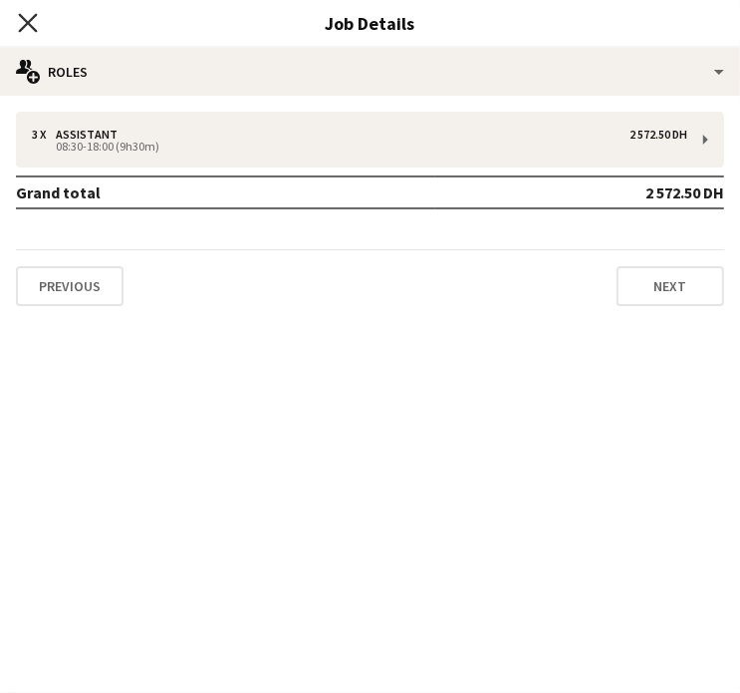
click at [34, 27] on icon "Close pop-in" at bounding box center [27, 22] width 19 height 19
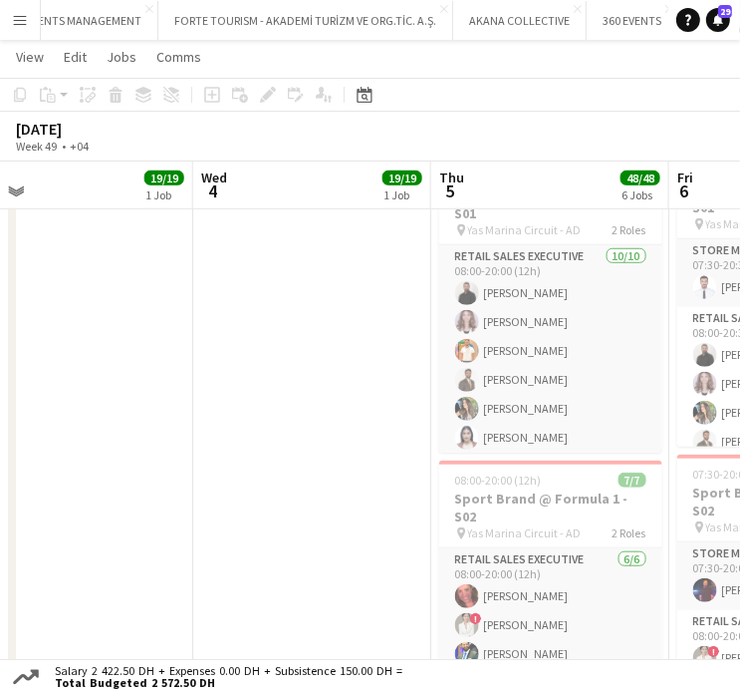
drag, startPoint x: 462, startPoint y: 319, endPoint x: 71, endPoint y: 293, distance: 392.5
drag, startPoint x: 320, startPoint y: 322, endPoint x: 47, endPoint y: 323, distance: 273.1
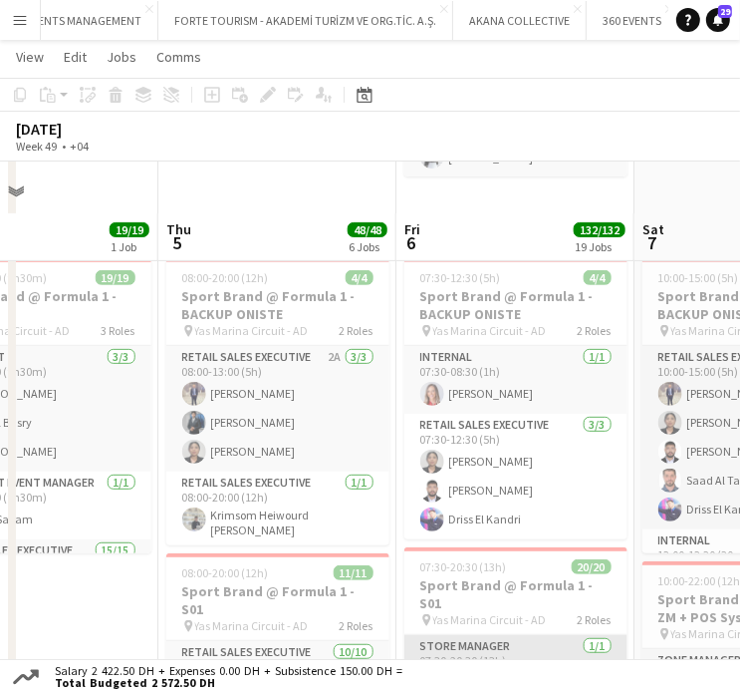
scroll to position [299, 0]
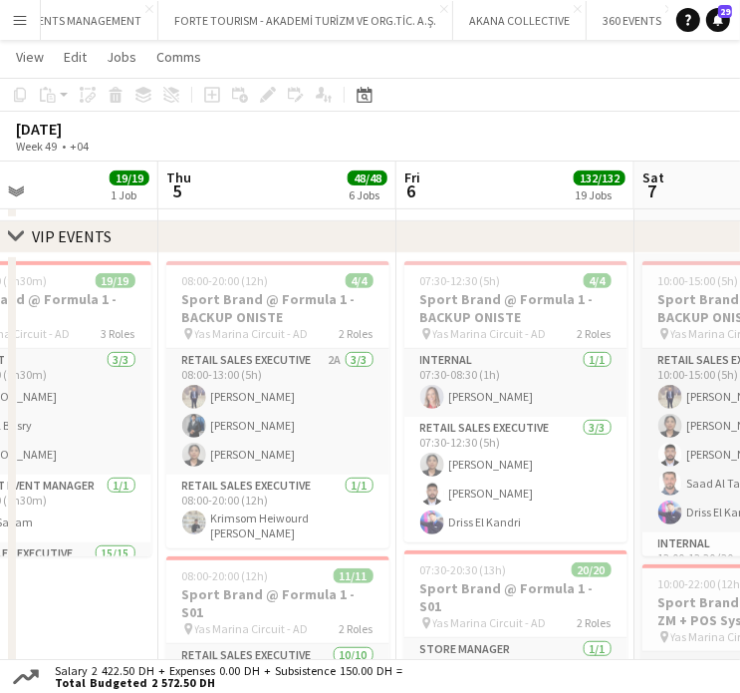
drag, startPoint x: 223, startPoint y: 440, endPoint x: 647, endPoint y: 450, distance: 423.7
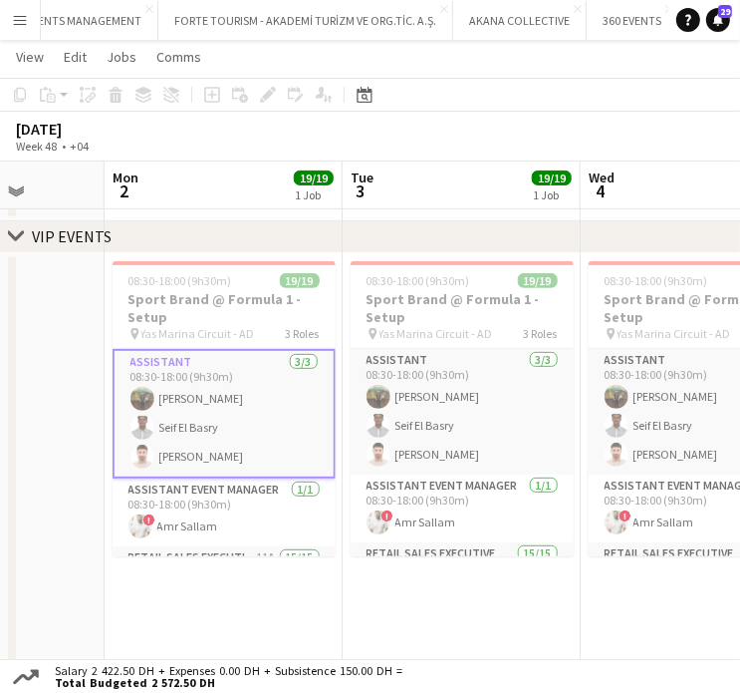
drag, startPoint x: 363, startPoint y: 377, endPoint x: 654, endPoint y: 389, distance: 291.3
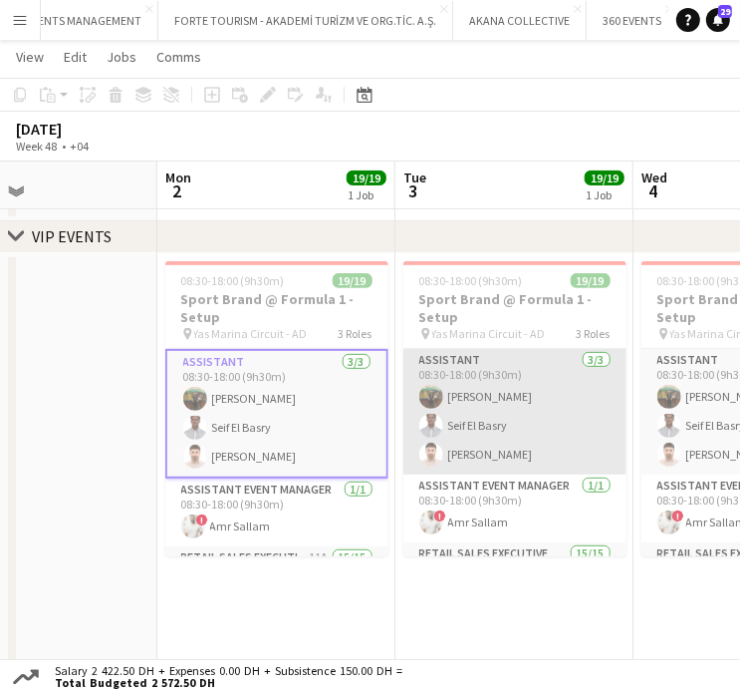
scroll to position [100, 0]
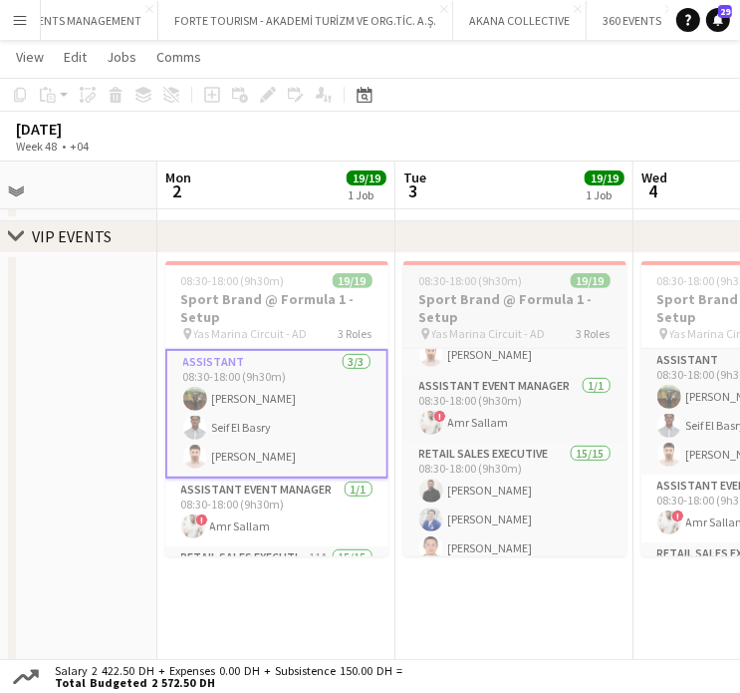
click at [494, 287] on span "08:30-18:00 (9h30m)" at bounding box center [472, 280] width 104 height 15
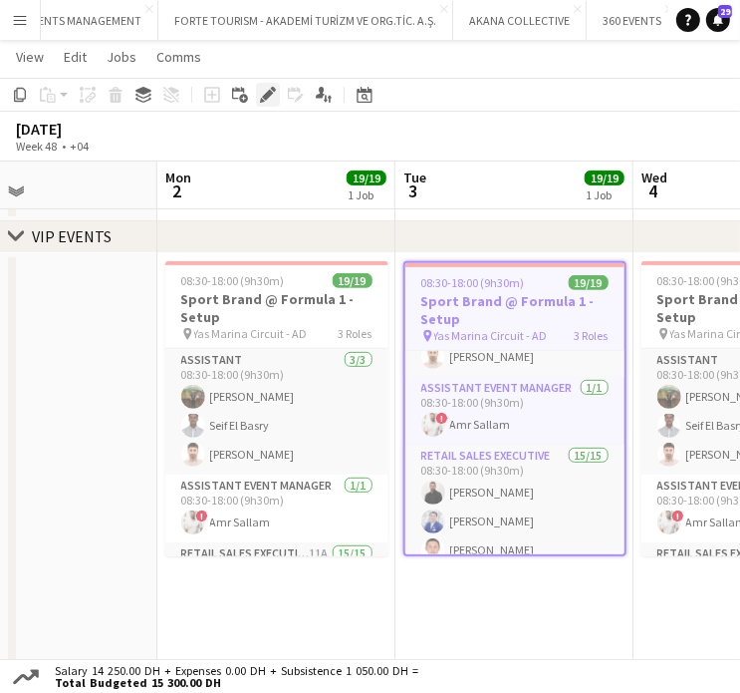
click at [273, 87] on icon at bounding box center [273, 89] width 5 height 5
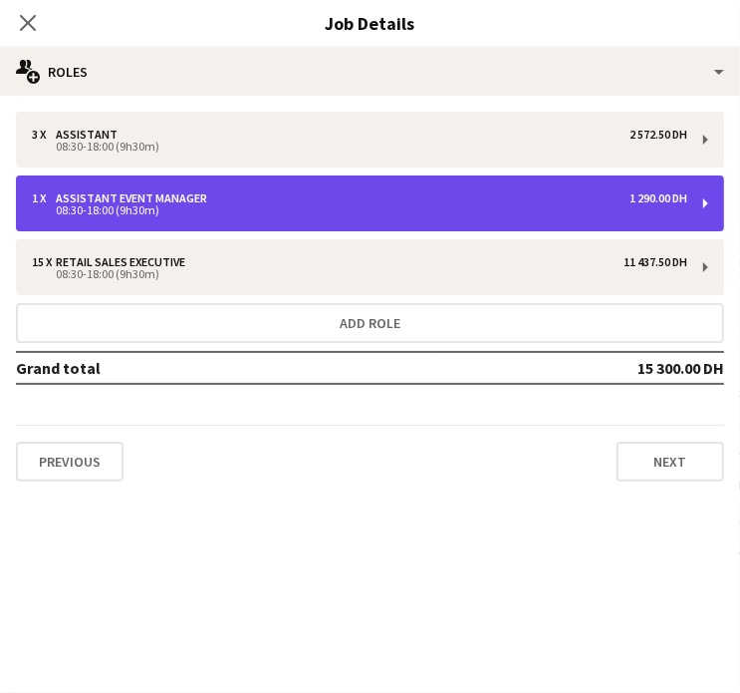
click at [433, 207] on div "08:30-18:00 (9h30m)" at bounding box center [360, 210] width 656 height 10
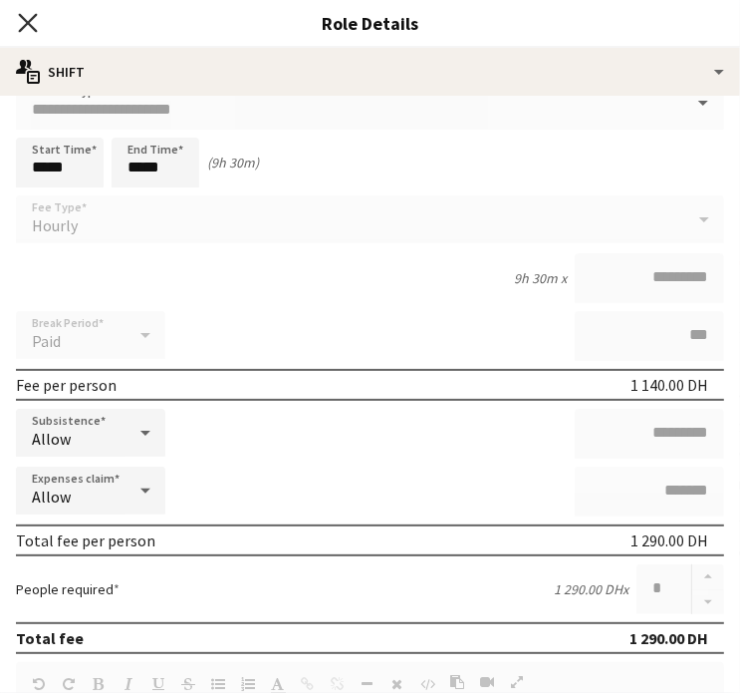
click at [31, 18] on icon "Close pop-in" at bounding box center [27, 22] width 19 height 19
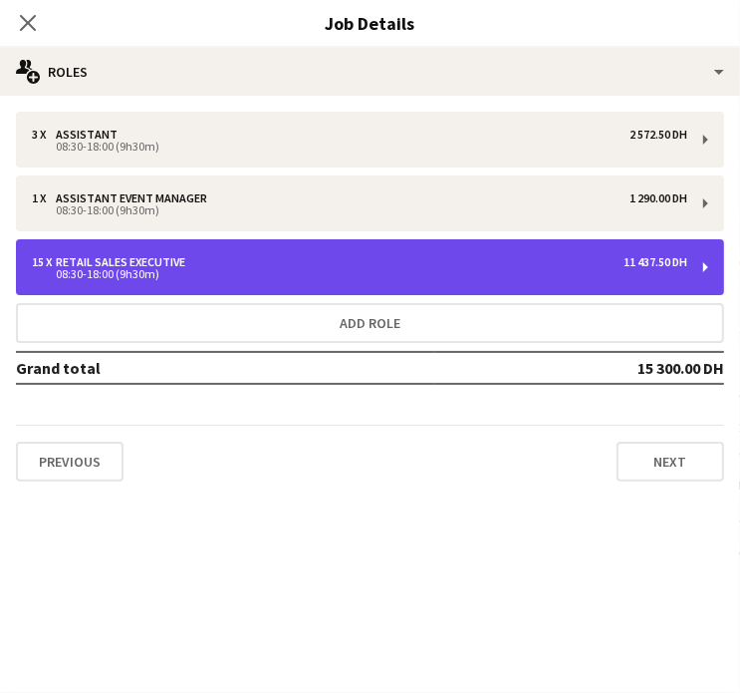
click at [197, 269] on div "08:30-18:00 (9h30m)" at bounding box center [360, 274] width 656 height 10
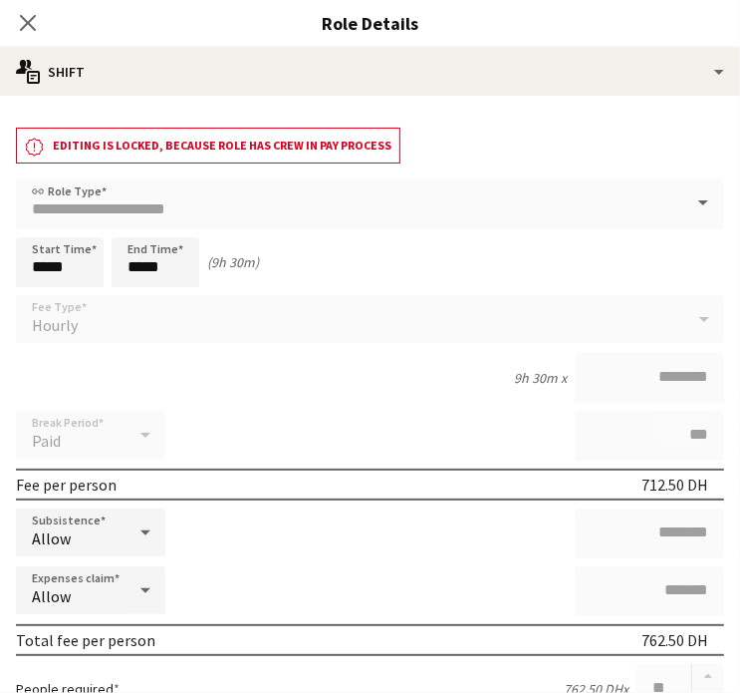
click at [39, 24] on app-icon "Close pop-in" at bounding box center [28, 23] width 24 height 24
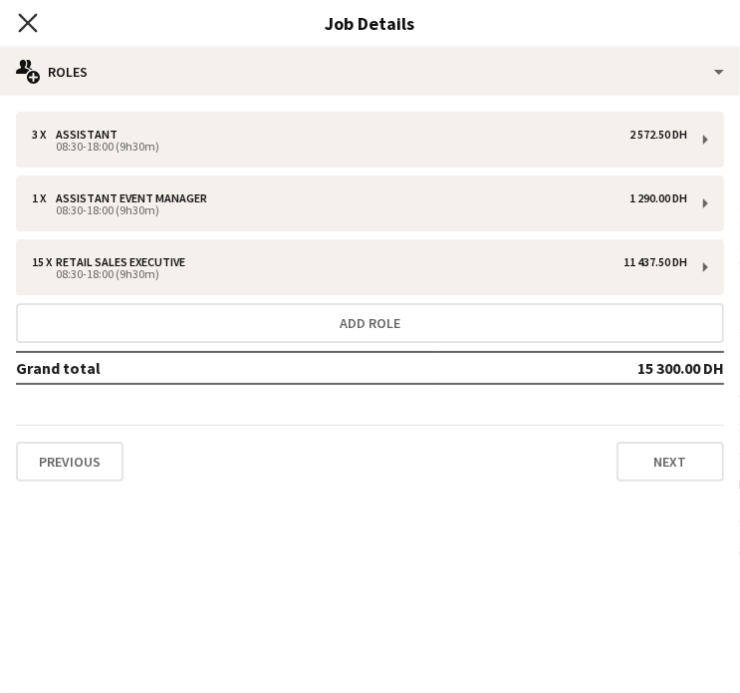
drag, startPoint x: 36, startPoint y: 23, endPoint x: 80, endPoint y: 82, distance: 73.4
click at [35, 23] on icon "Close pop-in" at bounding box center [28, 23] width 16 height 16
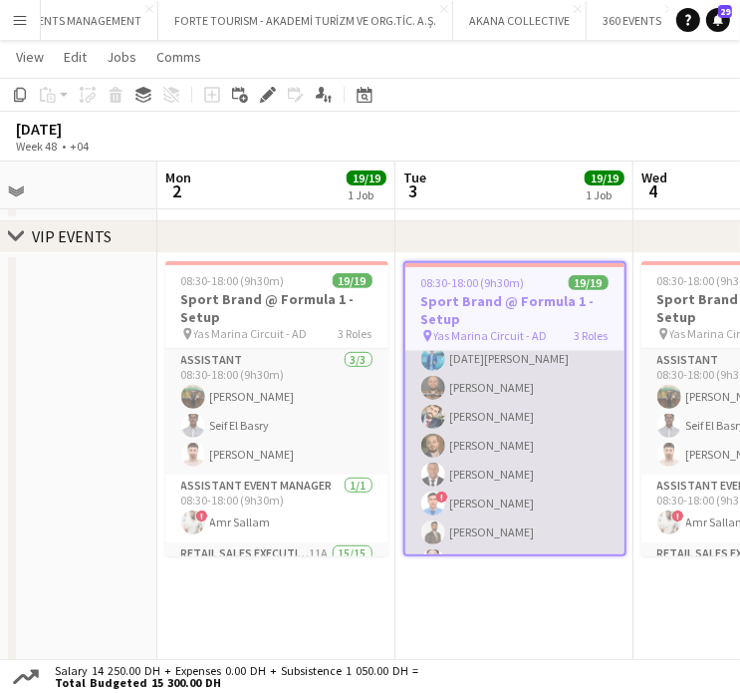
scroll to position [461, 0]
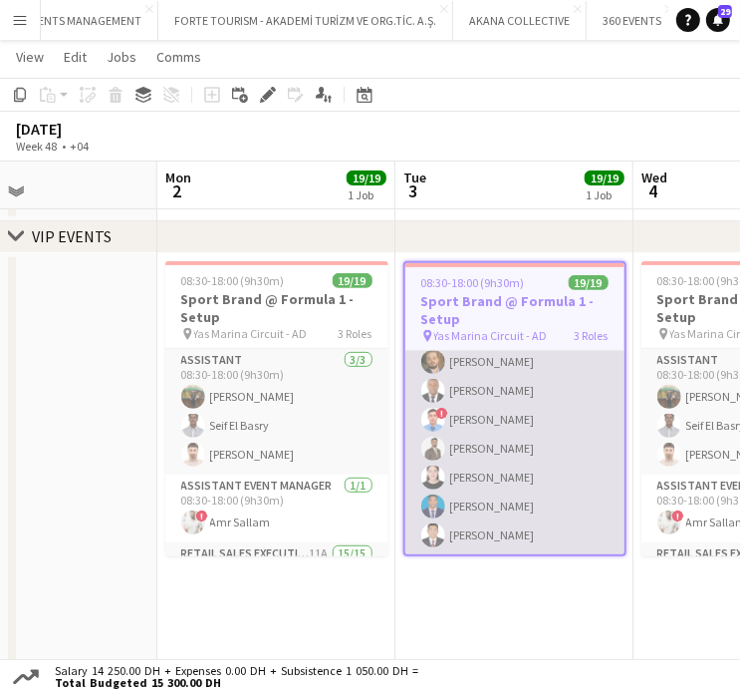
click at [494, 439] on app-card-role "Retail Sales Executive 15/15 08:30-18:00 (9h30m) George charbel Mbayed Brian Fr…" at bounding box center [515, 319] width 219 height 472
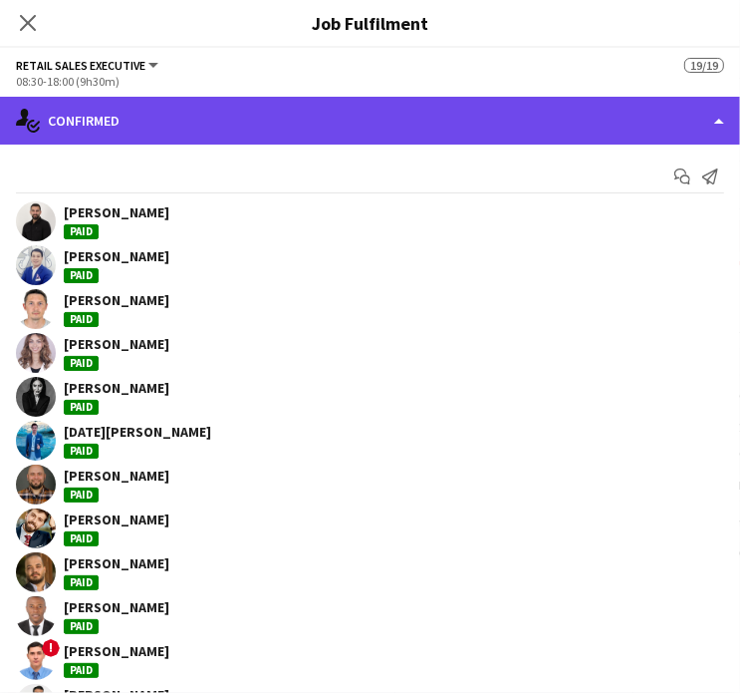
click at [582, 115] on div "single-neutral-actions-check-2 Confirmed" at bounding box center [370, 121] width 740 height 48
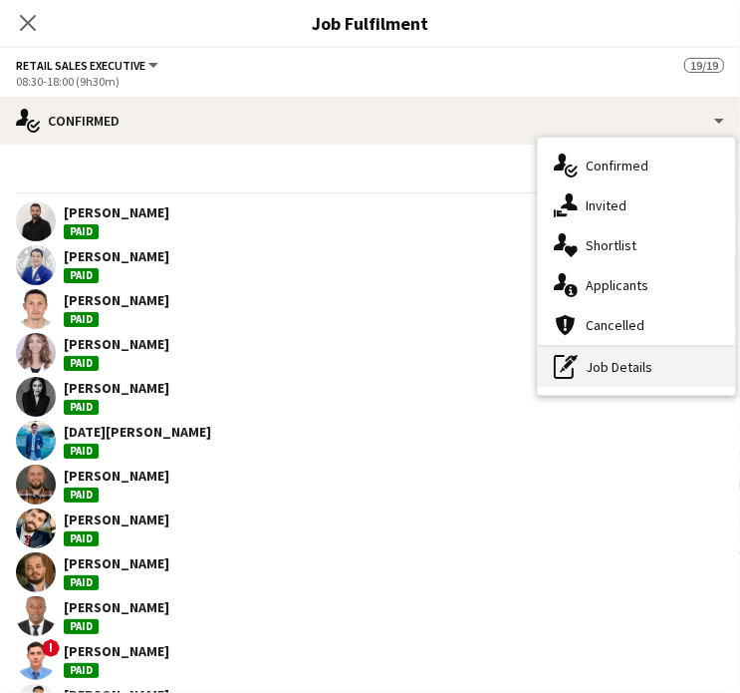
click at [590, 366] on div "pen-write Job Details" at bounding box center [636, 367] width 197 height 40
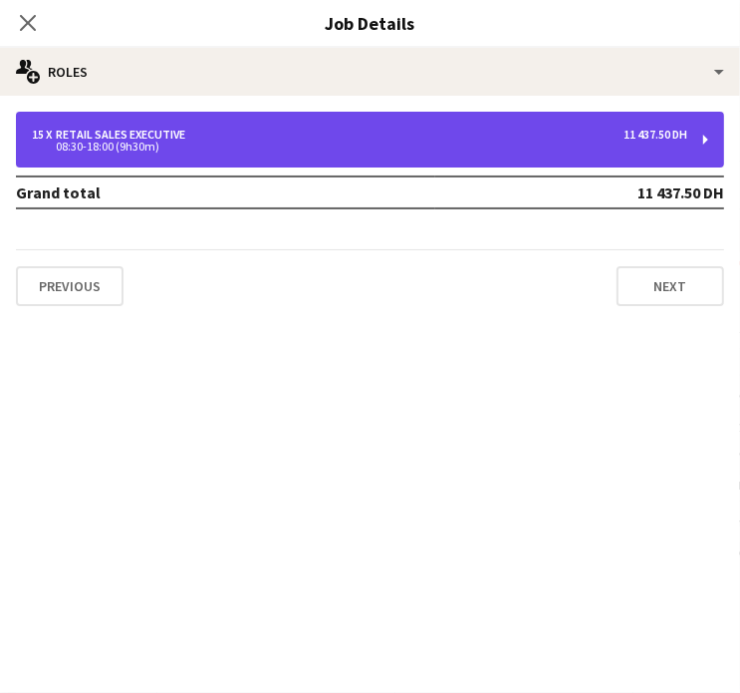
click at [194, 140] on div "15 x Retail Sales Executive 11 437.50 DH" at bounding box center [360, 135] width 656 height 14
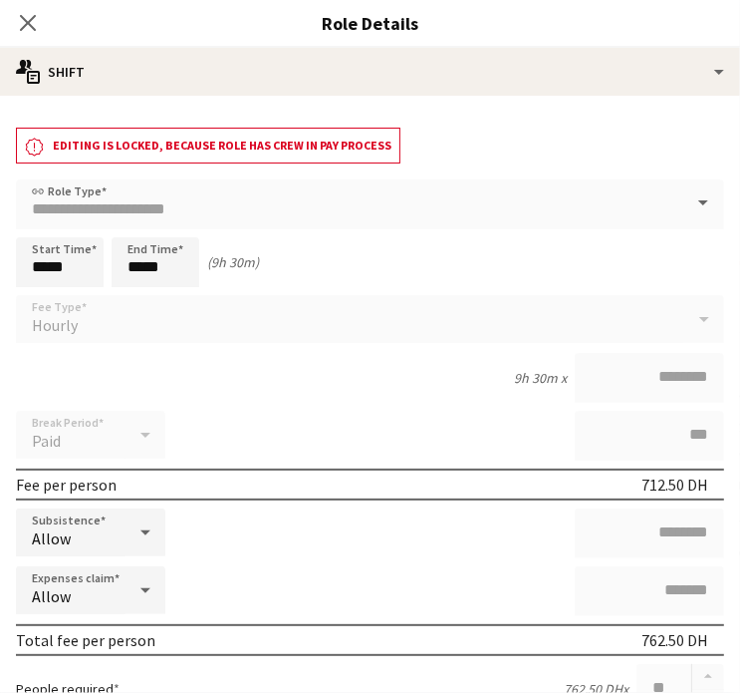
scroll to position [100, 0]
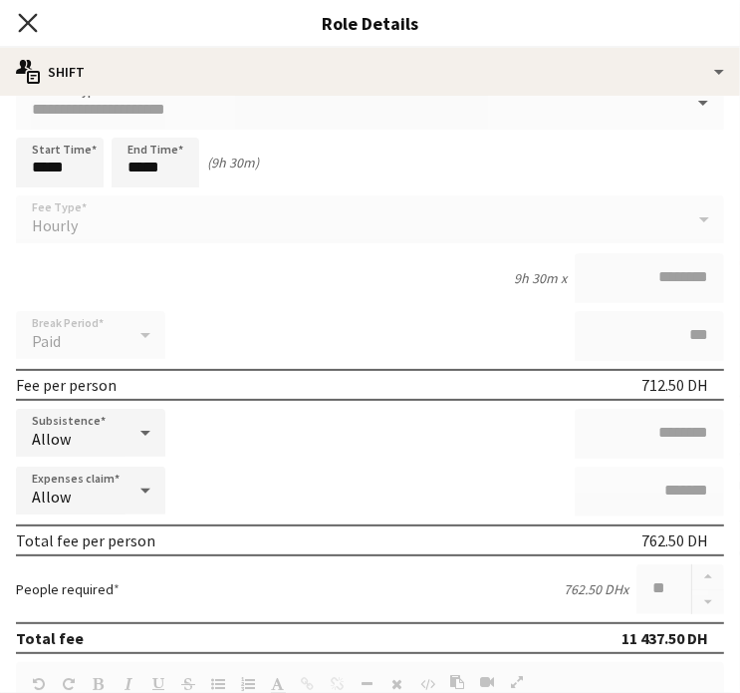
click at [28, 27] on icon "Close pop-in" at bounding box center [27, 22] width 19 height 19
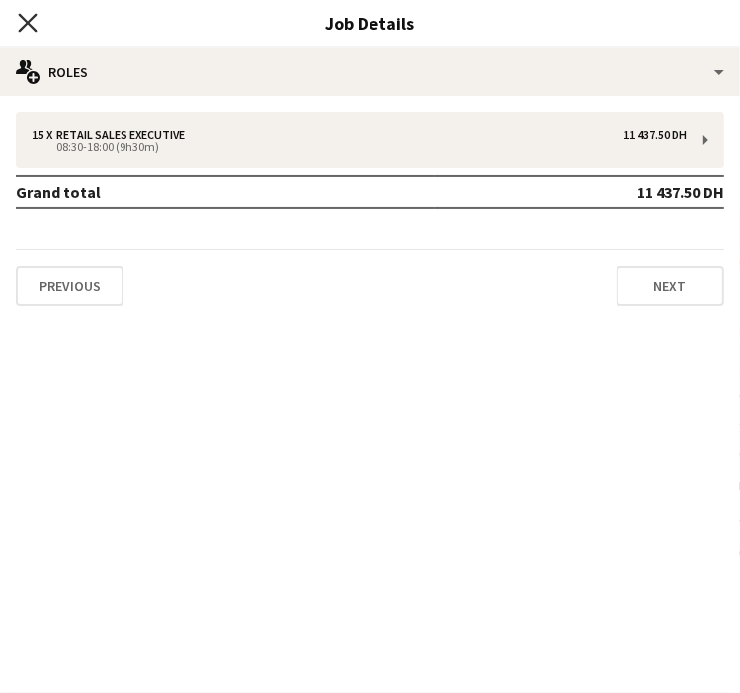
click at [24, 22] on icon "Close pop-in" at bounding box center [27, 22] width 19 height 19
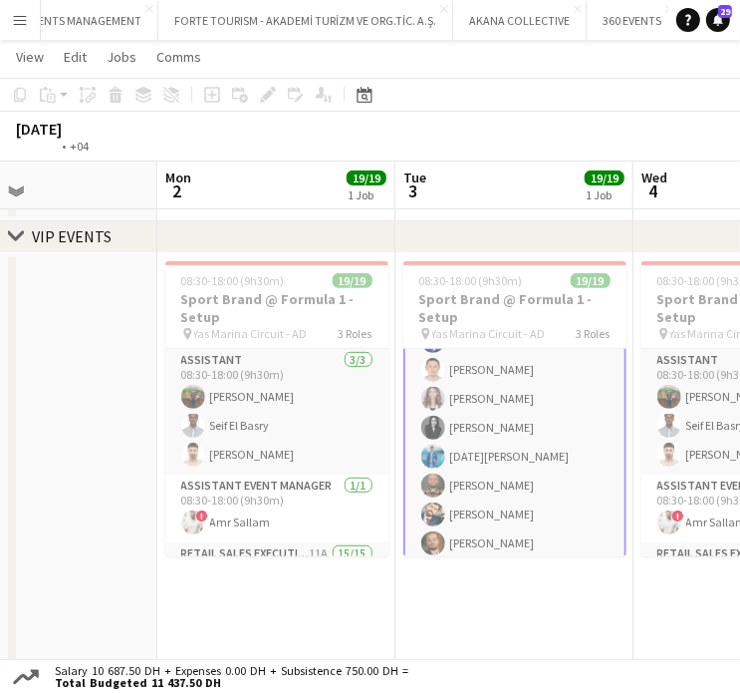
scroll to position [0, 960]
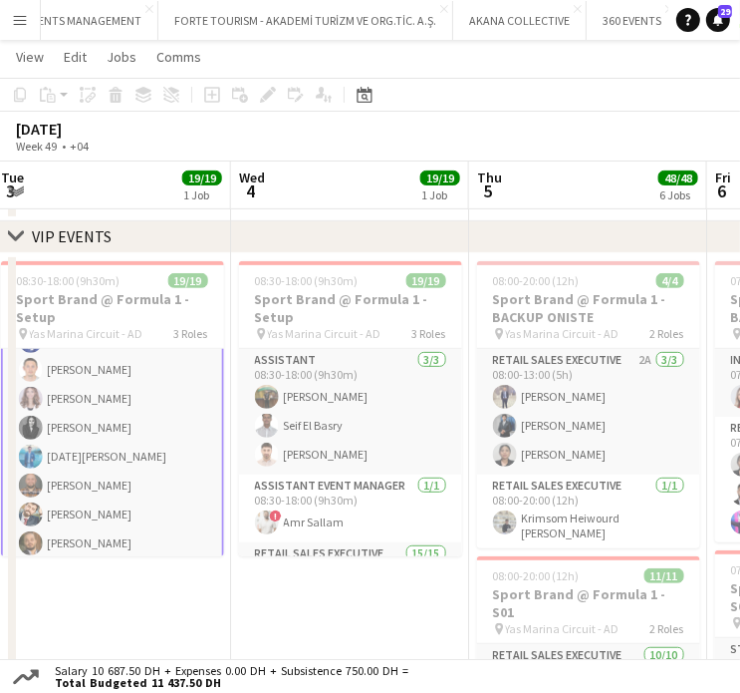
drag, startPoint x: 645, startPoint y: 462, endPoint x: 242, endPoint y: 374, distance: 412.3
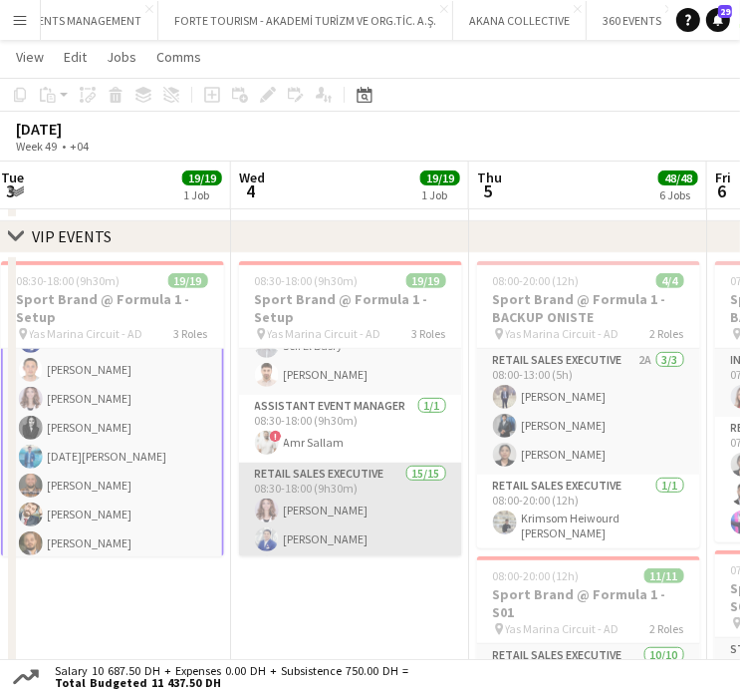
scroll to position [199, 0]
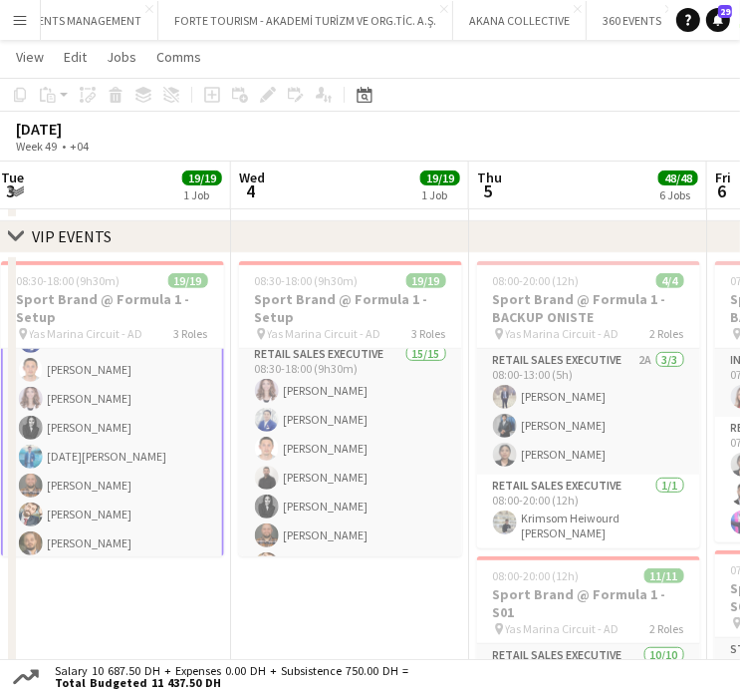
drag, startPoint x: 529, startPoint y: 426, endPoint x: 286, endPoint y: 376, distance: 248.2
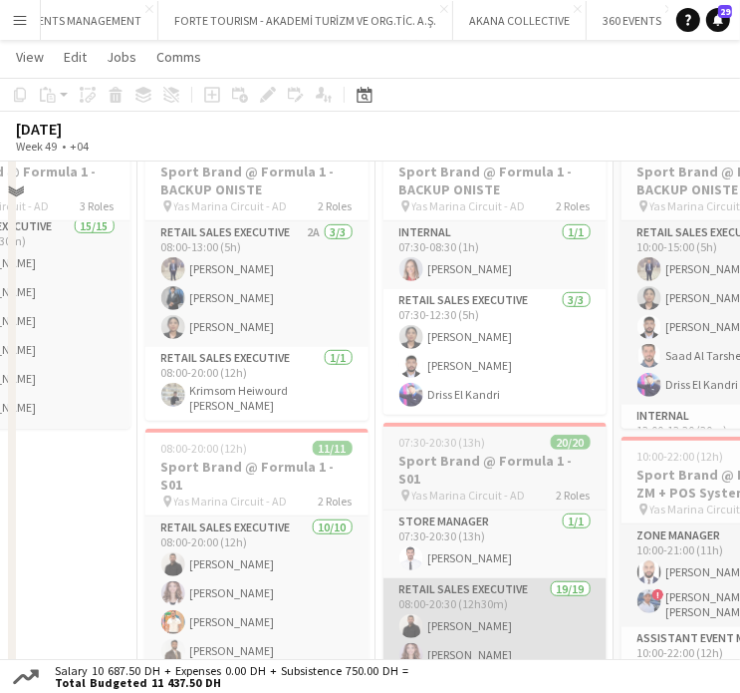
scroll to position [598, 0]
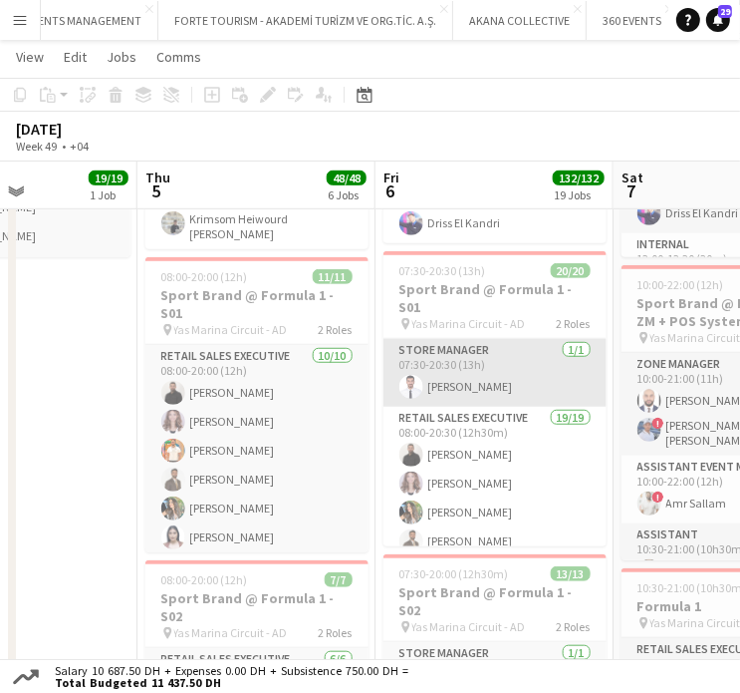
click at [469, 370] on app-card-role "Store Manager 1/1 07:30-20:30 (13h) Youssef Attia" at bounding box center [495, 373] width 223 height 68
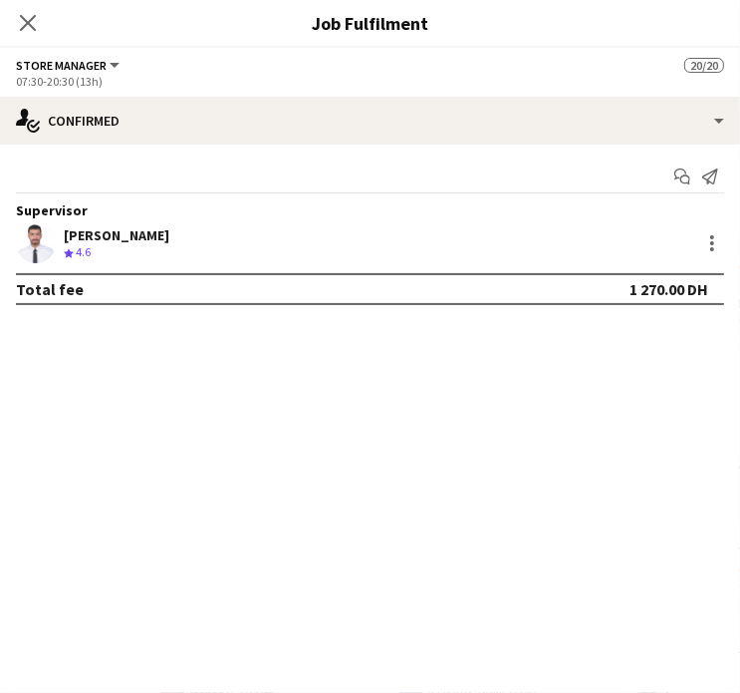
scroll to position [279, 0]
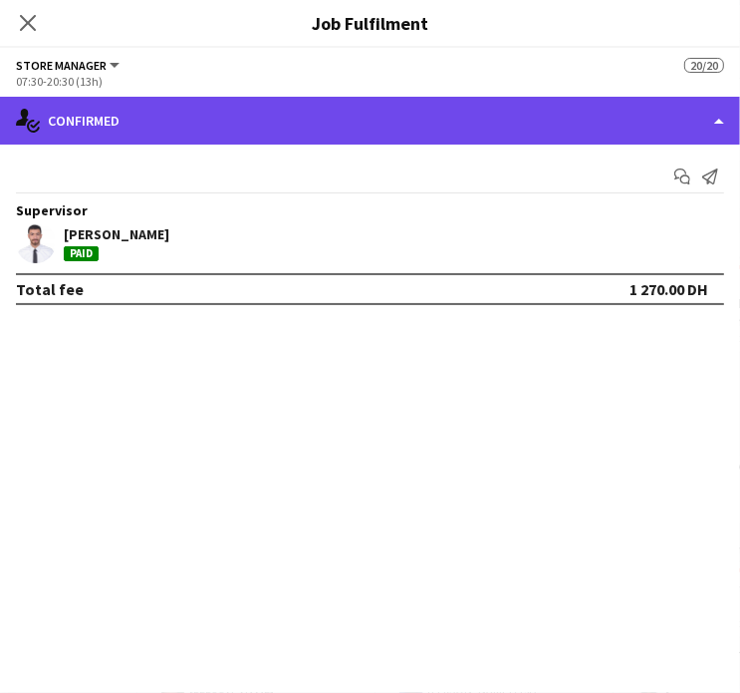
click at [690, 121] on div "single-neutral-actions-check-2 Confirmed" at bounding box center [370, 121] width 740 height 48
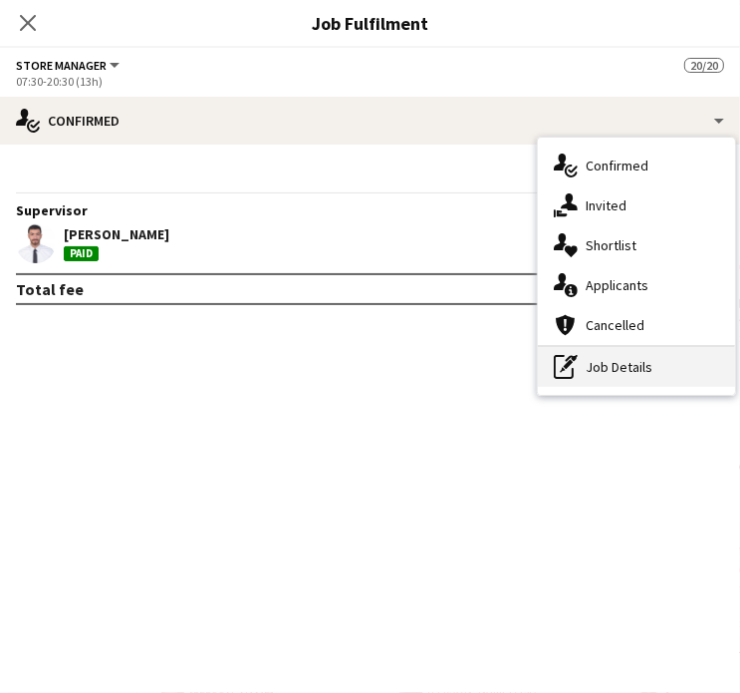
click at [637, 361] on div "pen-write Job Details" at bounding box center [636, 367] width 197 height 40
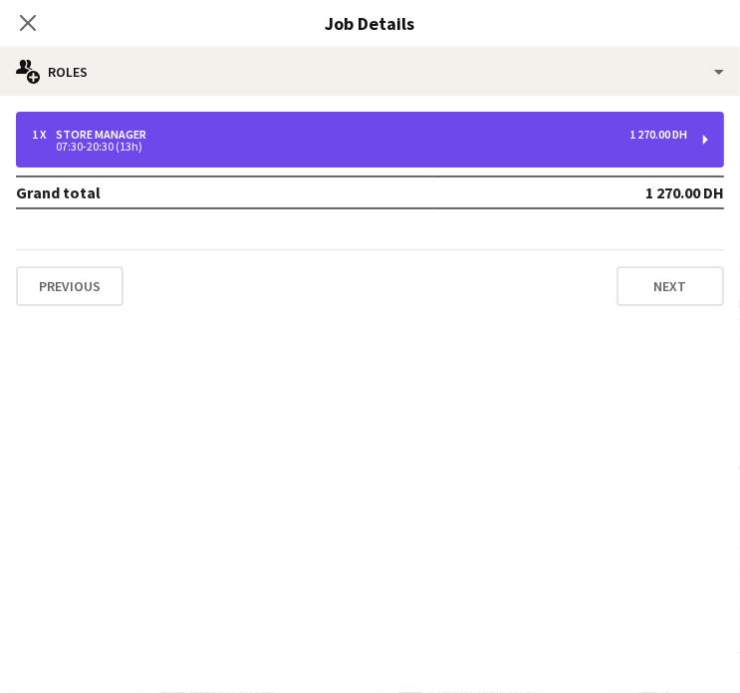
click at [579, 116] on div "1 x Store Manager 1 270.00 DH 07:30-20:30 (13h)" at bounding box center [370, 140] width 709 height 56
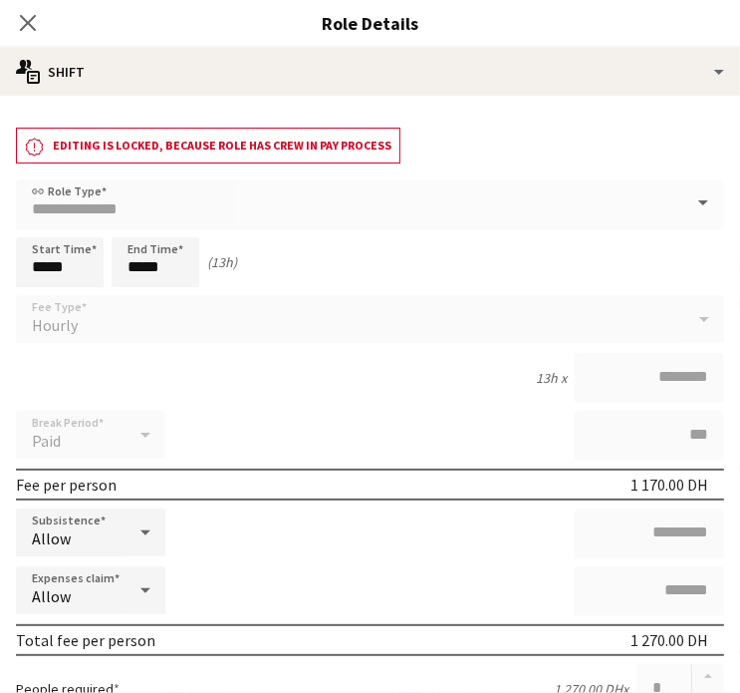
drag, startPoint x: 28, startPoint y: 27, endPoint x: 207, endPoint y: 97, distance: 192.5
click at [28, 27] on icon "Close pop-in" at bounding box center [28, 23] width 16 height 16
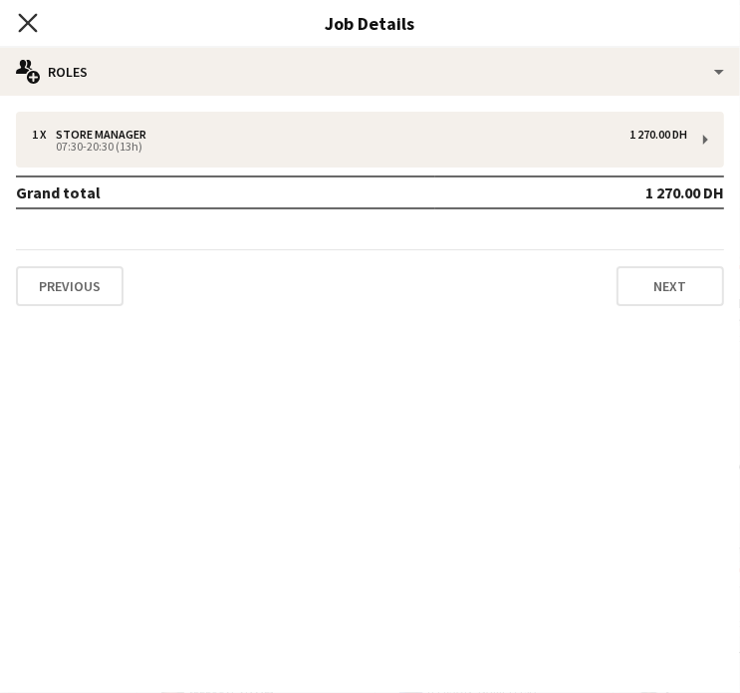
click at [35, 24] on icon "Close pop-in" at bounding box center [27, 22] width 19 height 19
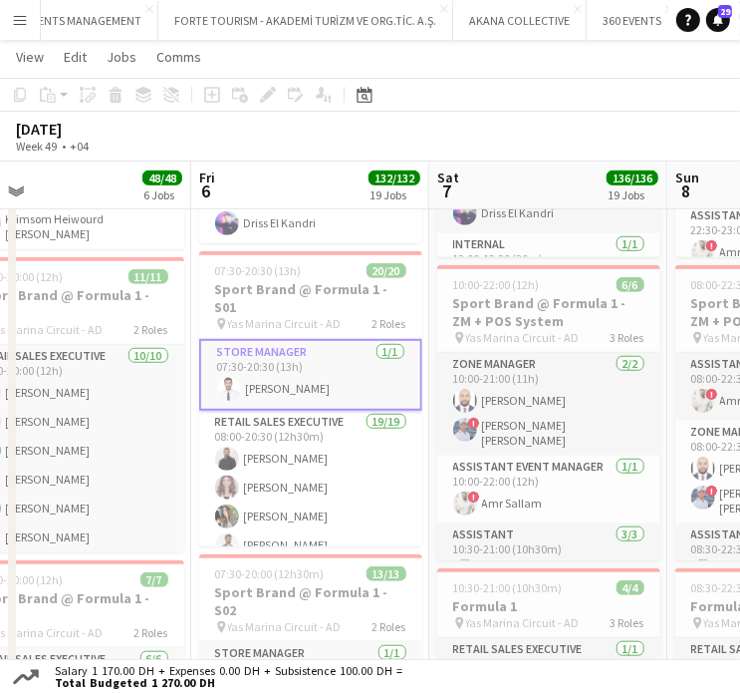
drag, startPoint x: 666, startPoint y: 438, endPoint x: 418, endPoint y: 423, distance: 248.6
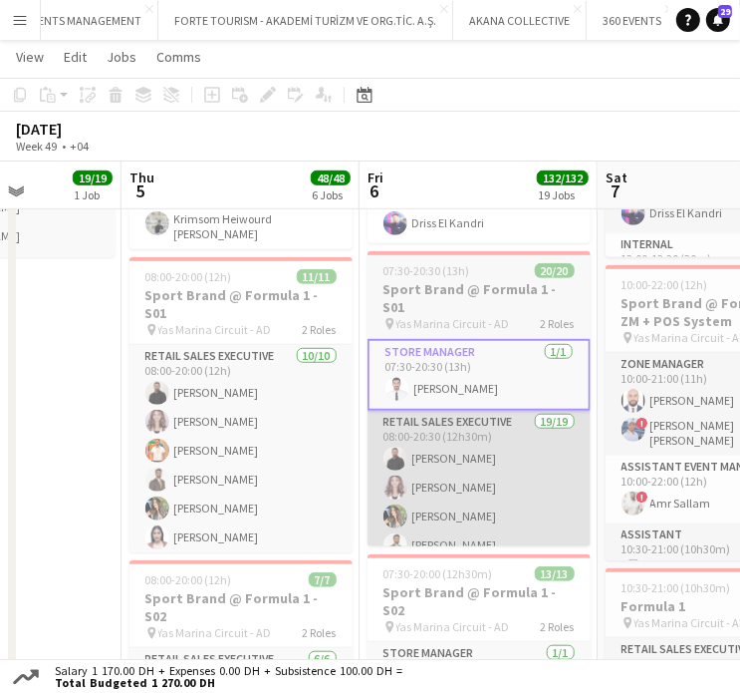
drag, startPoint x: 396, startPoint y: 424, endPoint x: 642, endPoint y: 422, distance: 246.2
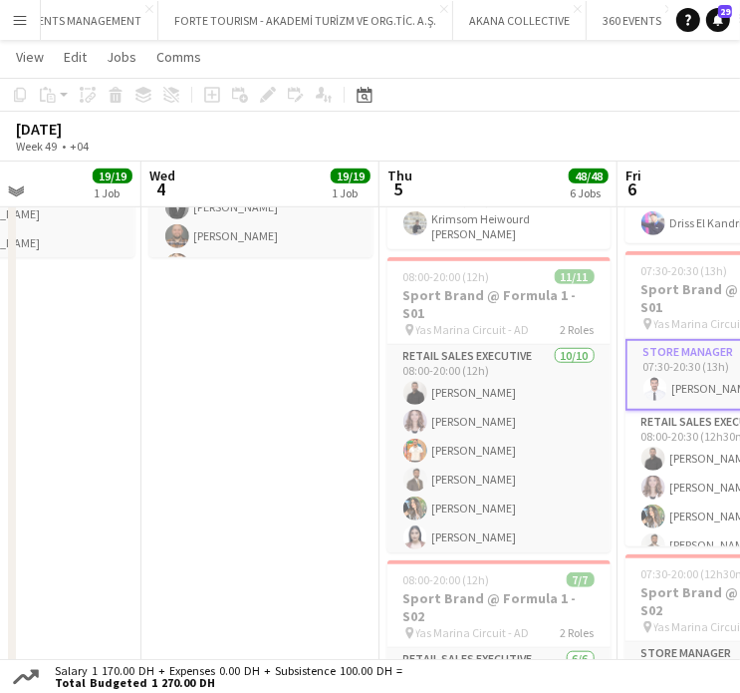
scroll to position [299, 0]
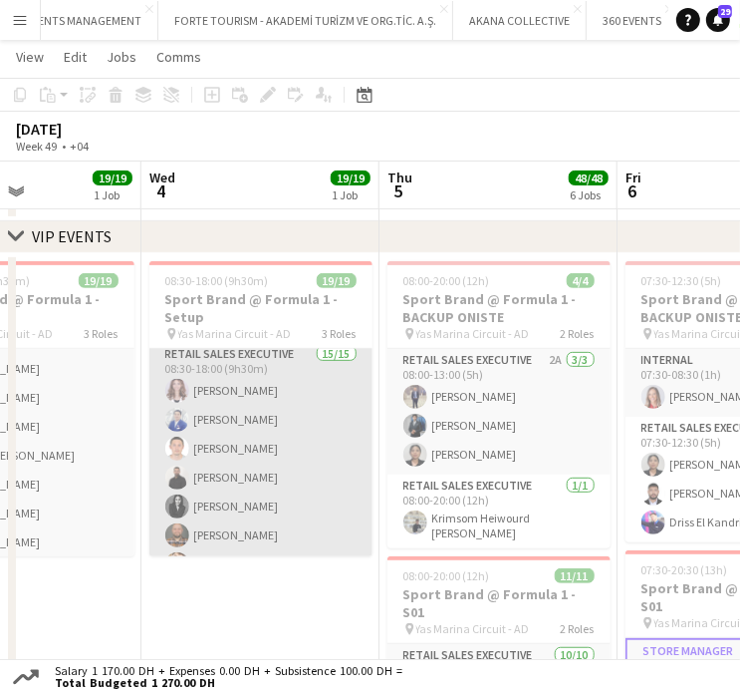
click at [284, 421] on app-card-role "Retail Sales Executive 15/15 08:30-18:00 (9h30m) Leen Sahel Brian Francisco Ali…" at bounding box center [260, 579] width 223 height 472
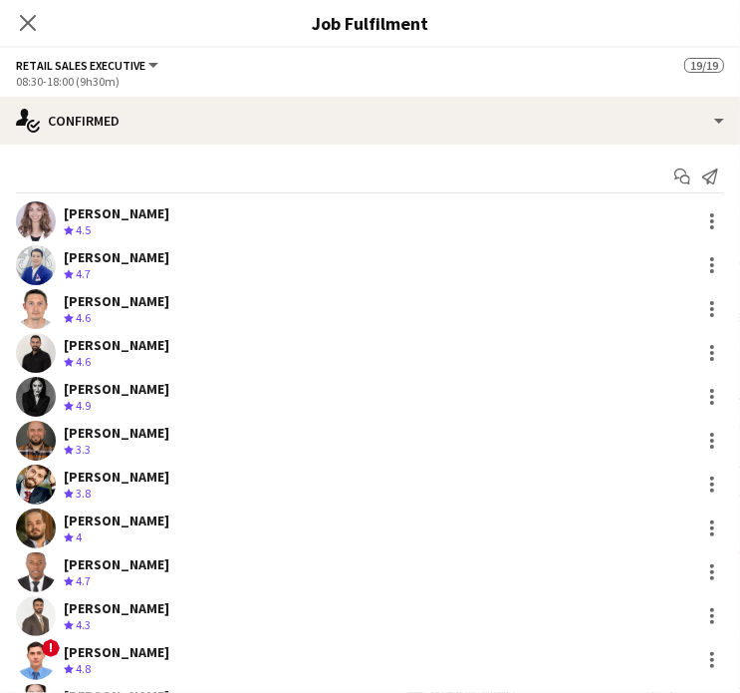
scroll to position [200, 0]
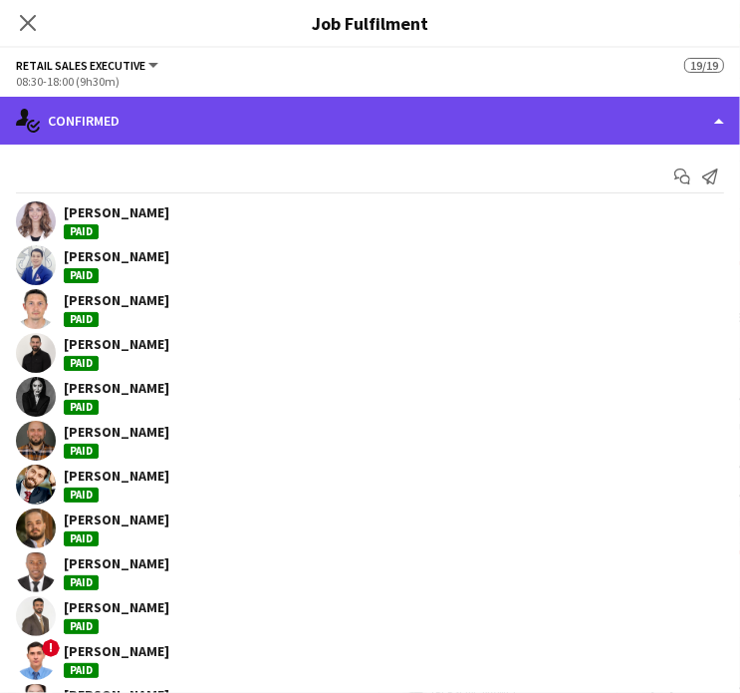
click at [615, 106] on div "single-neutral-actions-check-2 Confirmed" at bounding box center [370, 121] width 740 height 48
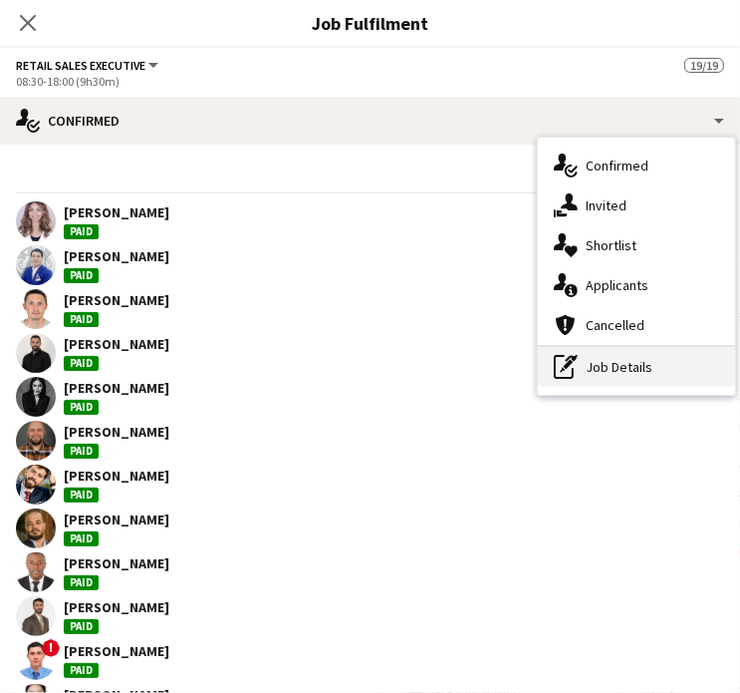
click at [623, 355] on div "pen-write Job Details" at bounding box center [636, 367] width 197 height 40
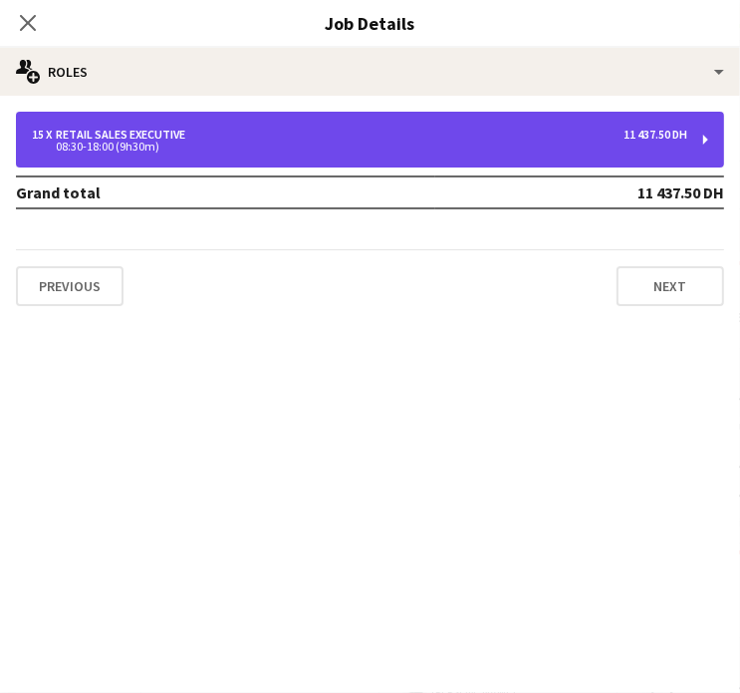
click at [235, 134] on div "15 x Retail Sales Executive 11 437.50 DH" at bounding box center [360, 135] width 656 height 14
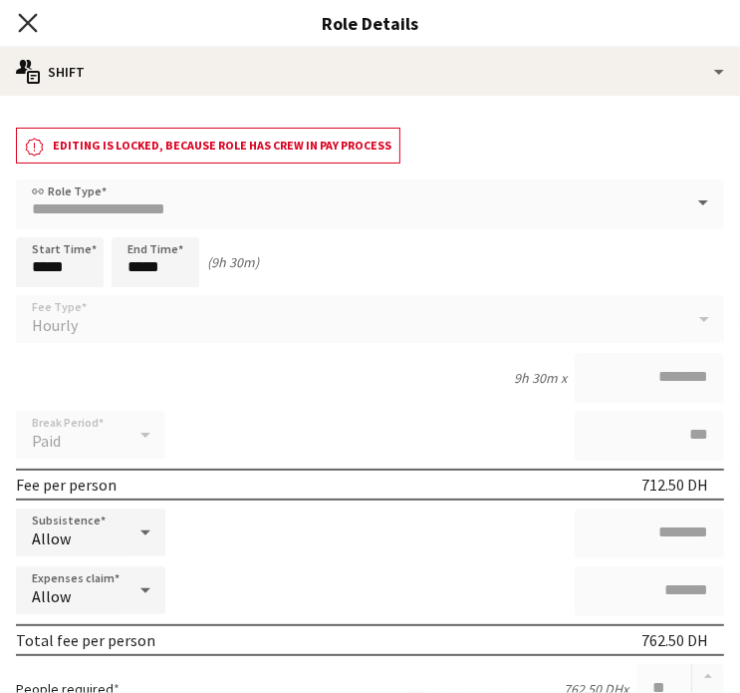
click at [33, 23] on icon "Close pop-in" at bounding box center [27, 22] width 19 height 19
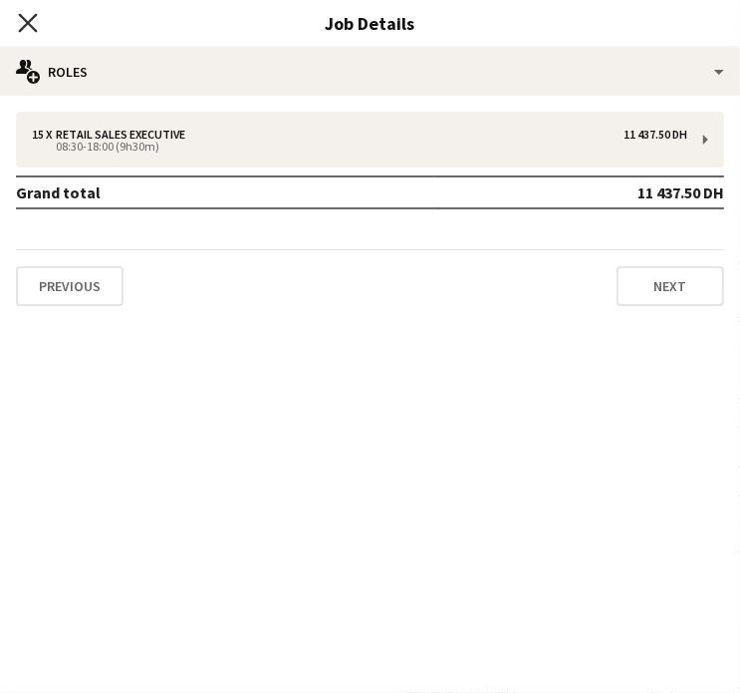
click at [28, 21] on icon at bounding box center [27, 22] width 19 height 19
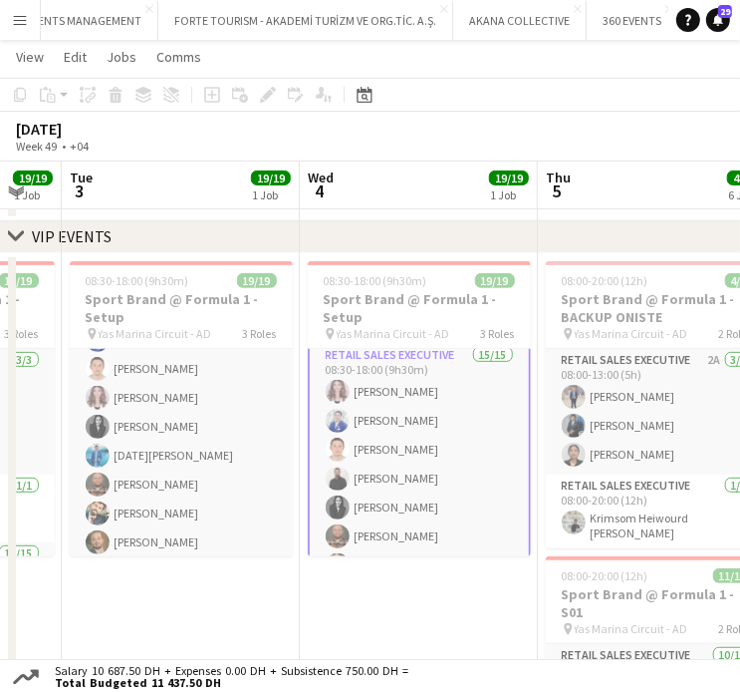
drag, startPoint x: 299, startPoint y: 428, endPoint x: 425, endPoint y: 430, distance: 125.6
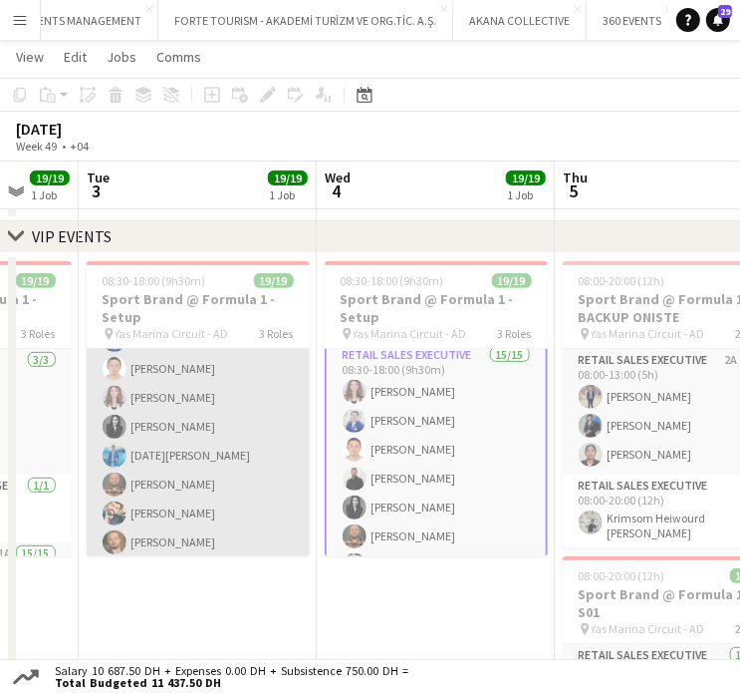
click at [207, 413] on app-card-role "Retail Sales Executive 15/15 08:30-18:00 (9h30m) George charbel Mbayed Brian Fr…" at bounding box center [198, 499] width 223 height 472
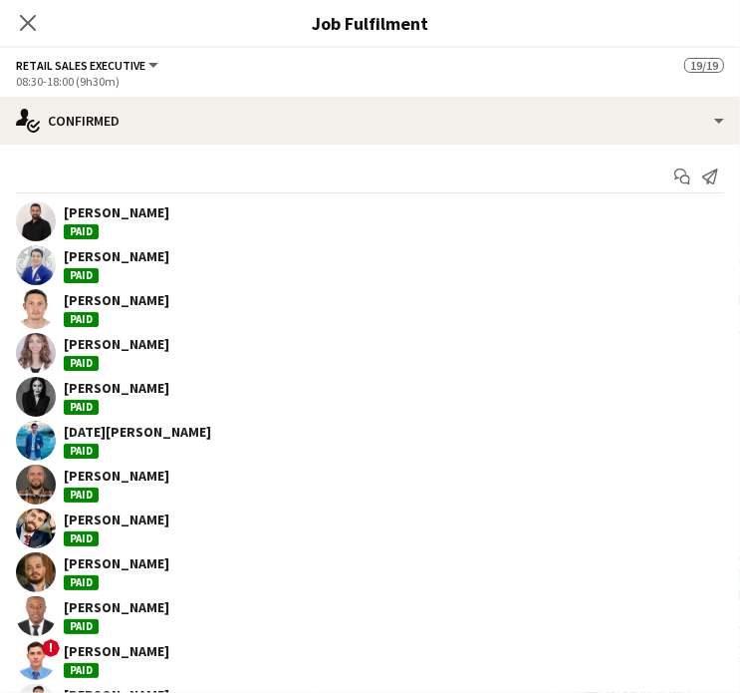
scroll to position [199, 0]
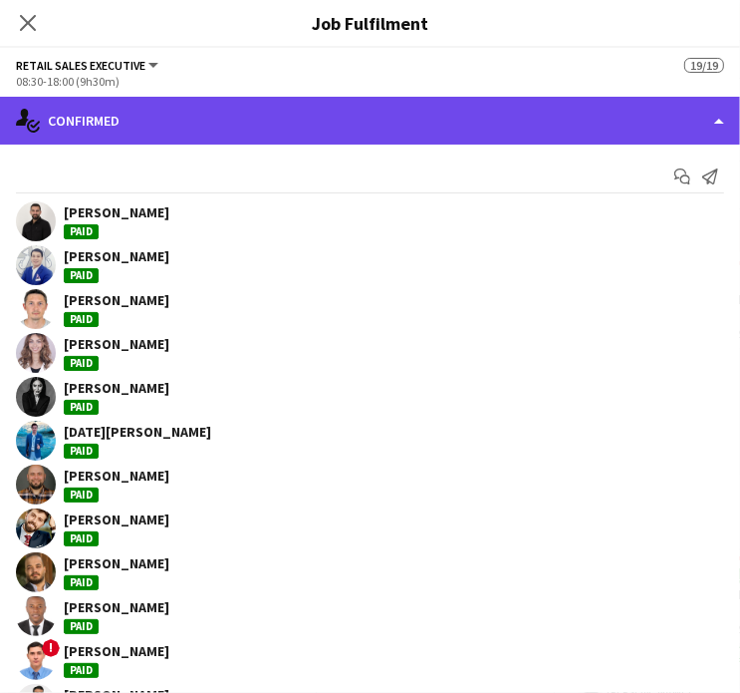
click at [698, 122] on div "single-neutral-actions-check-2 Confirmed" at bounding box center [370, 121] width 740 height 48
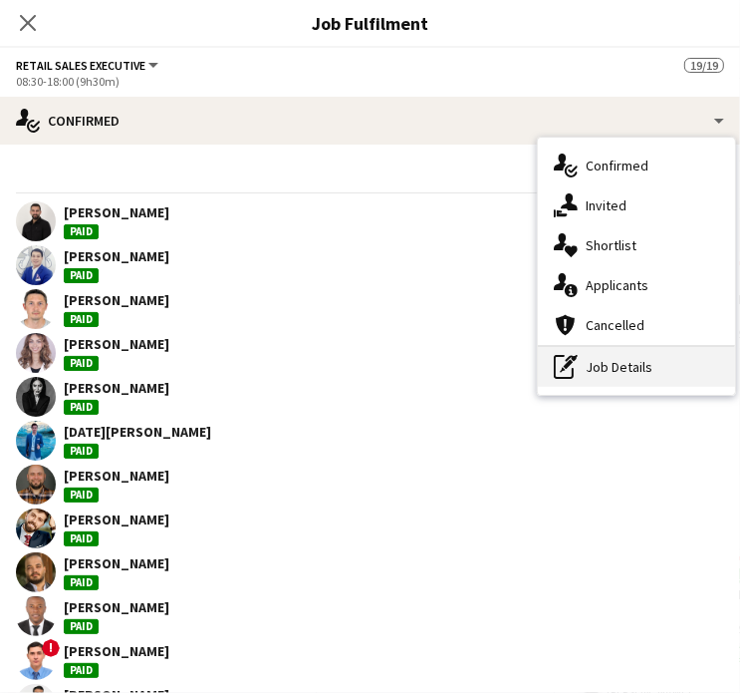
click at [655, 370] on div "pen-write Job Details" at bounding box center [636, 367] width 197 height 40
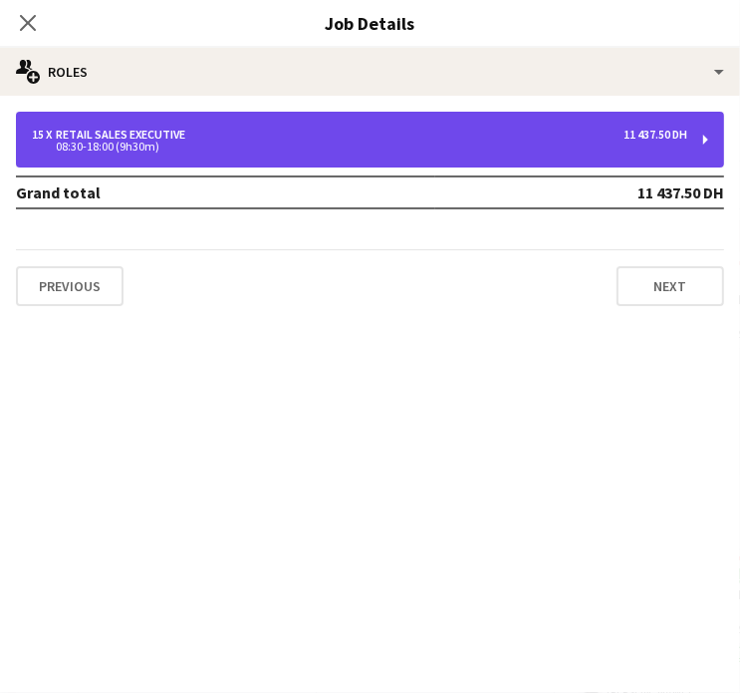
click at [543, 144] on div "08:30-18:00 (9h30m)" at bounding box center [360, 147] width 656 height 10
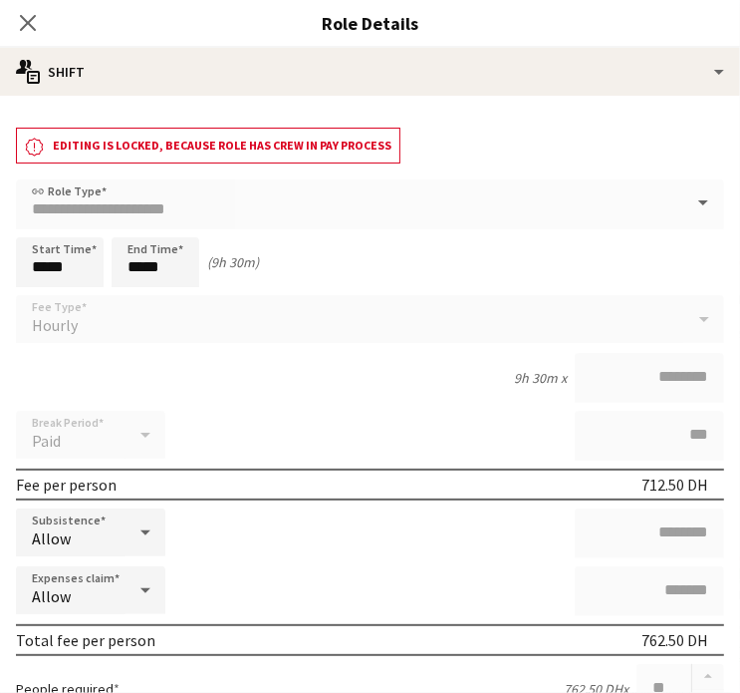
drag, startPoint x: 32, startPoint y: 22, endPoint x: 710, endPoint y: 357, distance: 755.9
click at [32, 22] on icon "Close pop-in" at bounding box center [28, 23] width 16 height 16
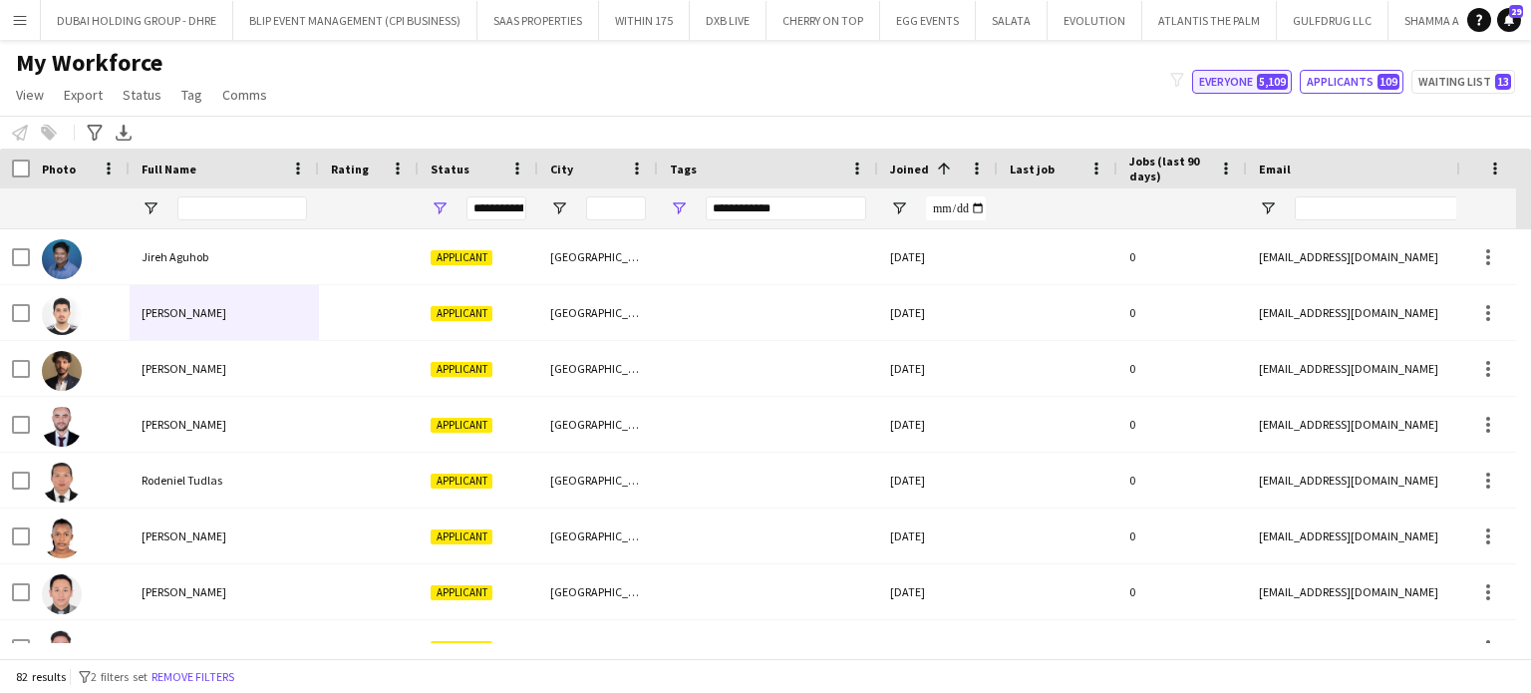
click at [1257, 74] on button "Everyone 5,109" at bounding box center [1242, 82] width 100 height 24
type input "**********"
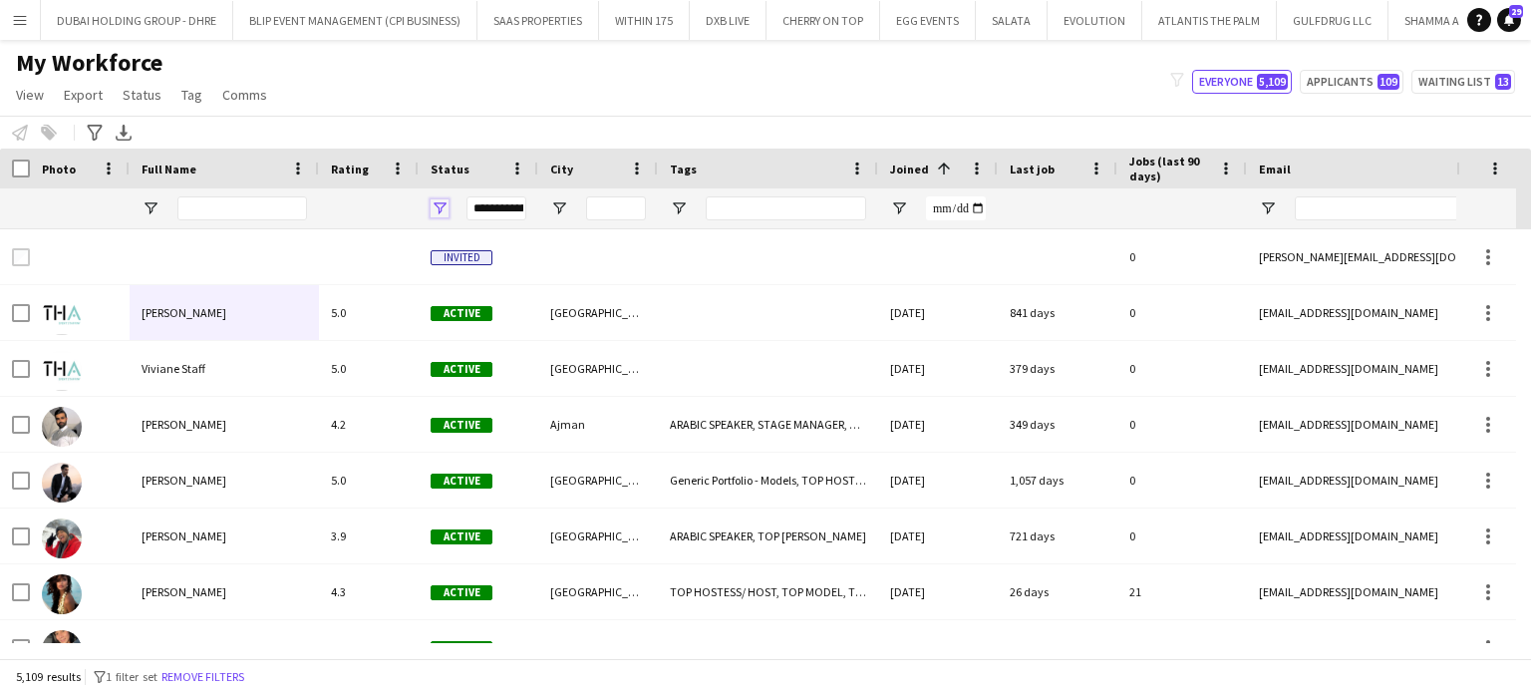
click at [436, 206] on span "Open Filter Menu" at bounding box center [440, 208] width 18 height 18
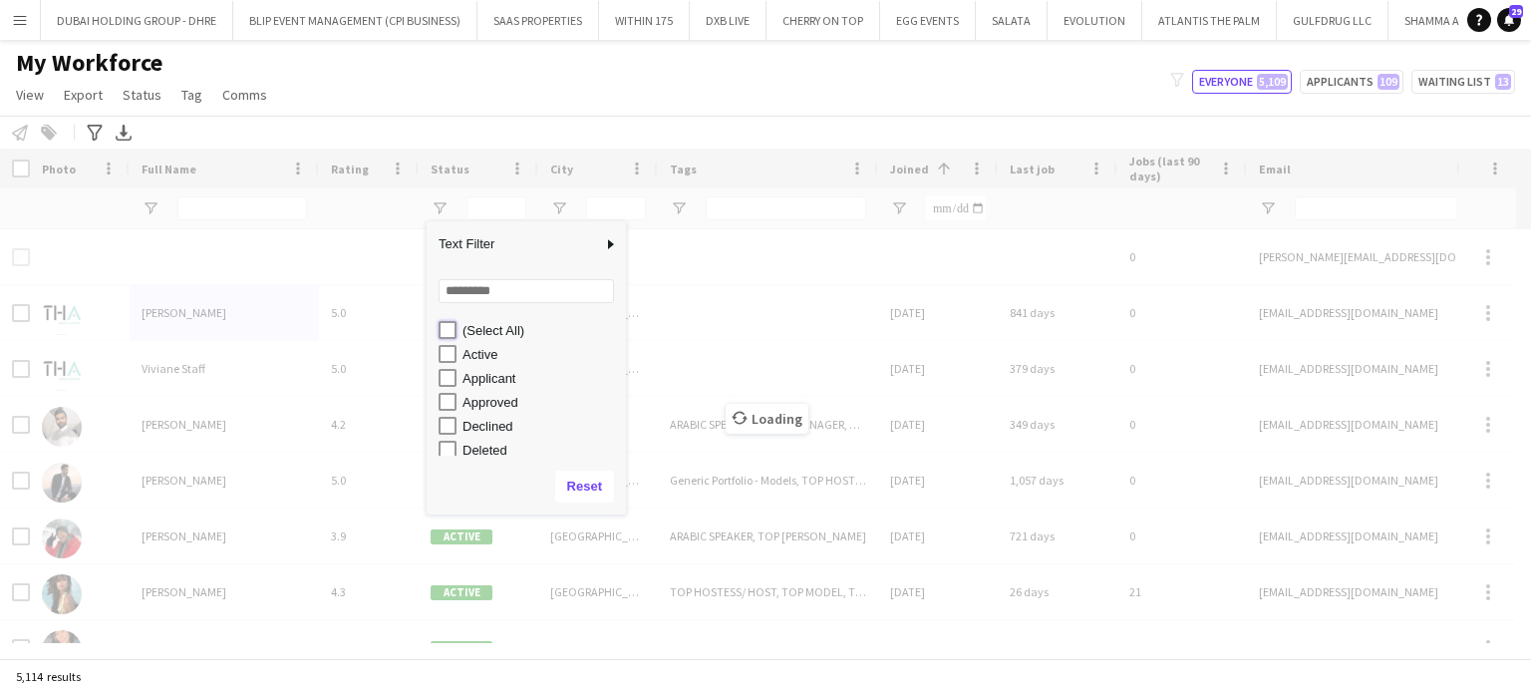
type input "***"
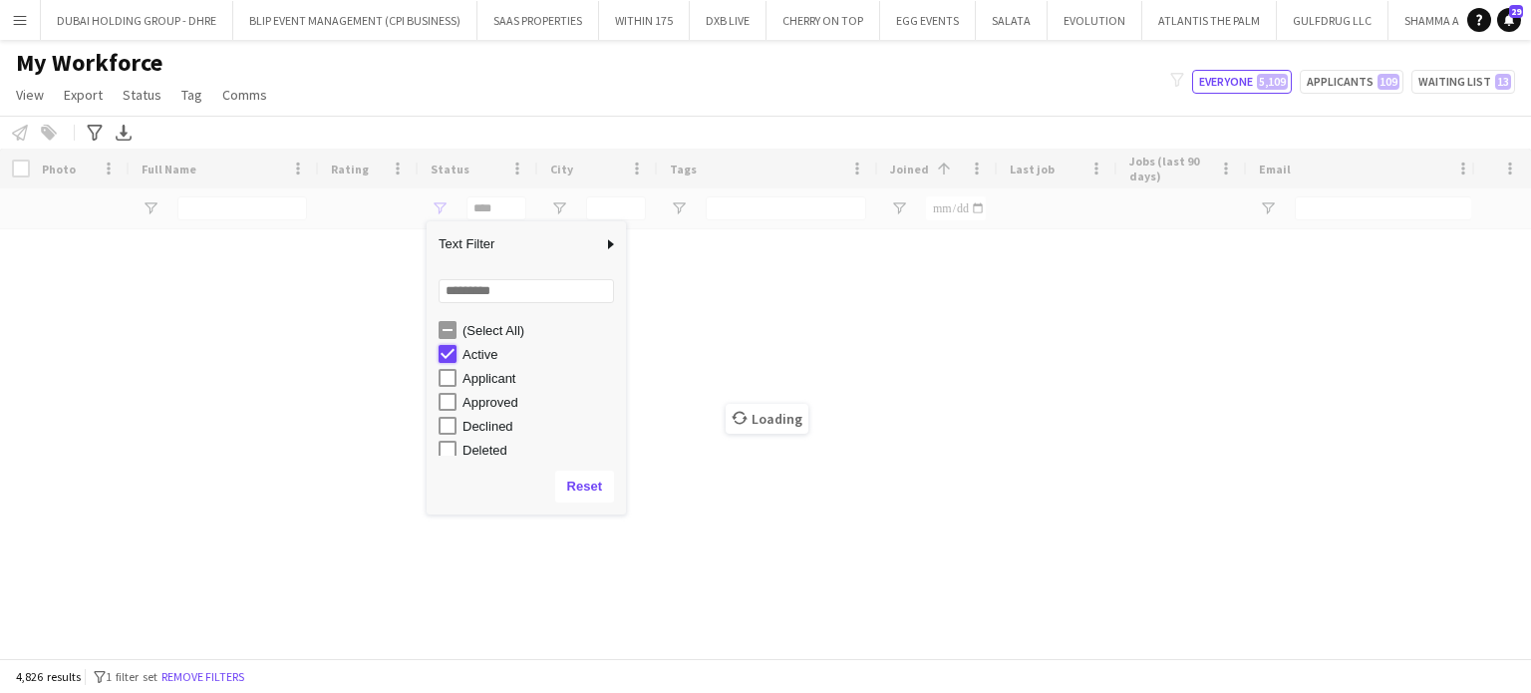
type input "**********"
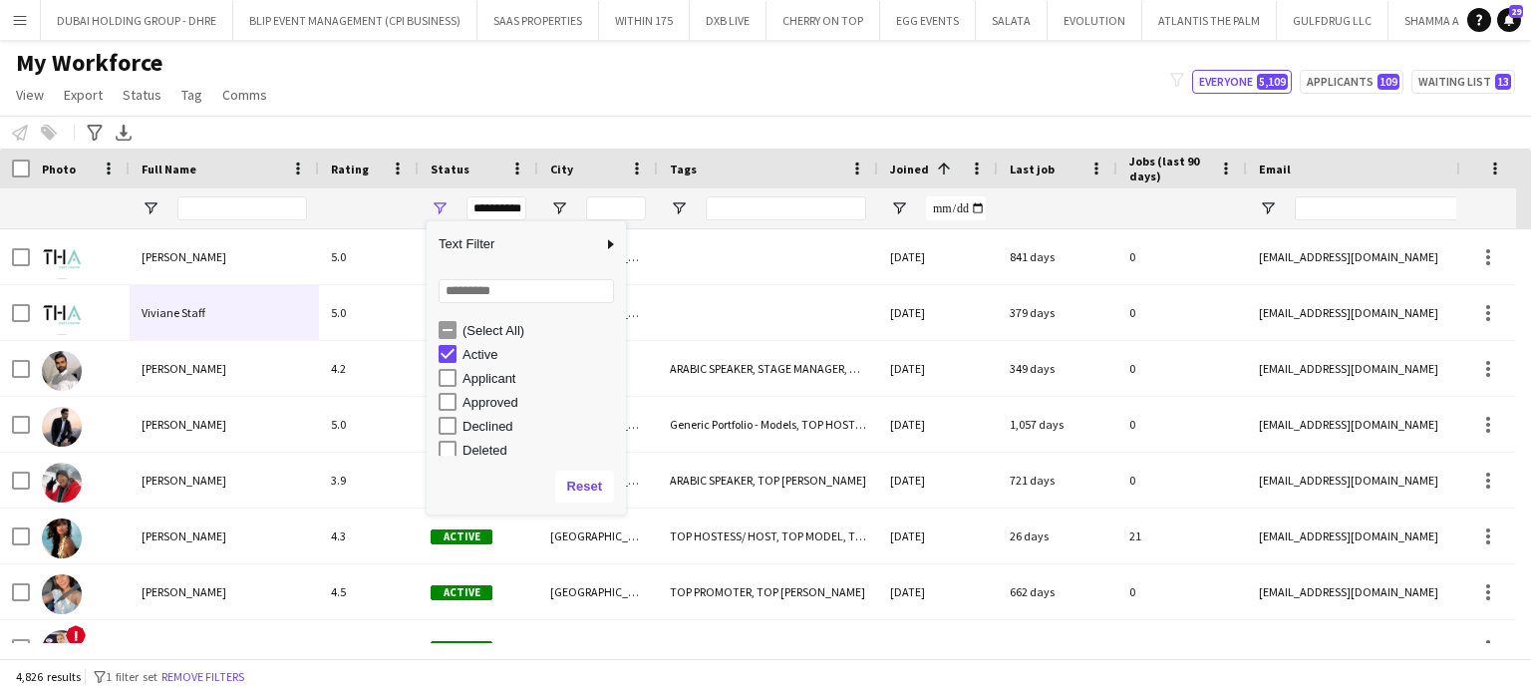
click at [673, 123] on div "Notify workforce Add to tag Select at least one crew to tag him or her. Advance…" at bounding box center [765, 132] width 1531 height 33
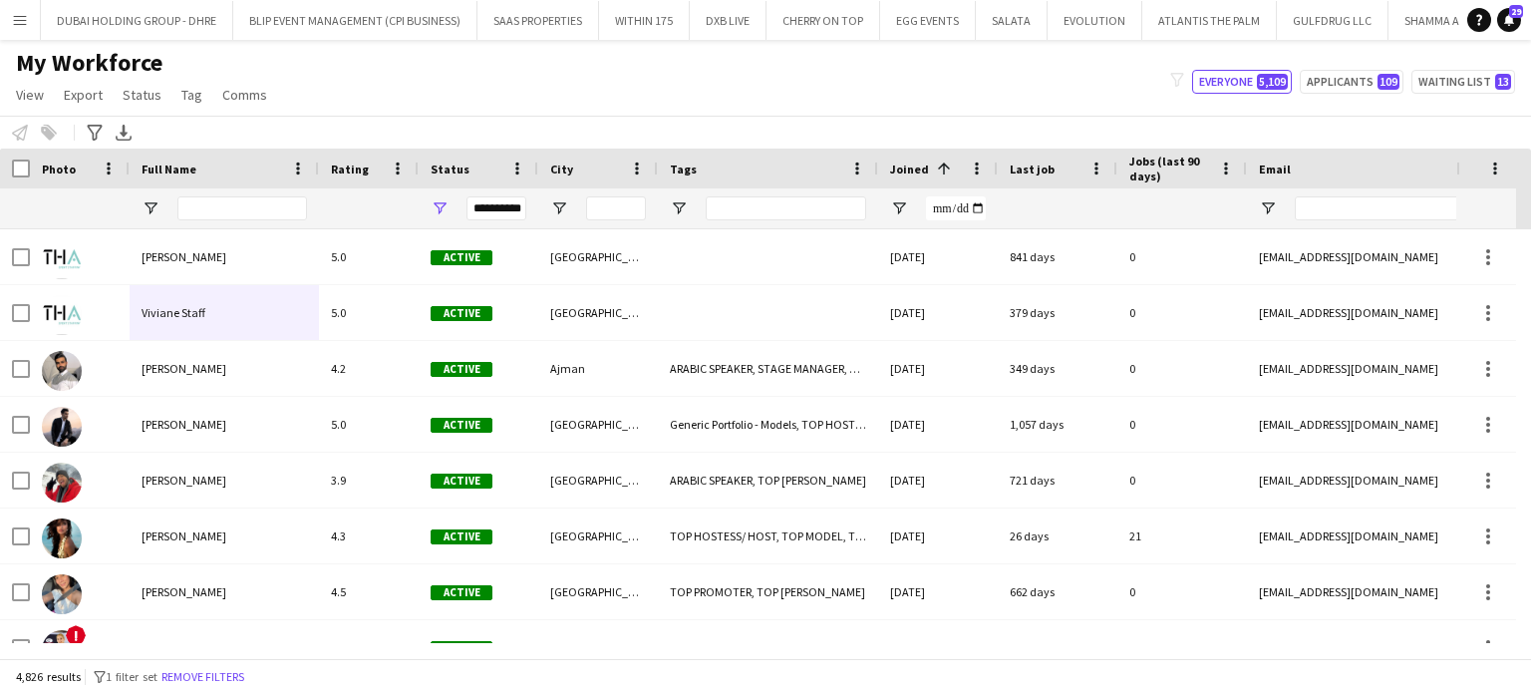
click at [1064, 170] on div "Last job" at bounding box center [1046, 168] width 72 height 30
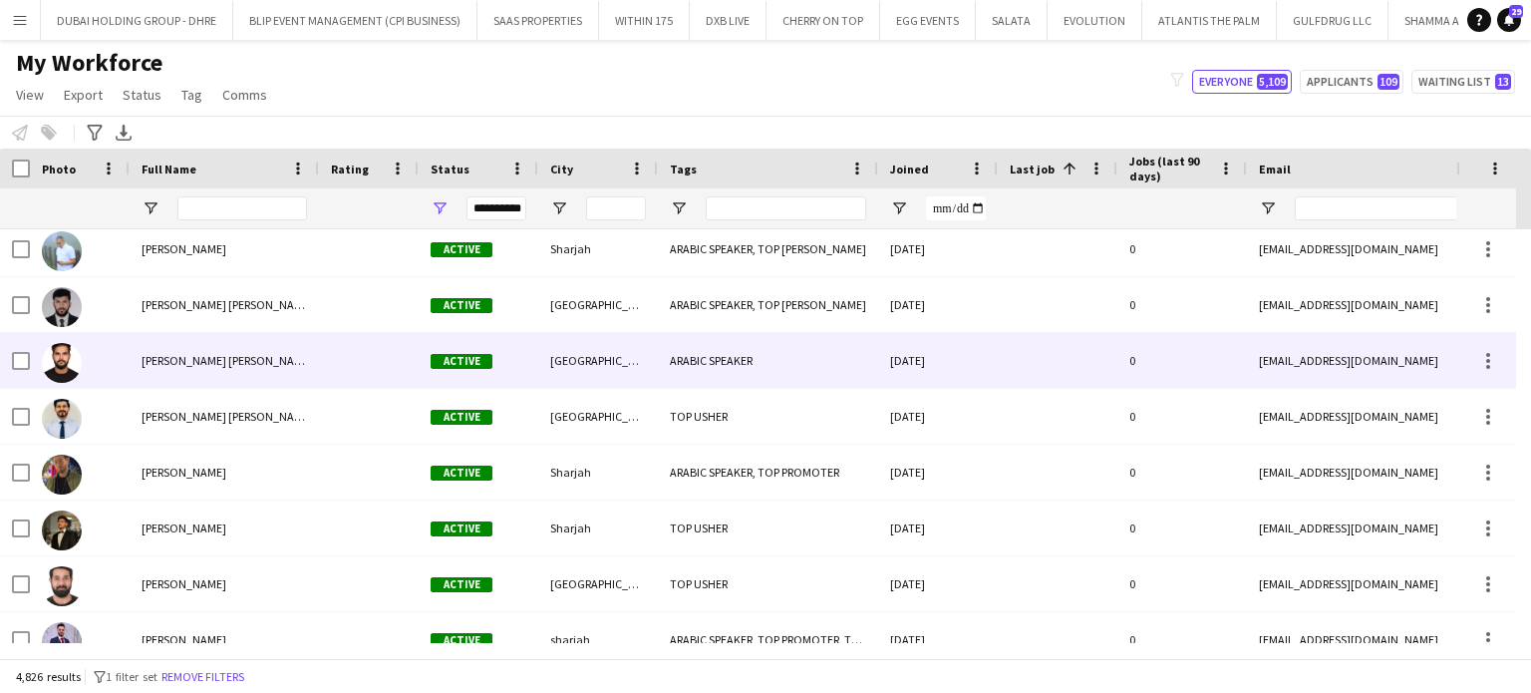
scroll to position [3656, 0]
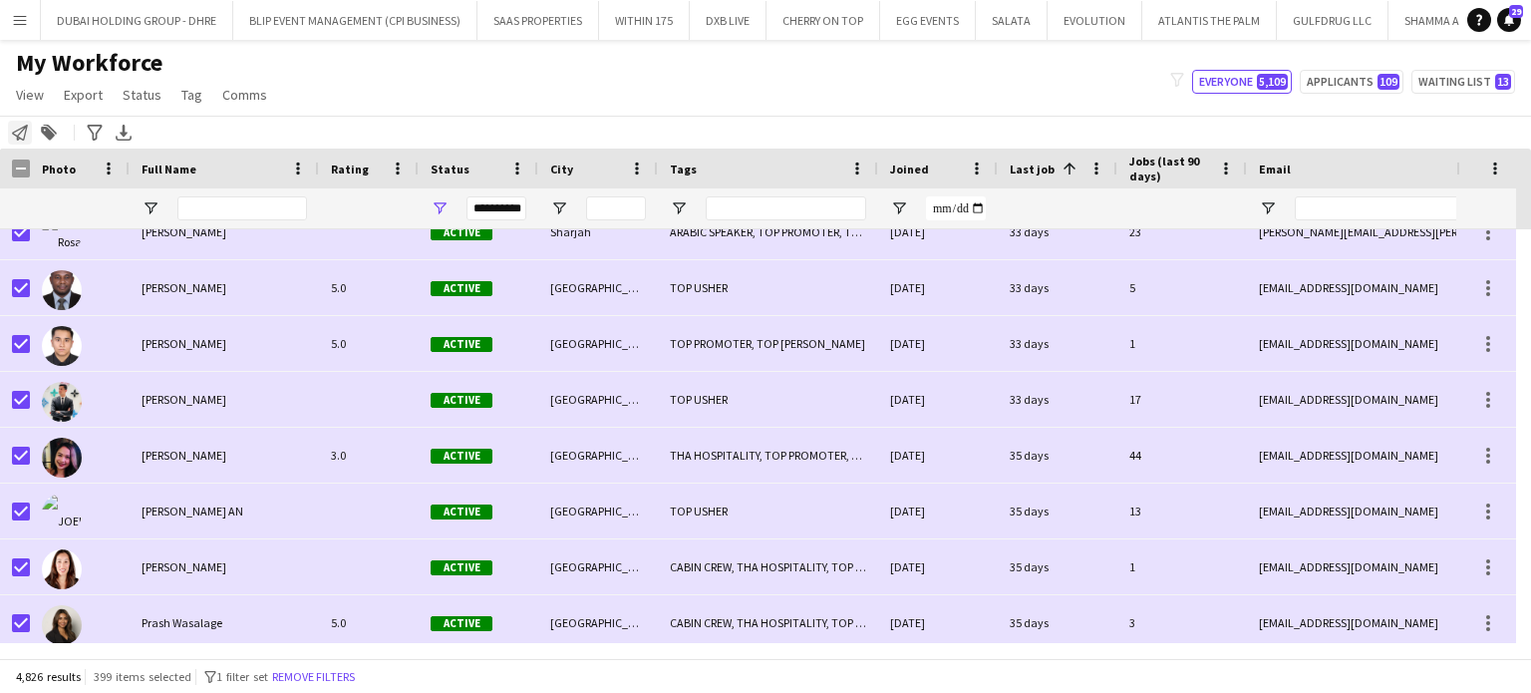
click at [20, 135] on icon "Notify workforce" at bounding box center [20, 133] width 16 height 16
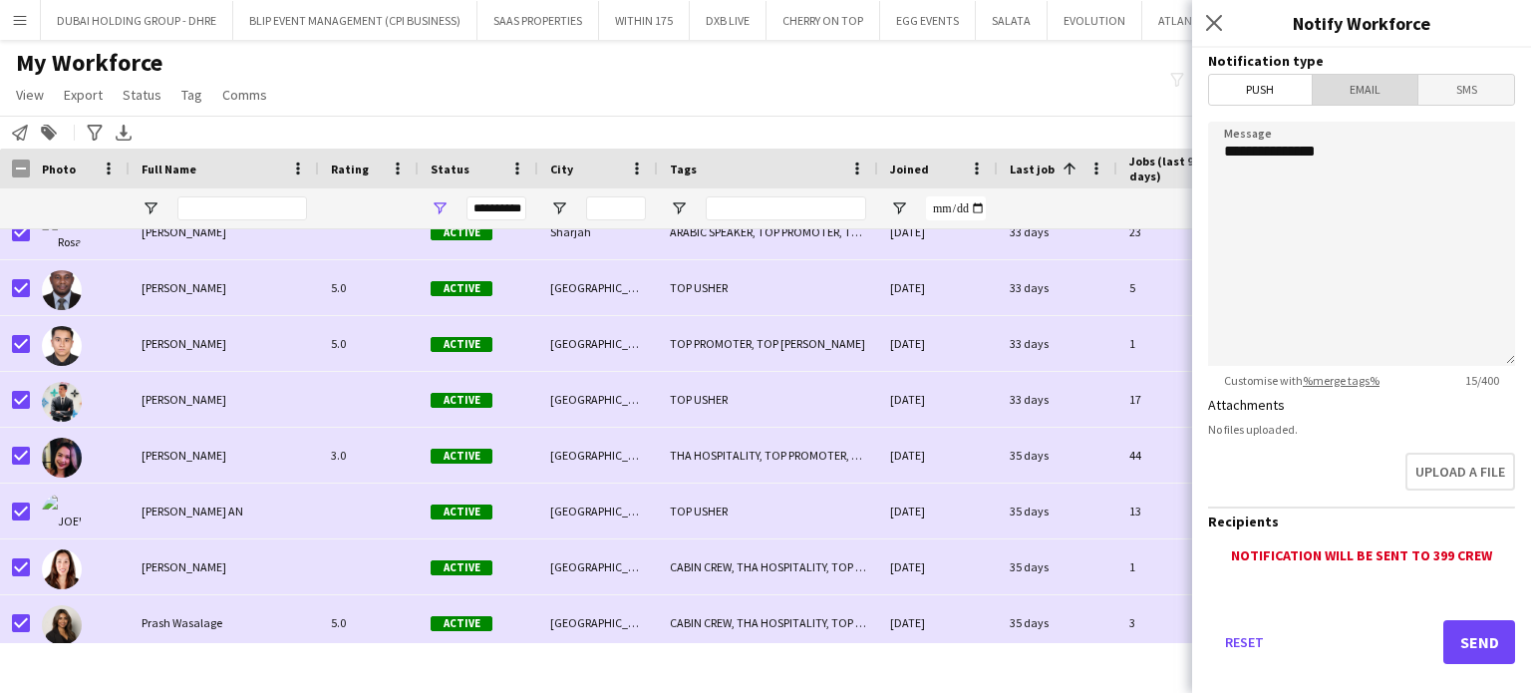
click at [1360, 91] on span "Email" at bounding box center [1366, 90] width 106 height 30
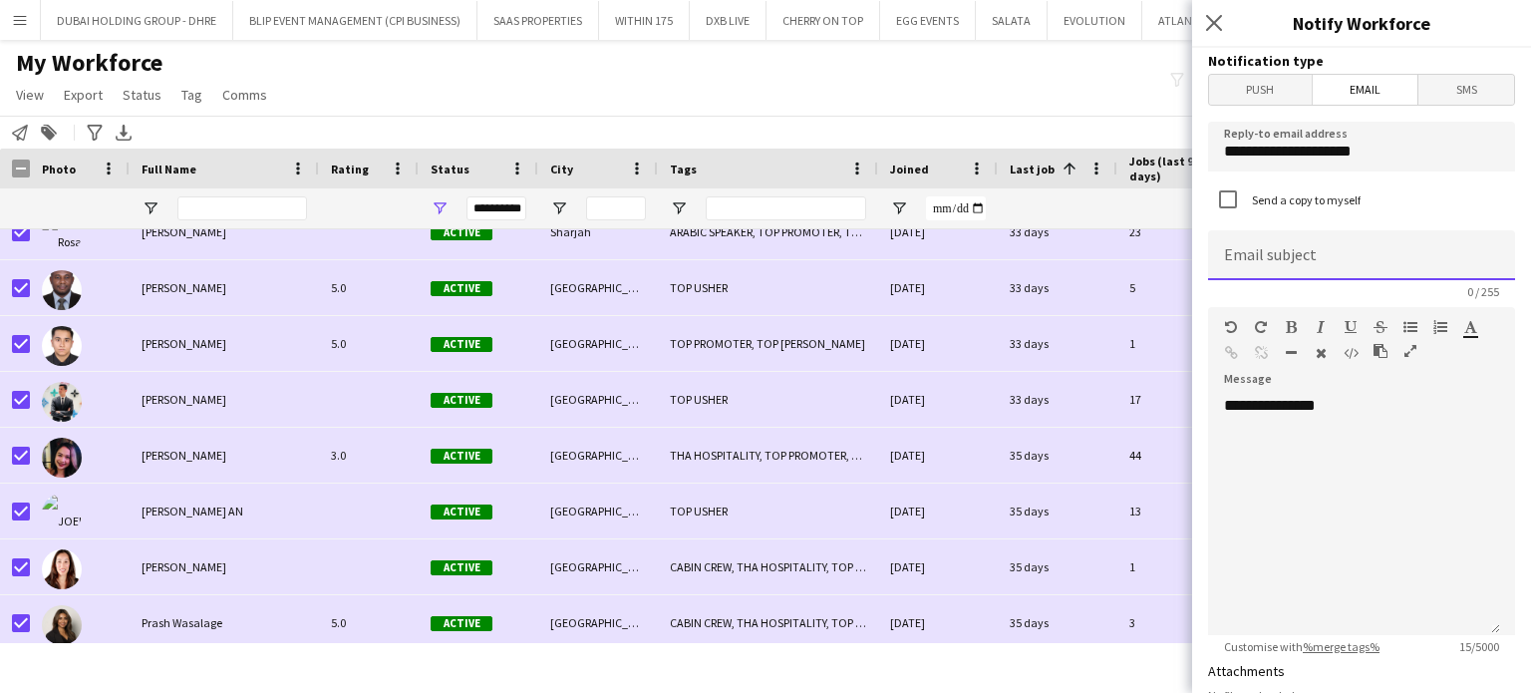
click at [1381, 256] on input at bounding box center [1361, 255] width 307 height 50
type input "**********"
click at [1407, 351] on icon "button" at bounding box center [1410, 351] width 12 height 14
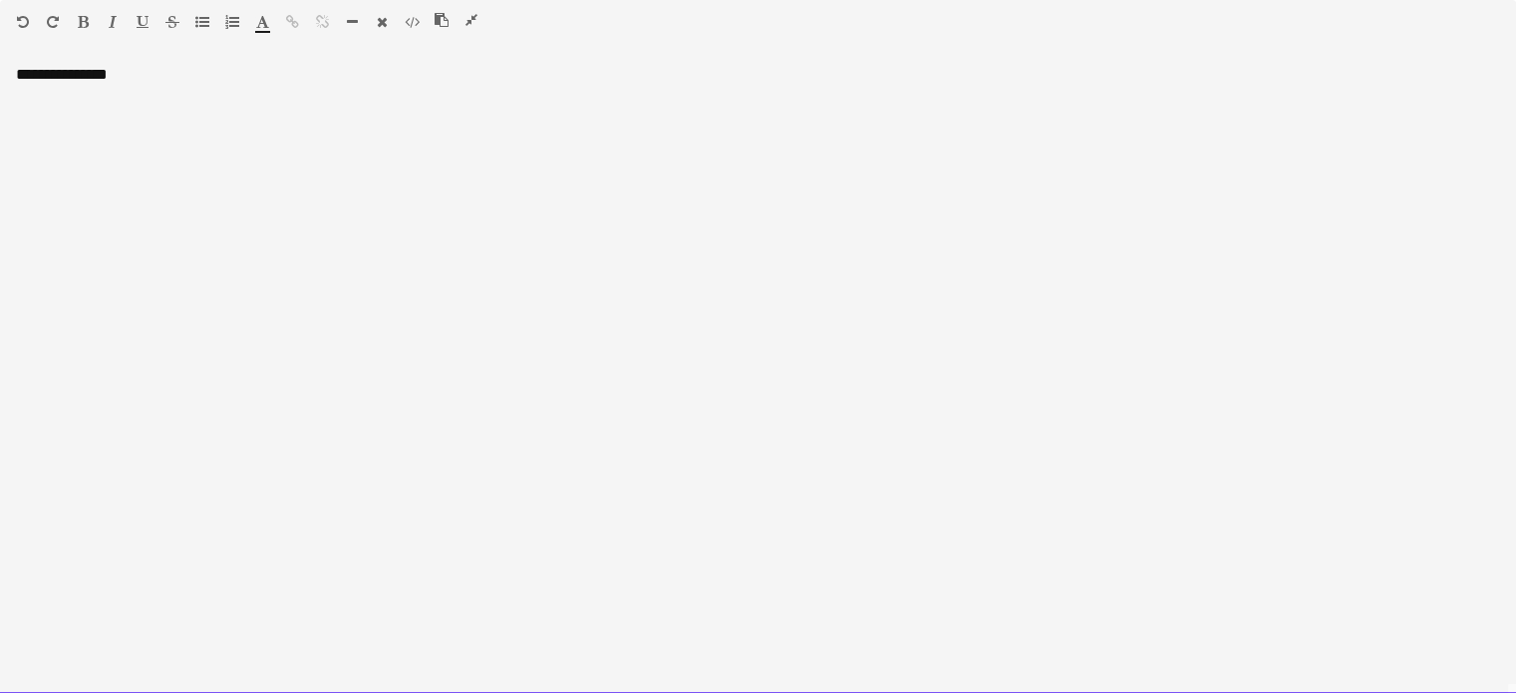
click at [177, 68] on div "**********" at bounding box center [758, 379] width 1516 height 629
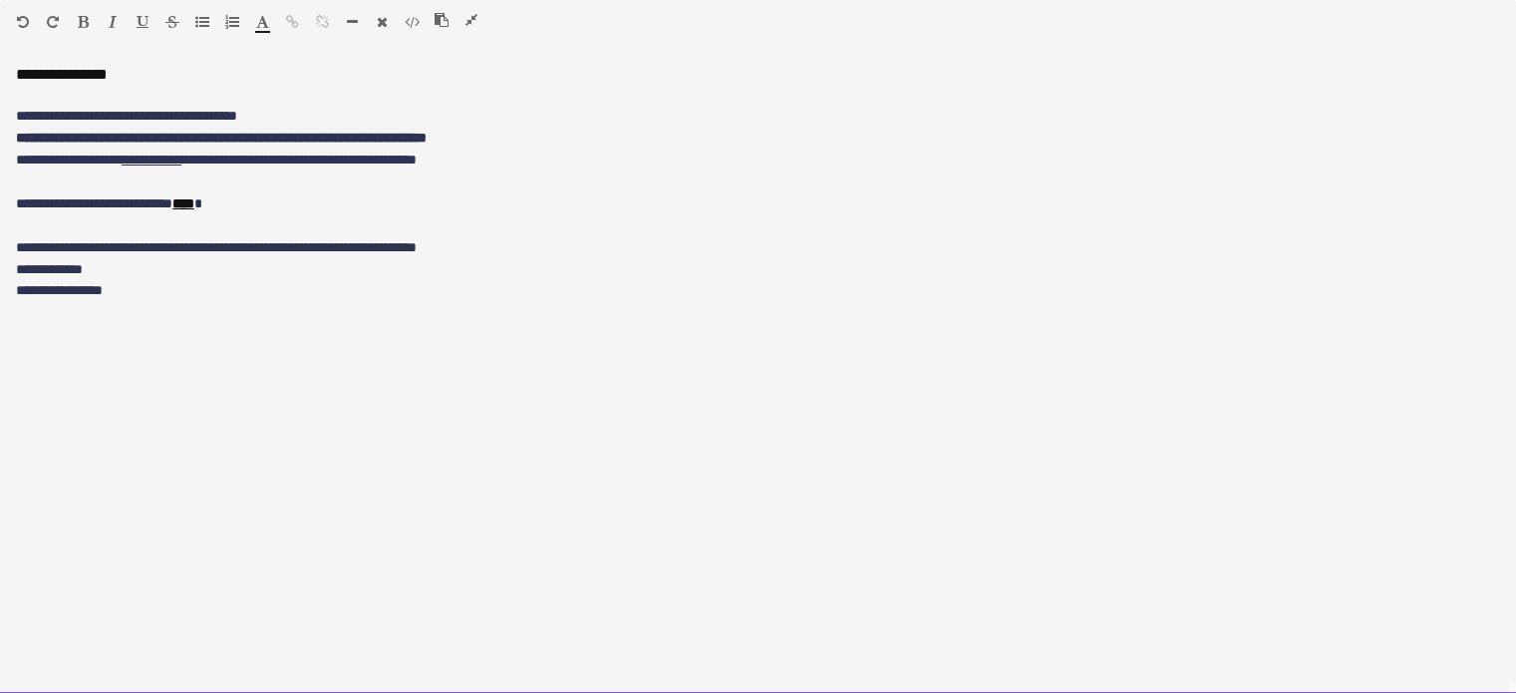
click at [12, 268] on div "**********" at bounding box center [758, 379] width 1516 height 629
click at [307, 111] on p "**********" at bounding box center [758, 116] width 1484 height 22
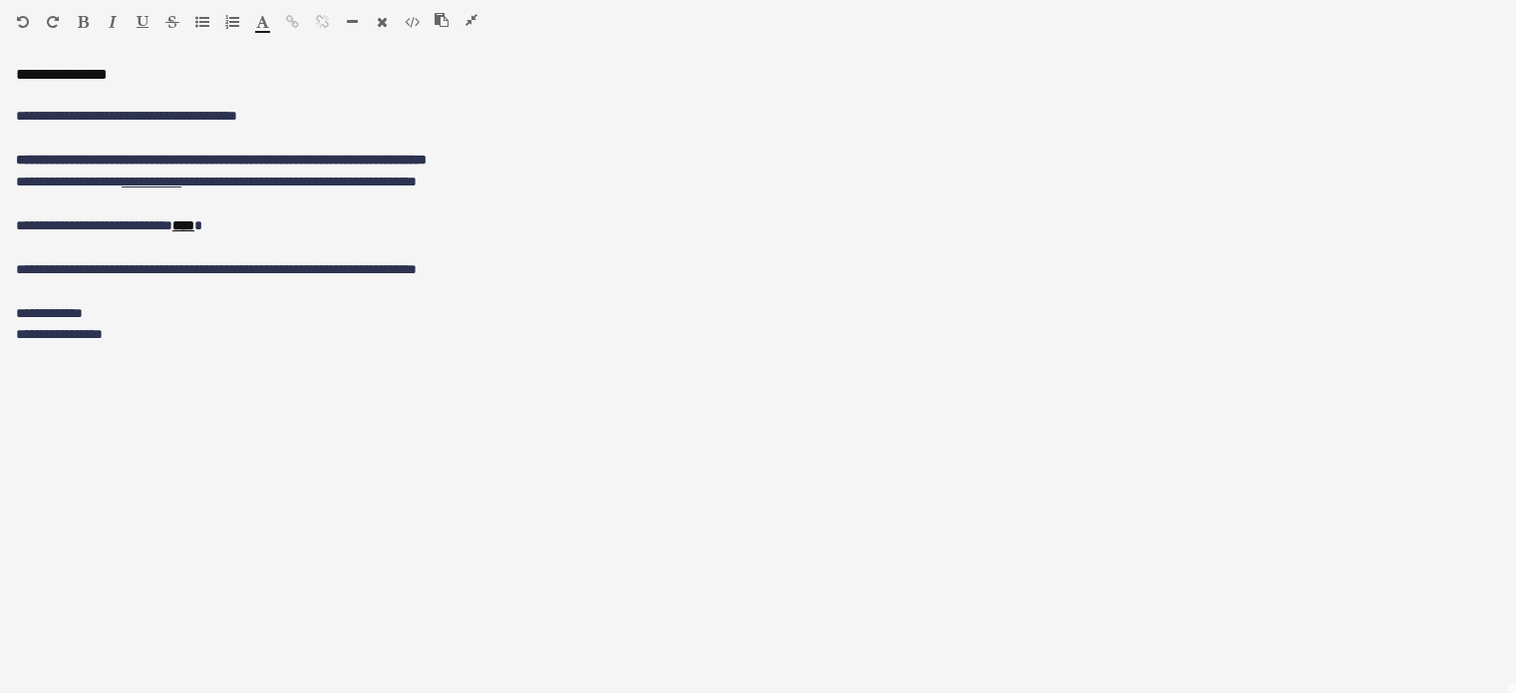
click at [472, 20] on icon "button" at bounding box center [471, 20] width 12 height 14
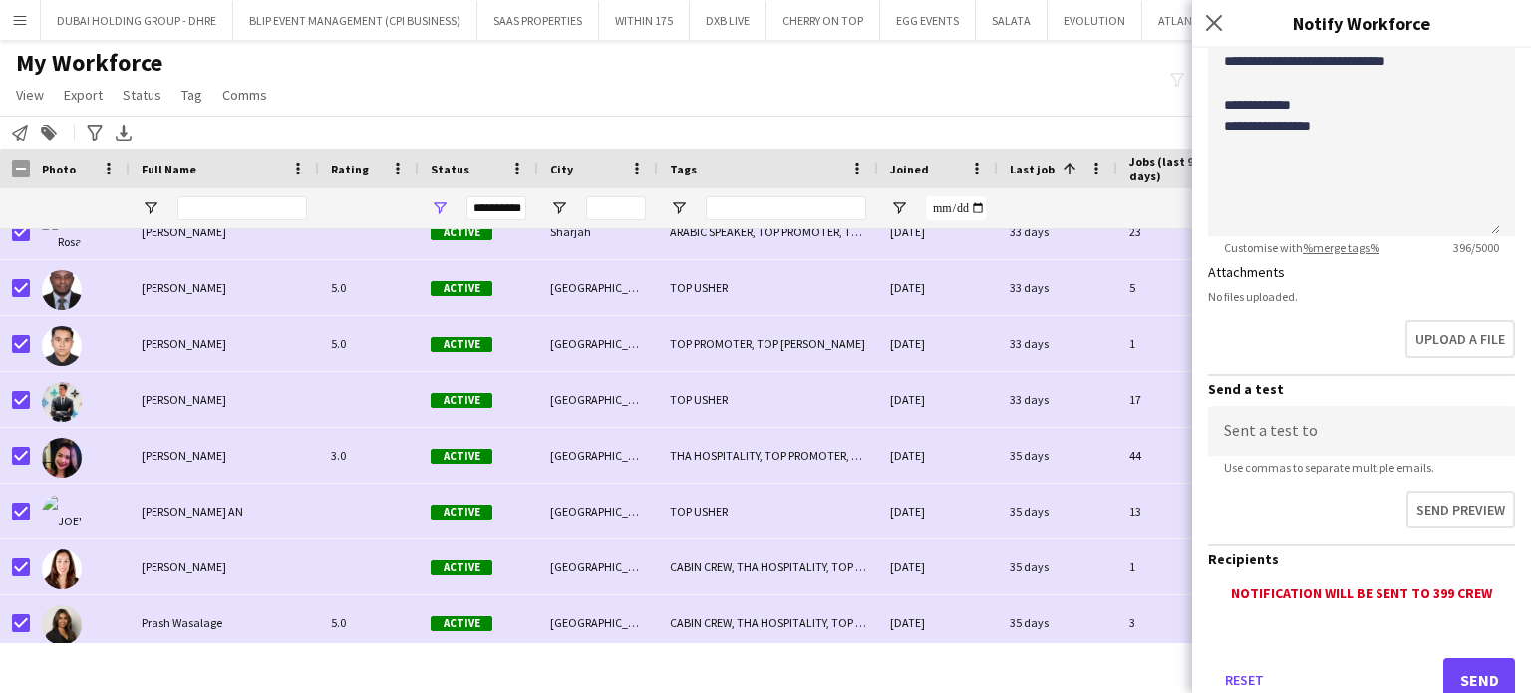
scroll to position [459, 0]
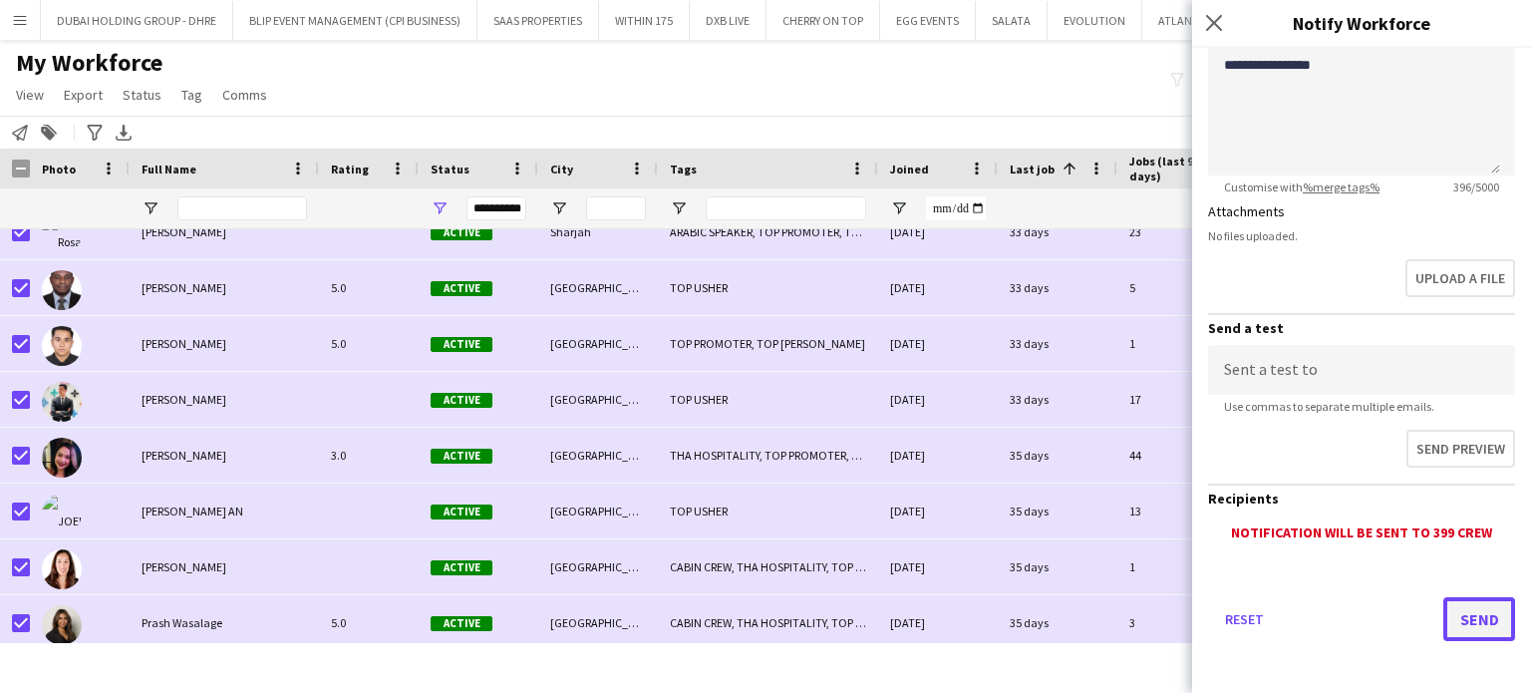
click at [1468, 621] on button "Send" at bounding box center [1479, 619] width 72 height 44
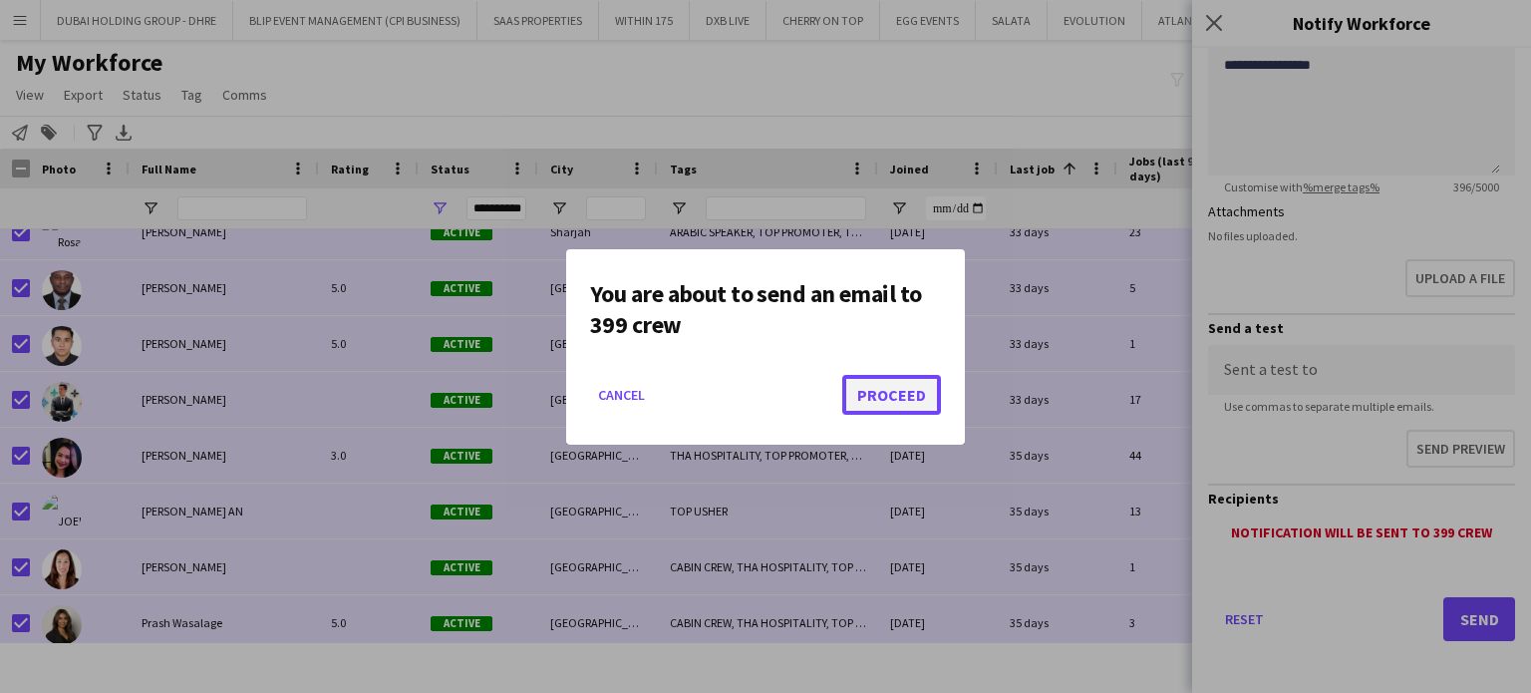
click at [886, 398] on button "Proceed" at bounding box center [891, 395] width 99 height 40
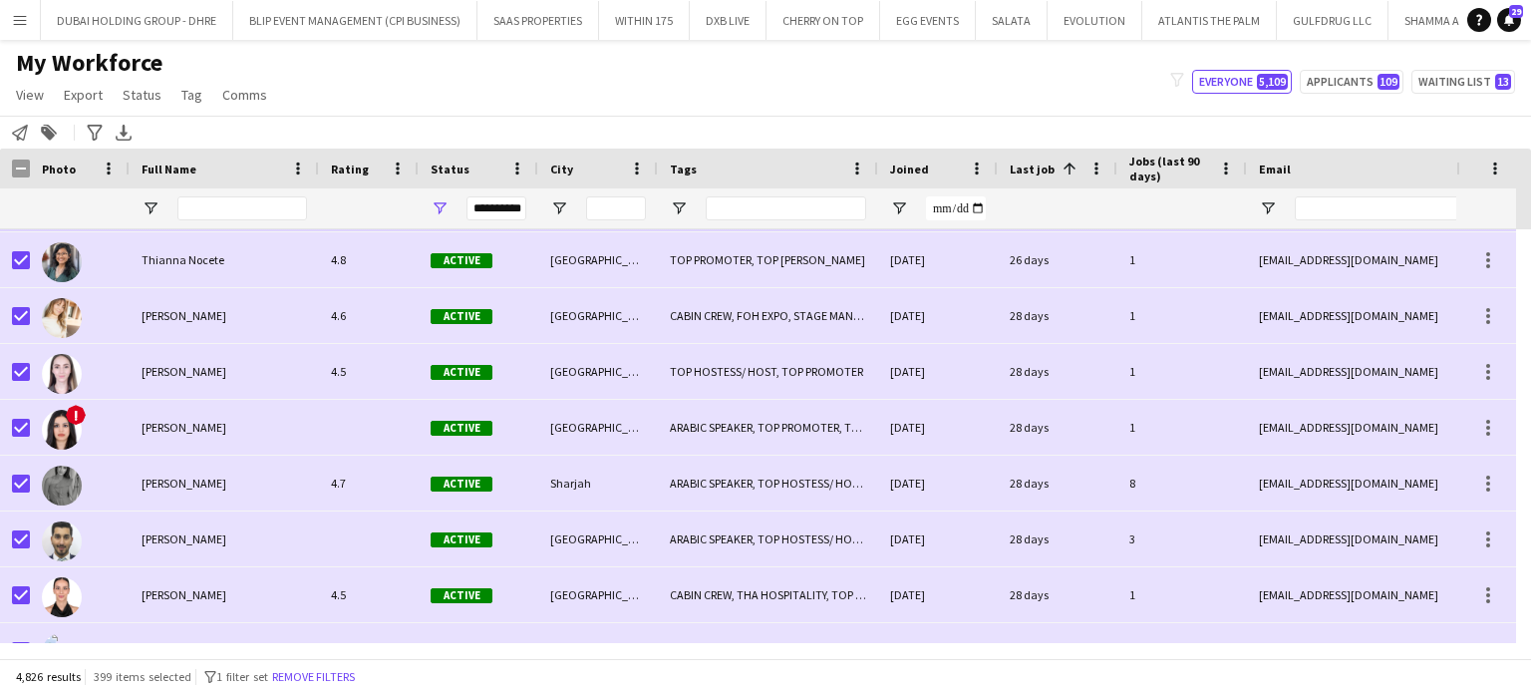
scroll to position [168761, 0]
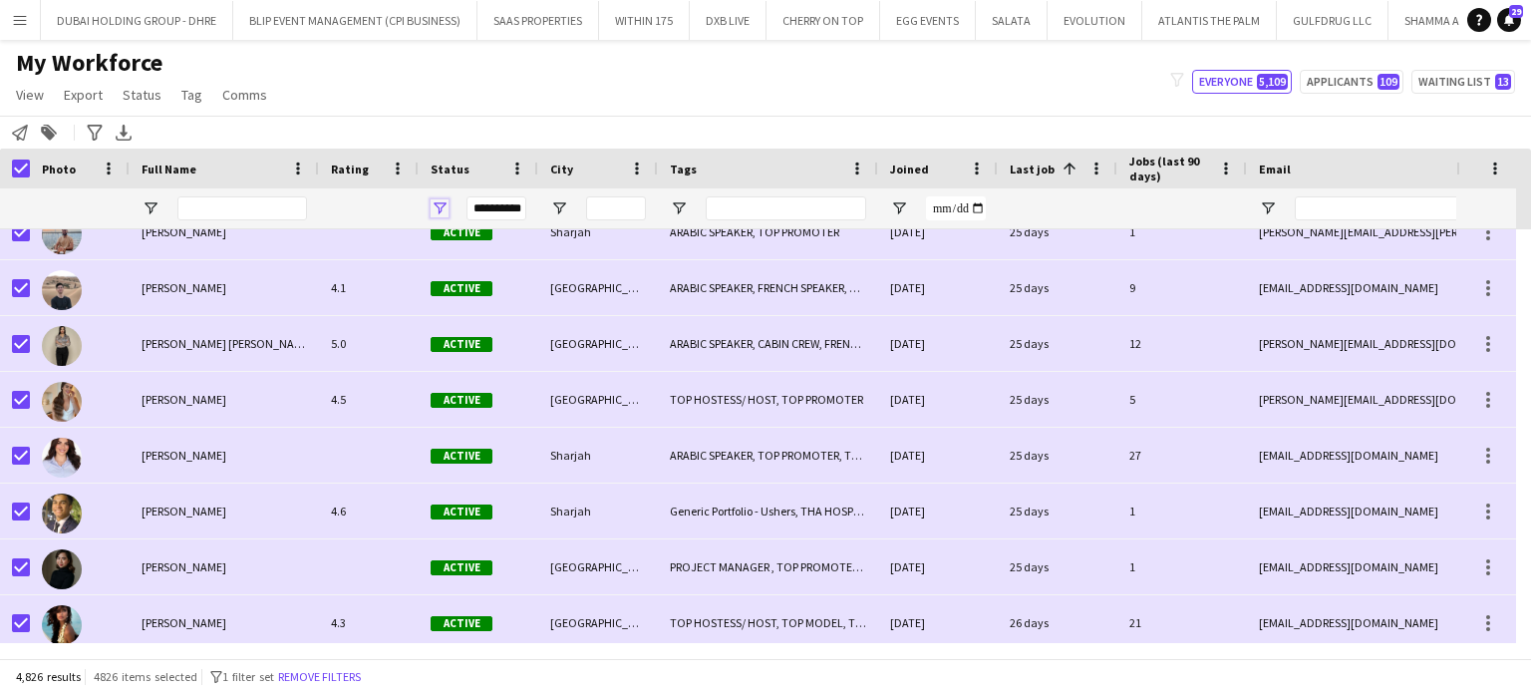
click at [435, 202] on span "Open Filter Menu" at bounding box center [440, 208] width 18 height 18
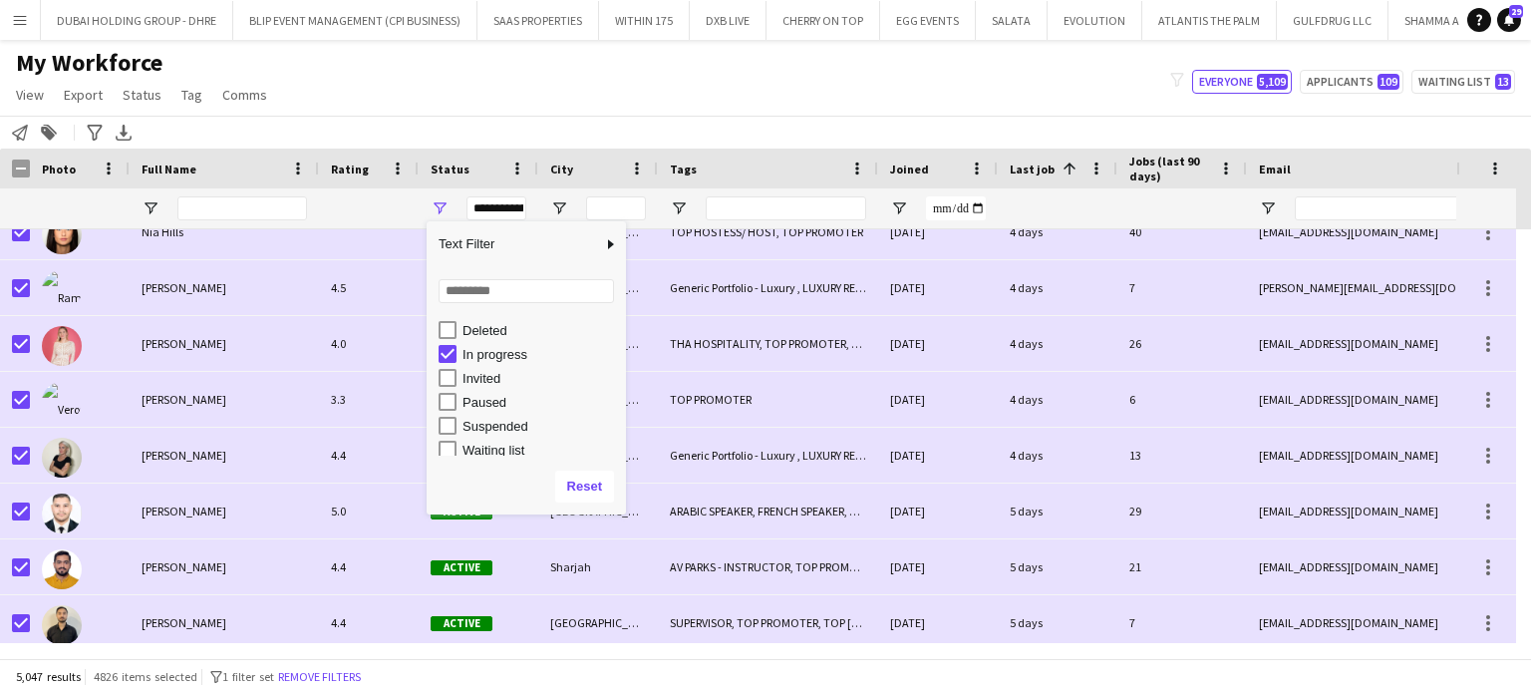
scroll to position [125, 0]
type input "**********"
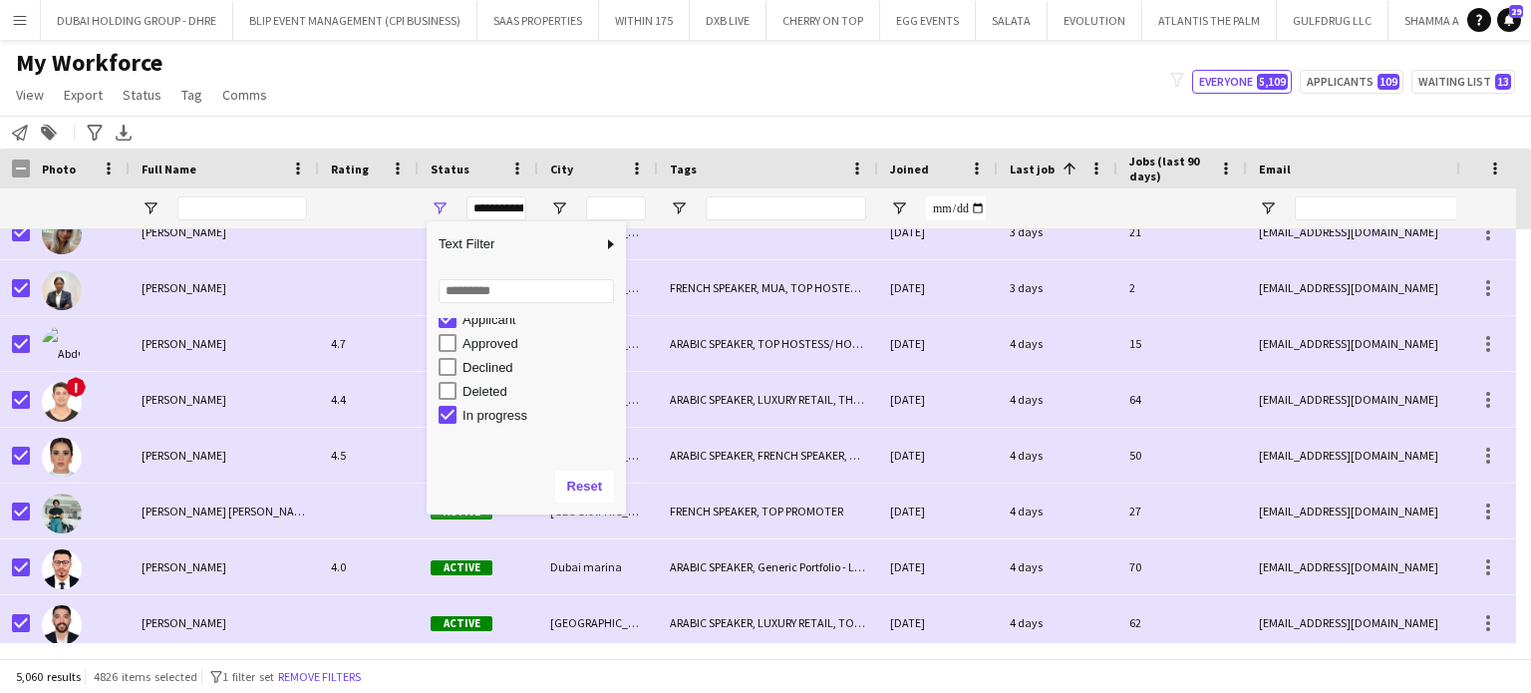
scroll to position [25, 0]
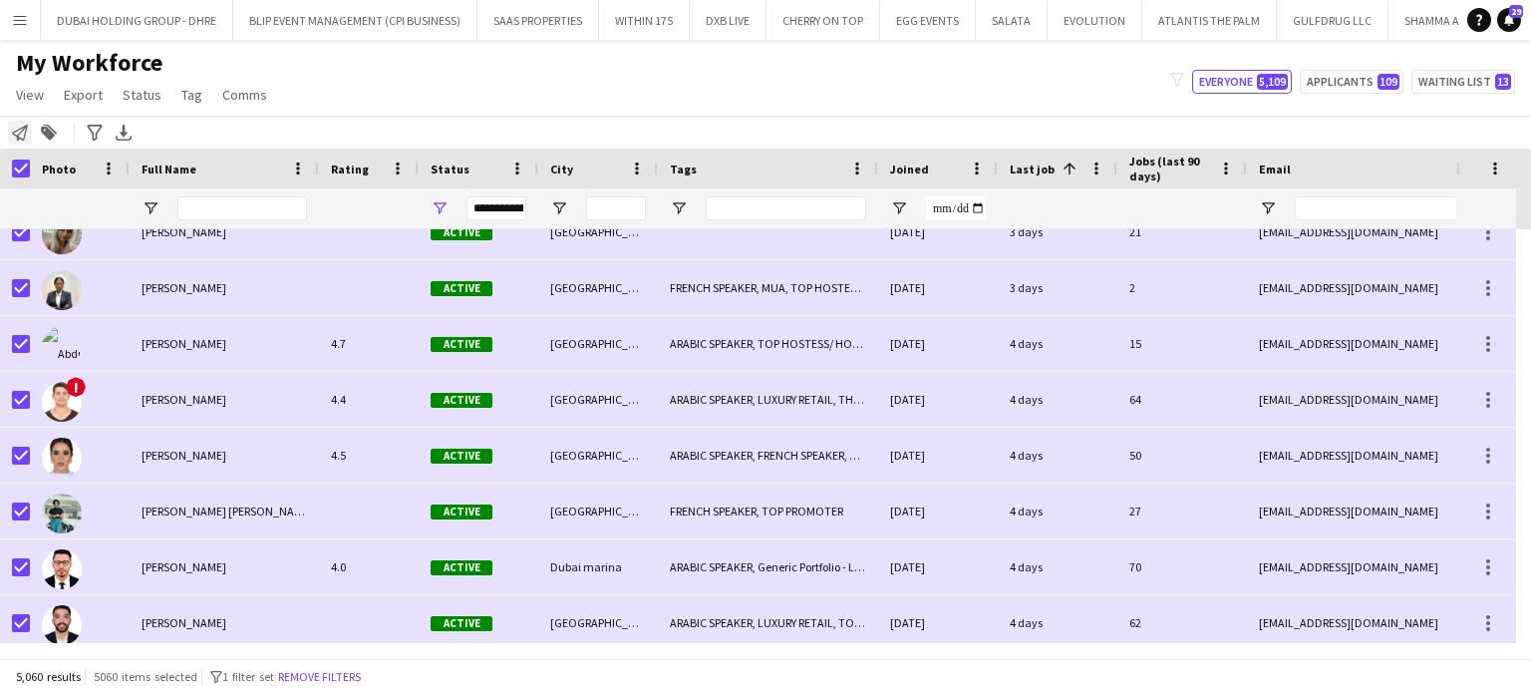
click at [28, 130] on div "Notify workforce" at bounding box center [20, 133] width 24 height 24
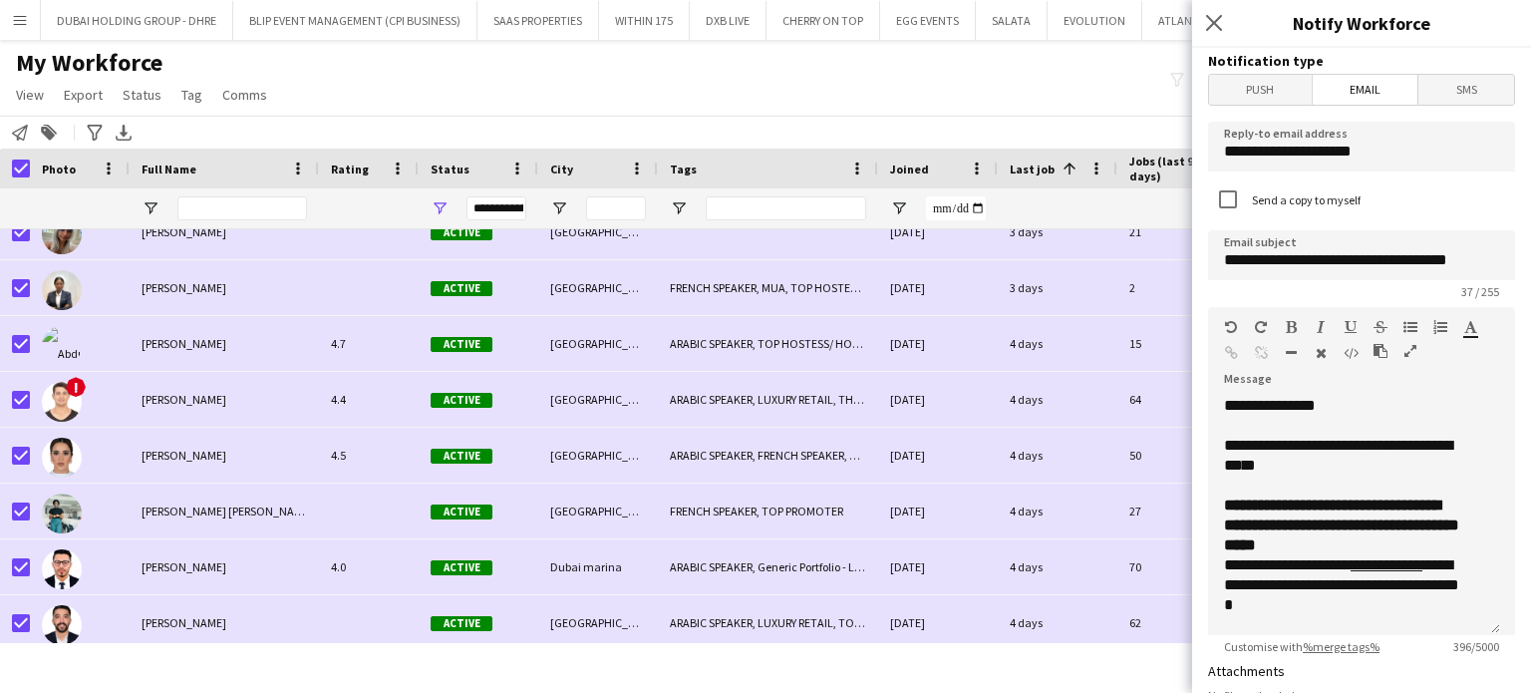
drag, startPoint x: 1220, startPoint y: 27, endPoint x: 341, endPoint y: 294, distance: 918.7
click at [1220, 27] on icon "Close pop-in" at bounding box center [1214, 23] width 16 height 16
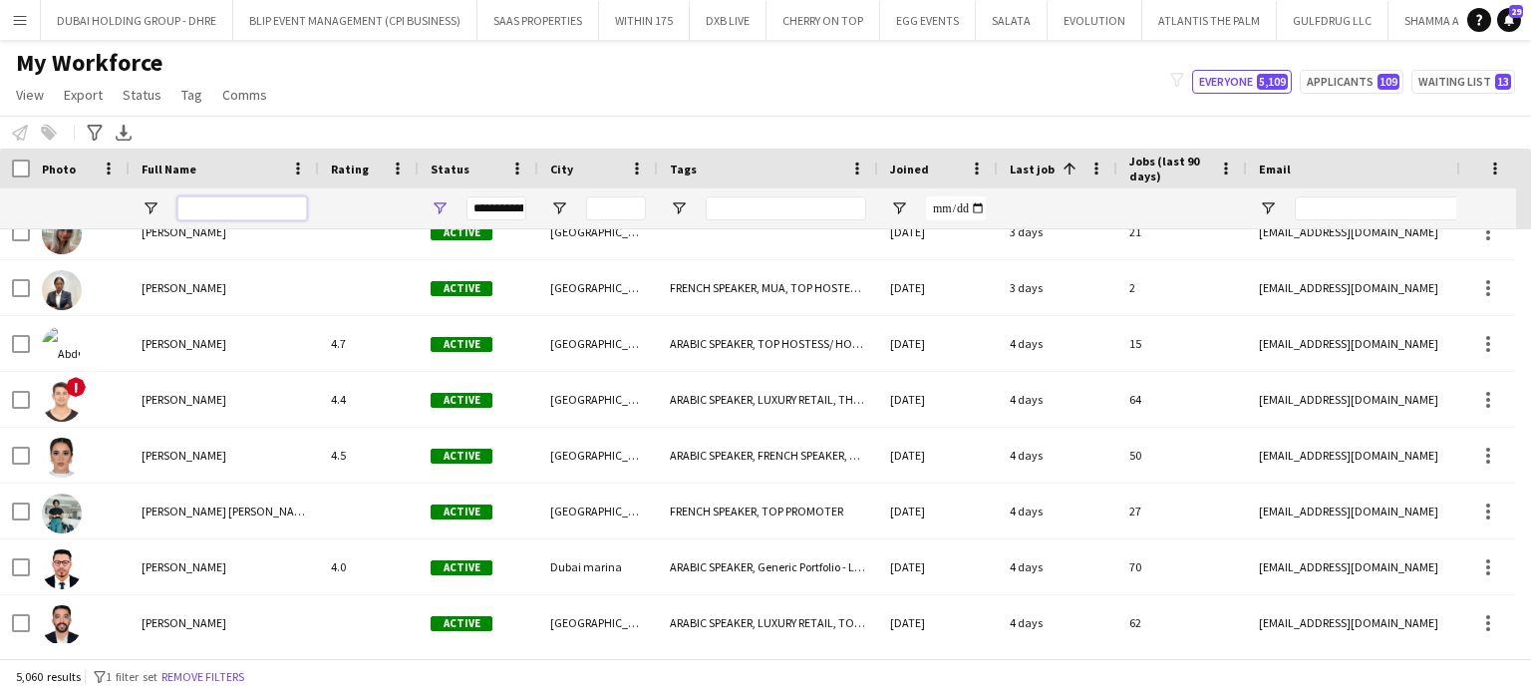
click at [237, 216] on input "Full Name Filter Input" at bounding box center [242, 208] width 130 height 24
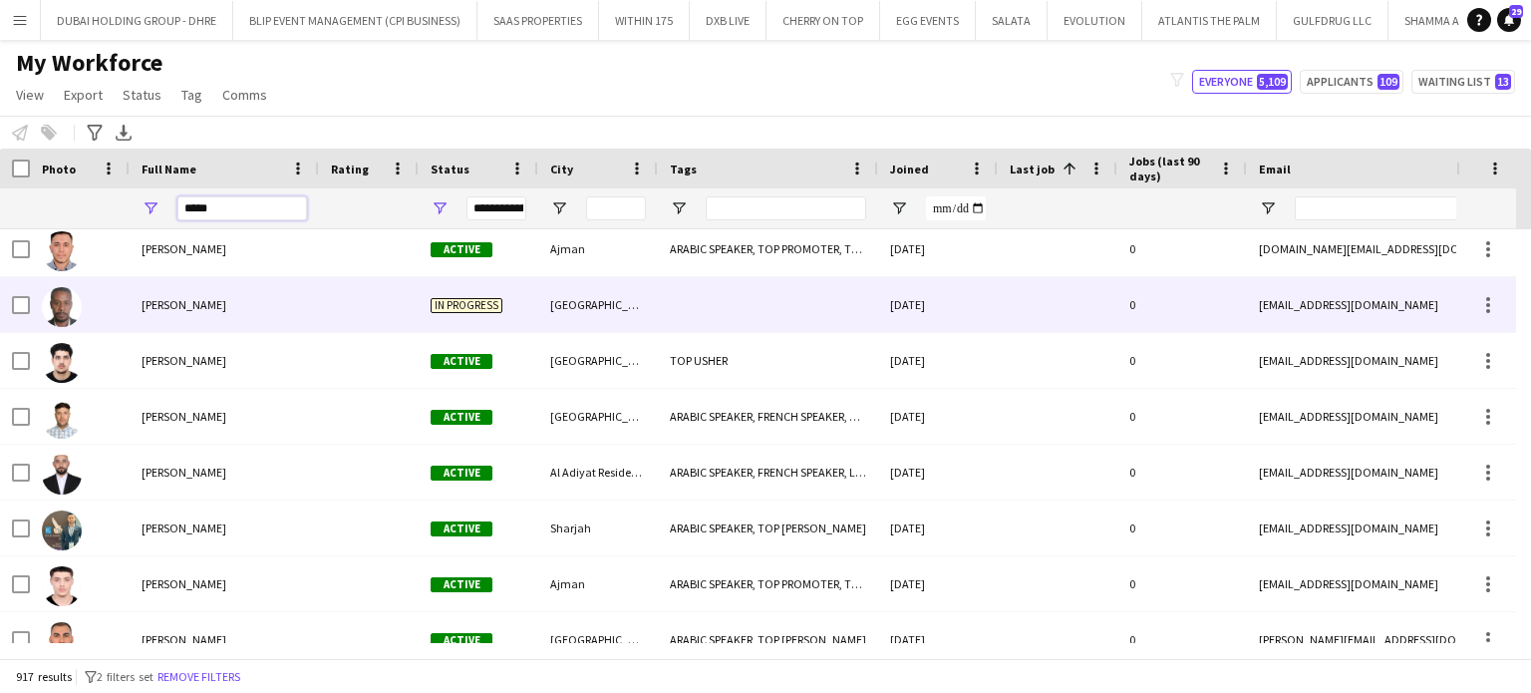
scroll to position [0, 0]
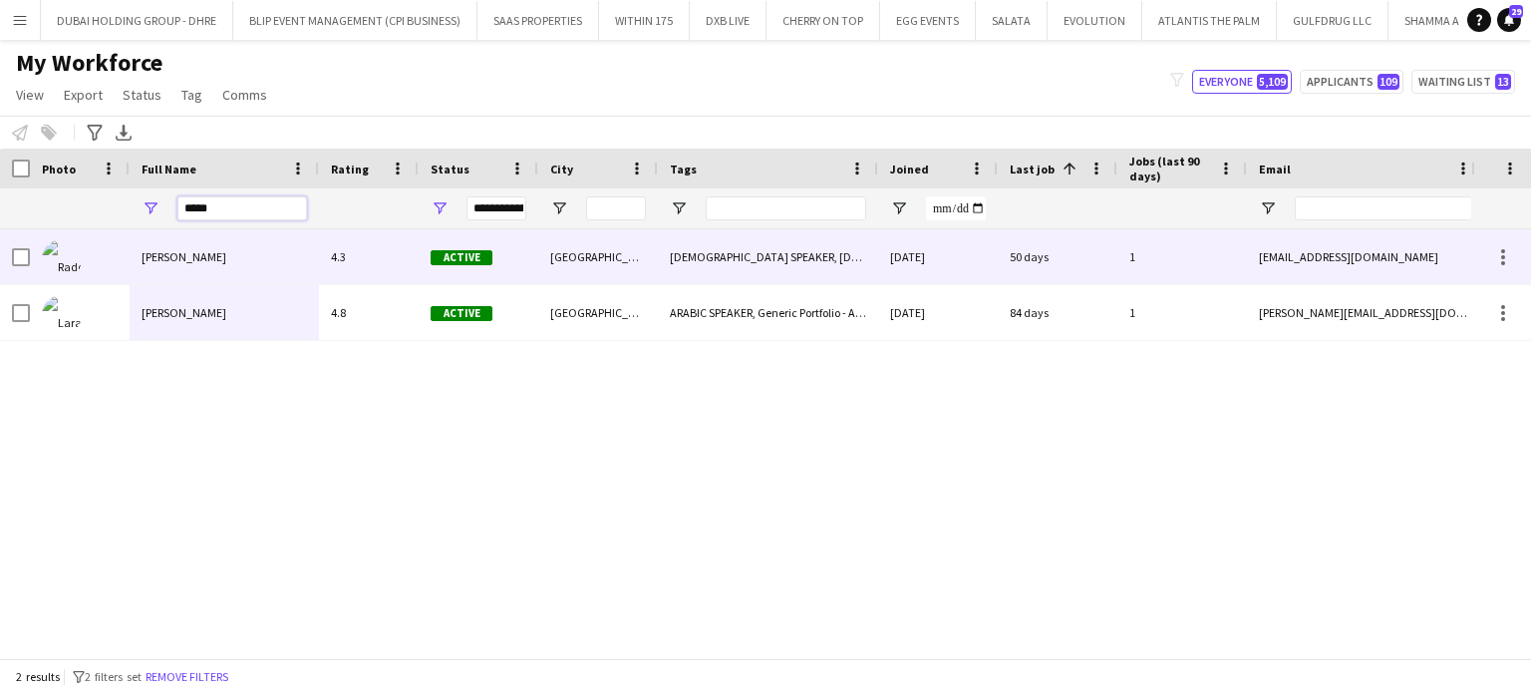
type input "*****"
click at [205, 256] on span "[PERSON_NAME]" at bounding box center [184, 256] width 85 height 15
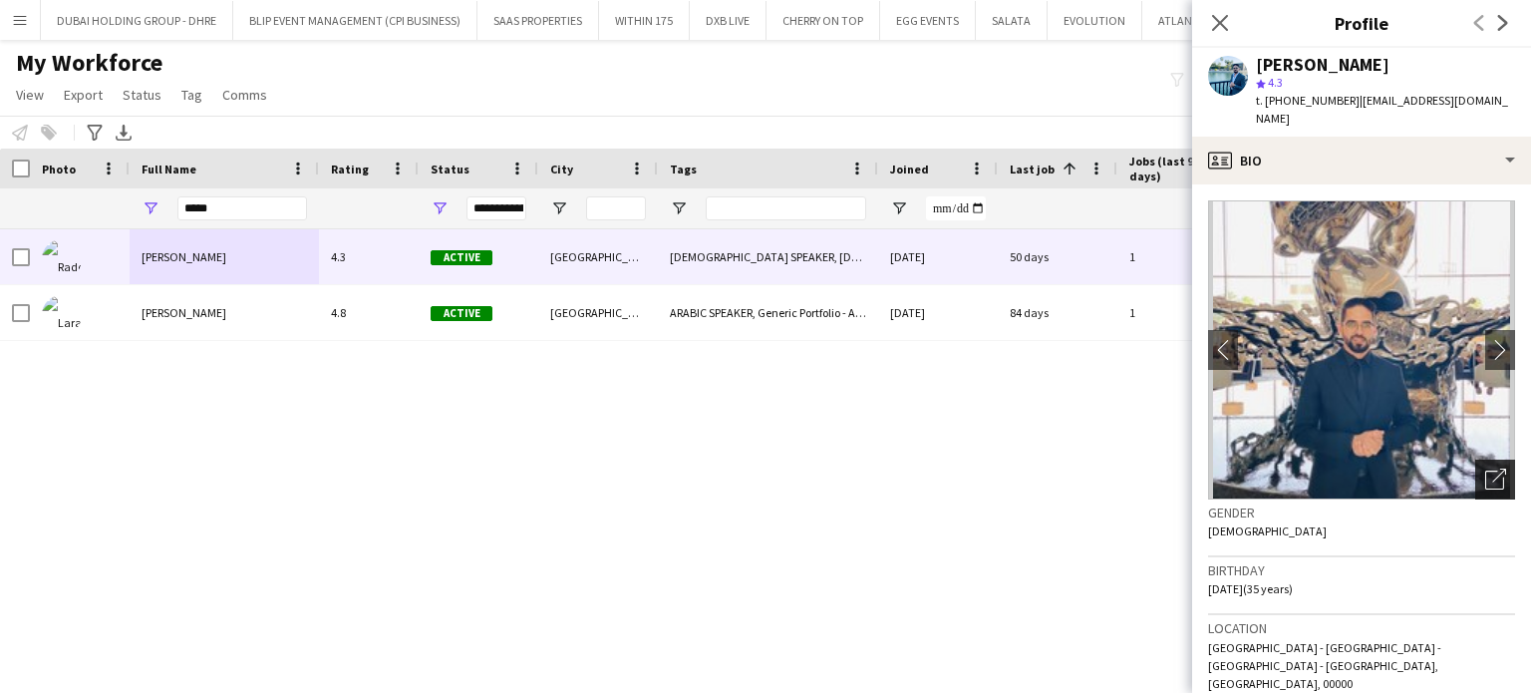
click at [1491, 477] on div "Open photos pop-in" at bounding box center [1495, 479] width 40 height 40
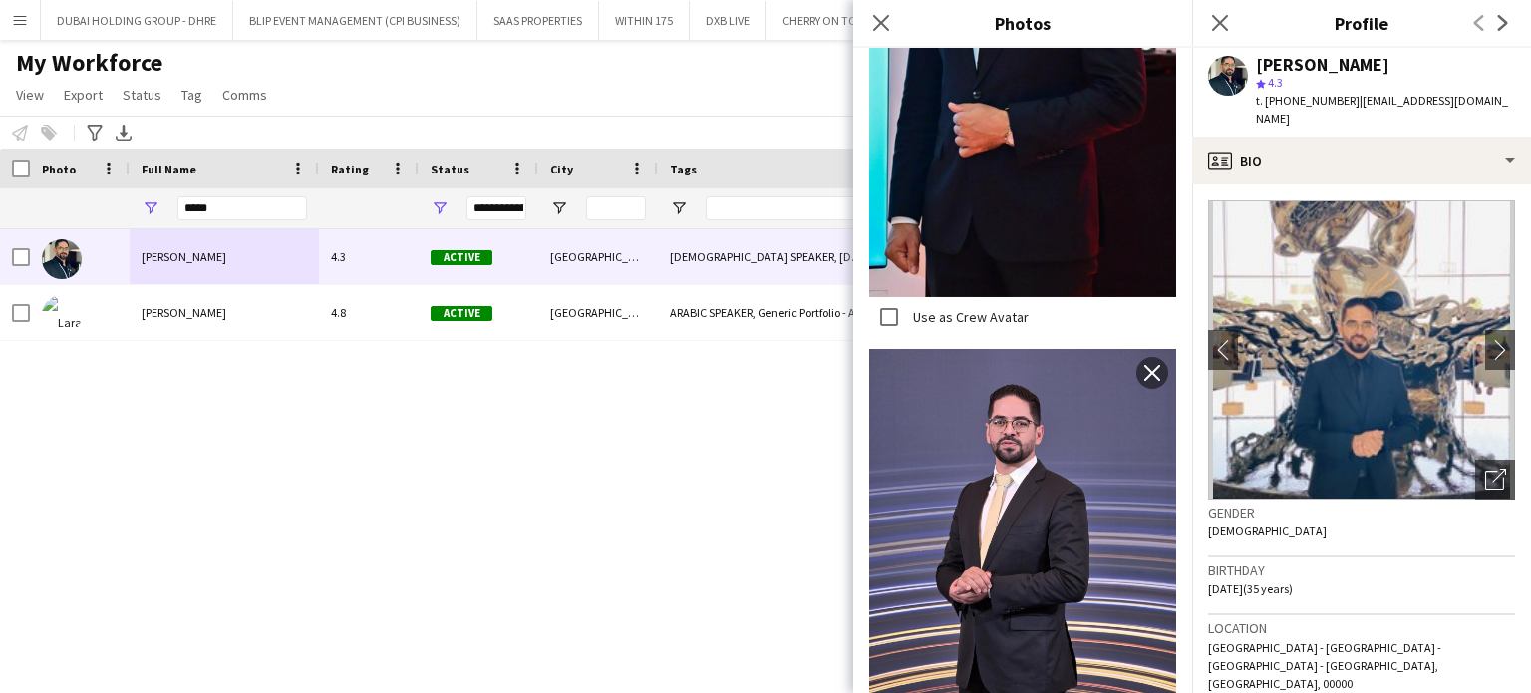
scroll to position [2890, 0]
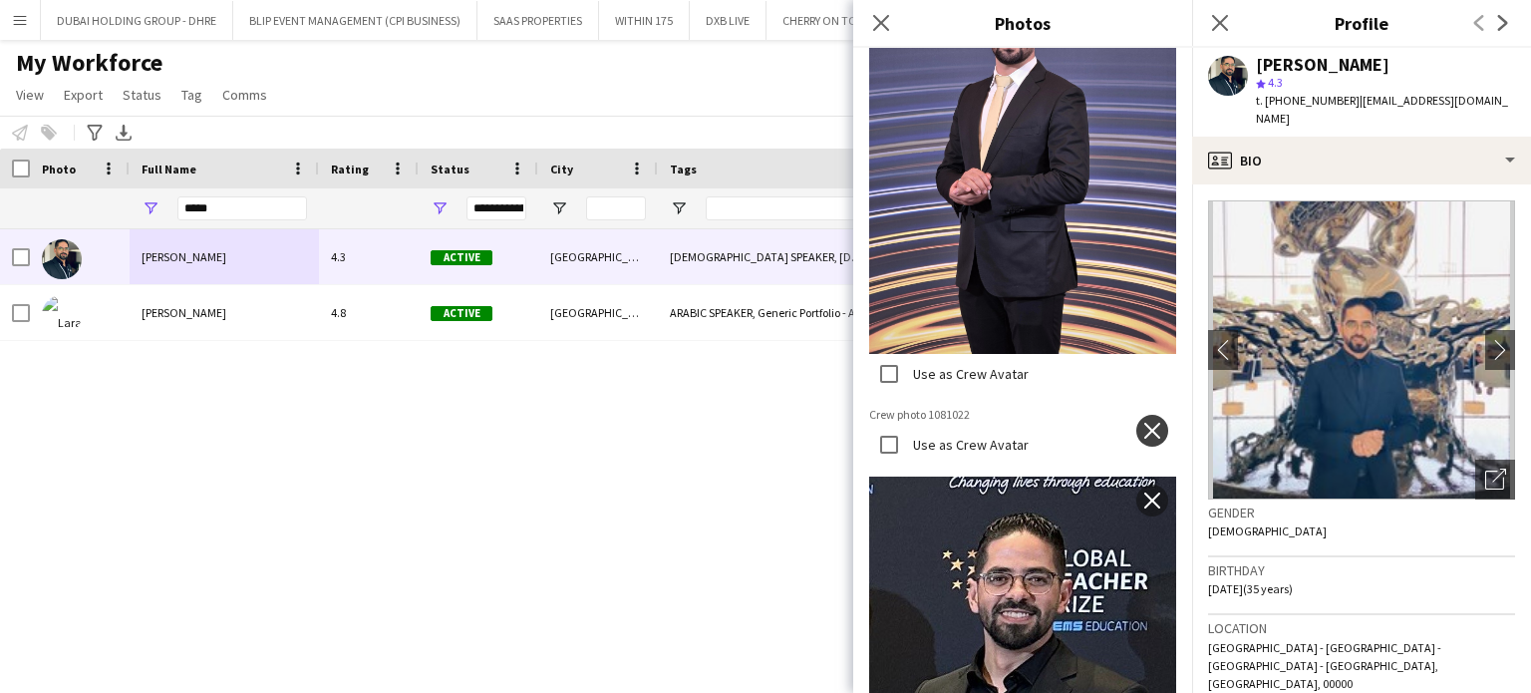
click at [1142, 423] on app-icon "close" at bounding box center [1152, 431] width 20 height 16
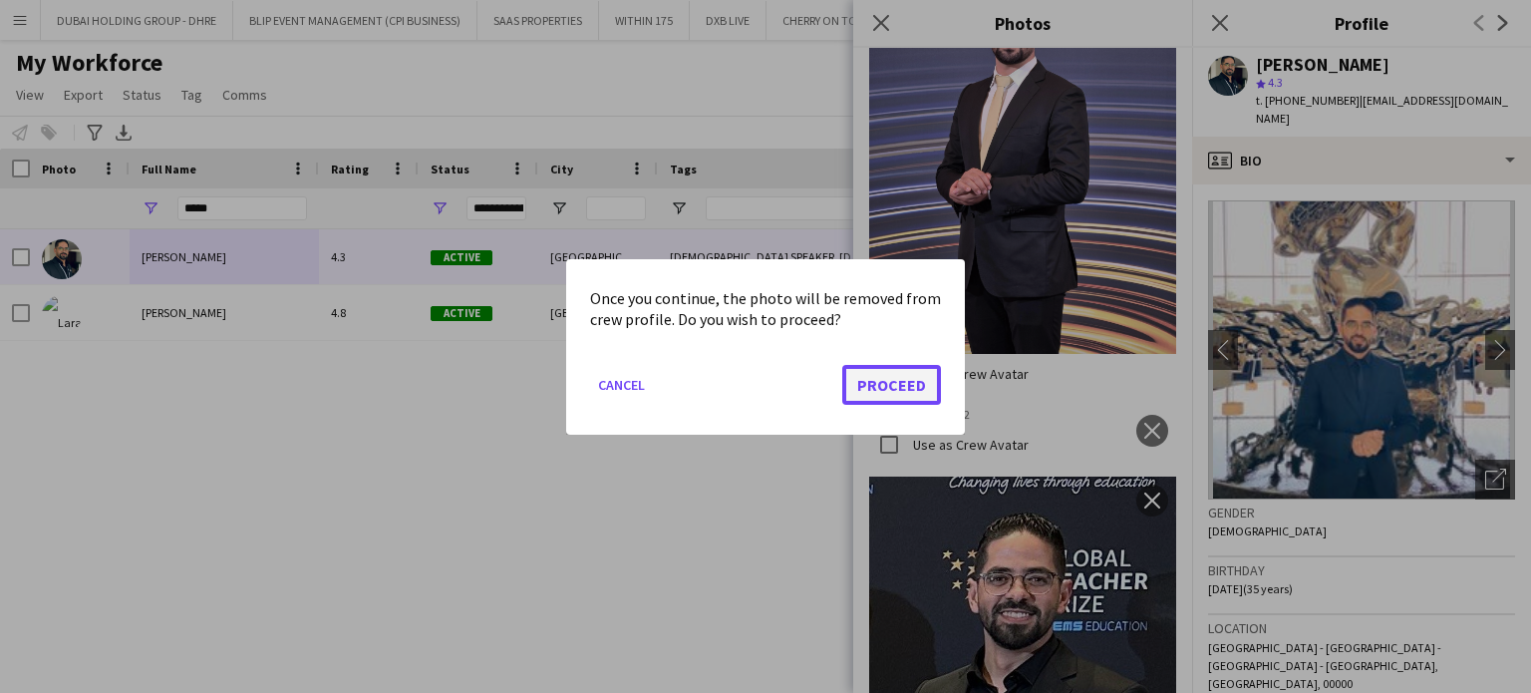
click at [890, 367] on button "Proceed" at bounding box center [891, 384] width 99 height 40
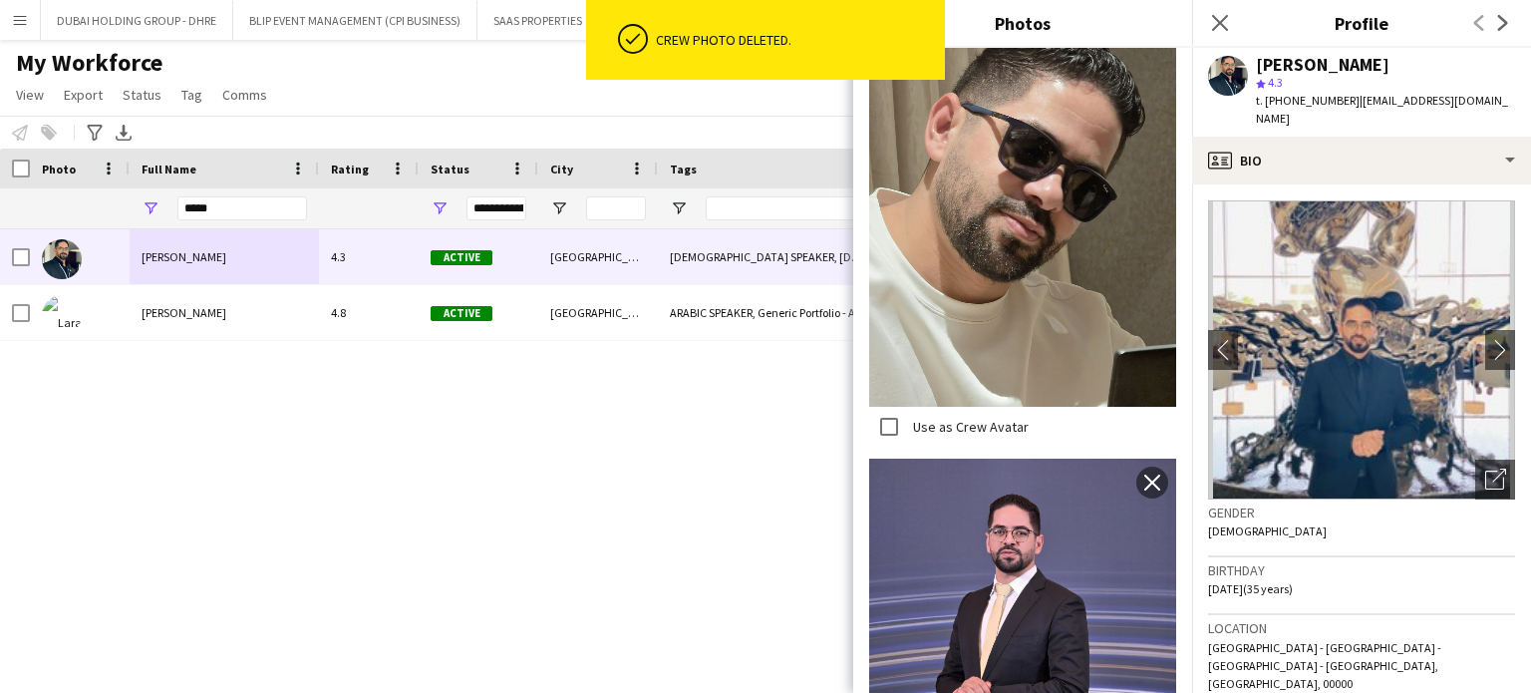
scroll to position [8172, 0]
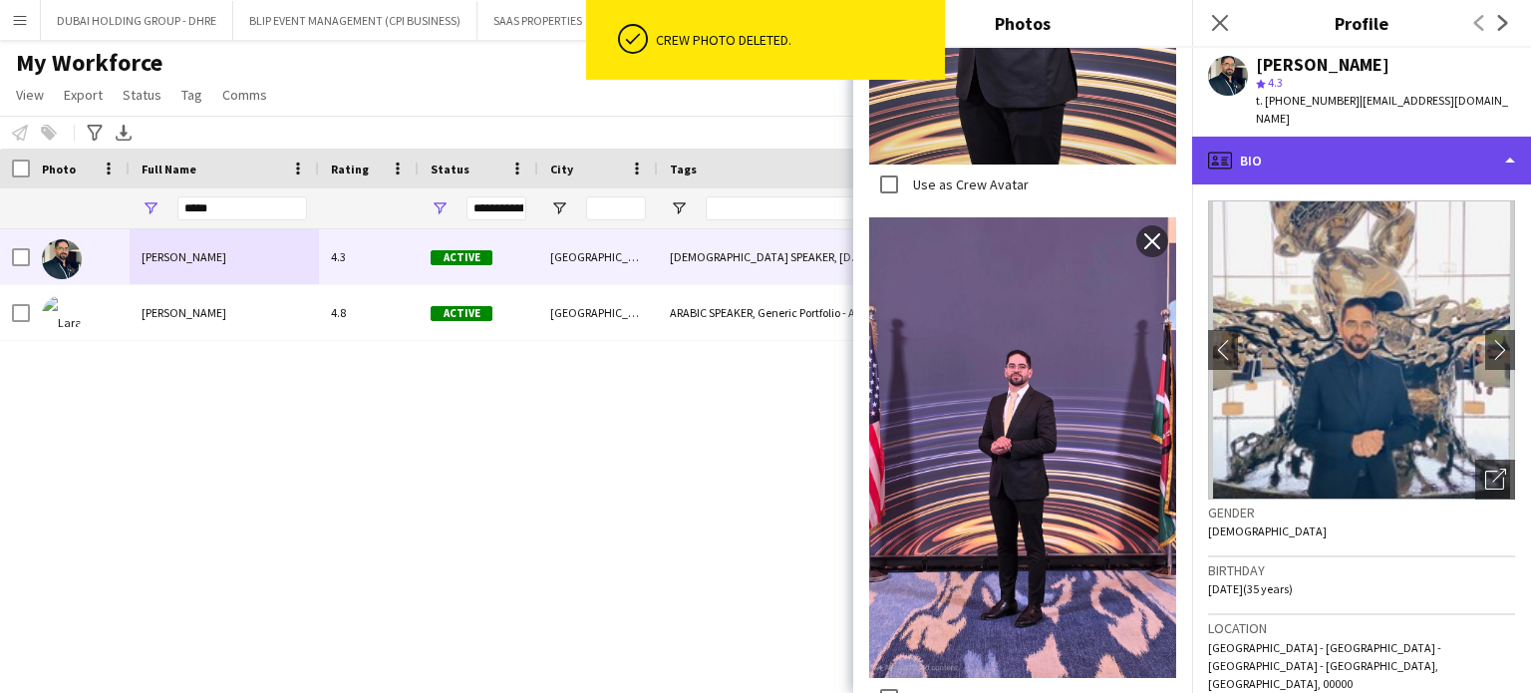
click at [1461, 152] on div "profile Bio" at bounding box center [1361, 161] width 339 height 48
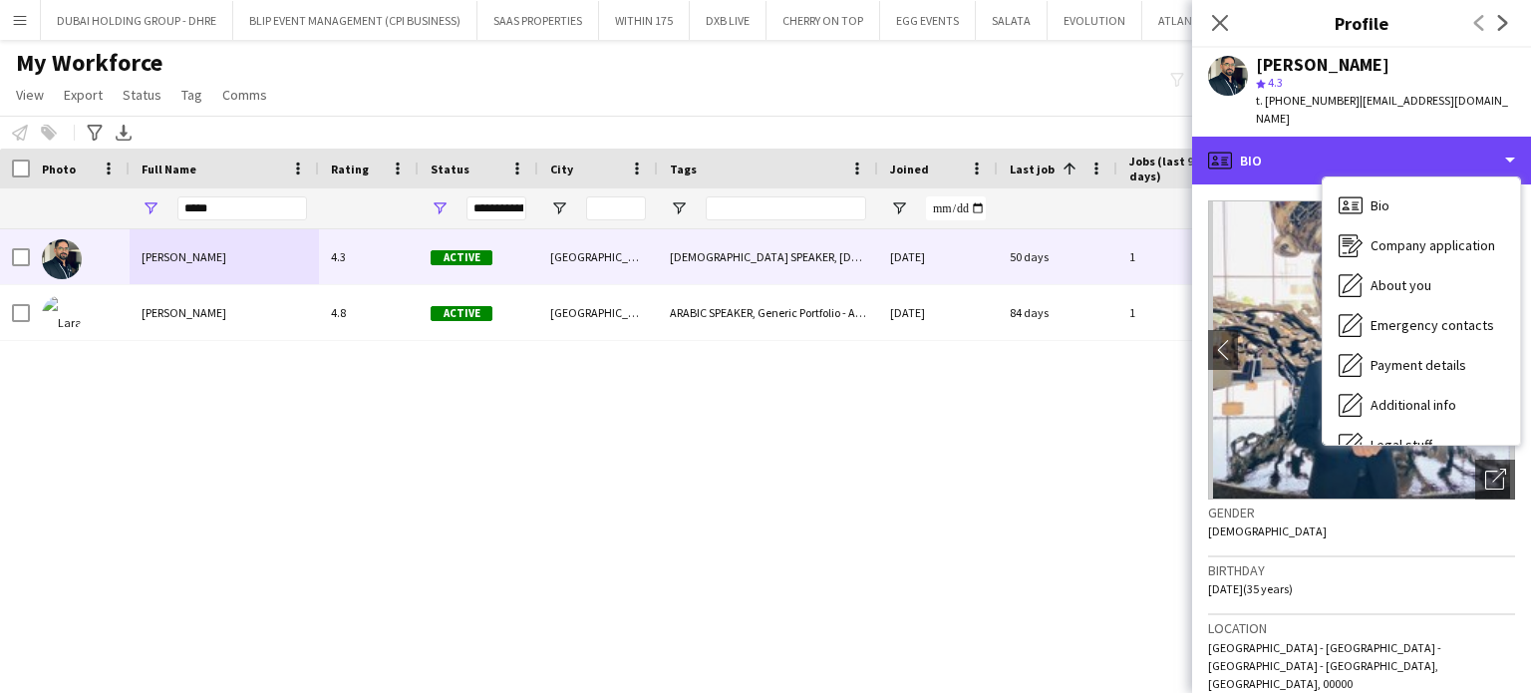
scroll to position [108, 0]
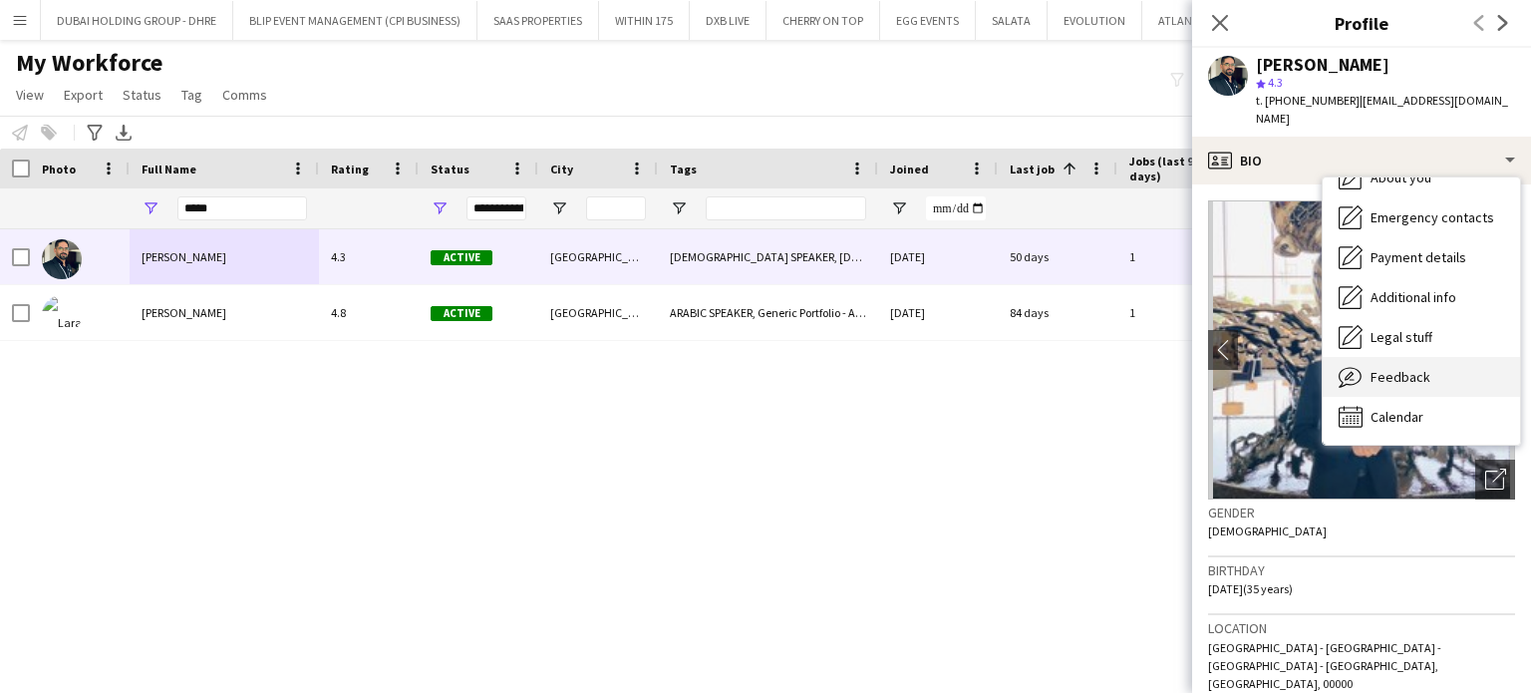
click at [1421, 374] on span "Feedback" at bounding box center [1400, 377] width 60 height 18
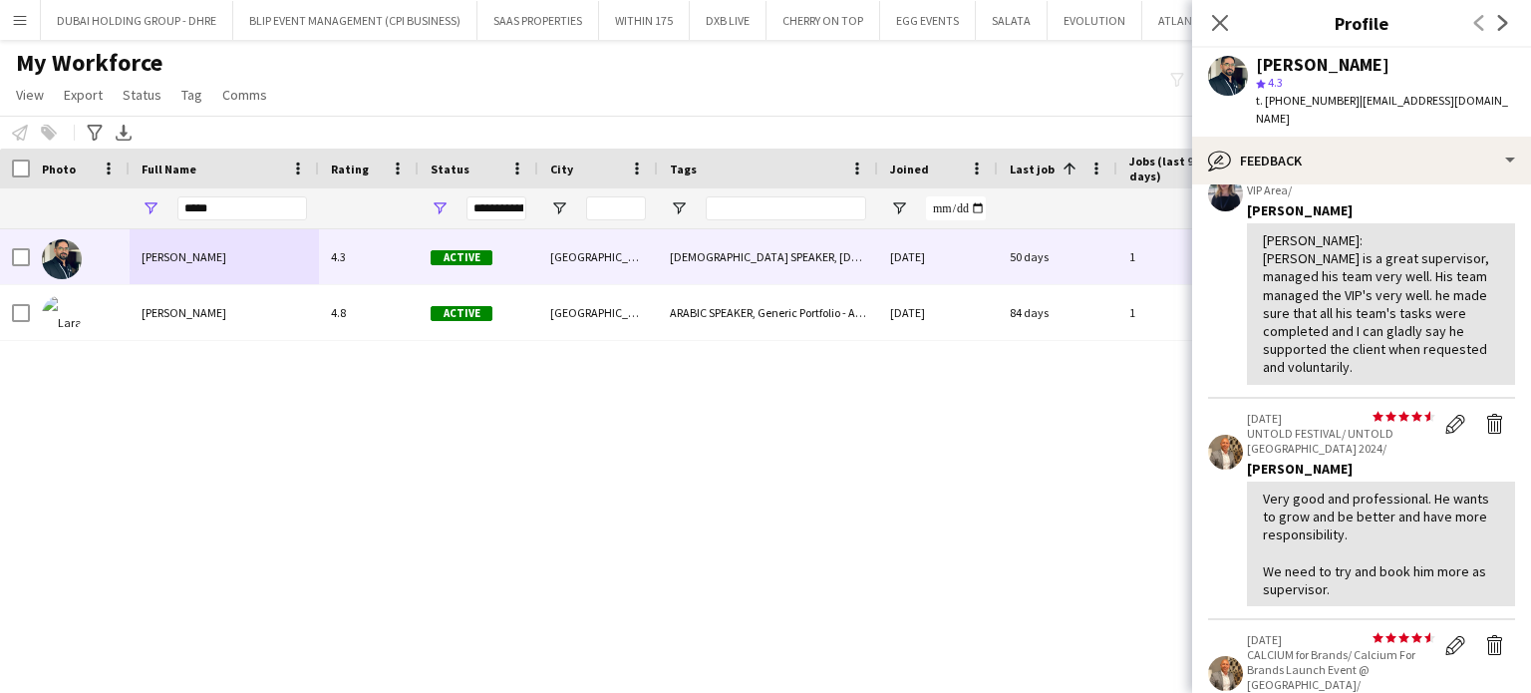
scroll to position [698, 0]
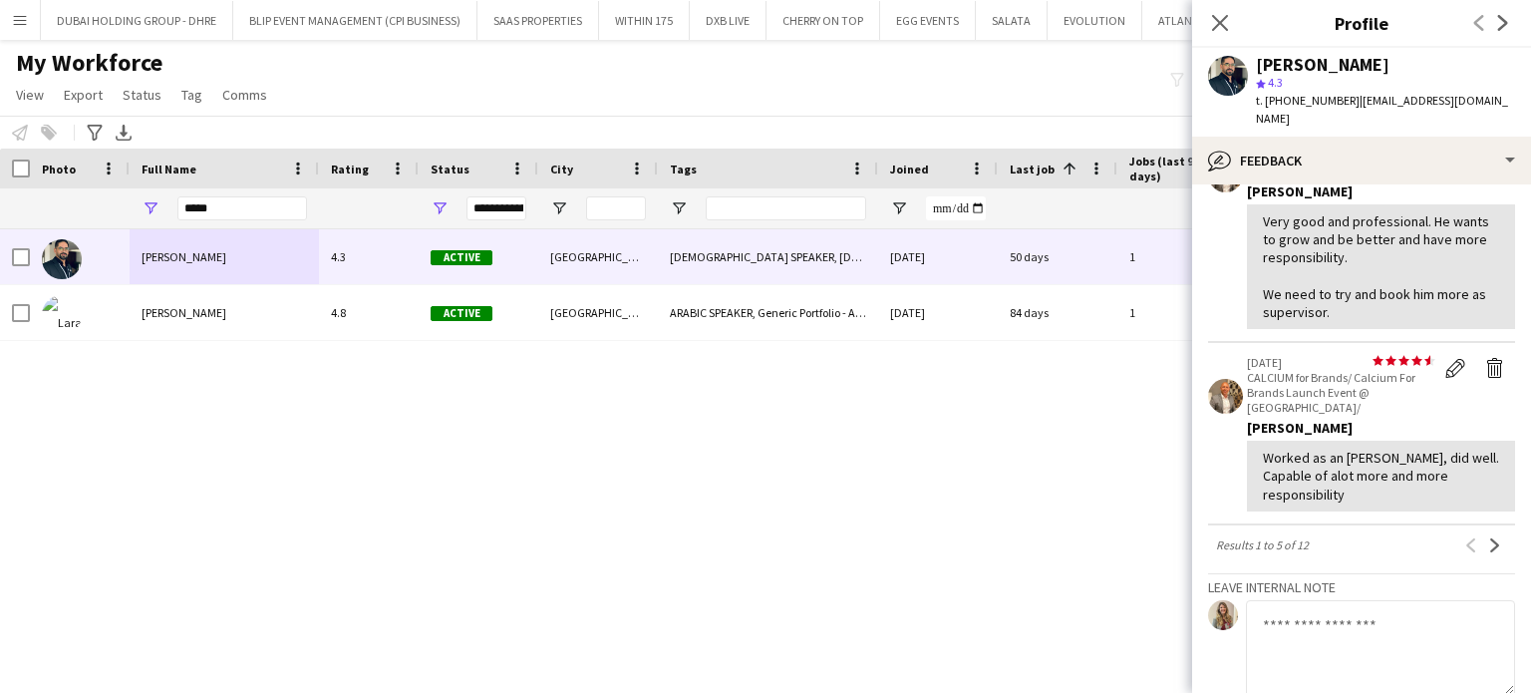
click at [1332, 603] on textarea at bounding box center [1380, 647] width 269 height 95
drag, startPoint x: 1331, startPoint y: 642, endPoint x: 1455, endPoint y: 625, distance: 124.7
click at [1456, 625] on textarea "**********" at bounding box center [1373, 647] width 254 height 95
click at [1331, 648] on textarea "**********" at bounding box center [1373, 647] width 254 height 95
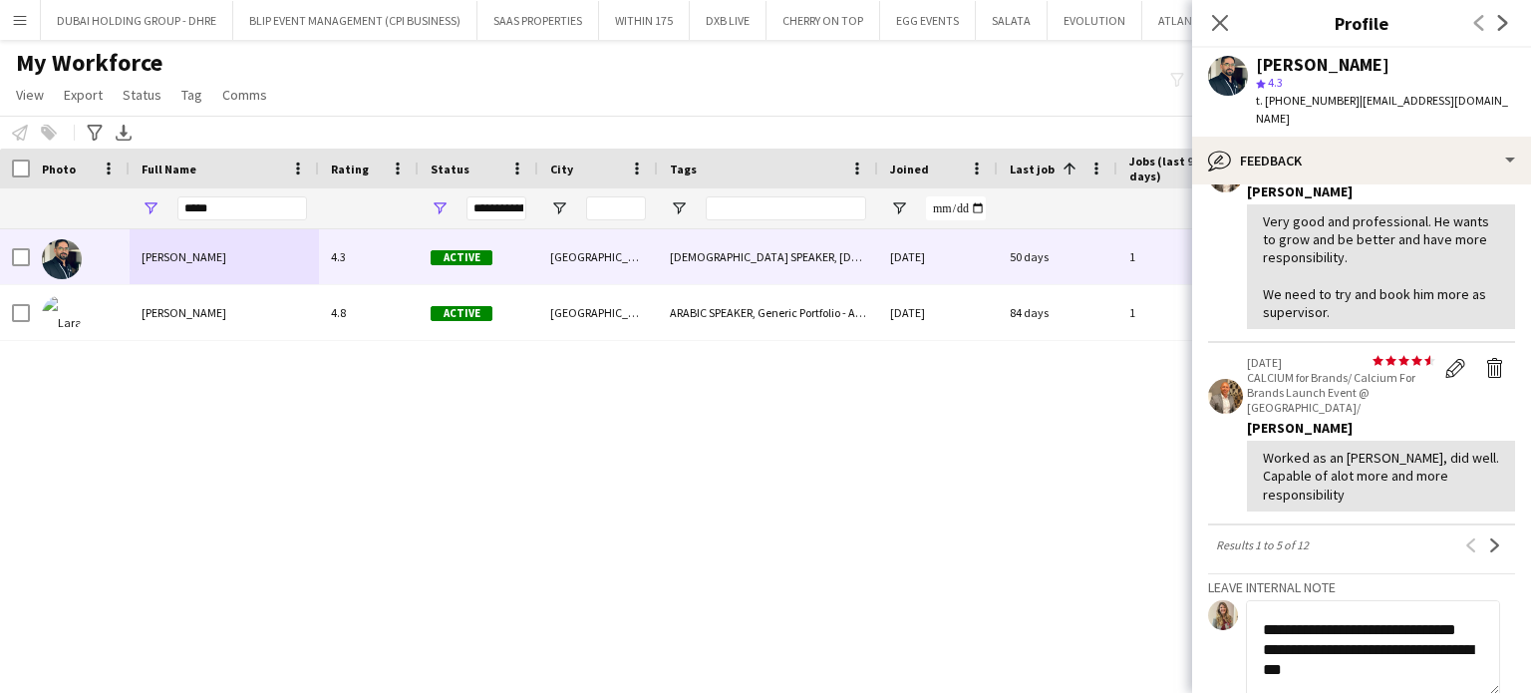
click at [1397, 641] on textarea "**********" at bounding box center [1373, 647] width 254 height 95
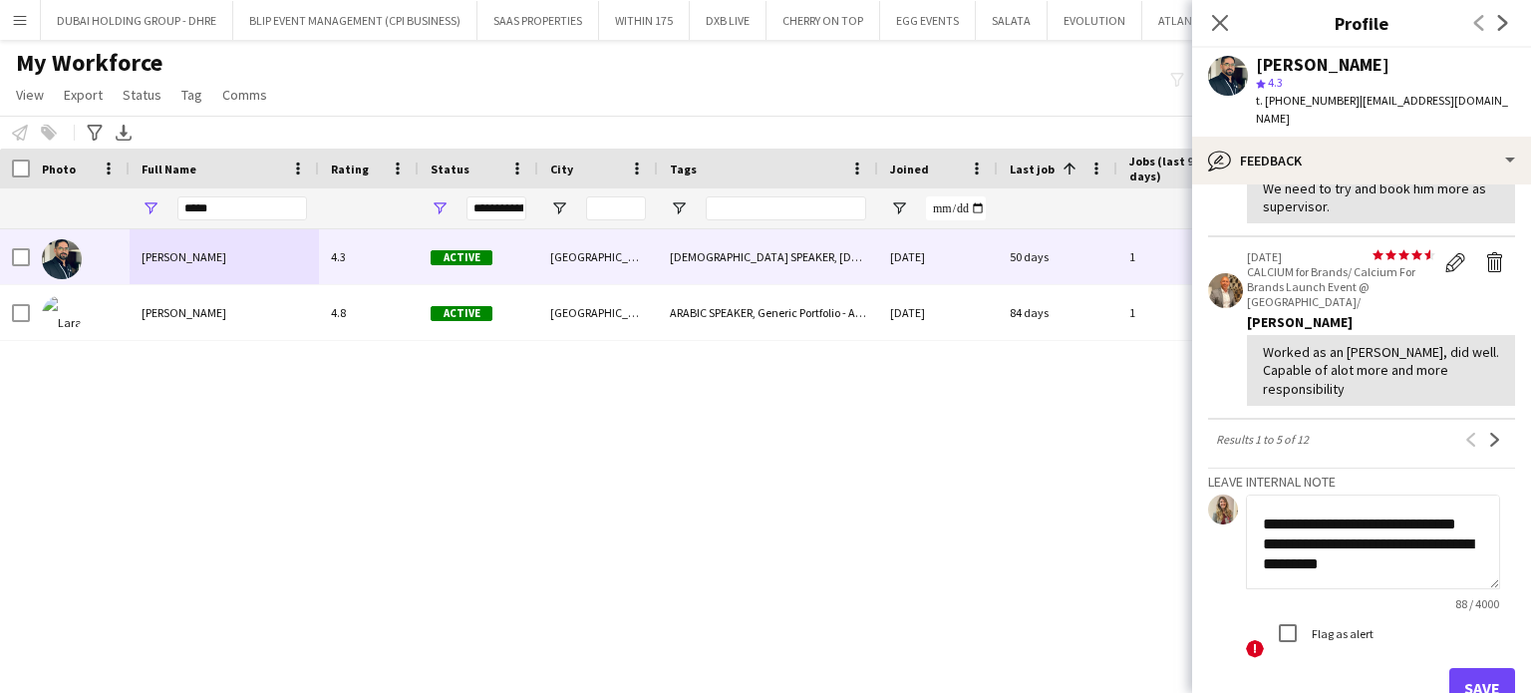
scroll to position [897, 0]
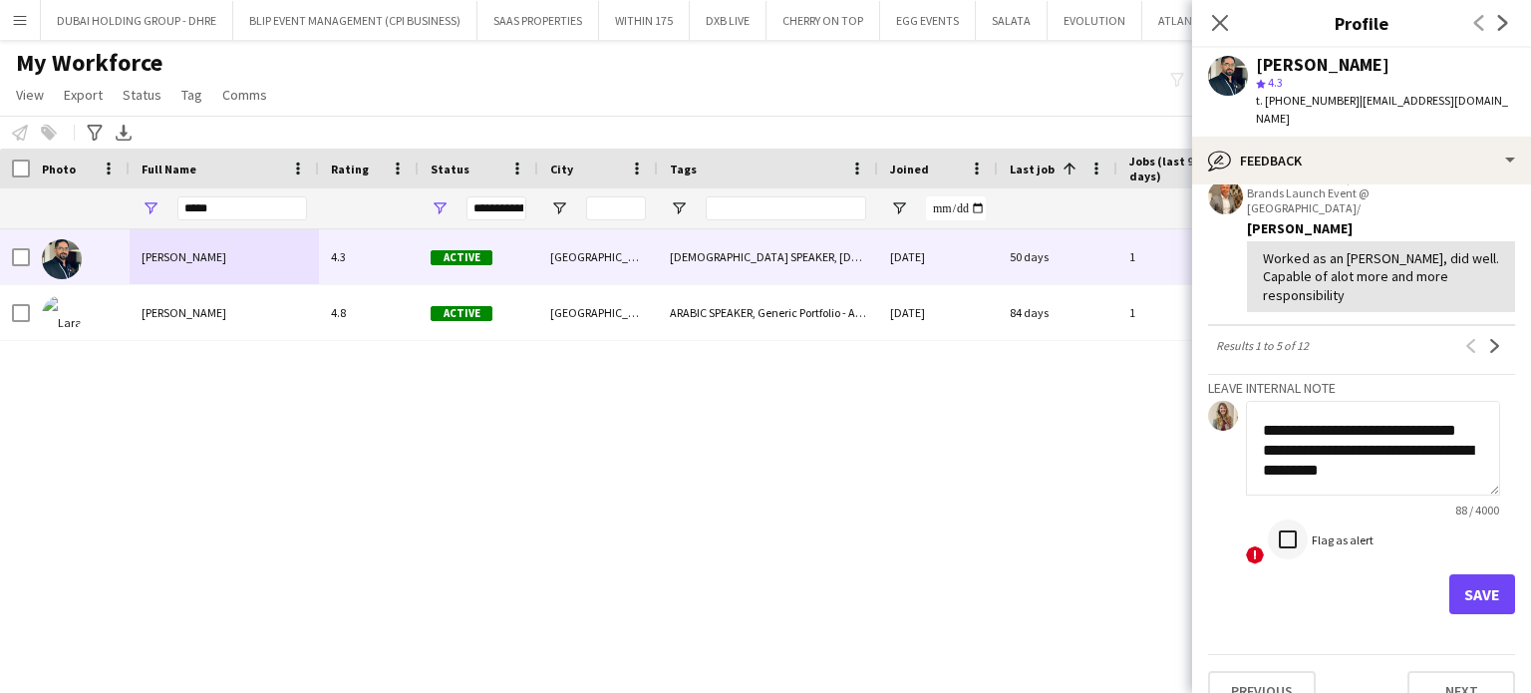
type textarea "**********"
click at [1481, 577] on button "Save" at bounding box center [1482, 594] width 66 height 40
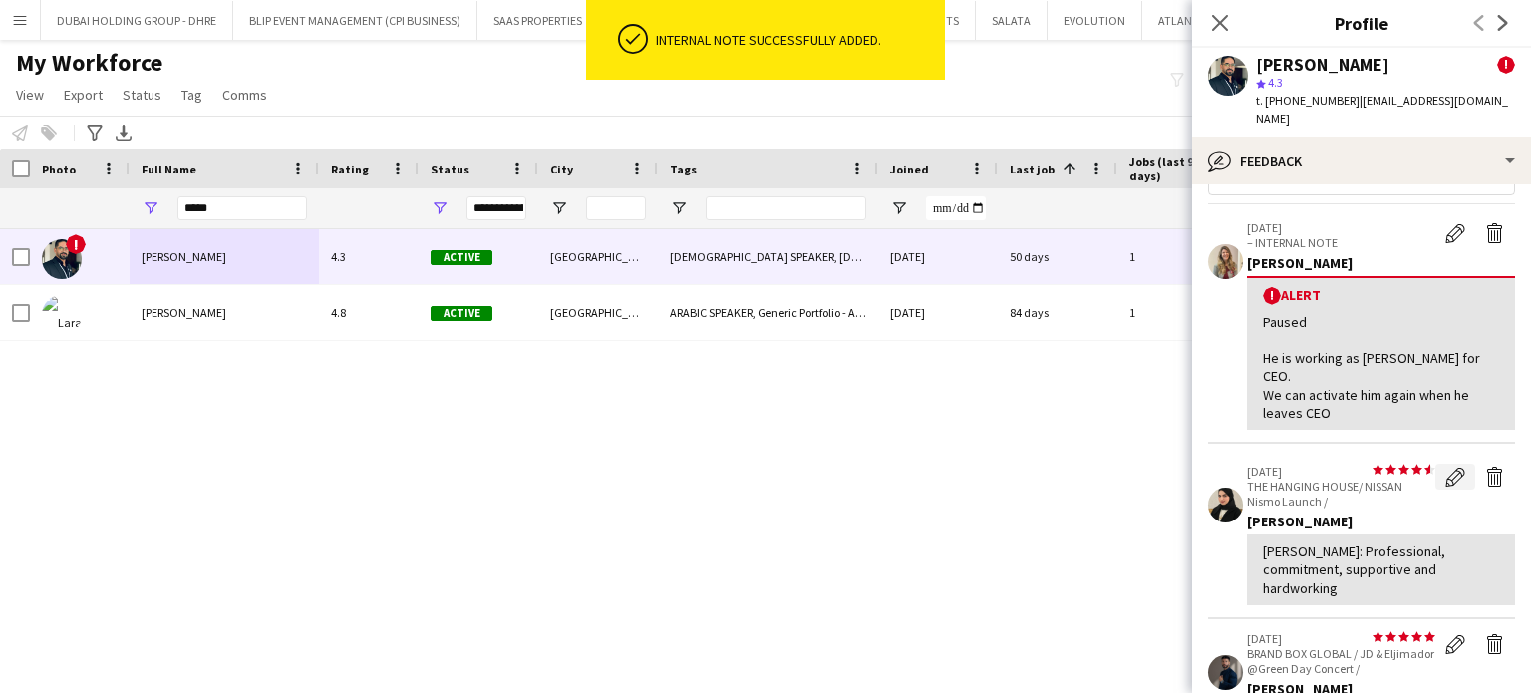
scroll to position [0, 0]
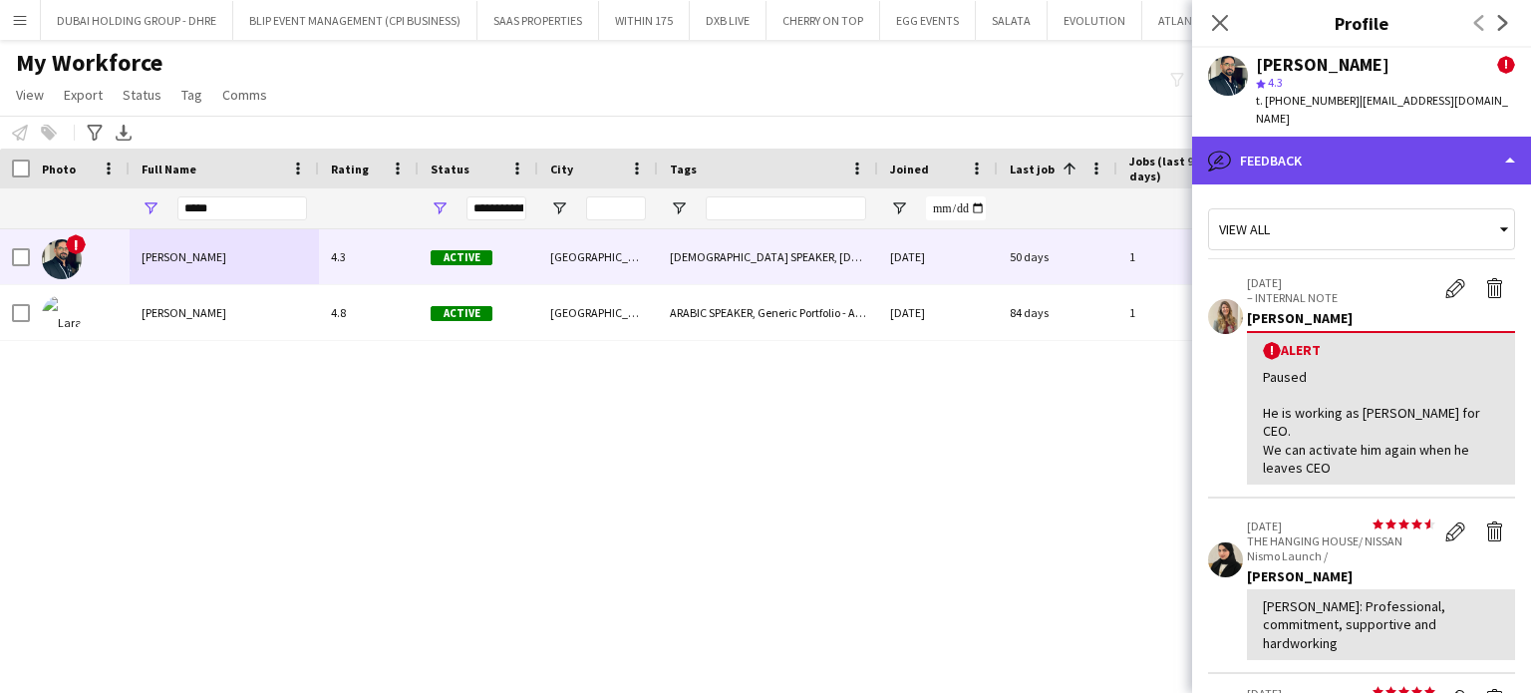
click at [1450, 162] on div "bubble-pencil Feedback" at bounding box center [1361, 161] width 339 height 48
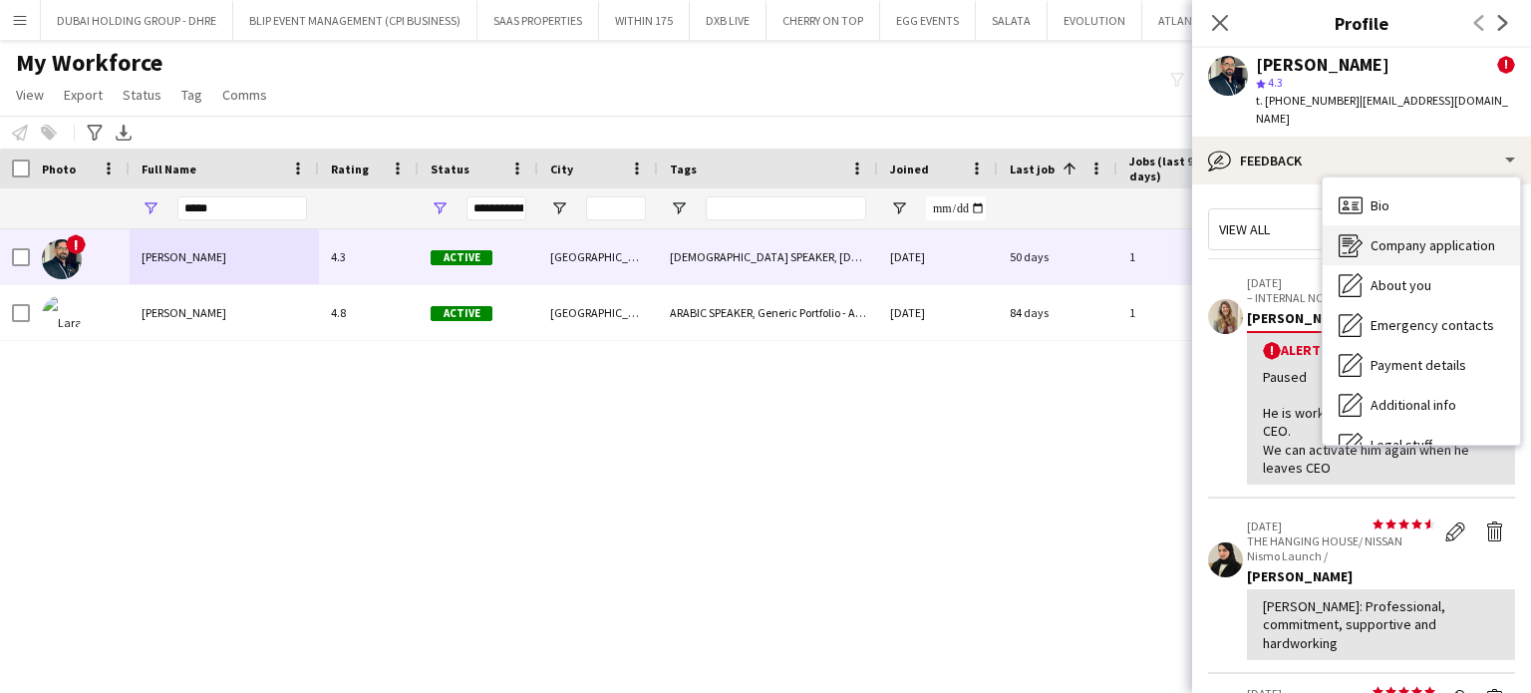
click at [1438, 242] on span "Company application" at bounding box center [1432, 245] width 125 height 18
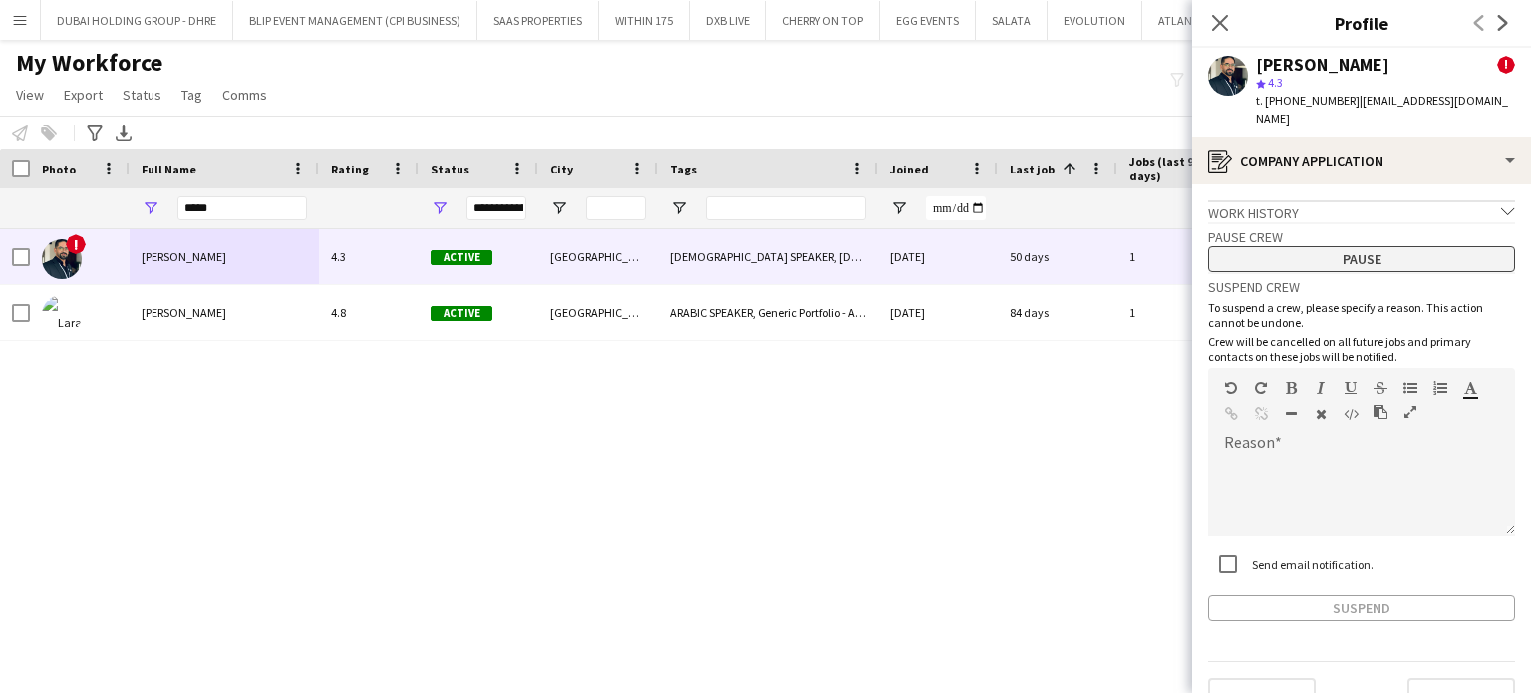
click at [1374, 251] on button "Pause" at bounding box center [1361, 259] width 307 height 26
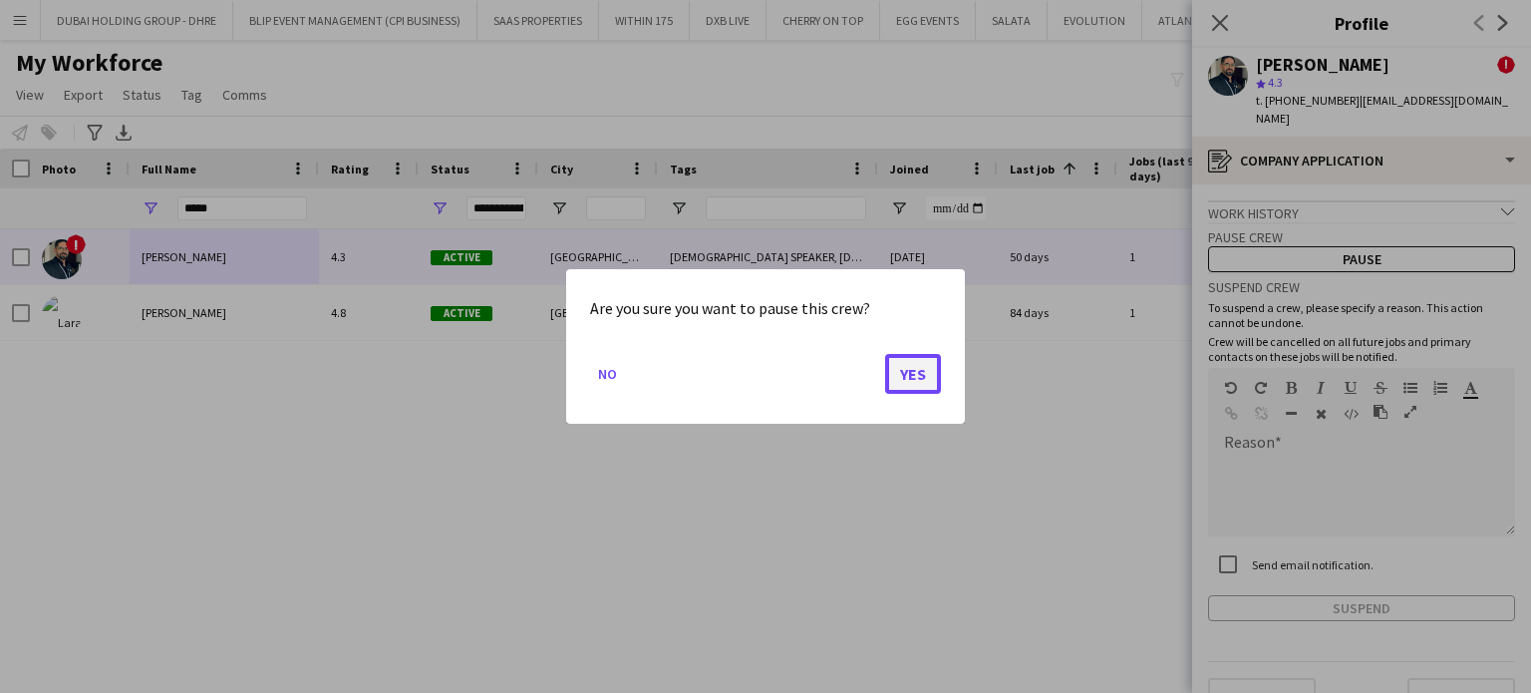
click at [931, 366] on button "Yes" at bounding box center [913, 374] width 56 height 40
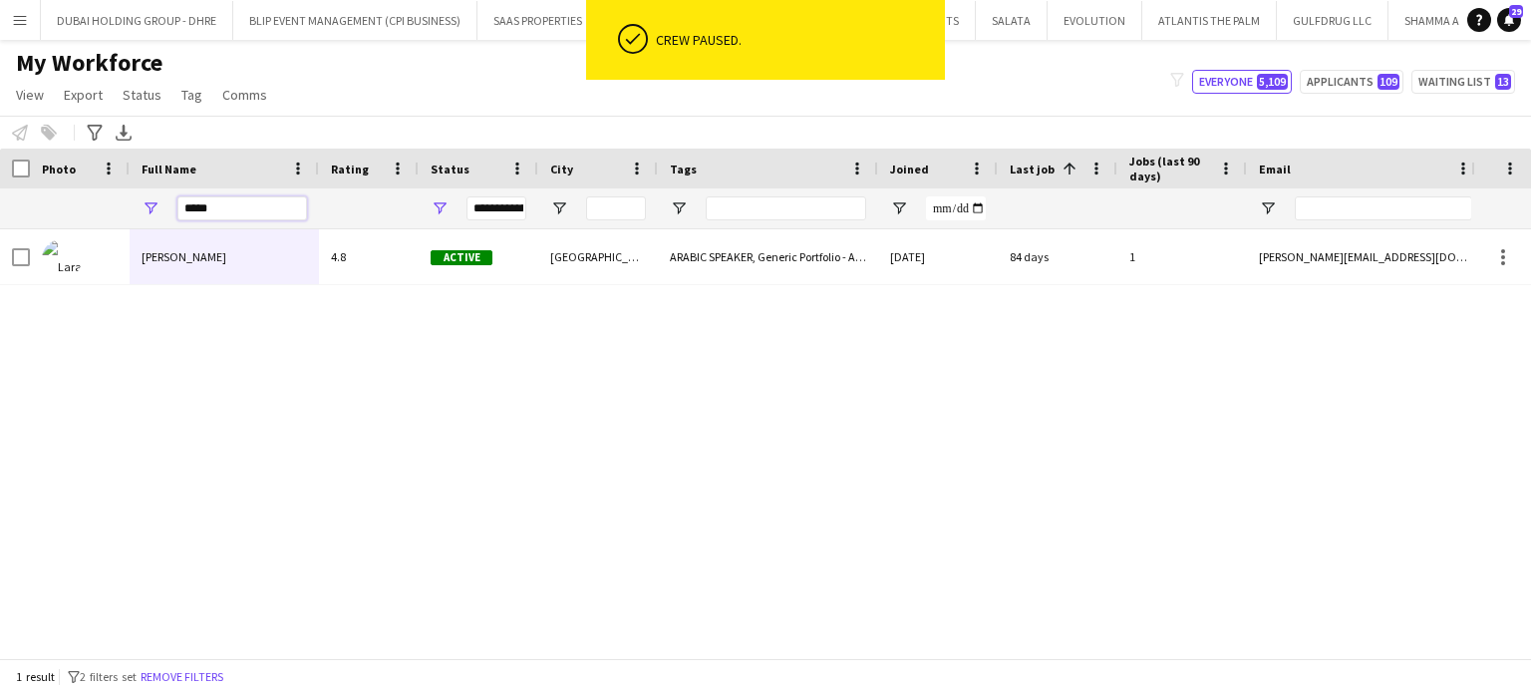
drag, startPoint x: 233, startPoint y: 210, endPoint x: 137, endPoint y: 193, distance: 98.1
click at [137, 194] on div "*****" at bounding box center [224, 208] width 189 height 40
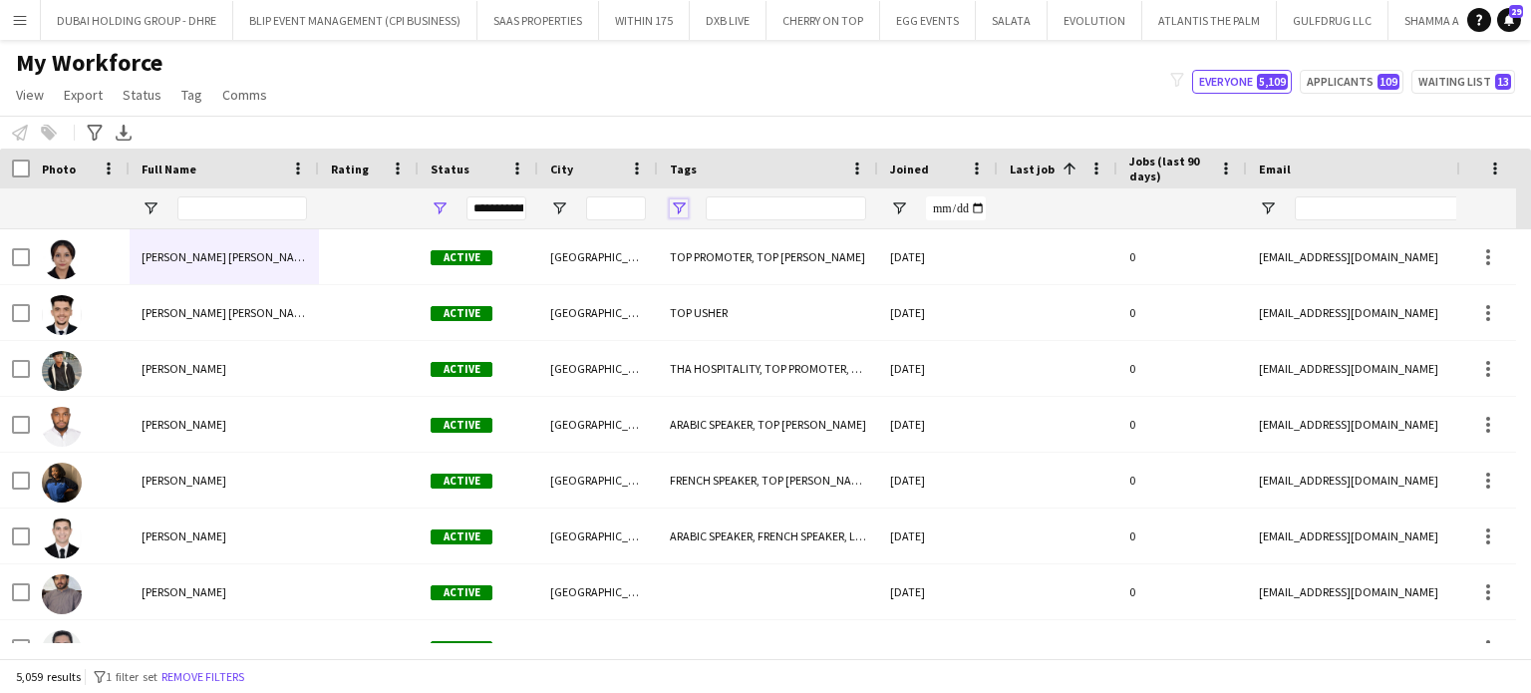
click at [677, 201] on span "Open Filter Menu" at bounding box center [679, 208] width 18 height 18
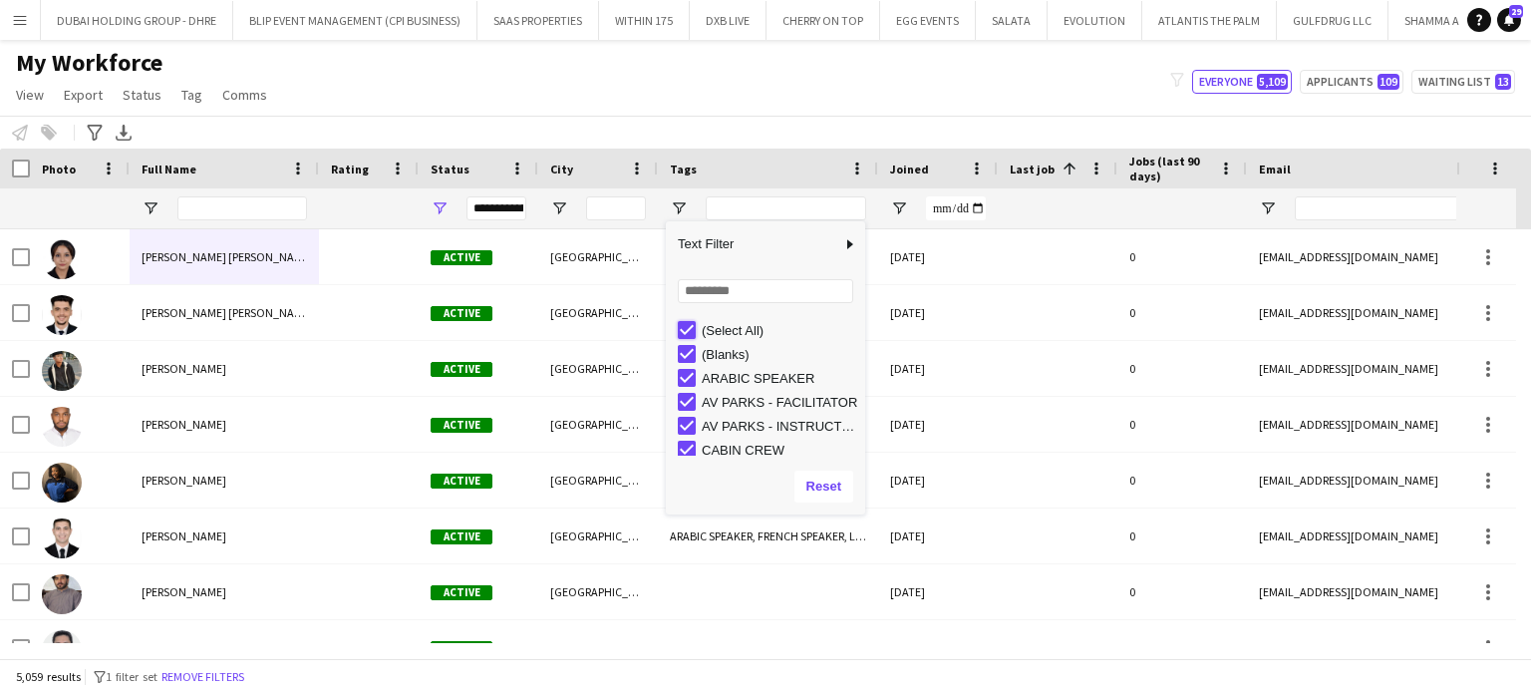
type input "***"
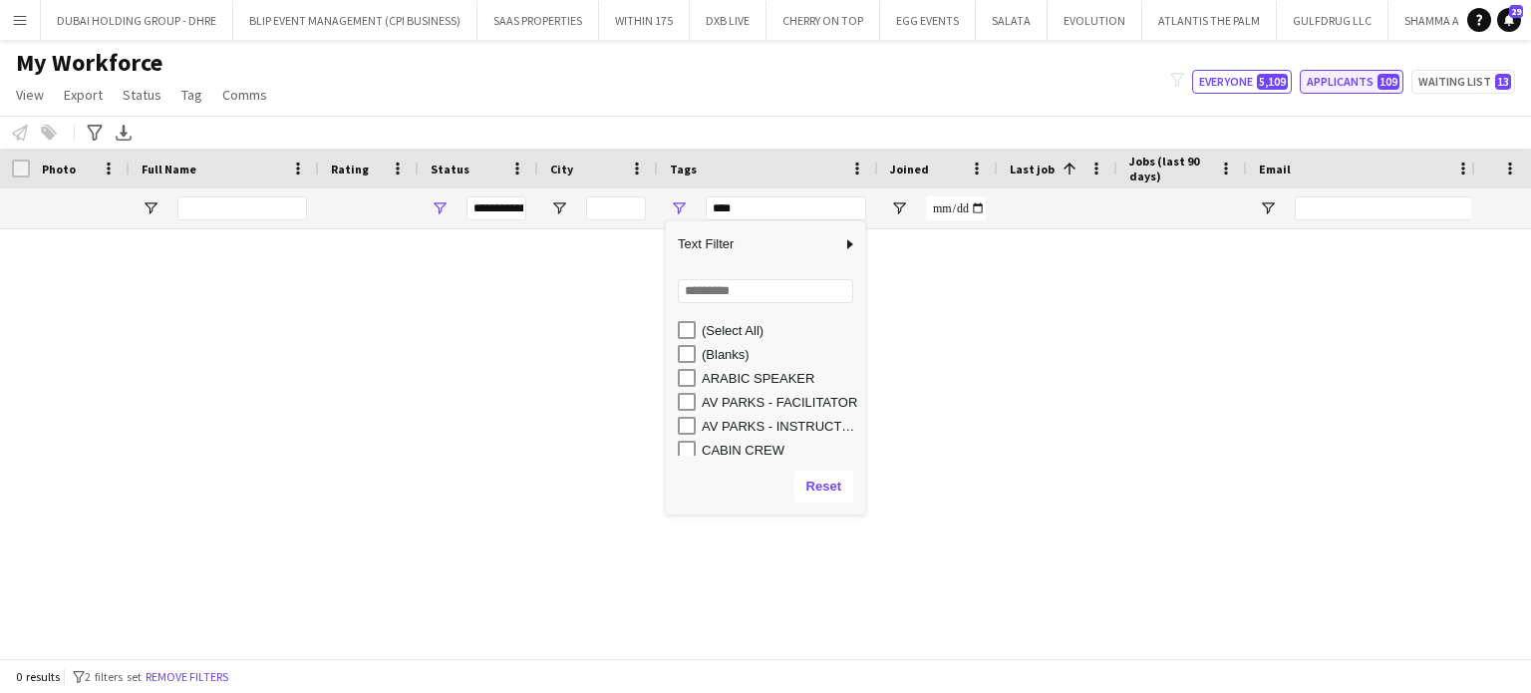
click at [1344, 85] on button "Applicants 109" at bounding box center [1352, 82] width 104 height 24
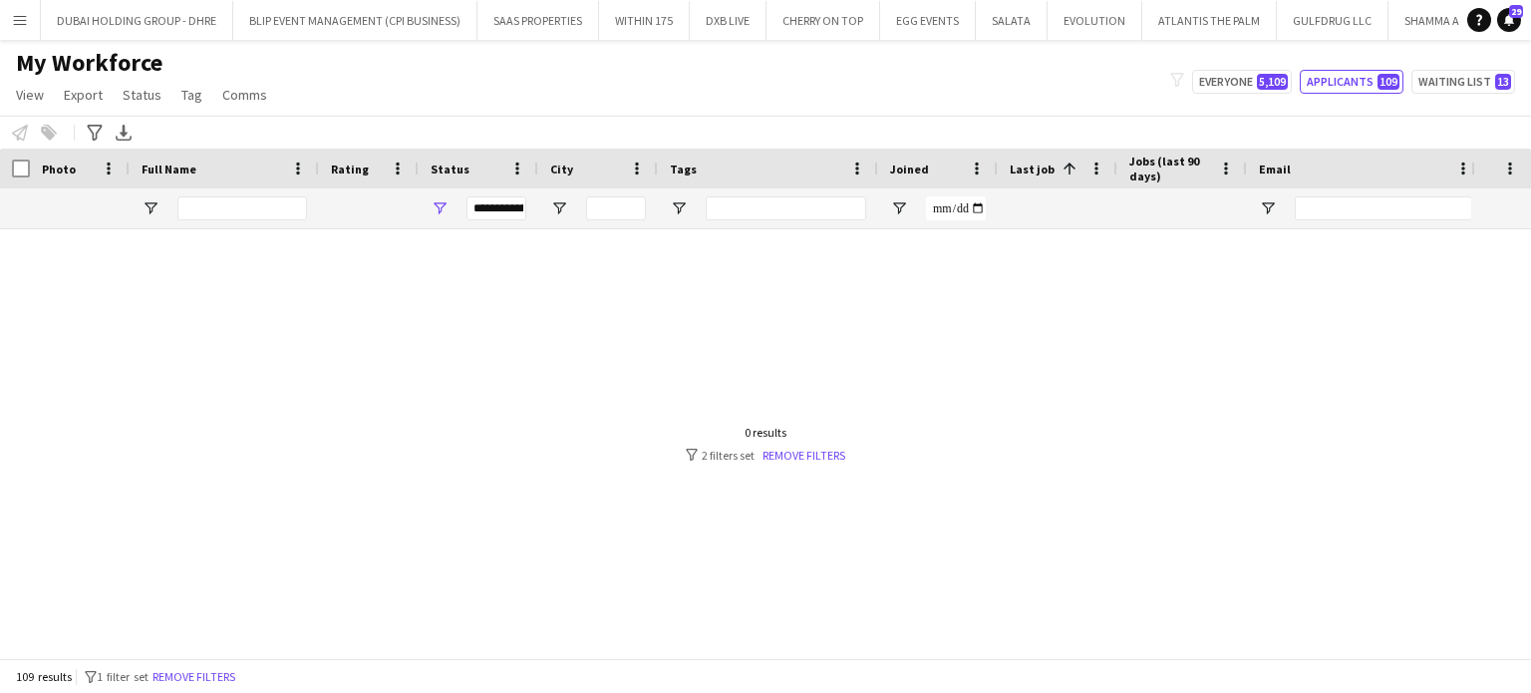
type input "**********"
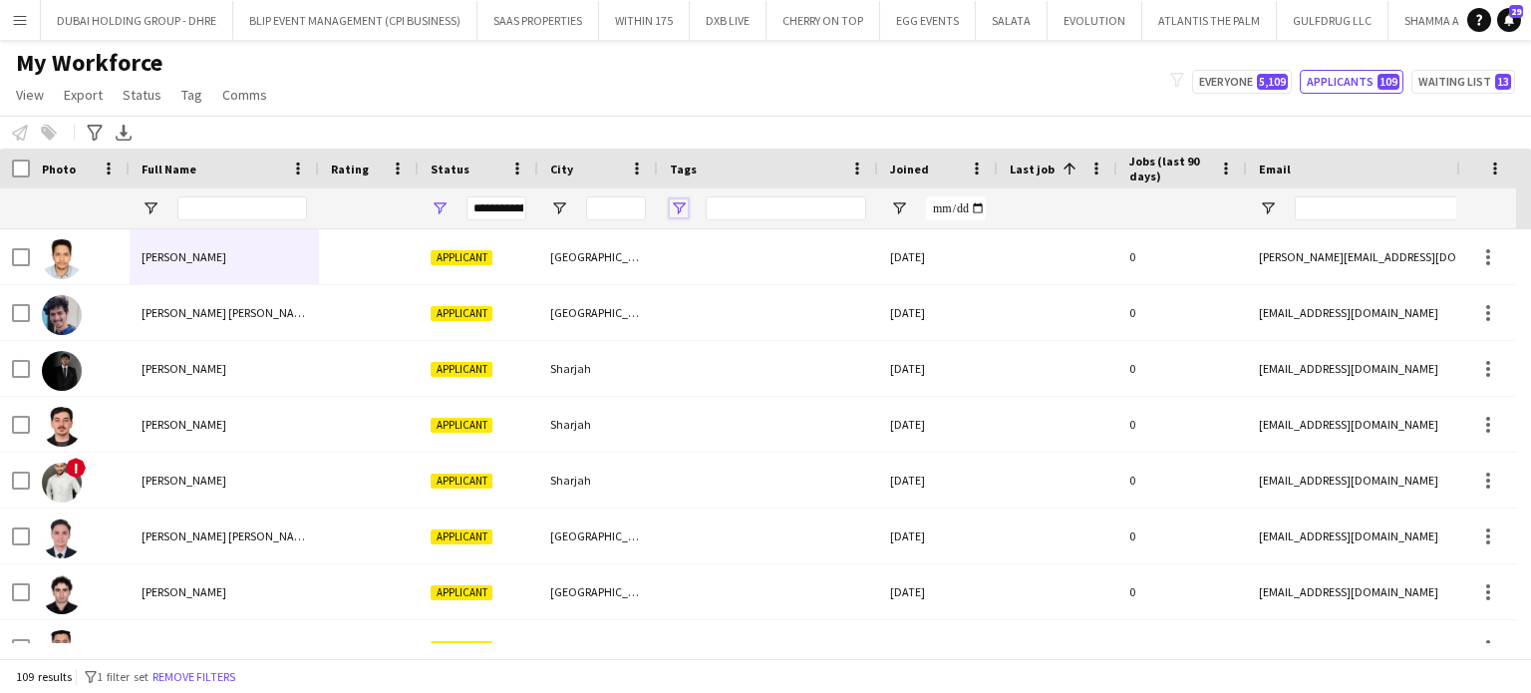
click at [674, 209] on span "Open Filter Menu" at bounding box center [679, 208] width 18 height 18
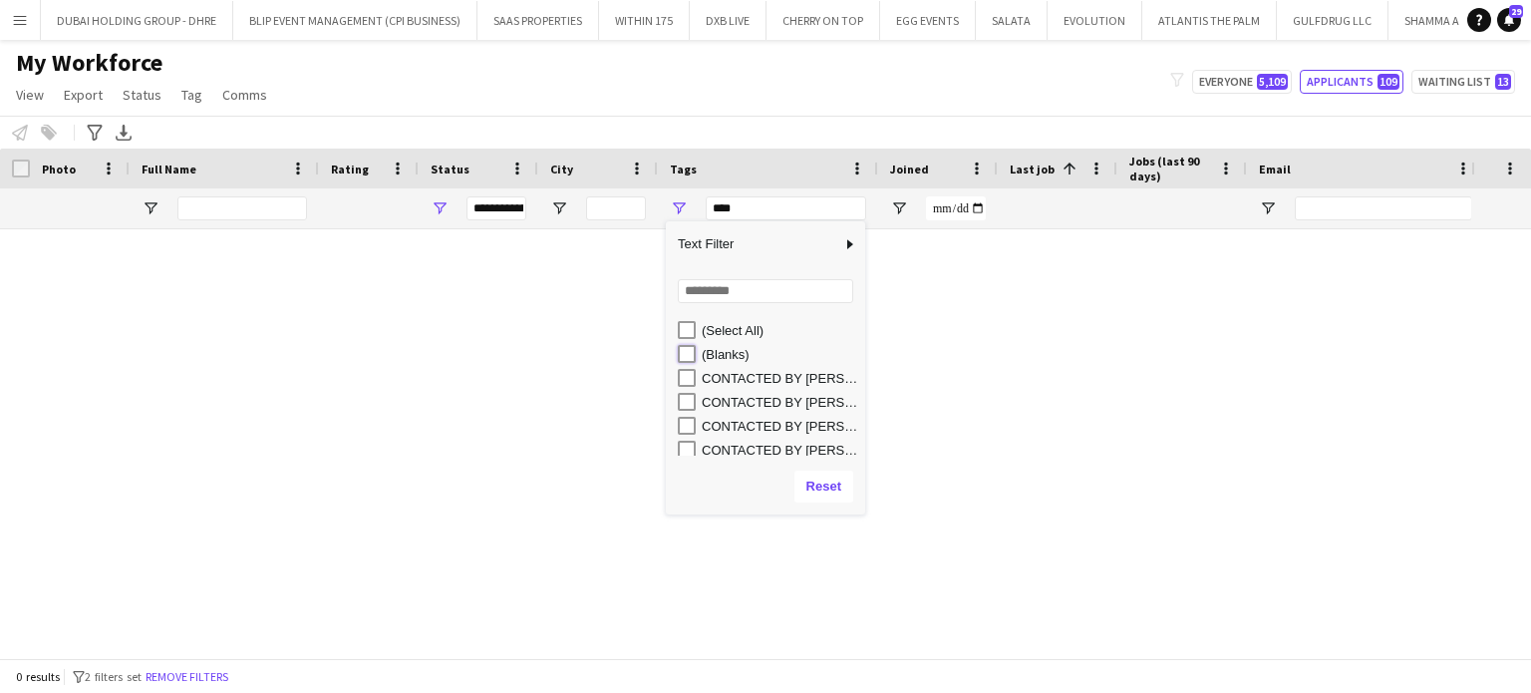
type input "**********"
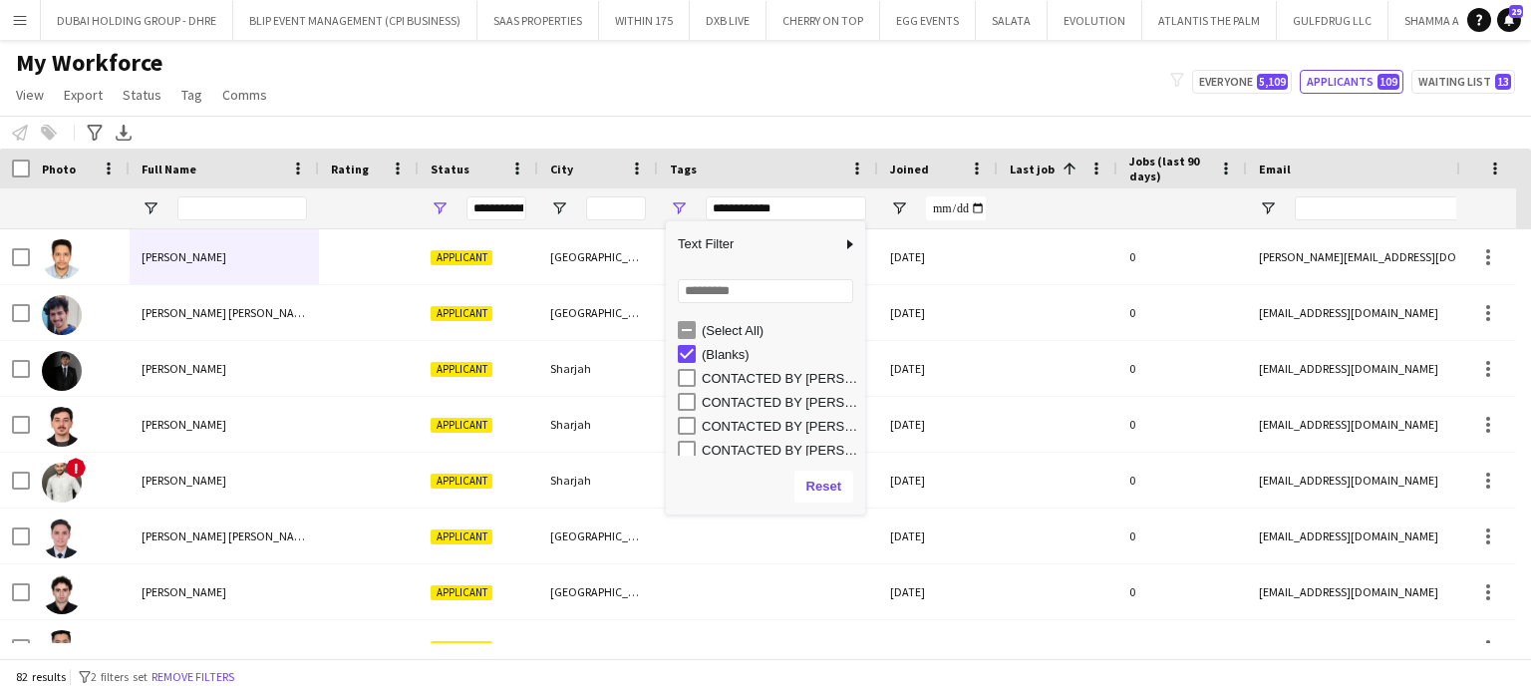
click at [542, 111] on div "My Workforce View Views Default view New view Update view Delete view Edit name…" at bounding box center [765, 82] width 1531 height 68
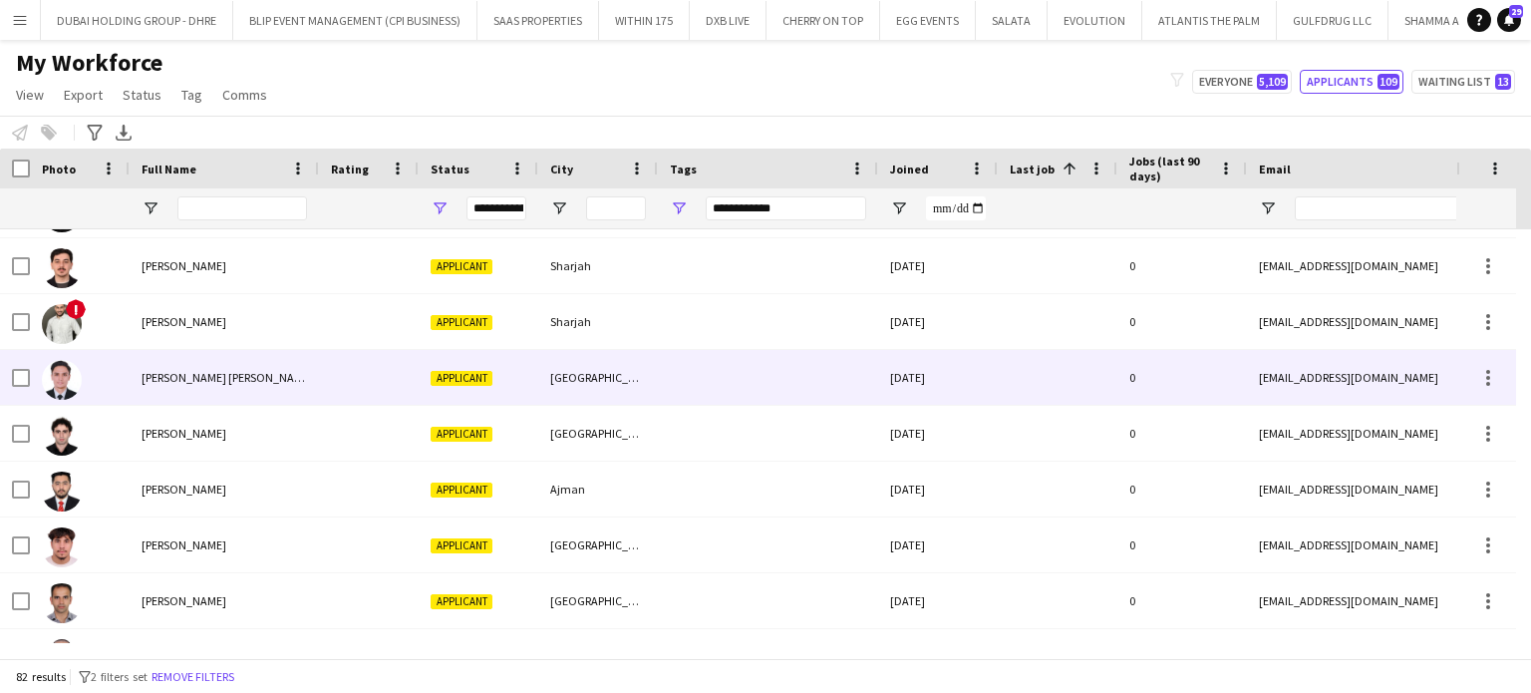
scroll to position [199, 0]
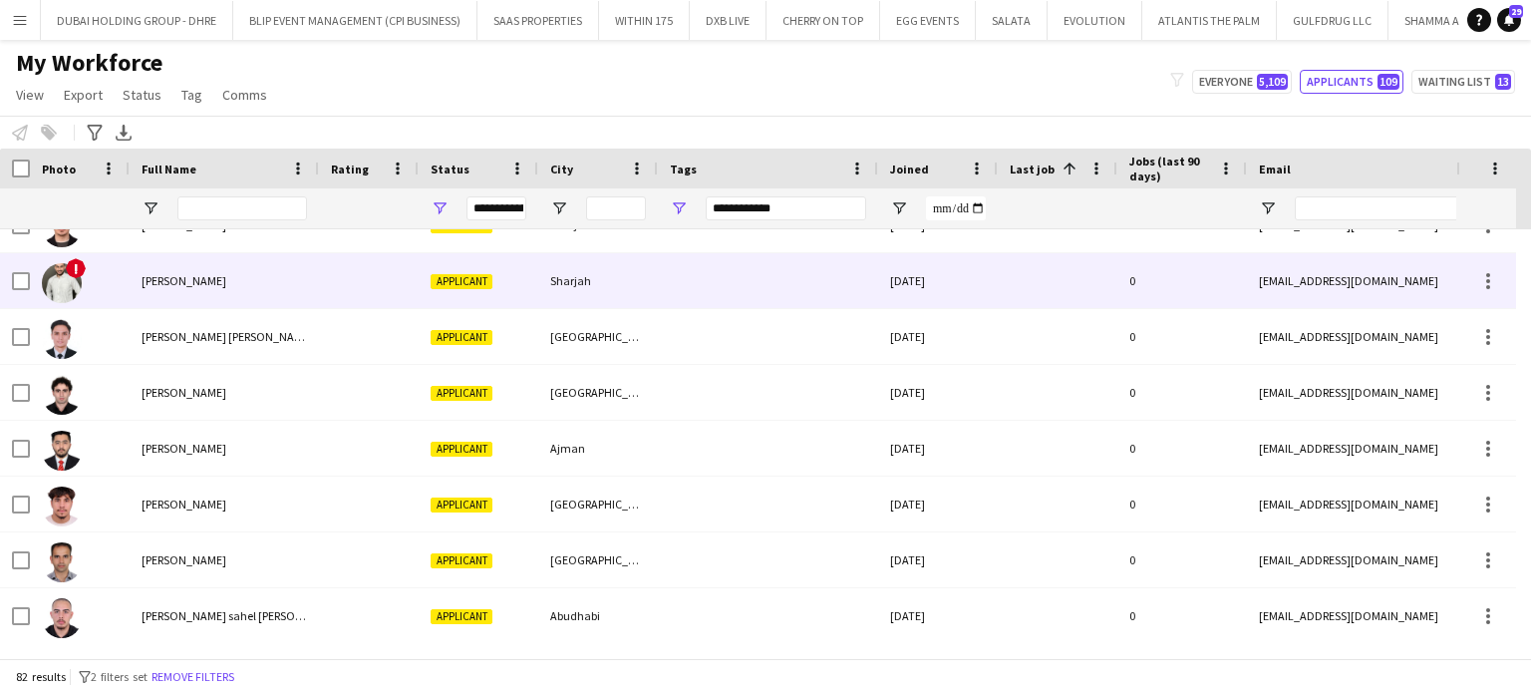
click at [198, 290] on div "[PERSON_NAME]" at bounding box center [224, 280] width 189 height 55
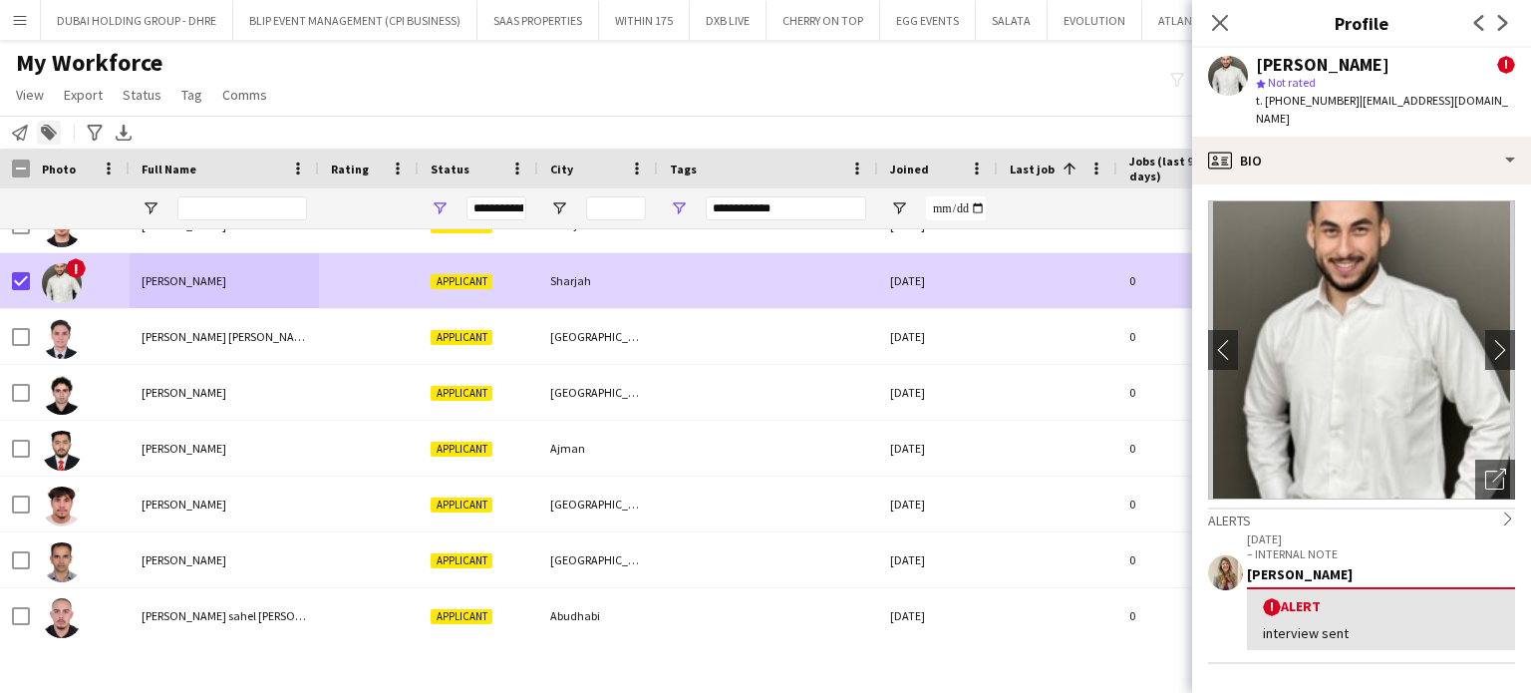
click at [45, 125] on icon "Add to tag" at bounding box center [49, 133] width 16 height 16
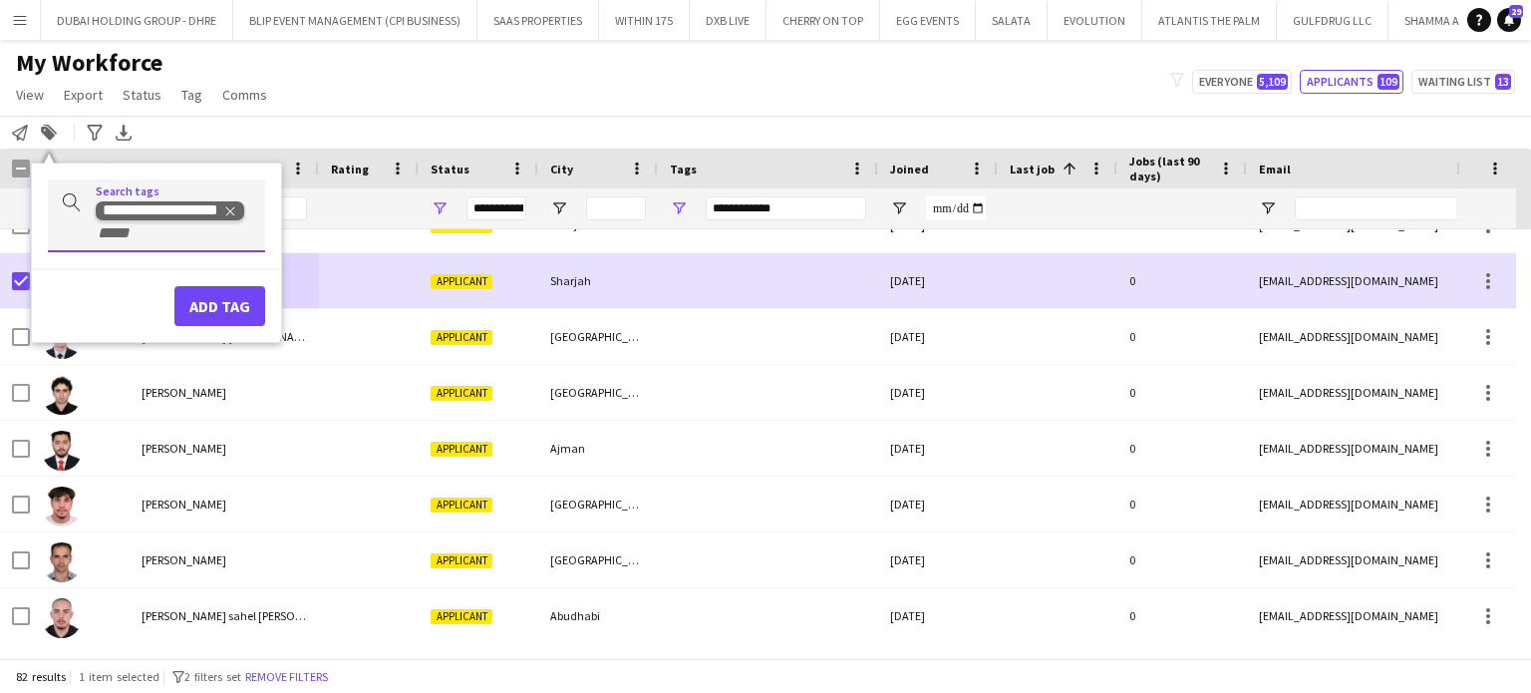
click at [228, 209] on icon "Remove tag" at bounding box center [230, 211] width 9 height 9
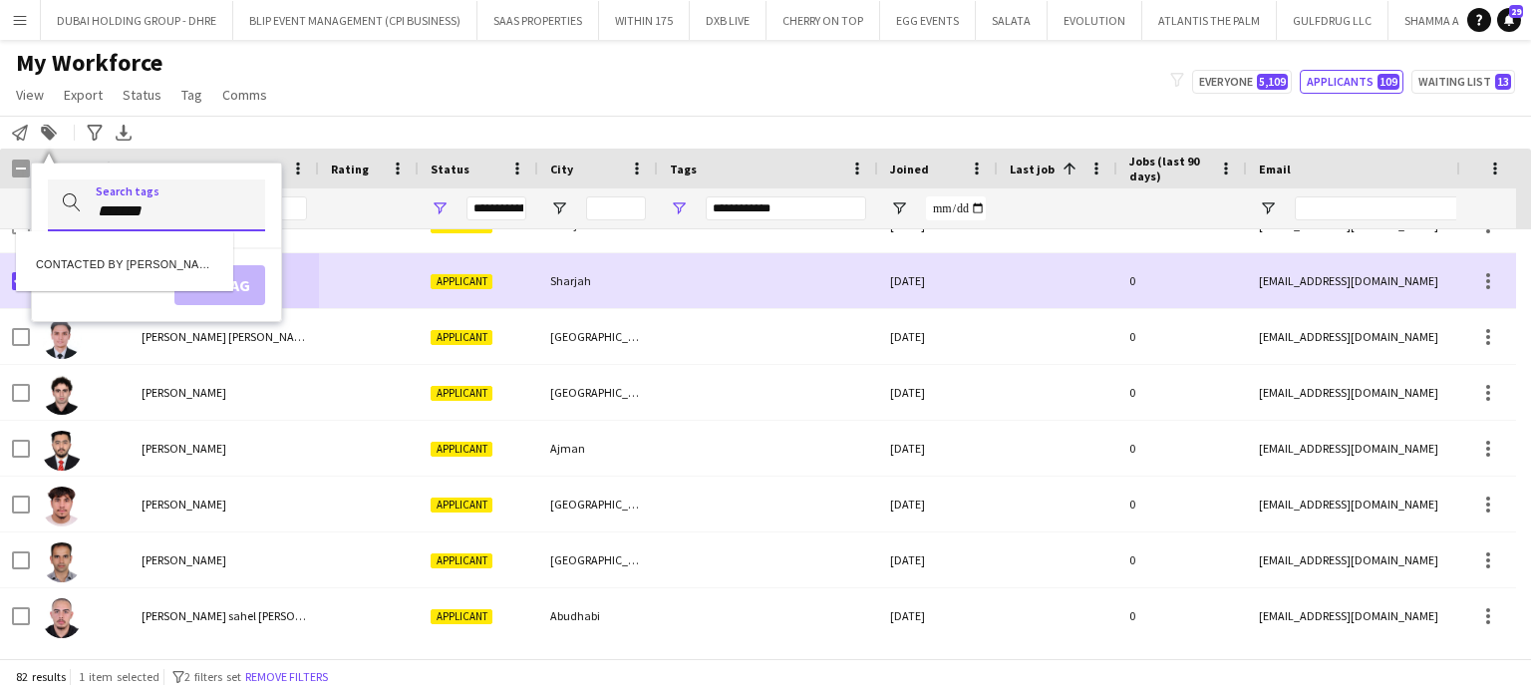
type input "*******"
click at [153, 266] on div "CONTACTED BY [PERSON_NAME]" at bounding box center [124, 261] width 217 height 48
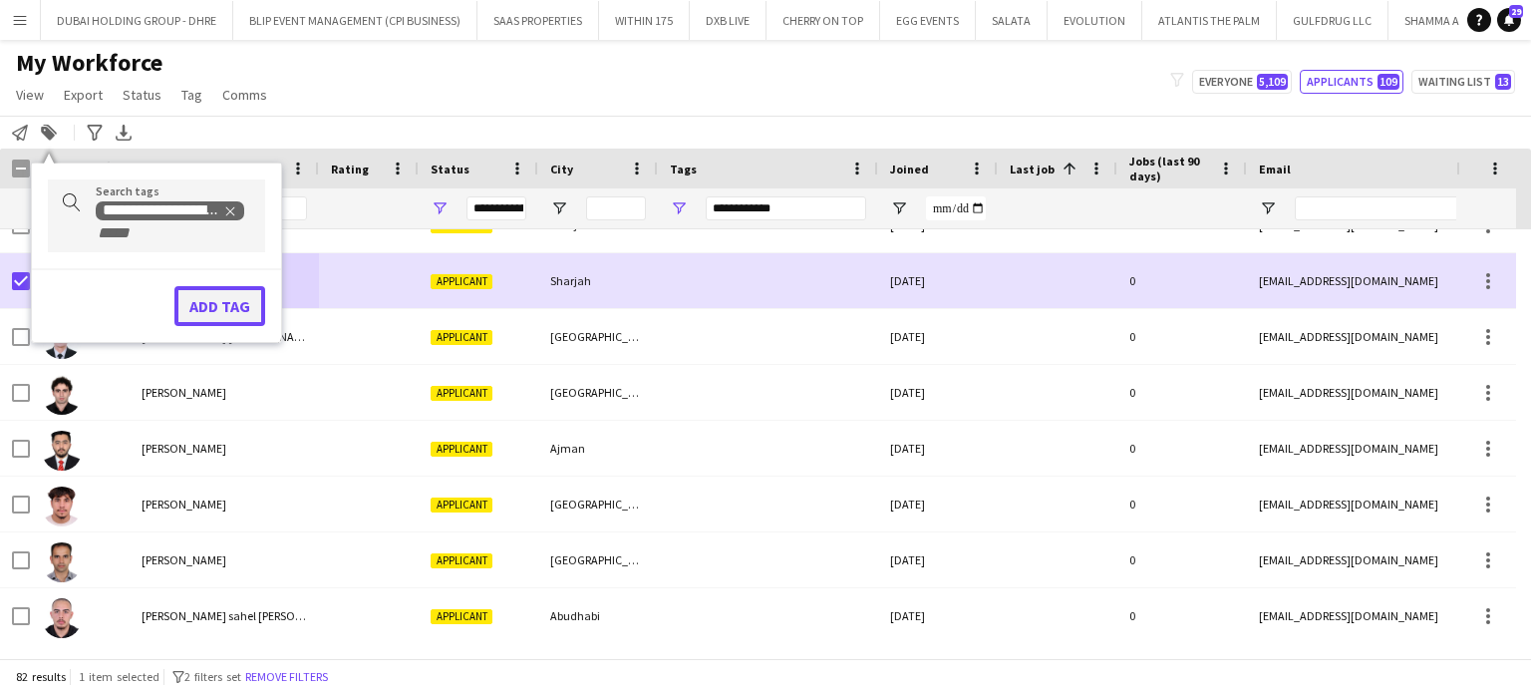
click at [247, 314] on button "Add tag" at bounding box center [219, 306] width 91 height 40
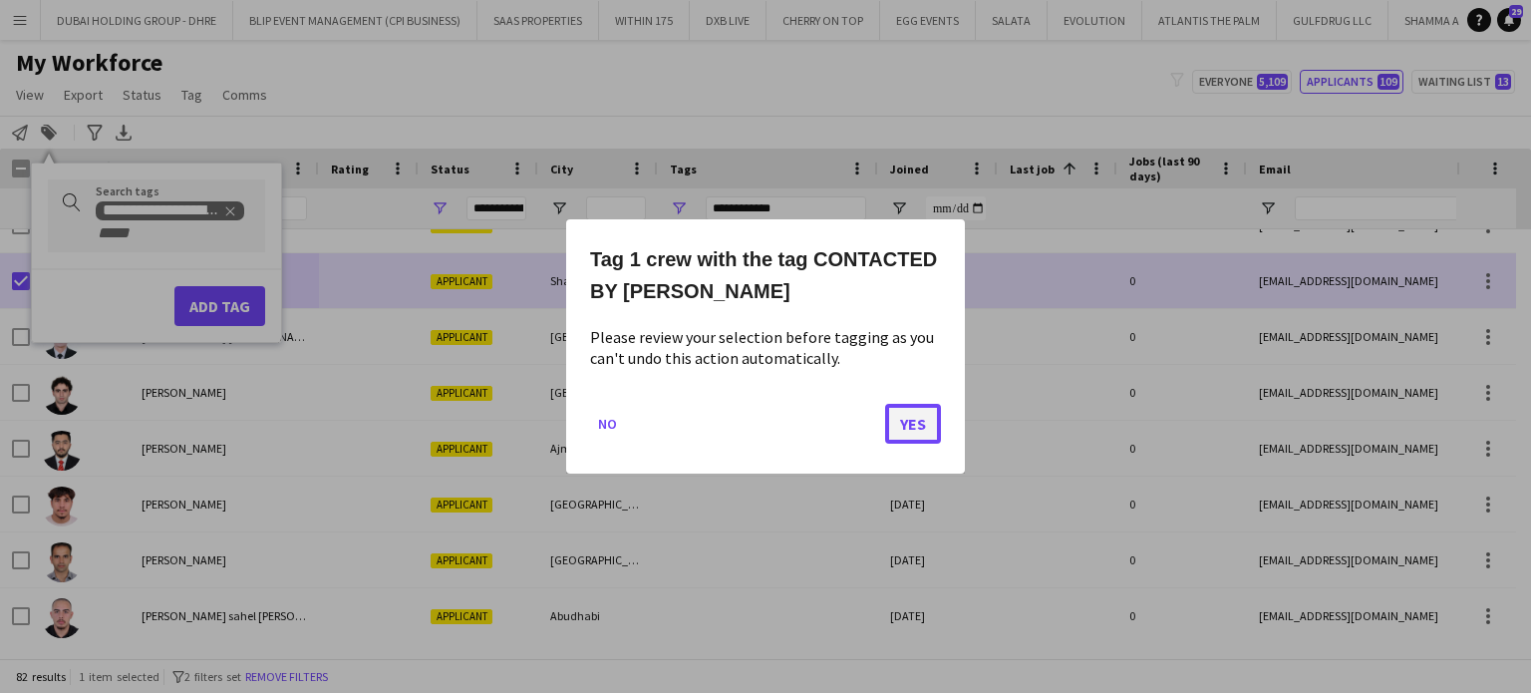
click at [920, 433] on button "Yes" at bounding box center [913, 424] width 56 height 40
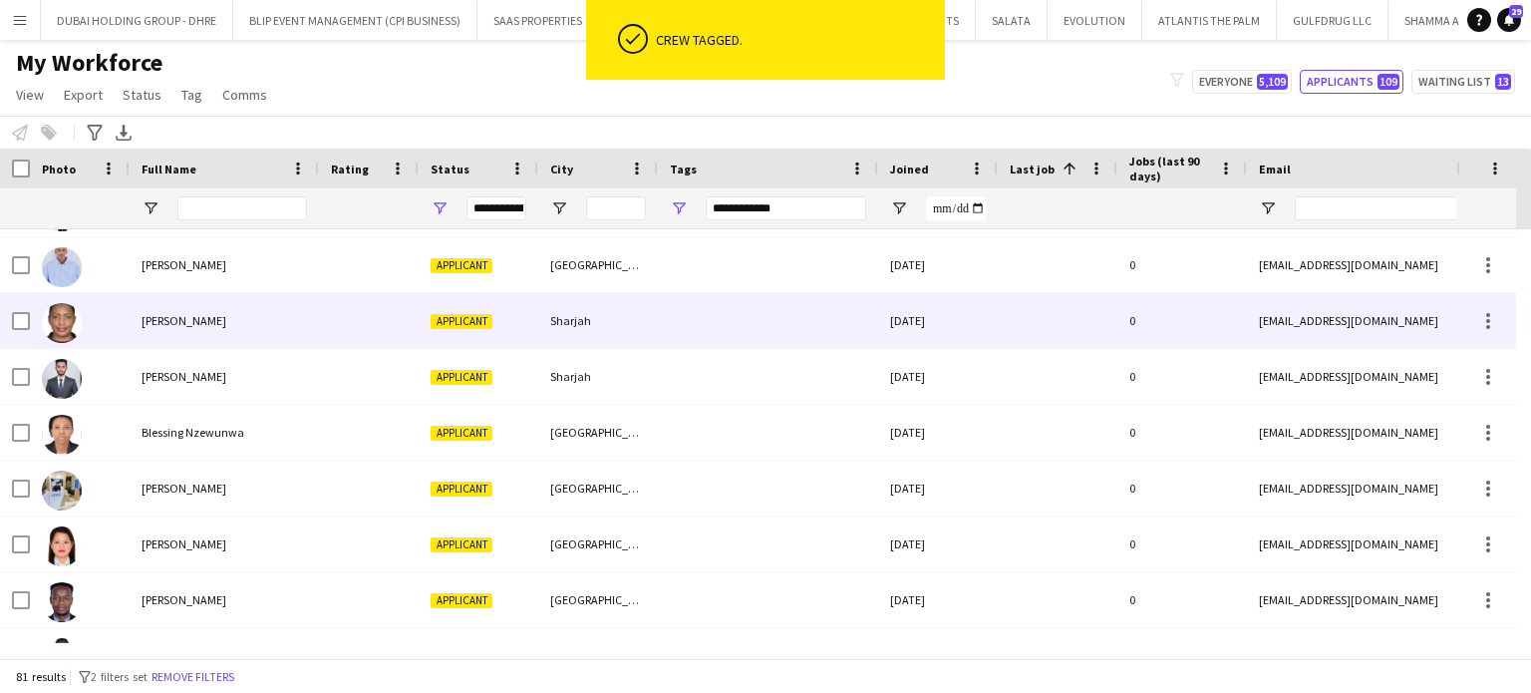
scroll to position [1096, 0]
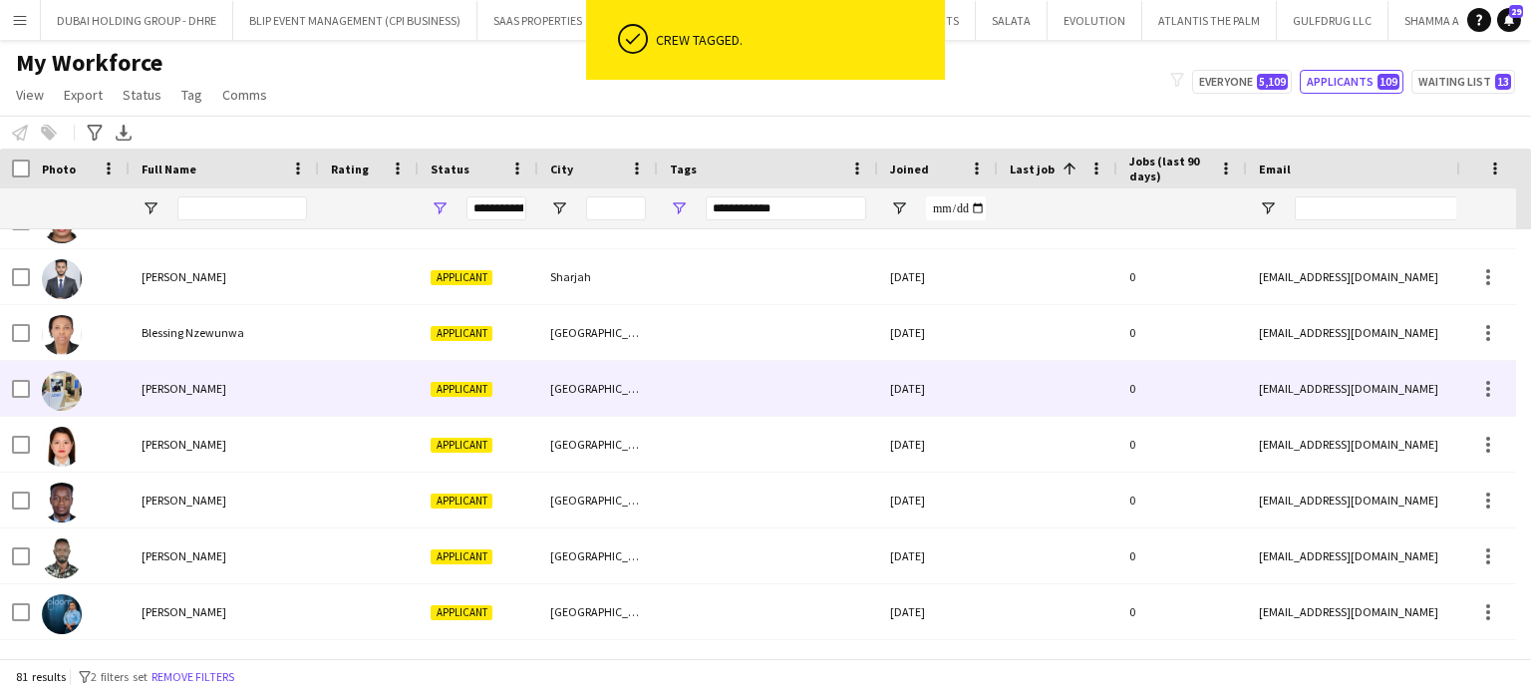
click at [163, 388] on span "[PERSON_NAME]" at bounding box center [184, 388] width 85 height 15
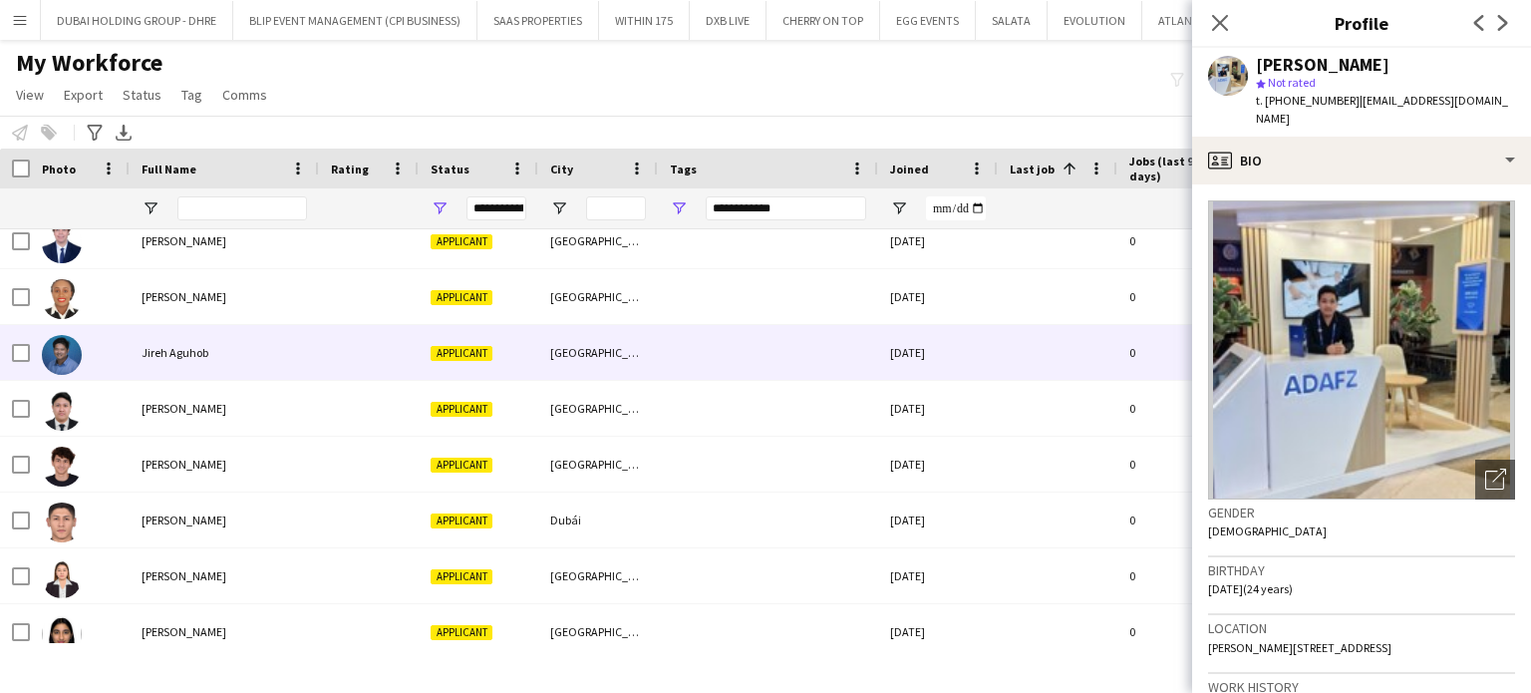
click at [202, 352] on span "Jireh Aguhob" at bounding box center [175, 352] width 67 height 15
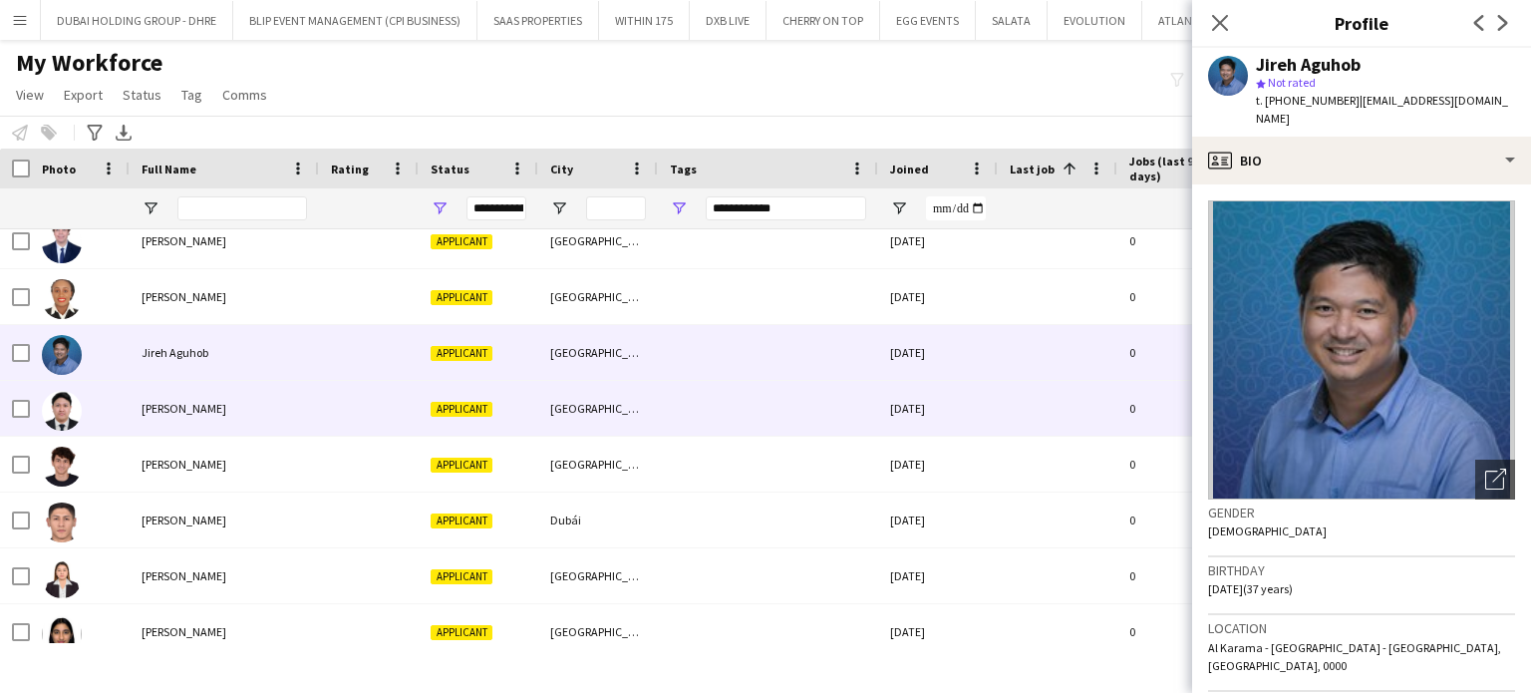
click at [205, 410] on span "[PERSON_NAME]" at bounding box center [184, 408] width 85 height 15
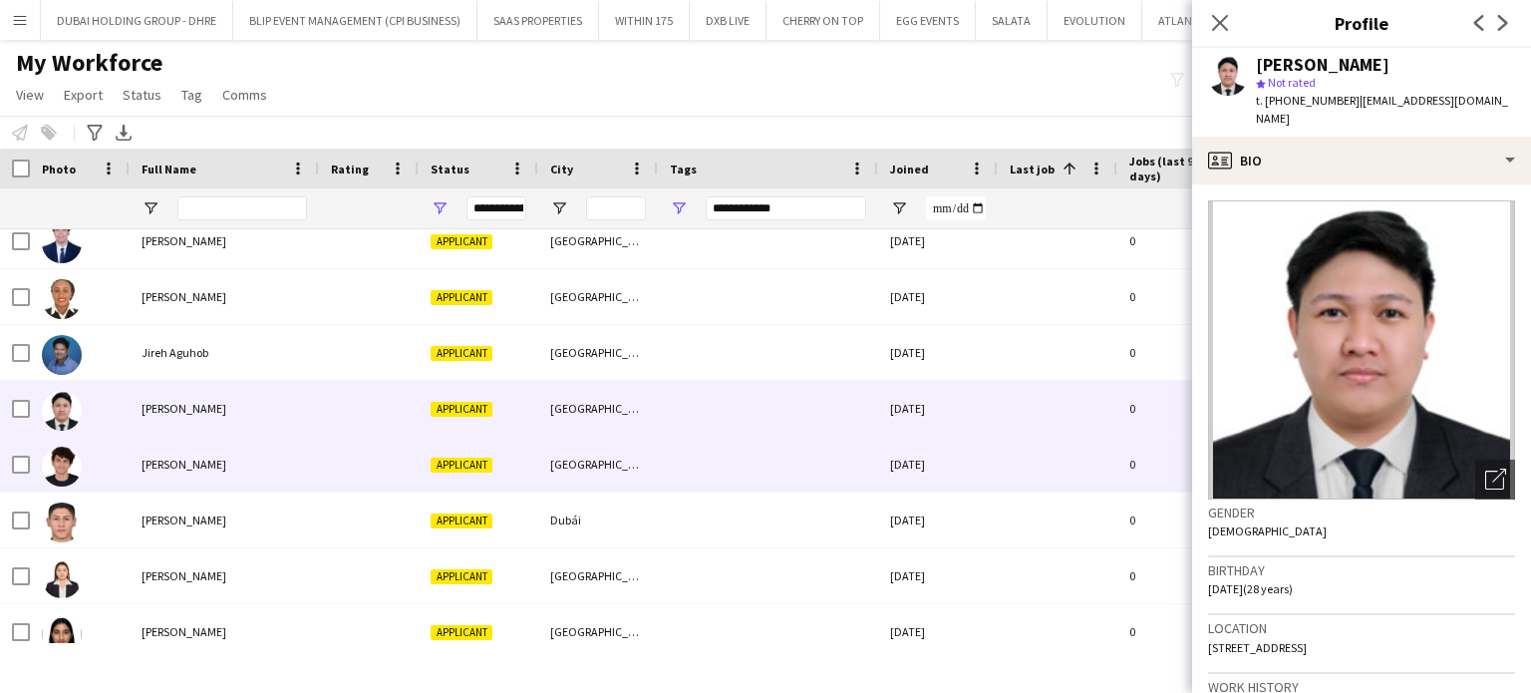
click at [195, 473] on div "[PERSON_NAME]" at bounding box center [224, 464] width 189 height 55
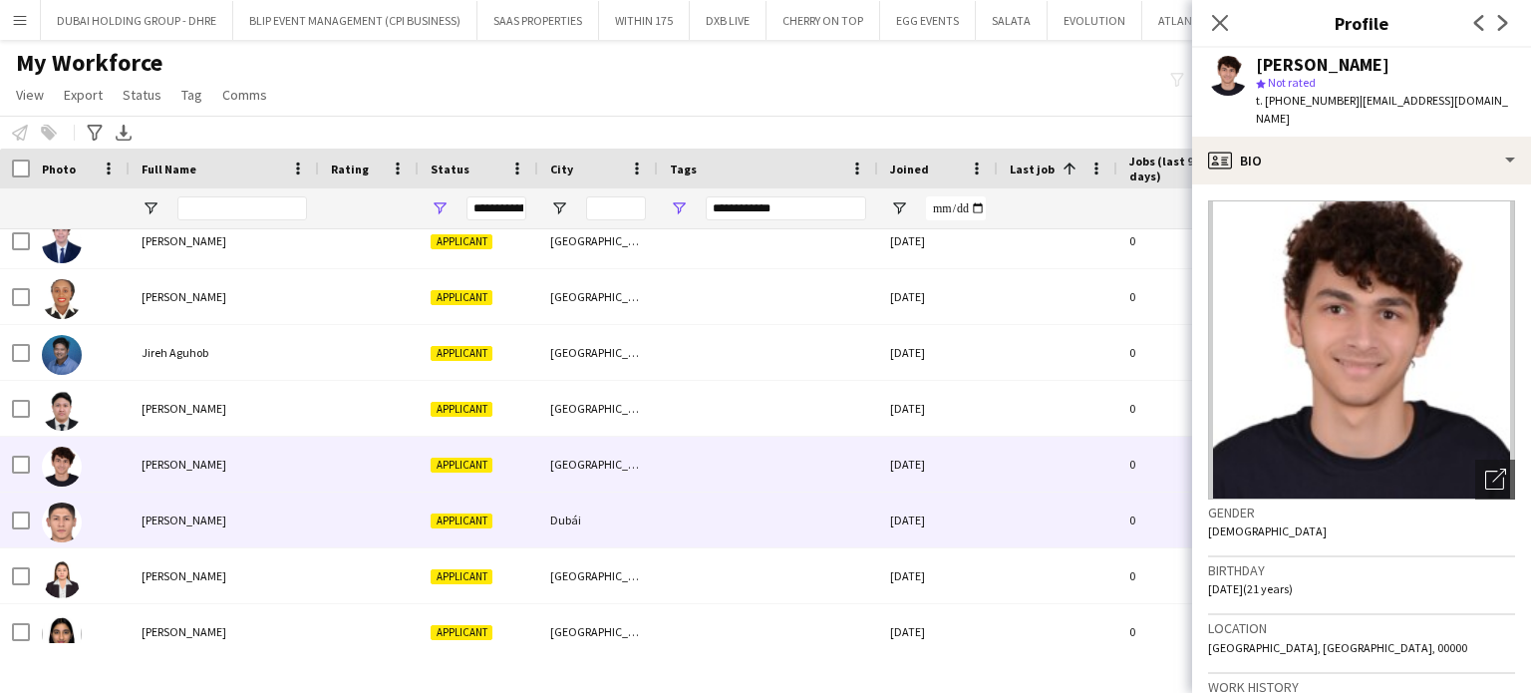
click at [158, 521] on span "[PERSON_NAME]" at bounding box center [184, 519] width 85 height 15
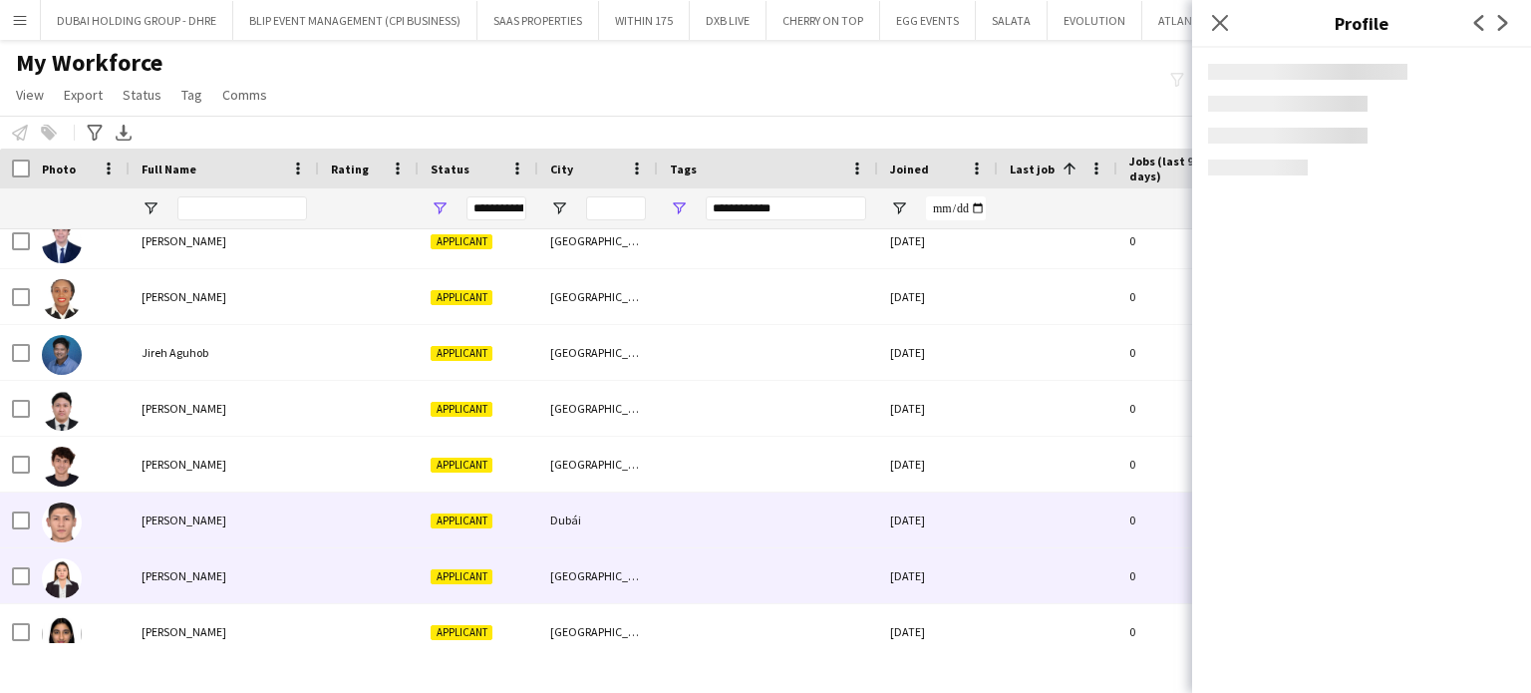
click at [160, 575] on span "[PERSON_NAME]" at bounding box center [184, 575] width 85 height 15
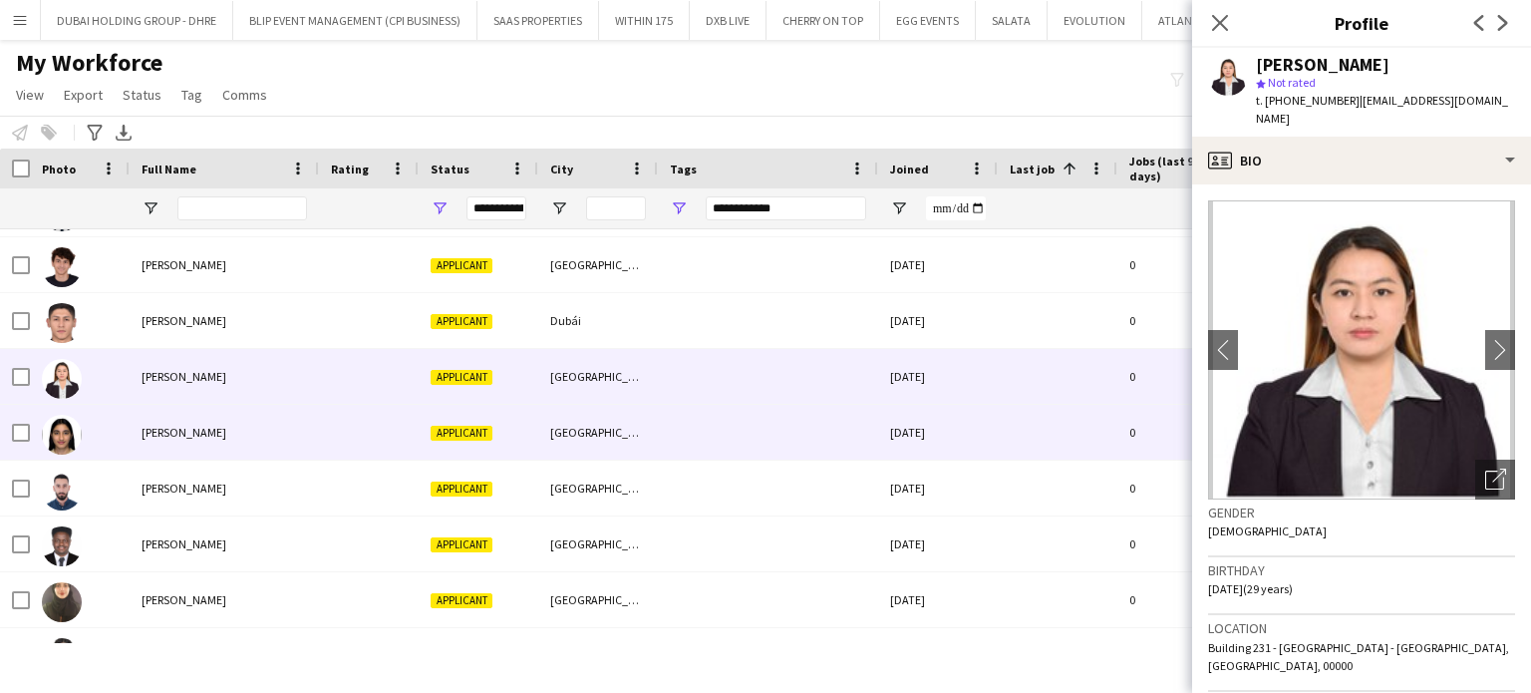
click at [183, 439] on span "[PERSON_NAME]" at bounding box center [184, 432] width 85 height 15
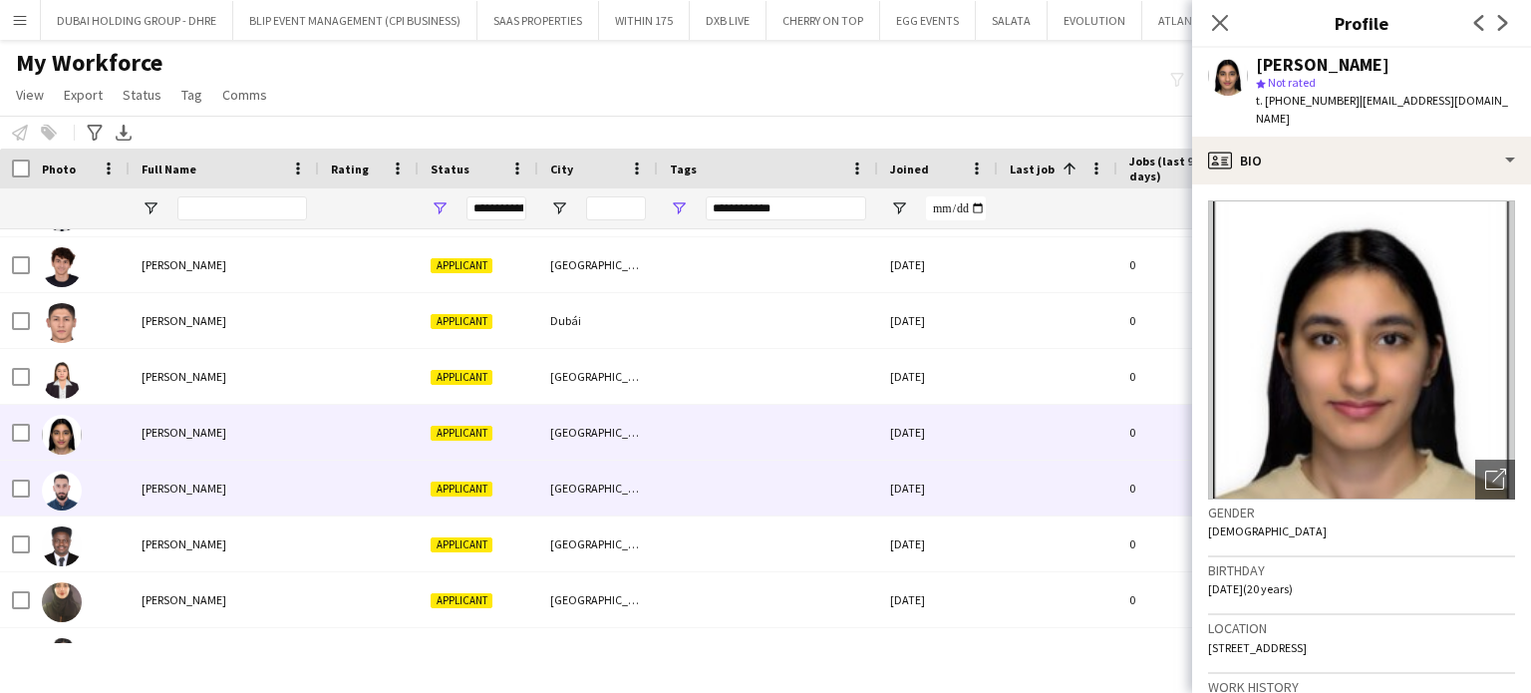
click at [180, 488] on span "[PERSON_NAME]" at bounding box center [184, 487] width 85 height 15
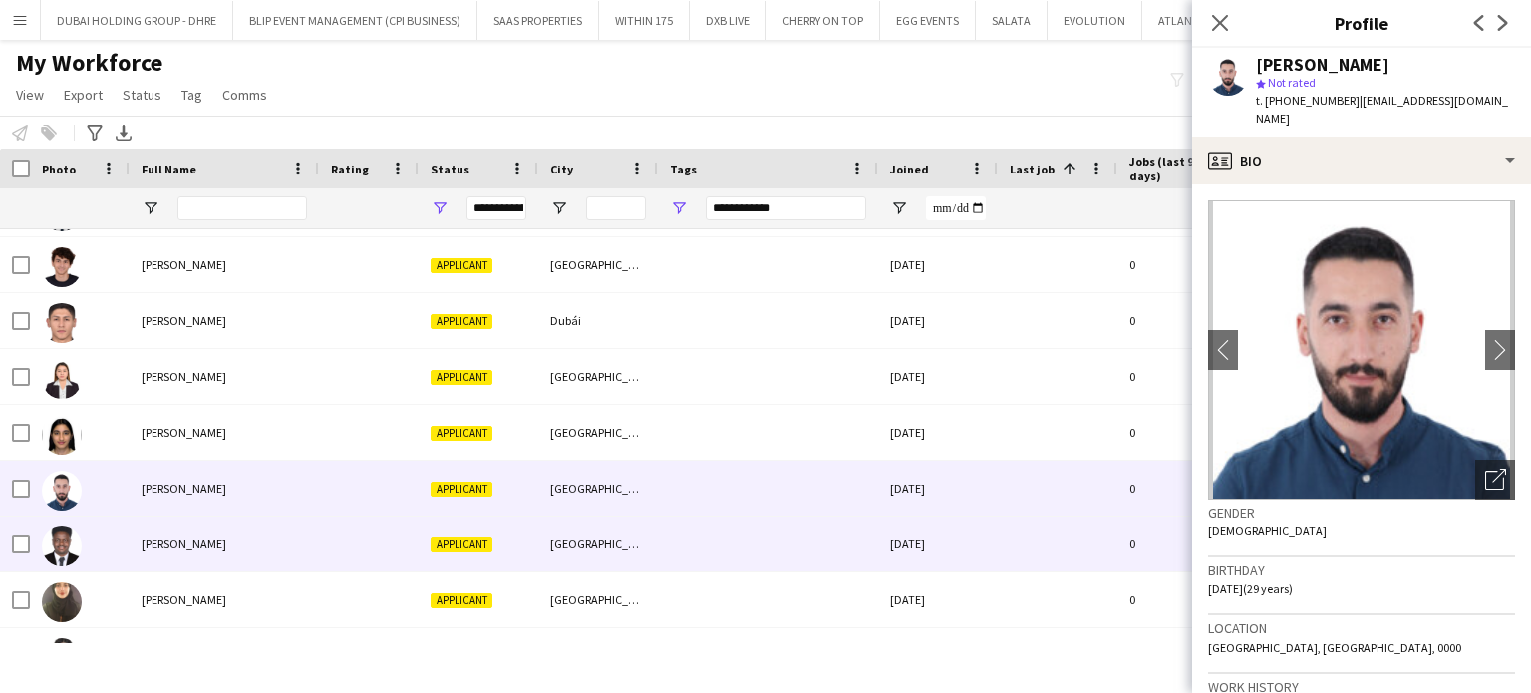
click at [195, 529] on div "[PERSON_NAME]" at bounding box center [224, 543] width 189 height 55
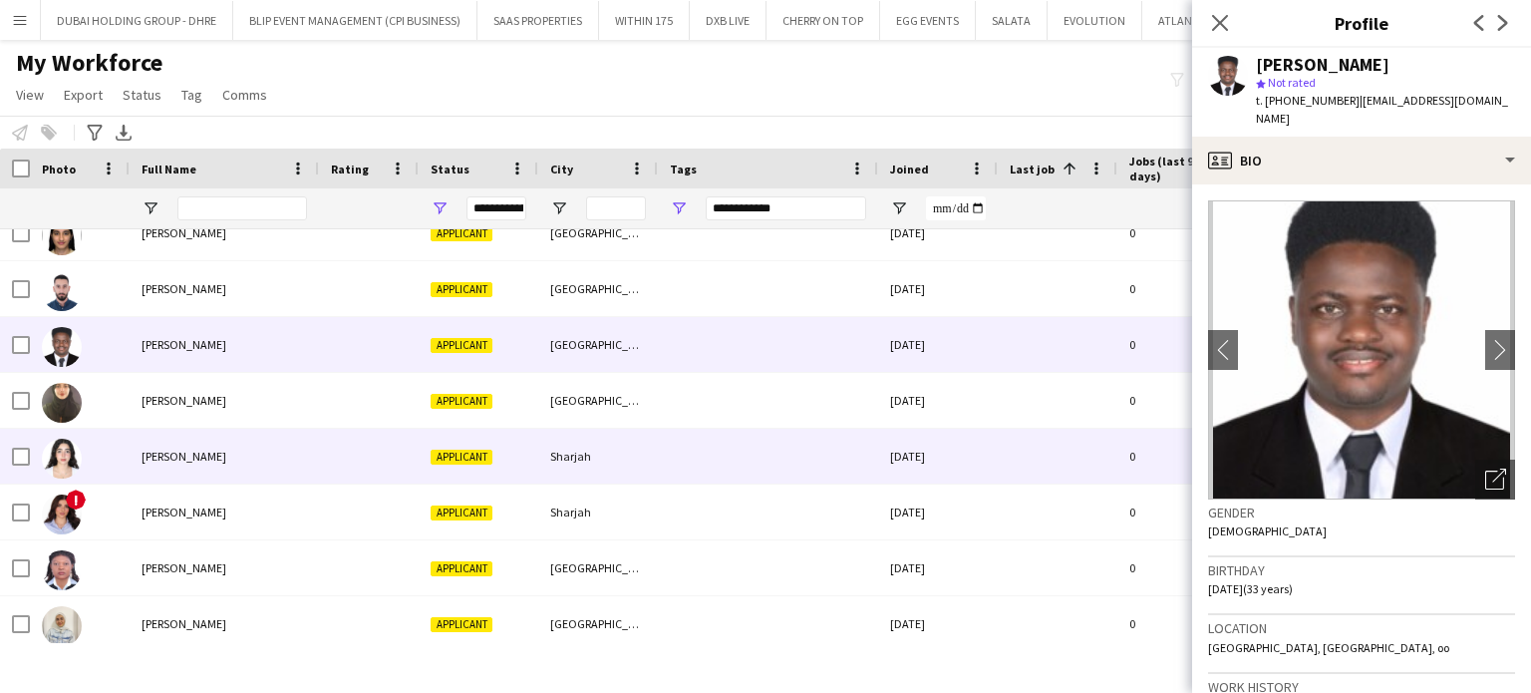
click at [163, 441] on div "[PERSON_NAME]" at bounding box center [224, 456] width 189 height 55
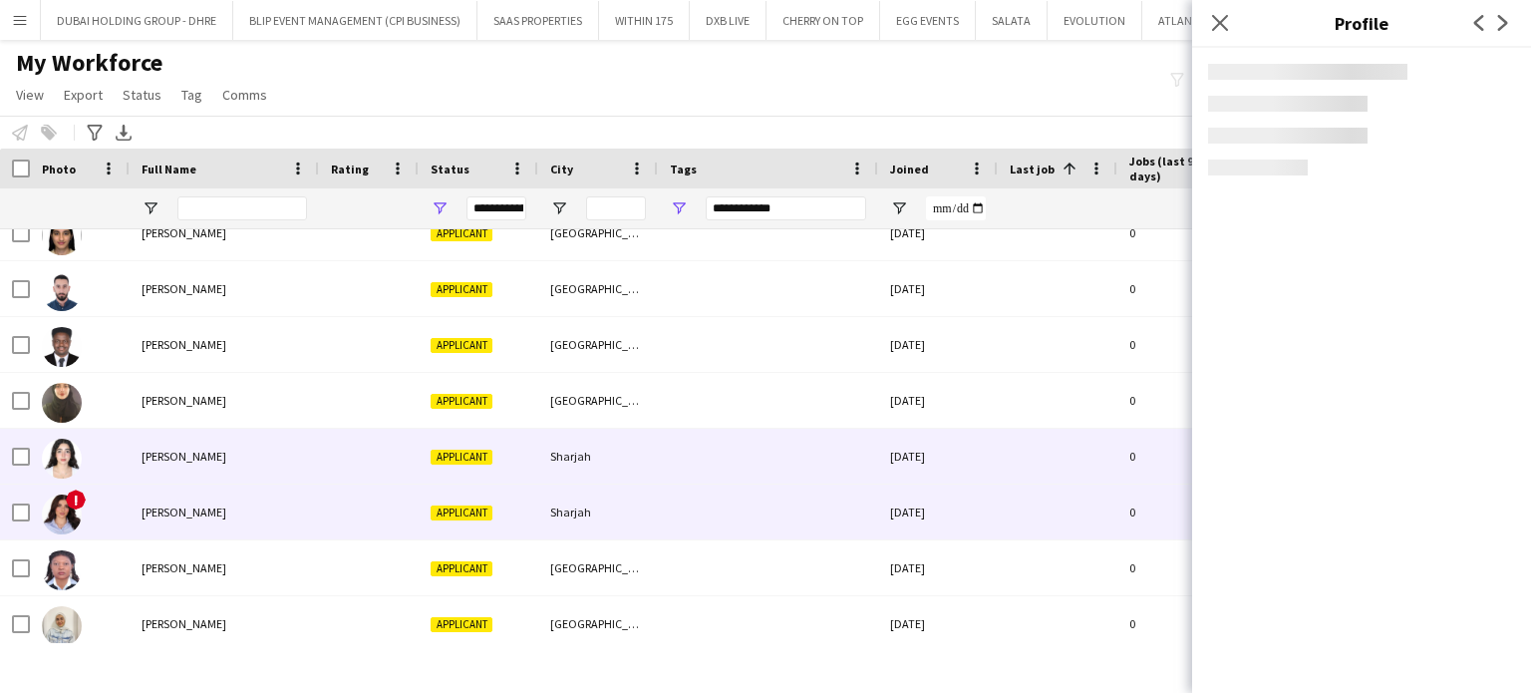
click at [148, 498] on div "[PERSON_NAME]" at bounding box center [224, 511] width 189 height 55
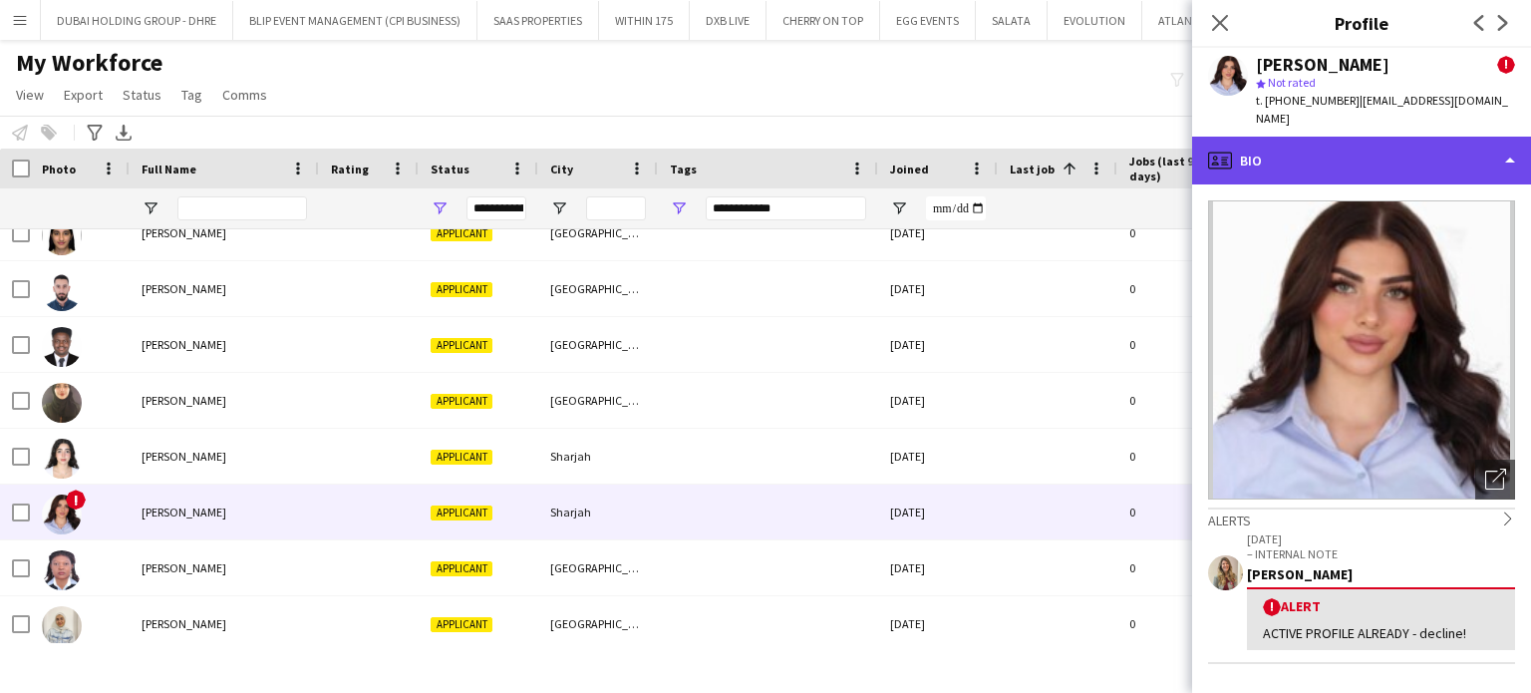
click at [1462, 137] on div "profile Bio" at bounding box center [1361, 161] width 339 height 48
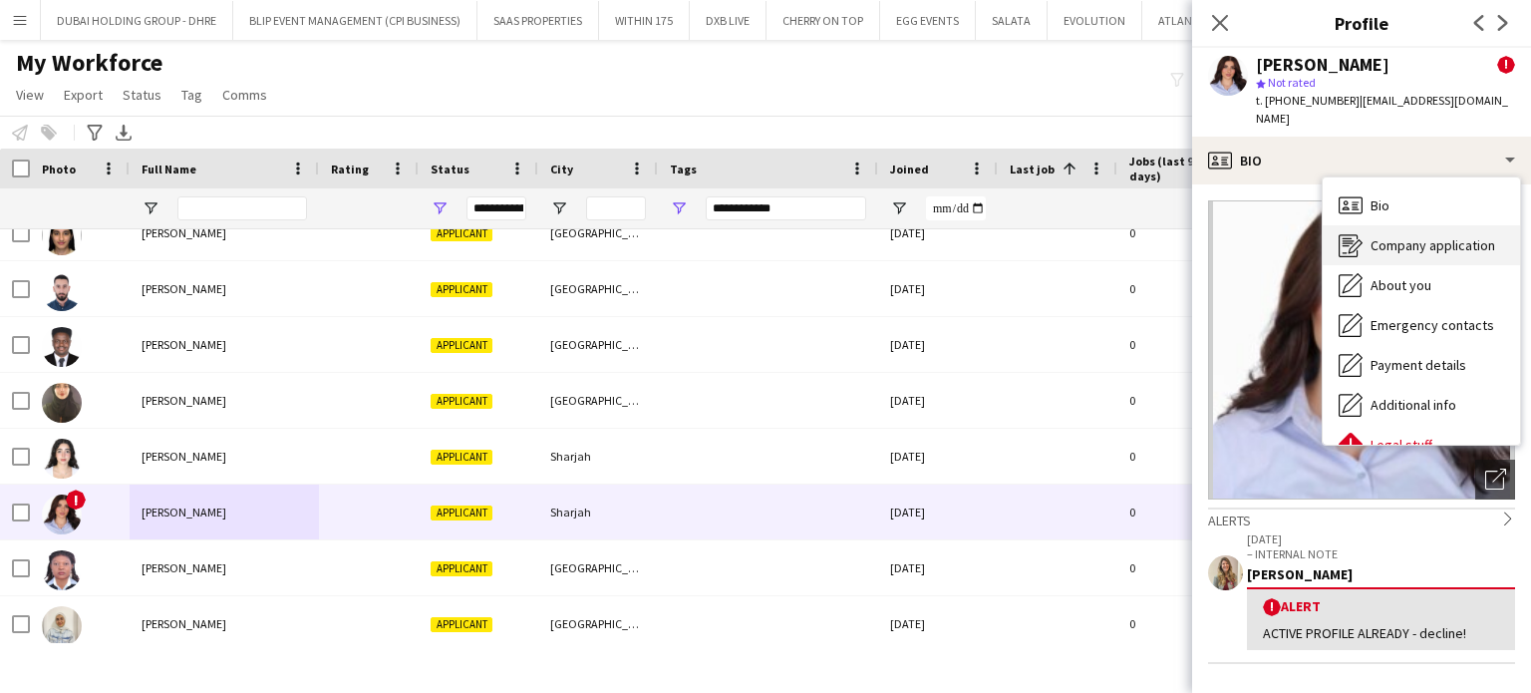
click at [1415, 236] on span "Company application" at bounding box center [1432, 245] width 125 height 18
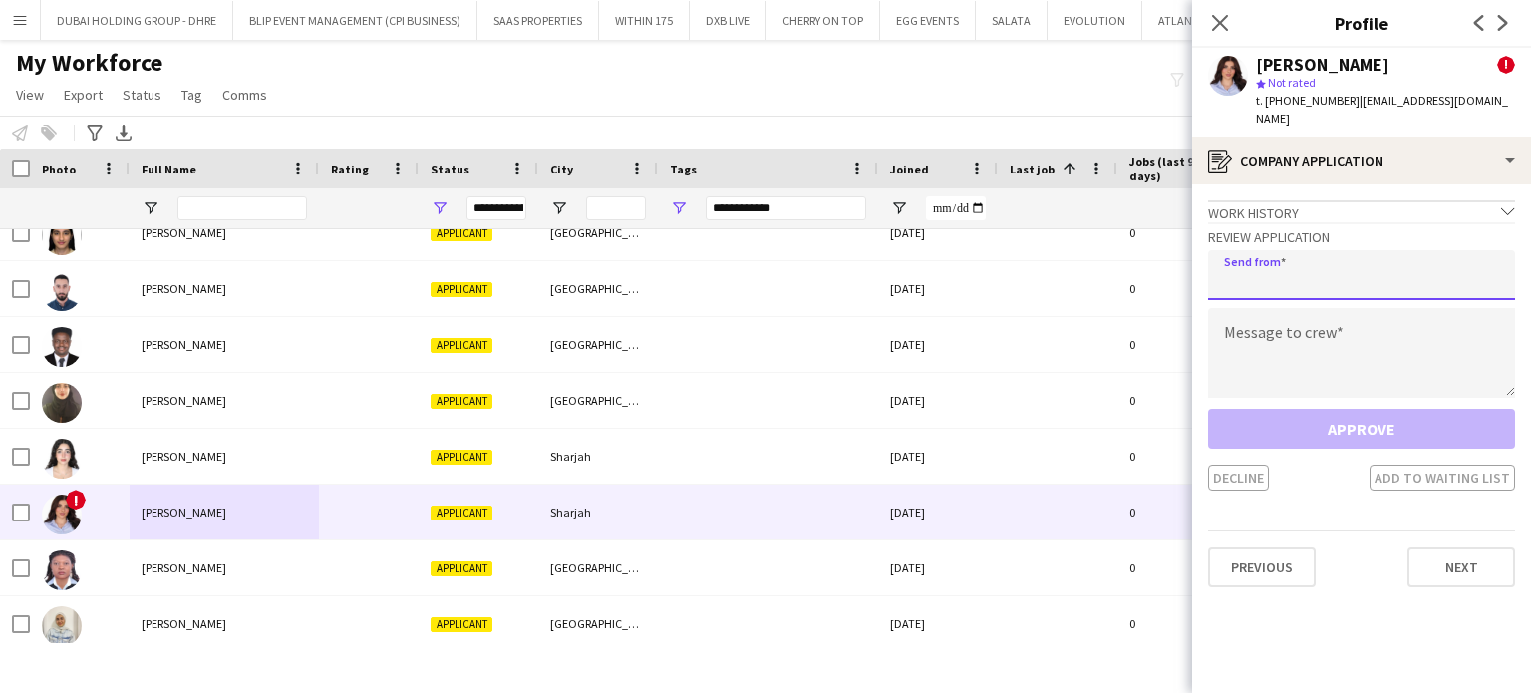
click at [1258, 257] on input "email" at bounding box center [1361, 275] width 307 height 50
type input "**********"
click at [1263, 320] on textarea at bounding box center [1361, 353] width 307 height 90
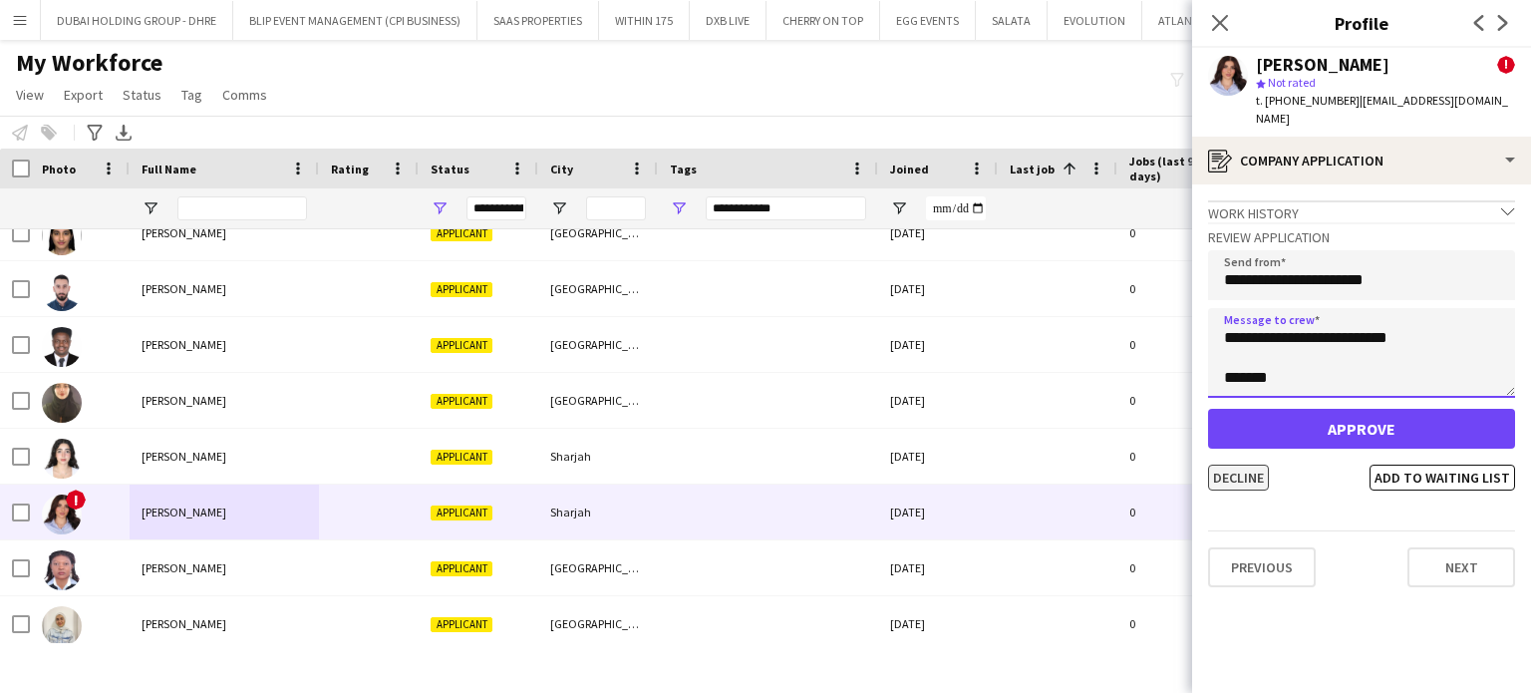
type textarea "**********"
click at [1246, 464] on button "Decline" at bounding box center [1238, 477] width 61 height 26
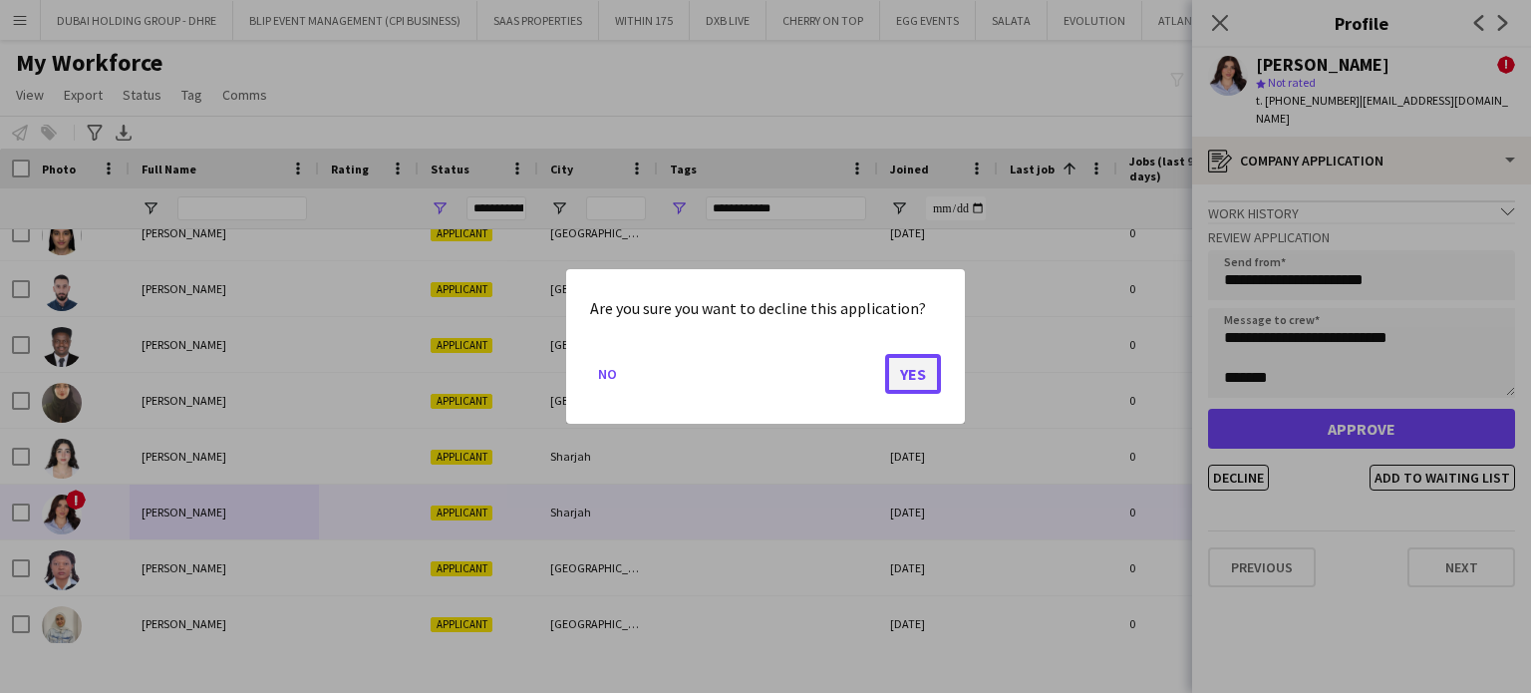
click at [932, 373] on button "Yes" at bounding box center [913, 374] width 56 height 40
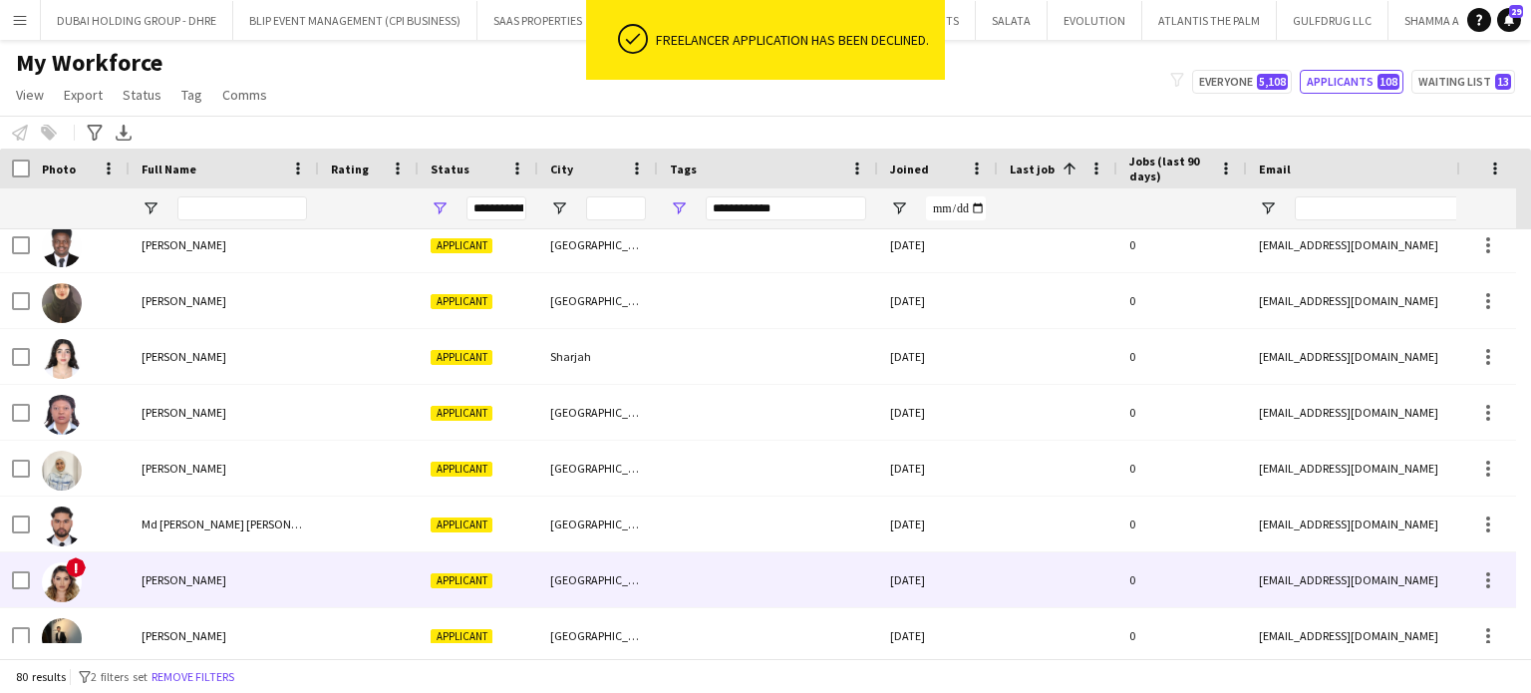
click at [157, 584] on span "[PERSON_NAME]" at bounding box center [184, 579] width 85 height 15
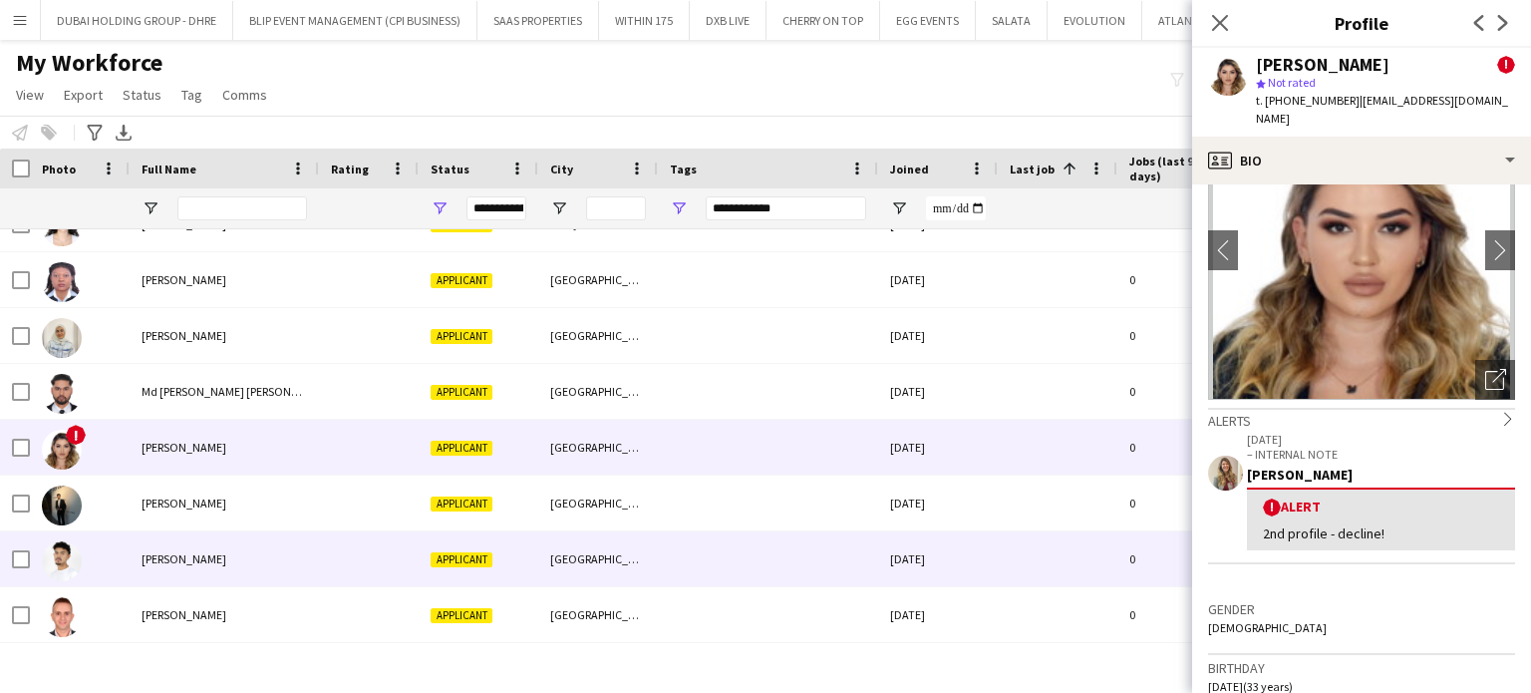
scroll to position [2990, 0]
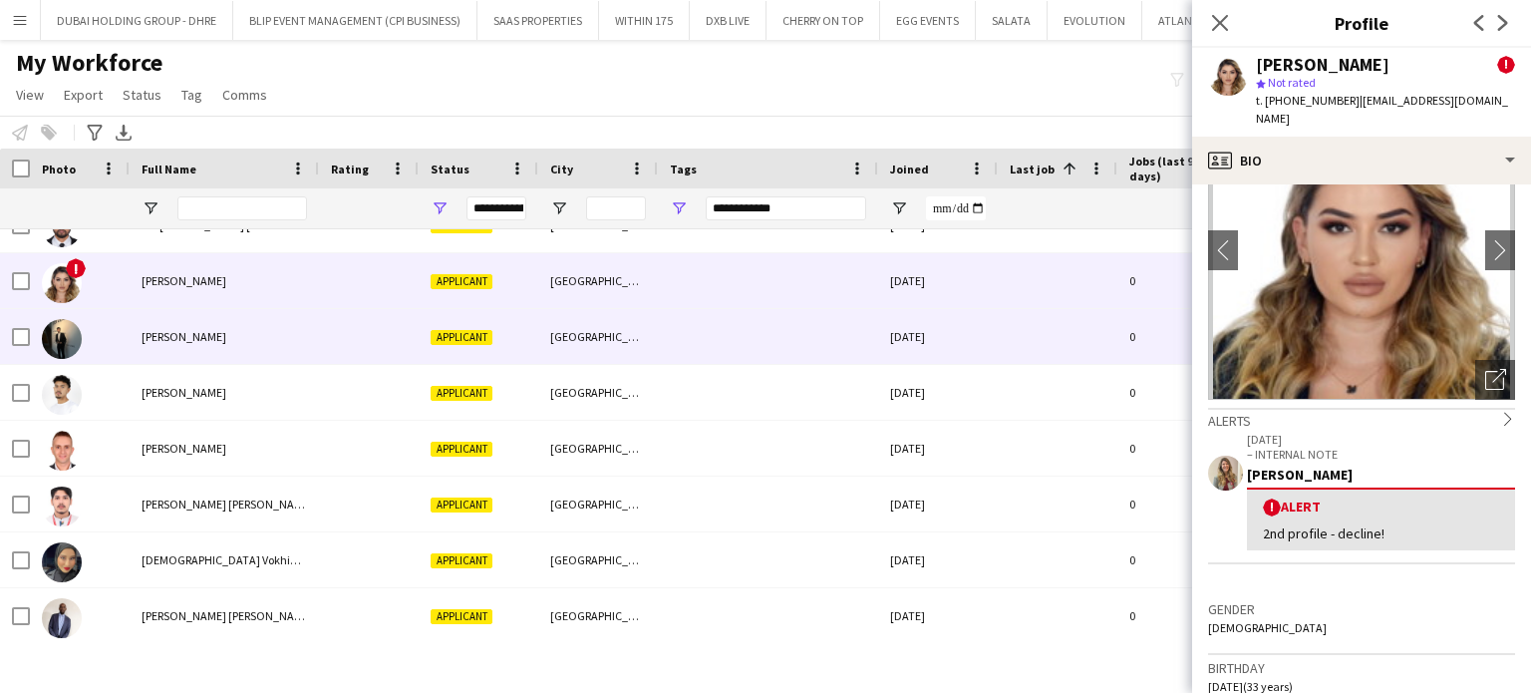
click at [170, 329] on span "[PERSON_NAME]" at bounding box center [184, 336] width 85 height 15
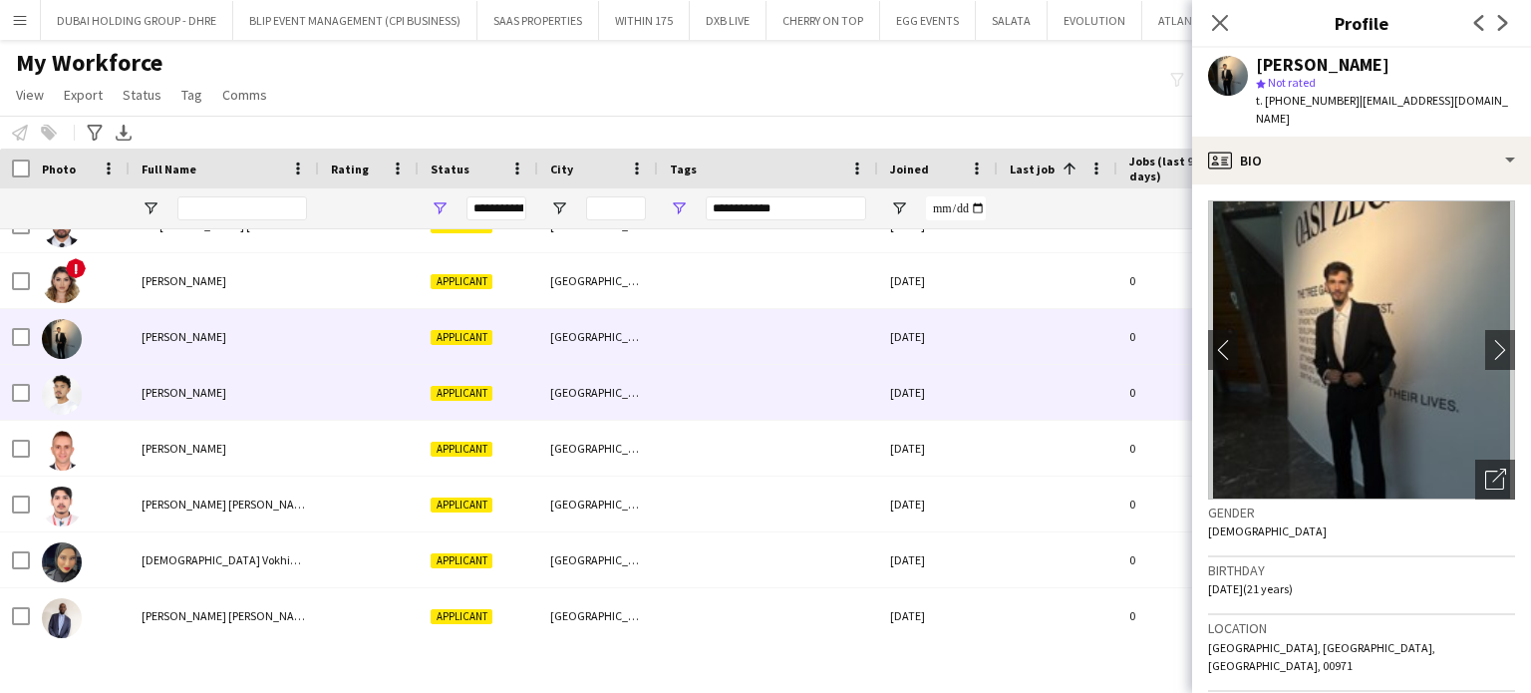
click at [182, 385] on span "[PERSON_NAME]" at bounding box center [184, 392] width 85 height 15
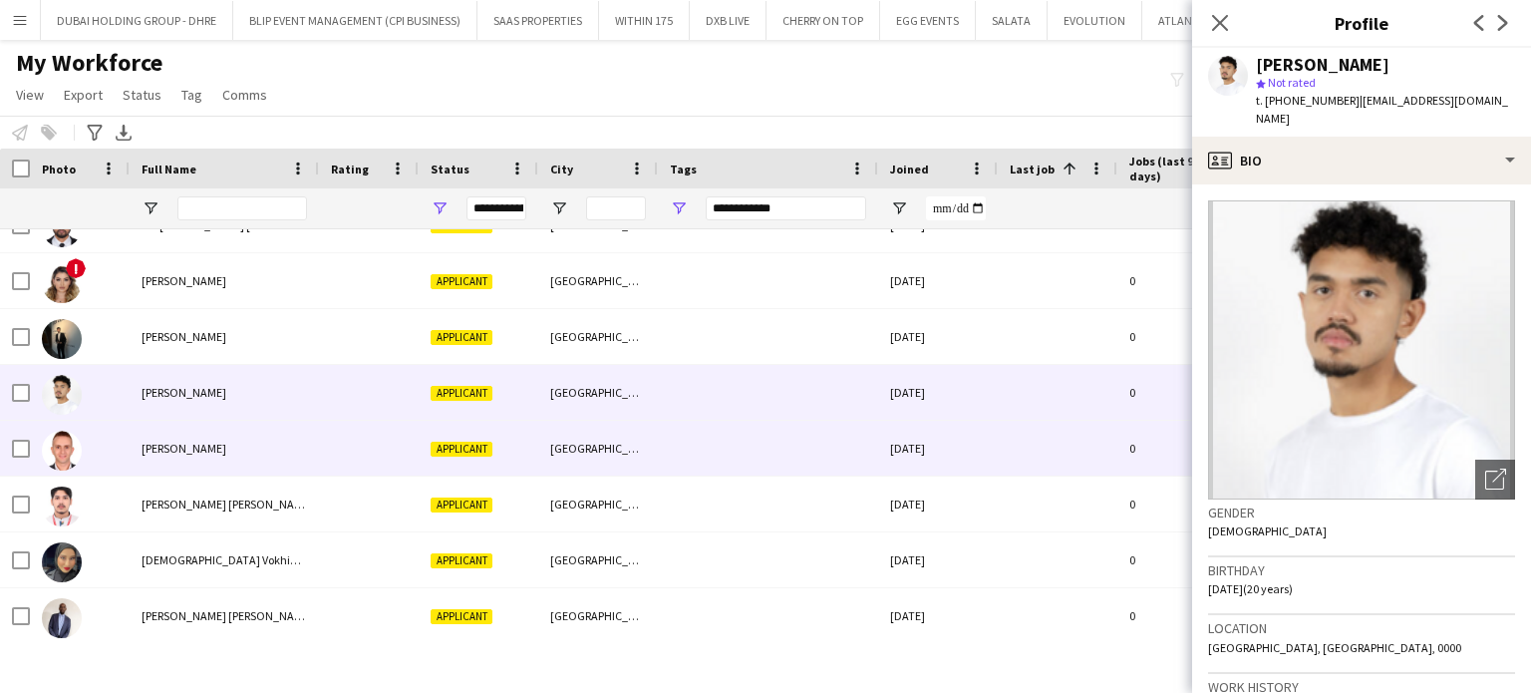
click at [163, 449] on span "[PERSON_NAME]" at bounding box center [184, 447] width 85 height 15
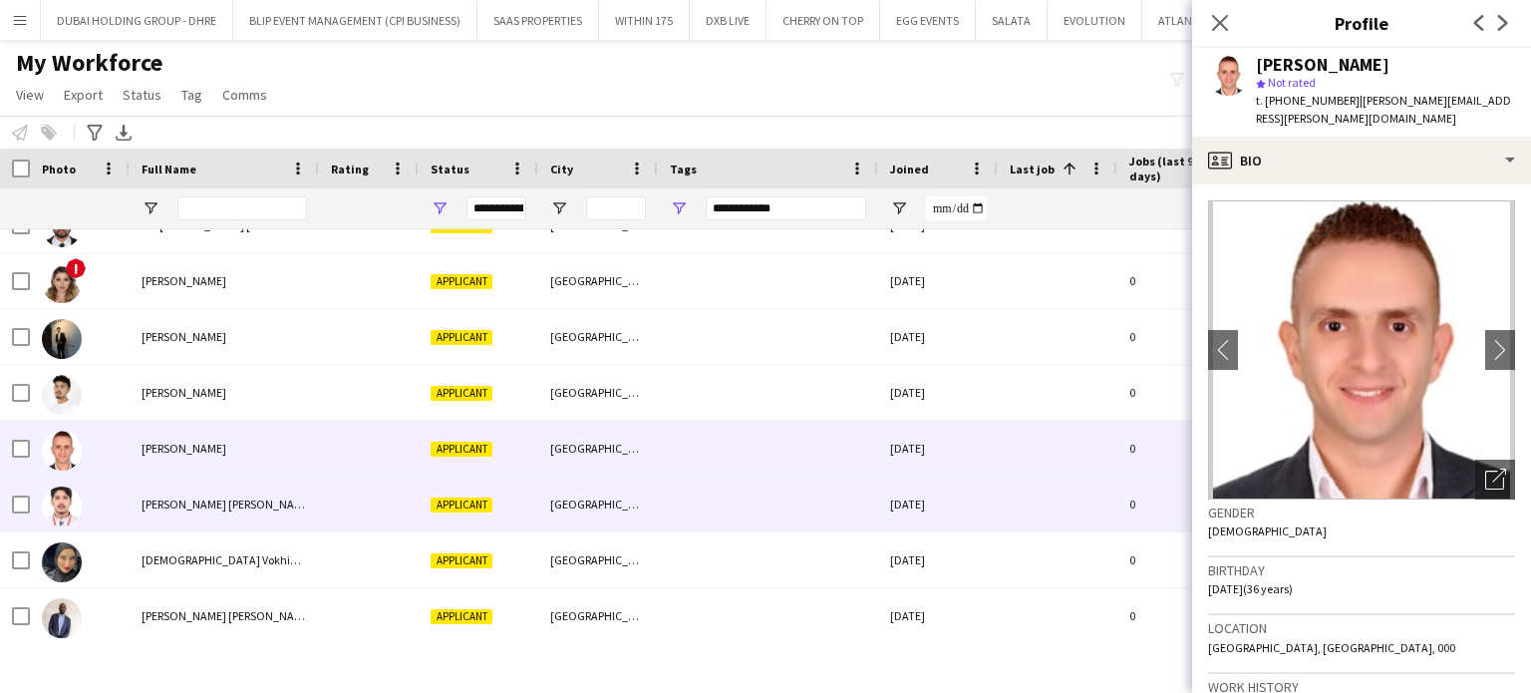
click at [177, 501] on span "[PERSON_NAME] [PERSON_NAME]" at bounding box center [227, 503] width 171 height 15
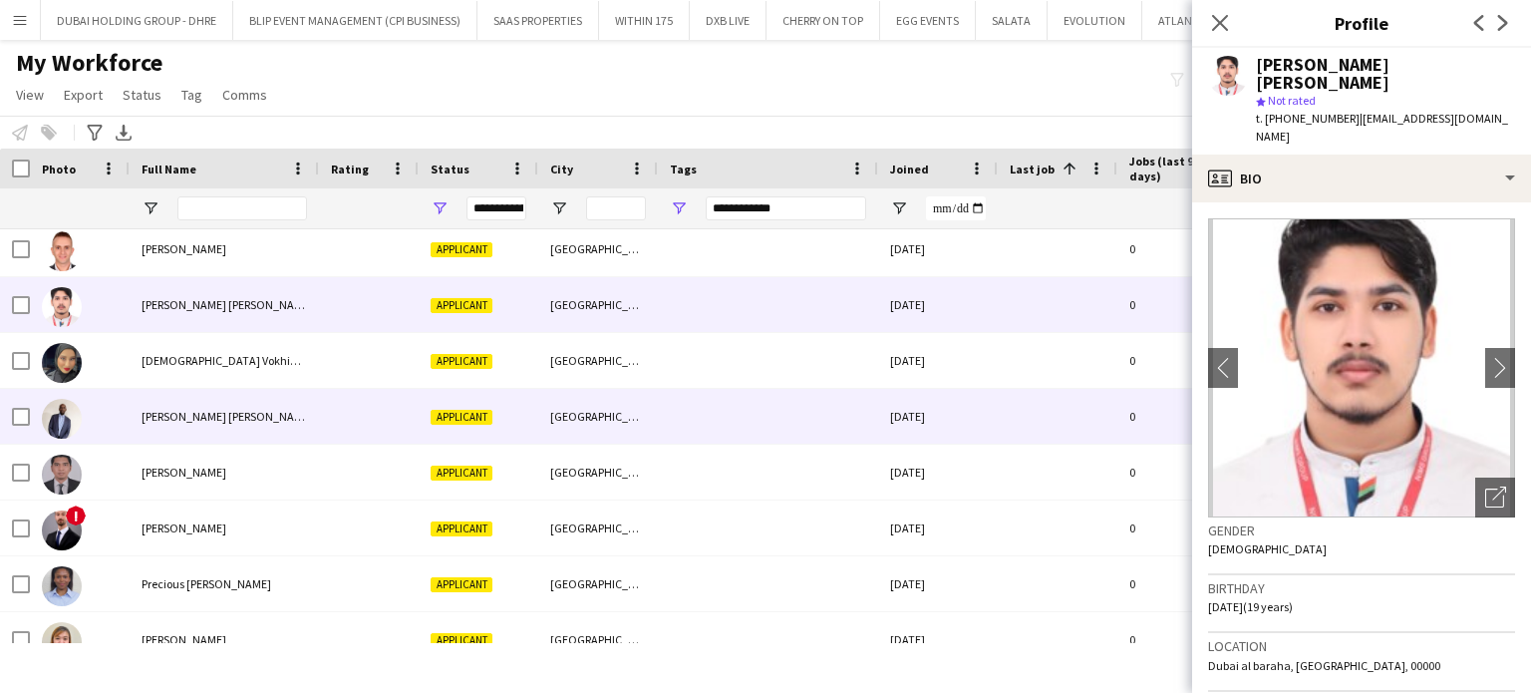
scroll to position [3189, 0]
click at [186, 410] on span "[PERSON_NAME] [PERSON_NAME]" at bounding box center [227, 416] width 171 height 15
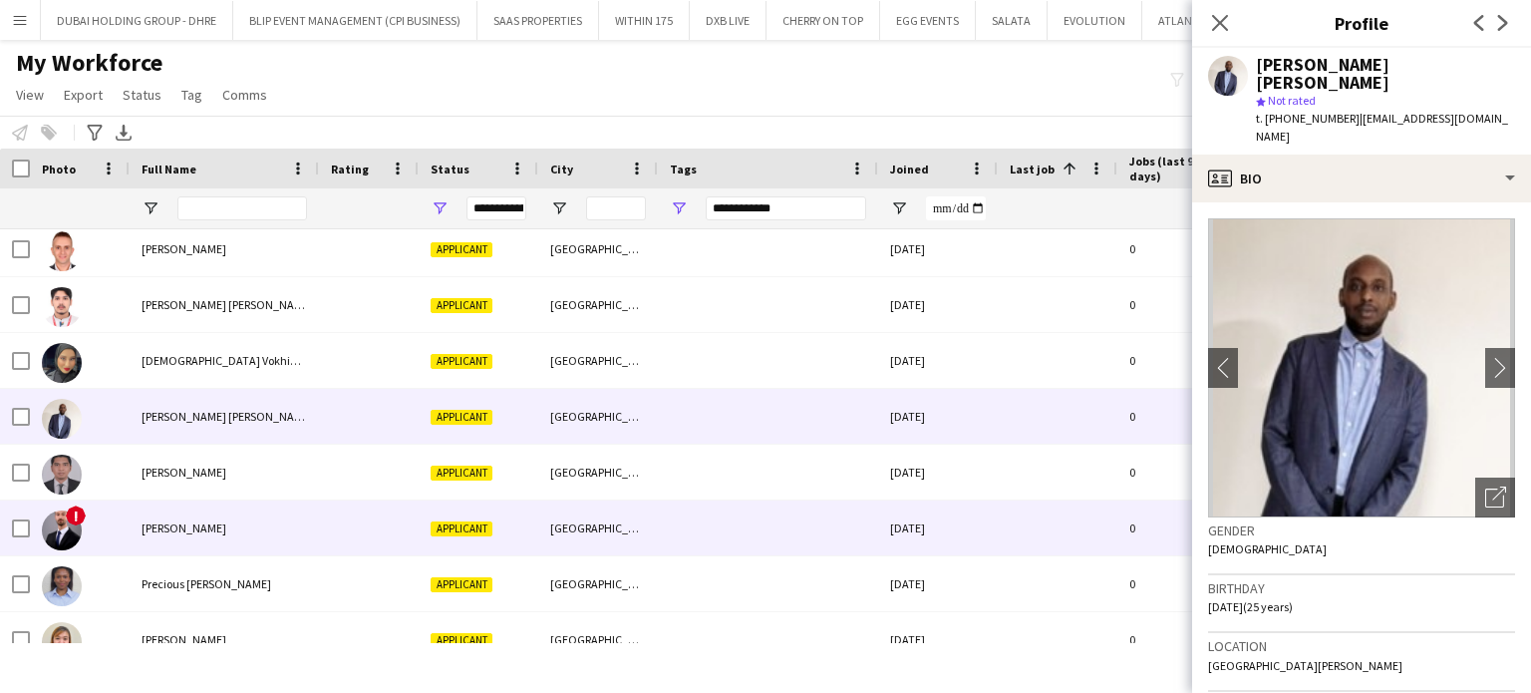
click at [162, 525] on span "[PERSON_NAME]" at bounding box center [184, 527] width 85 height 15
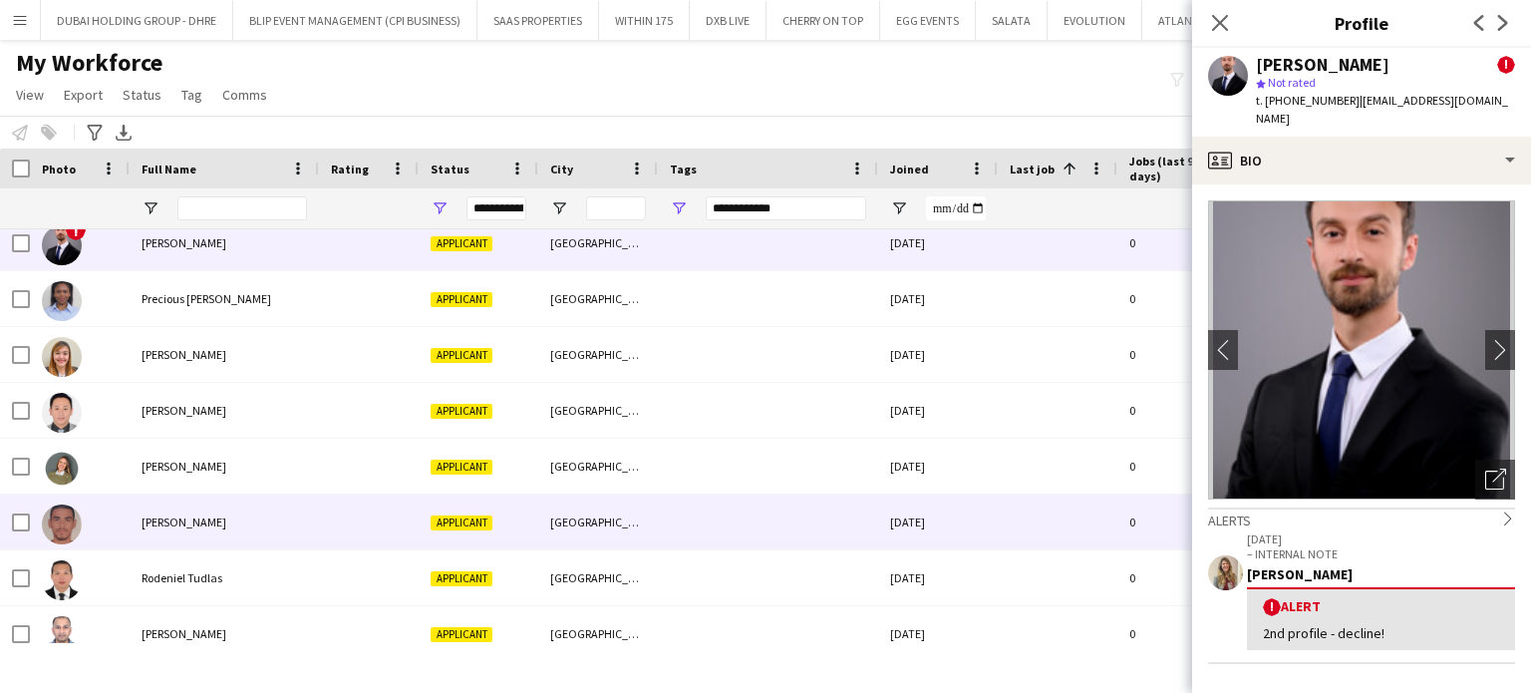
scroll to position [3588, 0]
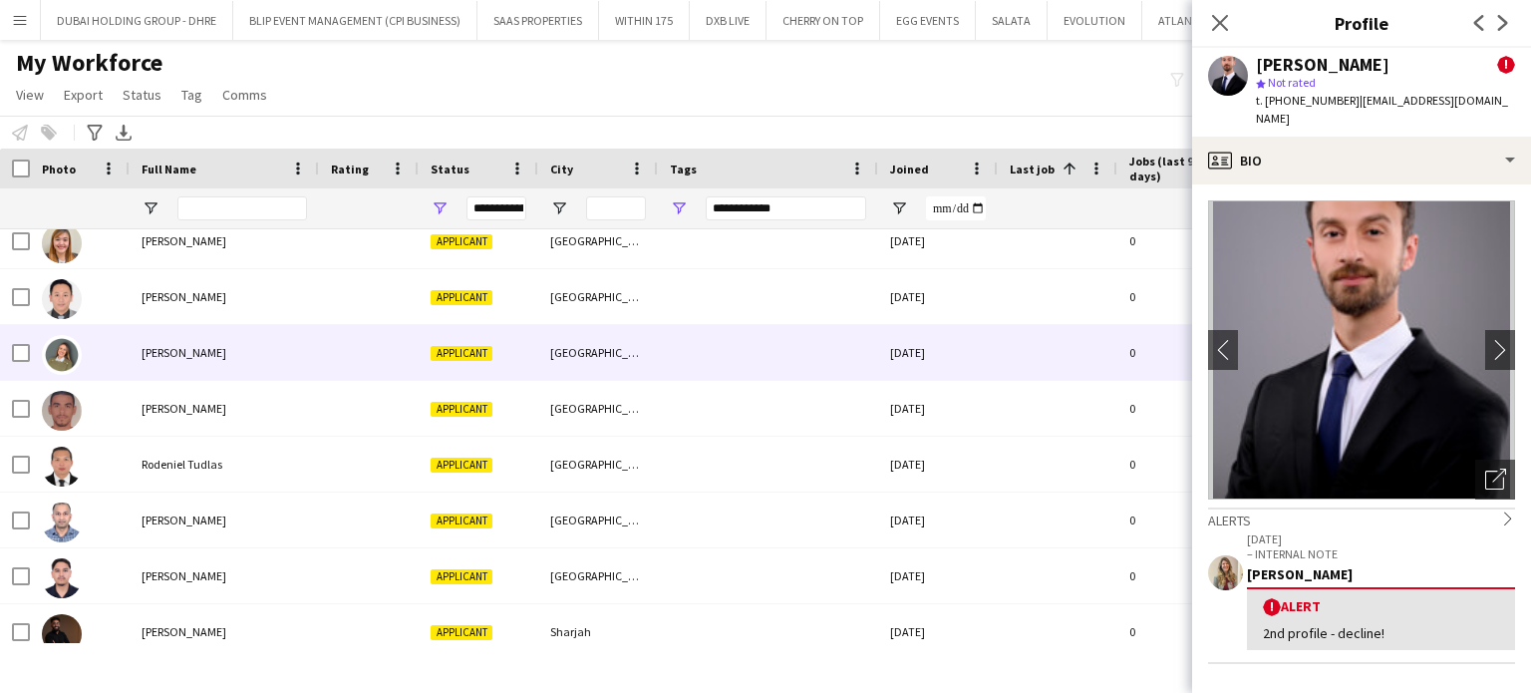
click at [154, 345] on span "[PERSON_NAME]" at bounding box center [184, 352] width 85 height 15
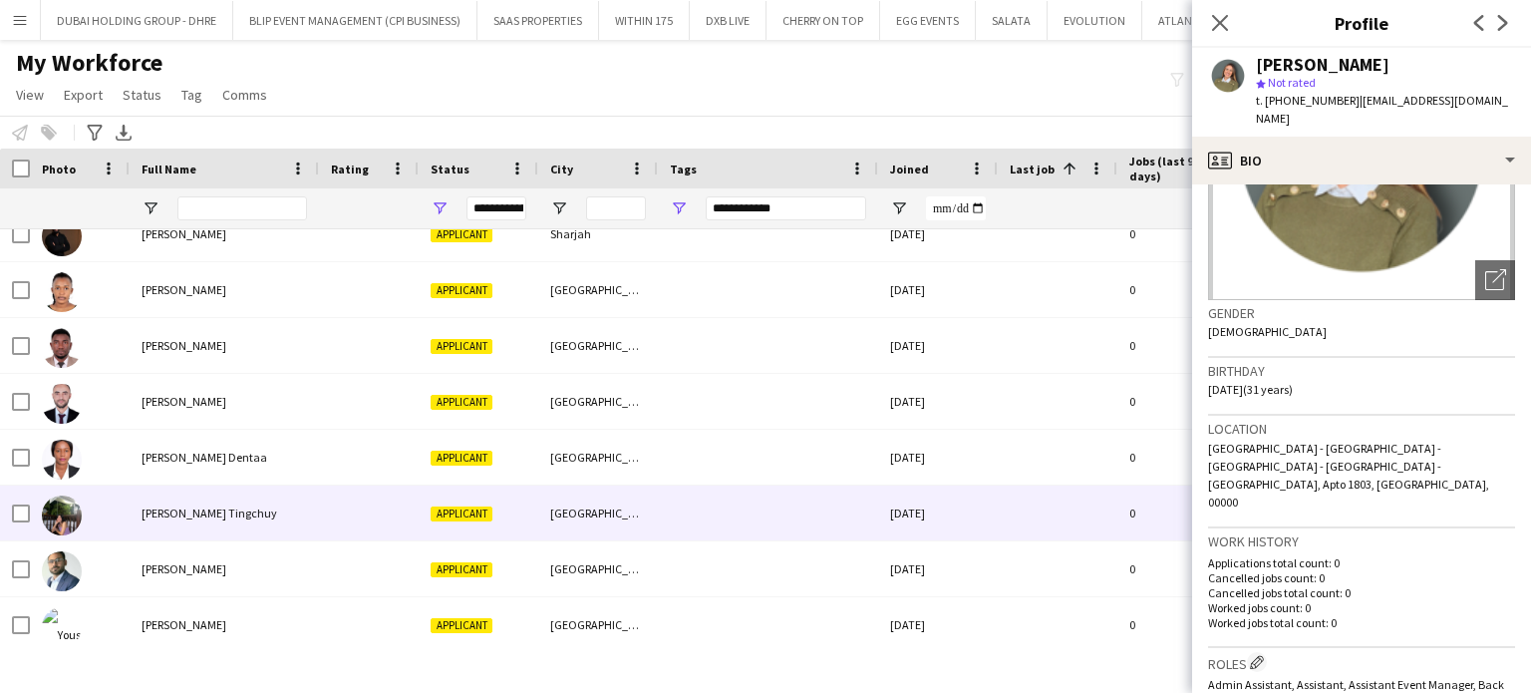
scroll to position [3986, 0]
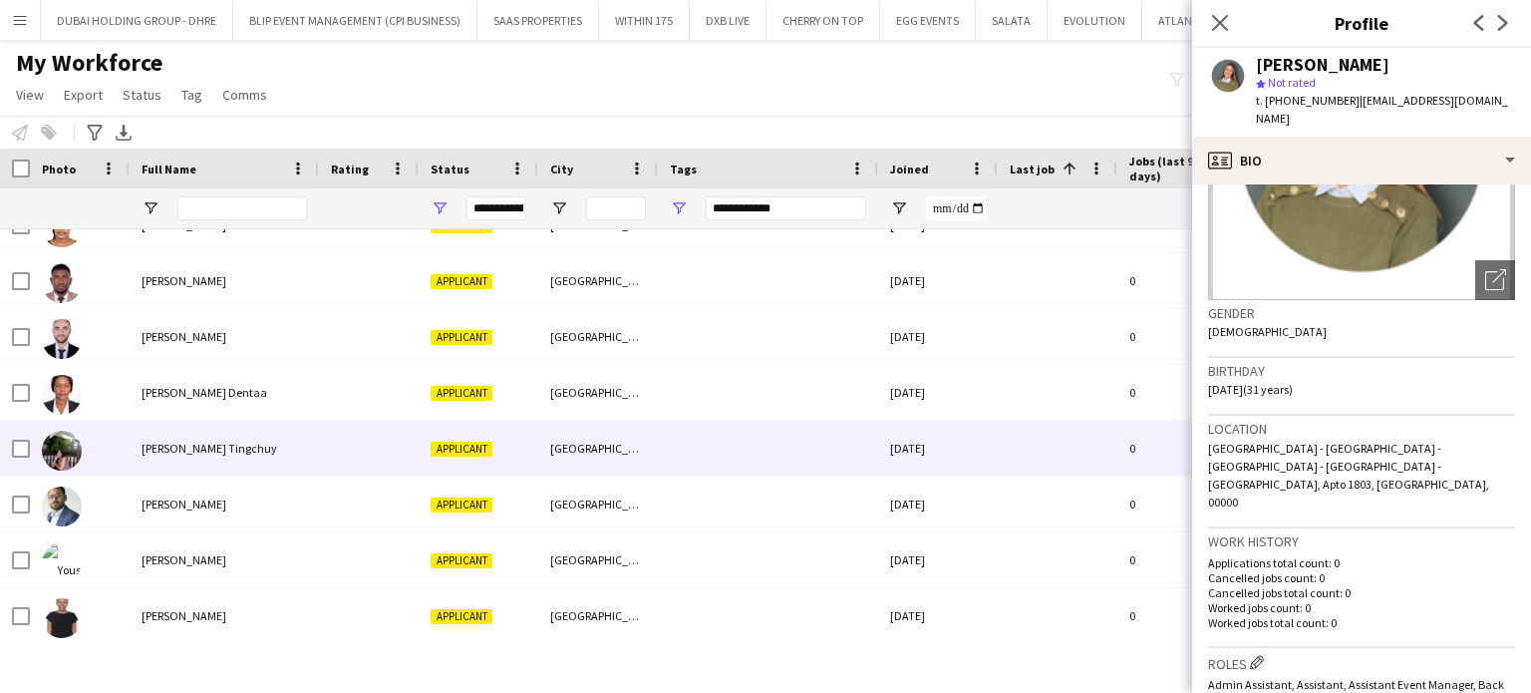
click at [183, 456] on div "[PERSON_NAME] Tingchuy" at bounding box center [224, 448] width 189 height 55
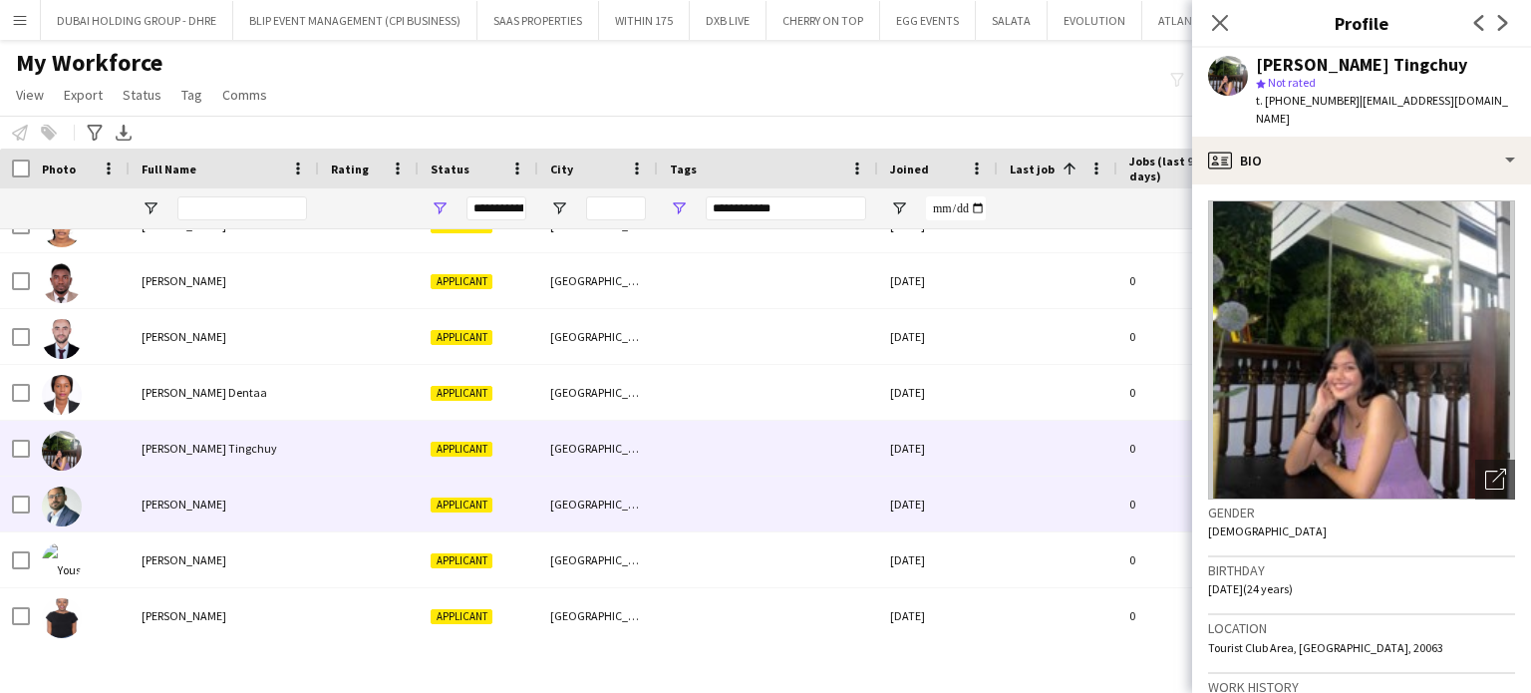
click at [188, 501] on span "[PERSON_NAME]" at bounding box center [184, 503] width 85 height 15
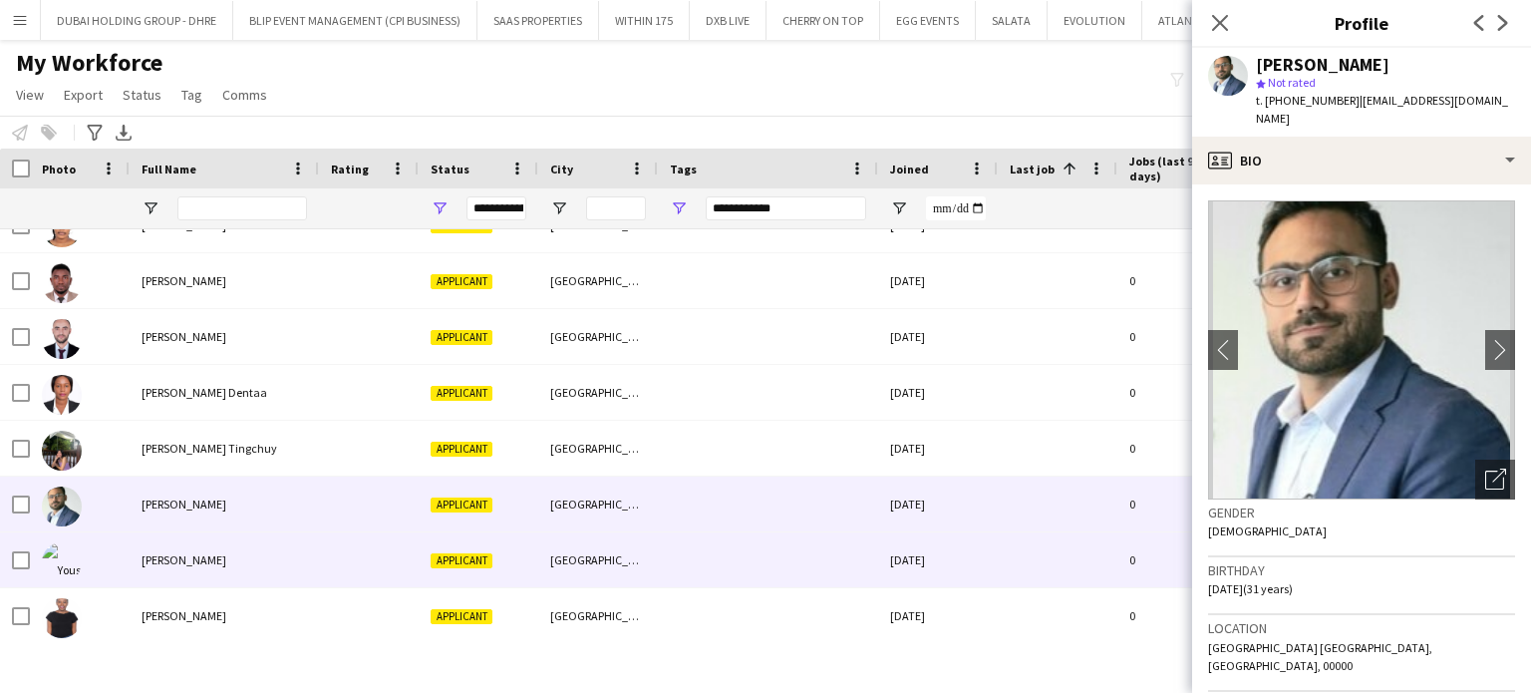
click at [174, 549] on div "[PERSON_NAME]" at bounding box center [224, 559] width 189 height 55
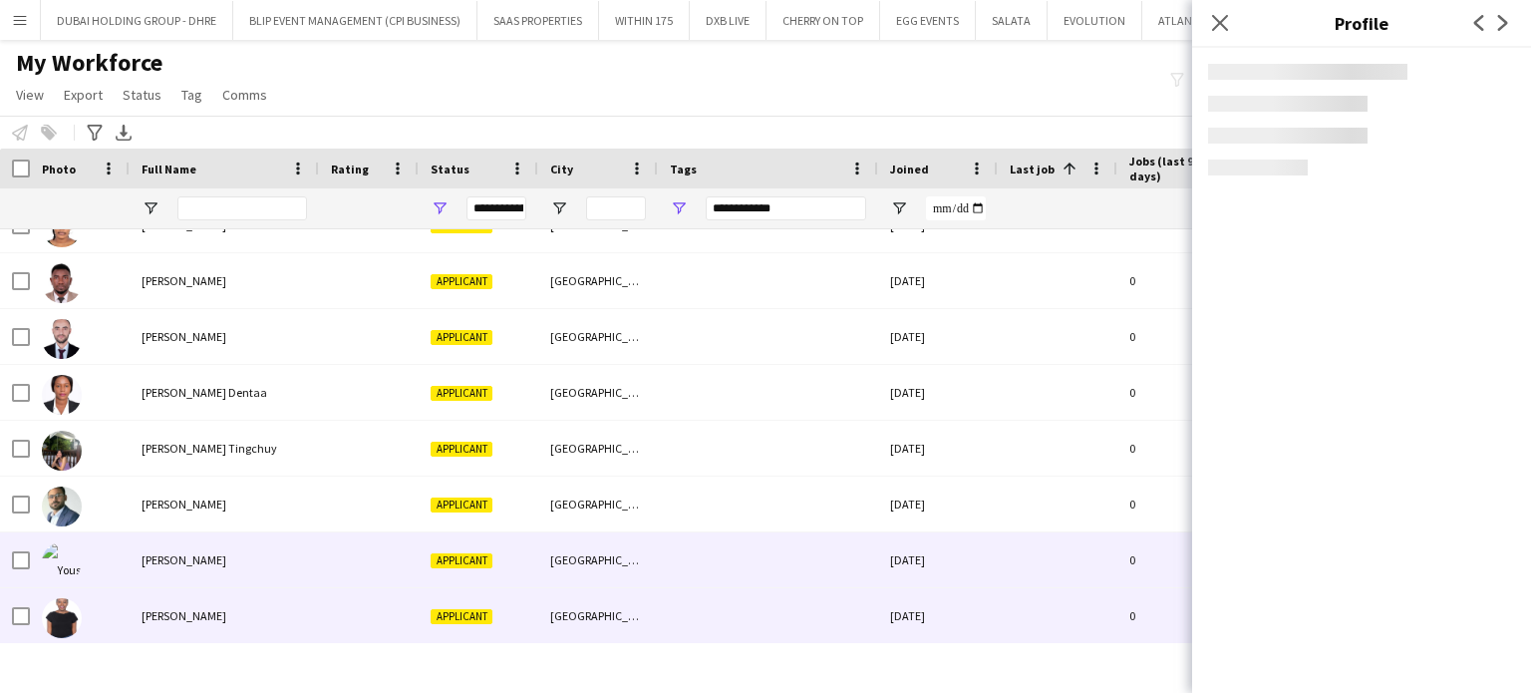
click at [171, 599] on div "[PERSON_NAME]" at bounding box center [224, 615] width 189 height 55
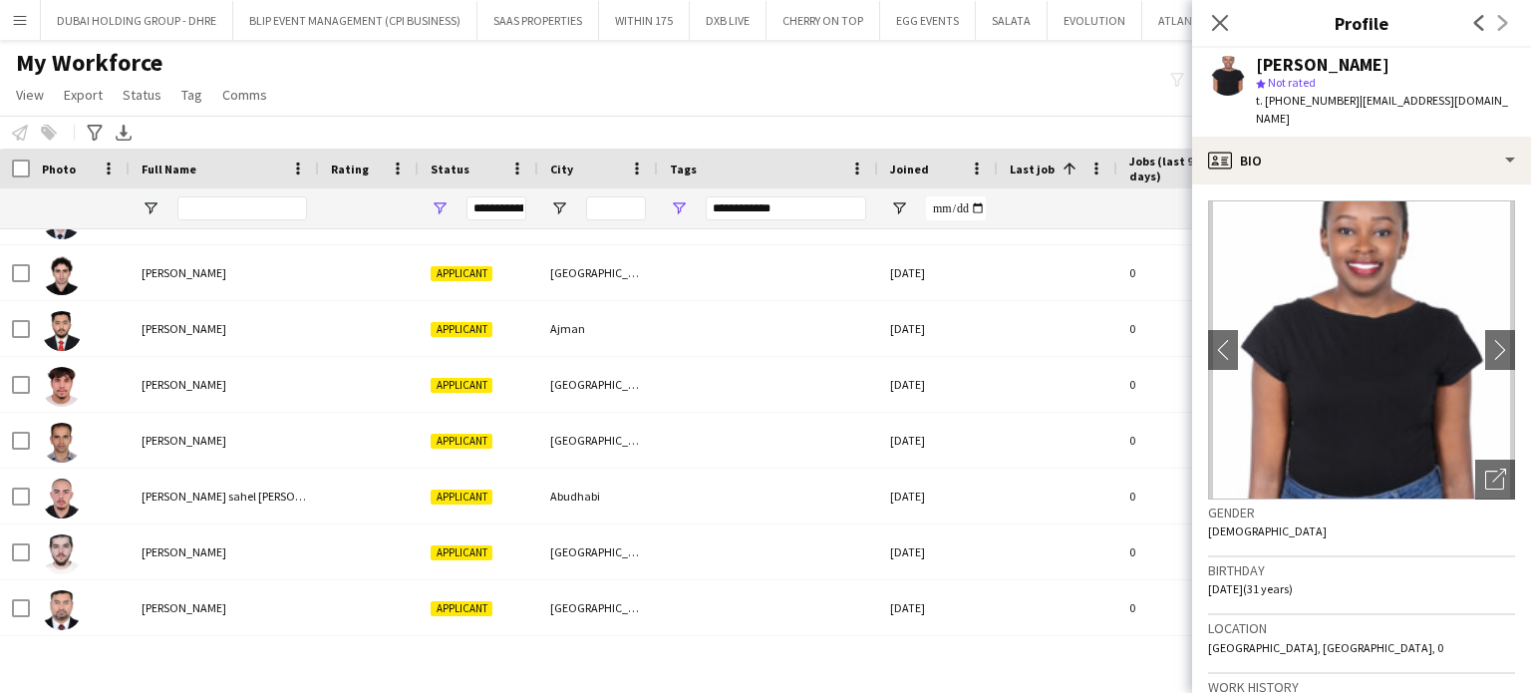
click at [588, 87] on div "My Workforce View Views Default view New view Update view Delete view Edit name…" at bounding box center [765, 82] width 1531 height 68
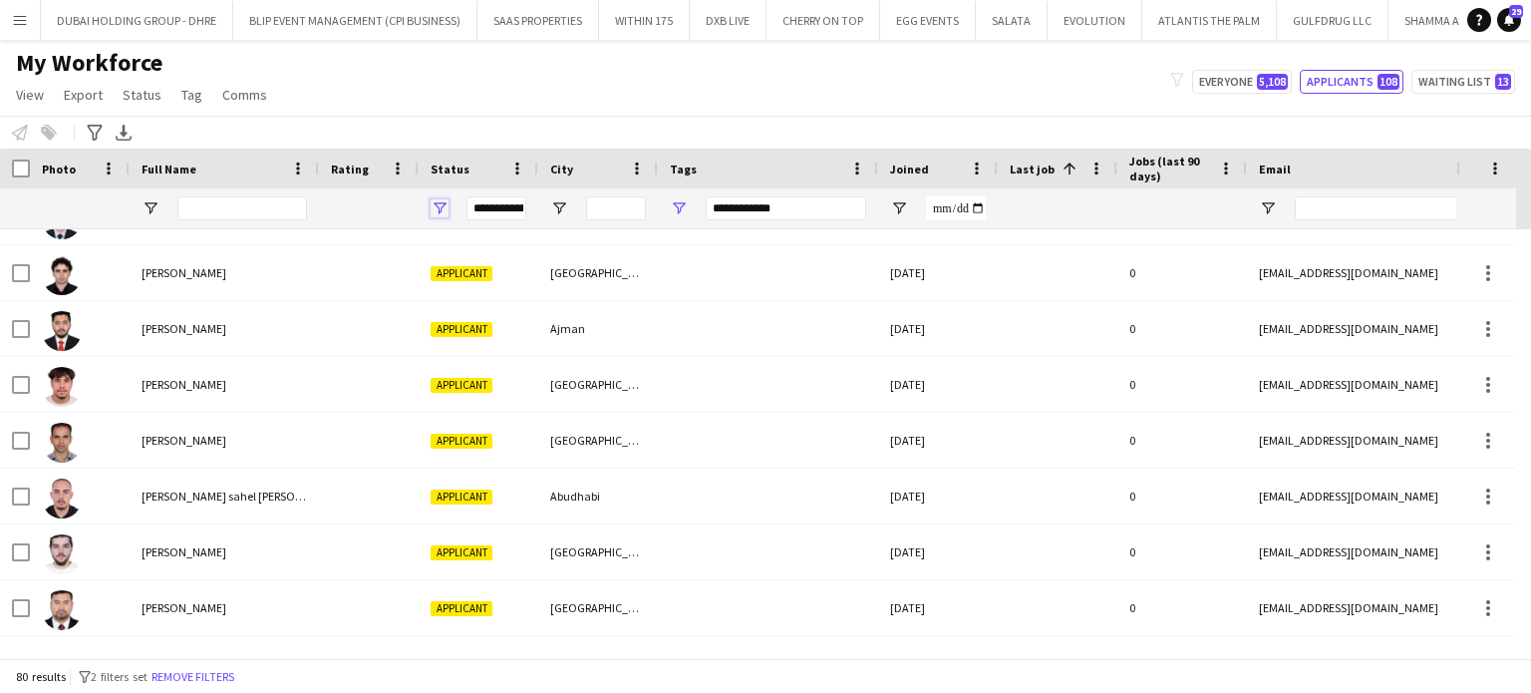
click at [438, 203] on span "Open Filter Menu" at bounding box center [440, 208] width 18 height 18
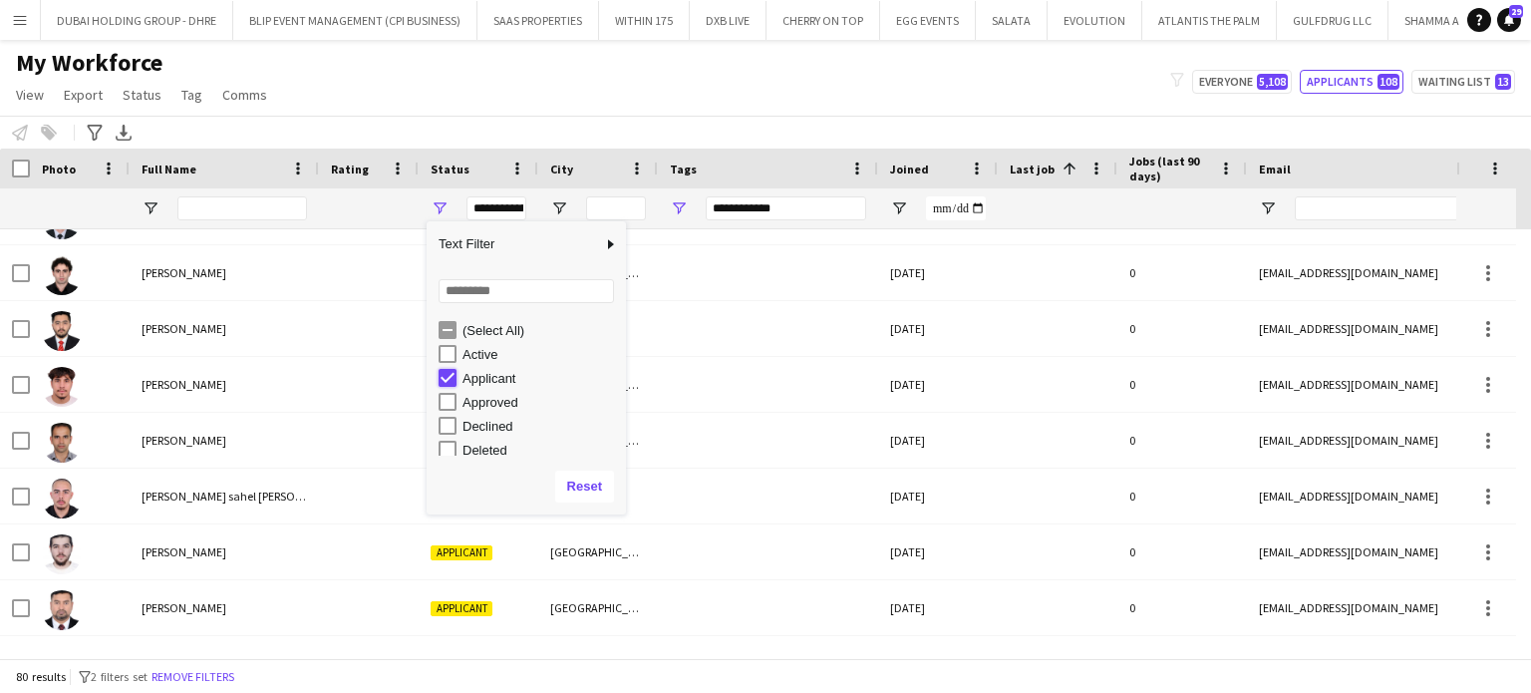
type input "***"
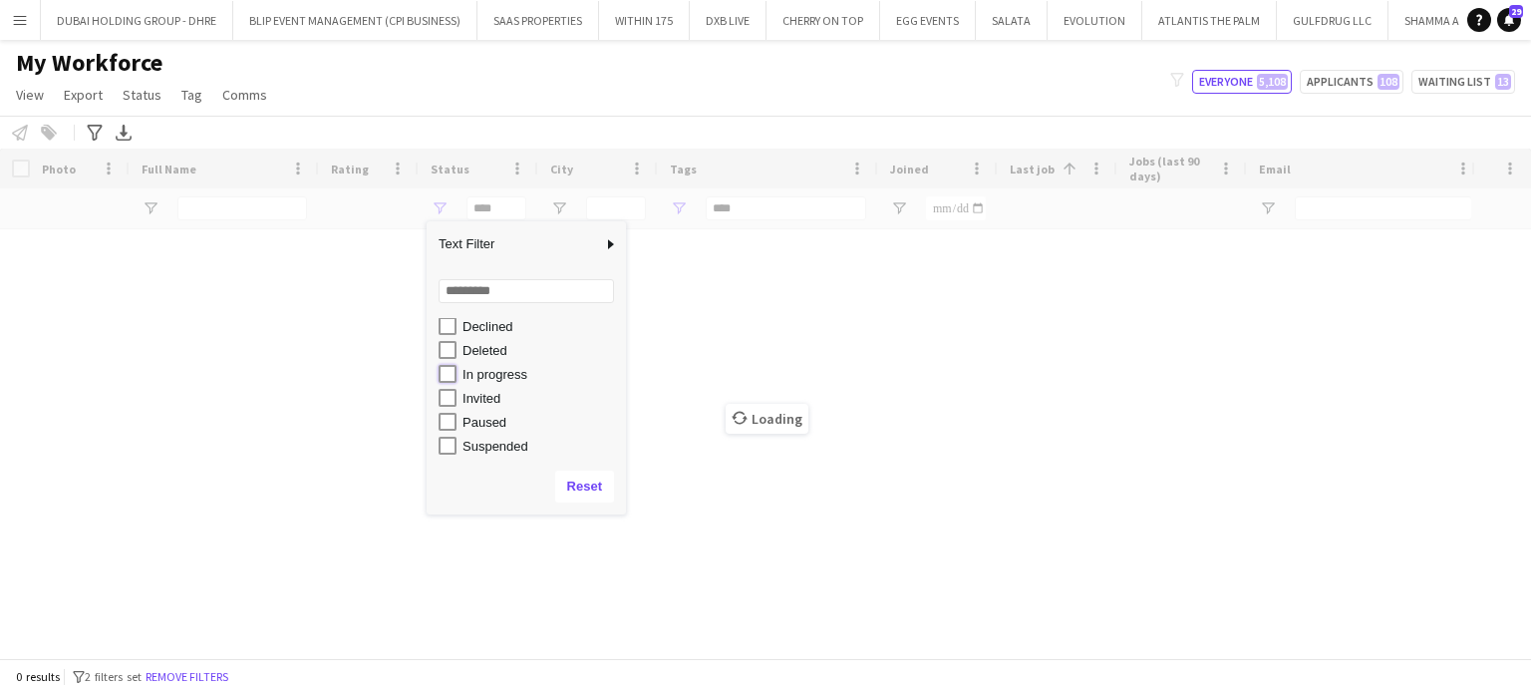
type input "**********"
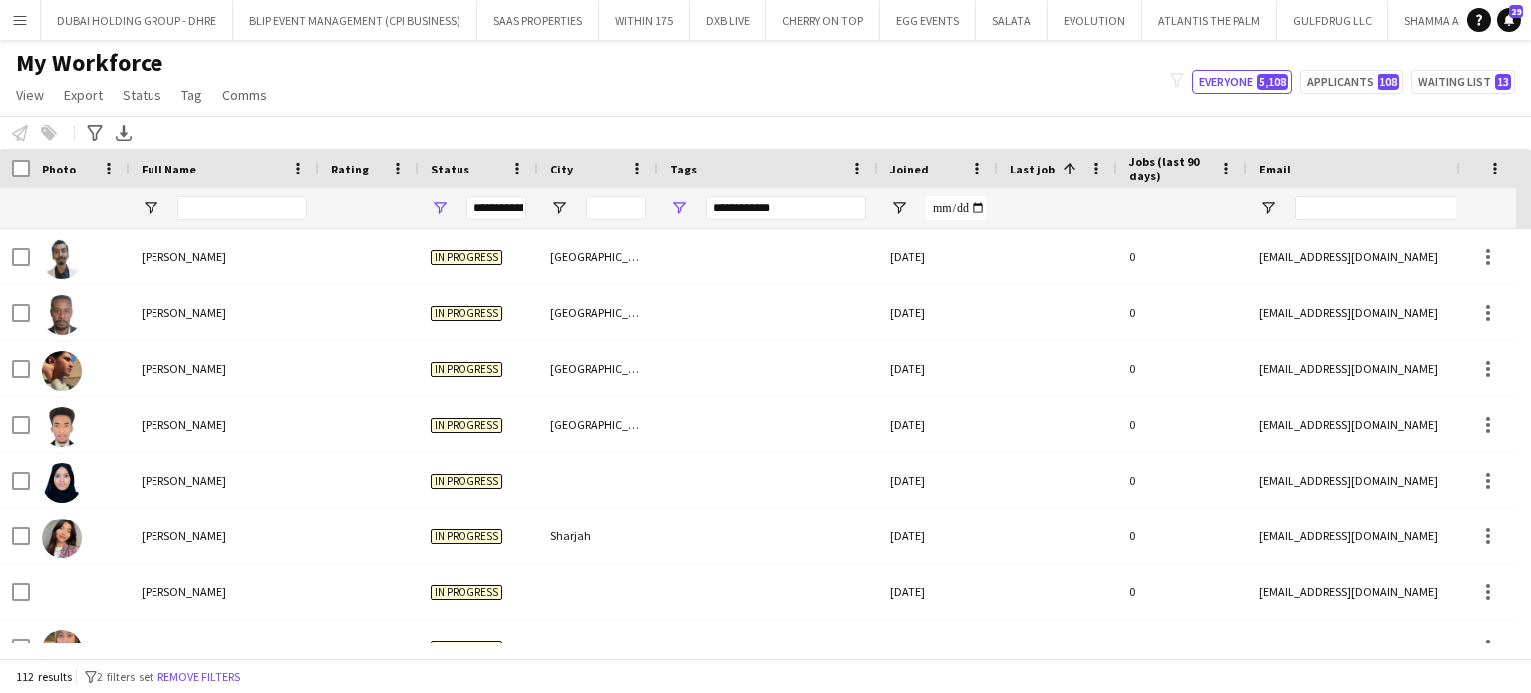
click at [411, 88] on div "My Workforce View Views Default view New view Update view Delete view Edit name…" at bounding box center [765, 82] width 1531 height 68
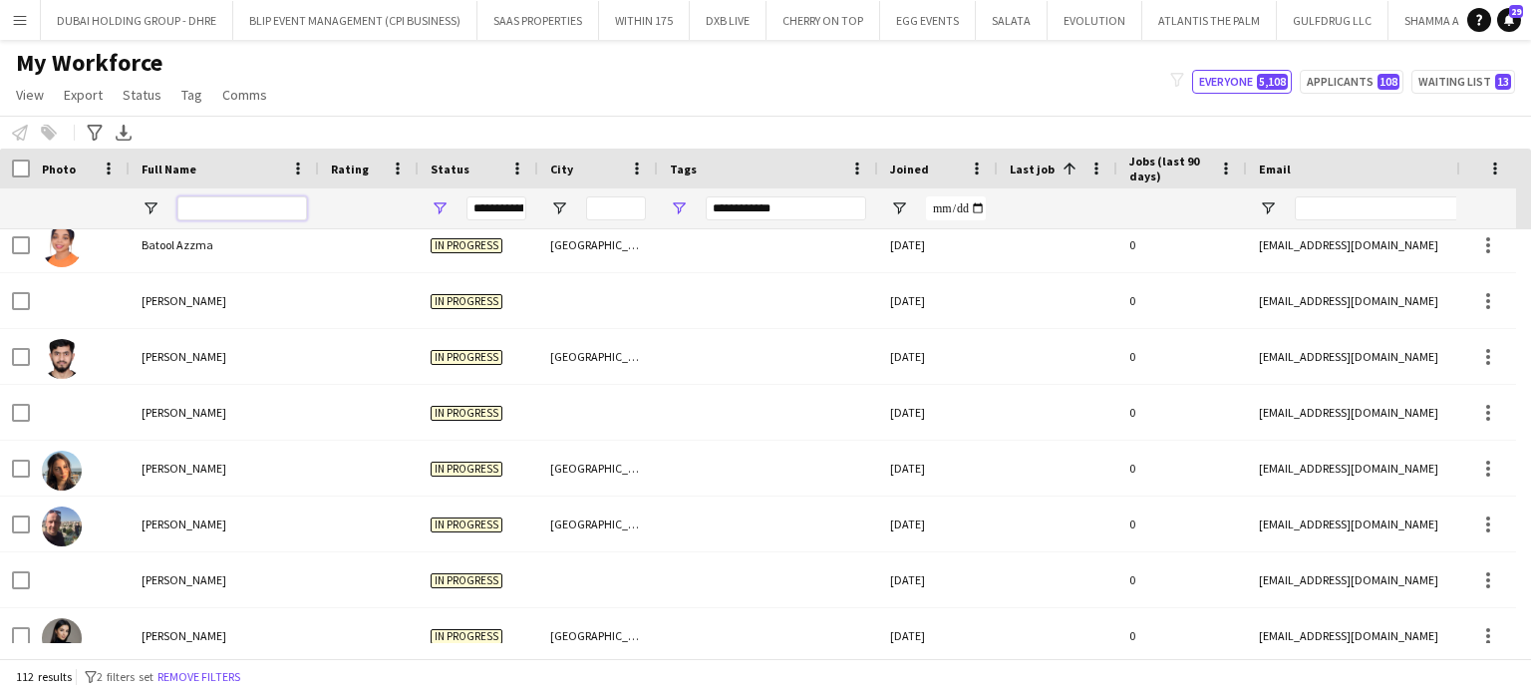
click at [254, 202] on input "Full Name Filter Input" at bounding box center [242, 208] width 130 height 24
type input "******"
type input "***"
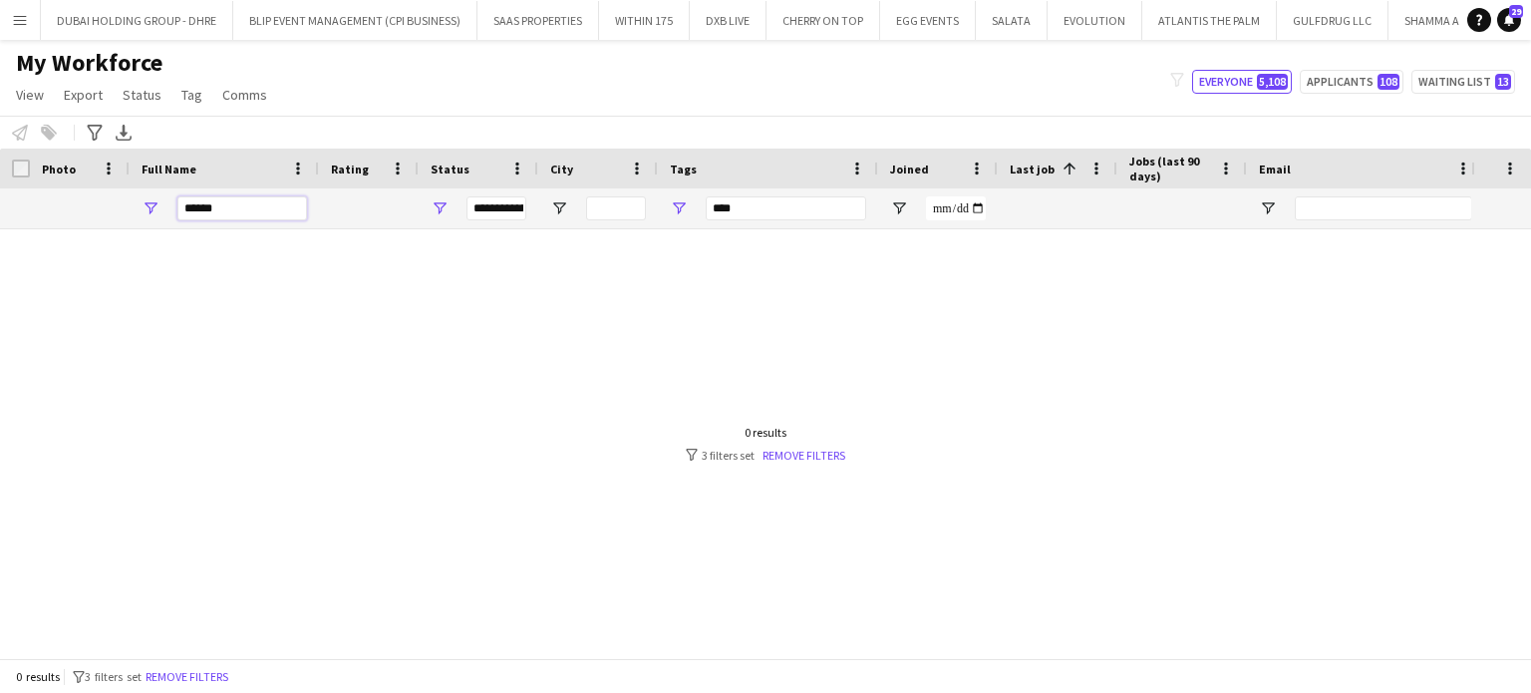
drag, startPoint x: 202, startPoint y: 206, endPoint x: 94, endPoint y: 214, distance: 108.9
click at [85, 205] on div "**********" at bounding box center [1025, 208] width 2050 height 40
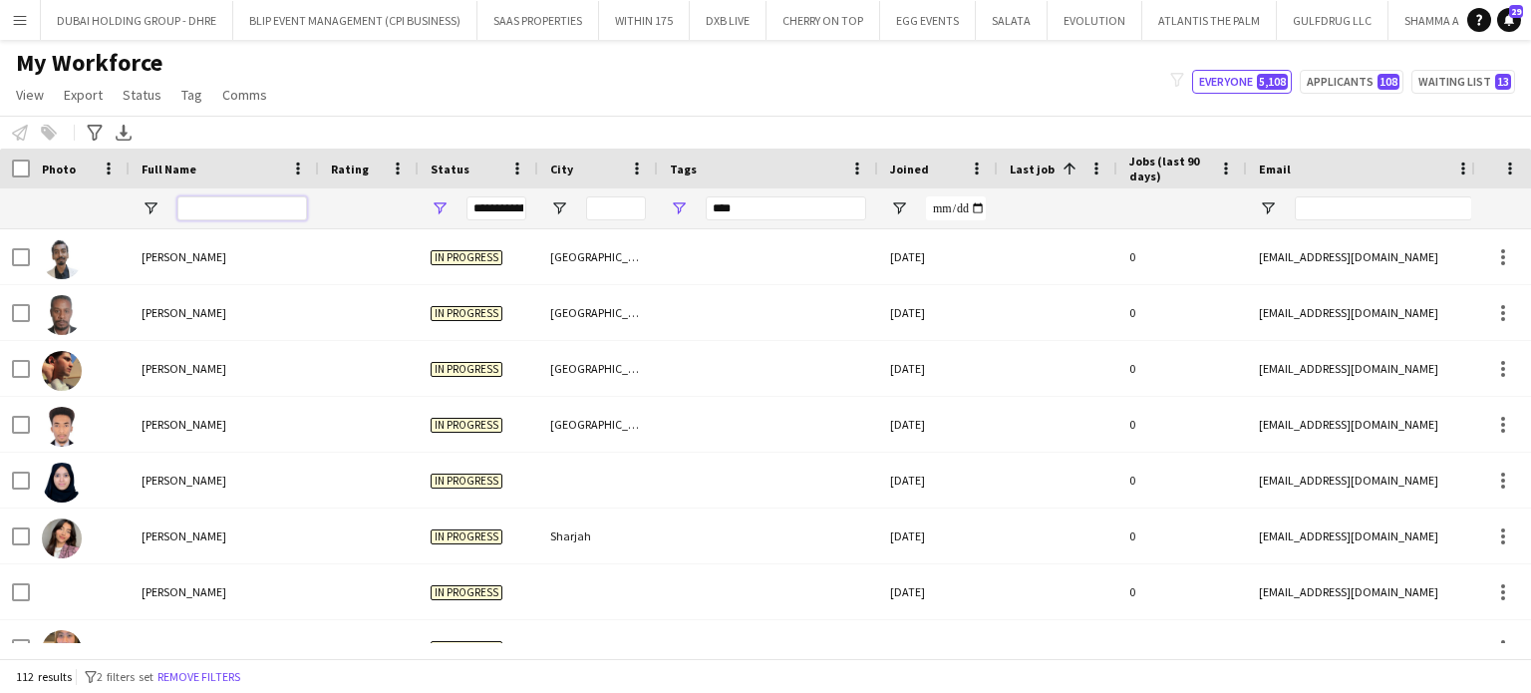
type input "**********"
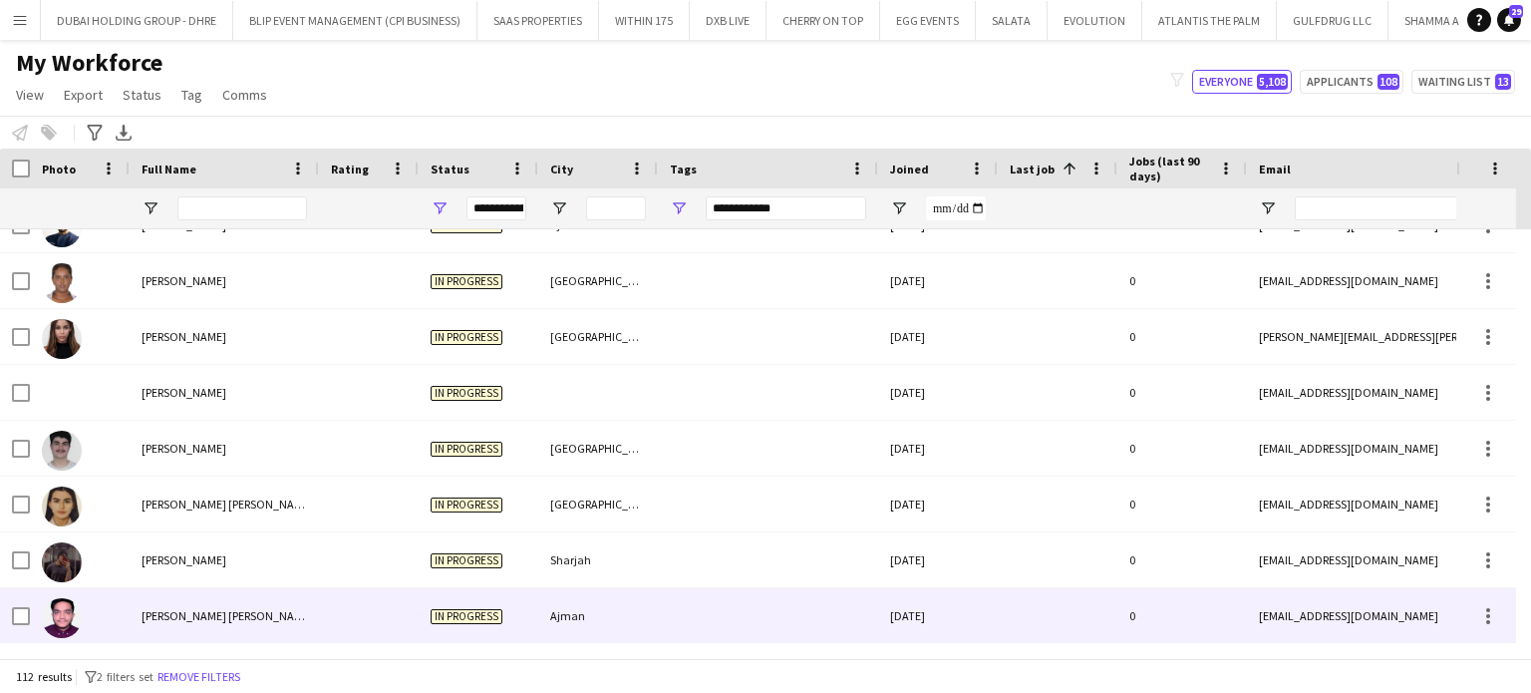
click at [248, 615] on span "[PERSON_NAME] [PERSON_NAME]" at bounding box center [227, 615] width 171 height 15
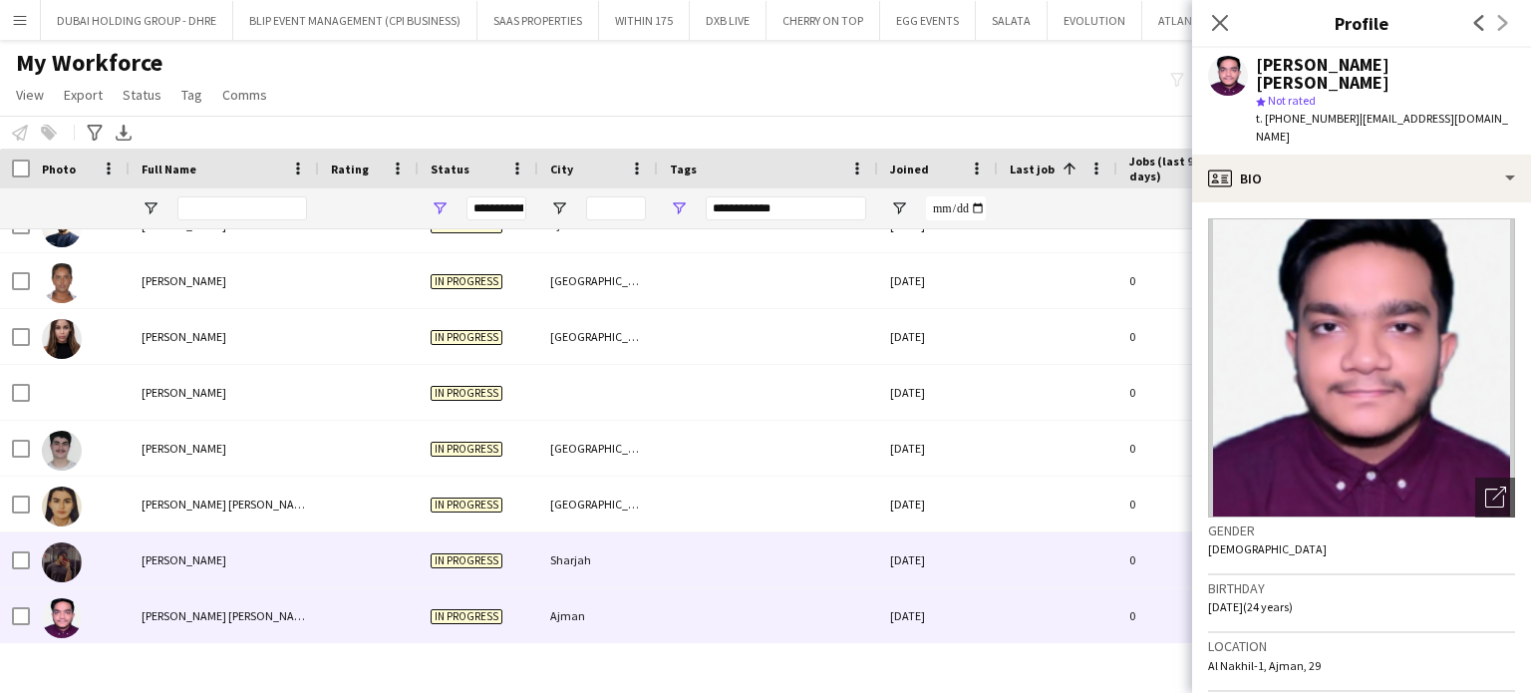
click at [183, 555] on span "[PERSON_NAME]" at bounding box center [184, 559] width 85 height 15
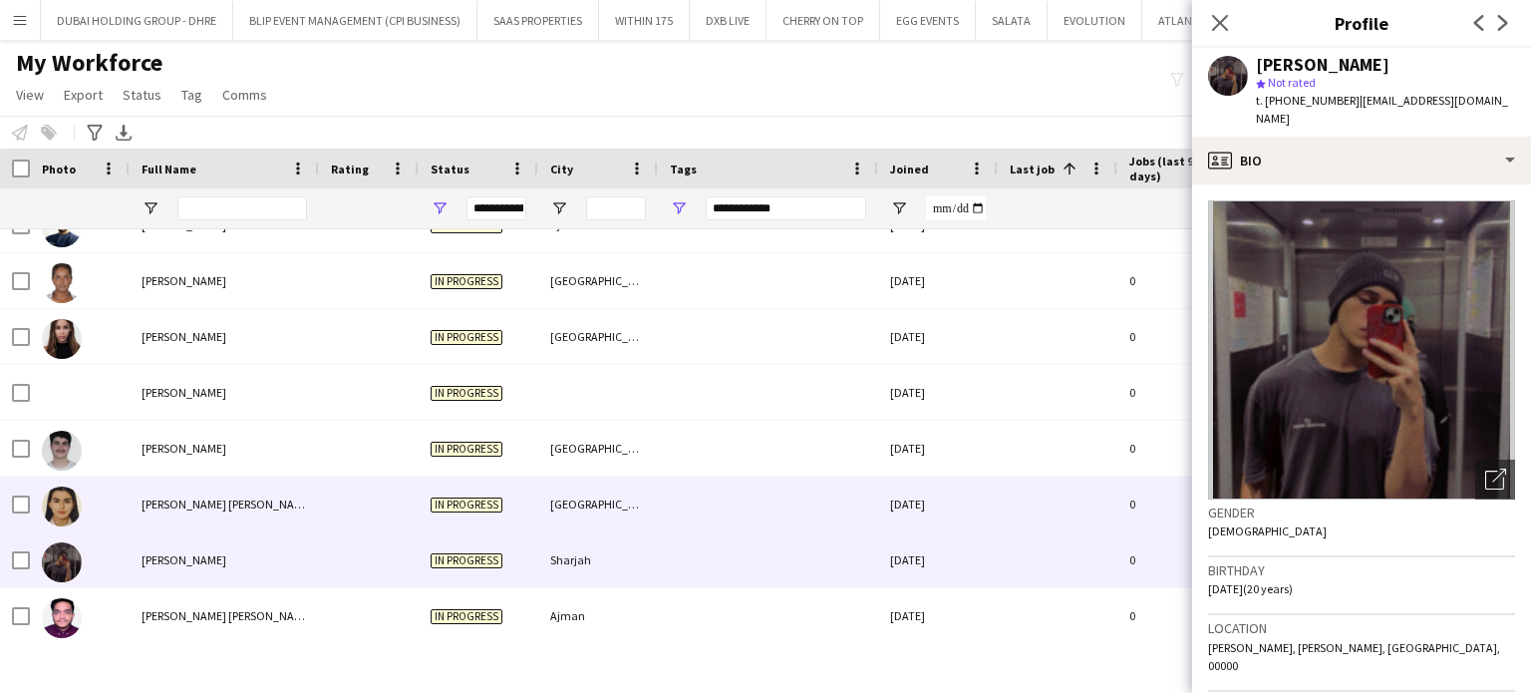
click at [229, 477] on div "[PERSON_NAME] [PERSON_NAME]" at bounding box center [224, 503] width 189 height 55
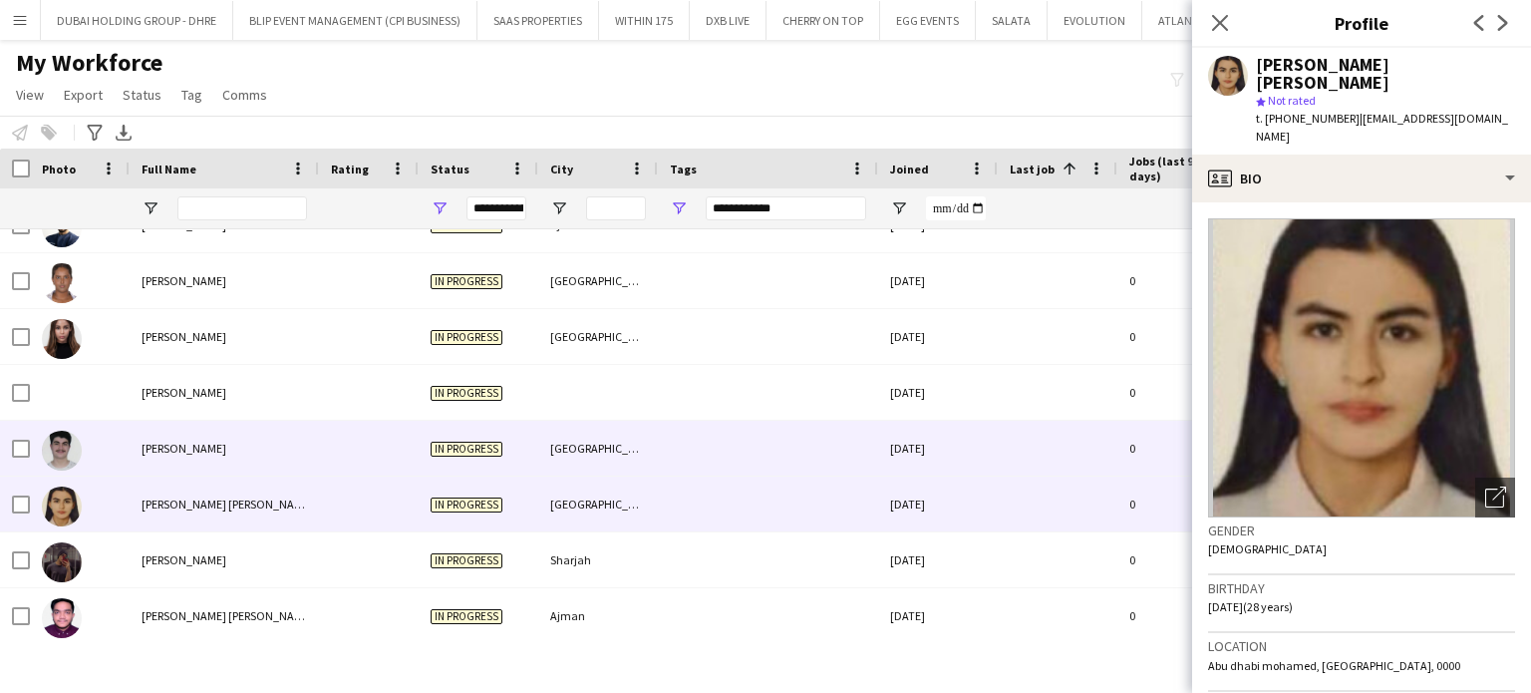
click at [197, 445] on span "[PERSON_NAME]" at bounding box center [184, 447] width 85 height 15
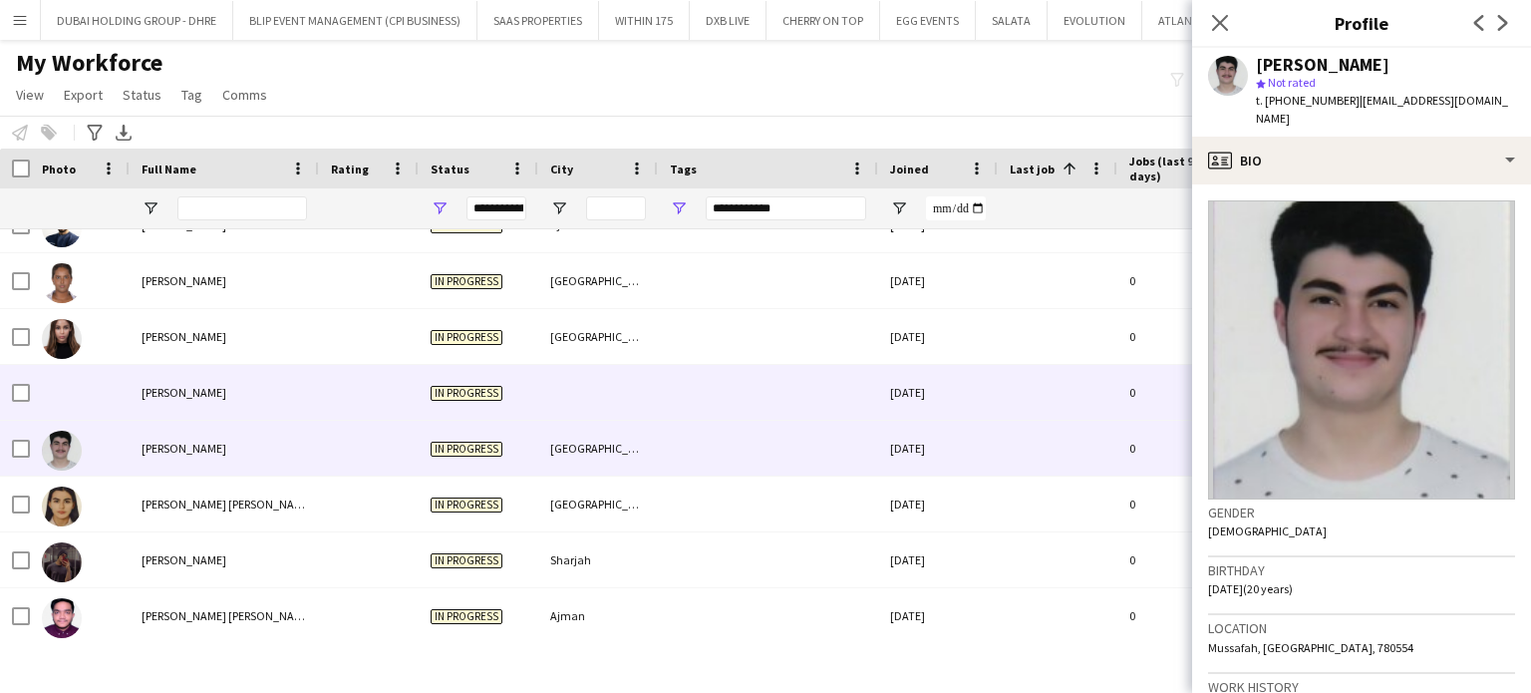
click at [190, 377] on div "[PERSON_NAME]" at bounding box center [224, 392] width 189 height 55
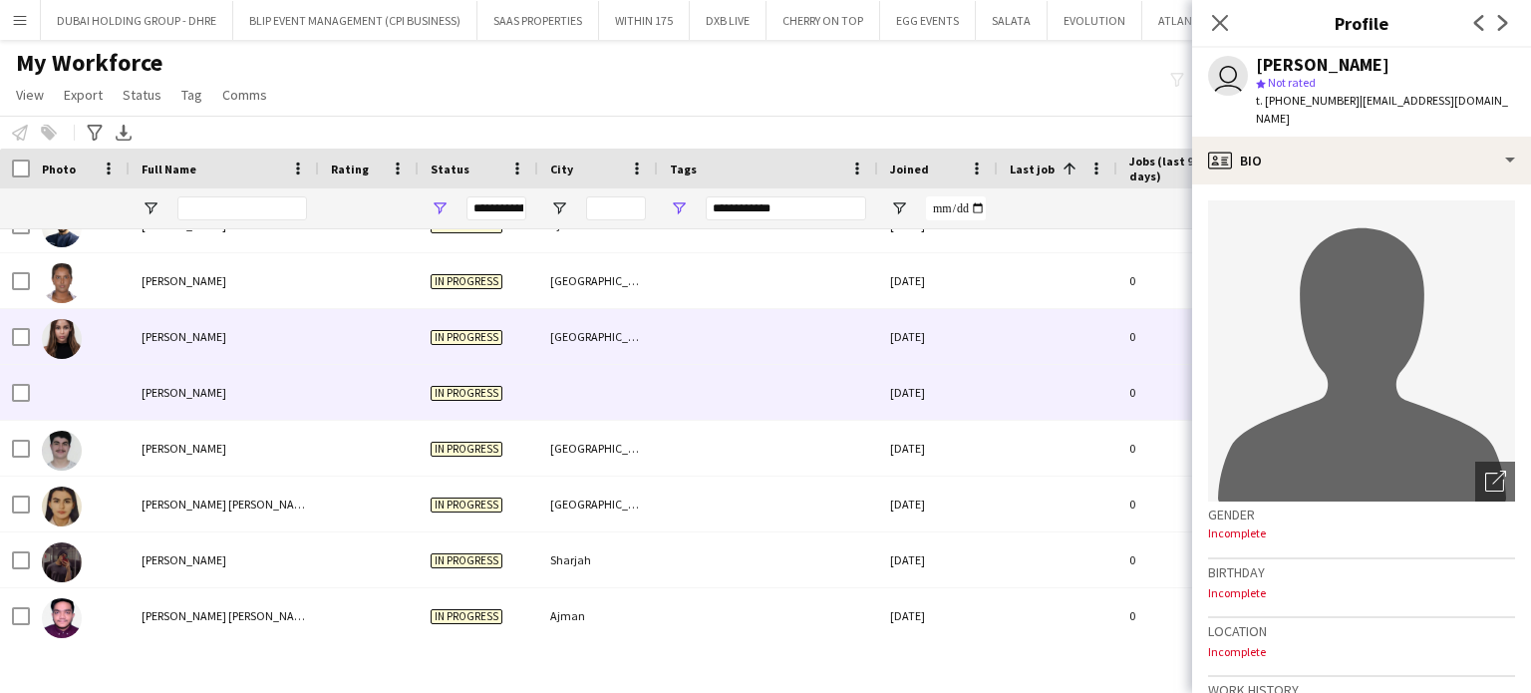
click at [169, 334] on span "[PERSON_NAME]" at bounding box center [184, 336] width 85 height 15
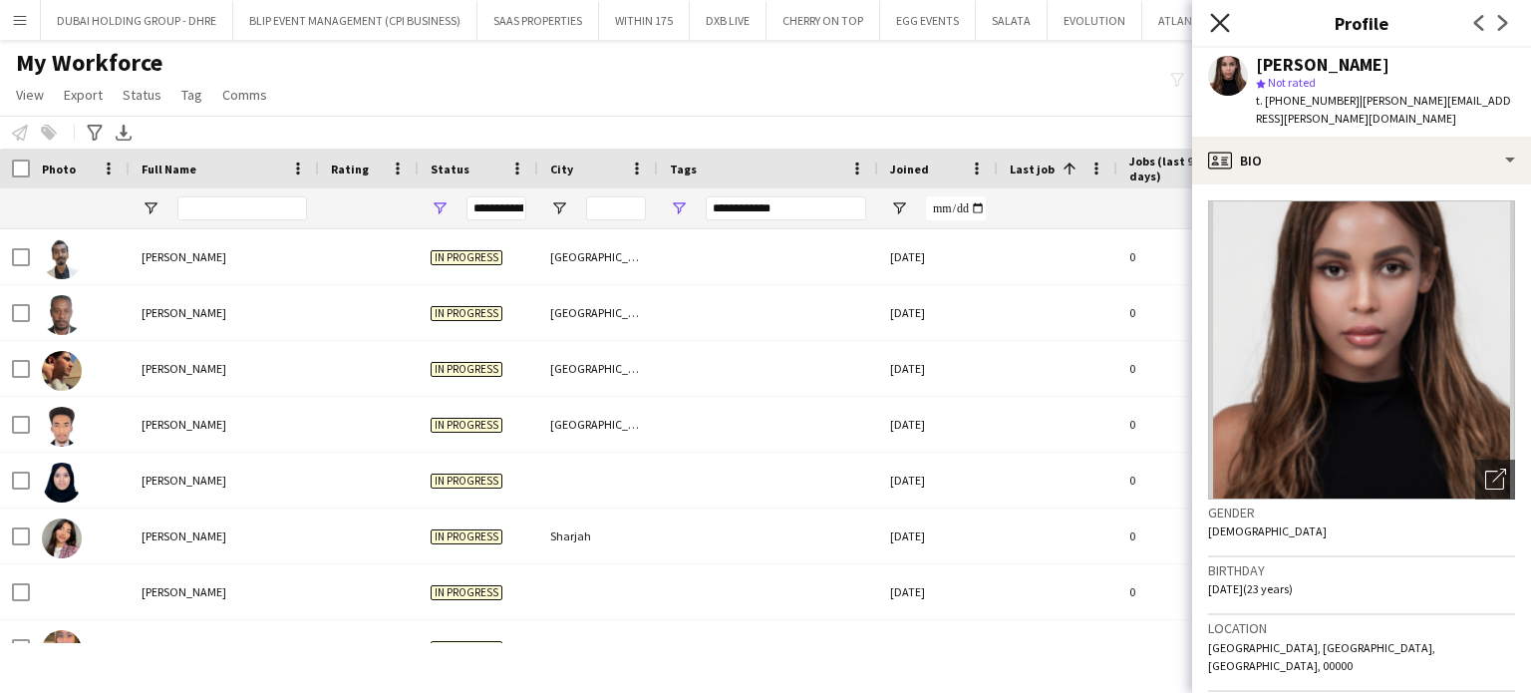
click at [1221, 24] on icon at bounding box center [1219, 22] width 19 height 19
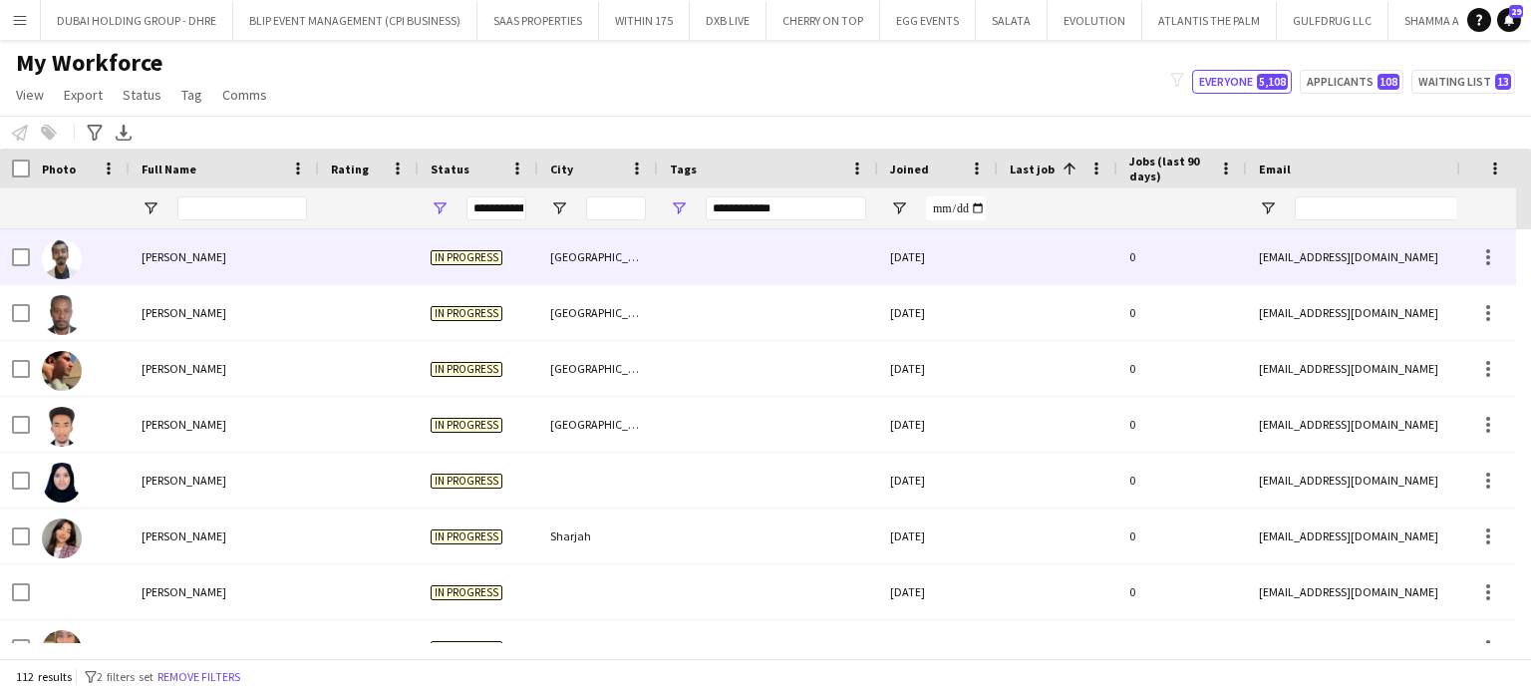
click at [175, 257] on span "[PERSON_NAME]" at bounding box center [184, 256] width 85 height 15
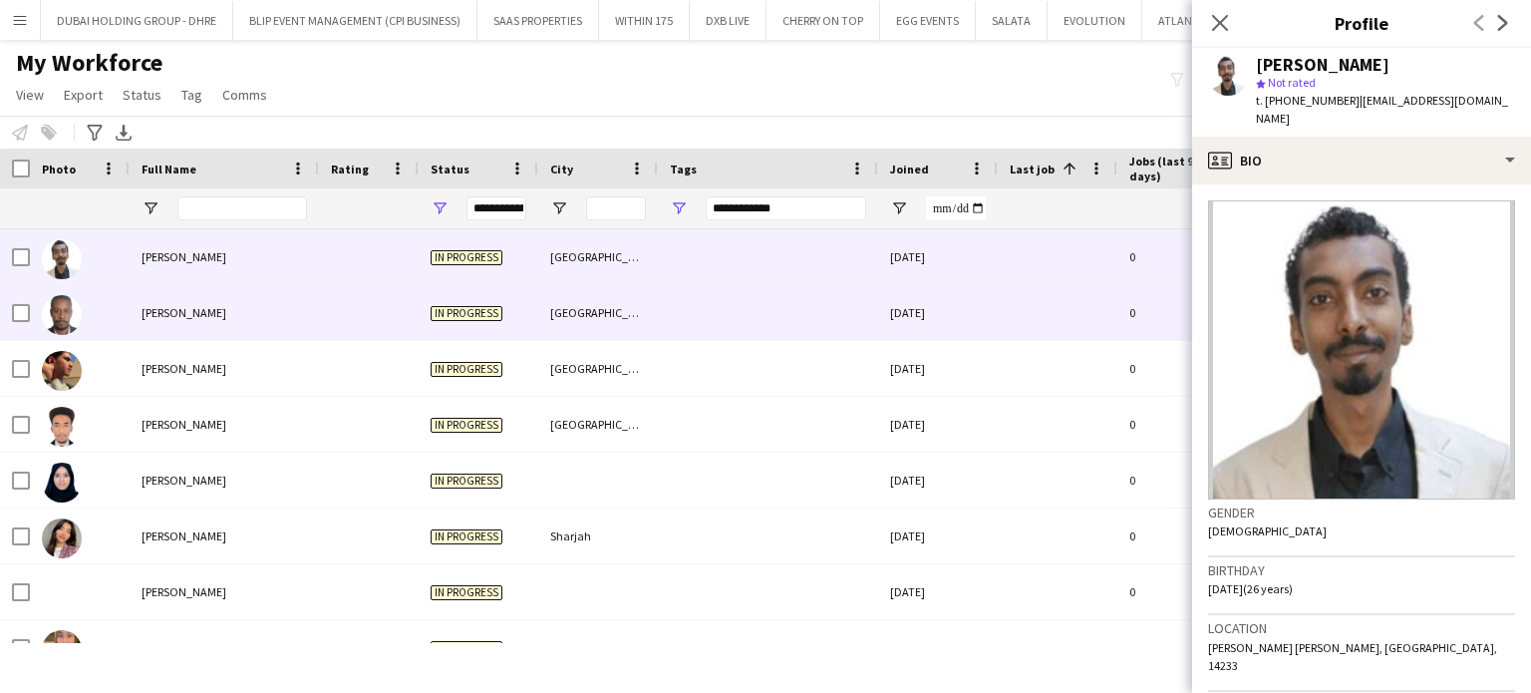
click at [175, 307] on span "[PERSON_NAME]" at bounding box center [184, 312] width 85 height 15
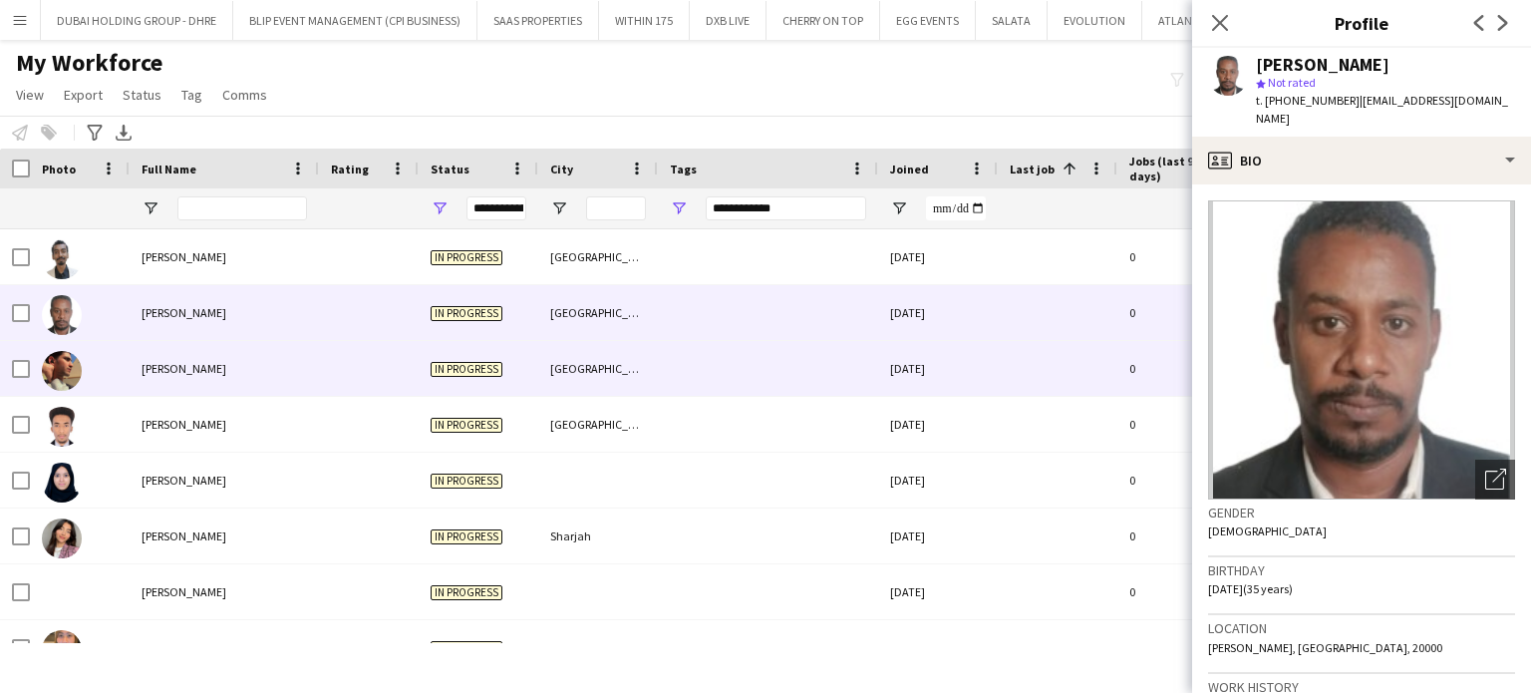
click at [175, 343] on div "[PERSON_NAME]" at bounding box center [224, 368] width 189 height 55
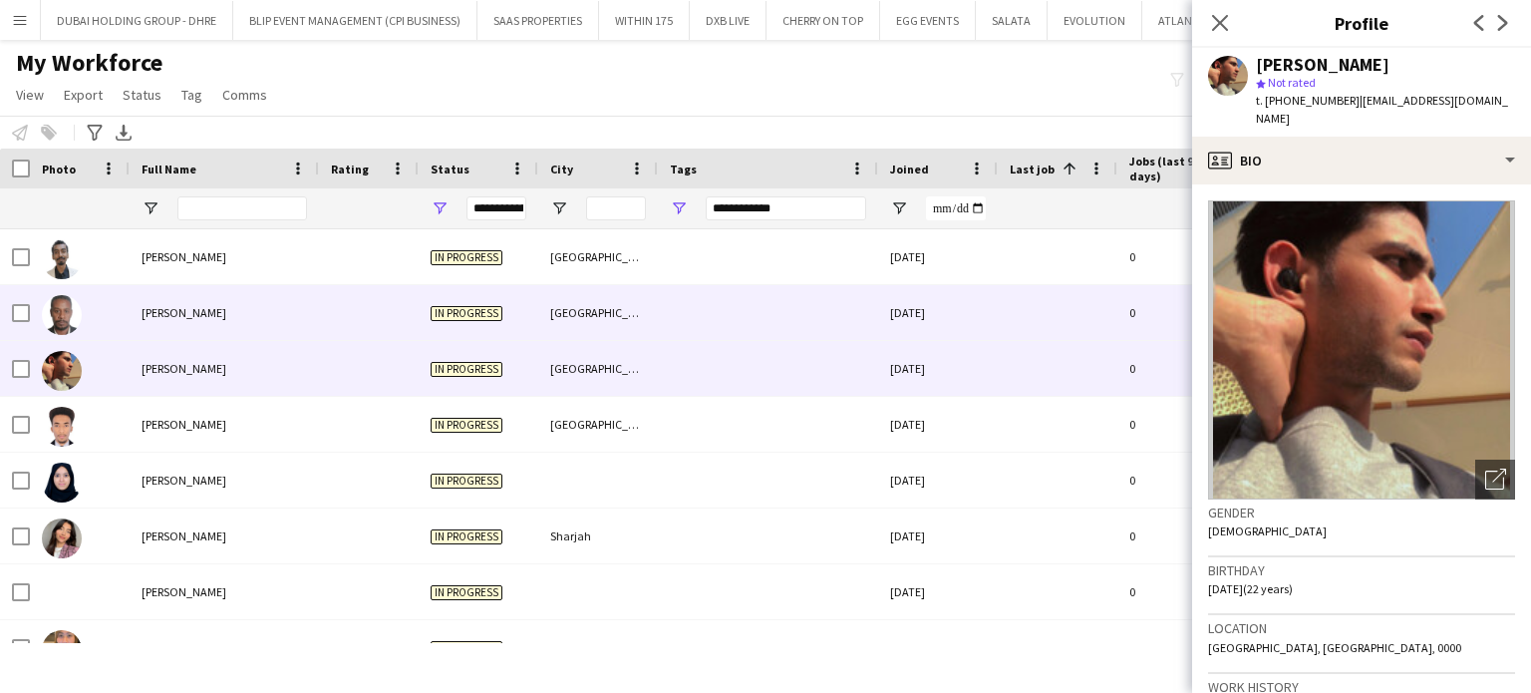
click at [153, 324] on div "[PERSON_NAME]" at bounding box center [224, 312] width 189 height 55
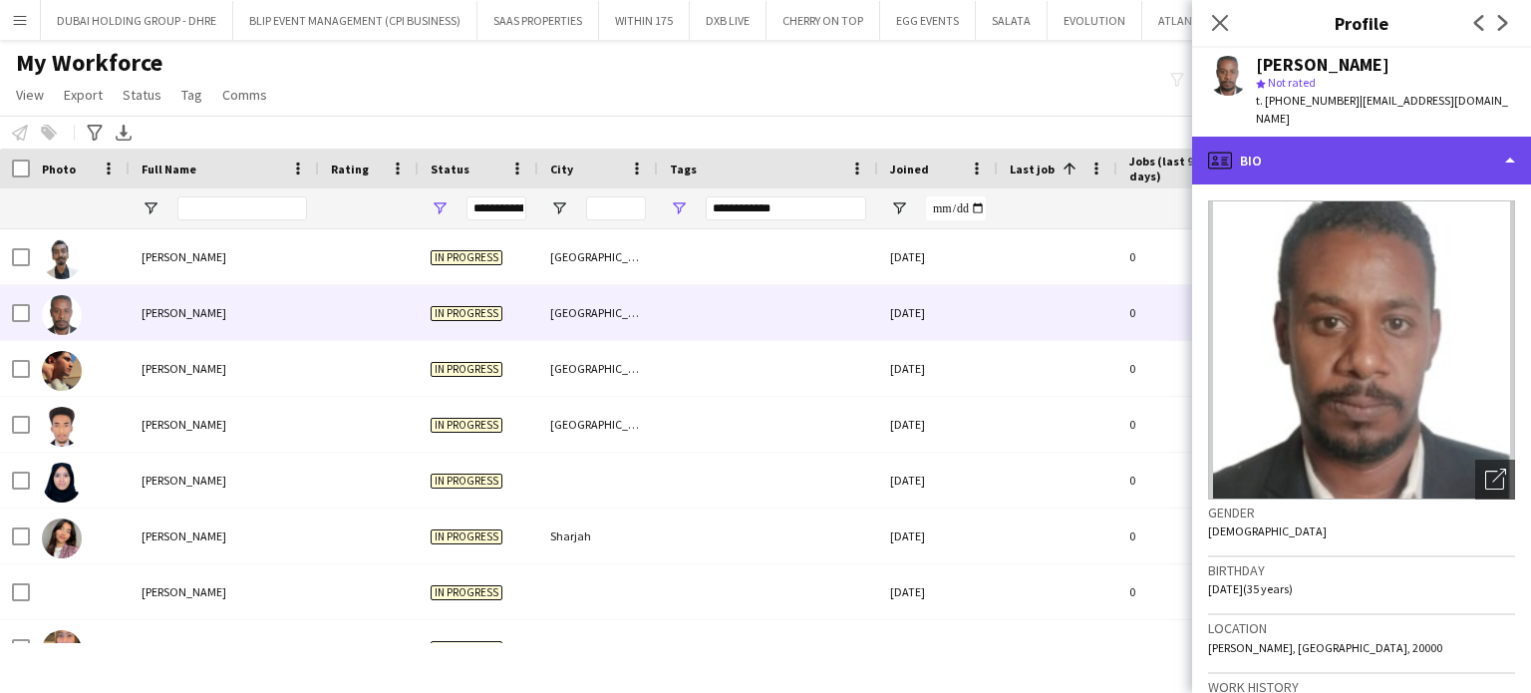
click at [1305, 138] on div "profile Bio" at bounding box center [1361, 161] width 339 height 48
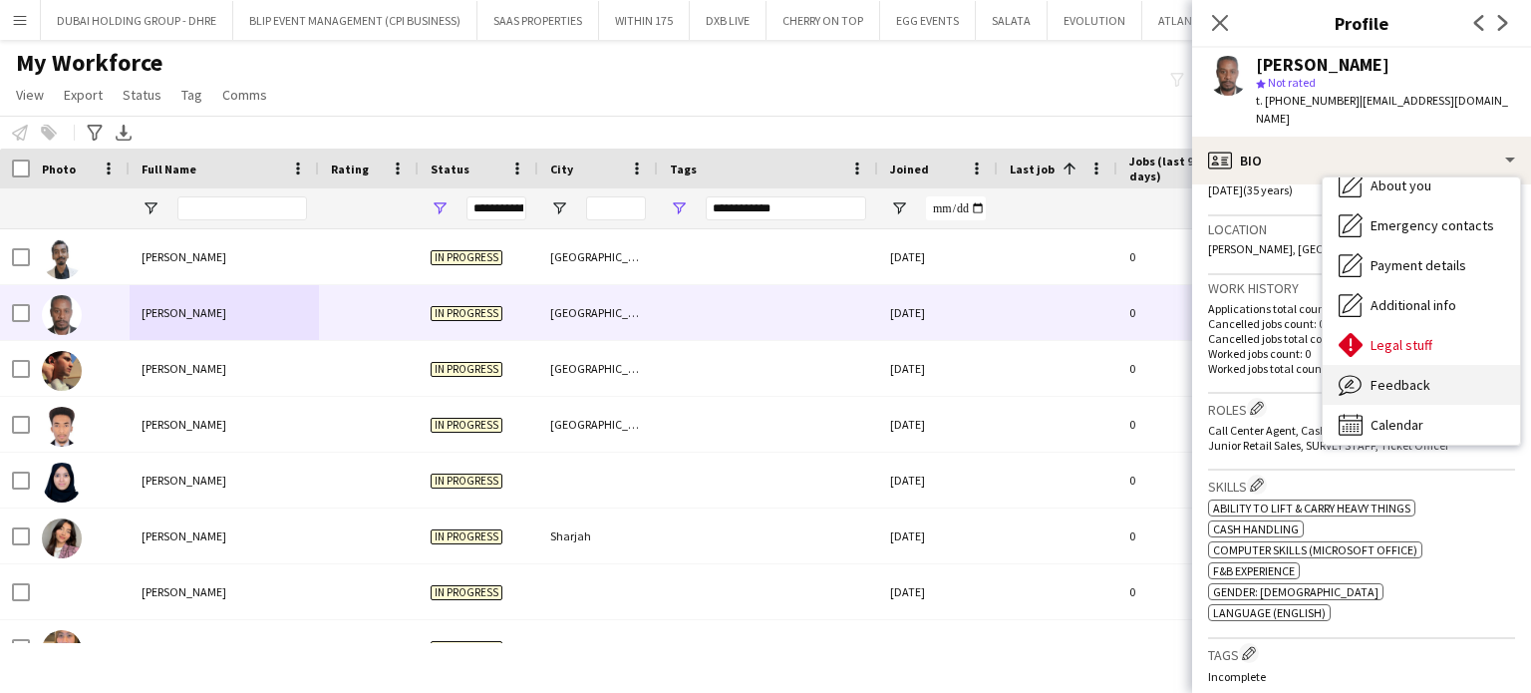
click at [1391, 375] on div "Feedback Feedback" at bounding box center [1420, 385] width 197 height 40
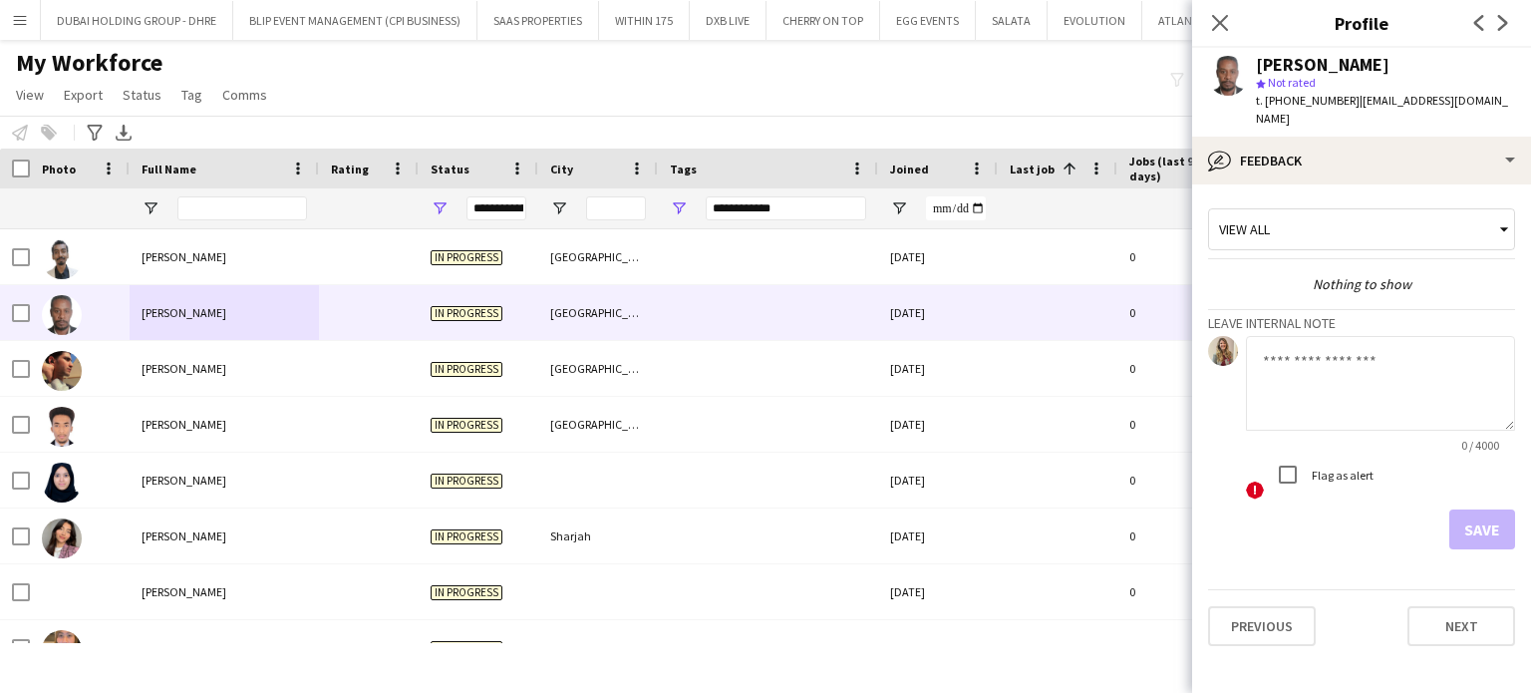
click at [1292, 375] on textarea at bounding box center [1380, 383] width 269 height 95
type textarea "**********"
click at [1481, 509] on button "Save" at bounding box center [1482, 529] width 66 height 40
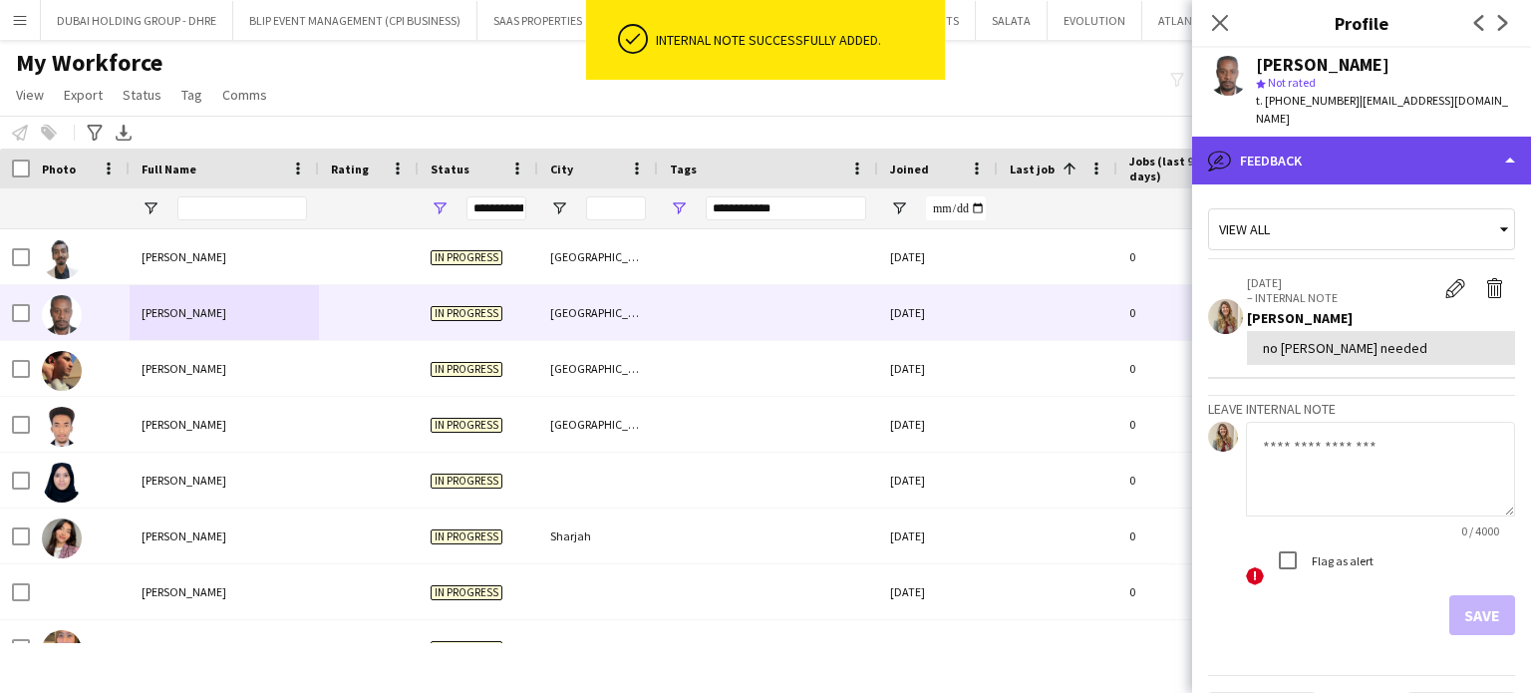
click at [1448, 137] on div "bubble-pencil Feedback" at bounding box center [1361, 161] width 339 height 48
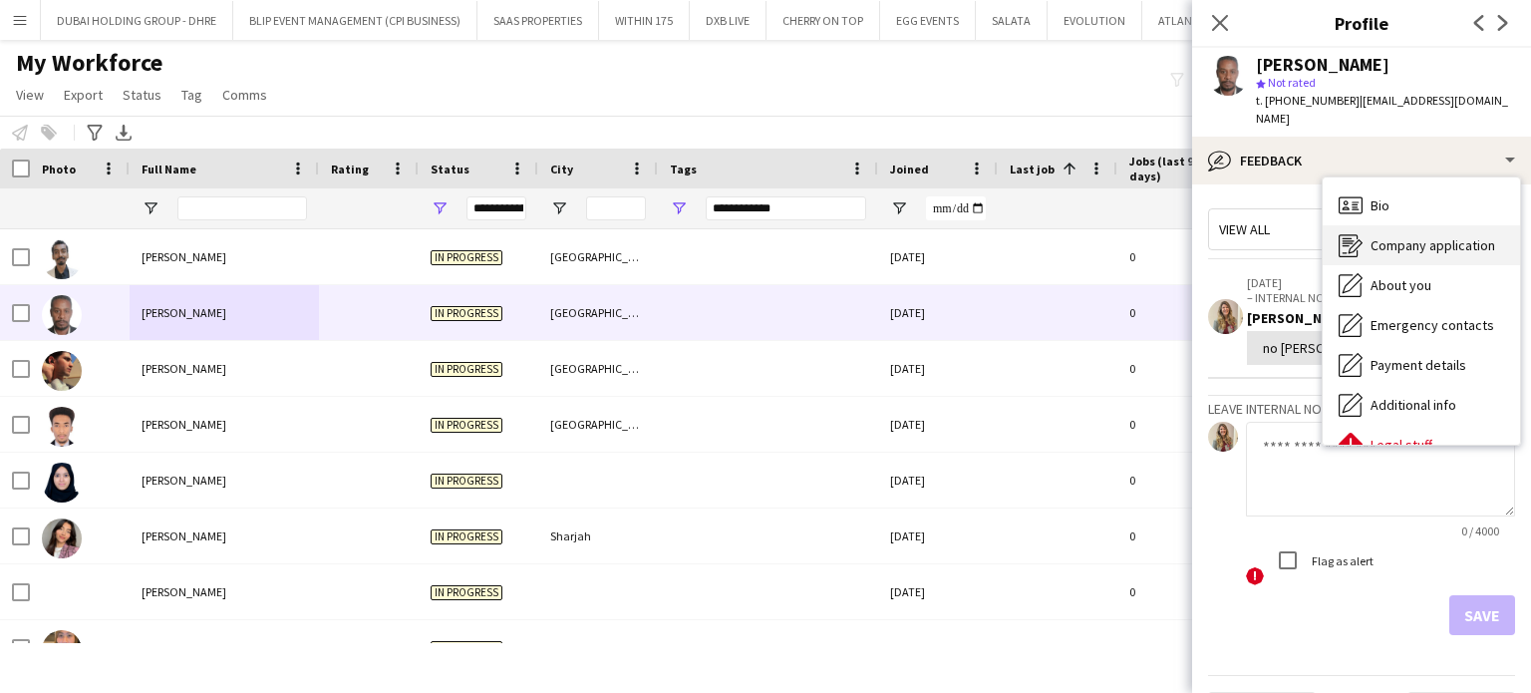
click at [1404, 236] on span "Company application" at bounding box center [1432, 245] width 125 height 18
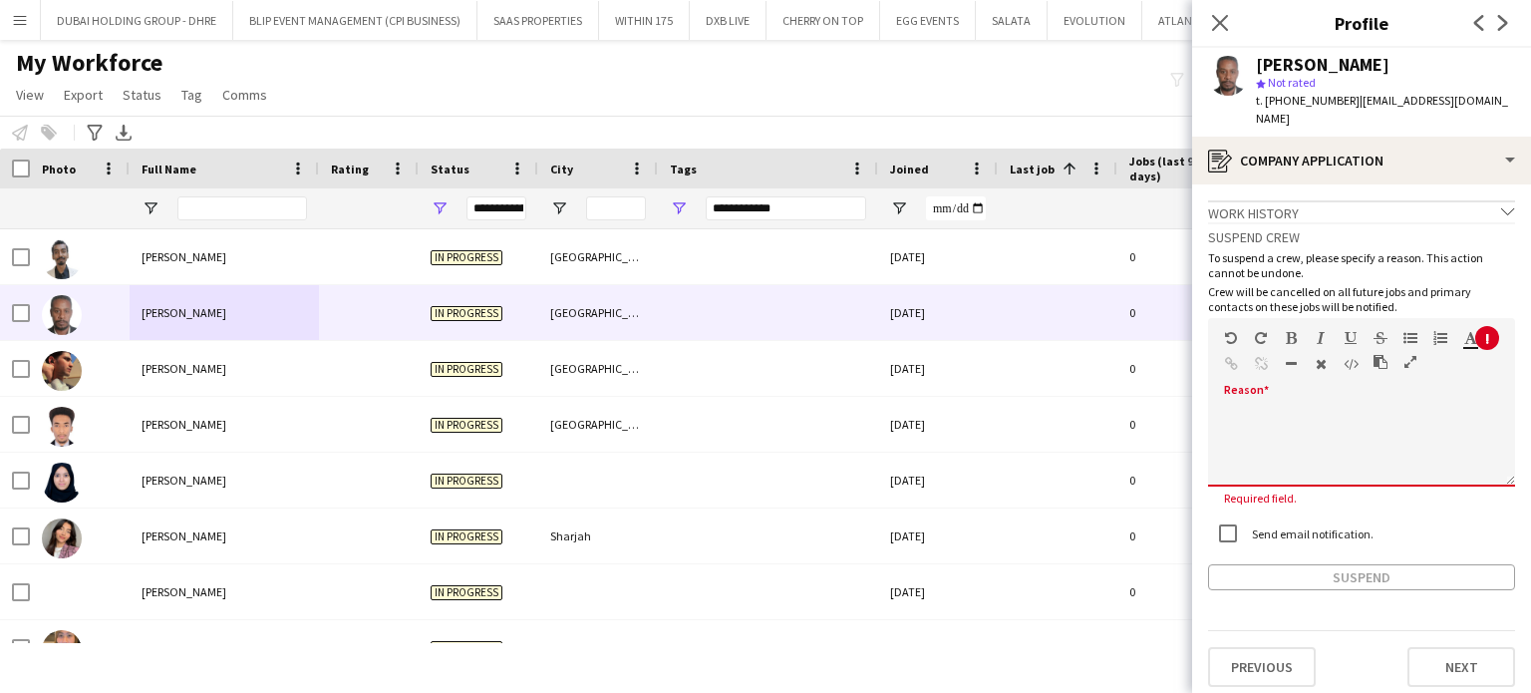
click at [1240, 393] on div at bounding box center [1361, 440] width 307 height 94
paste div
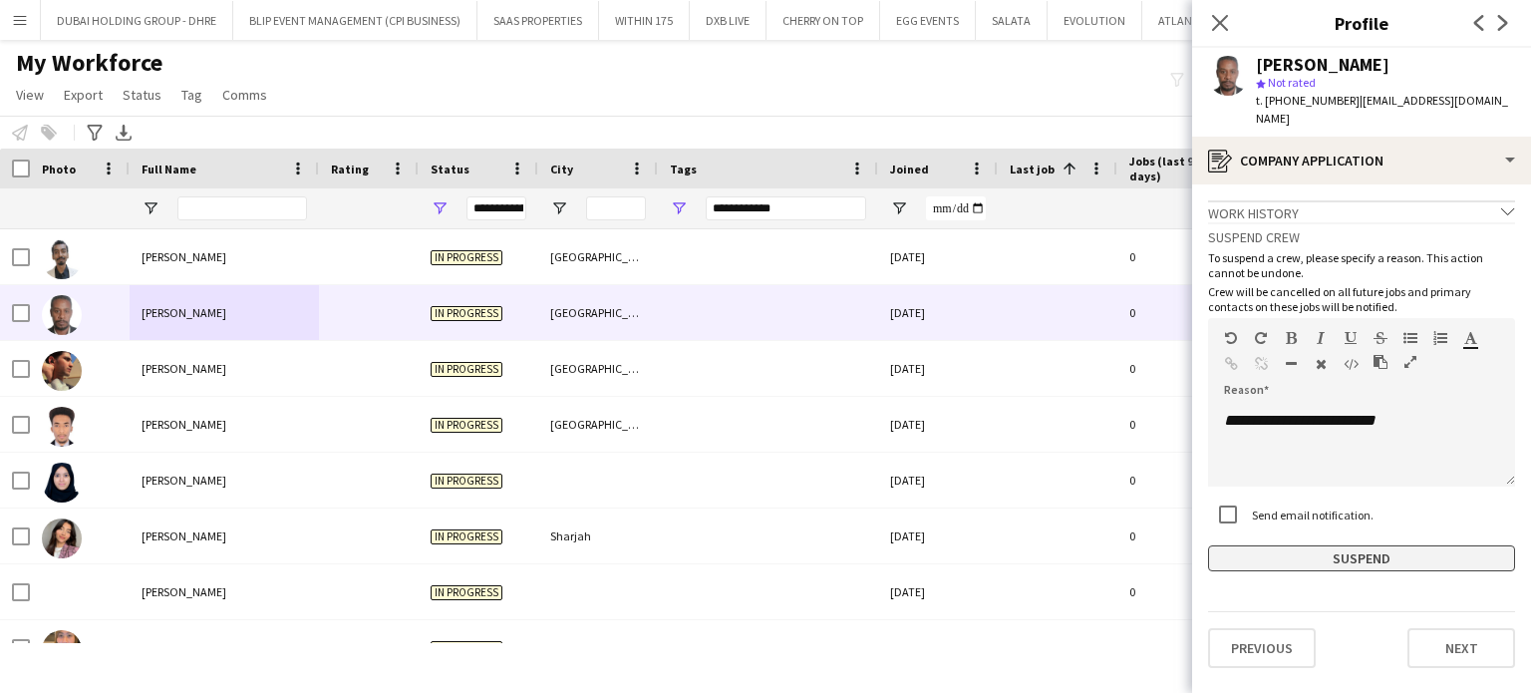
click at [1330, 545] on button "Suspend" at bounding box center [1361, 558] width 307 height 26
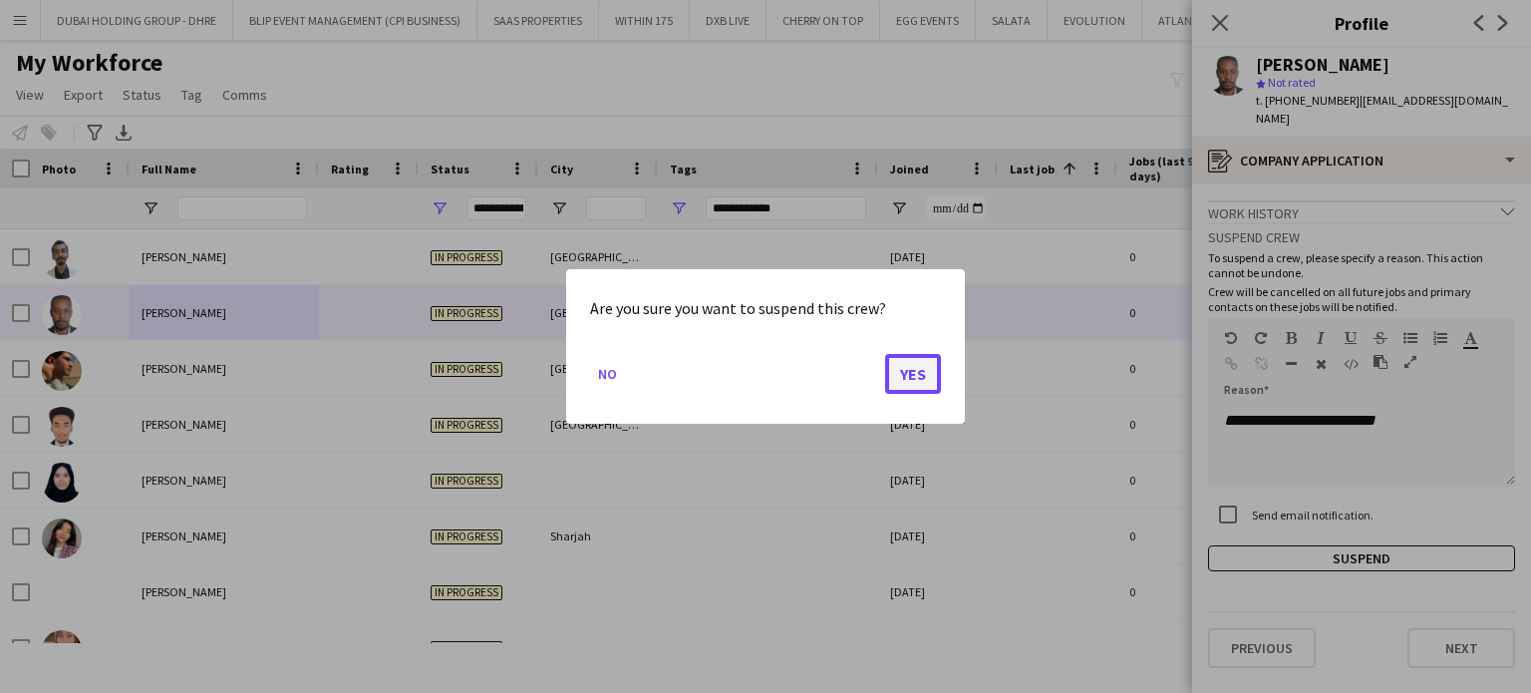
click at [904, 367] on button "Yes" at bounding box center [913, 374] width 56 height 40
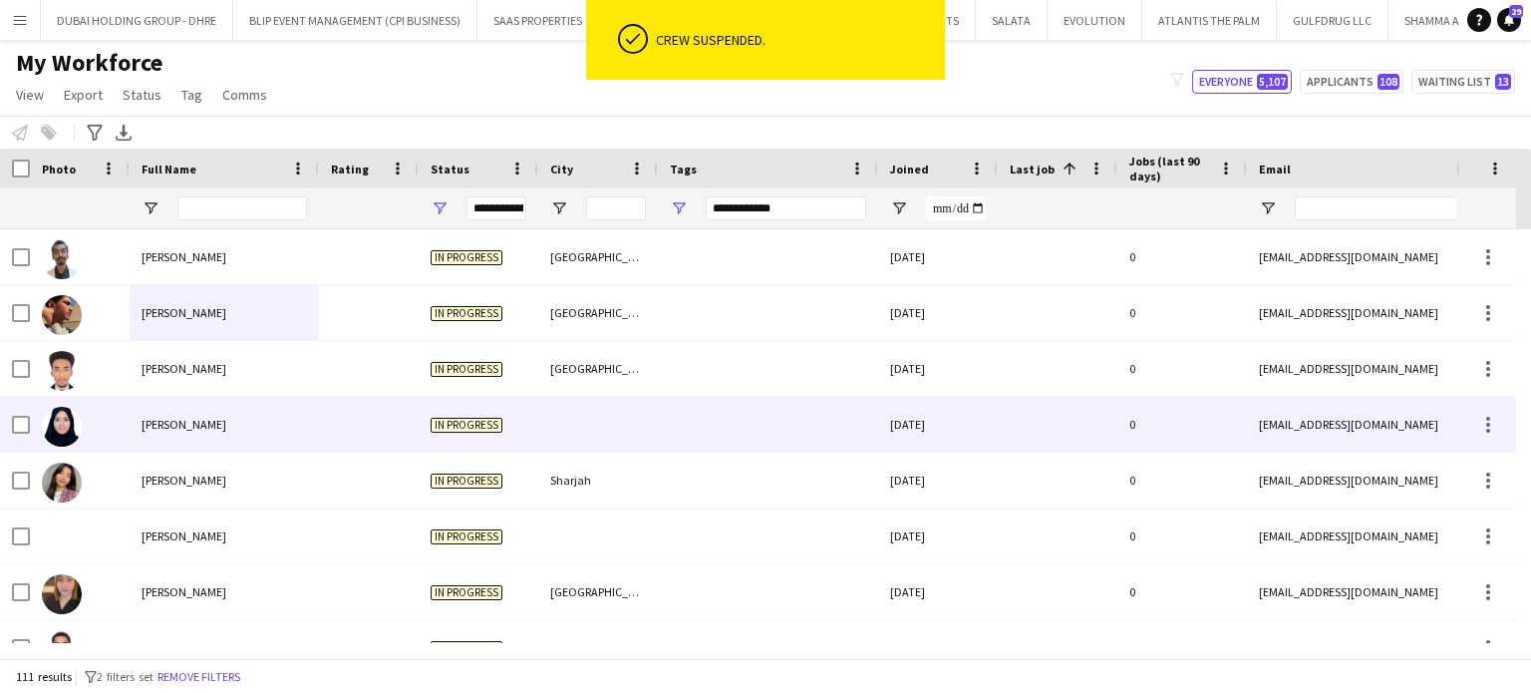
click at [171, 426] on span "[PERSON_NAME]" at bounding box center [184, 424] width 85 height 15
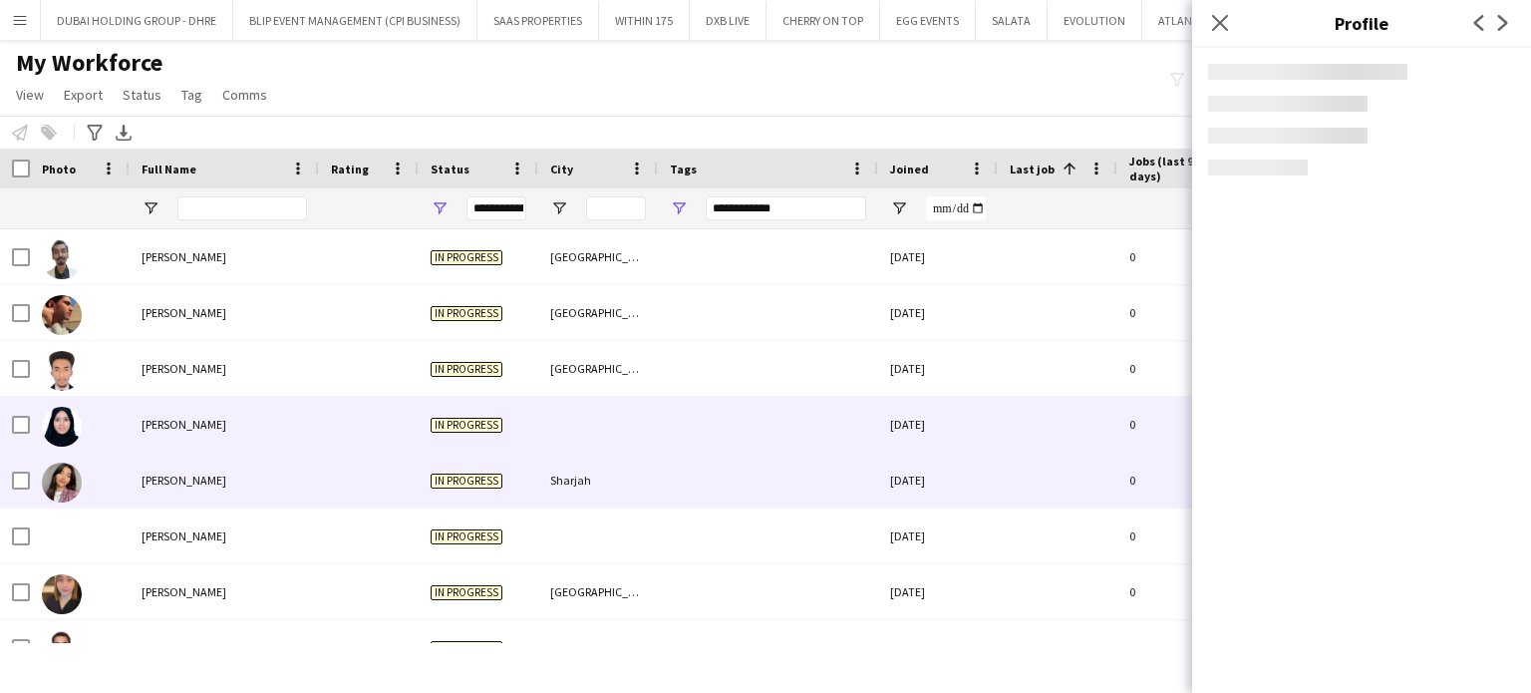
click at [161, 468] on div "[PERSON_NAME]" at bounding box center [224, 479] width 189 height 55
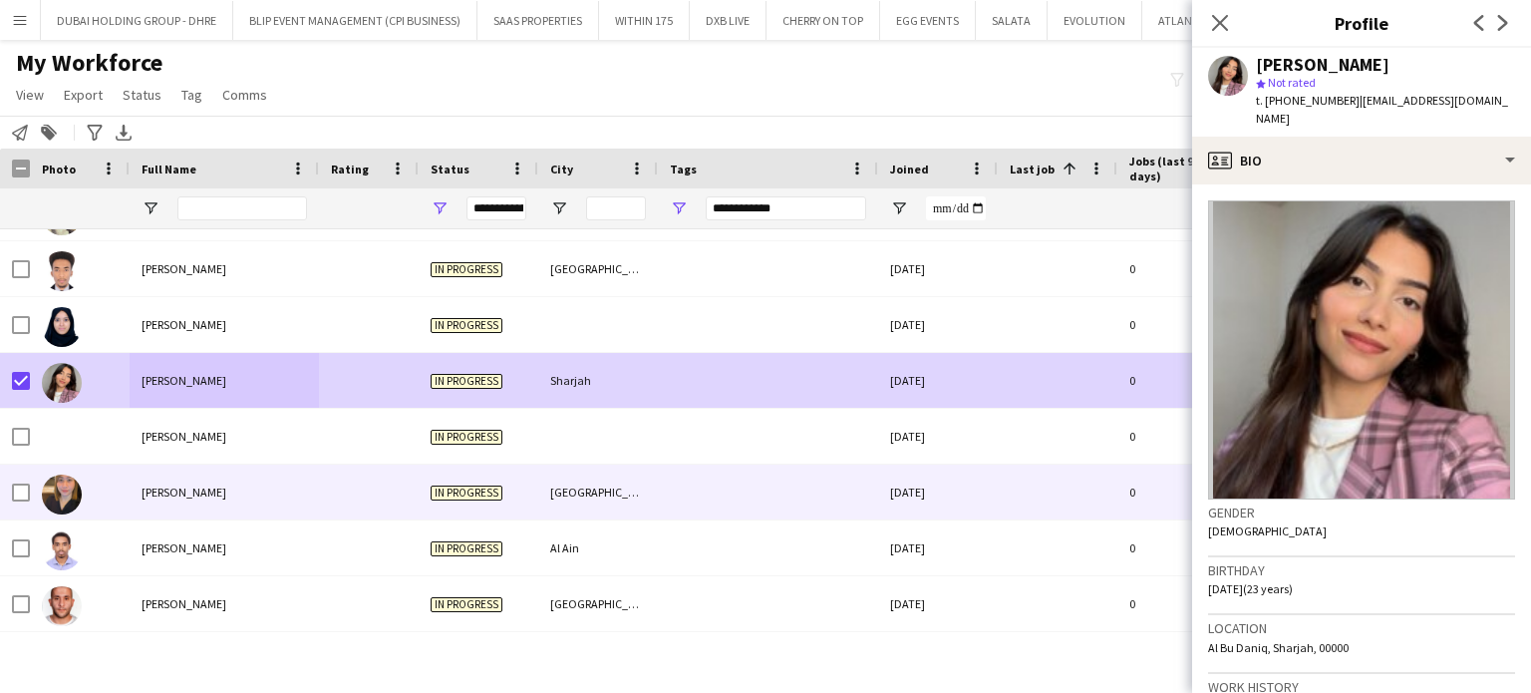
click at [166, 480] on div "[PERSON_NAME]" at bounding box center [224, 491] width 189 height 55
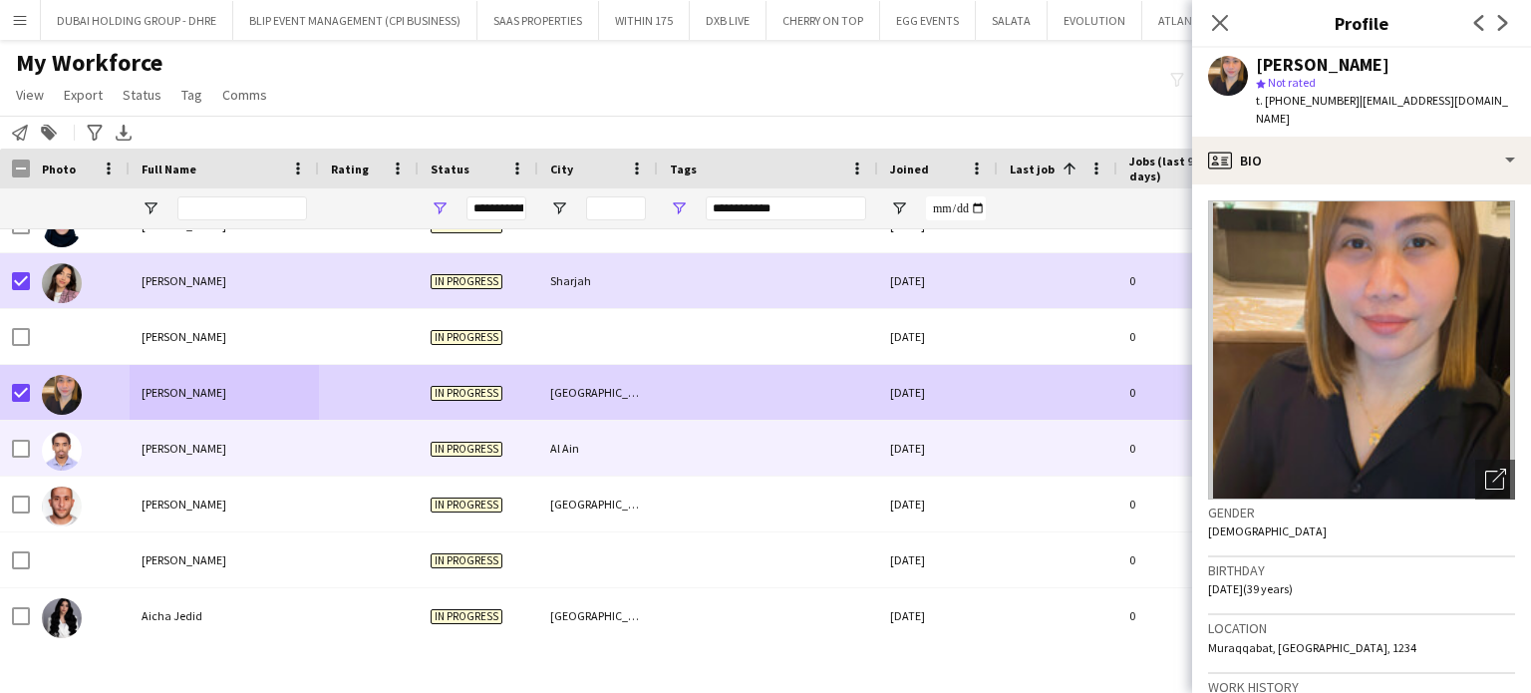
click at [159, 442] on span "[PERSON_NAME]" at bounding box center [184, 447] width 85 height 15
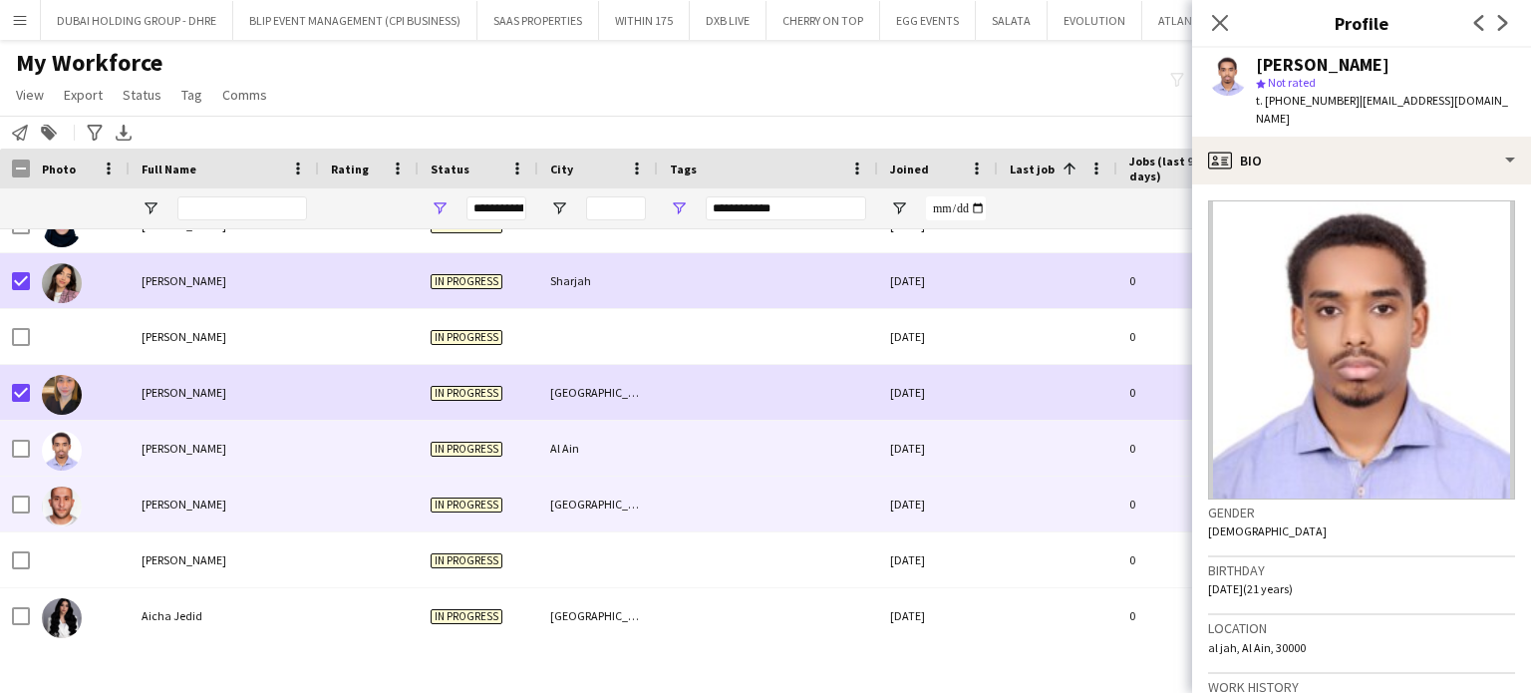
click at [159, 501] on span "[PERSON_NAME]" at bounding box center [184, 503] width 85 height 15
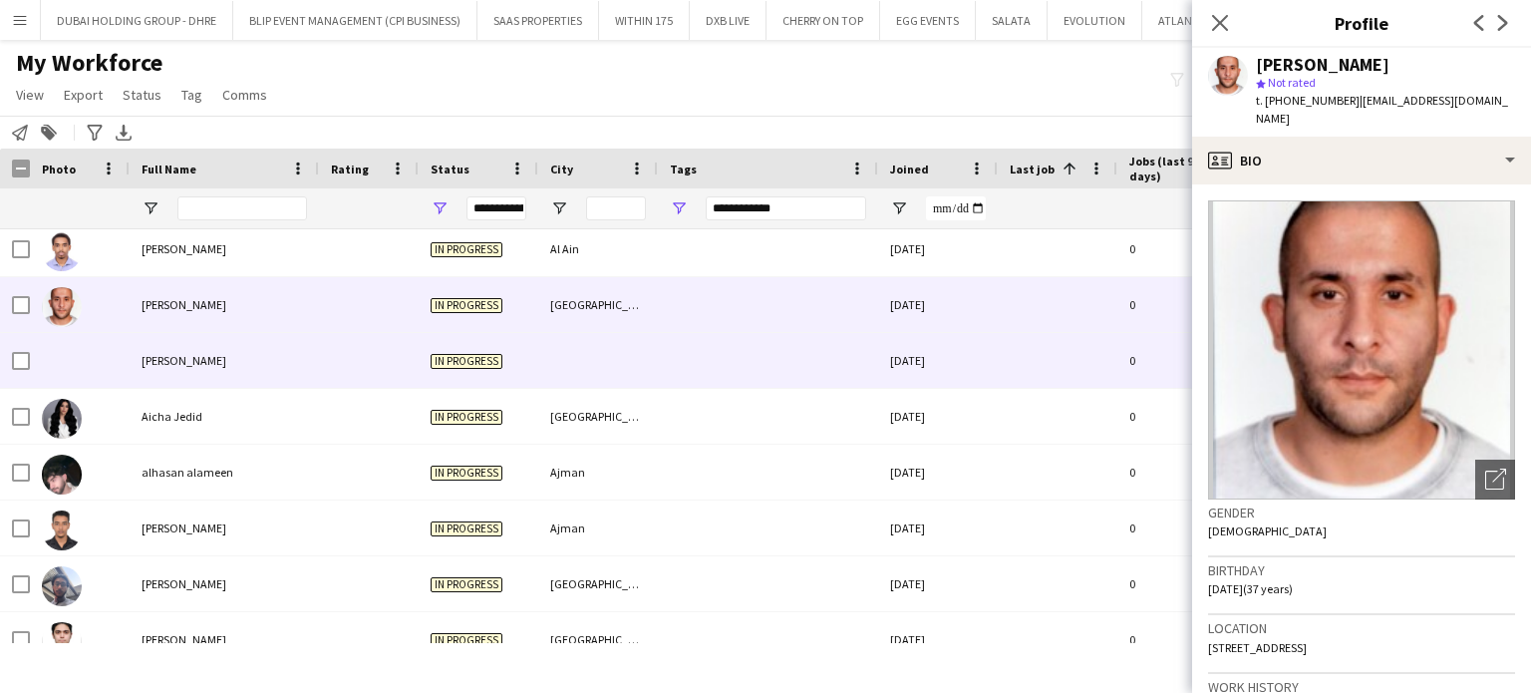
click at [149, 359] on span "[PERSON_NAME]" at bounding box center [184, 360] width 85 height 15
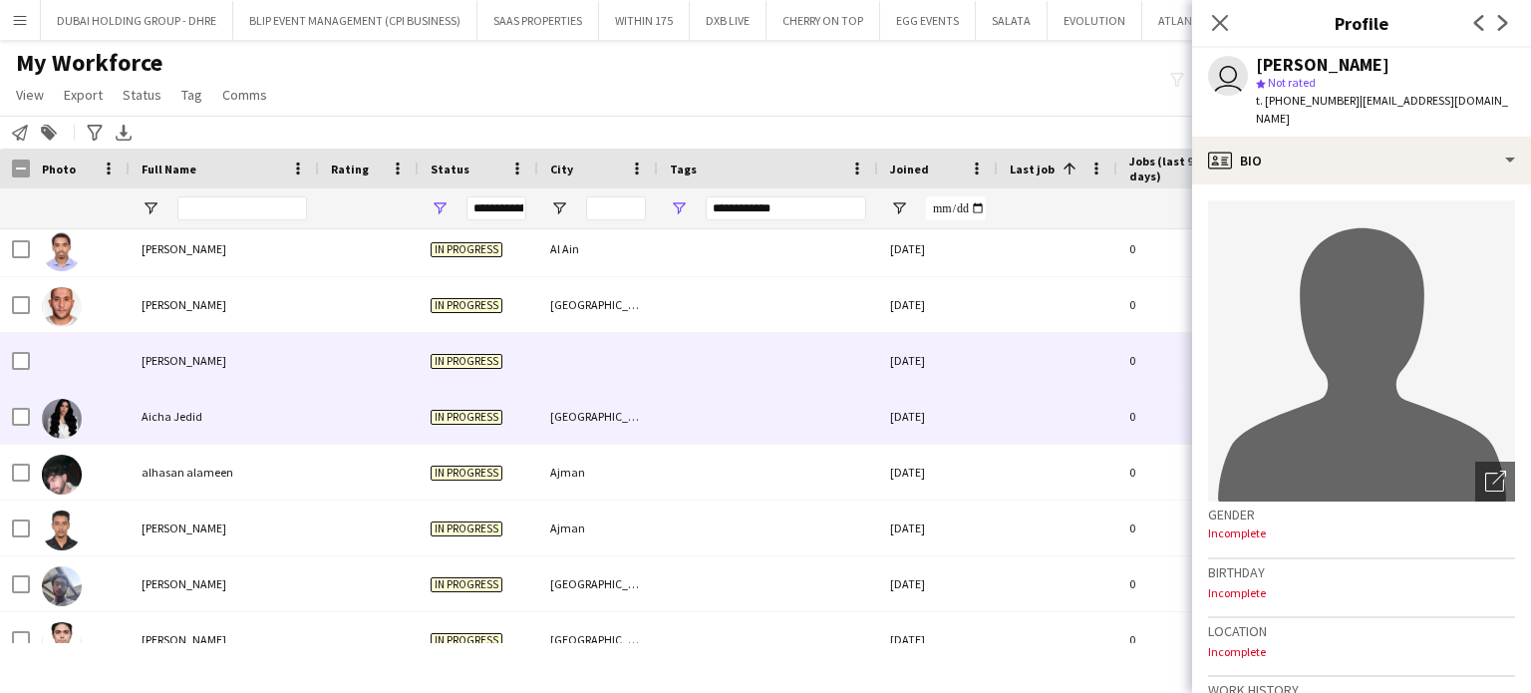
click at [153, 422] on span "Aicha Jedid" at bounding box center [172, 416] width 61 height 15
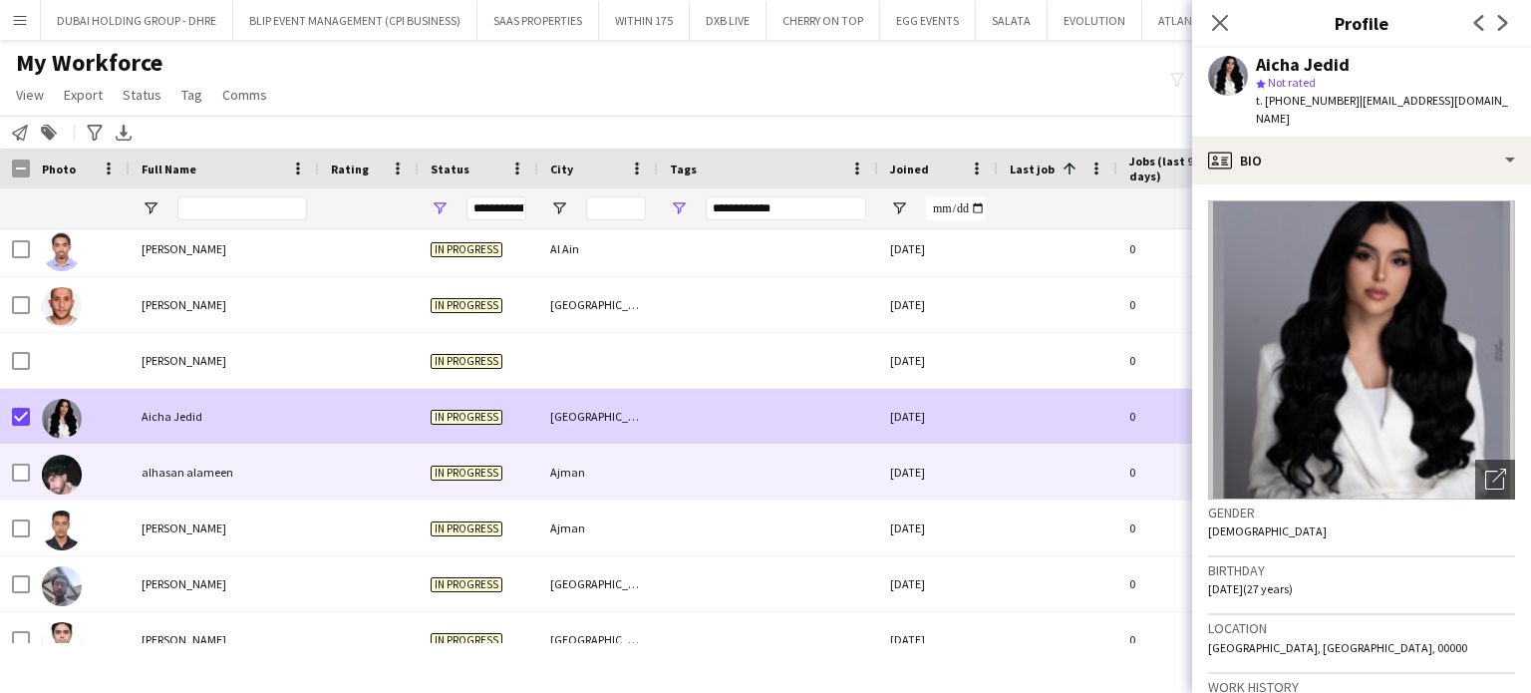
click at [168, 462] on div "alhasan alameen" at bounding box center [224, 471] width 189 height 55
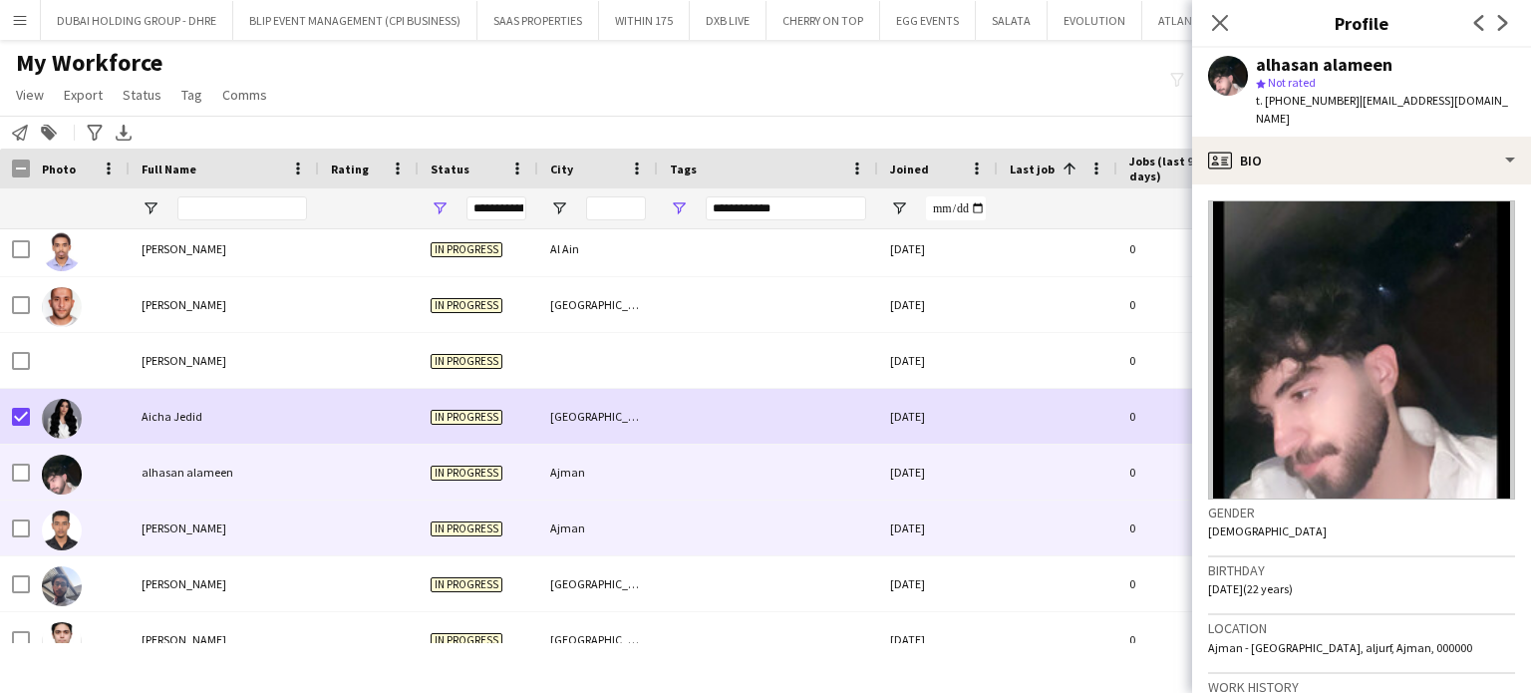
click at [156, 529] on span "[PERSON_NAME]" at bounding box center [184, 527] width 85 height 15
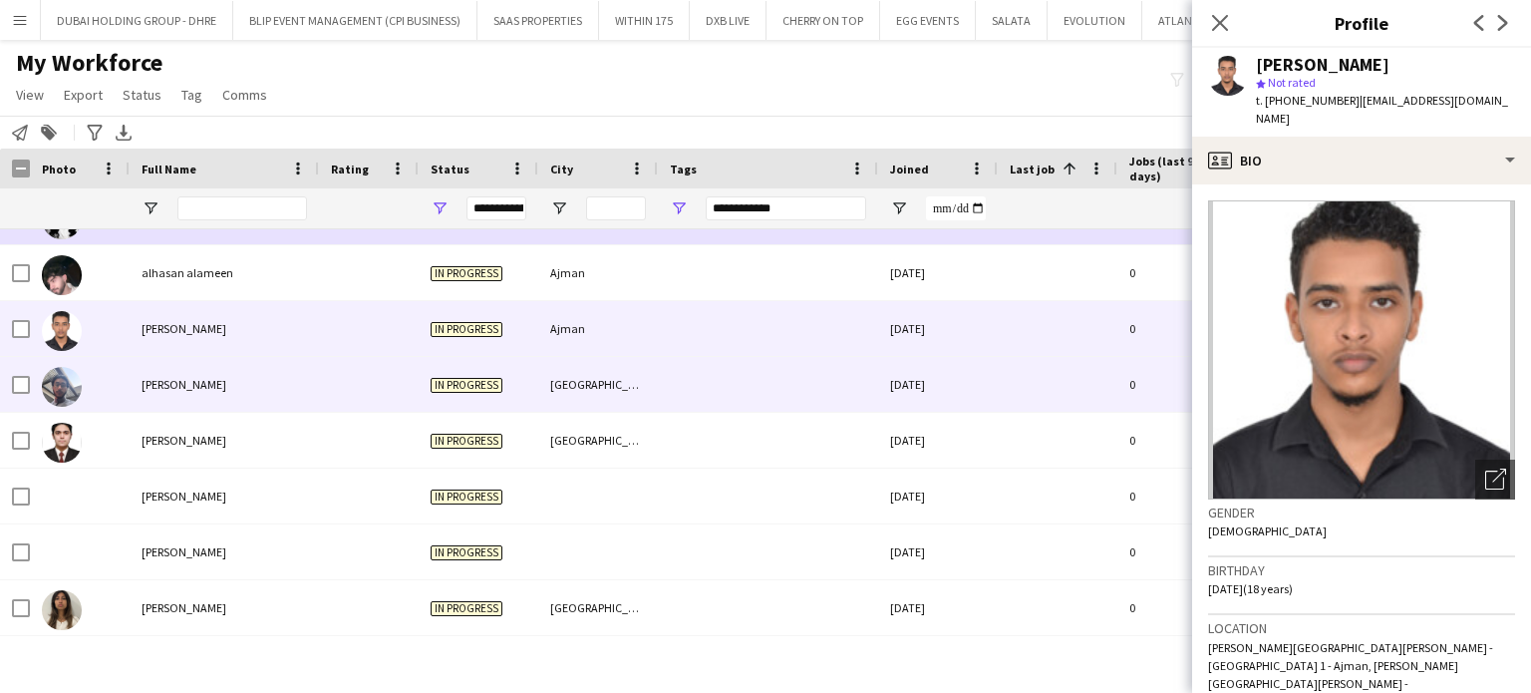
click at [152, 359] on div "[PERSON_NAME]" at bounding box center [224, 384] width 189 height 55
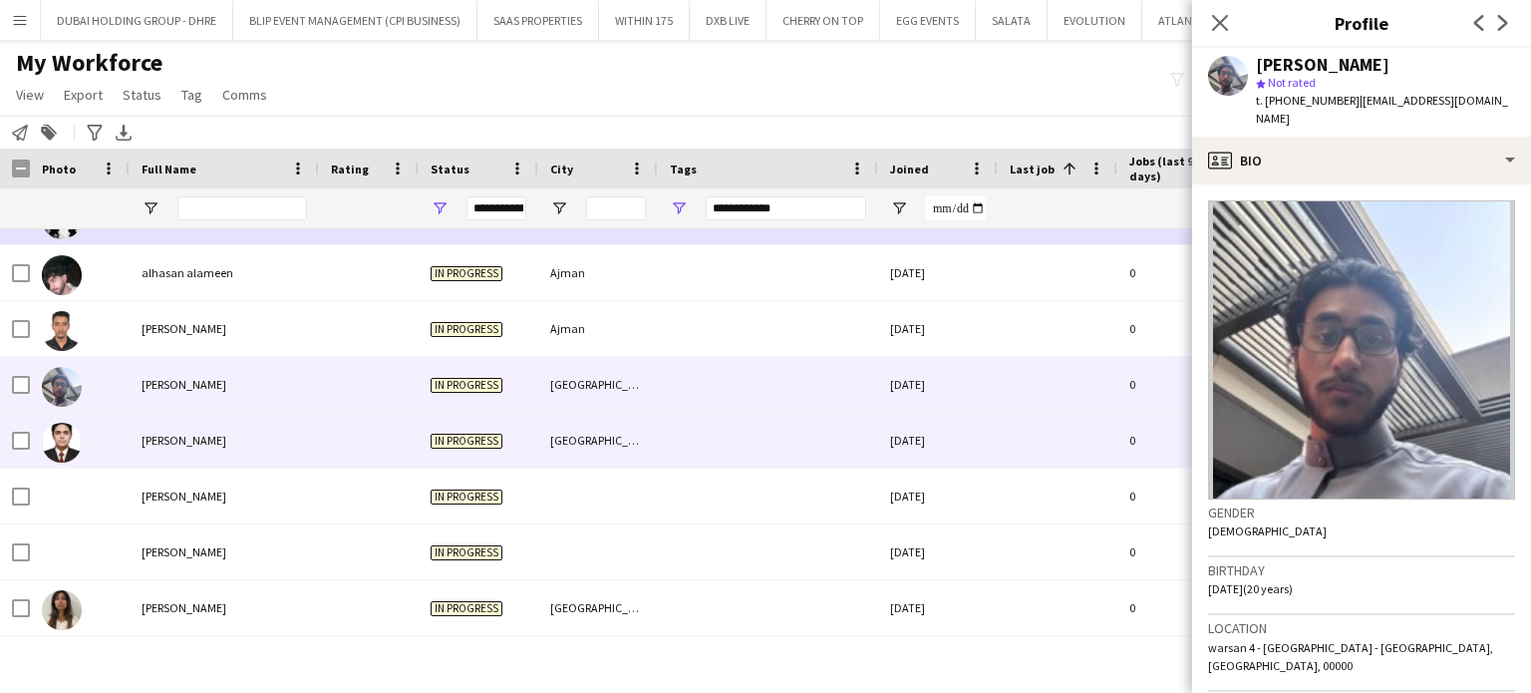
click at [159, 442] on span "[PERSON_NAME]" at bounding box center [184, 440] width 85 height 15
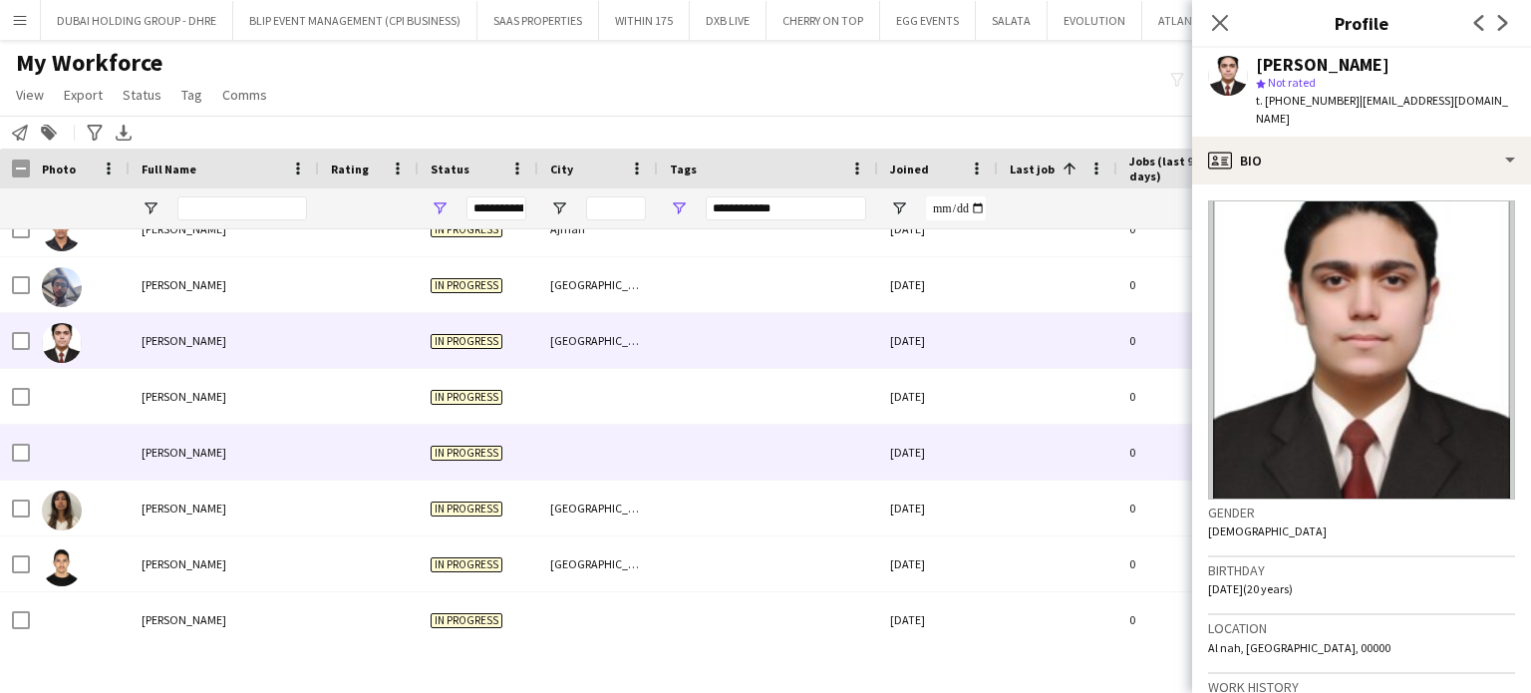
click at [175, 454] on span "[PERSON_NAME]" at bounding box center [184, 451] width 85 height 15
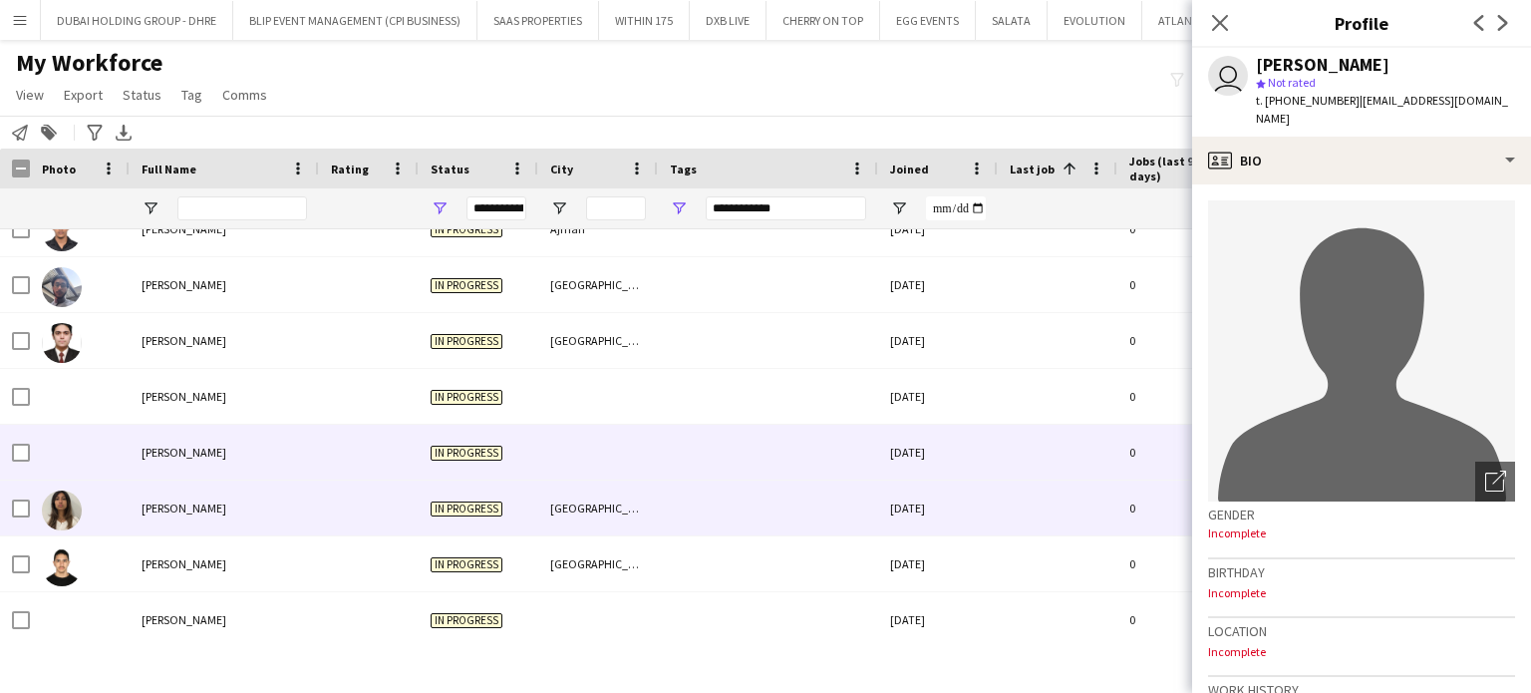
click at [171, 512] on span "[PERSON_NAME]" at bounding box center [184, 507] width 85 height 15
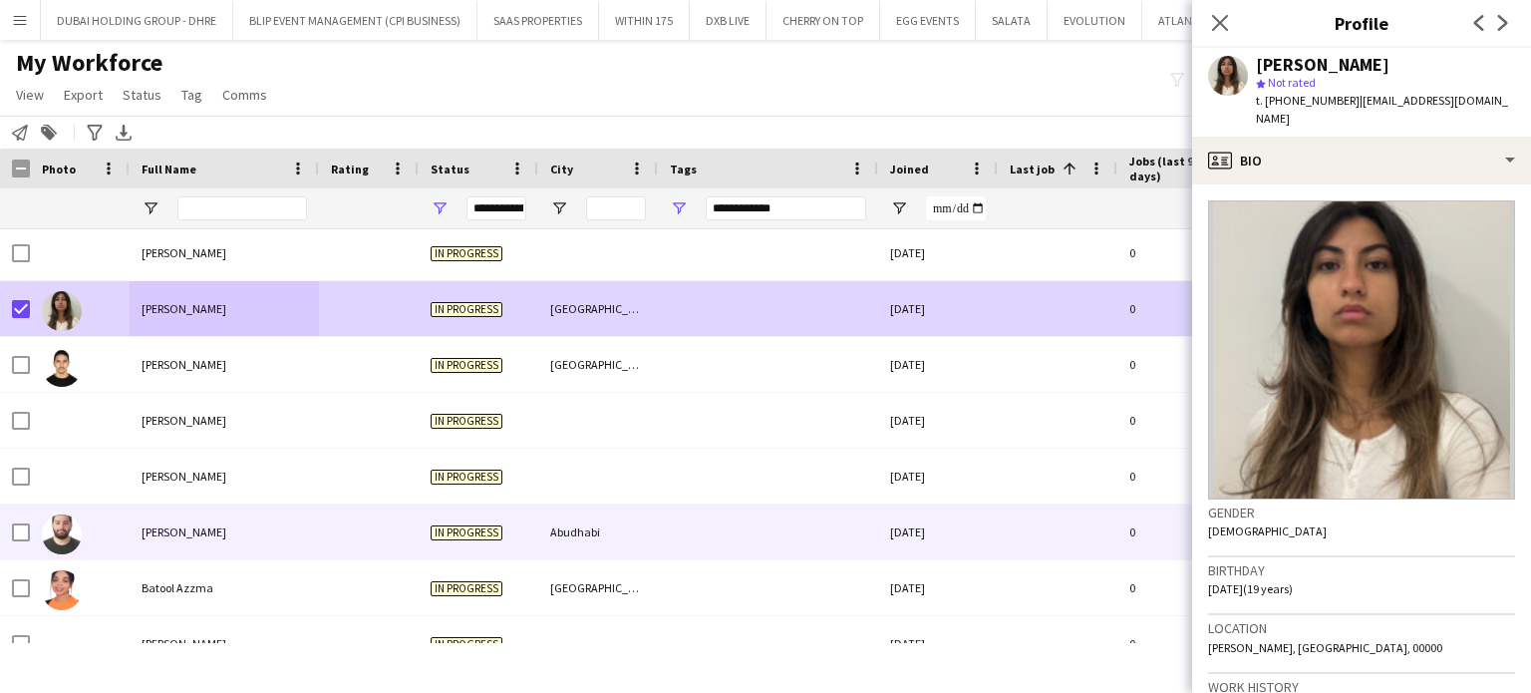
click at [180, 543] on div "[PERSON_NAME]" at bounding box center [224, 531] width 189 height 55
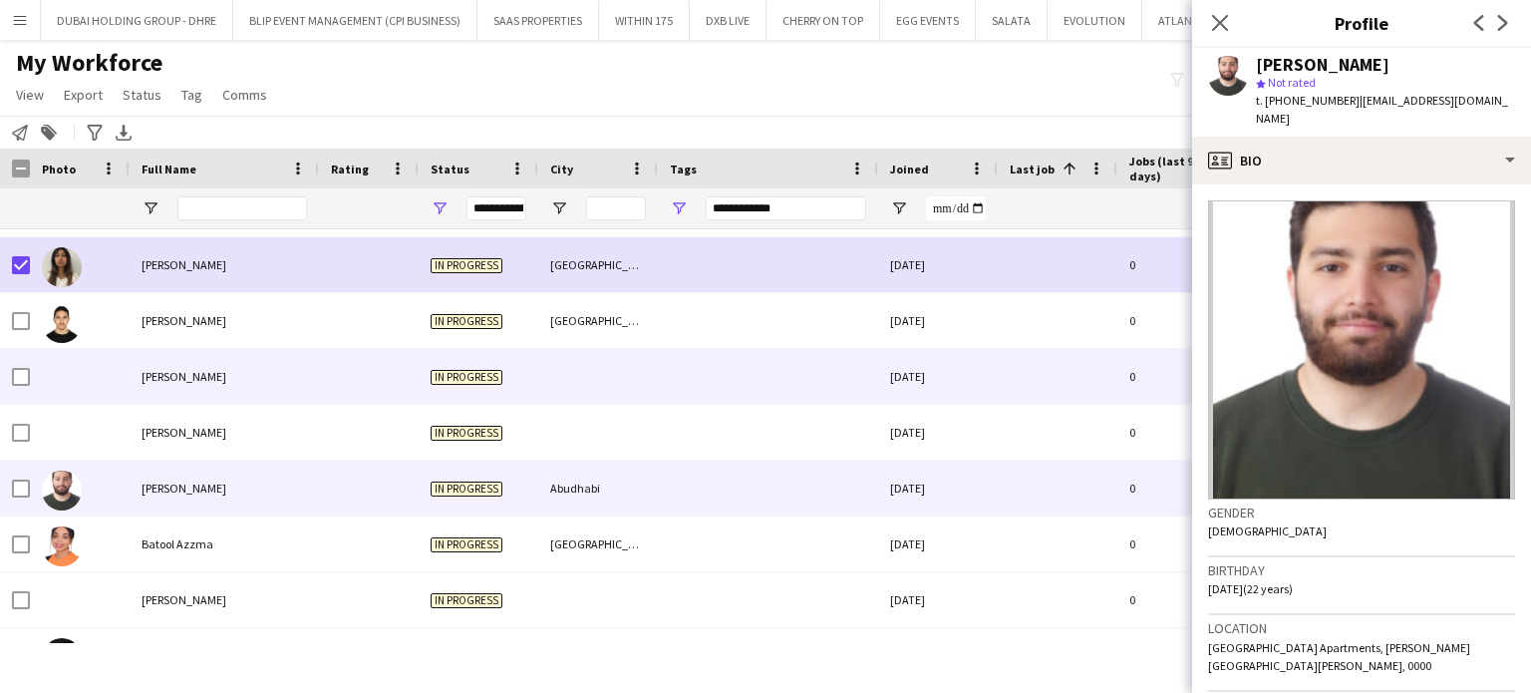
scroll to position [997, 0]
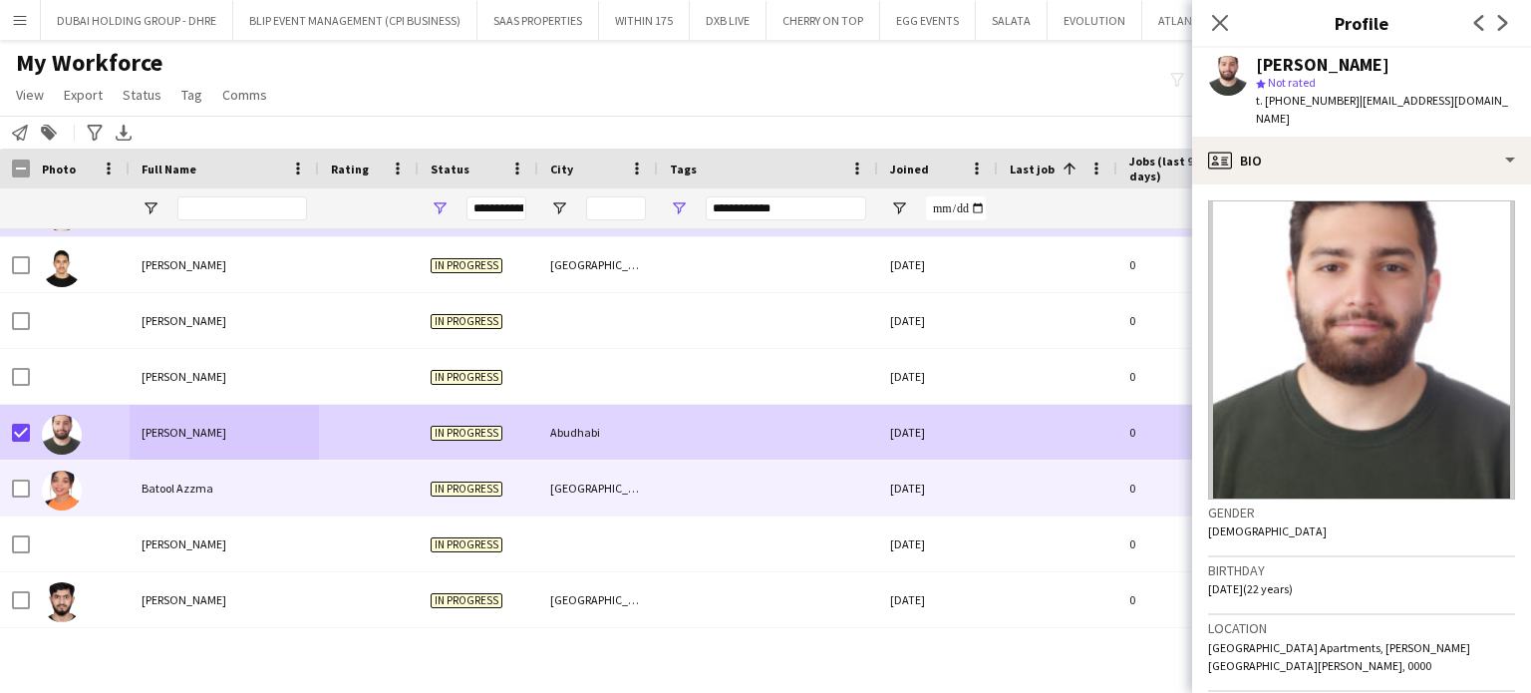
click at [145, 478] on div "Batool Azzma" at bounding box center [224, 487] width 189 height 55
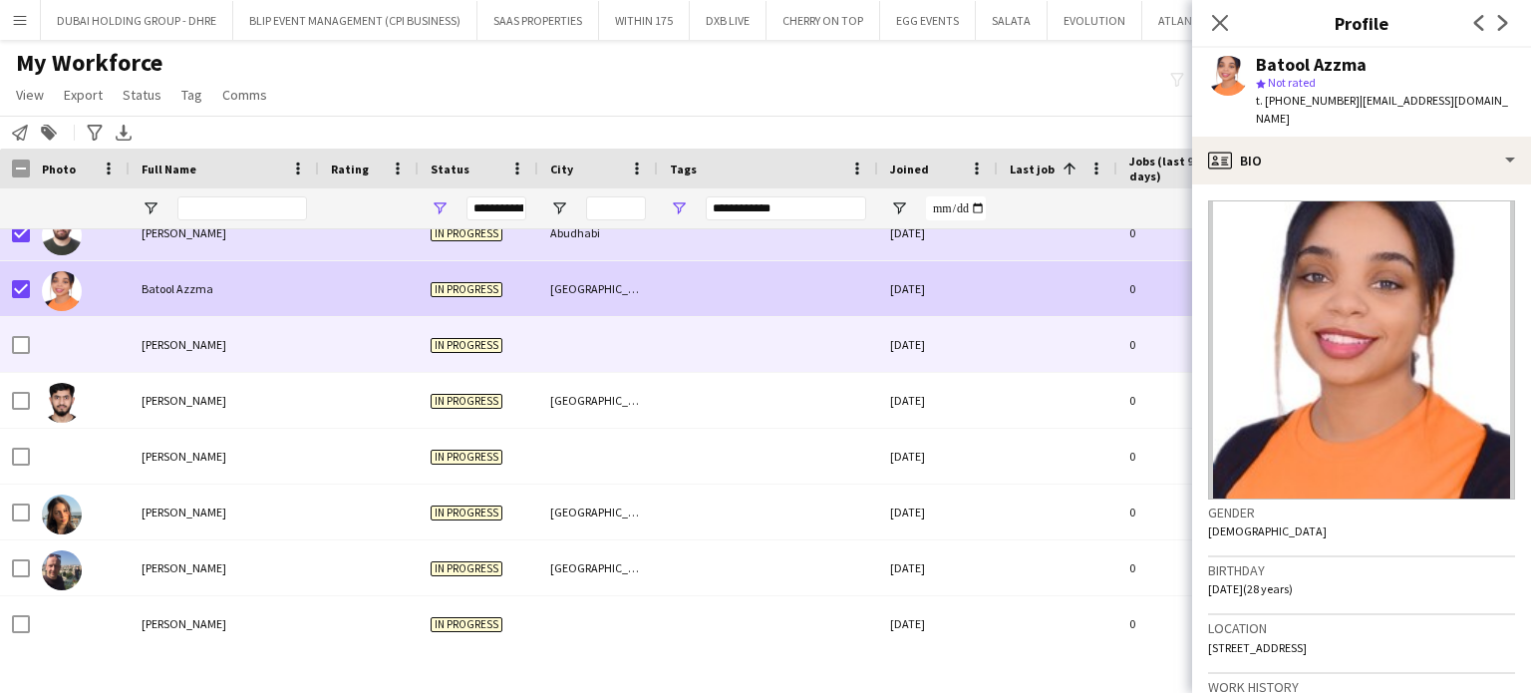
click at [167, 359] on div "[PERSON_NAME]" at bounding box center [224, 344] width 189 height 55
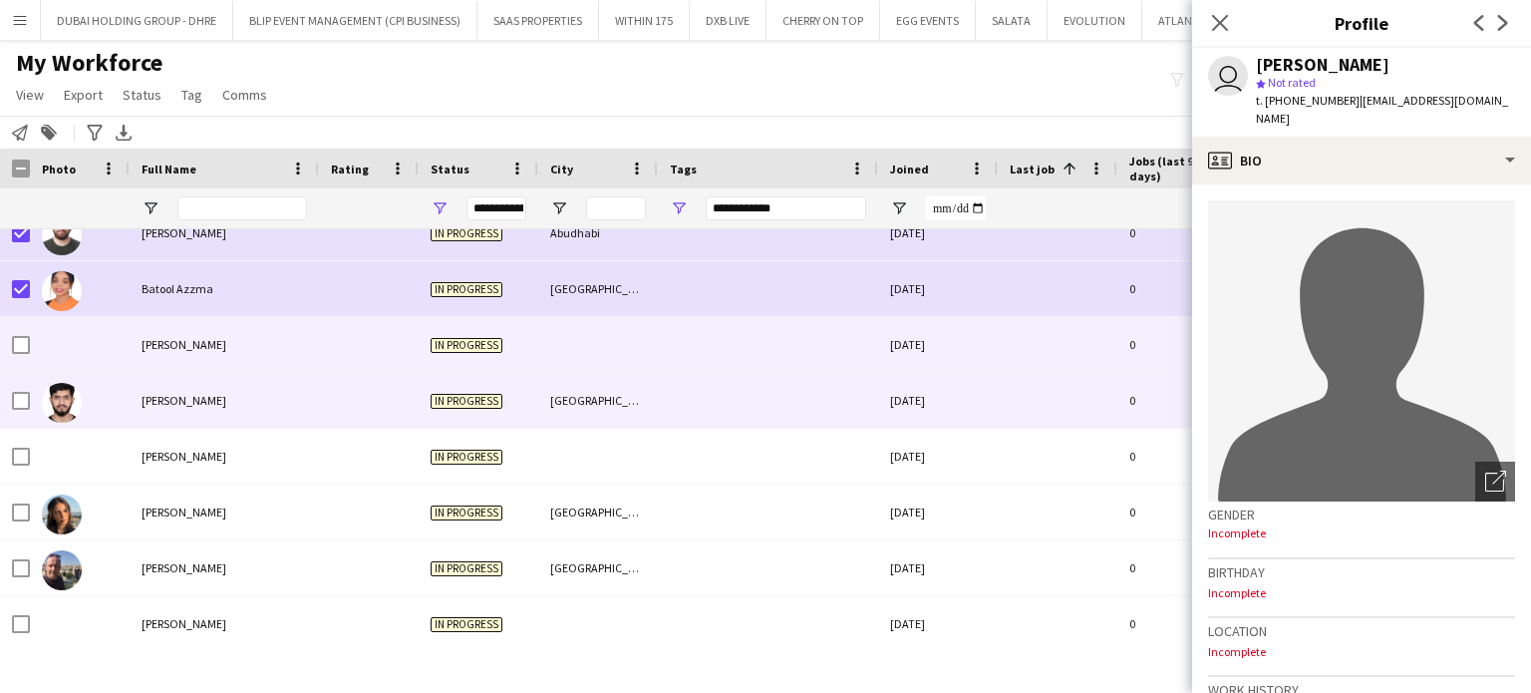
click at [161, 394] on span "[PERSON_NAME]" at bounding box center [184, 400] width 85 height 15
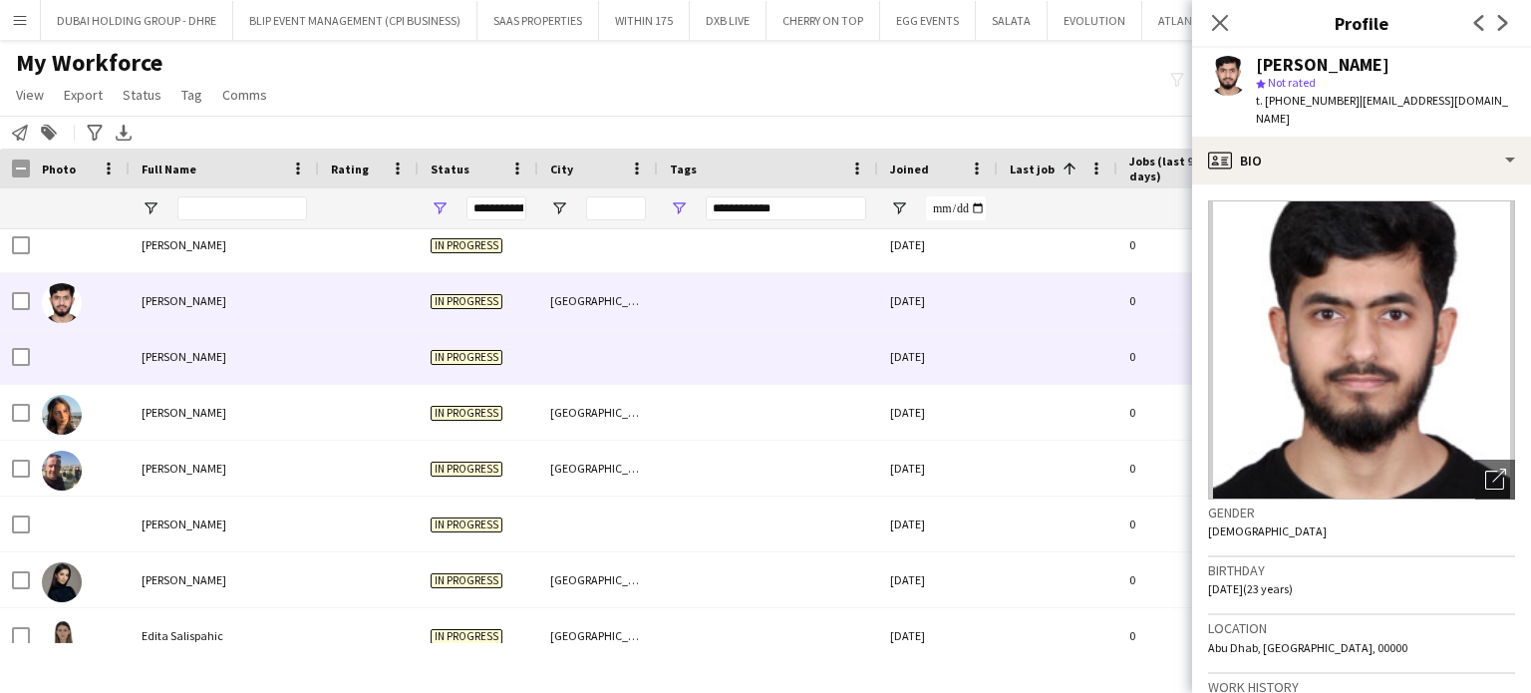
click at [173, 365] on div "[PERSON_NAME]" at bounding box center [224, 356] width 189 height 55
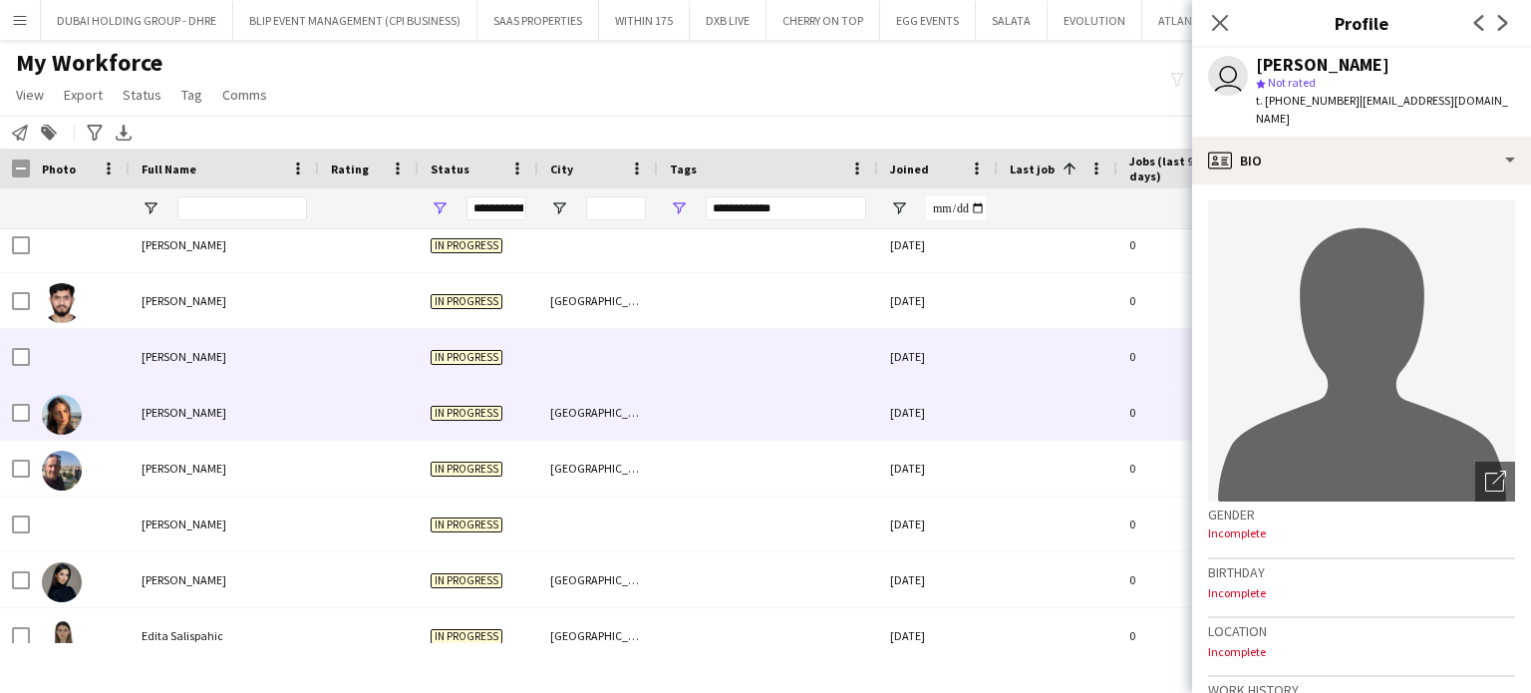
click at [159, 402] on div "[PERSON_NAME]" at bounding box center [224, 412] width 189 height 55
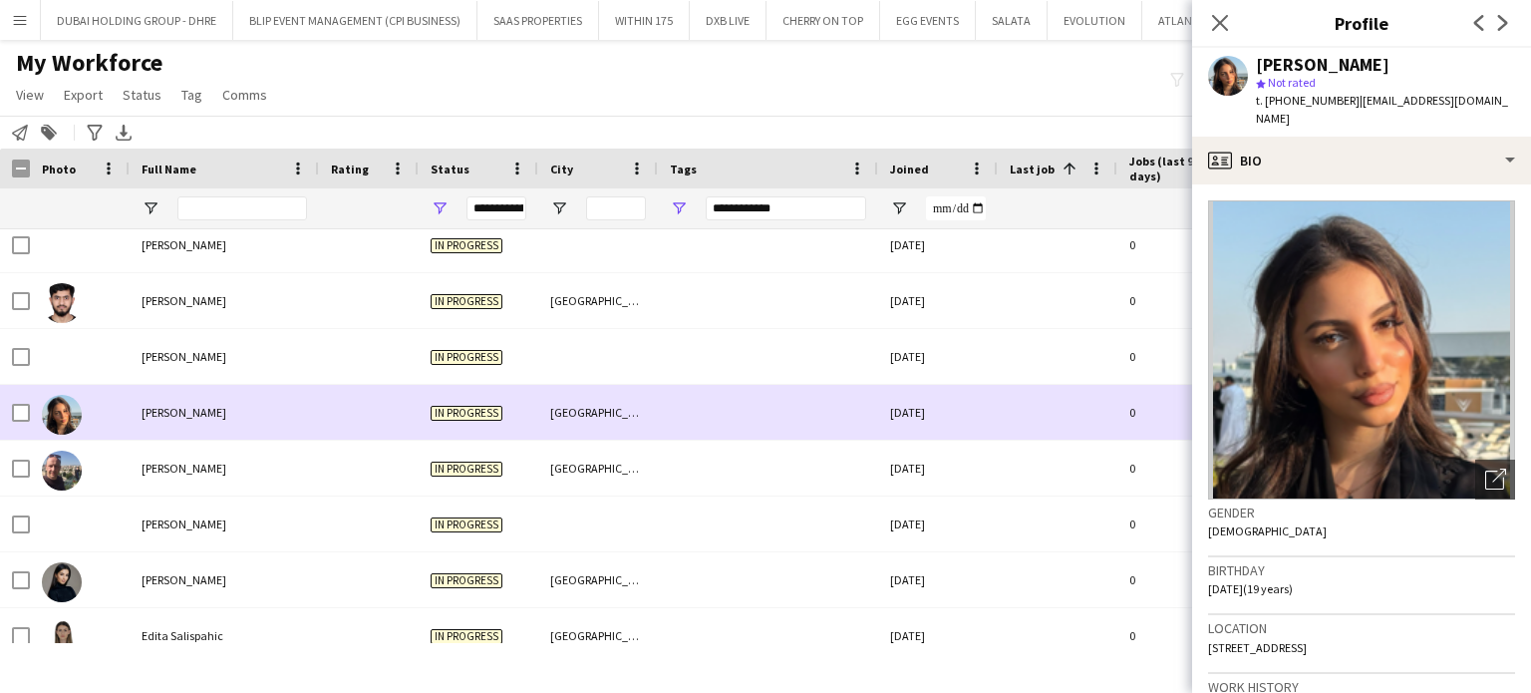
click at [19, 399] on div at bounding box center [21, 413] width 18 height 56
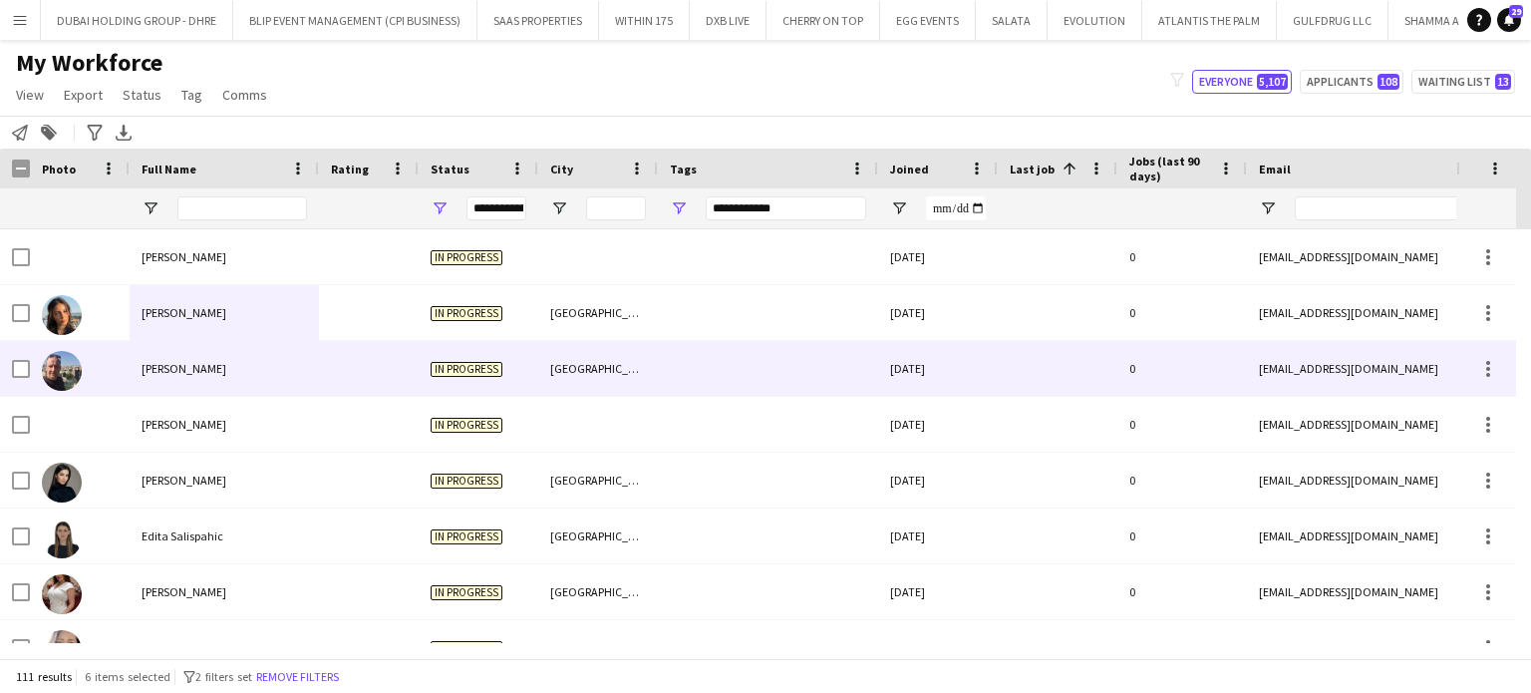
click at [147, 353] on div "[PERSON_NAME]" at bounding box center [224, 368] width 189 height 55
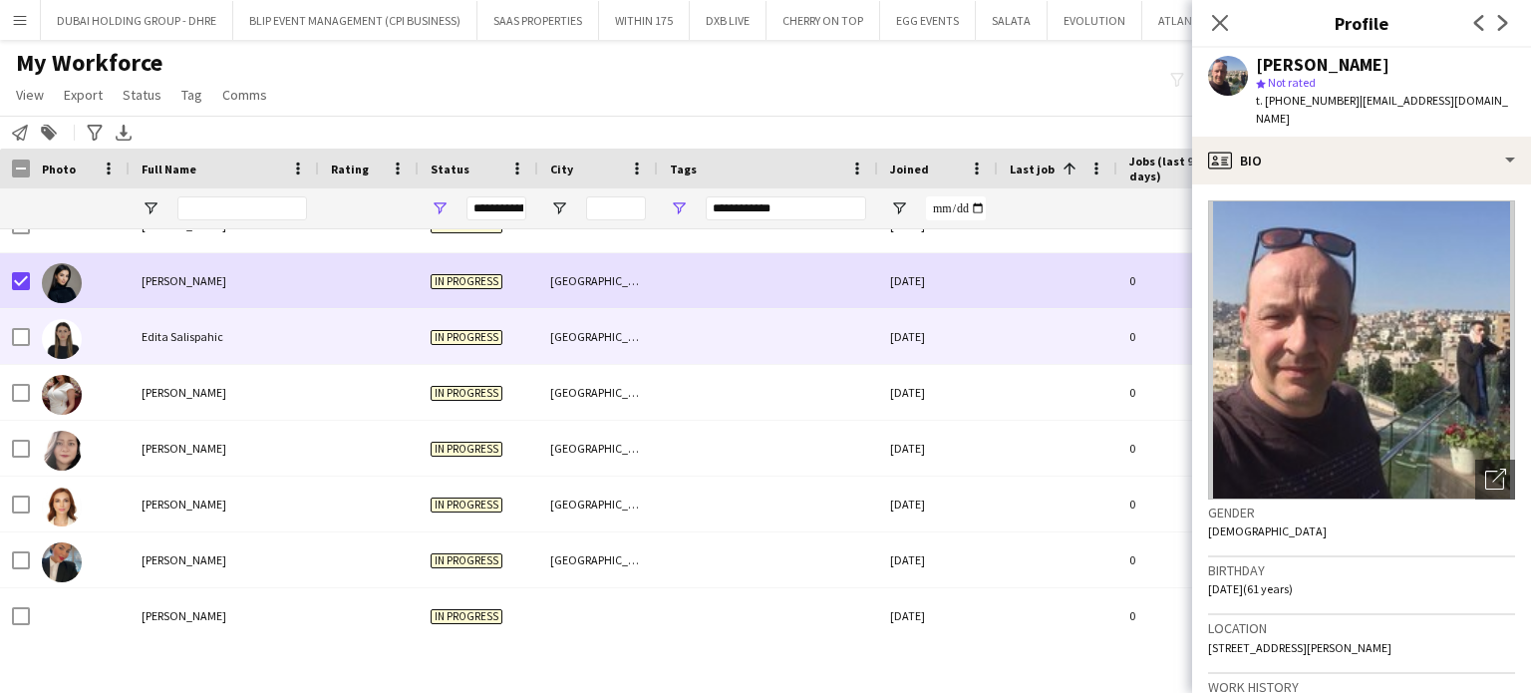
click at [150, 334] on span "Edita Salispahic" at bounding box center [183, 336] width 82 height 15
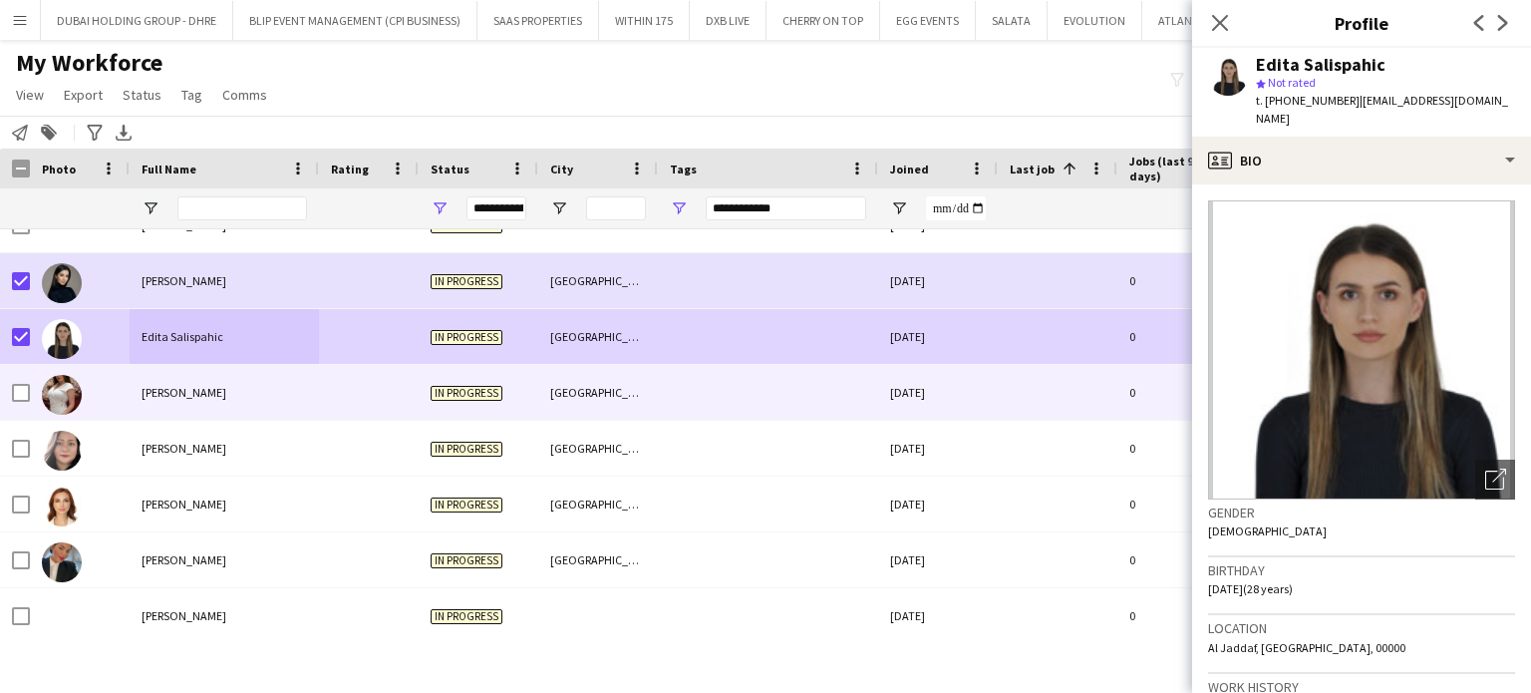
click at [149, 390] on span "[PERSON_NAME]" at bounding box center [184, 392] width 85 height 15
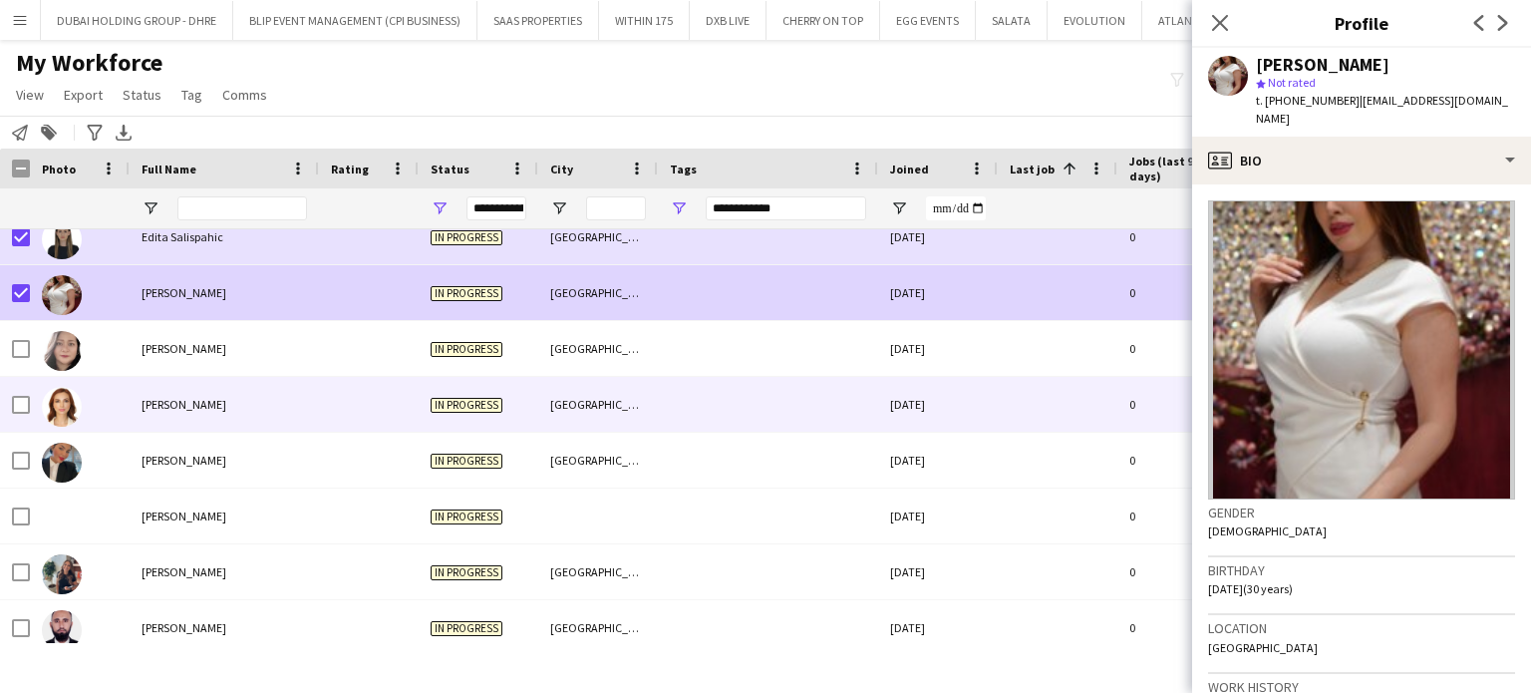
click at [177, 383] on div "[PERSON_NAME]" at bounding box center [224, 404] width 189 height 55
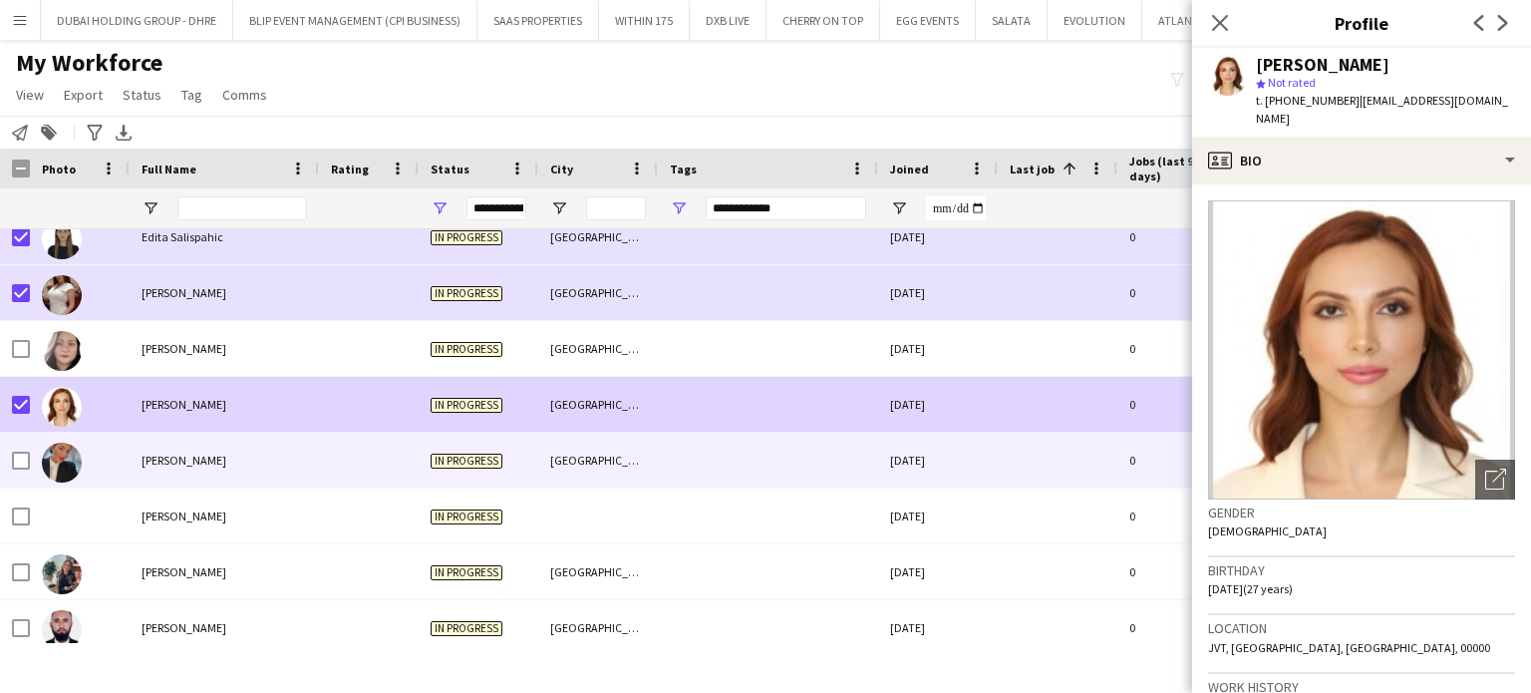
click at [139, 441] on div "[PERSON_NAME]" at bounding box center [224, 460] width 189 height 55
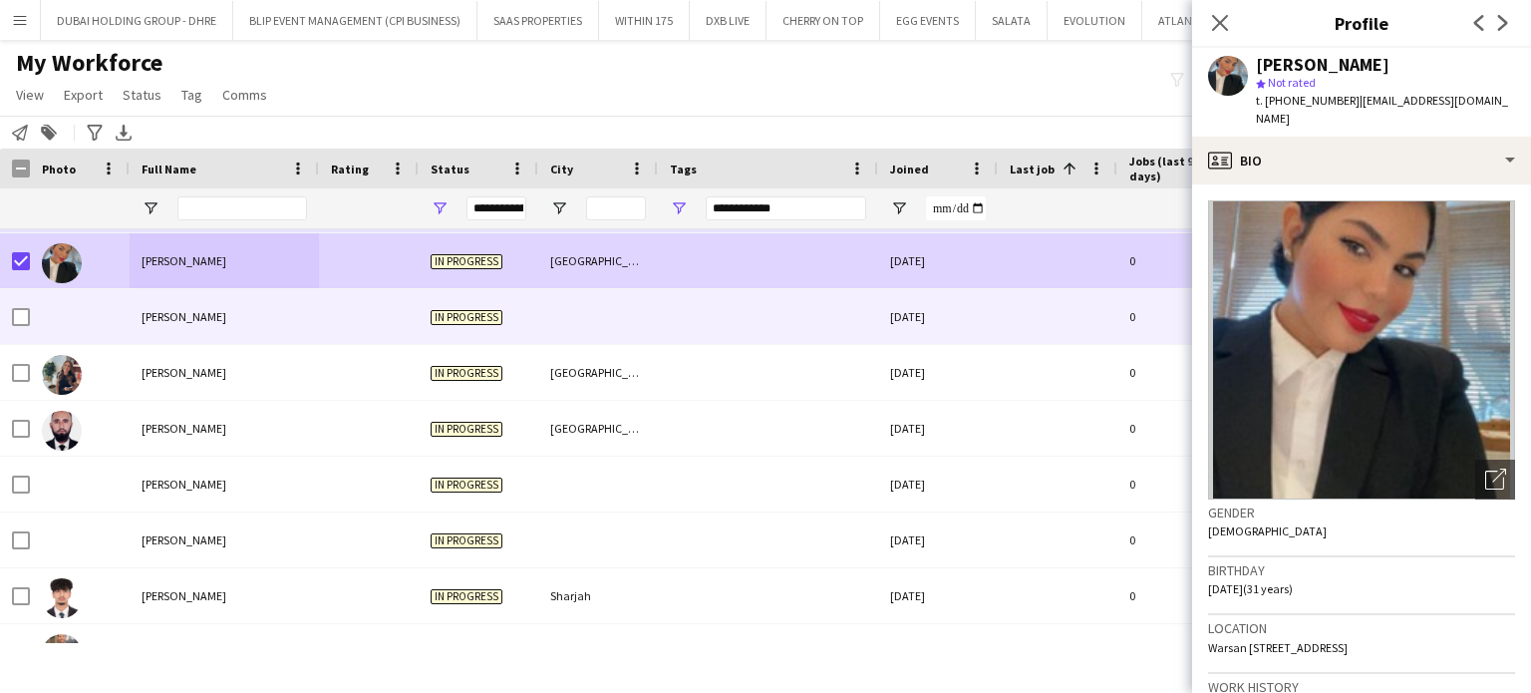
click at [172, 322] on span "[PERSON_NAME]" at bounding box center [184, 316] width 85 height 15
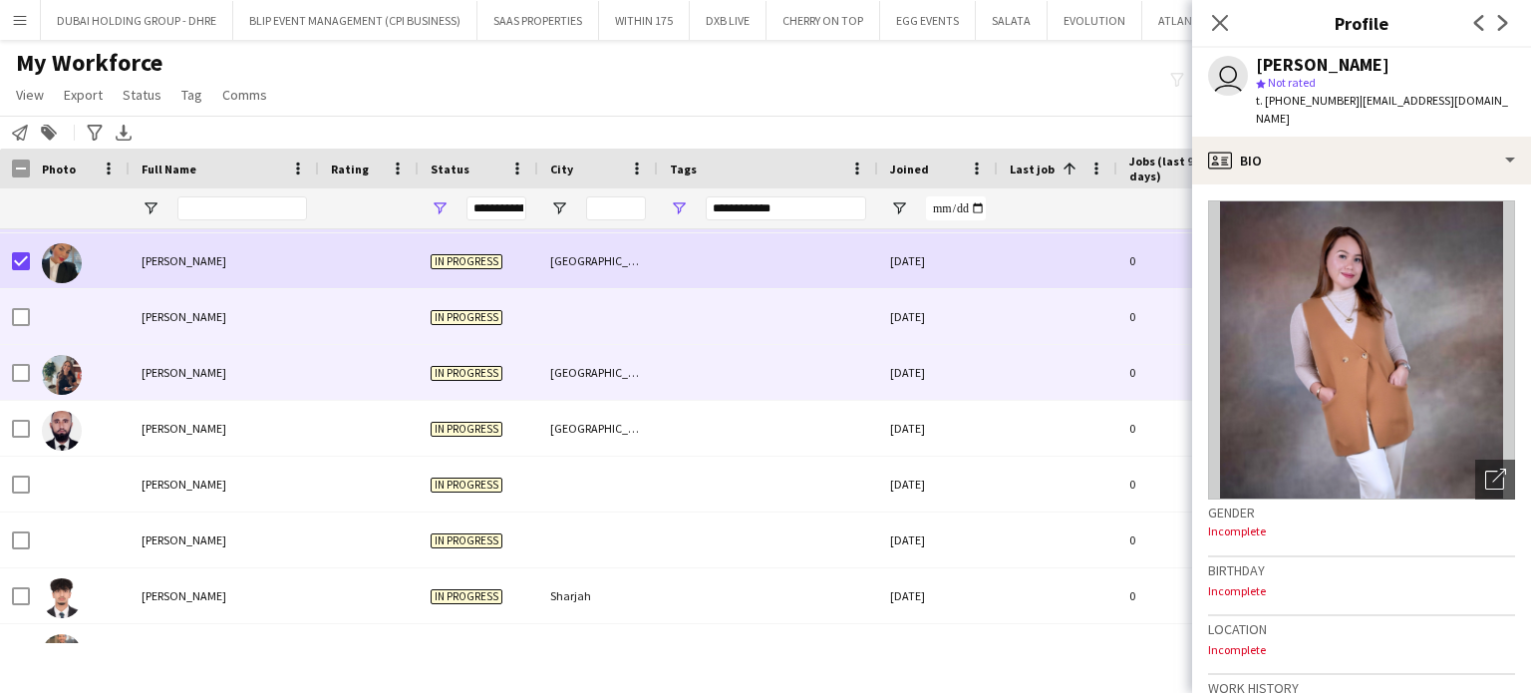
click at [171, 382] on div "[PERSON_NAME]" at bounding box center [224, 372] width 189 height 55
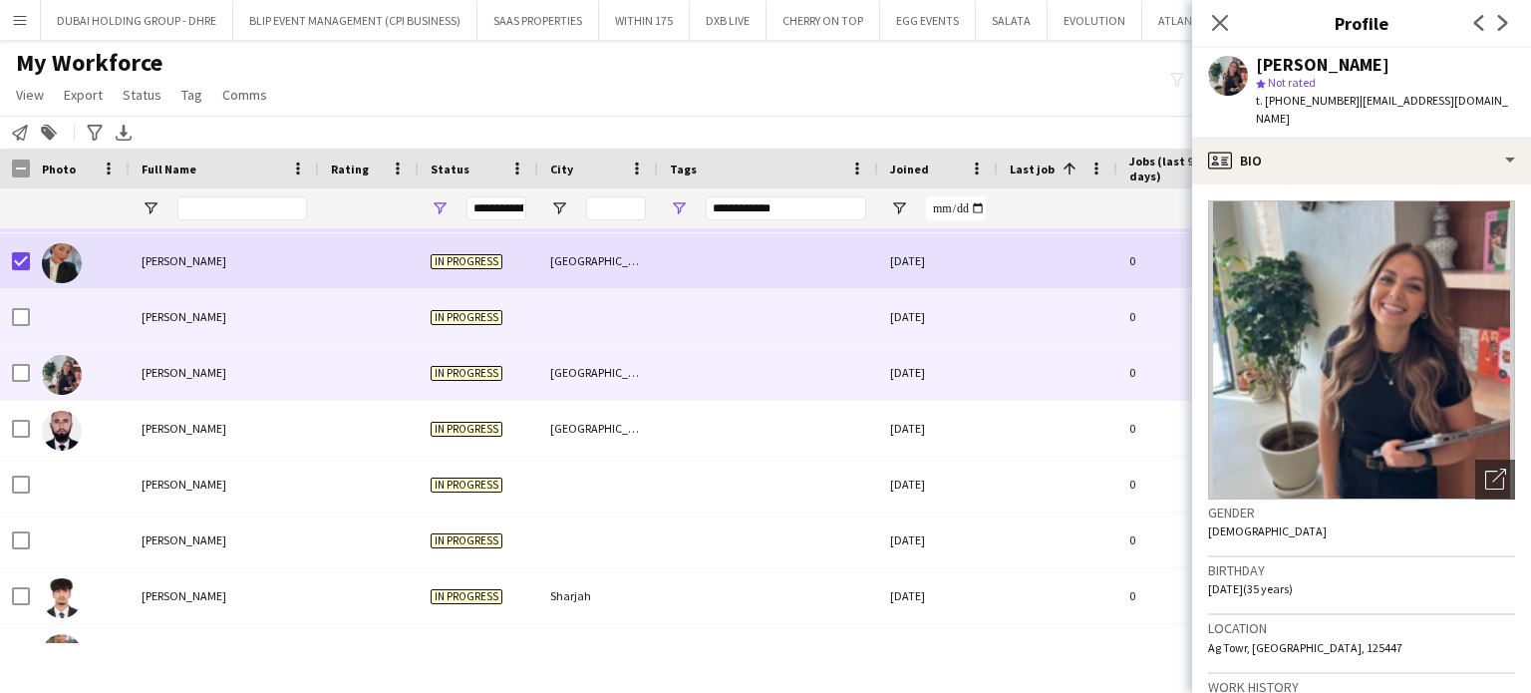
click at [188, 318] on span "[PERSON_NAME]" at bounding box center [184, 316] width 85 height 15
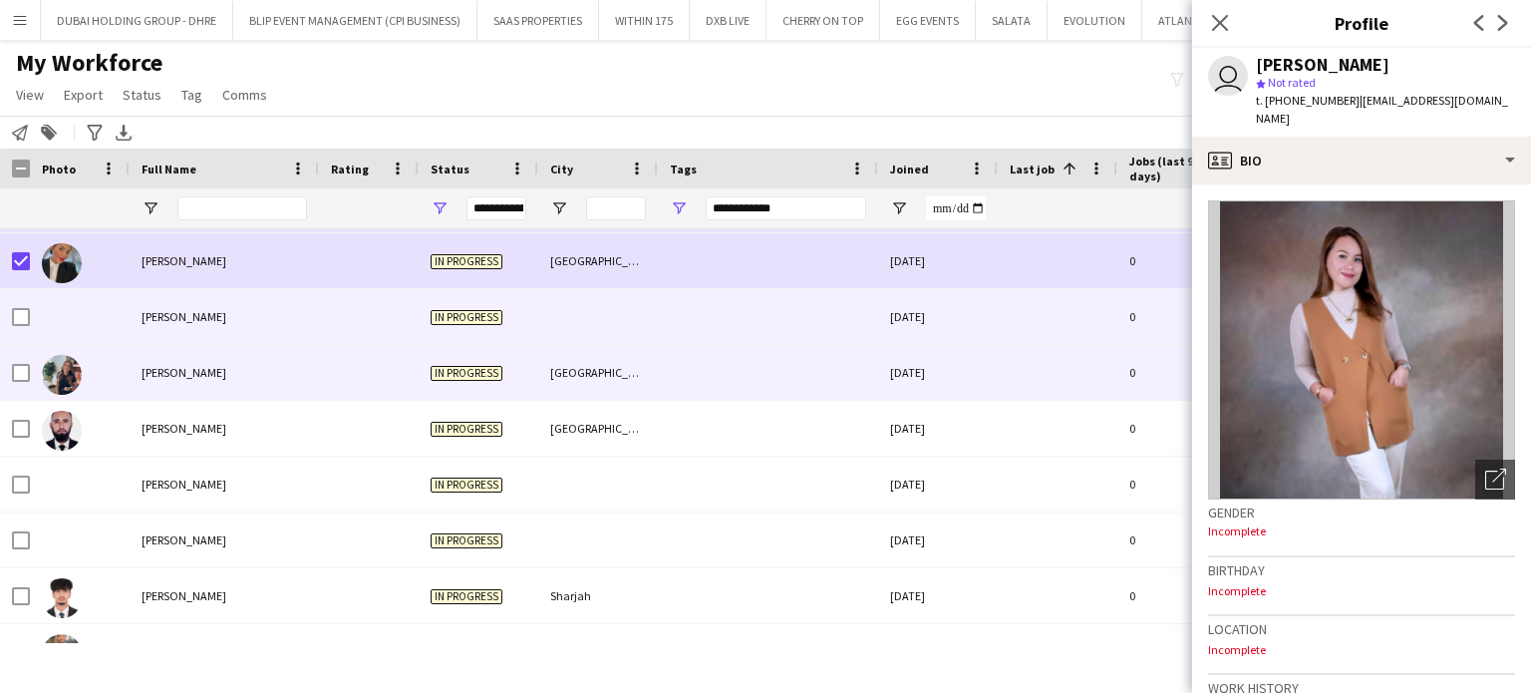
click at [172, 378] on span "[PERSON_NAME]" at bounding box center [184, 372] width 85 height 15
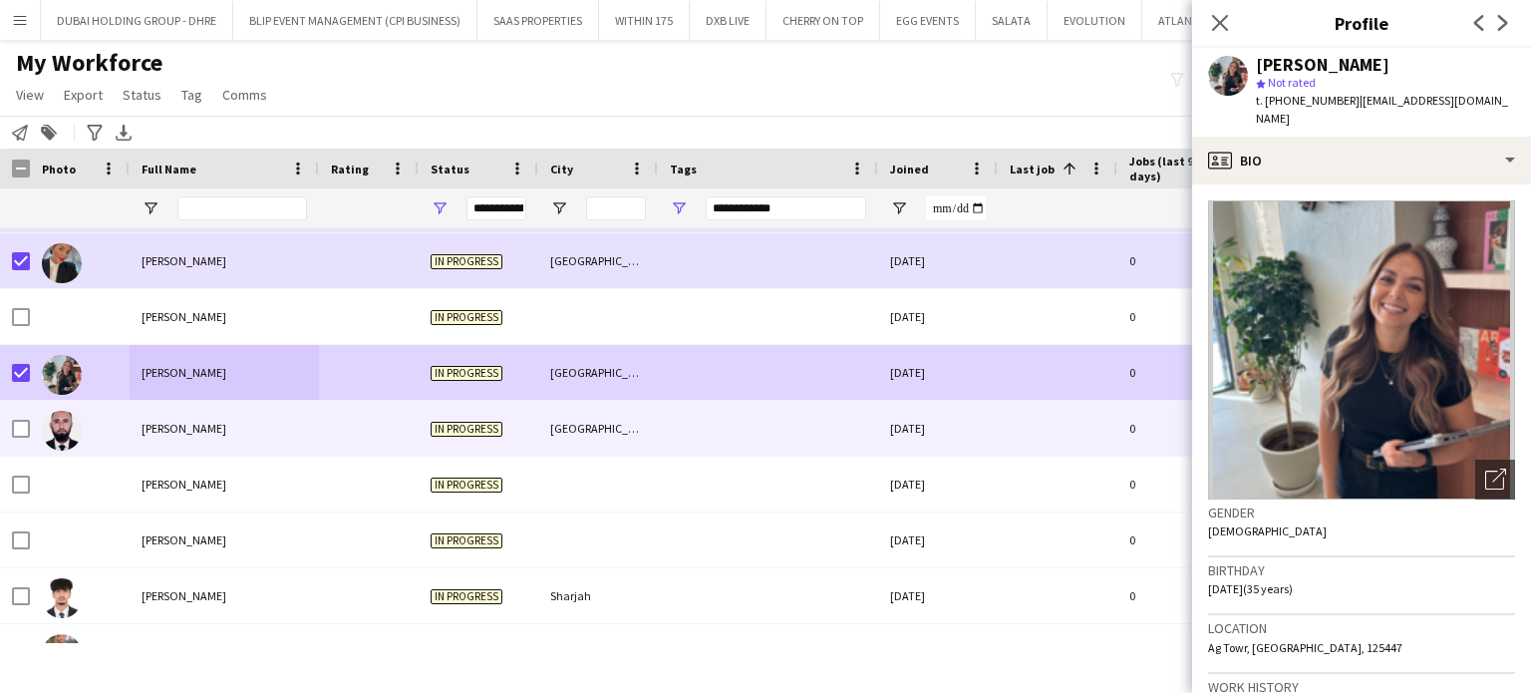
click at [168, 430] on span "[PERSON_NAME]" at bounding box center [184, 428] width 85 height 15
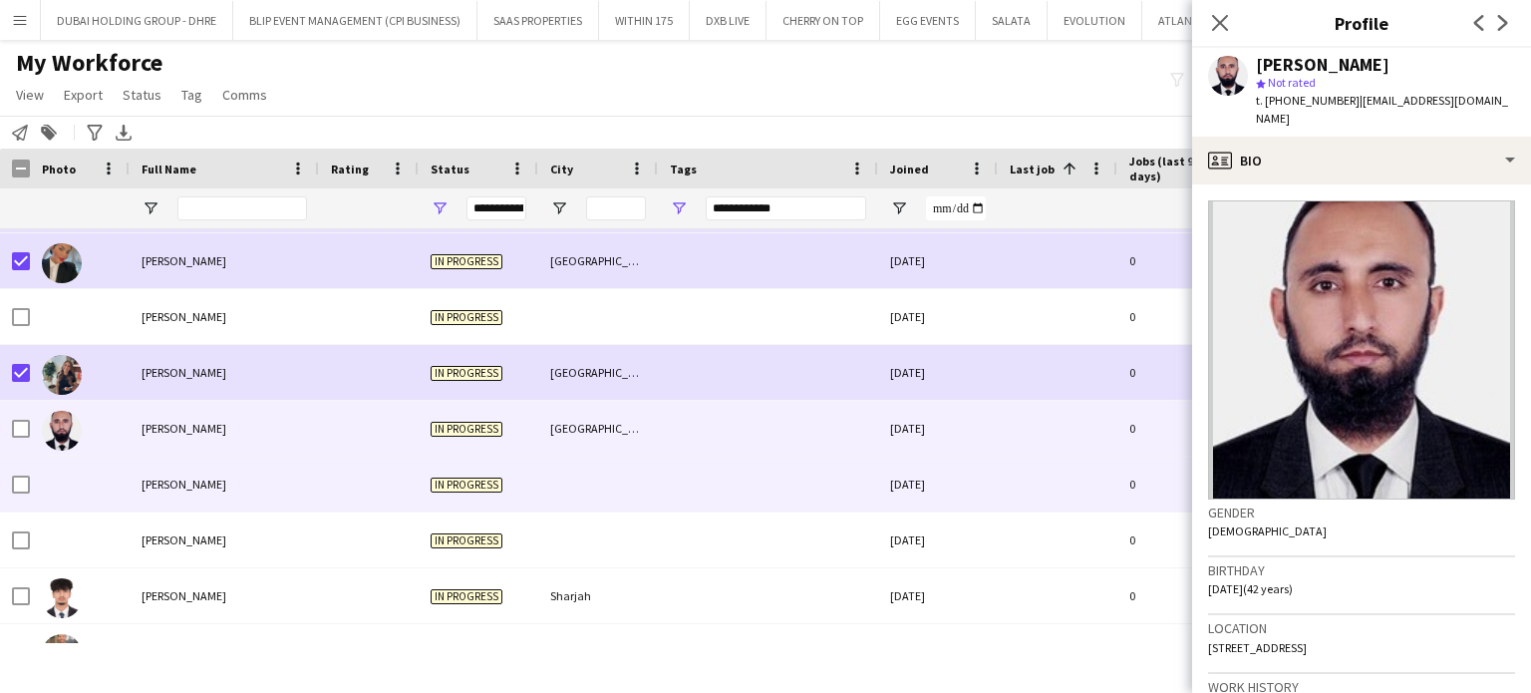
click at [182, 483] on span "[PERSON_NAME]" at bounding box center [184, 483] width 85 height 15
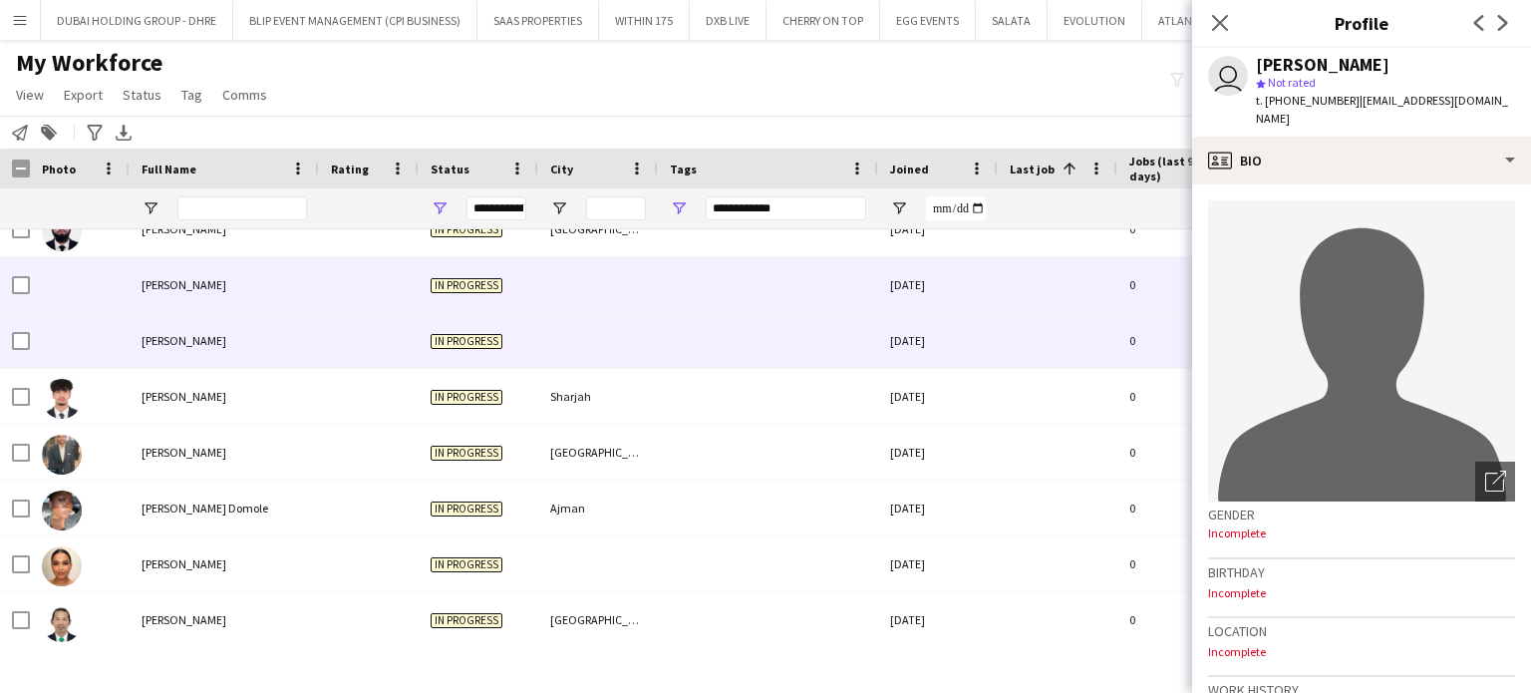
click at [163, 327] on div "[PERSON_NAME]" at bounding box center [224, 340] width 189 height 55
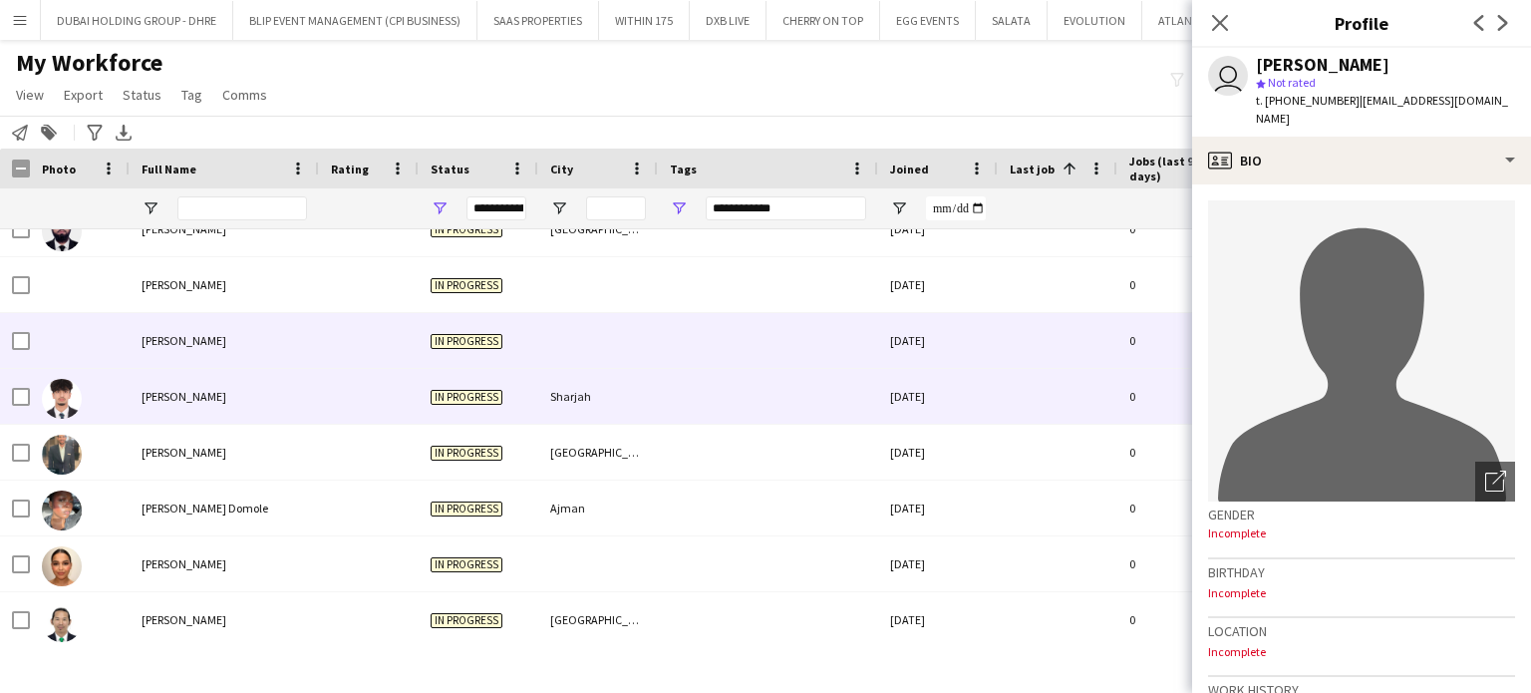
click at [165, 402] on span "[PERSON_NAME]" at bounding box center [184, 396] width 85 height 15
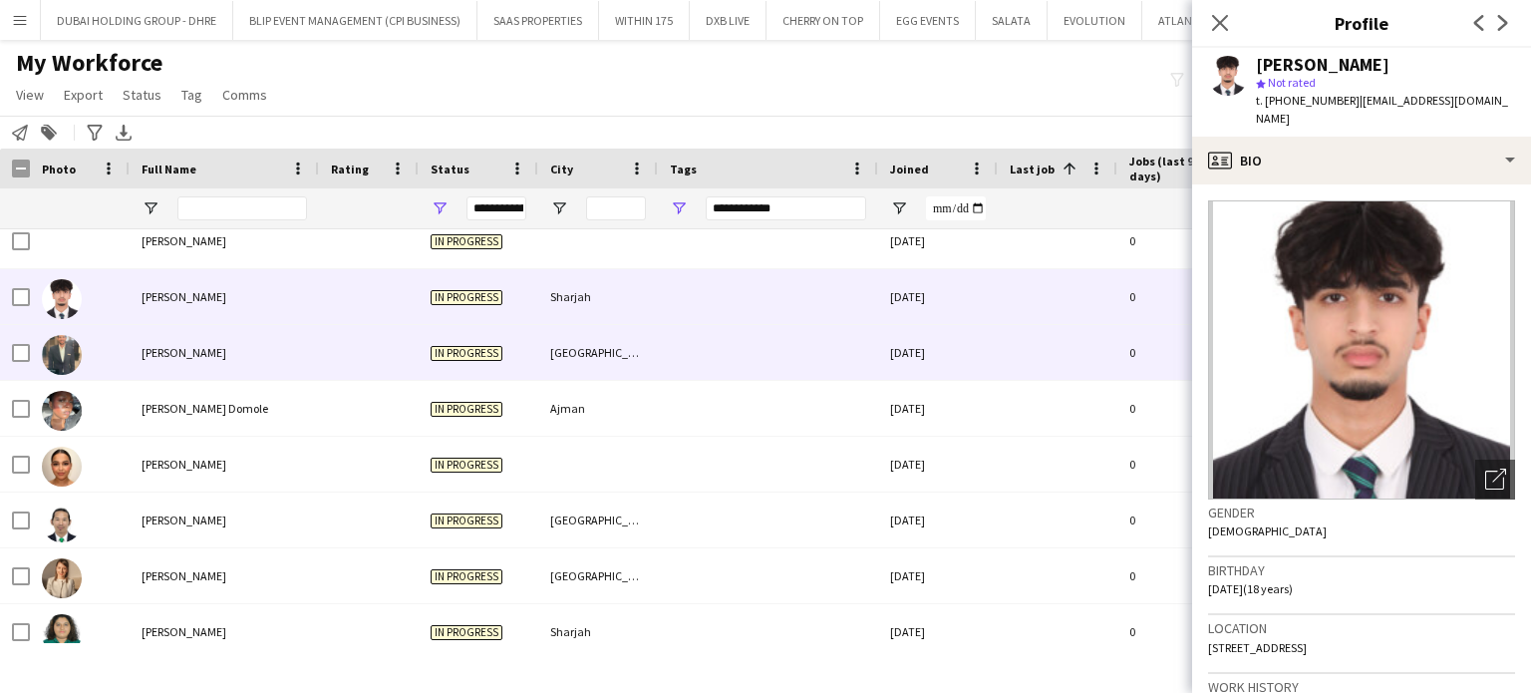
click at [166, 368] on div "[PERSON_NAME]" at bounding box center [224, 352] width 189 height 55
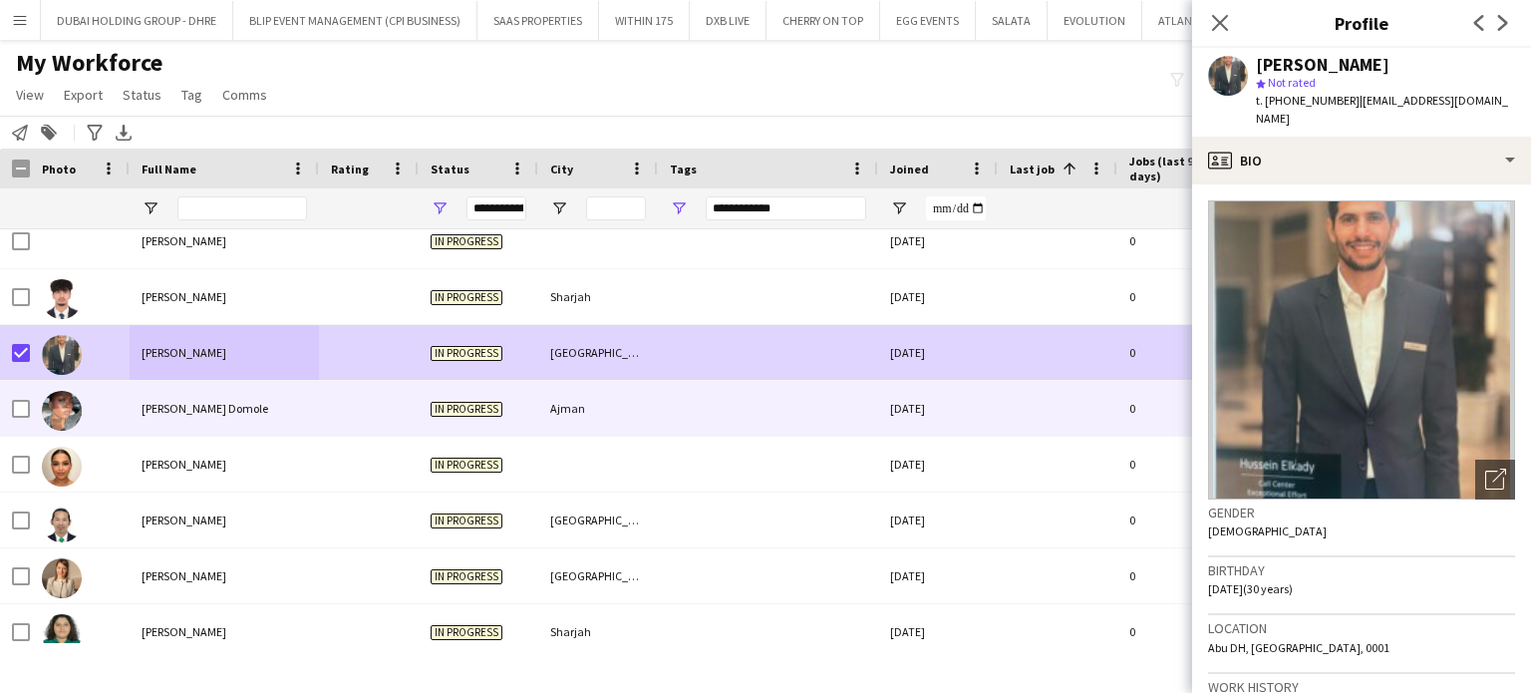
click at [163, 405] on span "[PERSON_NAME] Domole" at bounding box center [205, 408] width 127 height 15
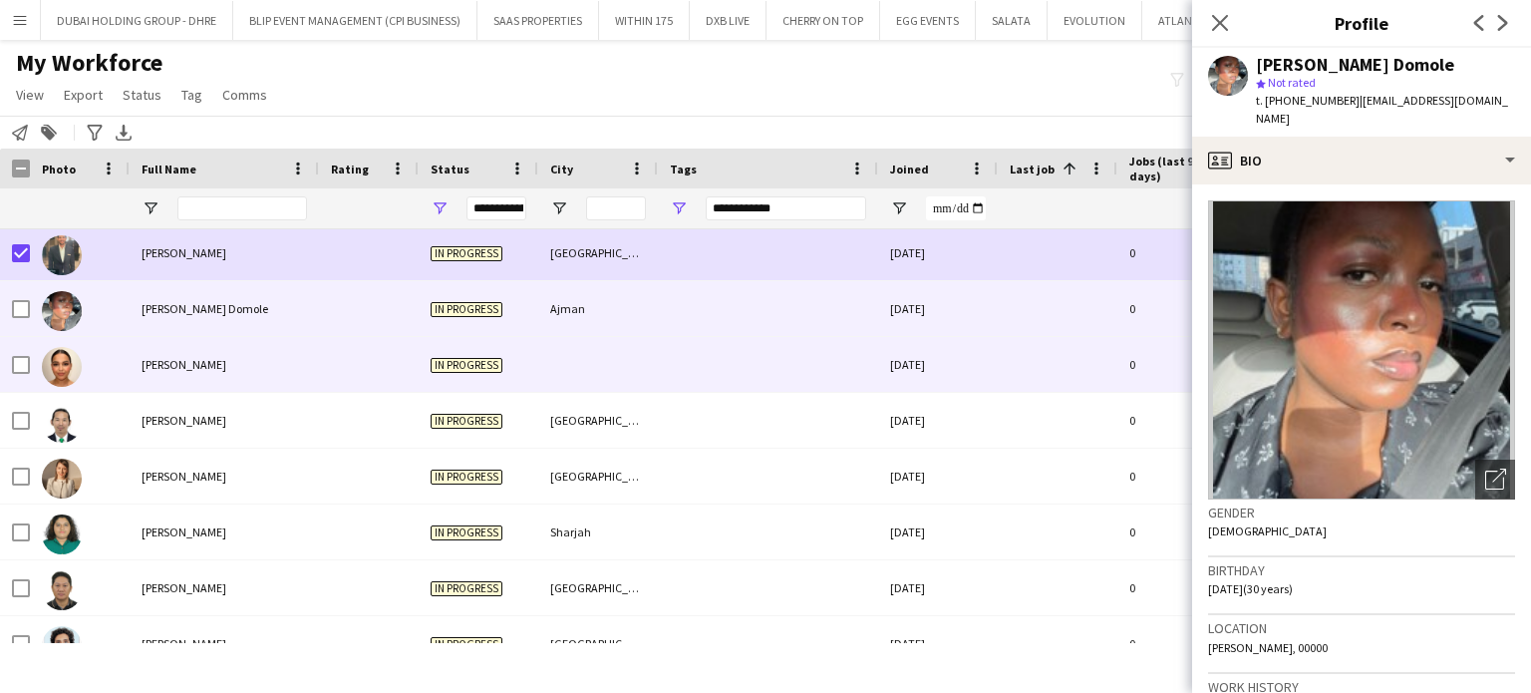
click at [158, 370] on span "[PERSON_NAME]" at bounding box center [184, 364] width 85 height 15
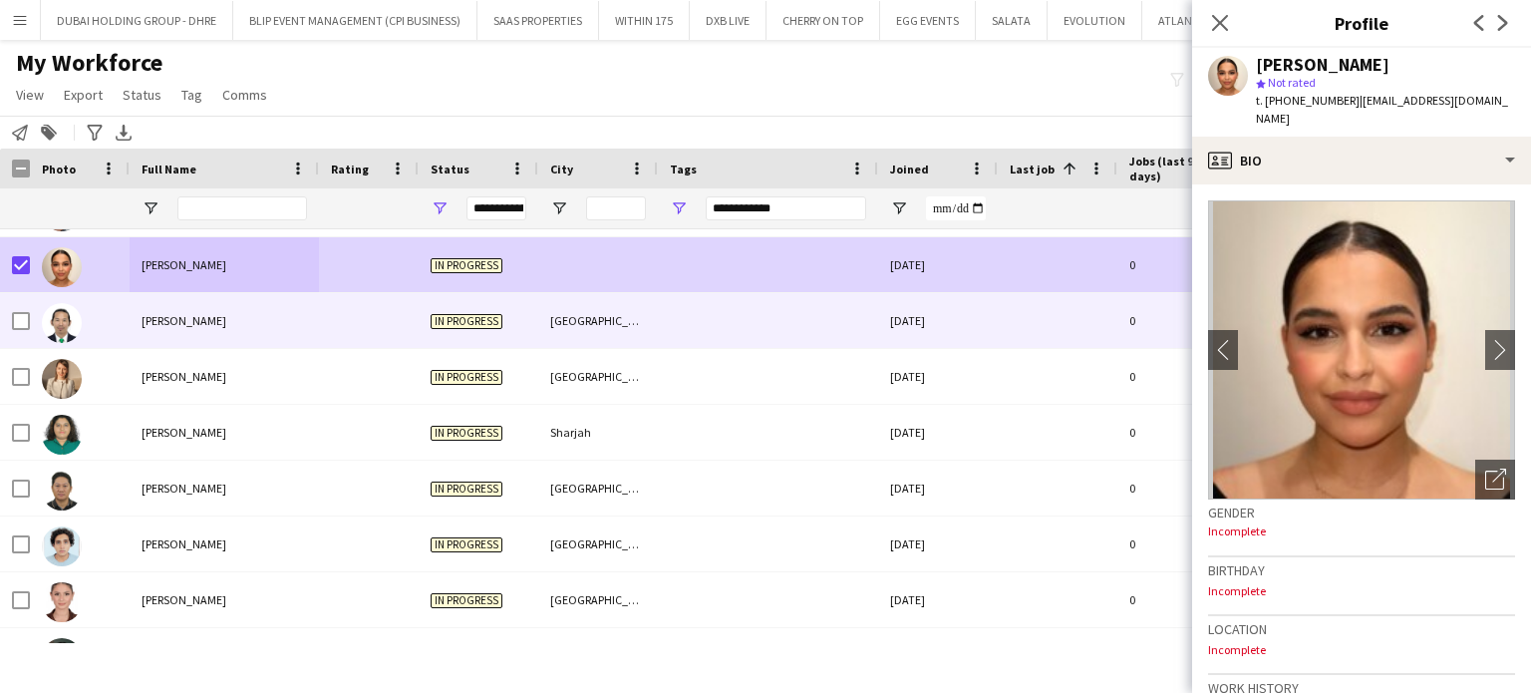
click at [136, 325] on div "[PERSON_NAME]" at bounding box center [224, 320] width 189 height 55
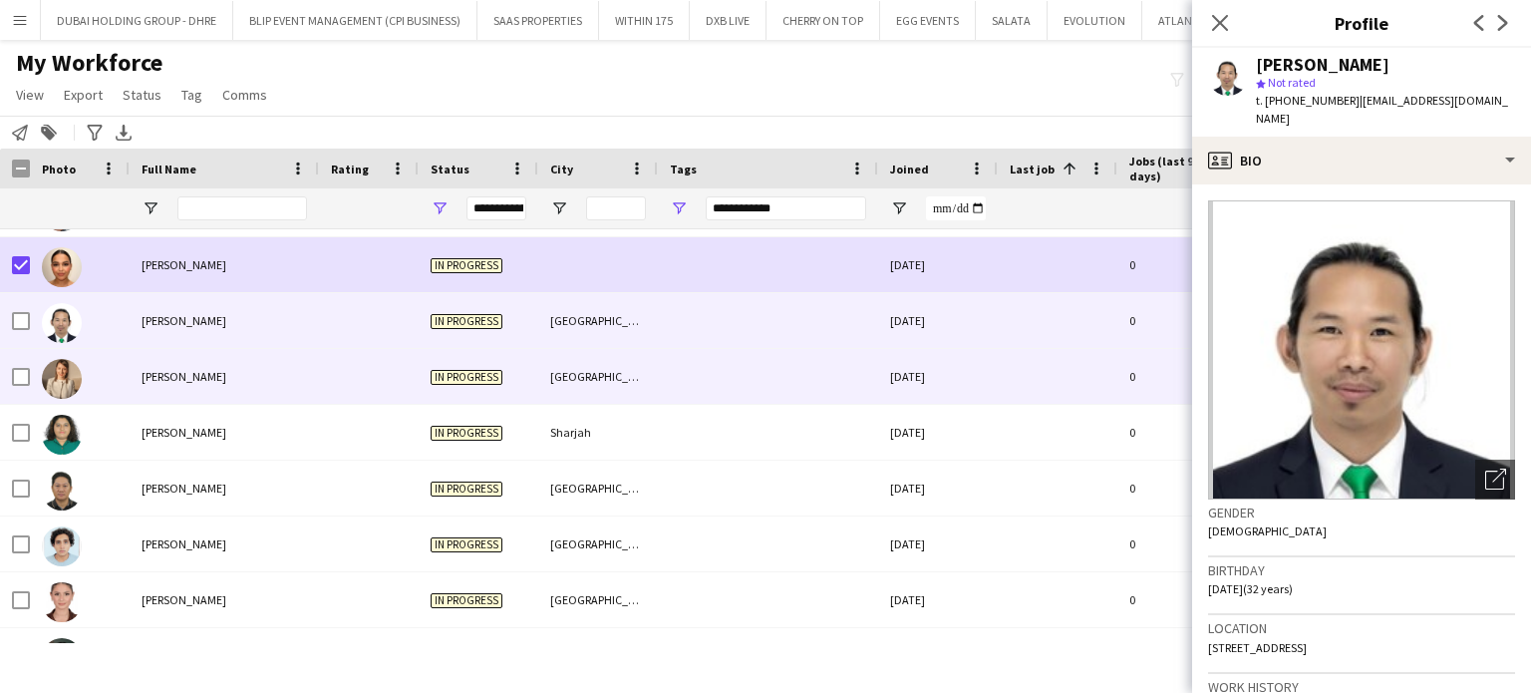
click at [146, 376] on span "[PERSON_NAME]" at bounding box center [184, 376] width 85 height 15
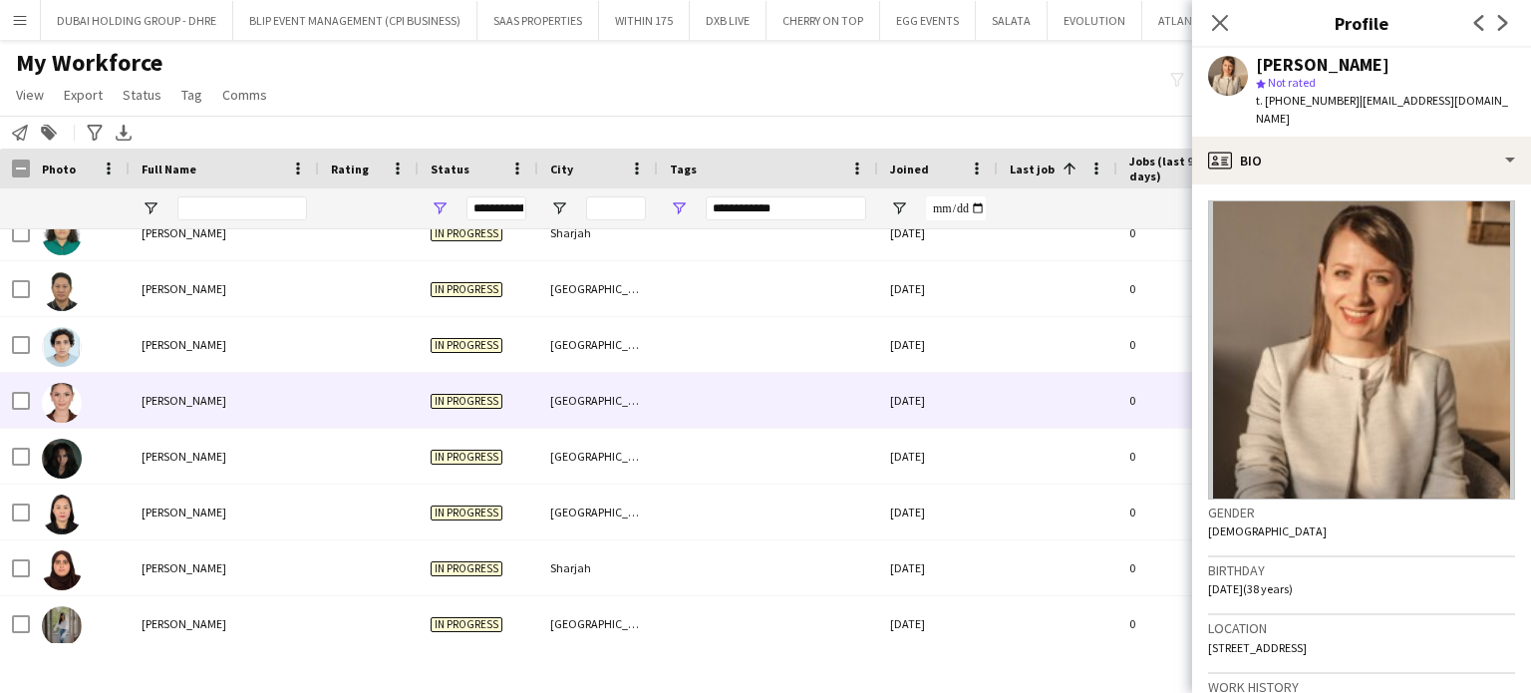
click at [155, 397] on span "[PERSON_NAME]" at bounding box center [184, 400] width 85 height 15
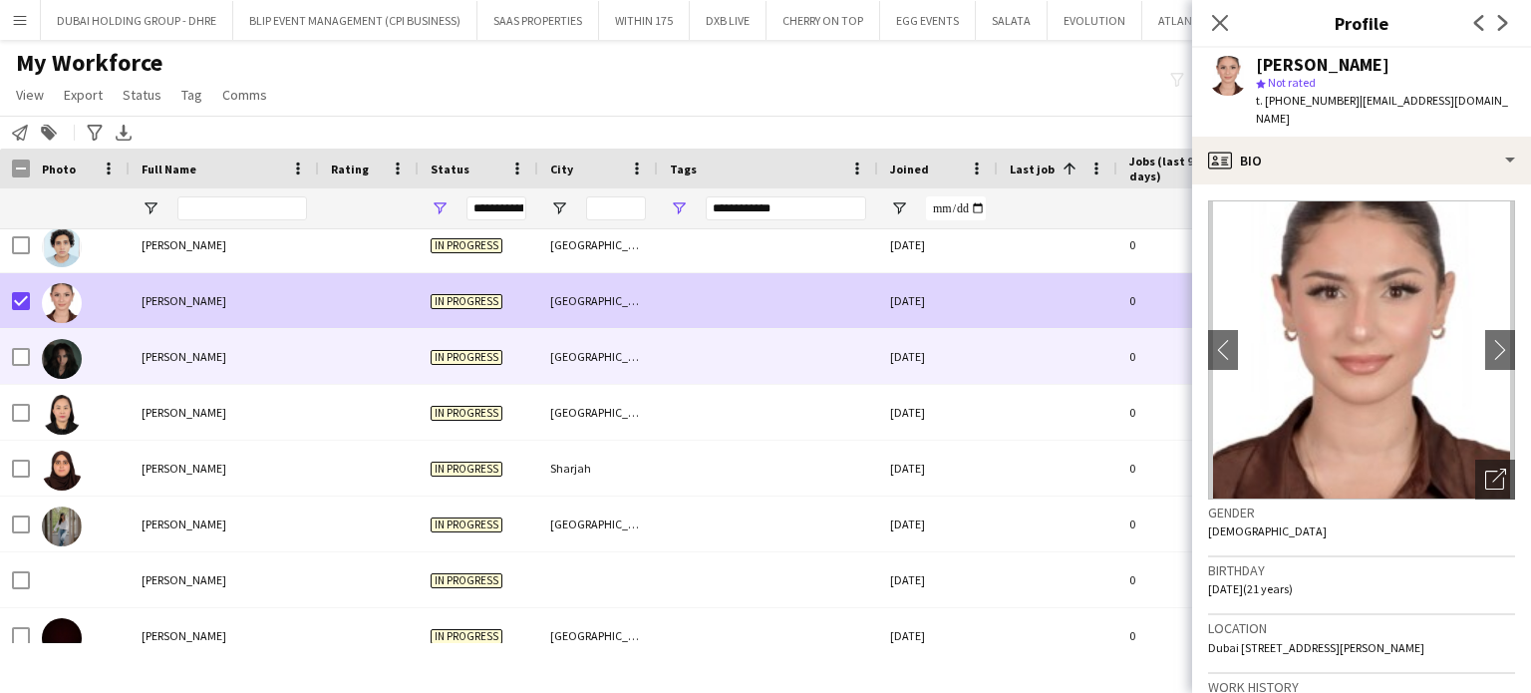
click at [147, 351] on span "[PERSON_NAME]" at bounding box center [184, 356] width 85 height 15
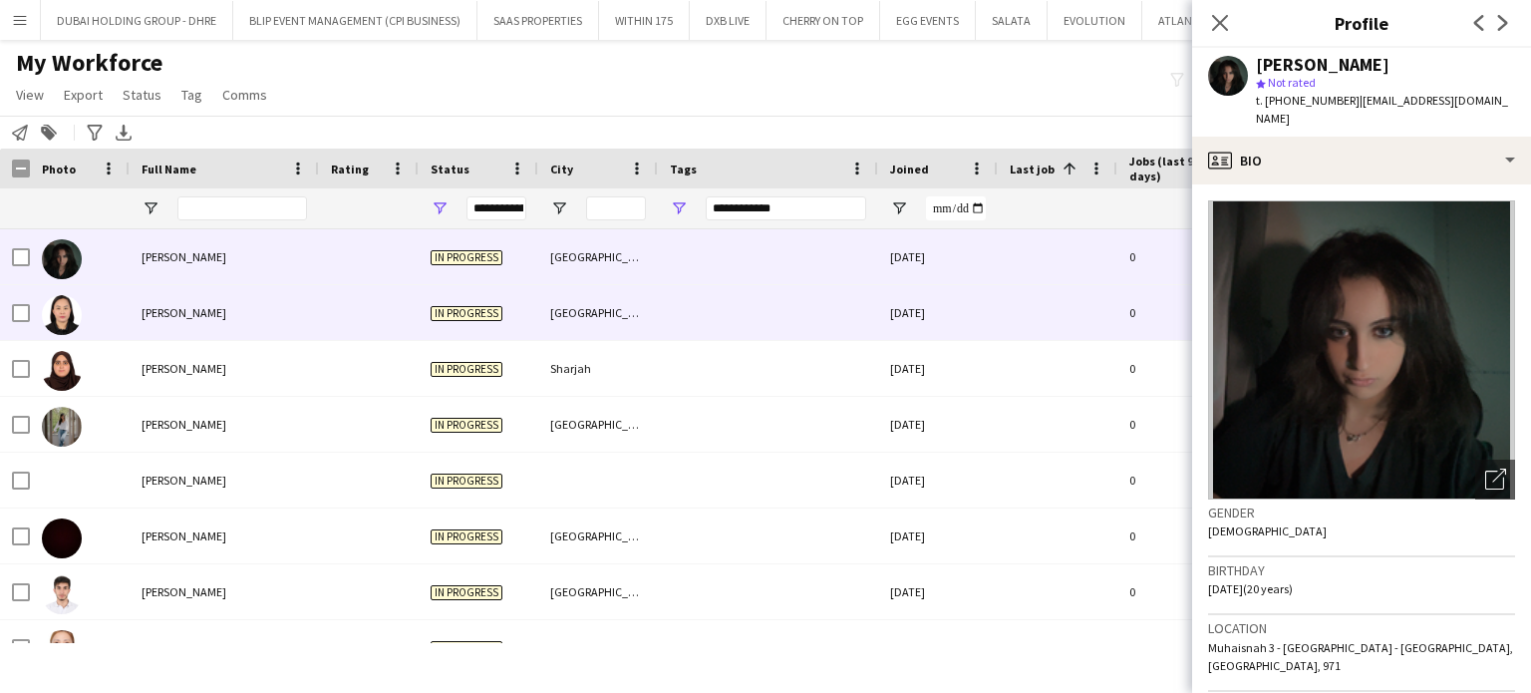
click at [161, 323] on div "[PERSON_NAME]" at bounding box center [224, 312] width 189 height 55
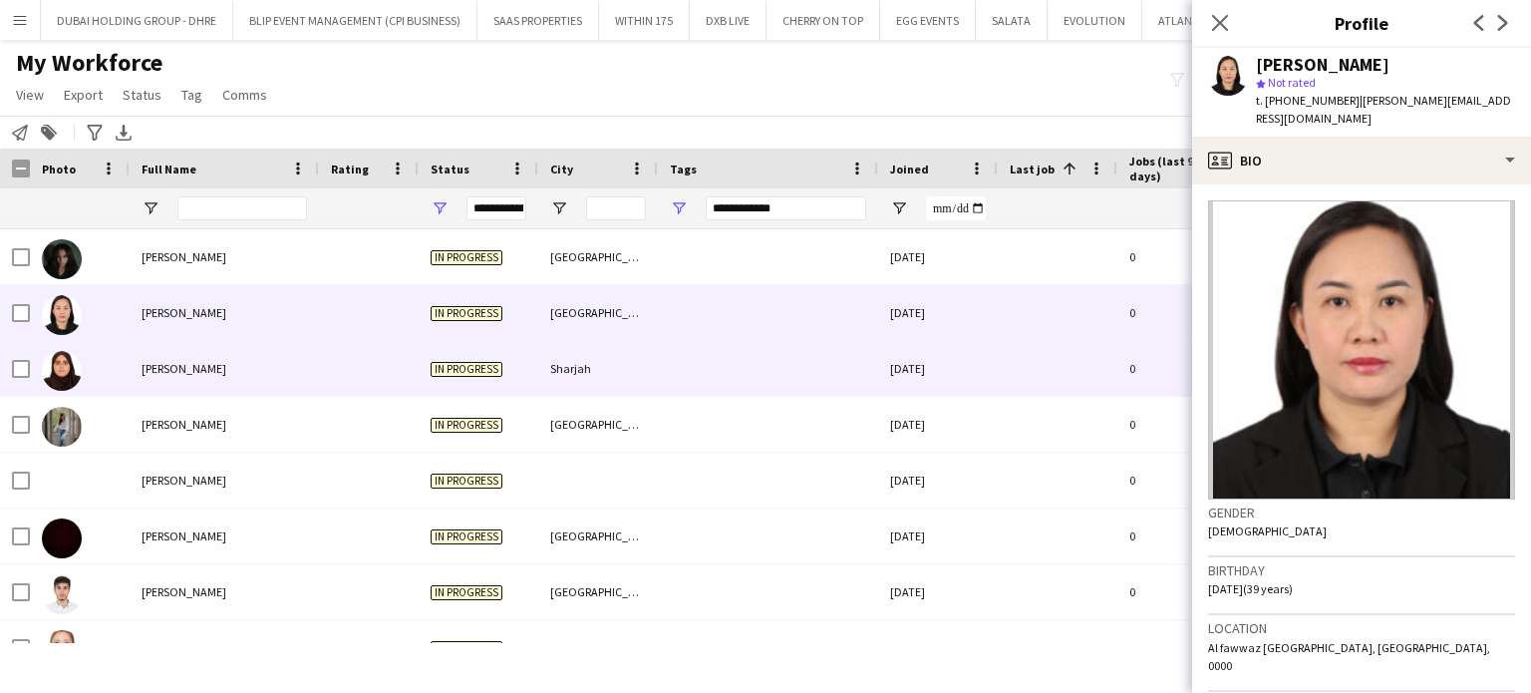
click at [159, 370] on span "[PERSON_NAME]" at bounding box center [184, 368] width 85 height 15
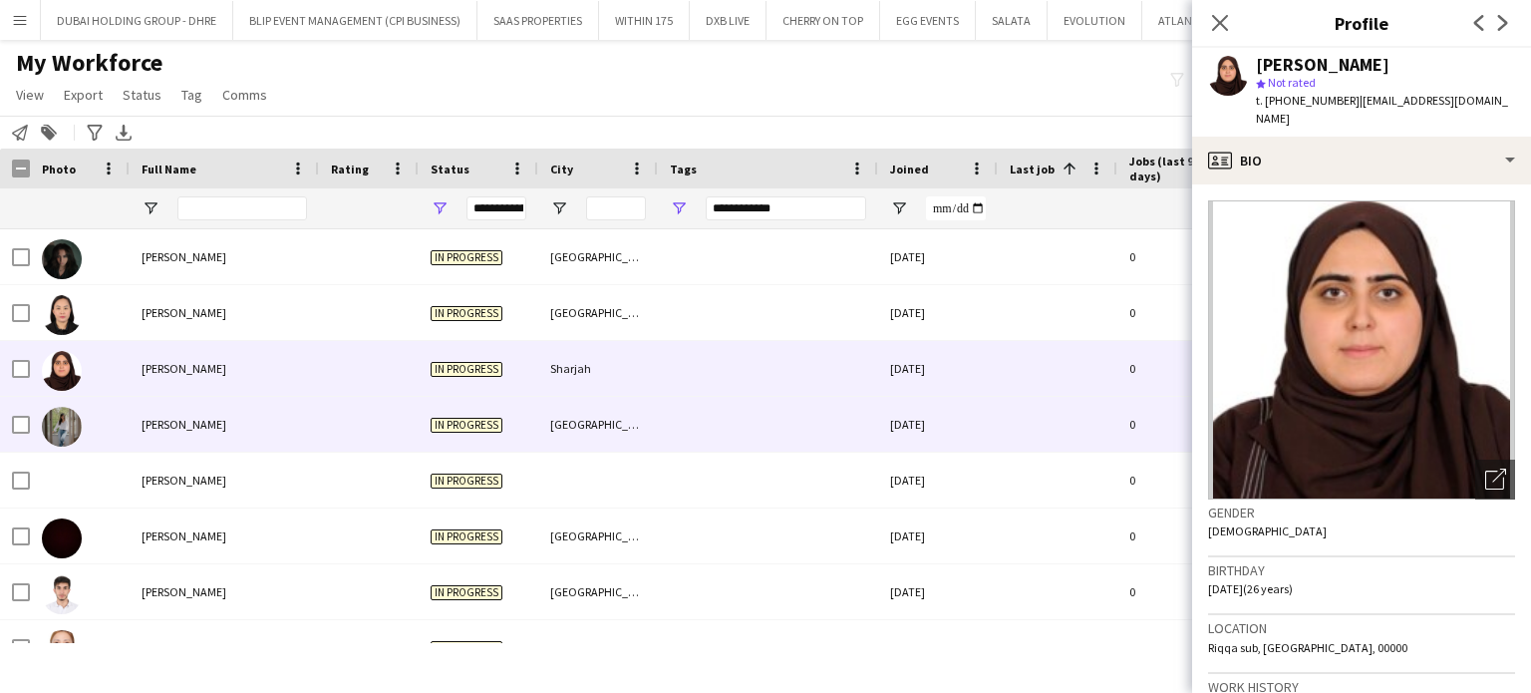
click at [155, 418] on span "[PERSON_NAME]" at bounding box center [184, 424] width 85 height 15
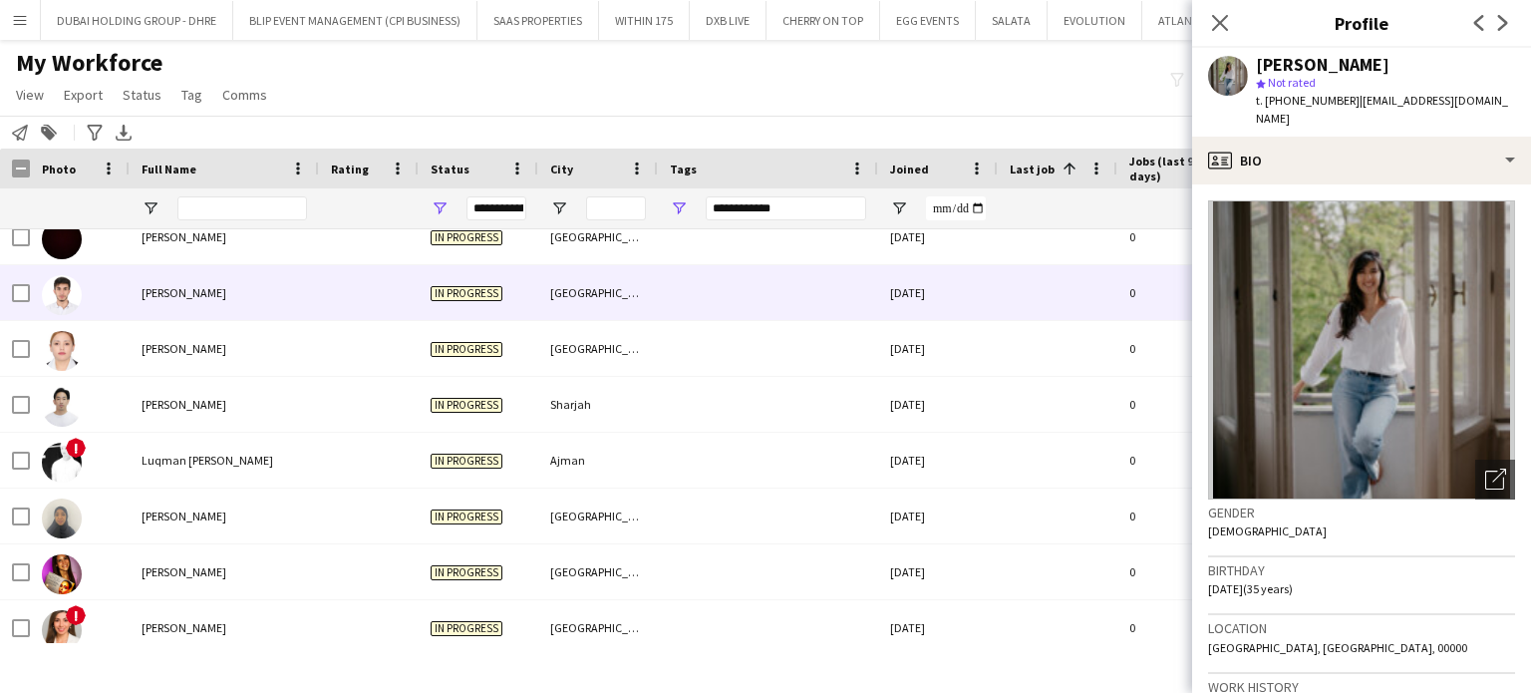
click at [185, 301] on div "[PERSON_NAME]" at bounding box center [224, 292] width 189 height 55
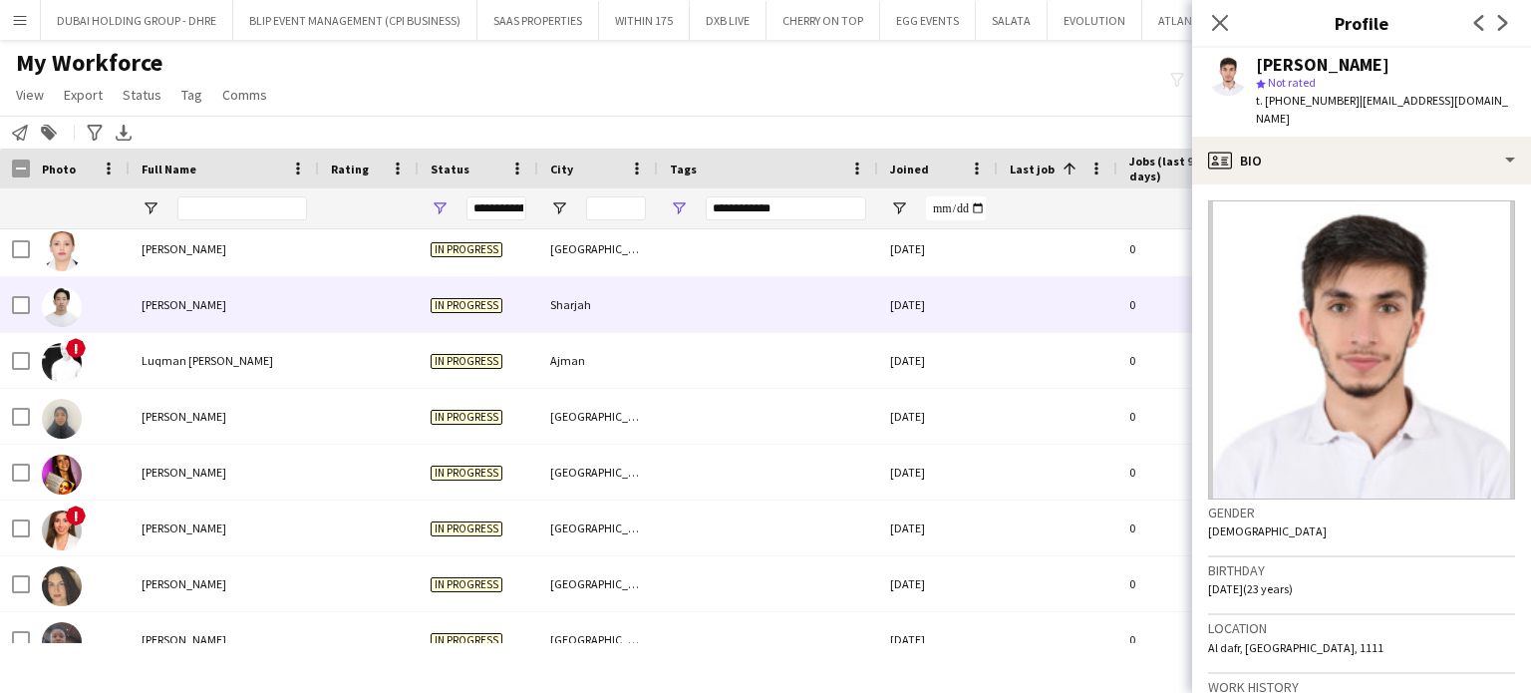
click at [175, 298] on span "[PERSON_NAME]" at bounding box center [184, 304] width 85 height 15
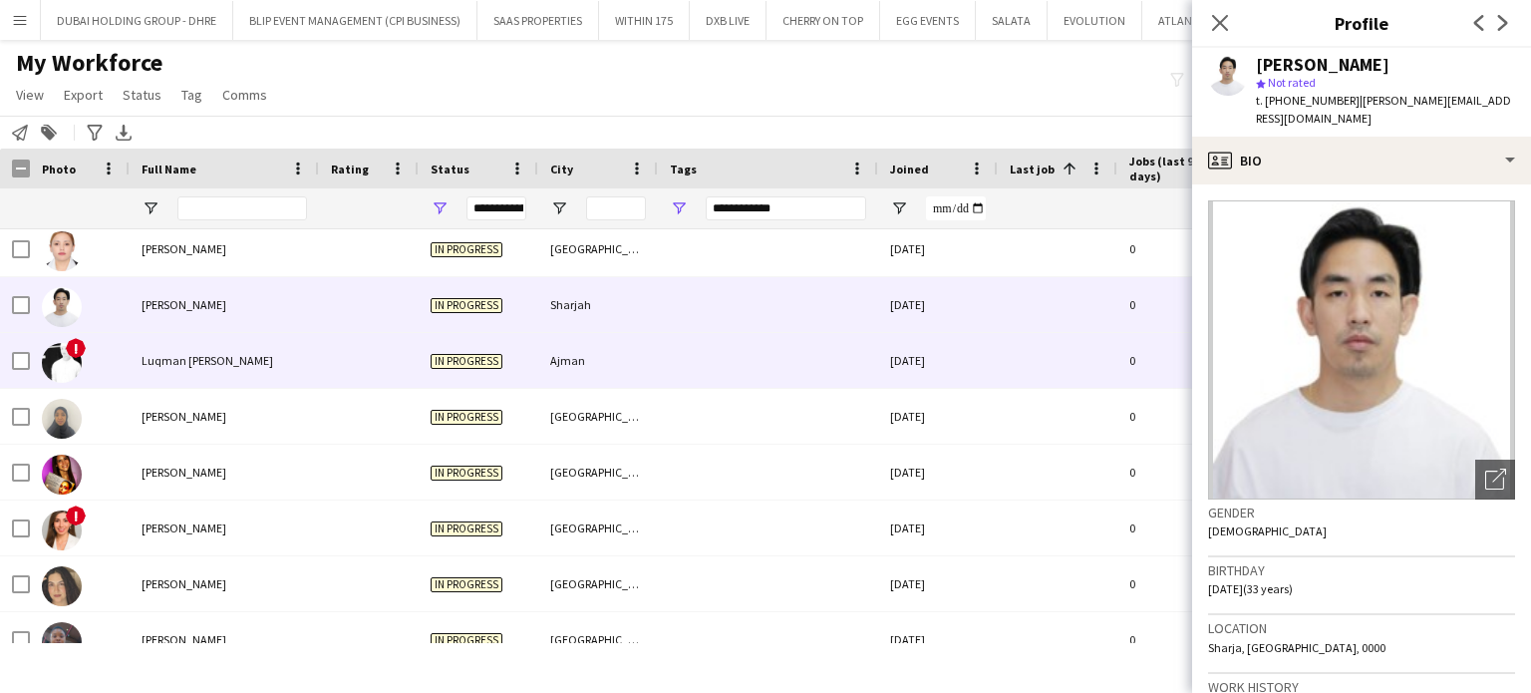
click at [175, 362] on span "Luqman [PERSON_NAME]" at bounding box center [208, 360] width 132 height 15
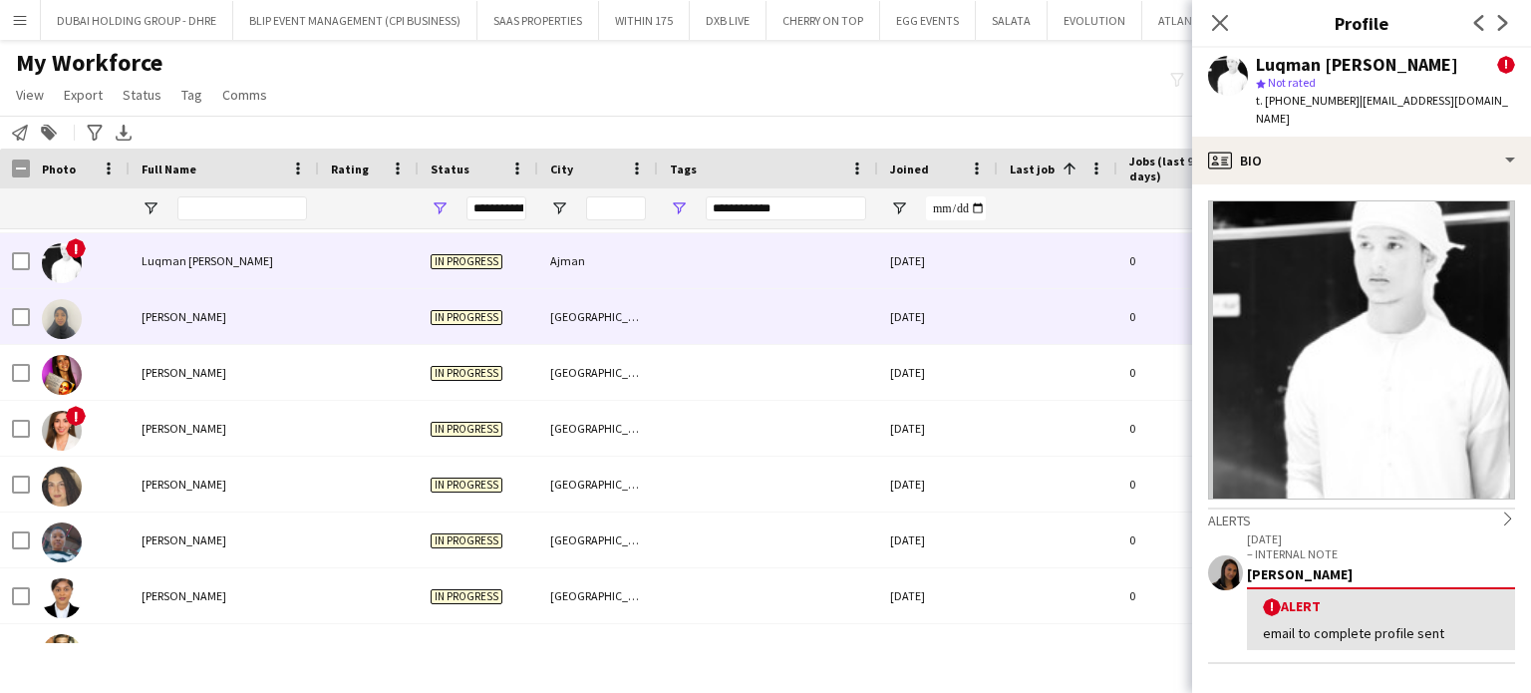
click at [187, 312] on span "[PERSON_NAME]" at bounding box center [184, 316] width 85 height 15
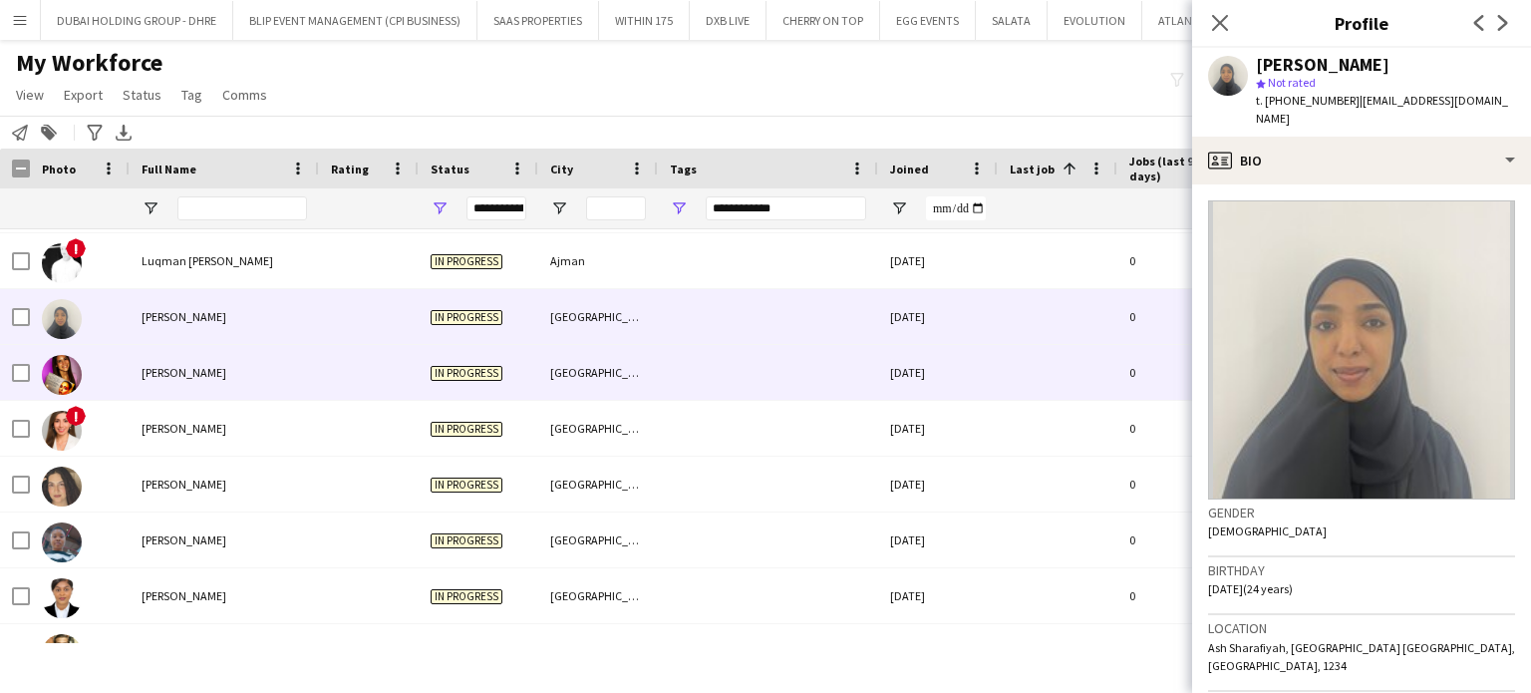
click at [186, 365] on span "[PERSON_NAME]" at bounding box center [184, 372] width 85 height 15
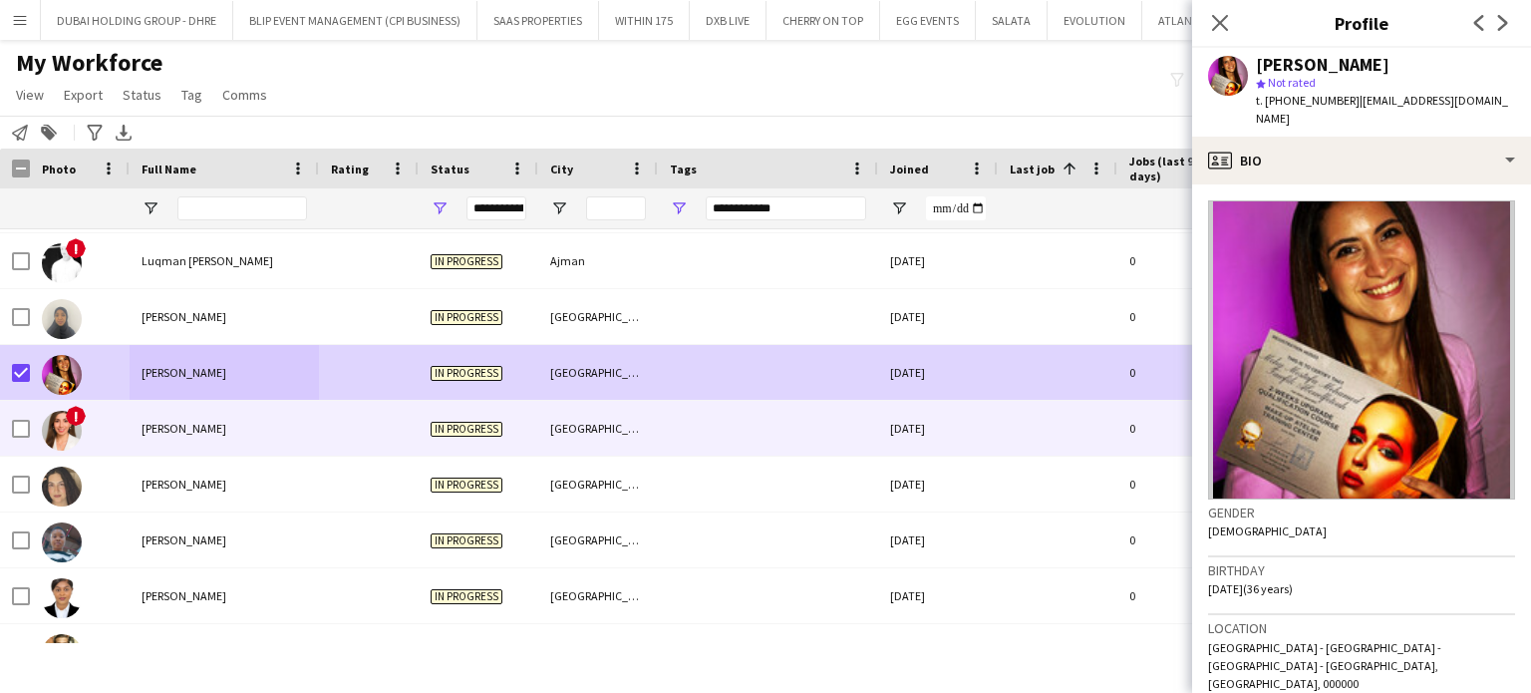
click at [151, 417] on div "[PERSON_NAME]" at bounding box center [224, 428] width 189 height 55
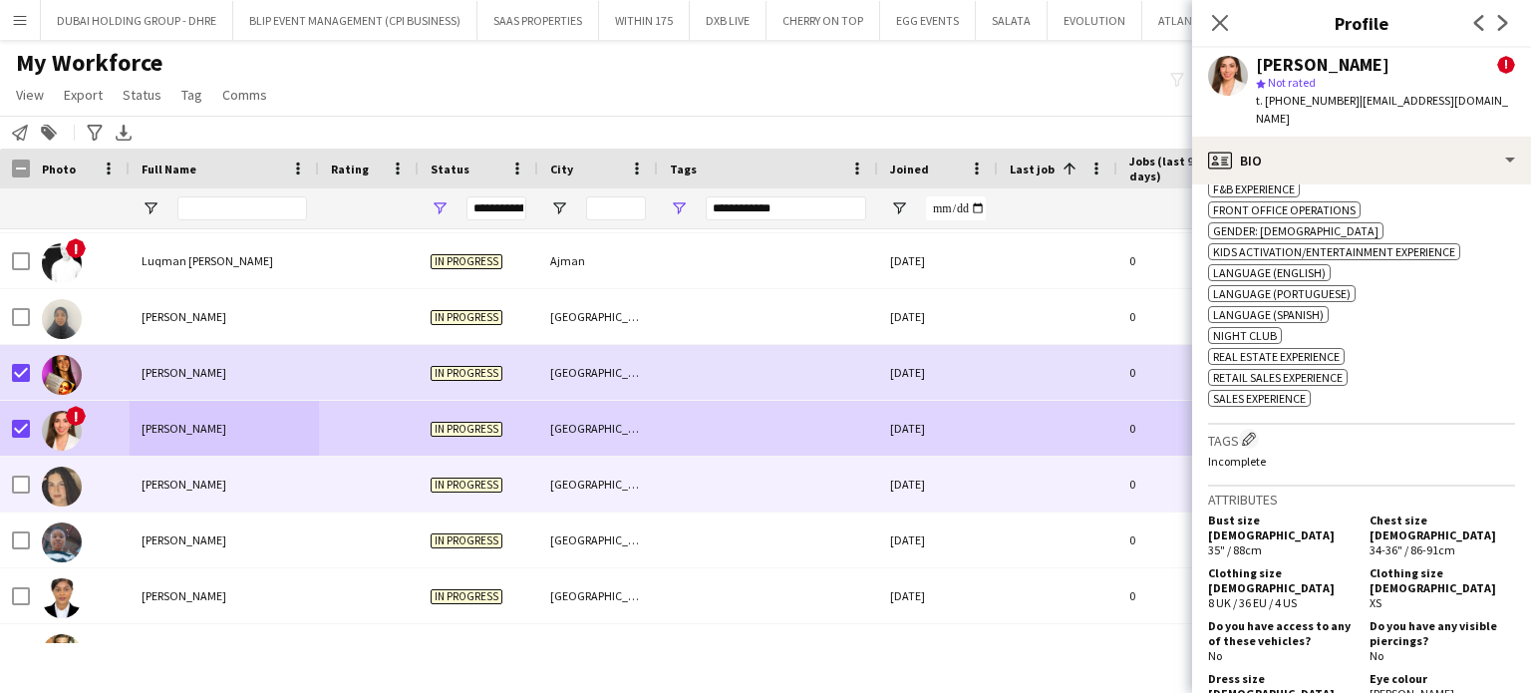
click at [155, 480] on span "[PERSON_NAME]" at bounding box center [184, 483] width 85 height 15
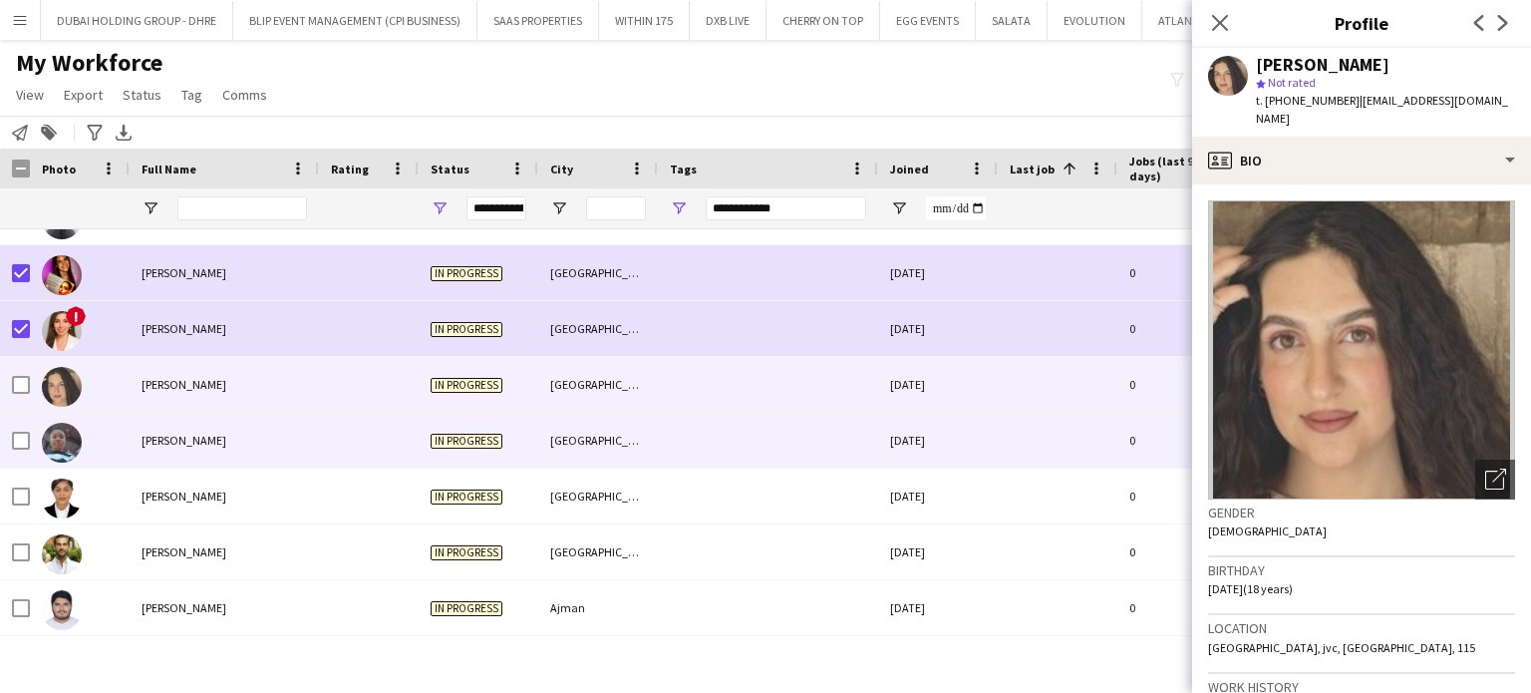
click at [192, 436] on span "[PERSON_NAME]" at bounding box center [184, 440] width 85 height 15
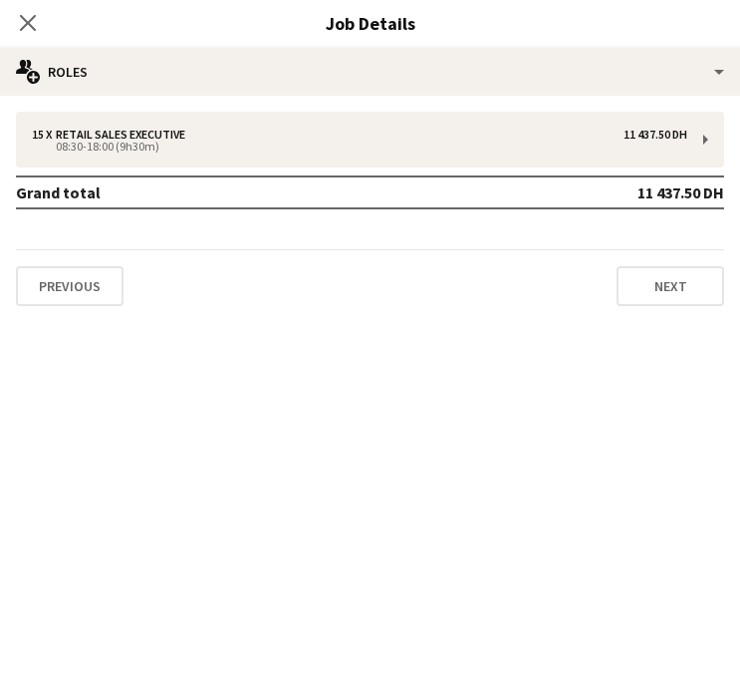
click at [28, 27] on icon "Close pop-in" at bounding box center [28, 23] width 16 height 16
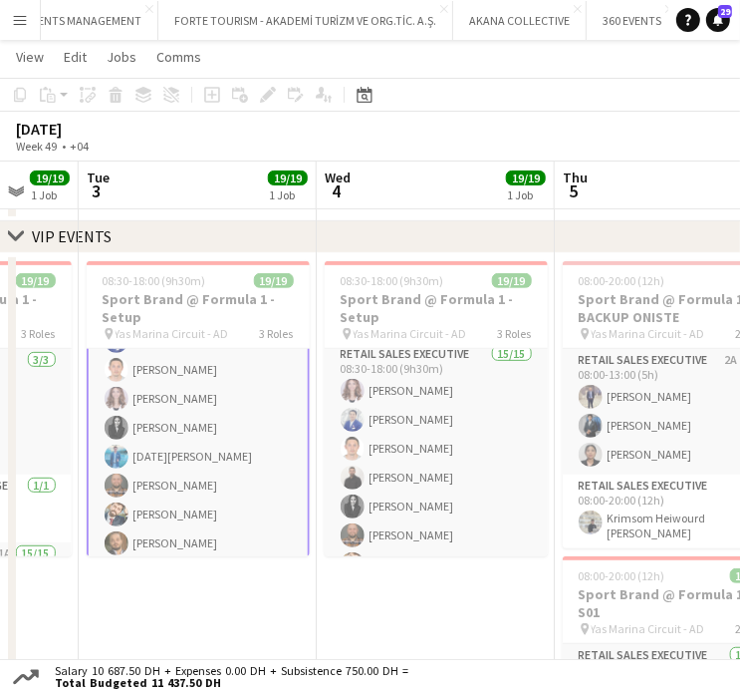
drag, startPoint x: 664, startPoint y: 398, endPoint x: 160, endPoint y: 302, distance: 512.3
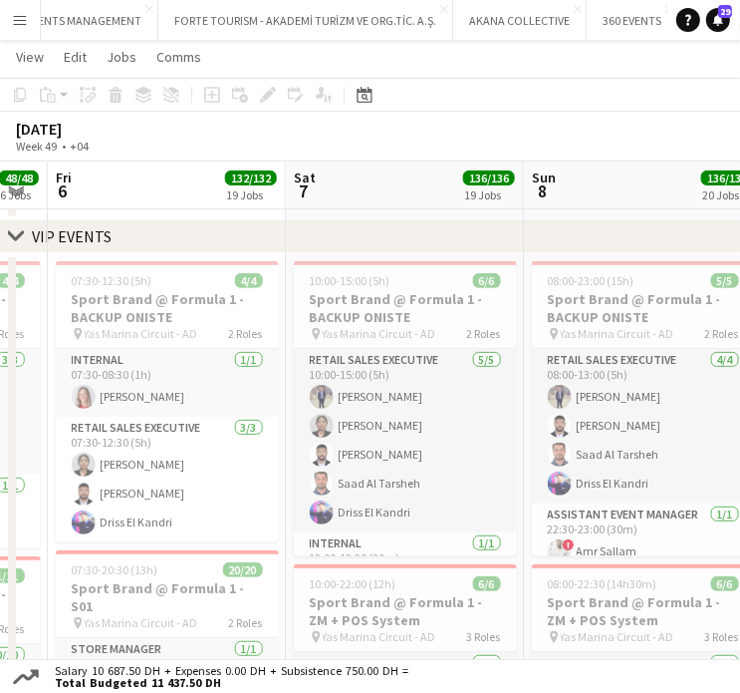
drag, startPoint x: 583, startPoint y: 406, endPoint x: 390, endPoint y: 403, distance: 193.4
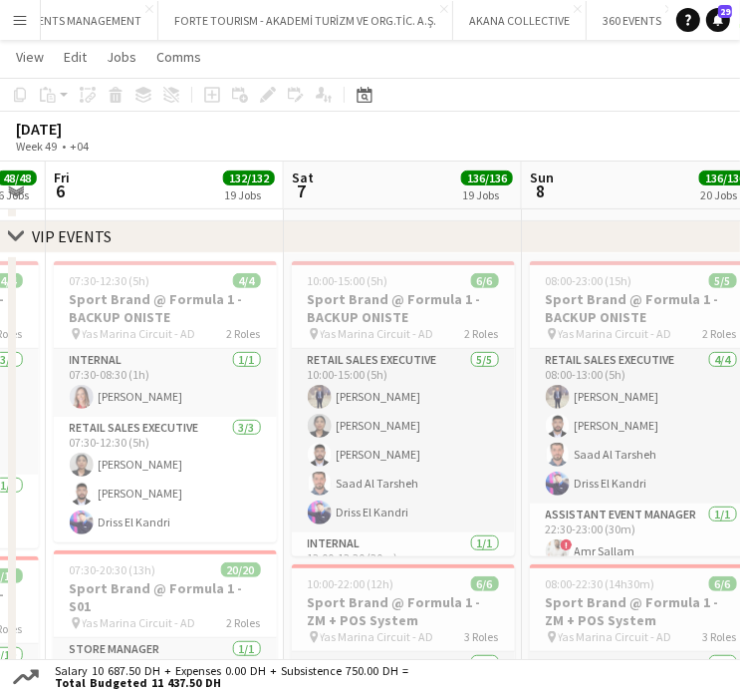
scroll to position [0, 723]
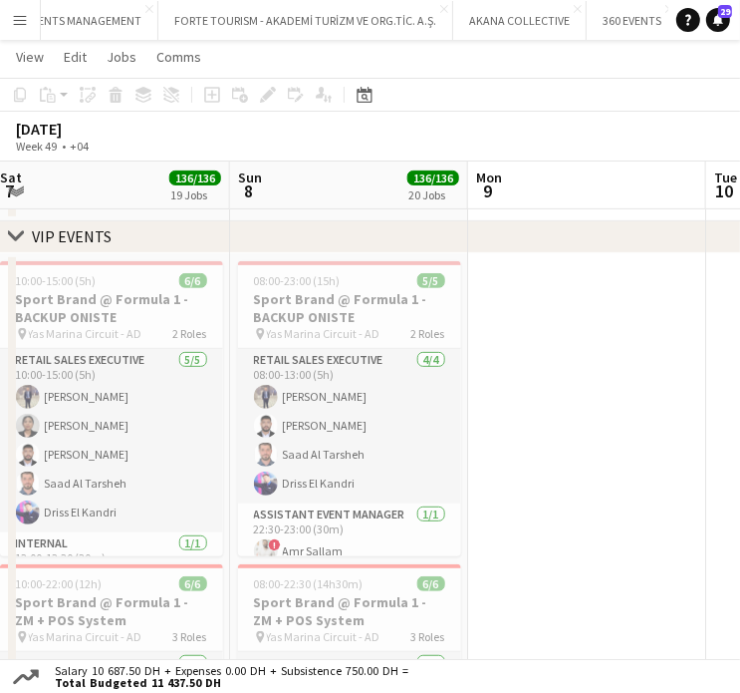
drag, startPoint x: 522, startPoint y: 432, endPoint x: 308, endPoint y: 398, distance: 216.9
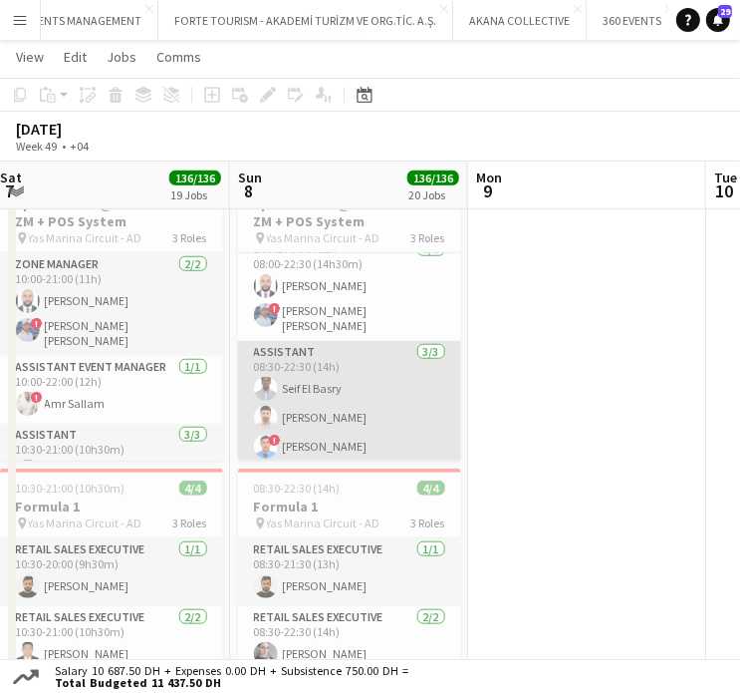
scroll to position [0, 0]
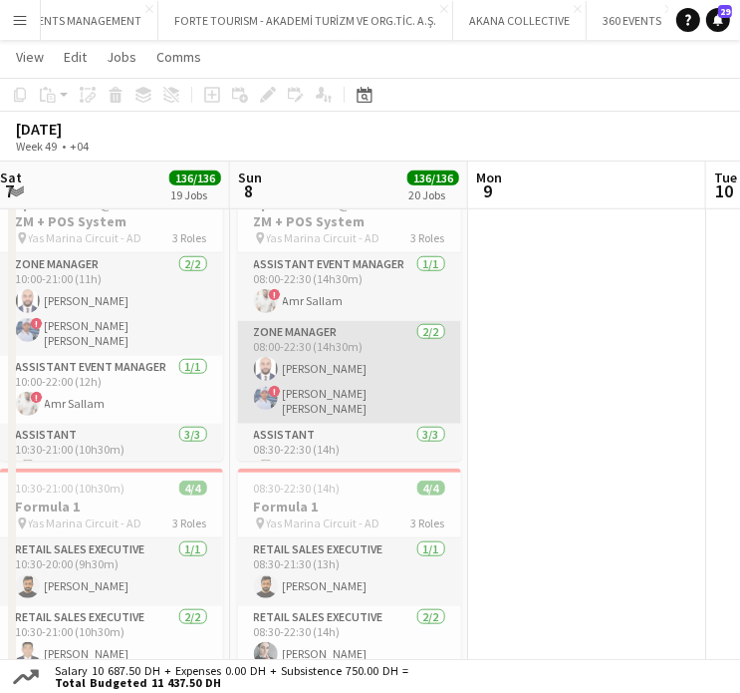
click at [361, 356] on app-card-role "Zone Manager 2/2 08:00-22:30 (14h30m) Mohammed Adel Aljbour ! Mohamed Yasser Al…" at bounding box center [349, 372] width 223 height 103
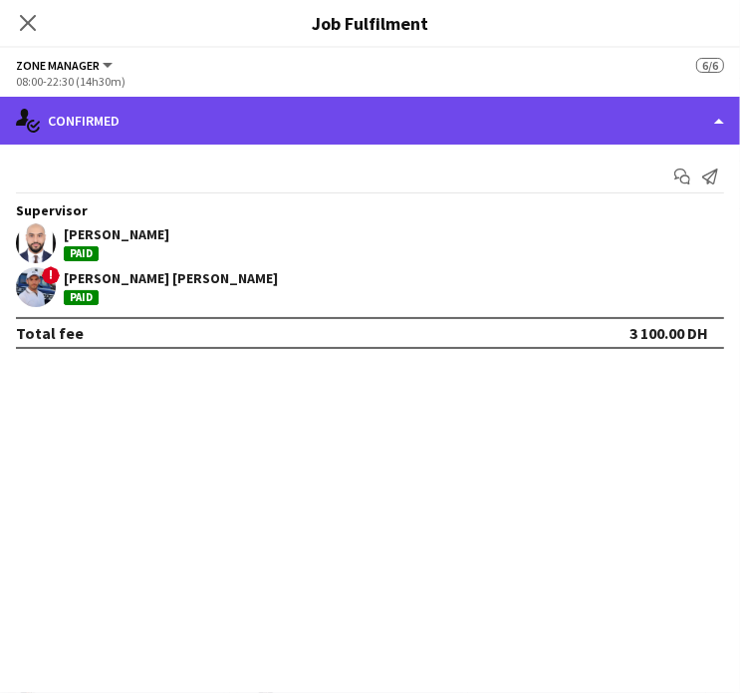
click at [711, 115] on div "single-neutral-actions-check-2 Confirmed" at bounding box center [370, 121] width 740 height 48
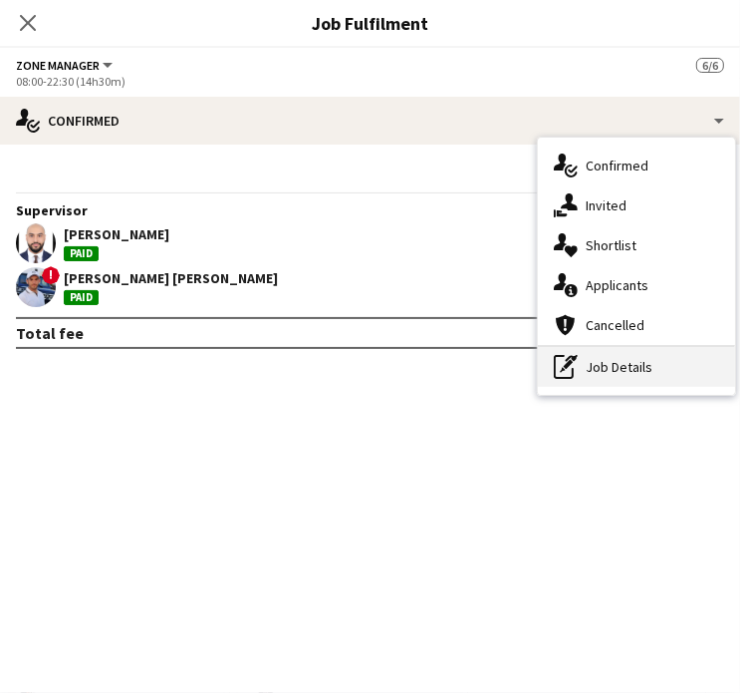
click at [650, 366] on div "pen-write Job Details" at bounding box center [636, 367] width 197 height 40
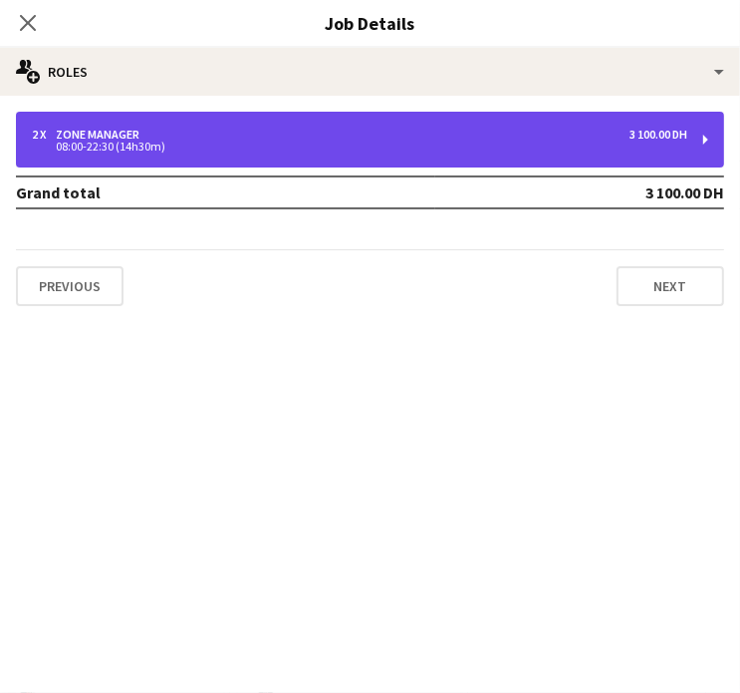
click at [598, 158] on div "2 x Zone Manager 3 100.00 DH 08:00-22:30 (14h30m)" at bounding box center [370, 140] width 709 height 56
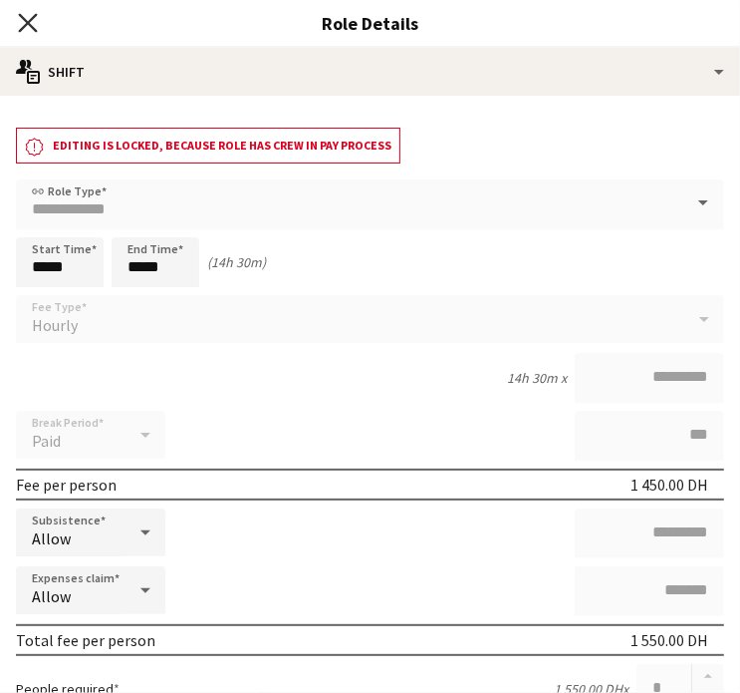
click at [28, 26] on icon "Close pop-in" at bounding box center [27, 22] width 19 height 19
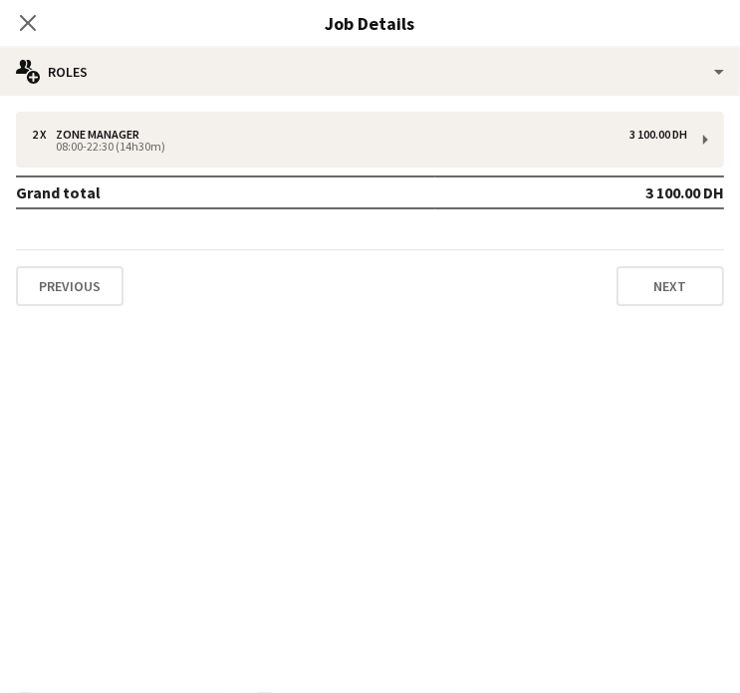
click at [27, 21] on icon at bounding box center [28, 23] width 16 height 16
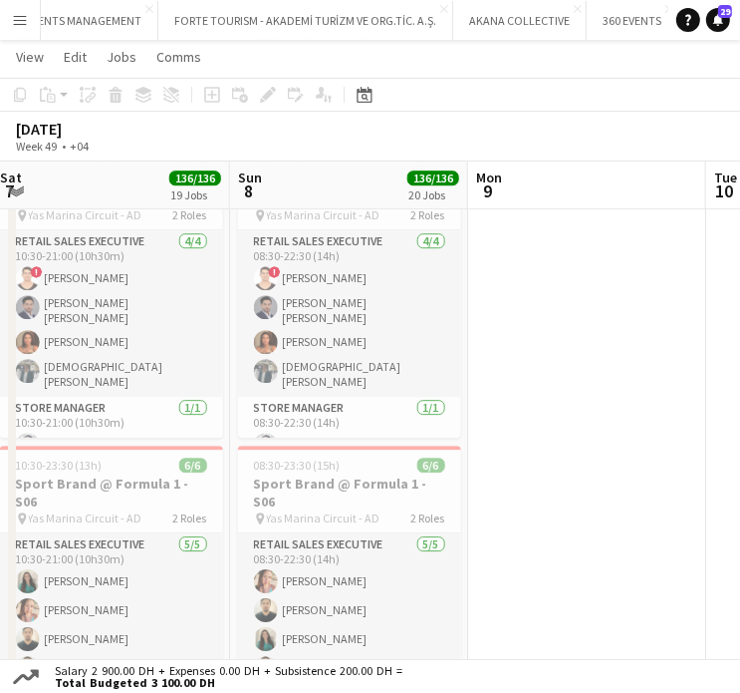
scroll to position [0, 530]
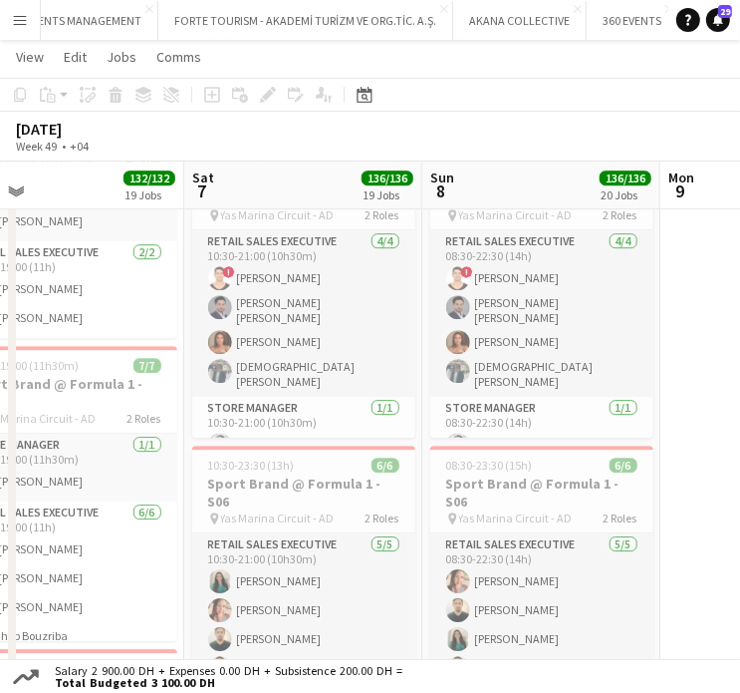
drag, startPoint x: 271, startPoint y: 365, endPoint x: 339, endPoint y: 365, distance: 67.8
click at [339, 365] on app-calendar-viewport "Wed 4 19/19 1 Job Thu 5 48/48 6 Jobs Fri 6 132/132 19 Jobs Sat 7 136/136 19 Job…" at bounding box center [370, 347] width 740 height 6121
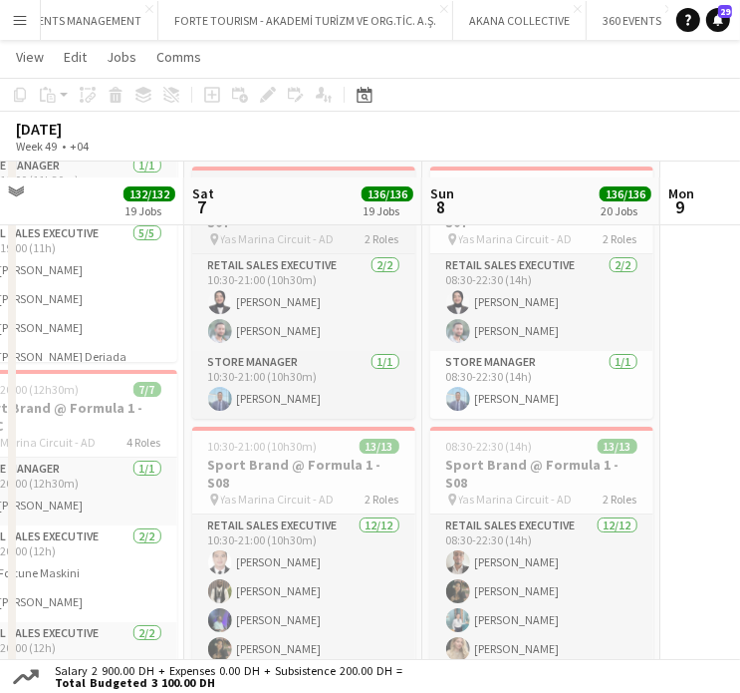
scroll to position [3388, 0]
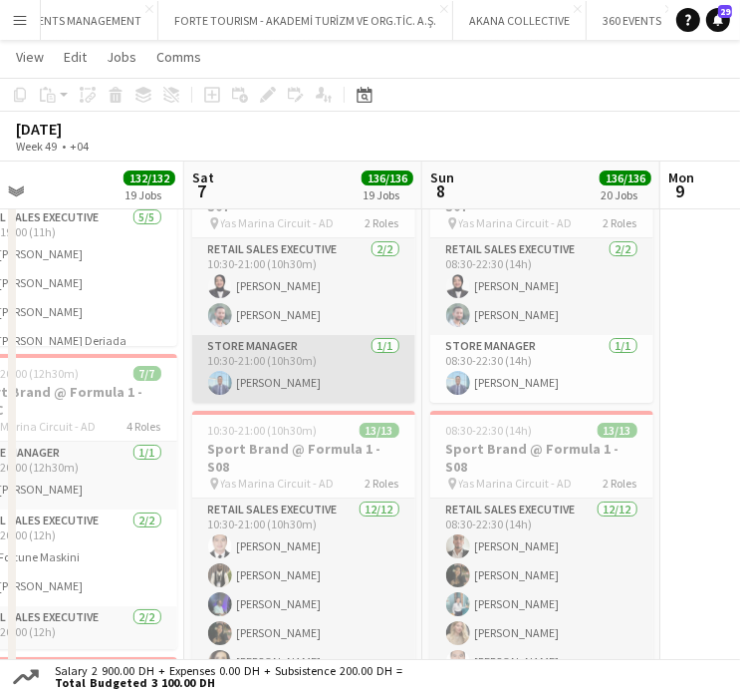
click at [287, 335] on app-card-role "Store Manager 1/1 10:30-21:00 (10h30m) Mohamed Obeid" at bounding box center [303, 369] width 223 height 68
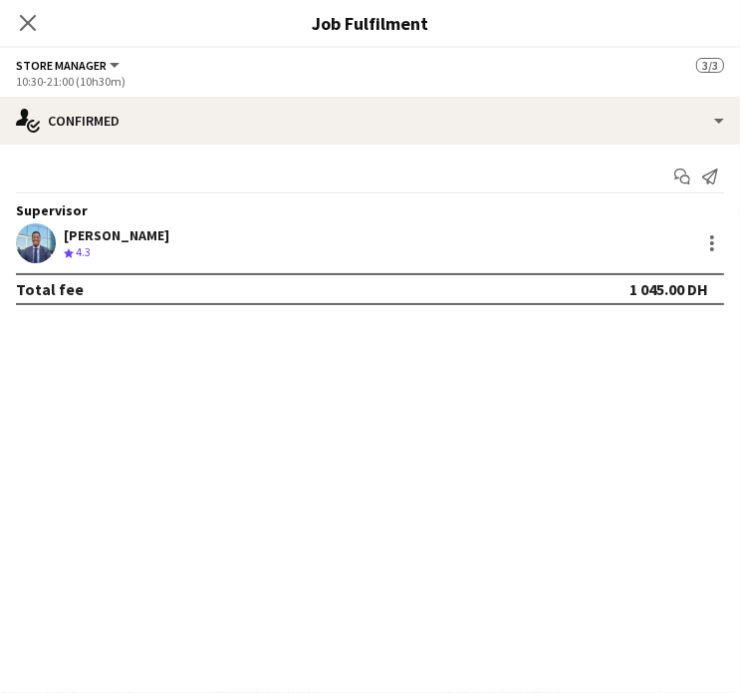
scroll to position [83, 0]
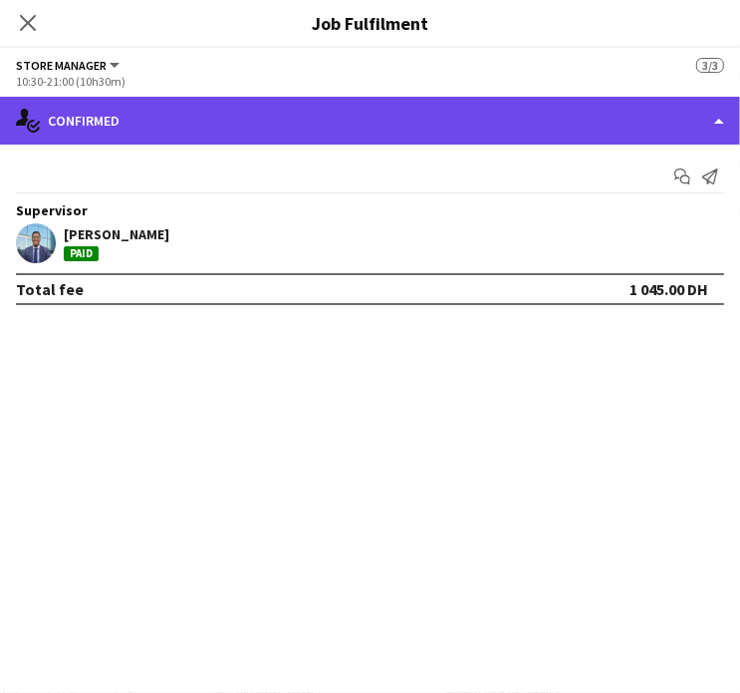
click at [718, 112] on div "single-neutral-actions-check-2 Confirmed" at bounding box center [370, 121] width 740 height 48
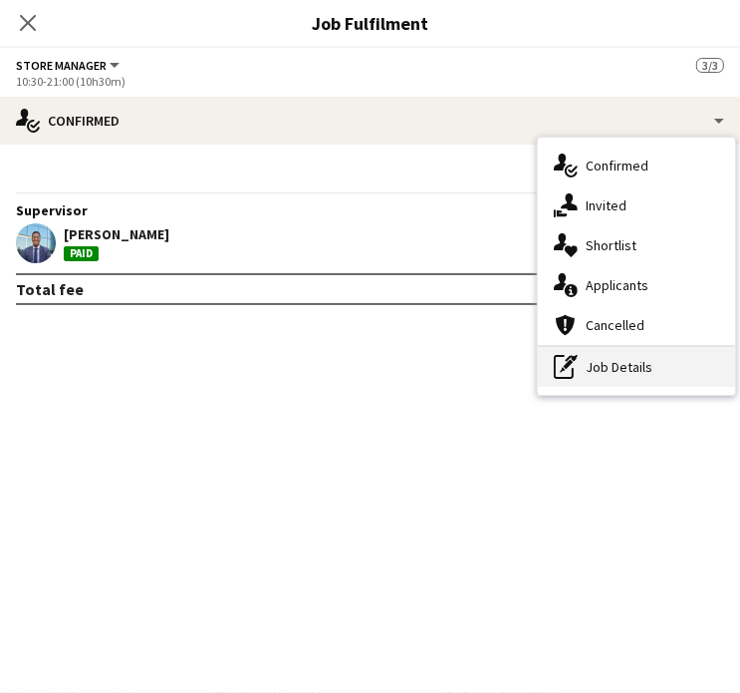
click at [628, 370] on div "pen-write Job Details" at bounding box center [636, 367] width 197 height 40
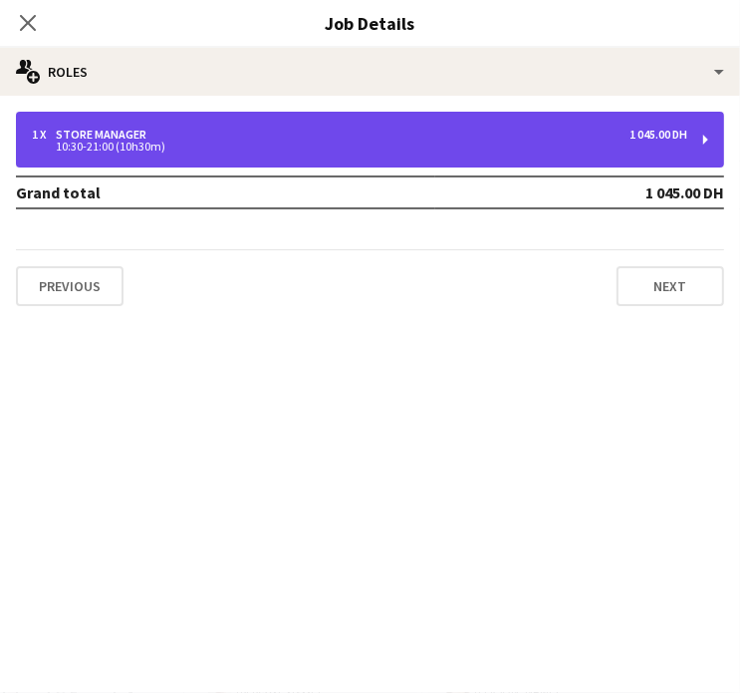
click at [409, 133] on div "1 x Store Manager 1 045.00 DH" at bounding box center [360, 135] width 656 height 14
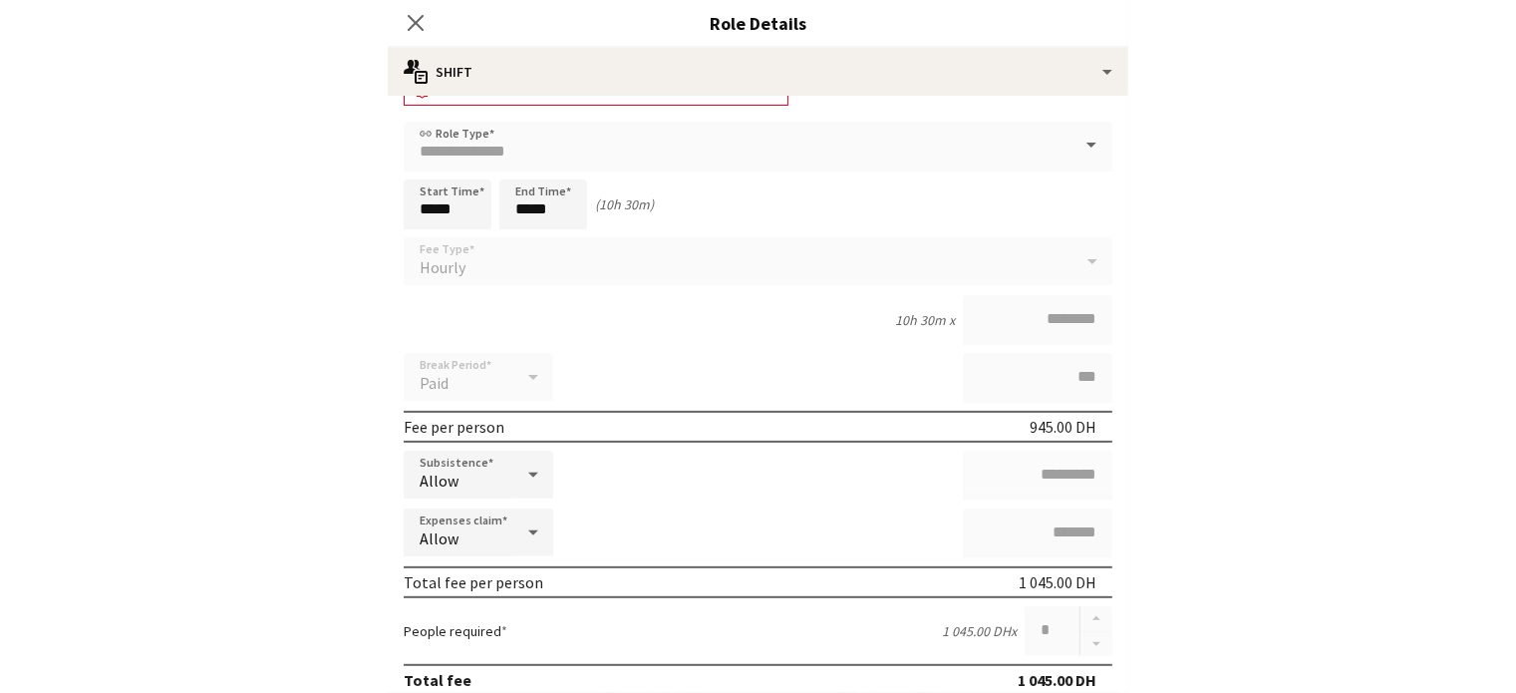
scroll to position [100, 0]
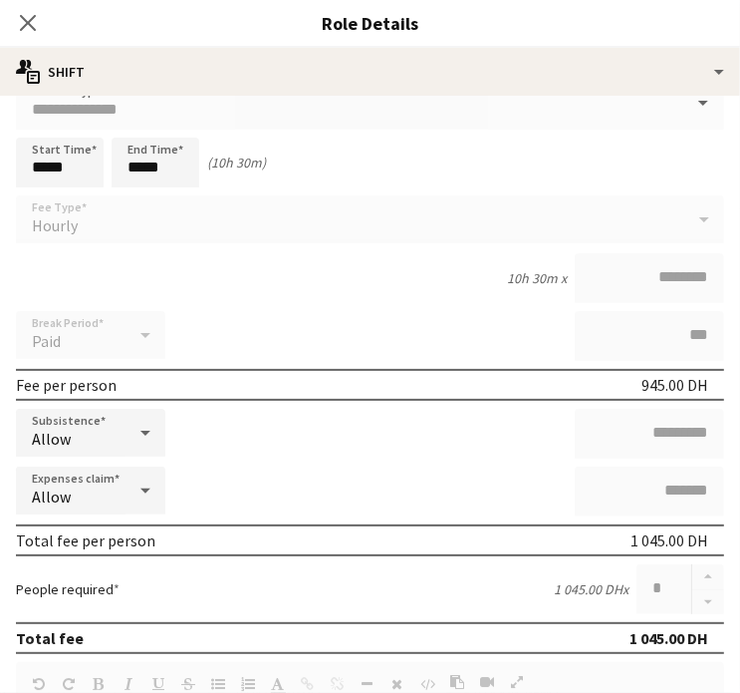
drag, startPoint x: 35, startPoint y: 27, endPoint x: 482, endPoint y: 135, distance: 460.2
click at [35, 27] on icon "Close pop-in" at bounding box center [28, 23] width 16 height 16
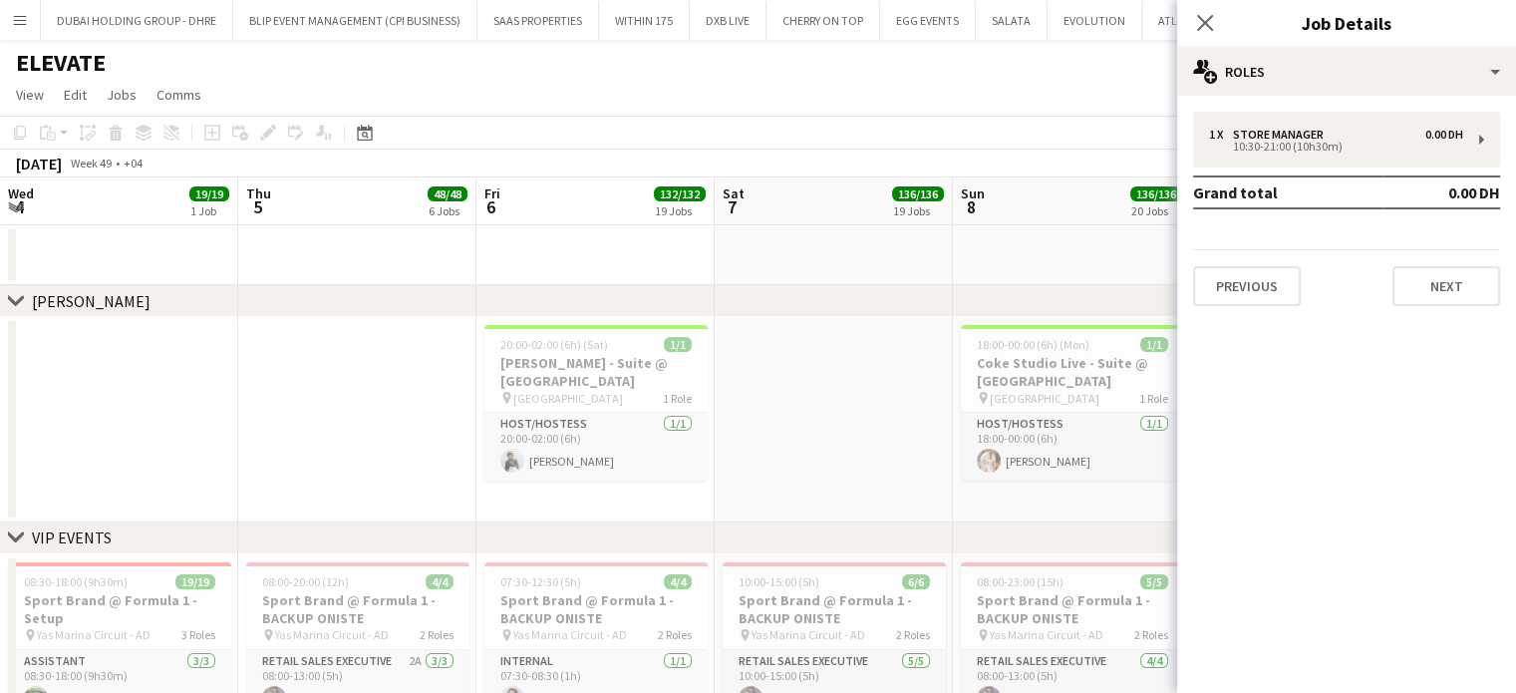
scroll to position [0, 530]
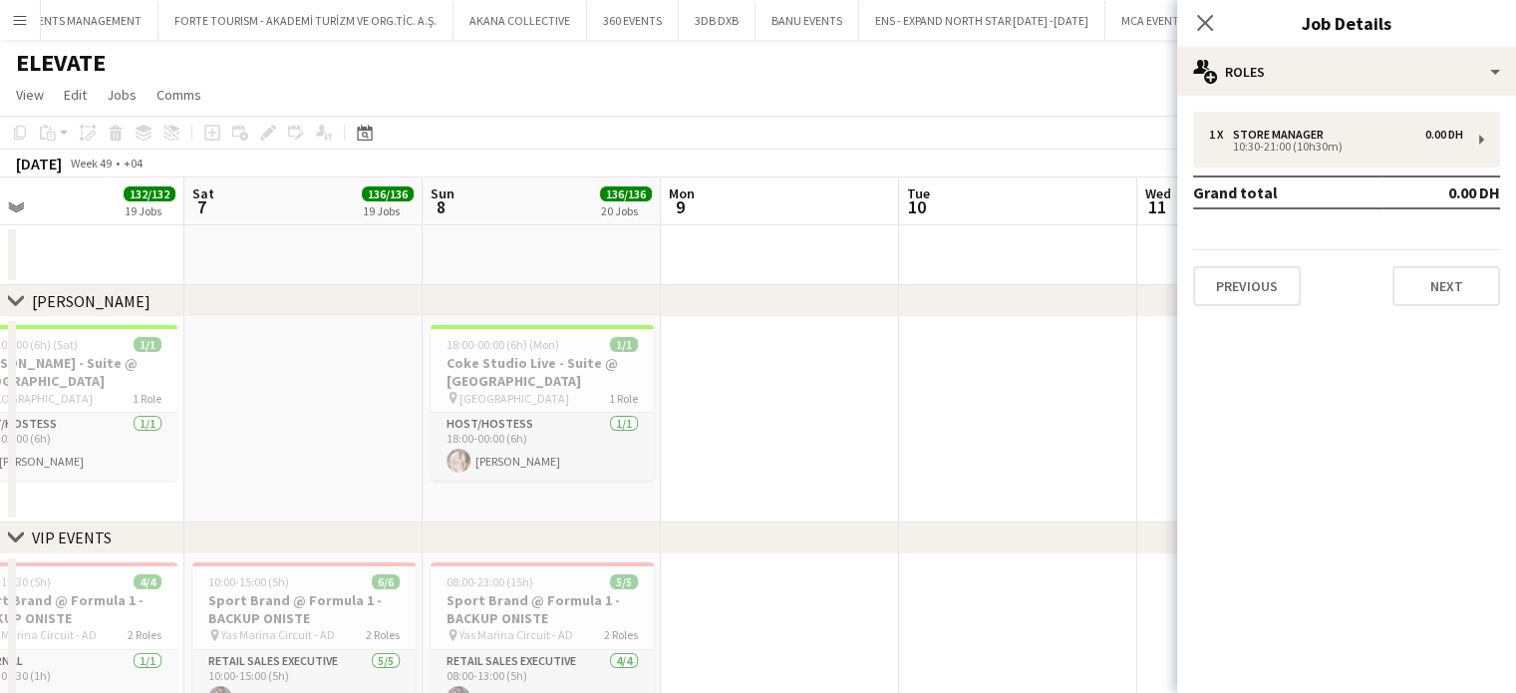
click at [16, 13] on app-icon "Menu" at bounding box center [20, 20] width 16 height 16
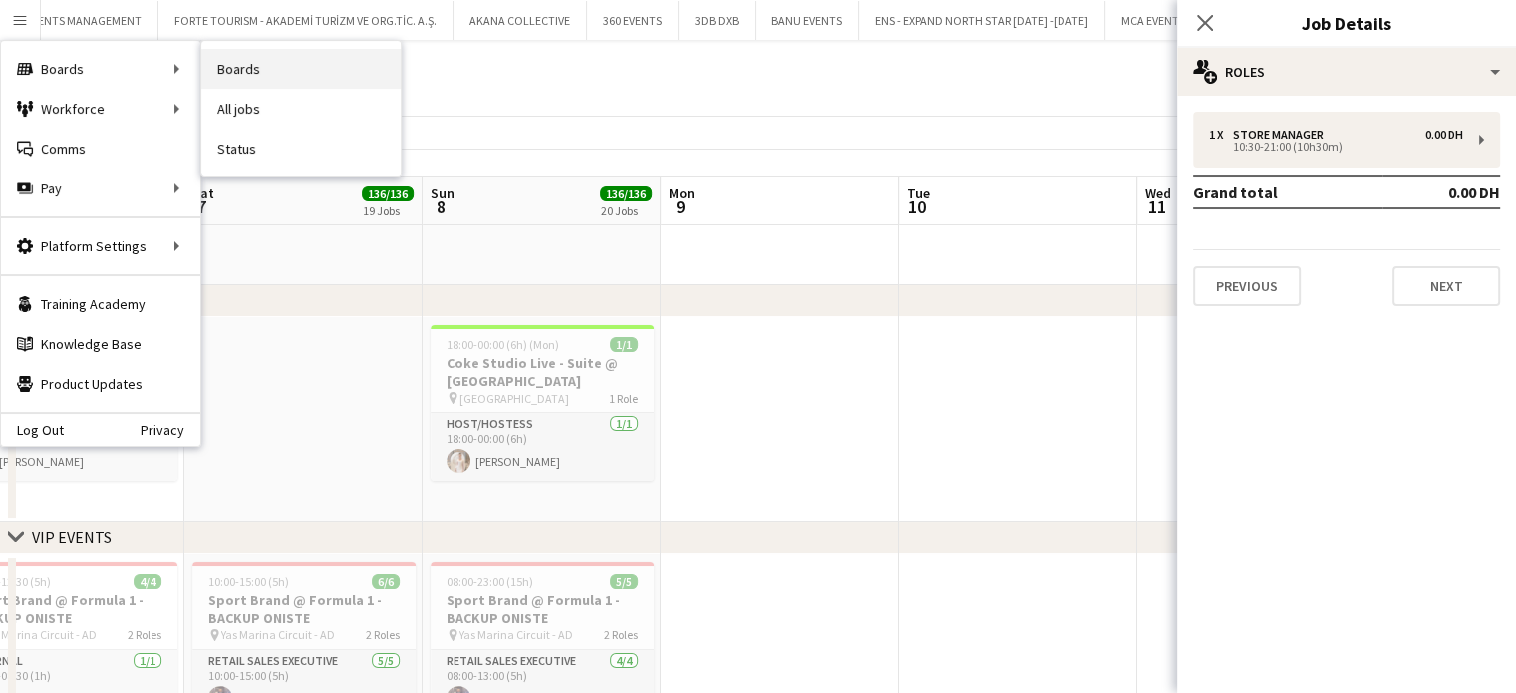
click at [239, 72] on link "Boards" at bounding box center [300, 69] width 199 height 40
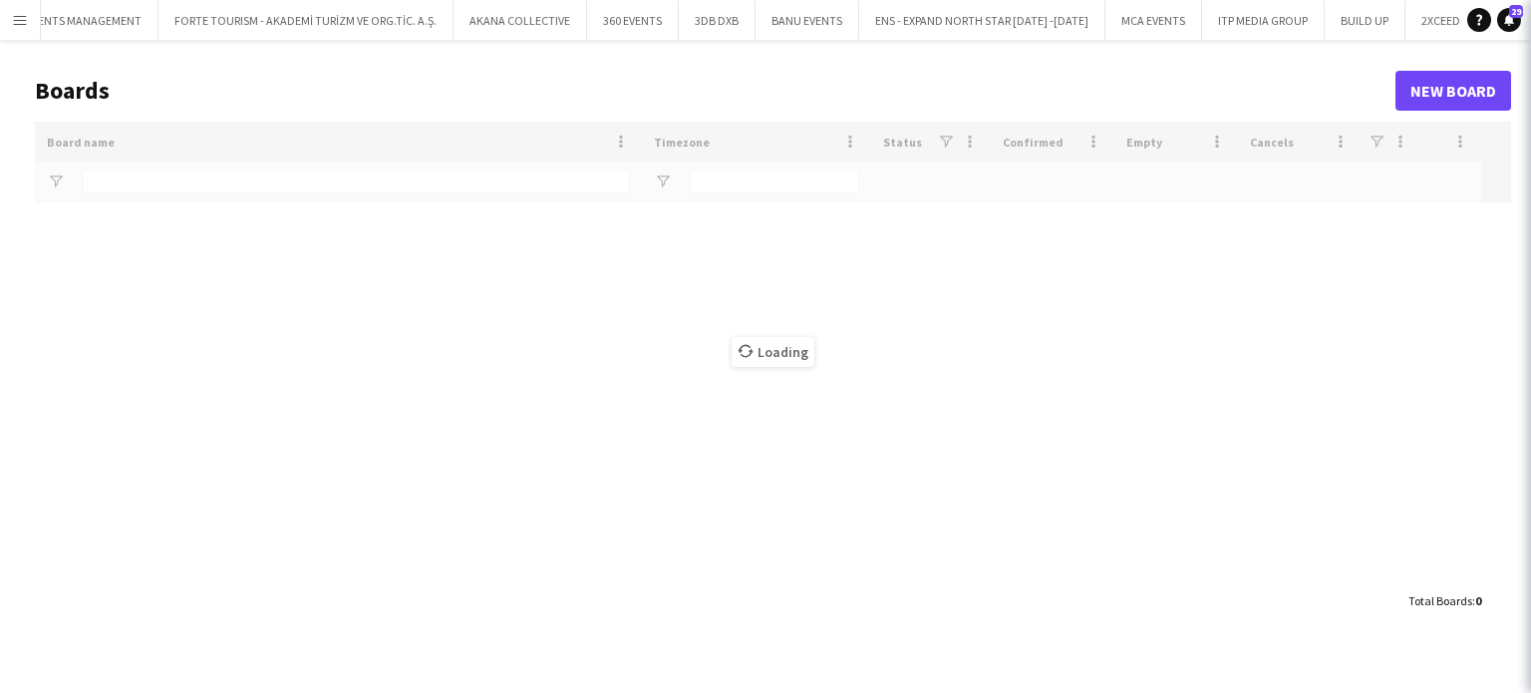
scroll to position [0, 7480]
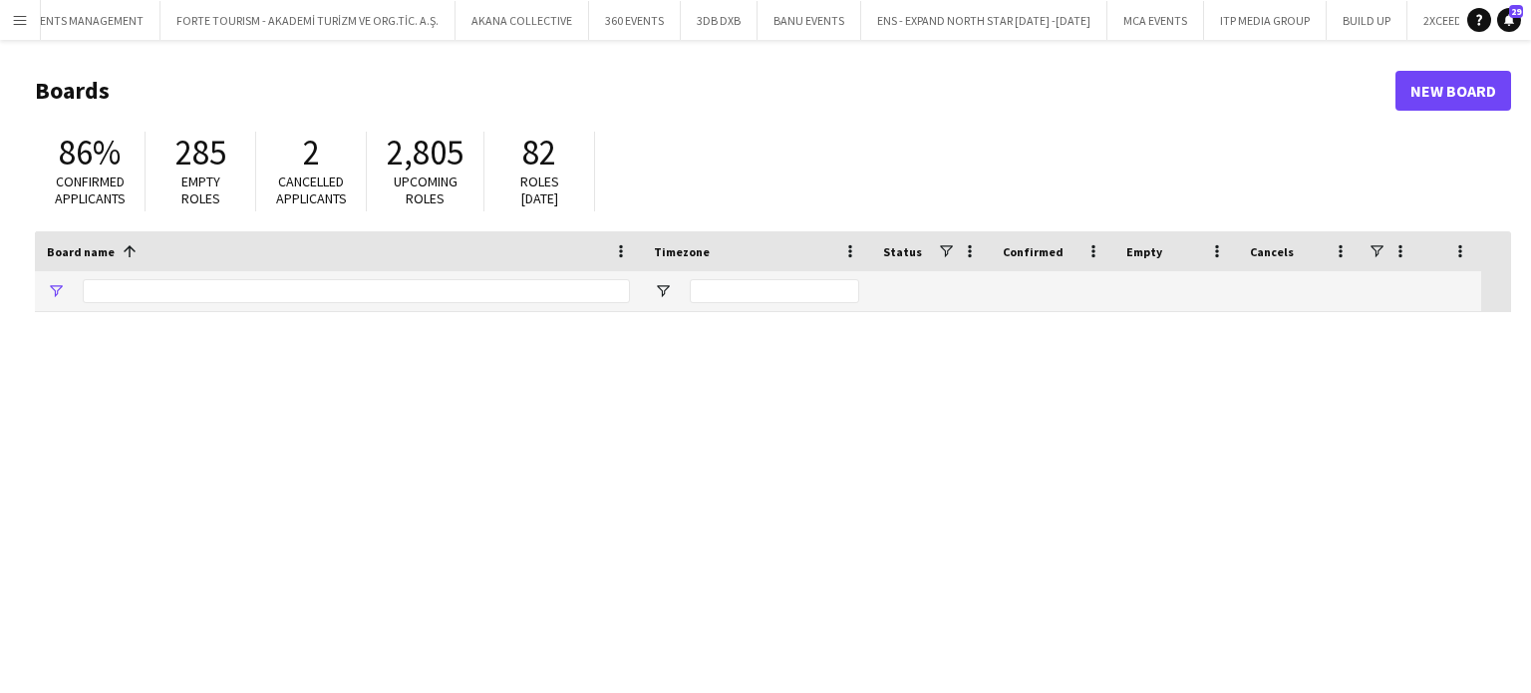
type input "*****"
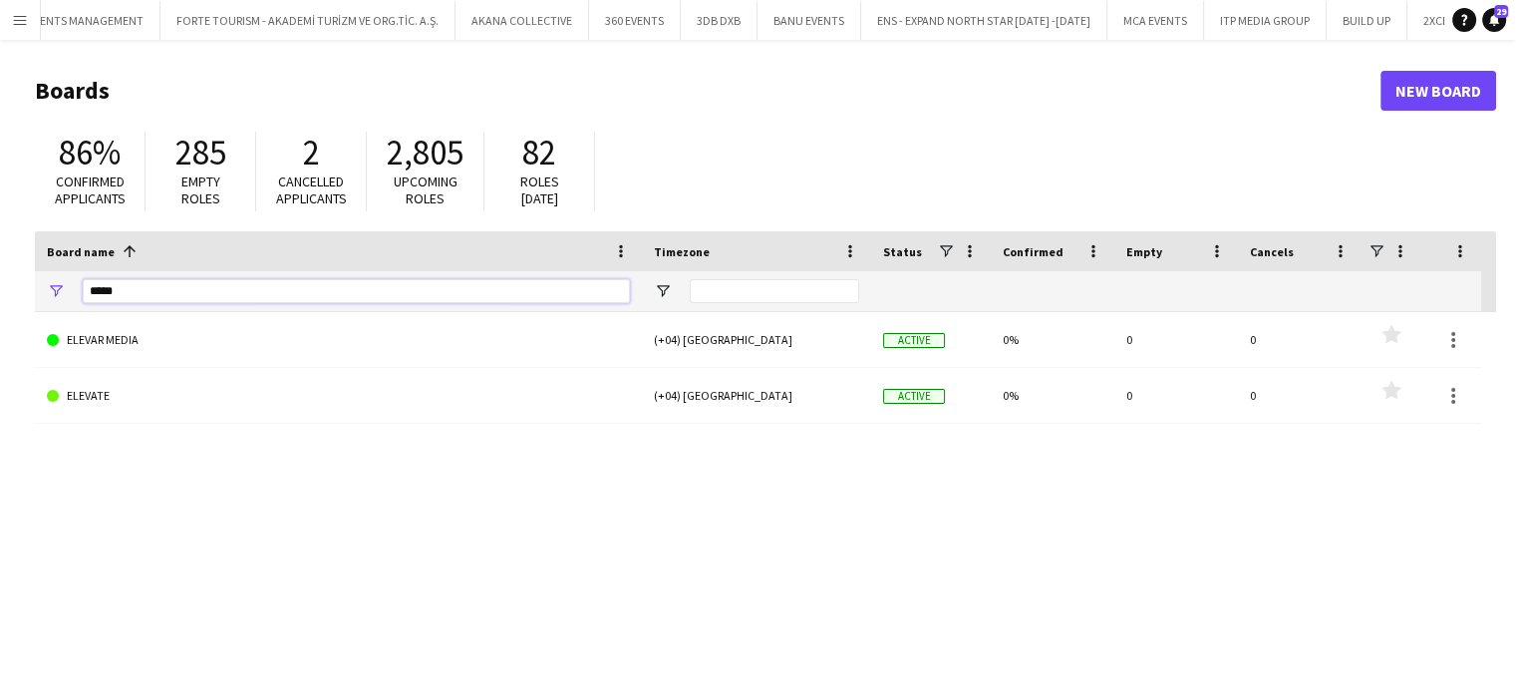
drag, startPoint x: 175, startPoint y: 293, endPoint x: 0, endPoint y: 287, distance: 175.5
click at [0, 287] on main "Boards New Board 86% Confirmed applicants 285 Empty roles 2 Cancelled applicant…" at bounding box center [758, 400] width 1516 height 720
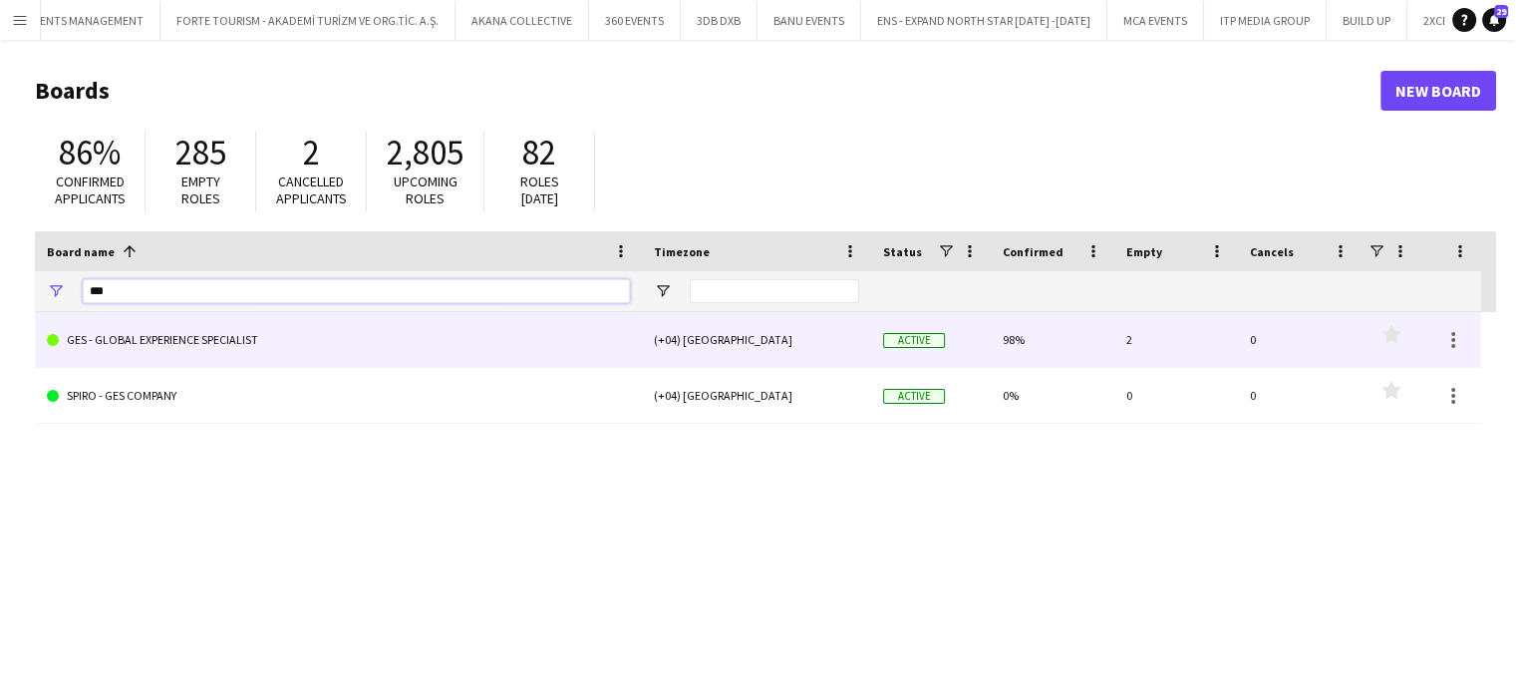
type input "***"
click at [128, 340] on link "GES - GLOBAL EXPERIENCE SPECIALIST" at bounding box center [338, 340] width 583 height 56
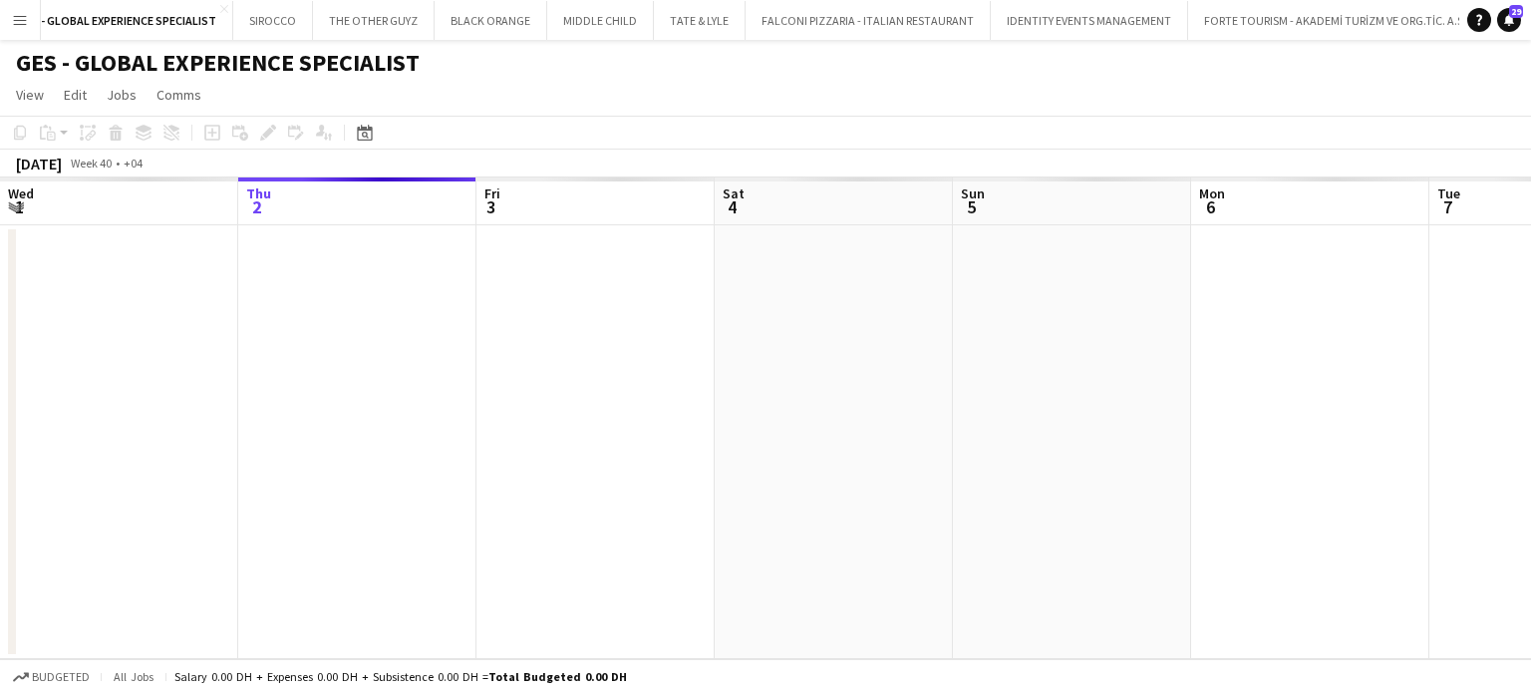
scroll to position [0, 478]
drag, startPoint x: 636, startPoint y: 376, endPoint x: 453, endPoint y: 347, distance: 184.7
click at [453, 347] on app-calendar-viewport "Mon 29 Tue 30 Wed 1 Thu 2 Fri 3 Sat 4 Sun 5 Mon 6 Tue 7 Wed 8 Thu 9 Fri 10" at bounding box center [765, 417] width 1531 height 481
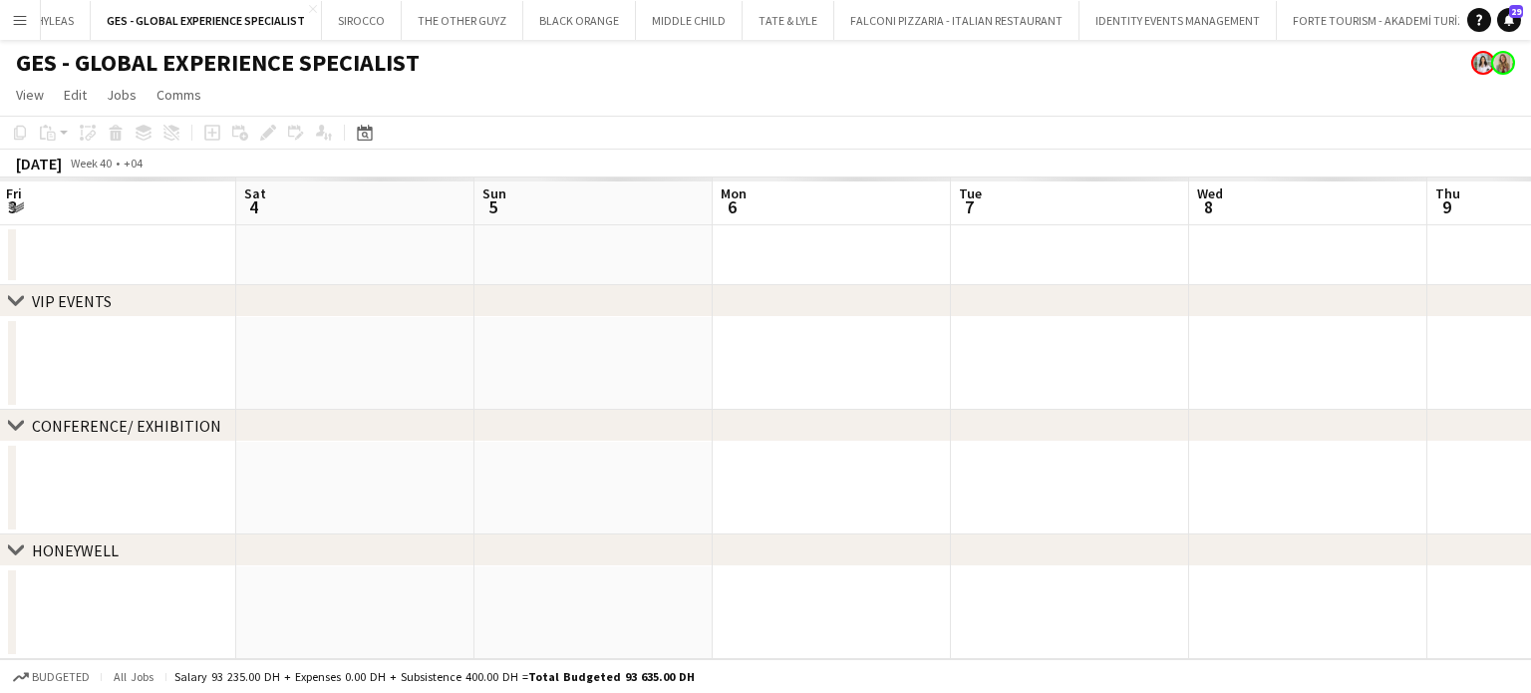
scroll to position [0, 6346]
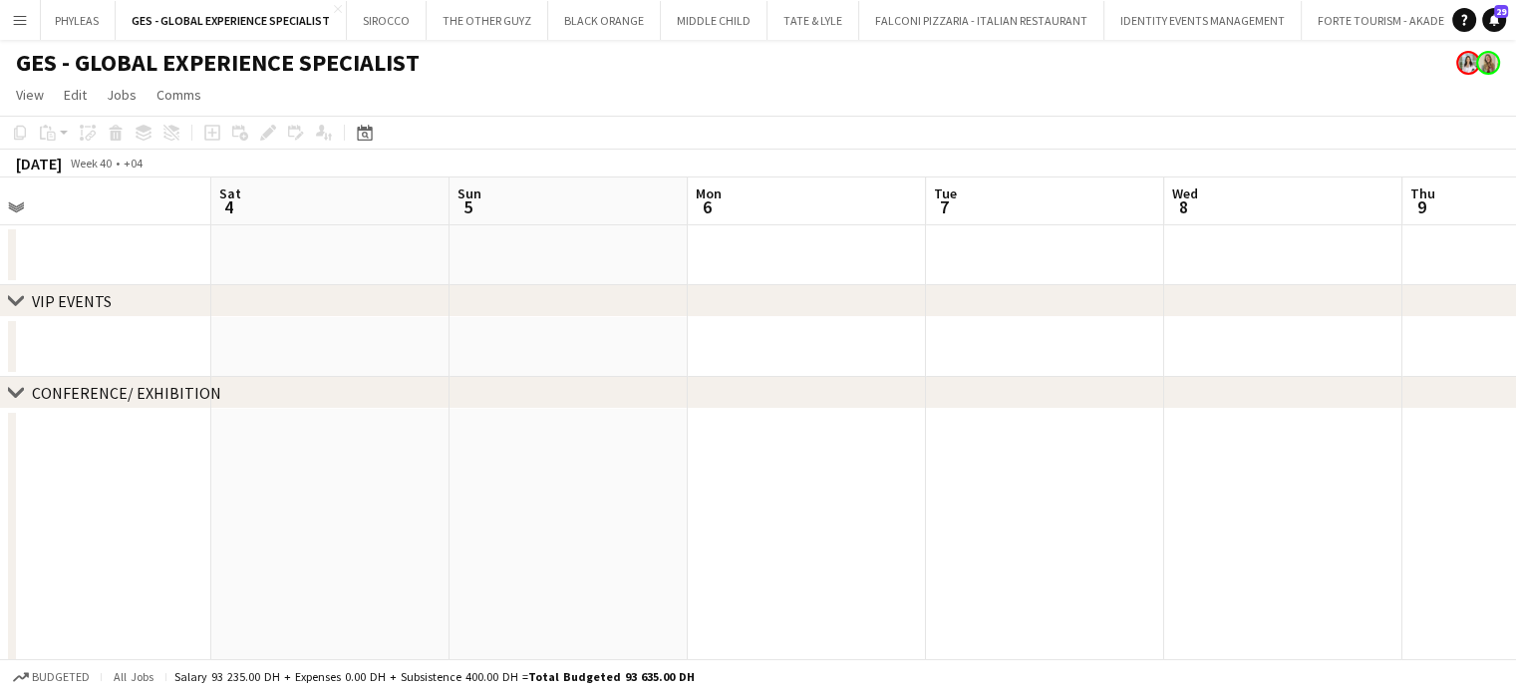
click at [877, 409] on div "chevron-right VIP EVENTS chevron-right CONFERENCE/ EXHIBITION chevron-right HON…" at bounding box center [758, 607] width 1516 height 860
drag, startPoint x: 685, startPoint y: 378, endPoint x: 610, endPoint y: 360, distance: 76.9
click at [606, 363] on app-calendar-viewport "Wed 1 Thu 2 Fri 3 Sat 4 Sun 5 Mon 6 Tue 7 Wed 8 Thu 9 Fri 10 Sat 11 Sun 12 8/8 …" at bounding box center [758, 607] width 1516 height 860
drag, startPoint x: 822, startPoint y: 473, endPoint x: 772, endPoint y: 461, distance: 51.2
click at [803, 468] on app-calendar-viewport "Wed 1 Thu 2 Fri 3 Sat 4 Sun 5 Mon 6 Tue 7 Wed 8 Thu 9 Fri 10 Sat 11 Sun 12 8/8 …" at bounding box center [758, 607] width 1516 height 860
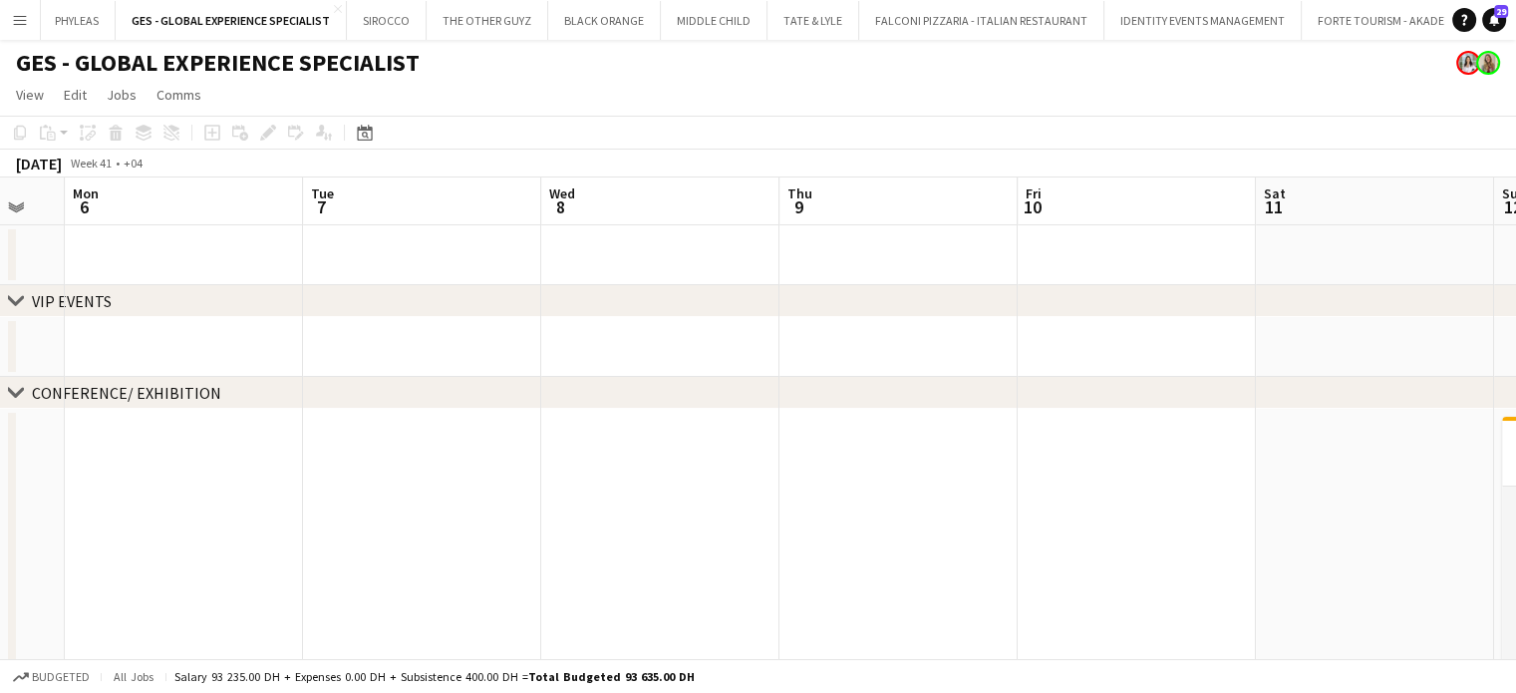
scroll to position [0, 717]
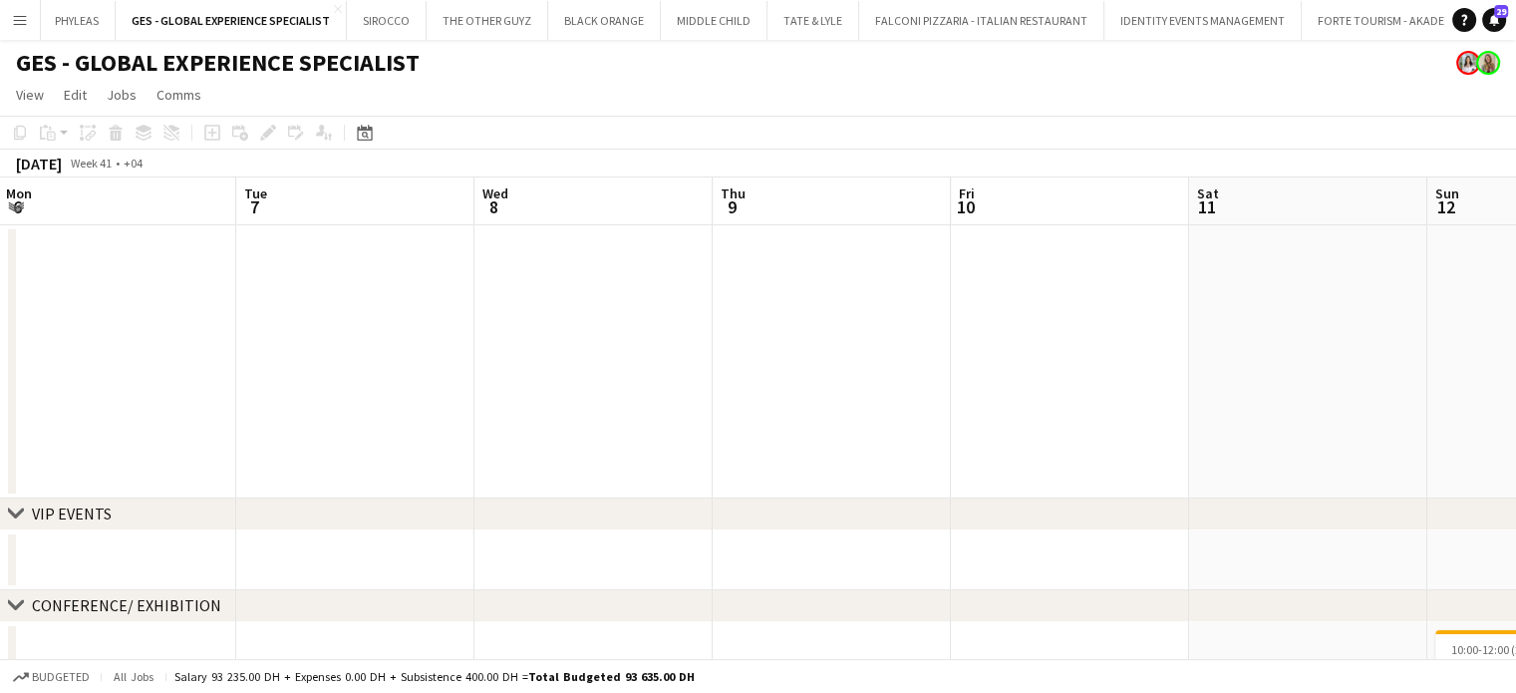
drag, startPoint x: 866, startPoint y: 472, endPoint x: 622, endPoint y: 435, distance: 247.1
drag, startPoint x: 940, startPoint y: 366, endPoint x: 553, endPoint y: 266, distance: 399.3
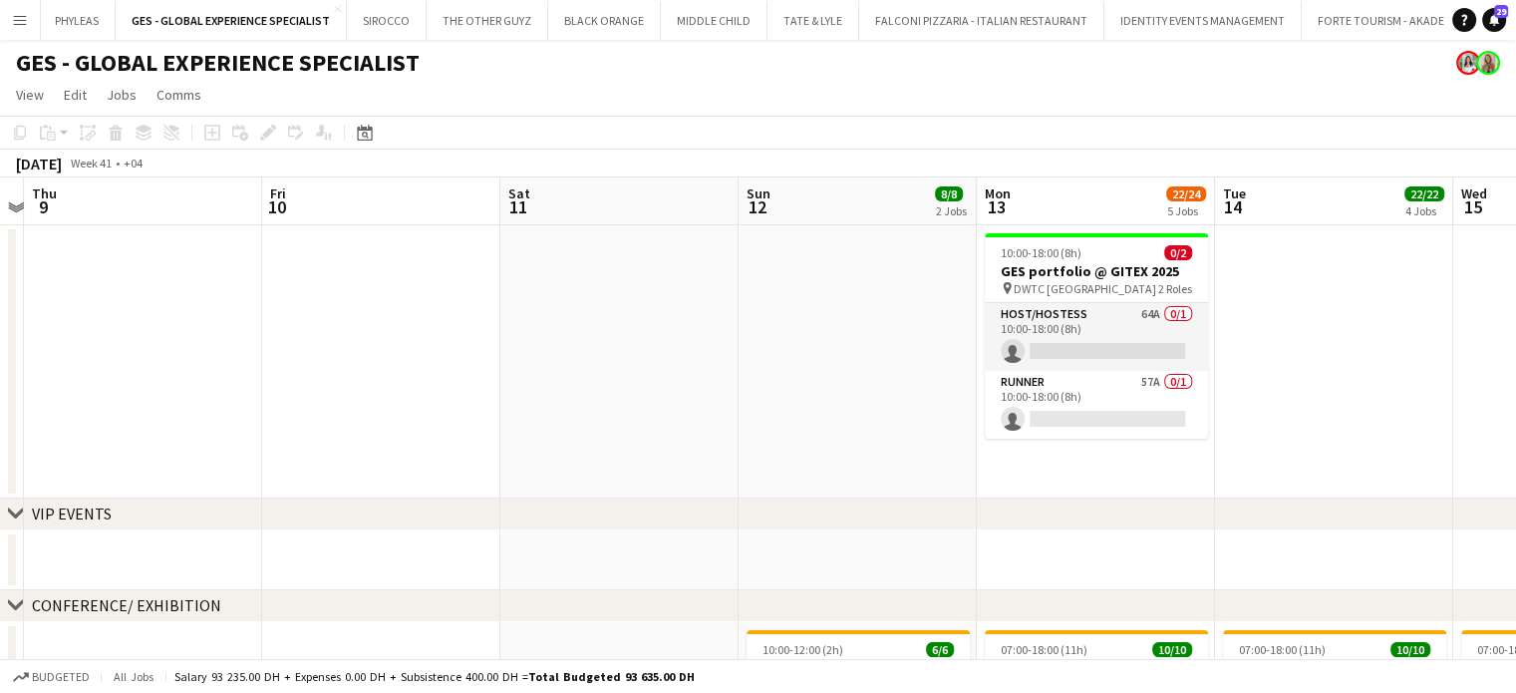
drag, startPoint x: 965, startPoint y: 390, endPoint x: 387, endPoint y: 374, distance: 578.2
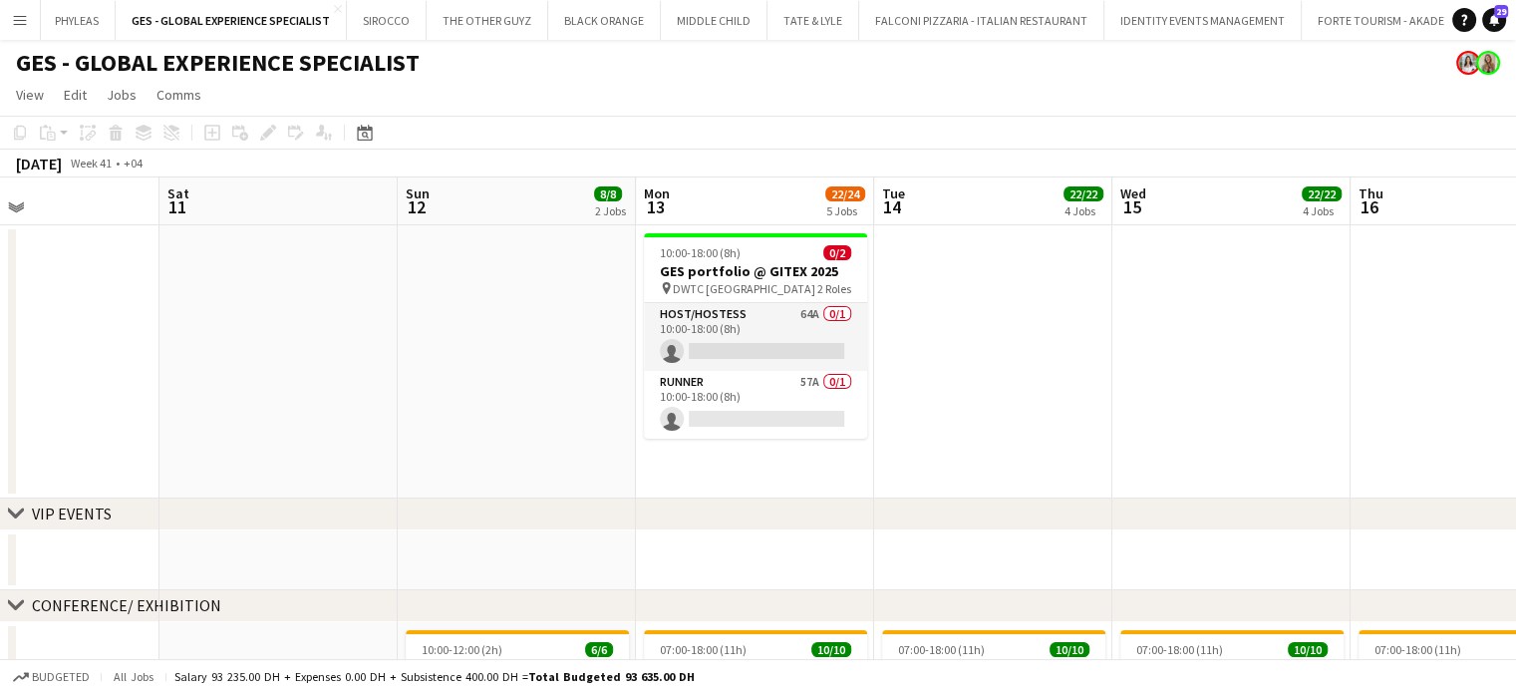
drag, startPoint x: 1291, startPoint y: 362, endPoint x: 785, endPoint y: 362, distance: 505.3
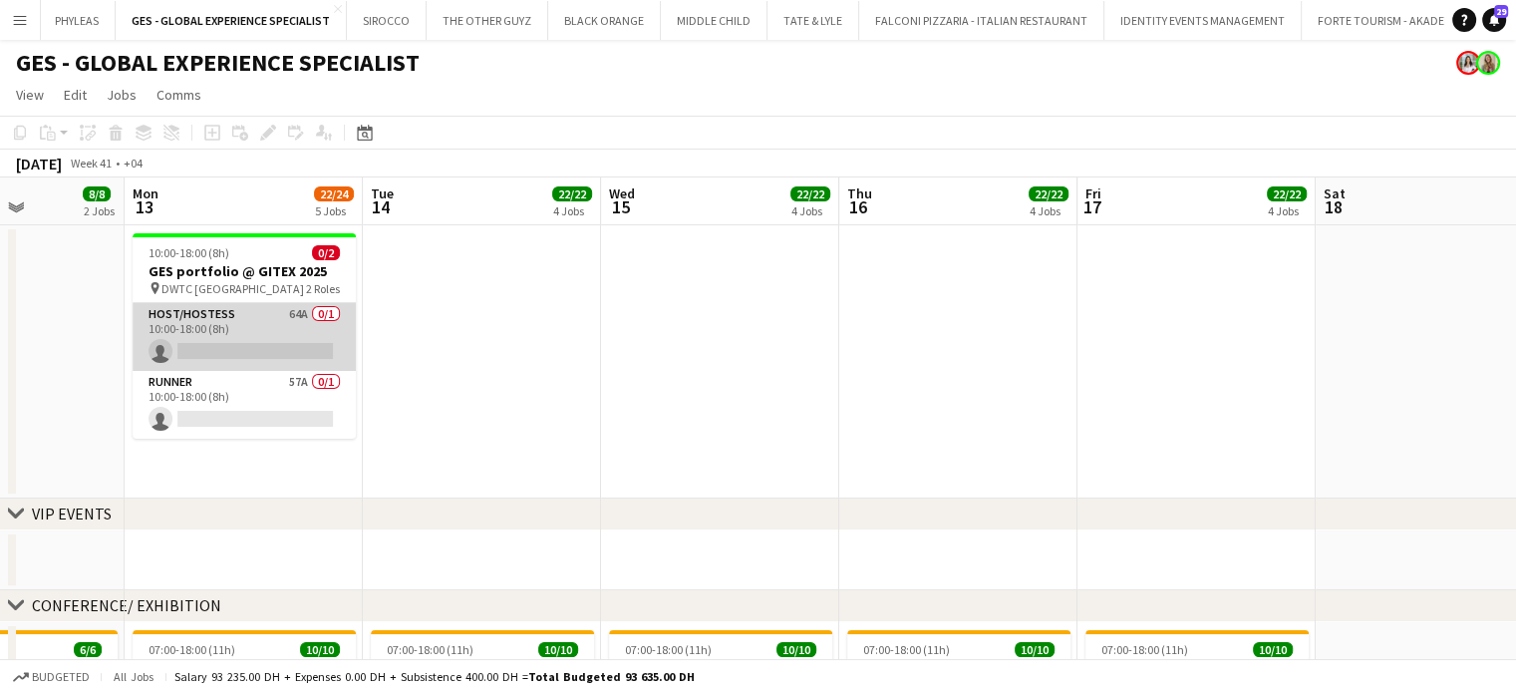
click at [259, 326] on app-card-role "Host/Hostess 64A 0/1 10:00-18:00 (8h) single-neutral-actions" at bounding box center [244, 337] width 223 height 68
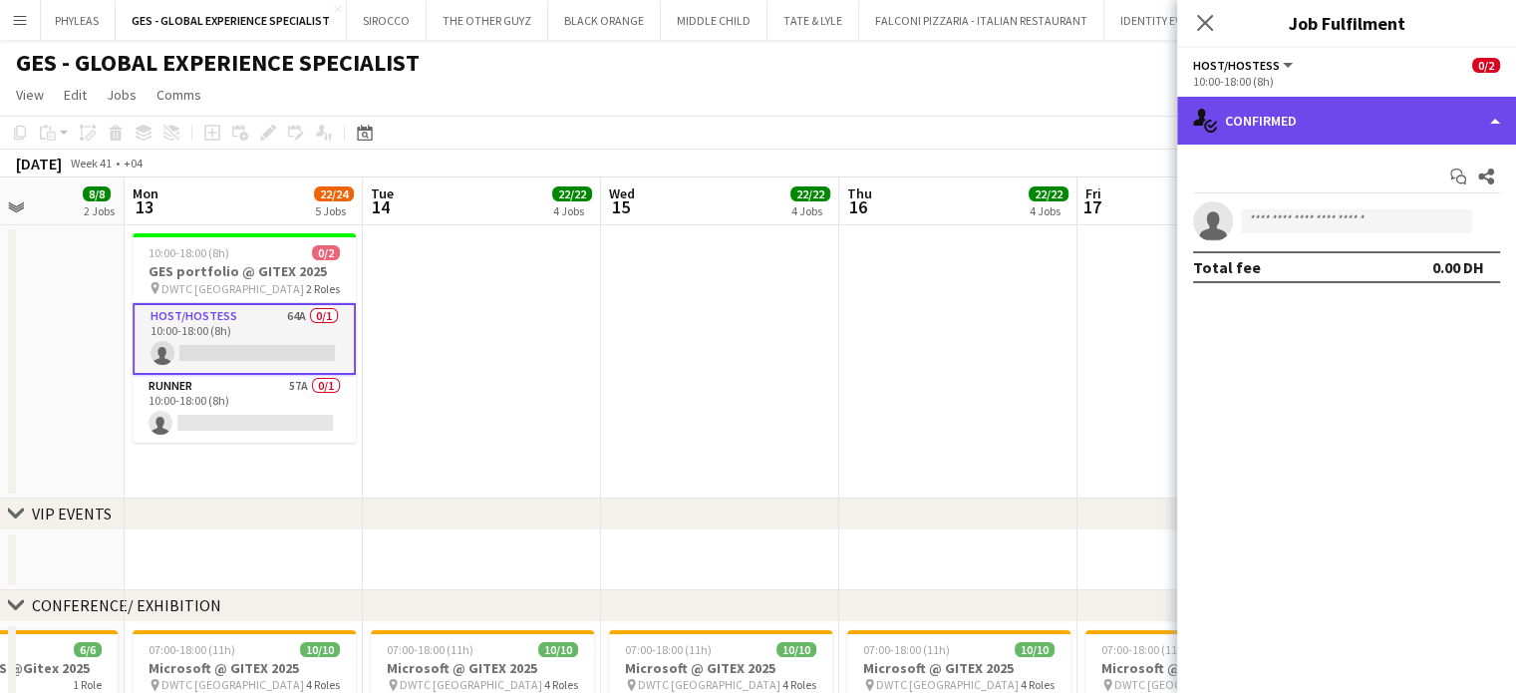
click at [1479, 123] on div "single-neutral-actions-check-2 Confirmed" at bounding box center [1346, 121] width 339 height 48
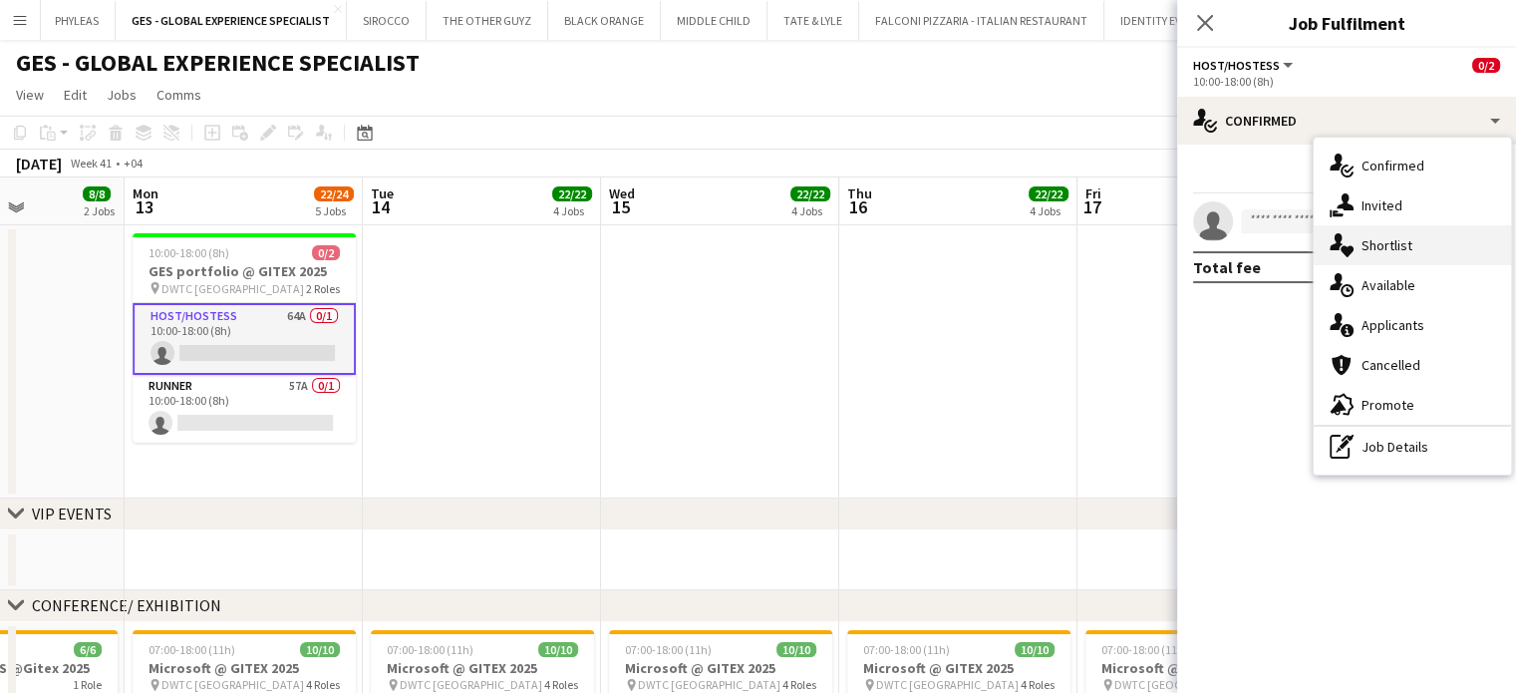
click at [1408, 240] on span "Shortlist" at bounding box center [1386, 245] width 51 height 18
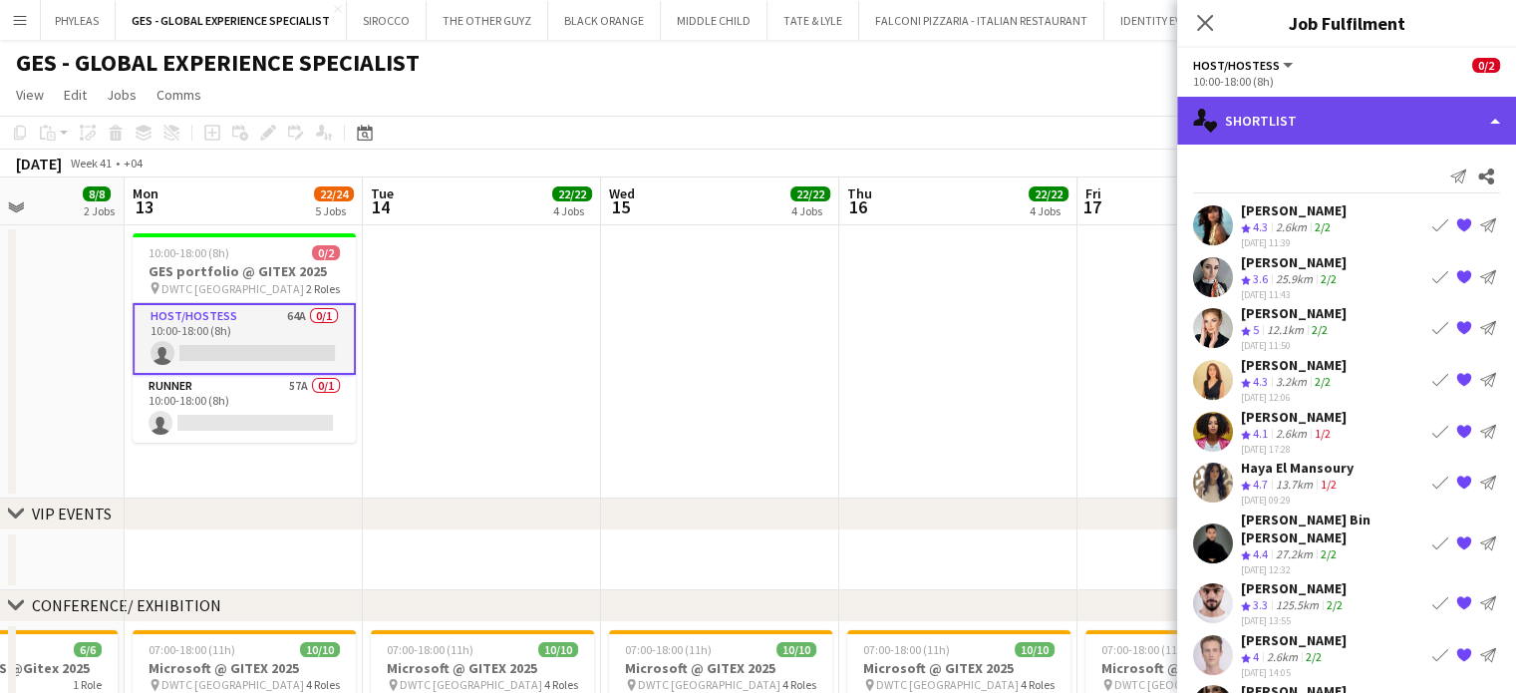
click at [1424, 103] on div "single-neutral-actions-heart Shortlist" at bounding box center [1346, 121] width 339 height 48
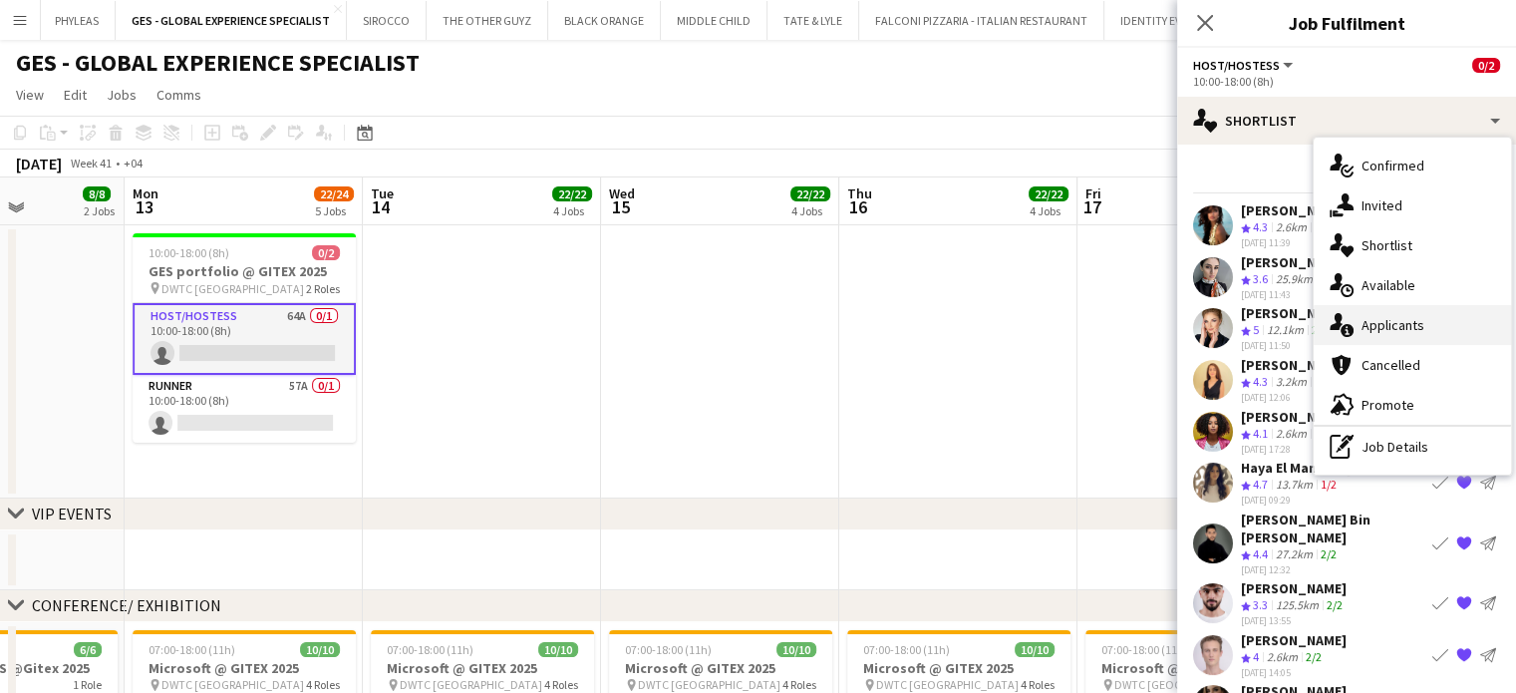
click at [1383, 331] on span "Applicants" at bounding box center [1392, 325] width 63 height 18
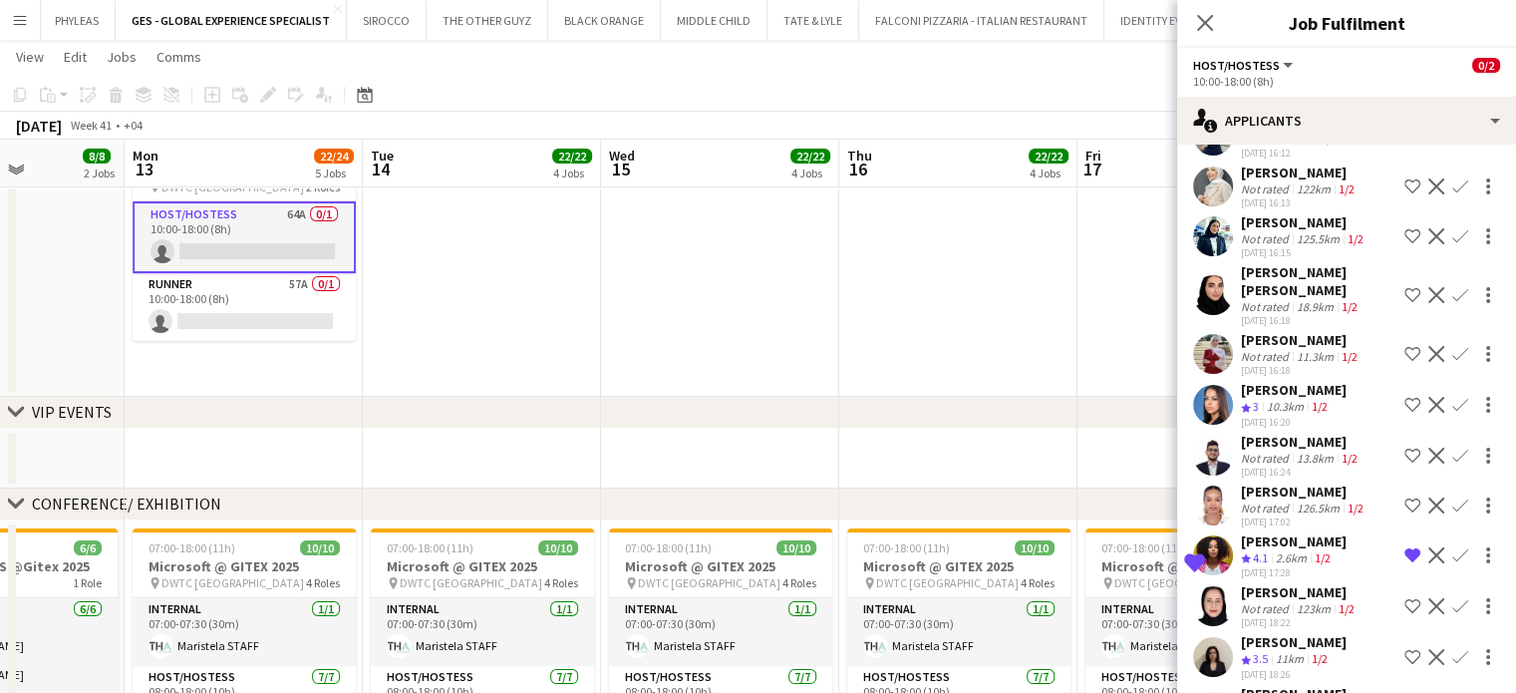
scroll to position [360, 0]
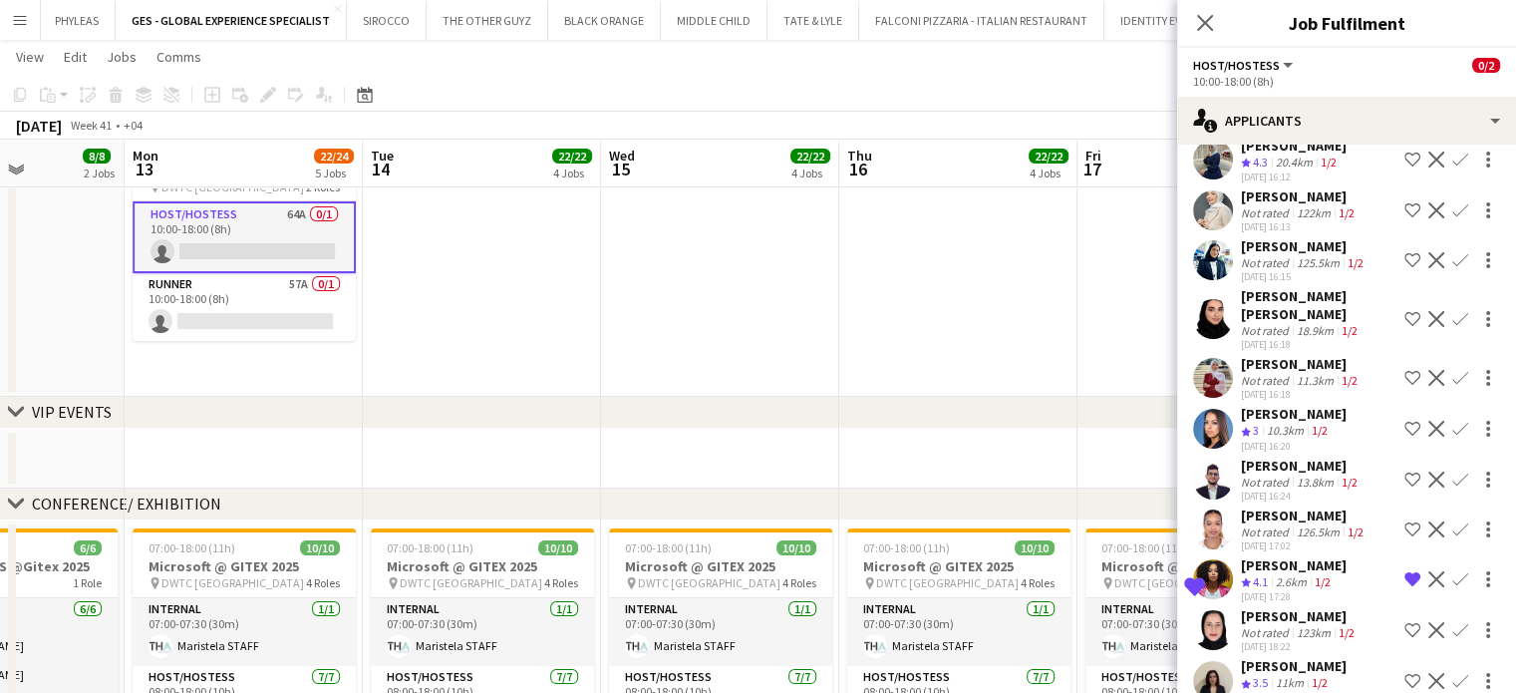
click at [631, 288] on app-date-cell at bounding box center [720, 260] width 238 height 273
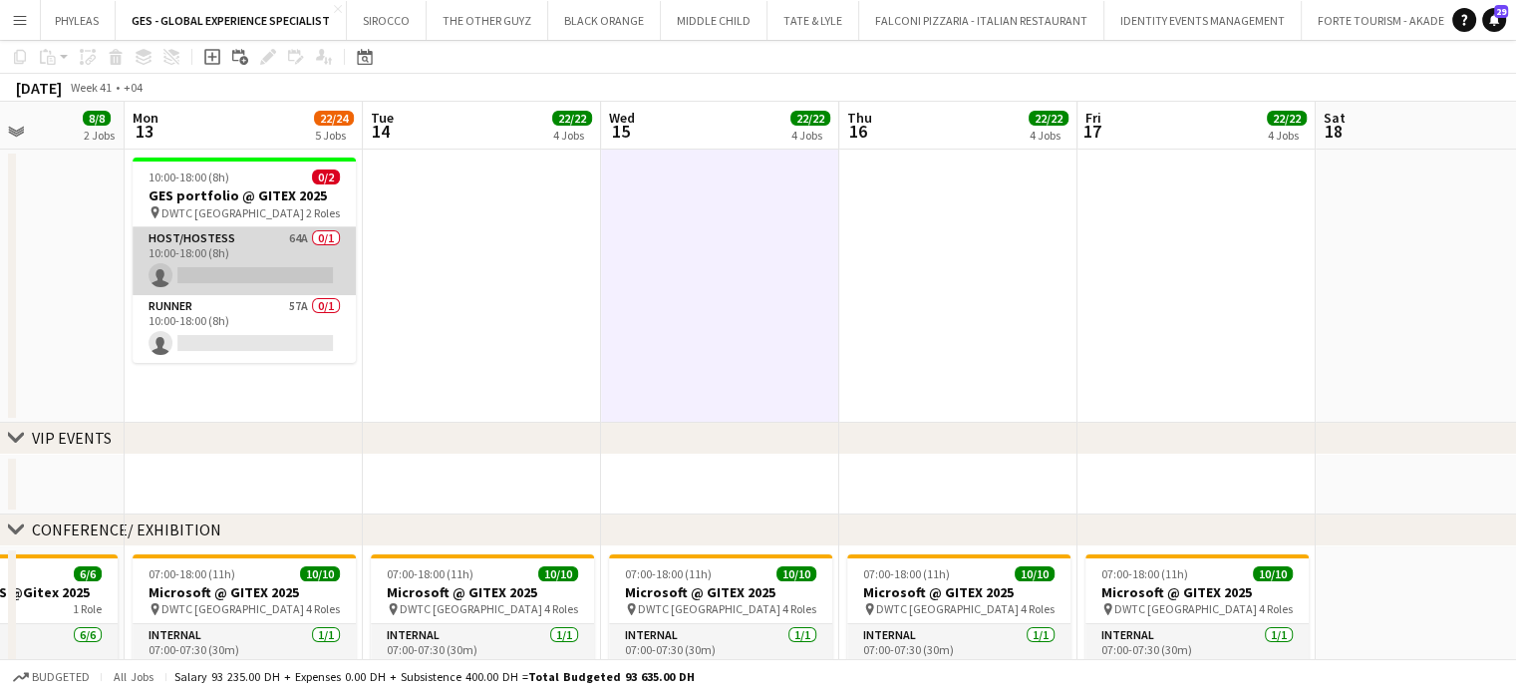
scroll to position [0, 0]
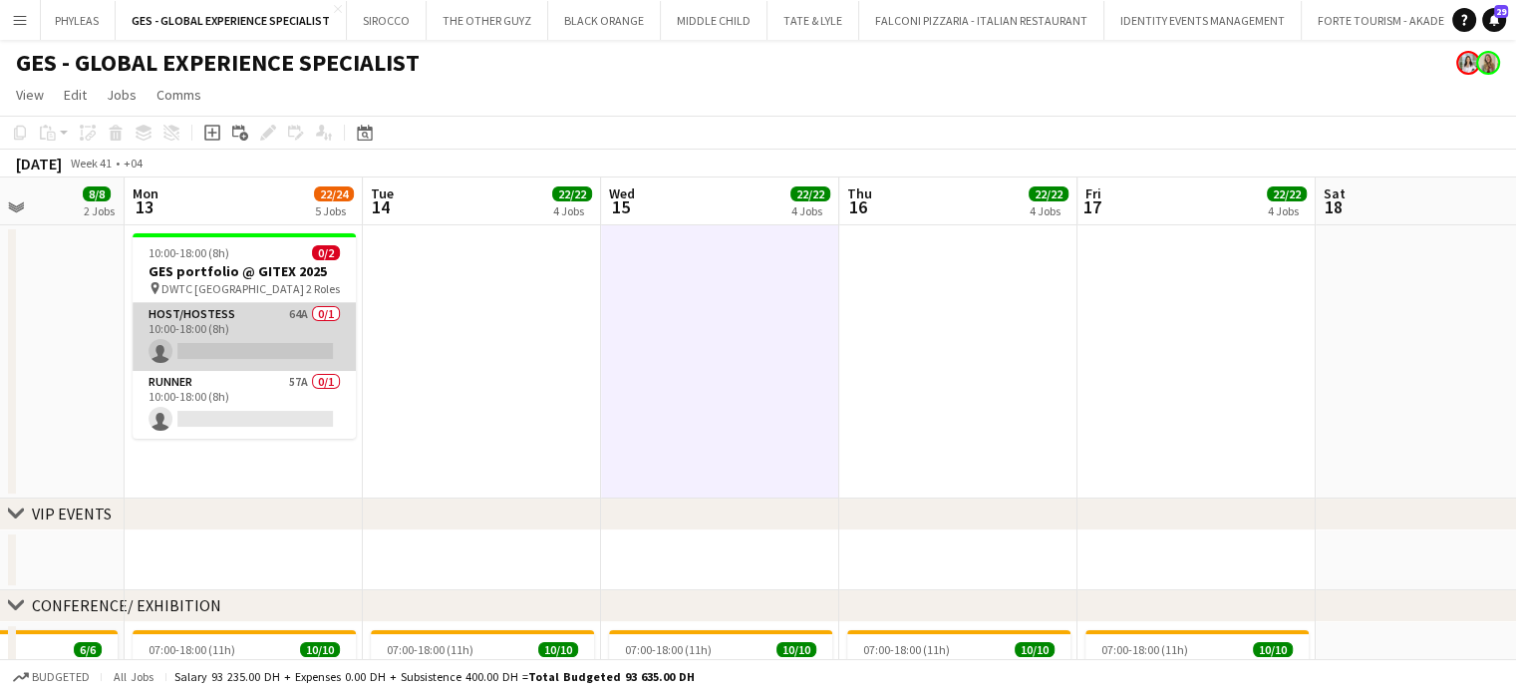
click at [242, 334] on app-card-role "Host/Hostess 64A 0/1 10:00-18:00 (8h) single-neutral-actions" at bounding box center [244, 337] width 223 height 68
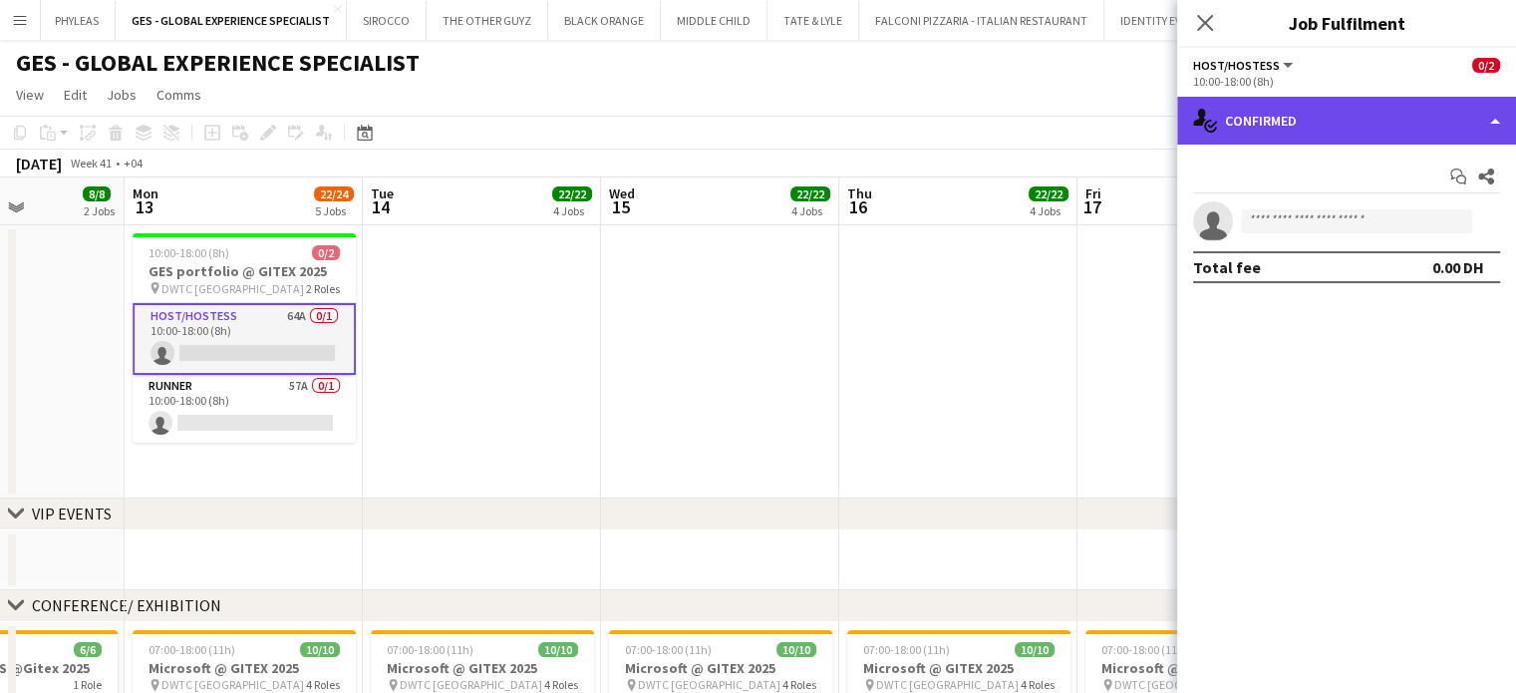
click at [1499, 114] on div "single-neutral-actions-check-2 Confirmed" at bounding box center [1346, 121] width 339 height 48
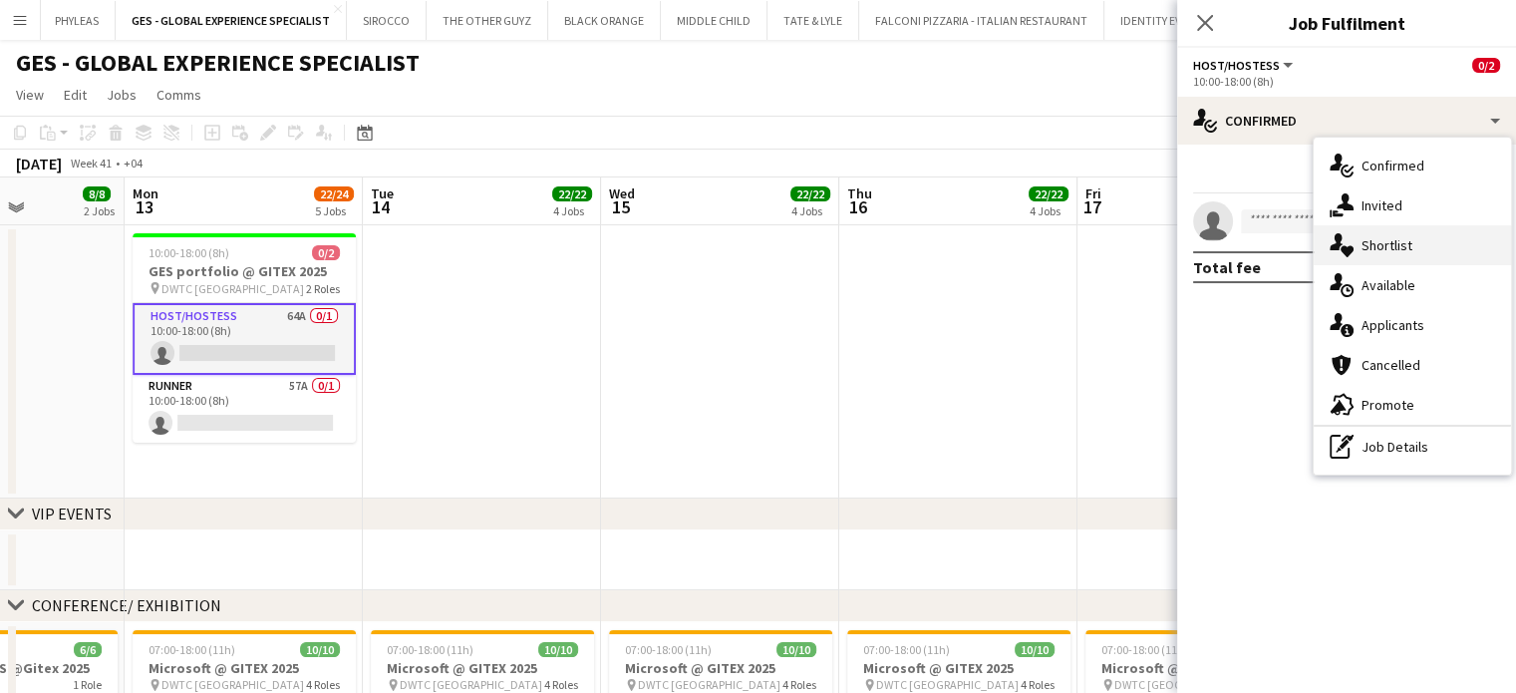
click at [1381, 244] on span "Shortlist" at bounding box center [1386, 245] width 51 height 18
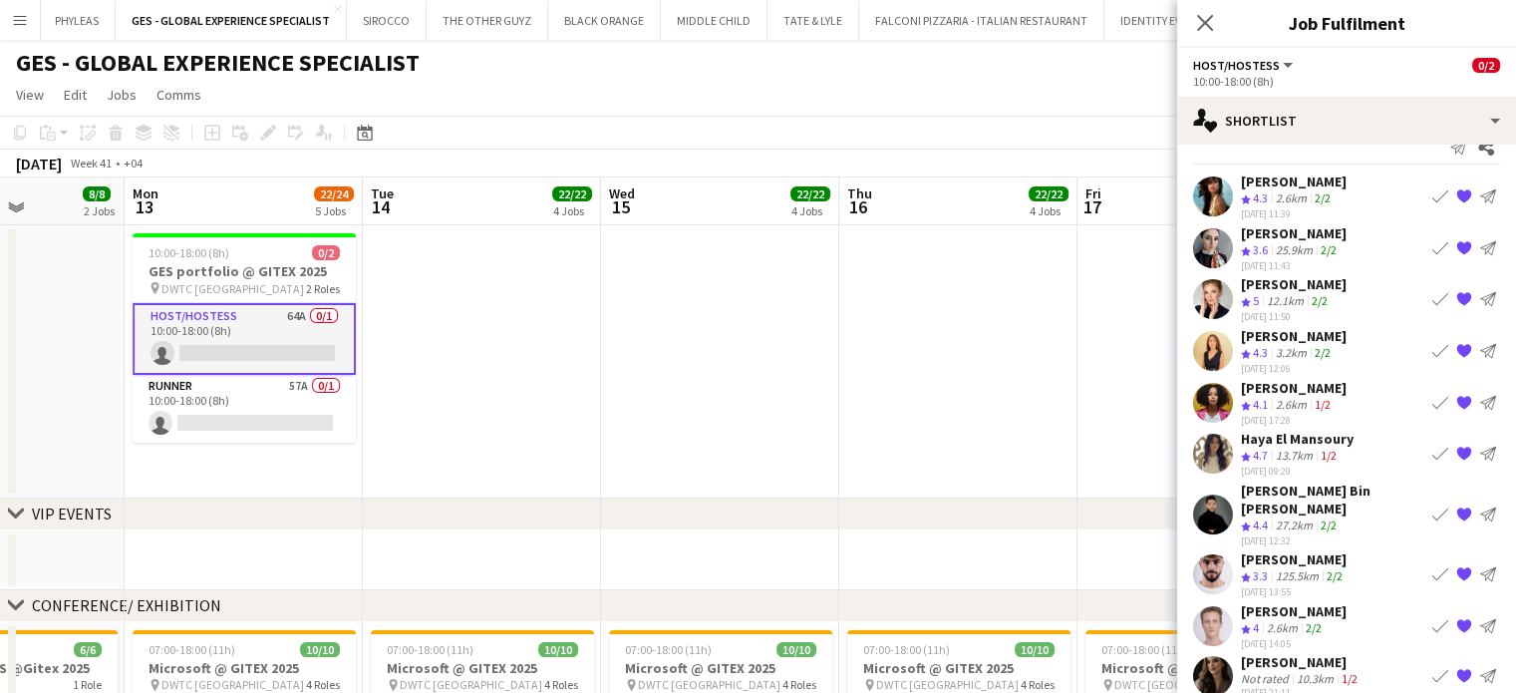
click at [823, 358] on app-date-cell at bounding box center [720, 361] width 238 height 273
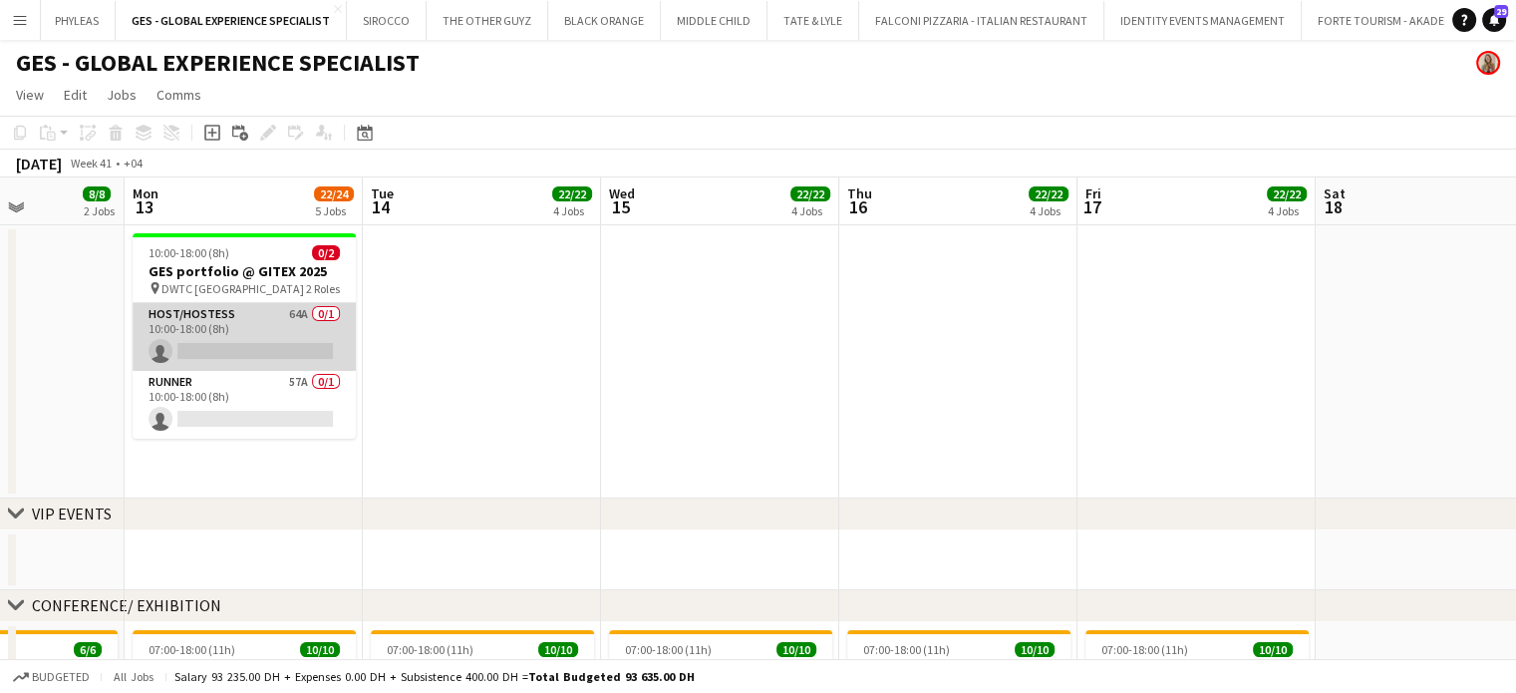
drag, startPoint x: 207, startPoint y: 392, endPoint x: 214, endPoint y: 364, distance: 28.8
click at [207, 392] on app-card-role "Runner 57A 0/1 10:00-18:00 (8h) single-neutral-actions" at bounding box center [244, 405] width 223 height 68
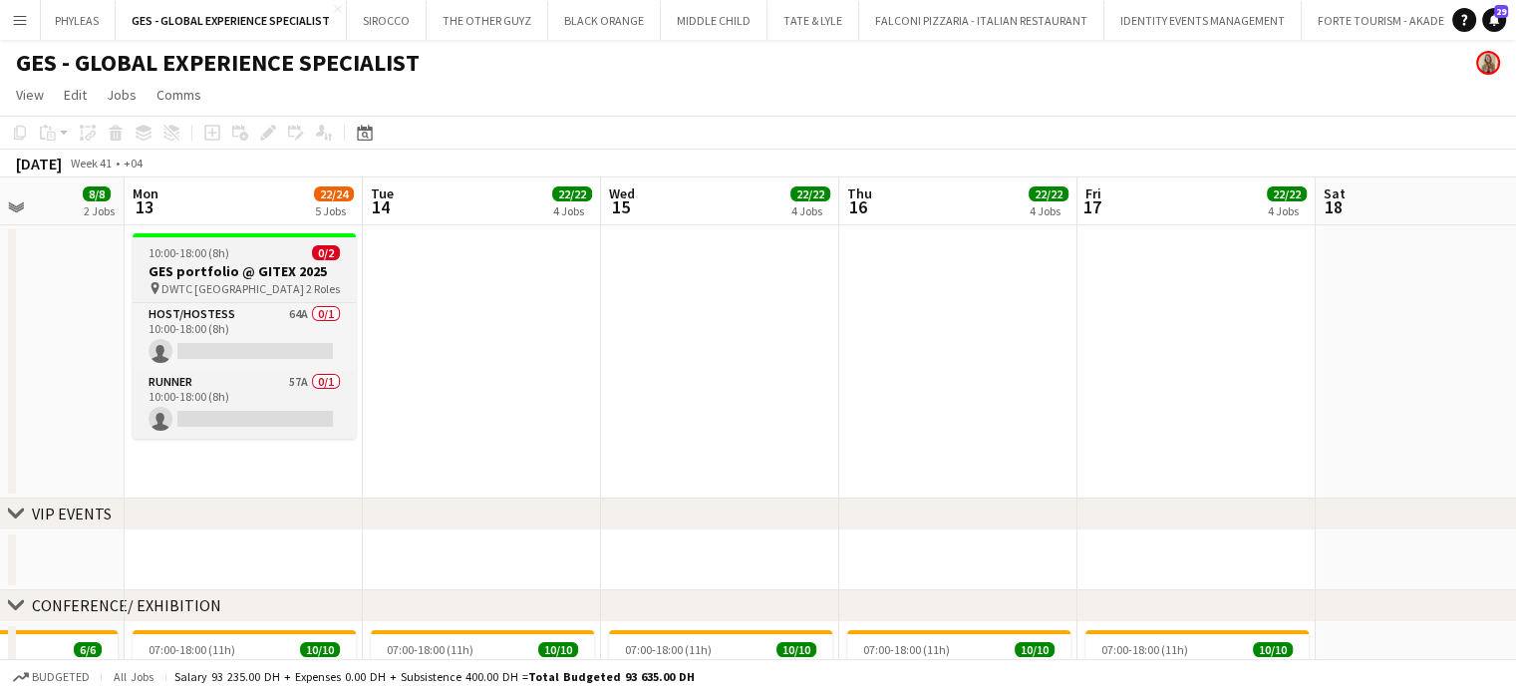
scroll to position [606, 0]
